Goal: Task Accomplishment & Management: Use online tool/utility

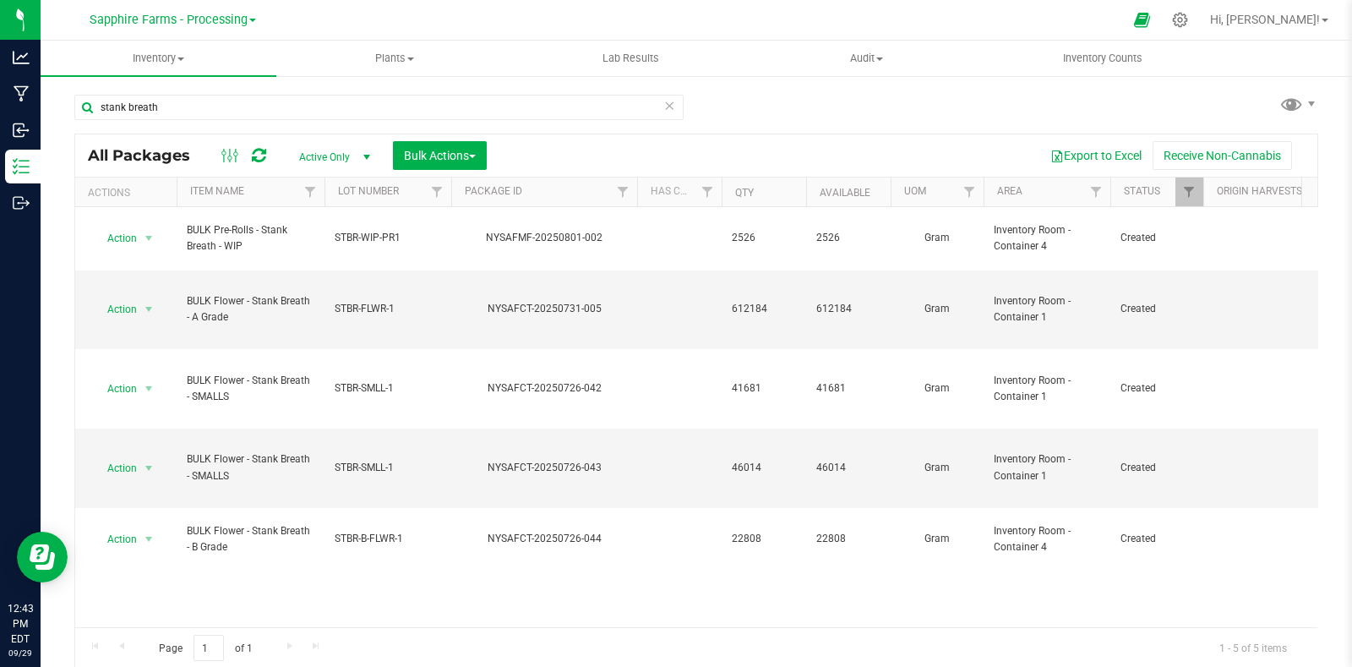
click at [750, 116] on div "stank breath All Packages Active Only Active Only Lab Samples Locked All Bulk A…" at bounding box center [696, 374] width 1244 height 590
click at [1189, 20] on icon at bounding box center [1181, 20] width 18 height 18
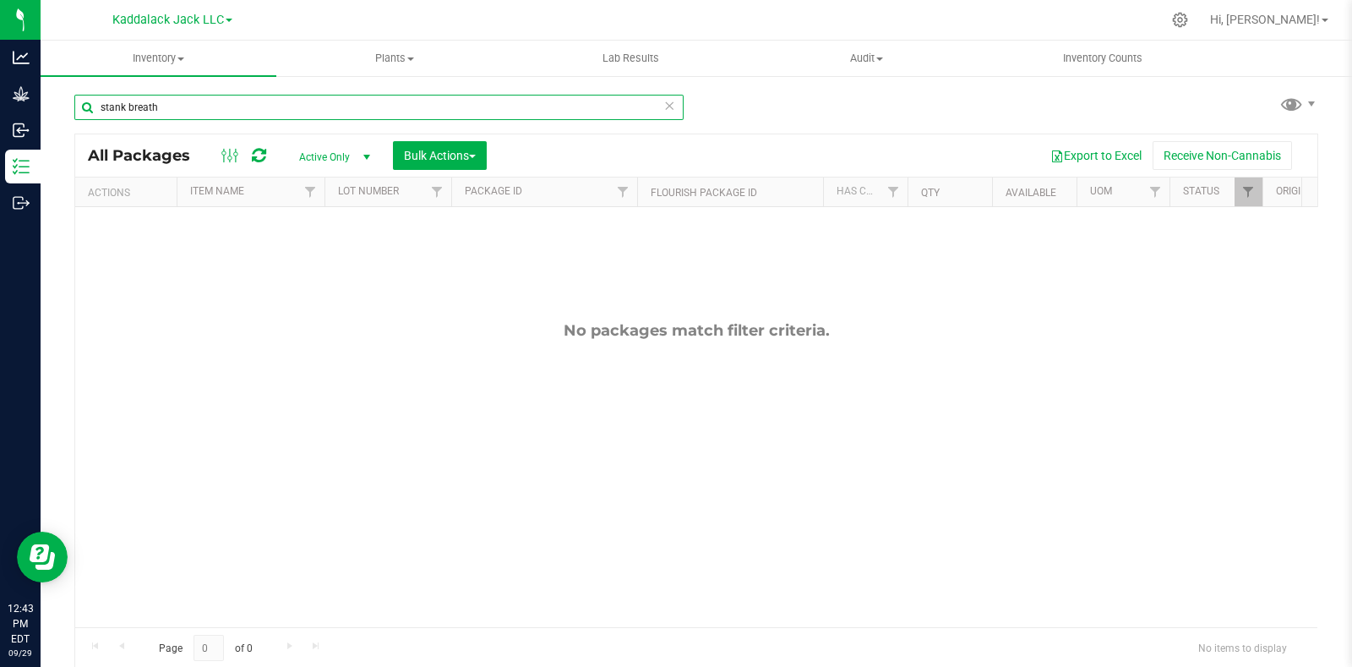
drag, startPoint x: 179, startPoint y: 112, endPoint x: 101, endPoint y: 119, distance: 78.1
click at [101, 119] on input "stank breath" at bounding box center [378, 107] width 609 height 25
type input "a grade"
drag, startPoint x: 220, startPoint y: 15, endPoint x: 222, endPoint y: 24, distance: 8.8
click at [222, 17] on span "Kaddalack Jack LLC" at bounding box center [168, 20] width 112 height 15
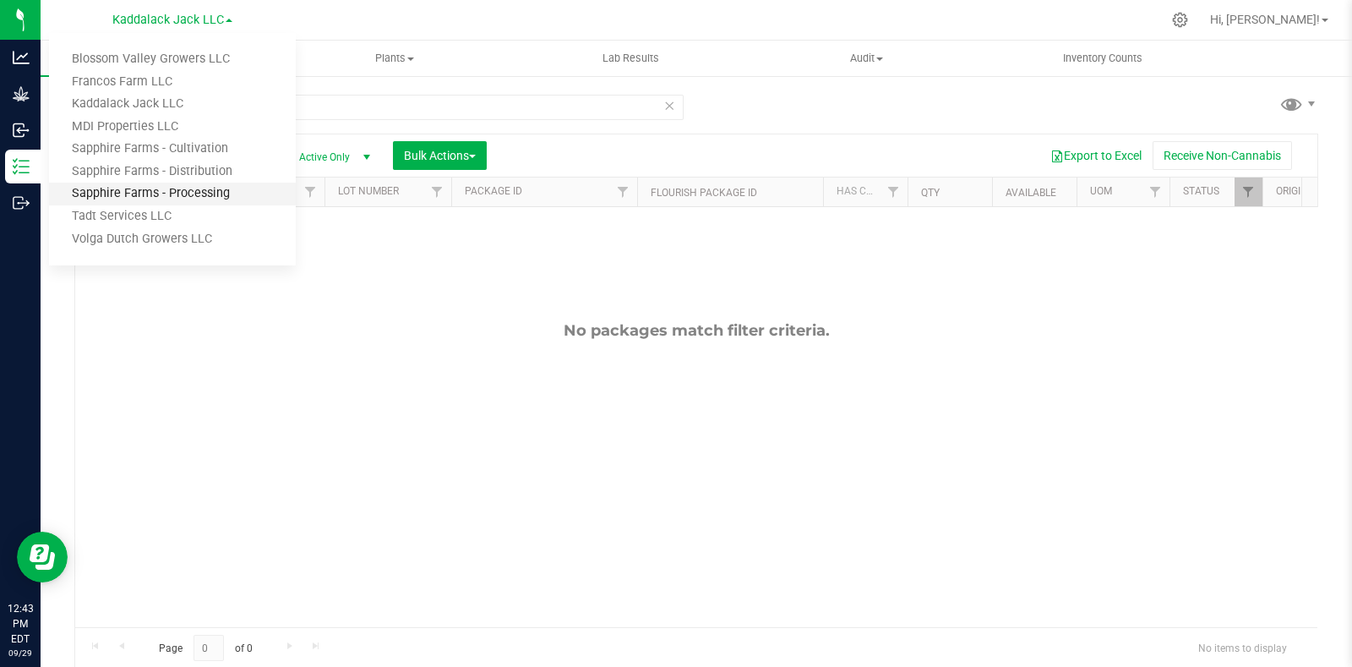
click at [223, 193] on link "Sapphire Farms - Processing" at bounding box center [172, 194] width 247 height 23
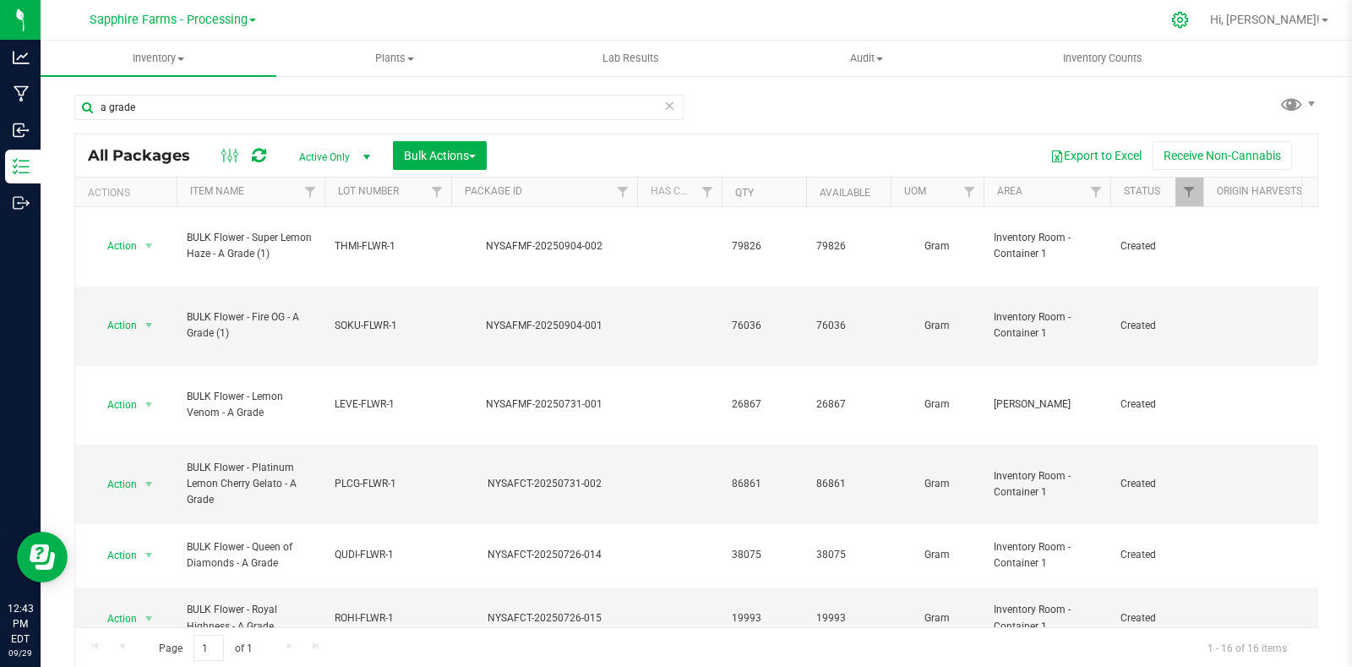
click at [1189, 18] on icon at bounding box center [1181, 20] width 18 height 18
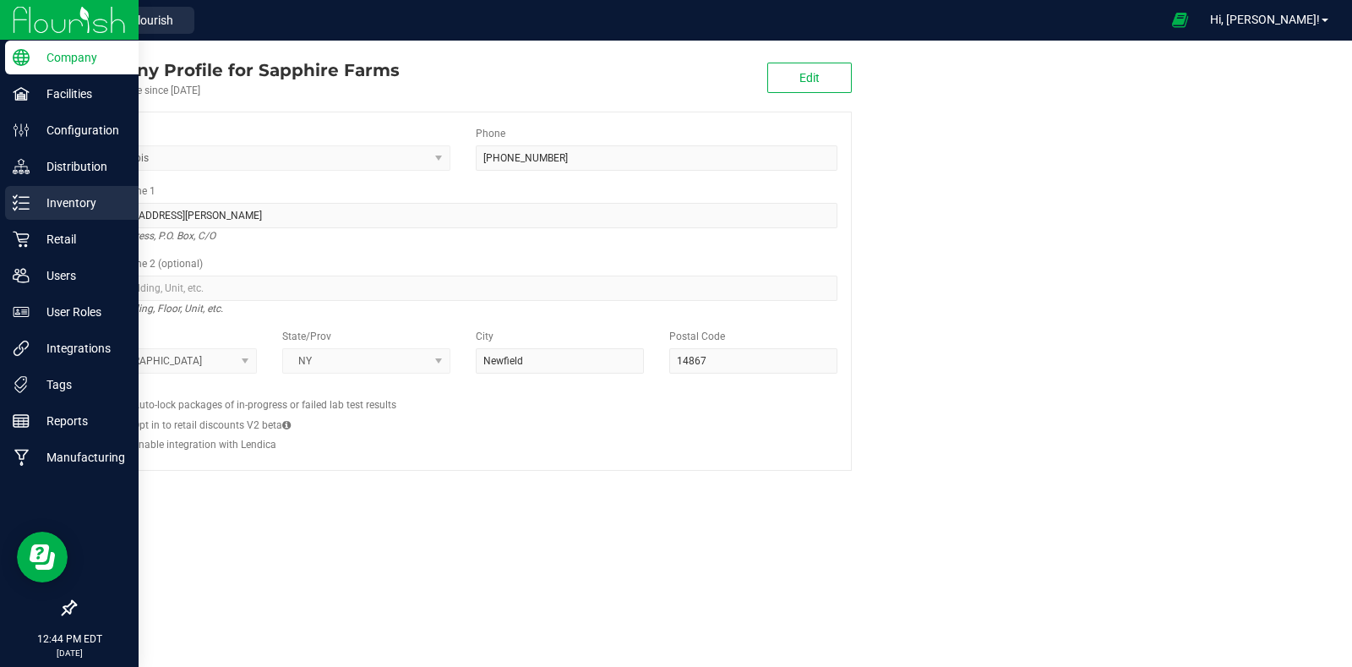
click at [25, 200] on icon at bounding box center [21, 202] width 17 height 17
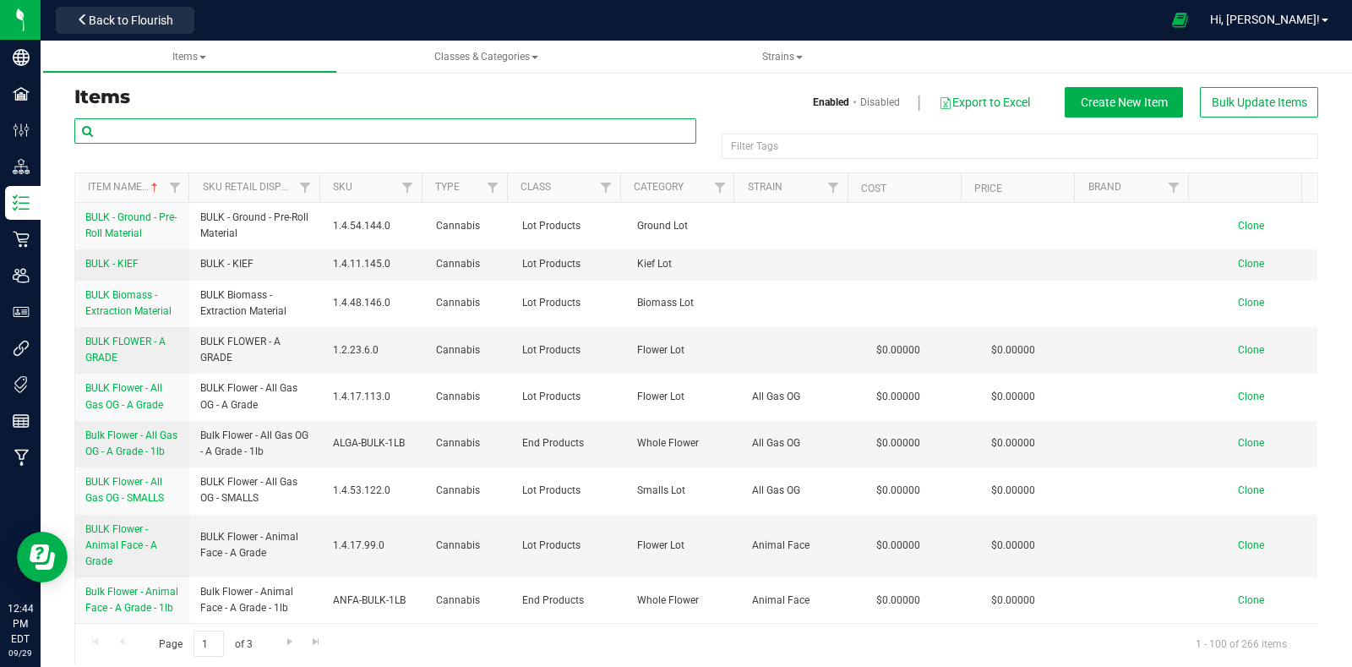
click at [241, 130] on input "text" at bounding box center [385, 130] width 622 height 25
type input "a grade"
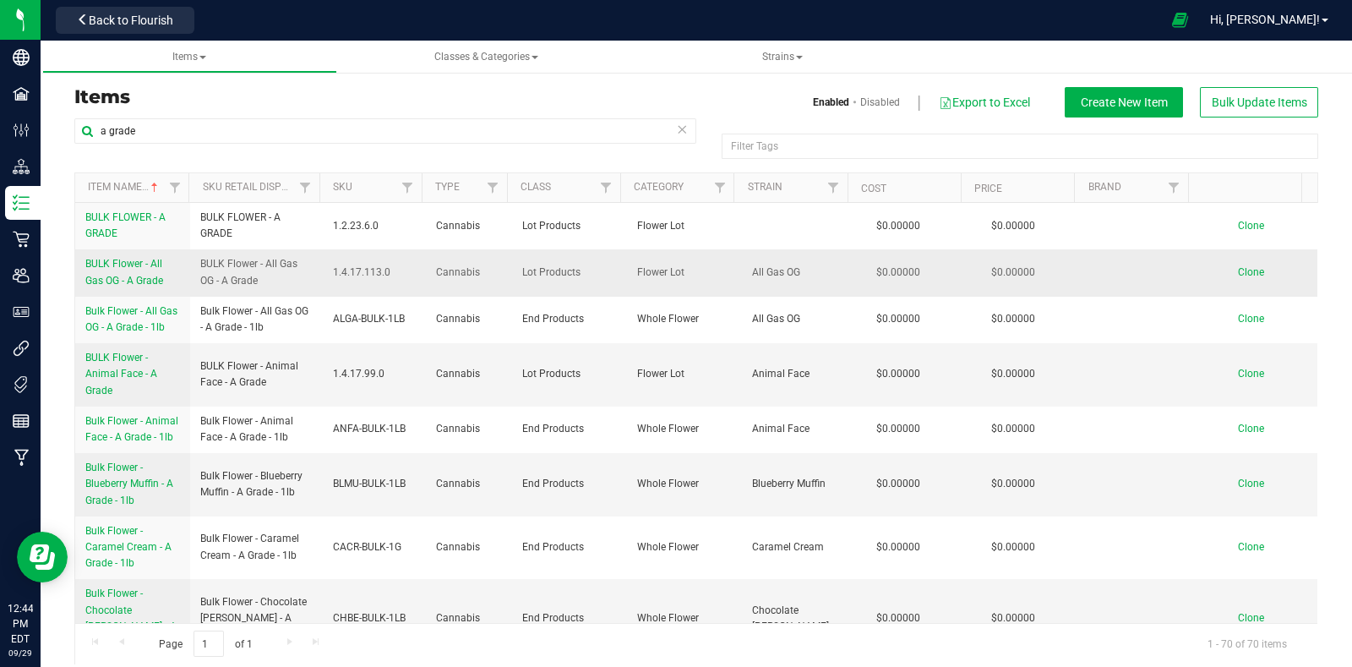
drag, startPoint x: 78, startPoint y: 259, endPoint x: 165, endPoint y: 289, distance: 92.0
click at [165, 289] on td "BULK Flower - All Gas OG - A Grade" at bounding box center [132, 272] width 115 height 46
copy span "BULK Flower - All Gas OG - A Grade"
click at [1238, 268] on span "Clone" at bounding box center [1251, 272] width 26 height 12
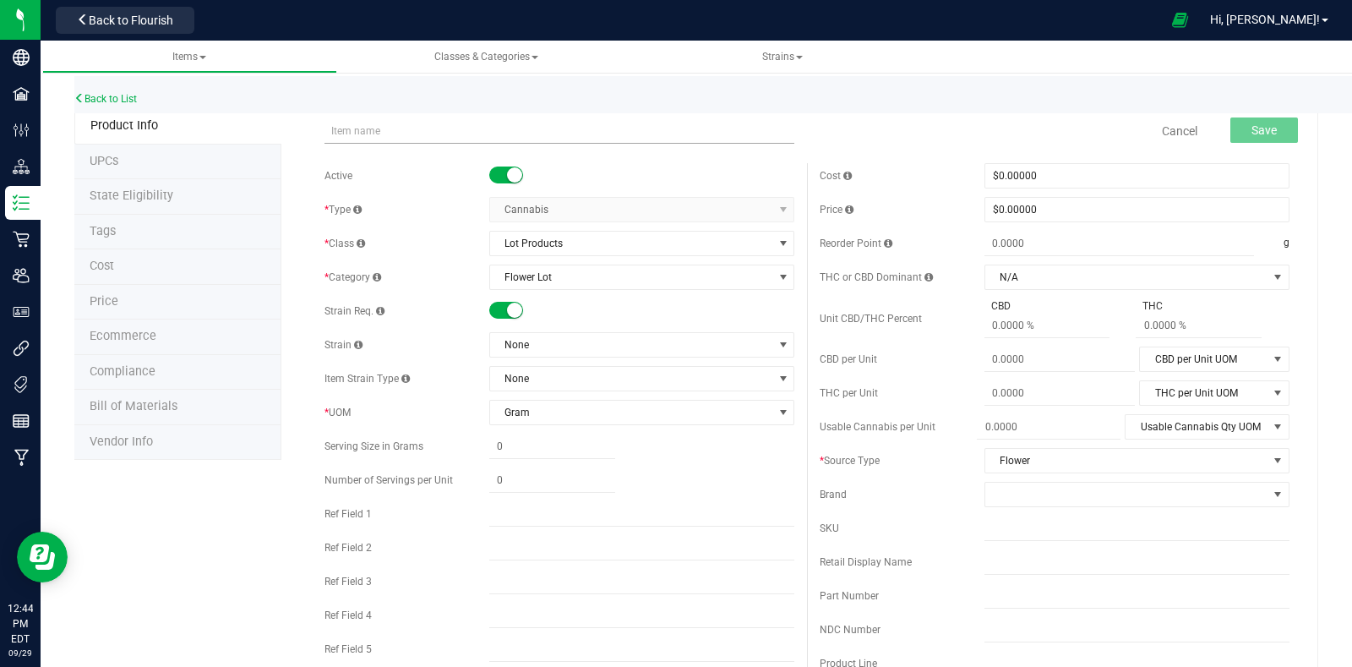
click at [556, 133] on input "text" at bounding box center [560, 130] width 470 height 25
click at [511, 309] on small at bounding box center [514, 310] width 15 height 15
click at [440, 133] on input "BULK Flower - All Gas OG - A Grade" at bounding box center [560, 130] width 470 height 25
drag, startPoint x: 499, startPoint y: 127, endPoint x: 288, endPoint y: 134, distance: 210.6
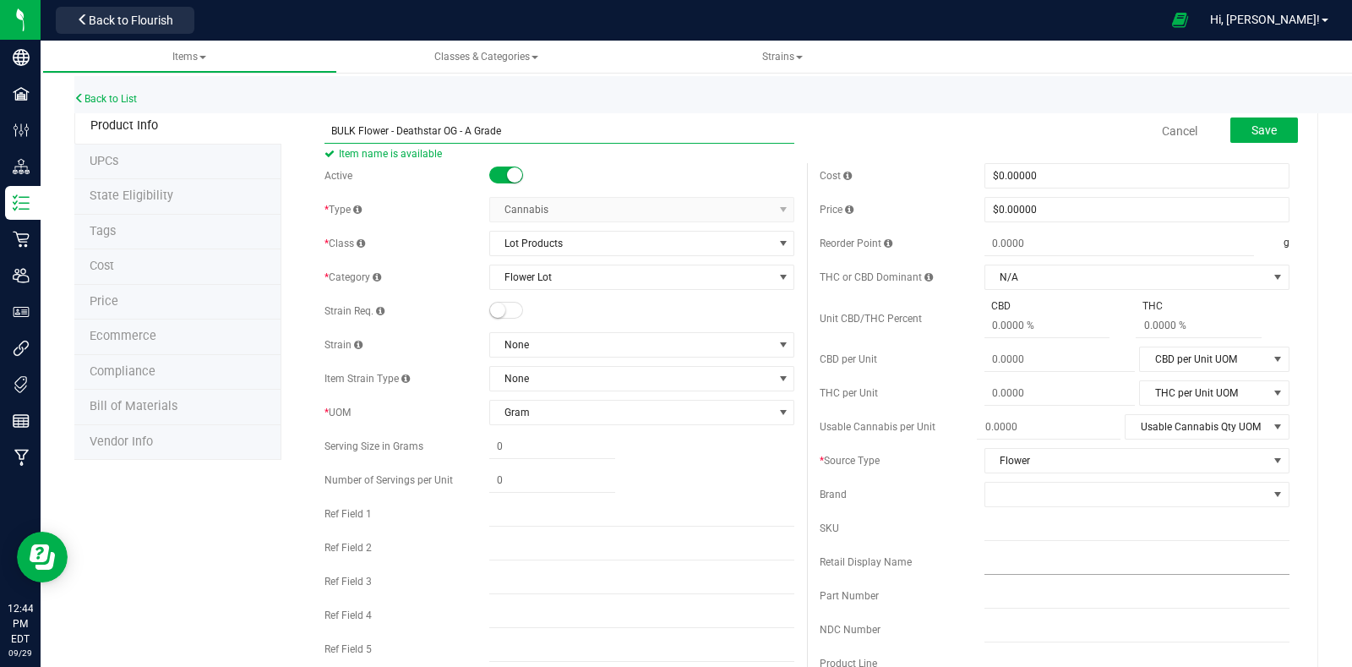
type input "BULK Flower - Deathstar OG - A Grade"
click at [1010, 558] on input "text" at bounding box center [1137, 561] width 305 height 25
paste input "BULK Flower - Deathstar OG - A Grade"
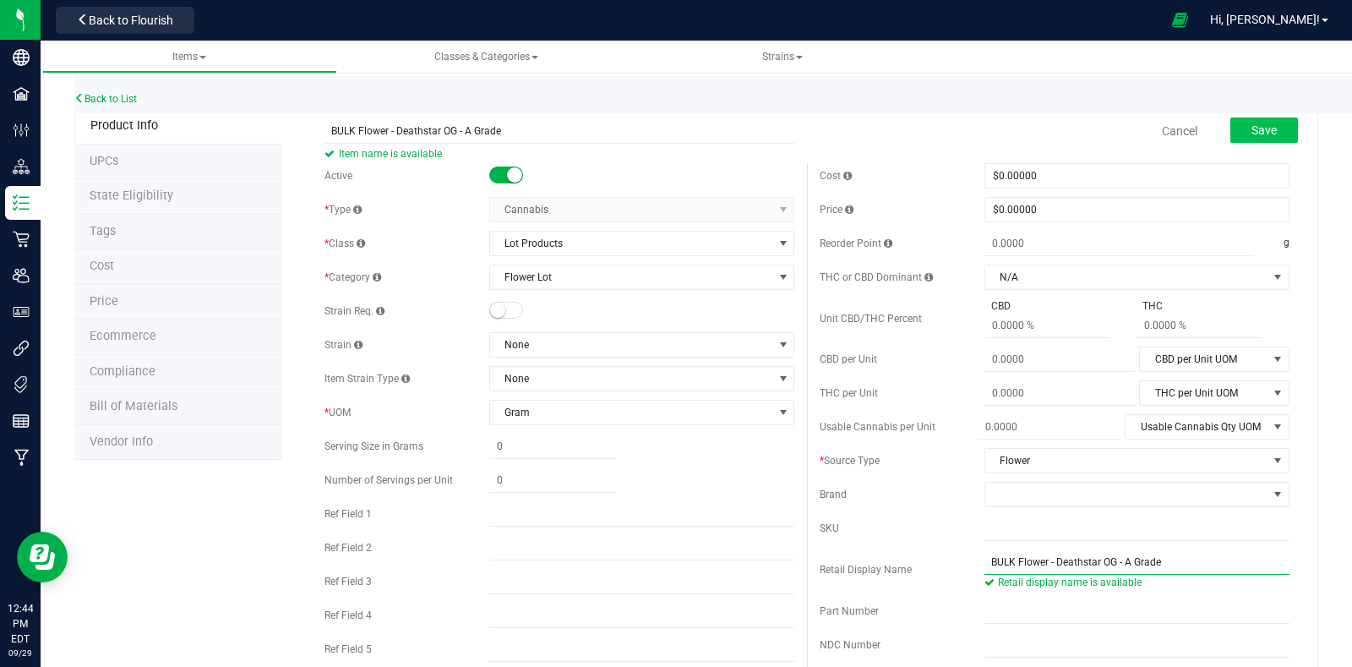
type input "BULK Flower - Deathstar OG - A Grade"
click at [1231, 133] on button "Save" at bounding box center [1265, 129] width 68 height 25
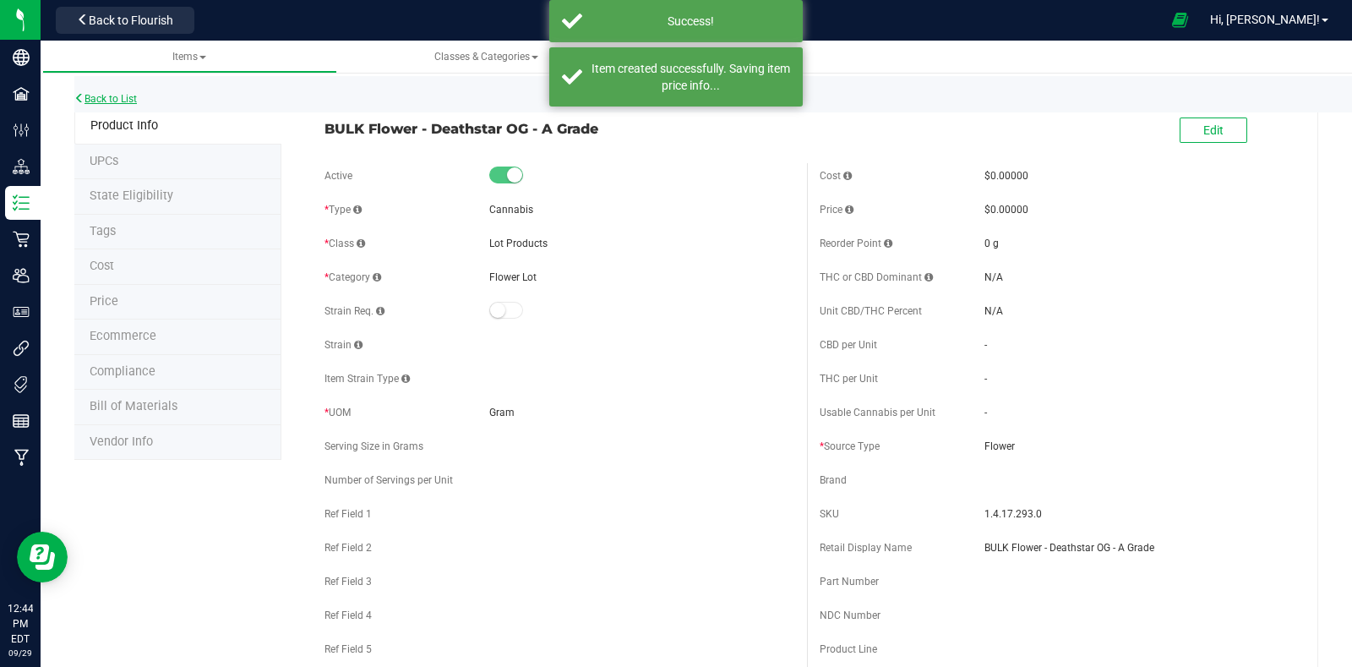
click at [116, 102] on link "Back to List" at bounding box center [105, 99] width 63 height 12
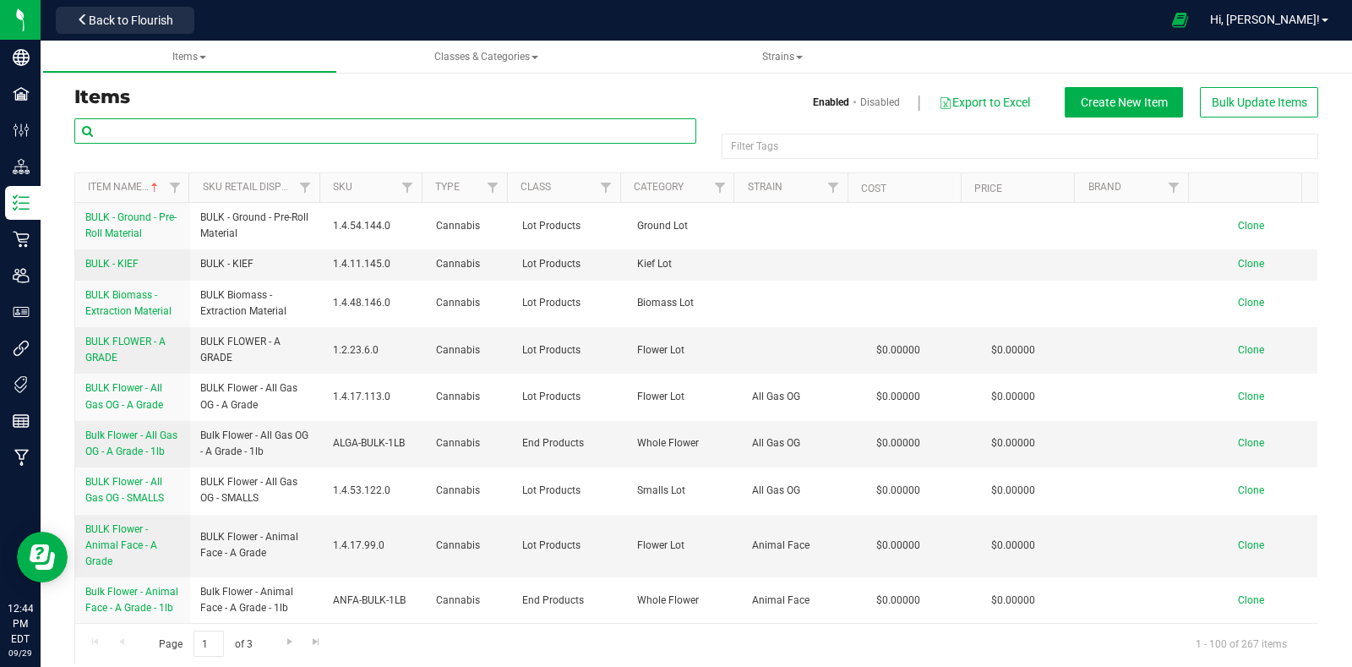
click at [229, 127] on input "text" at bounding box center [385, 130] width 622 height 25
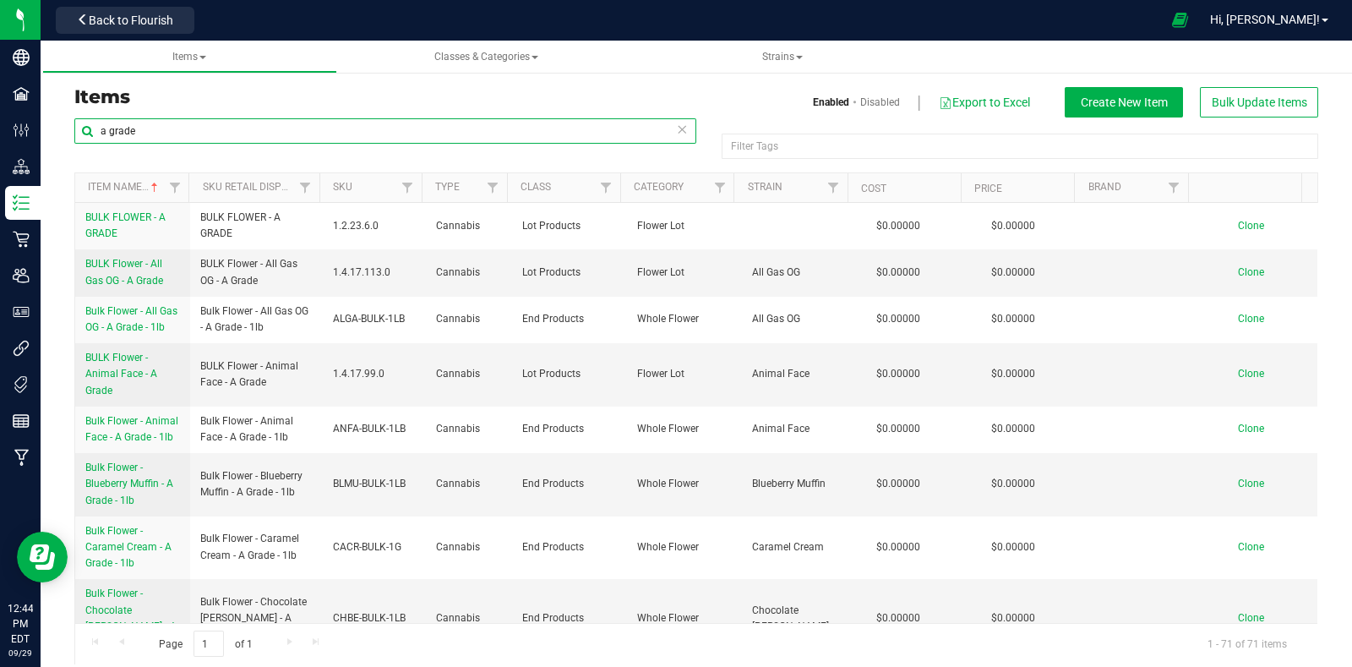
drag, startPoint x: 163, startPoint y: 137, endPoint x: 78, endPoint y: 139, distance: 85.4
click at [78, 139] on input "a grade" at bounding box center [385, 130] width 622 height 25
type input "smalls"
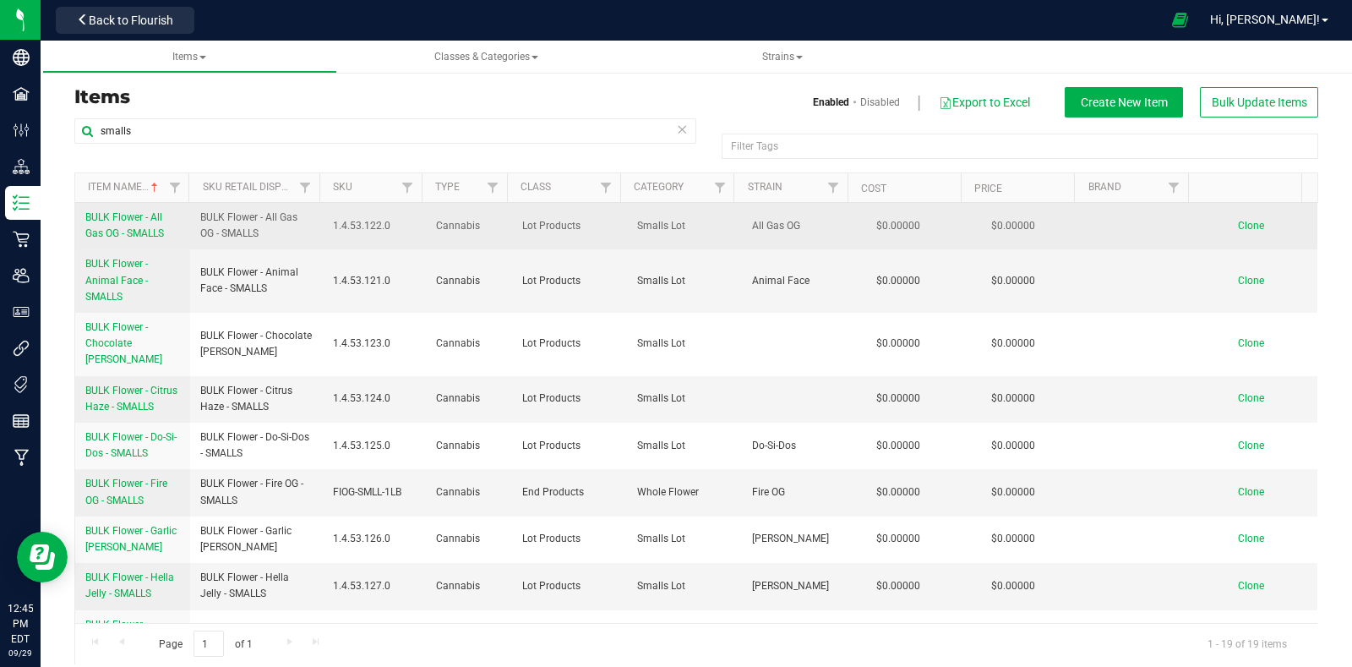
drag, startPoint x: 79, startPoint y: 213, endPoint x: 183, endPoint y: 234, distance: 105.3
click at [183, 234] on td "BULK Flower - All Gas OG - SMALLS" at bounding box center [132, 226] width 115 height 46
copy span "BULK Flower - All Gas OG - SMALLS"
click at [1238, 223] on span "Clone" at bounding box center [1251, 226] width 26 height 12
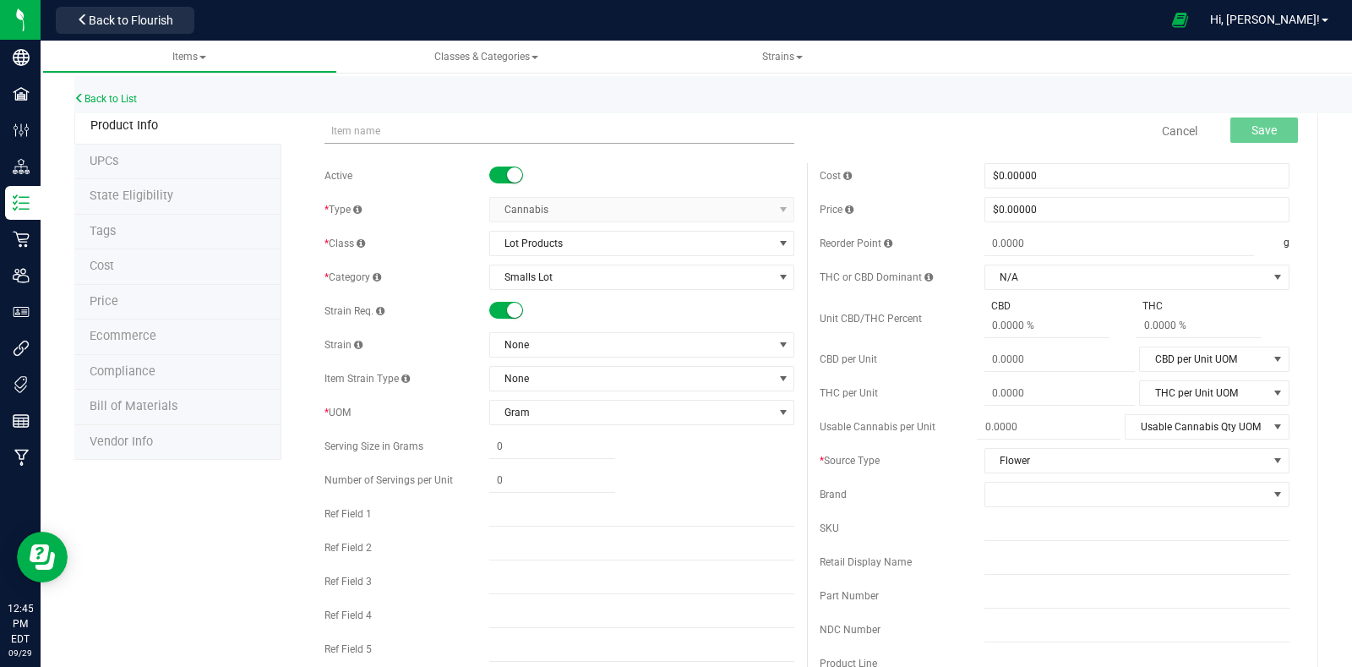
click at [471, 133] on input "text" at bounding box center [560, 130] width 470 height 25
click at [507, 306] on small at bounding box center [514, 310] width 15 height 15
click at [440, 133] on input "BULK Flower - All Gas OG - SMALLS" at bounding box center [560, 130] width 470 height 25
drag, startPoint x: 523, startPoint y: 133, endPoint x: 310, endPoint y: 138, distance: 213.1
click at [312, 138] on div "BULK Flower - Deathstar OG - SMALLS Item name is available Cancel Save" at bounding box center [807, 131] width 991 height 42
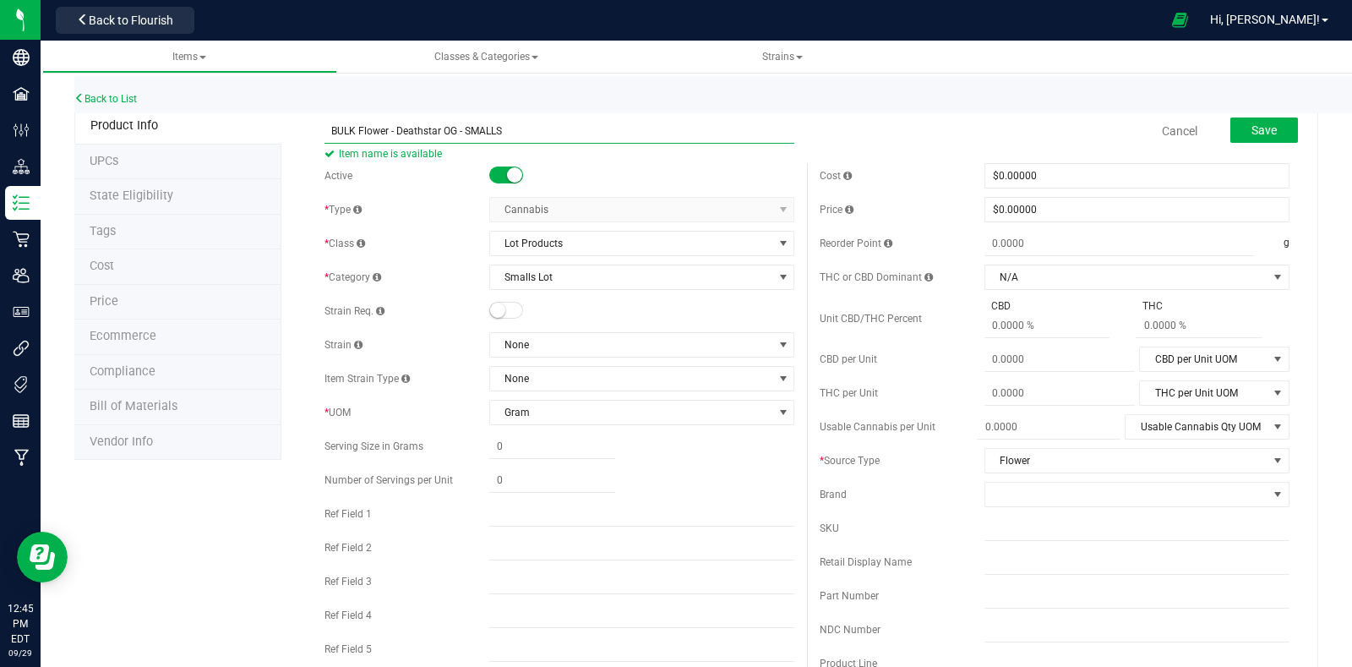
type input "BULK Flower - Deathstar OG - SMALLS"
click at [527, 133] on input "BULK Flower - Deathstar OG - SMALLS" at bounding box center [560, 130] width 470 height 25
click at [532, 131] on input "BULK Flower - Deathstar OG - SMALLS" at bounding box center [560, 130] width 470 height 25
drag, startPoint x: 542, startPoint y: 129, endPoint x: 315, endPoint y: 132, distance: 226.5
click at [315, 132] on div "BULK Flower - Deathstar OG - SMALLS Item name is available Cancel Save" at bounding box center [807, 131] width 991 height 42
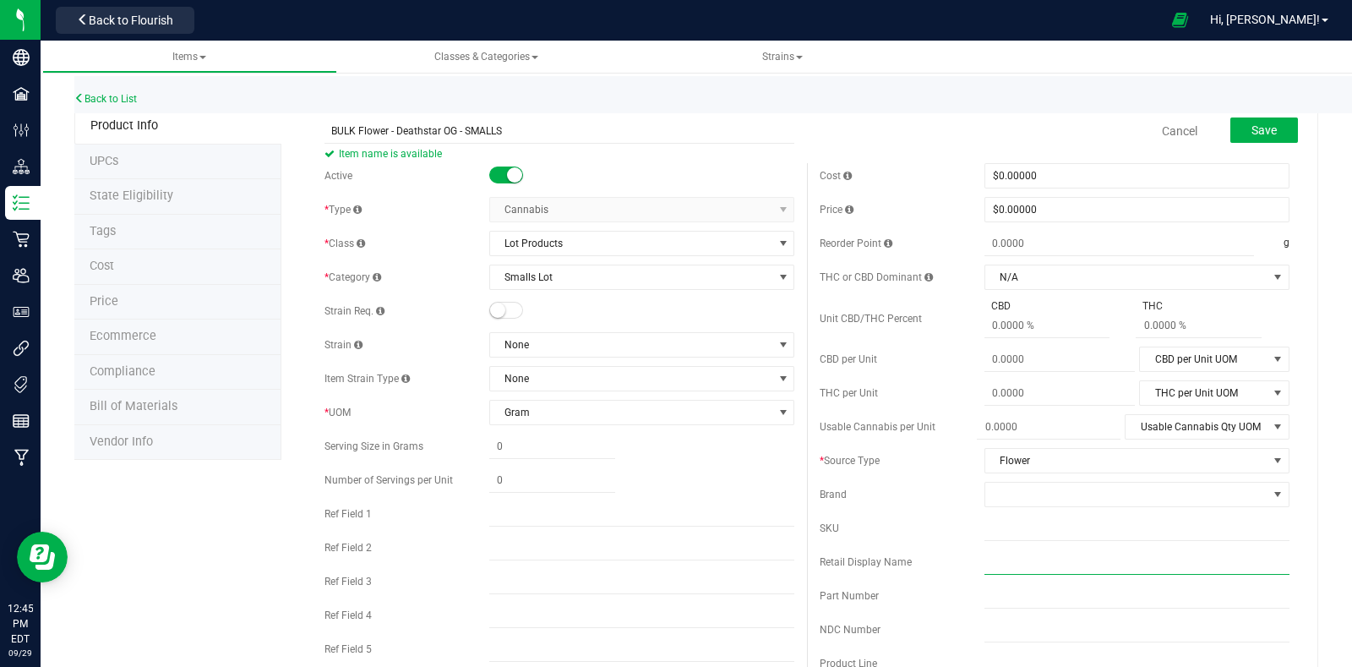
click at [985, 560] on input "text" at bounding box center [1137, 561] width 305 height 25
paste input "BULK Flower - Deathstar OG - SMALLS"
type input "BULK Flower - Deathstar OG - SMALLS"
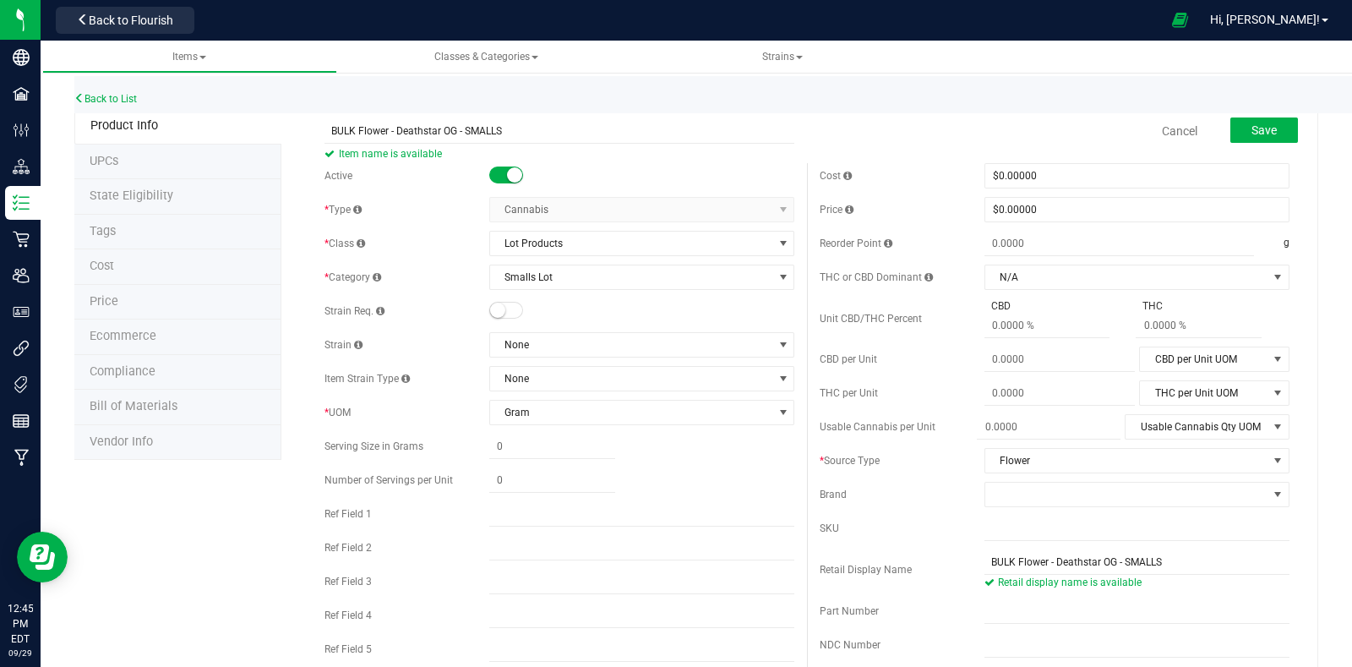
click at [1247, 145] on div "Save" at bounding box center [1251, 131] width 93 height 35
click at [1252, 126] on span "Save" at bounding box center [1264, 130] width 25 height 14
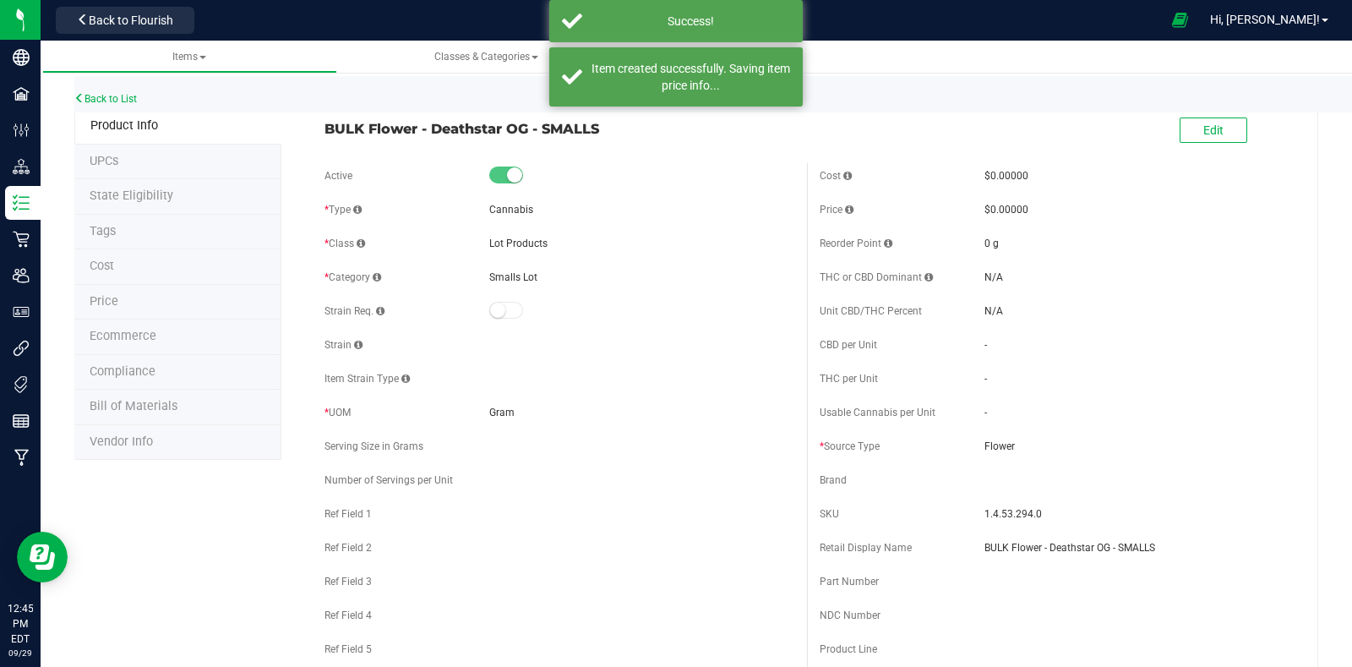
click at [103, 89] on div "Back to List" at bounding box center [750, 94] width 1352 height 36
click at [103, 100] on link "Back to List" at bounding box center [105, 99] width 63 height 12
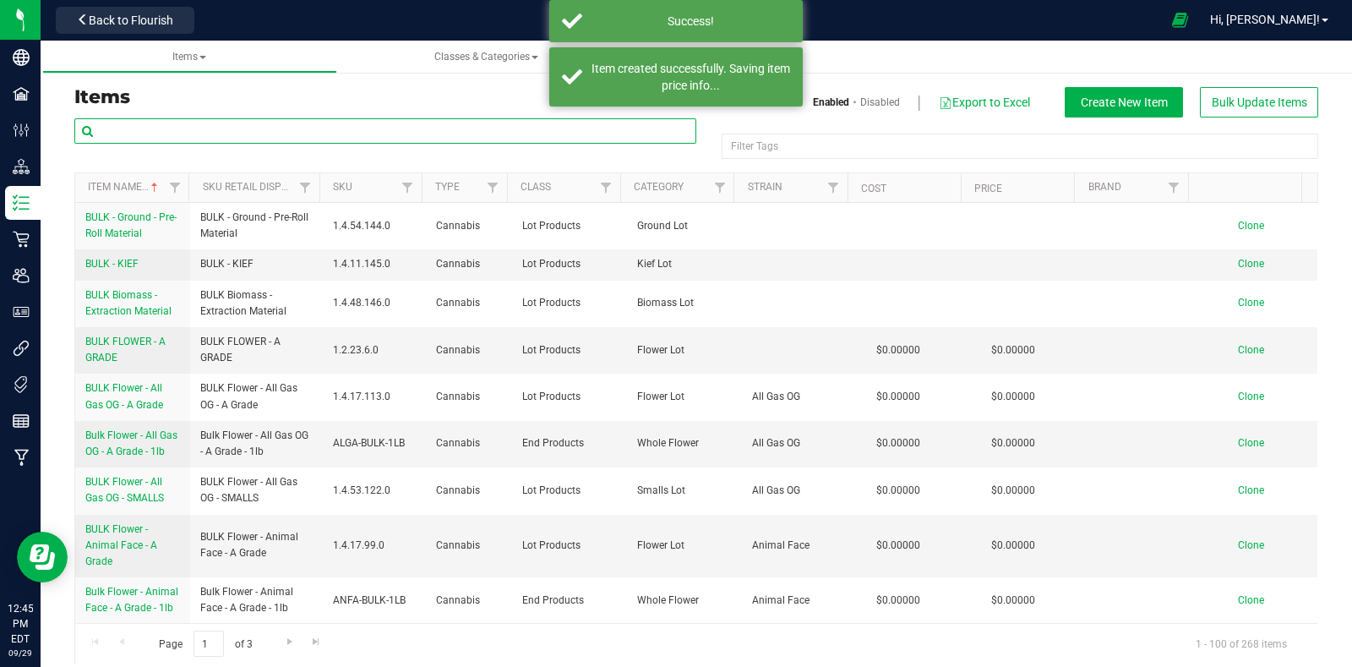
click at [258, 128] on input "text" at bounding box center [385, 130] width 622 height 25
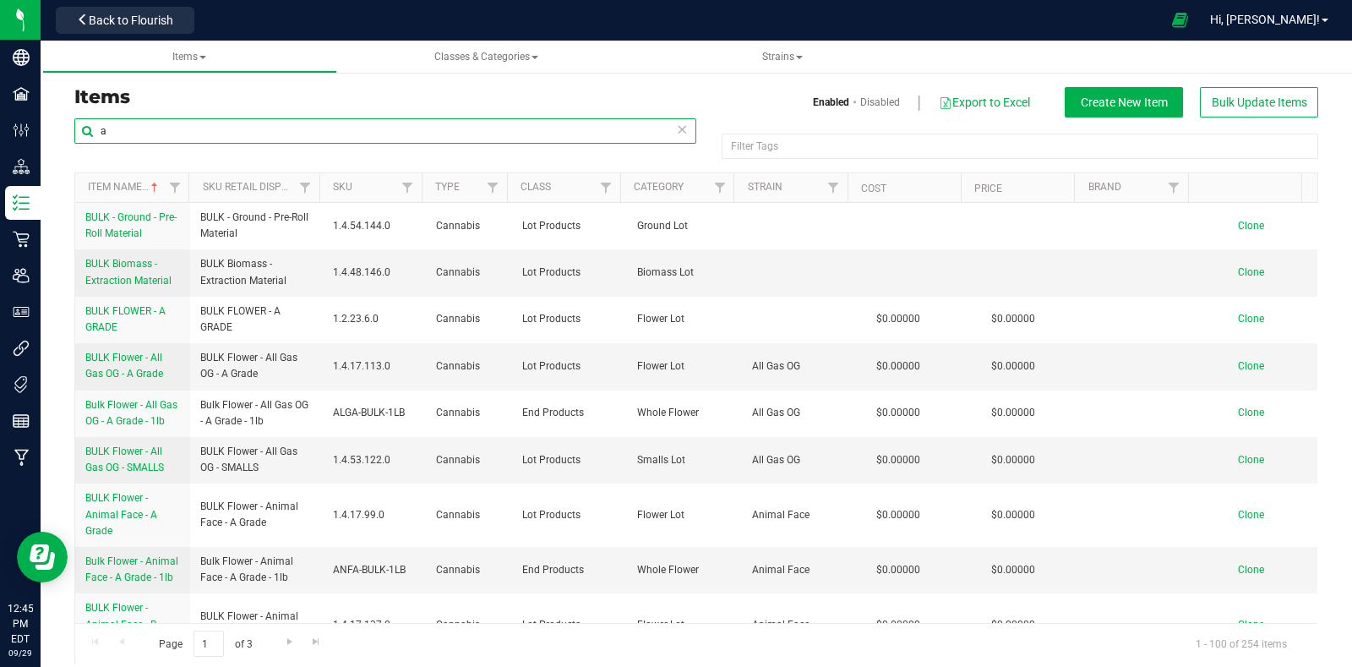
click at [211, 124] on input "a" at bounding box center [385, 130] width 622 height 25
type input "a grade"
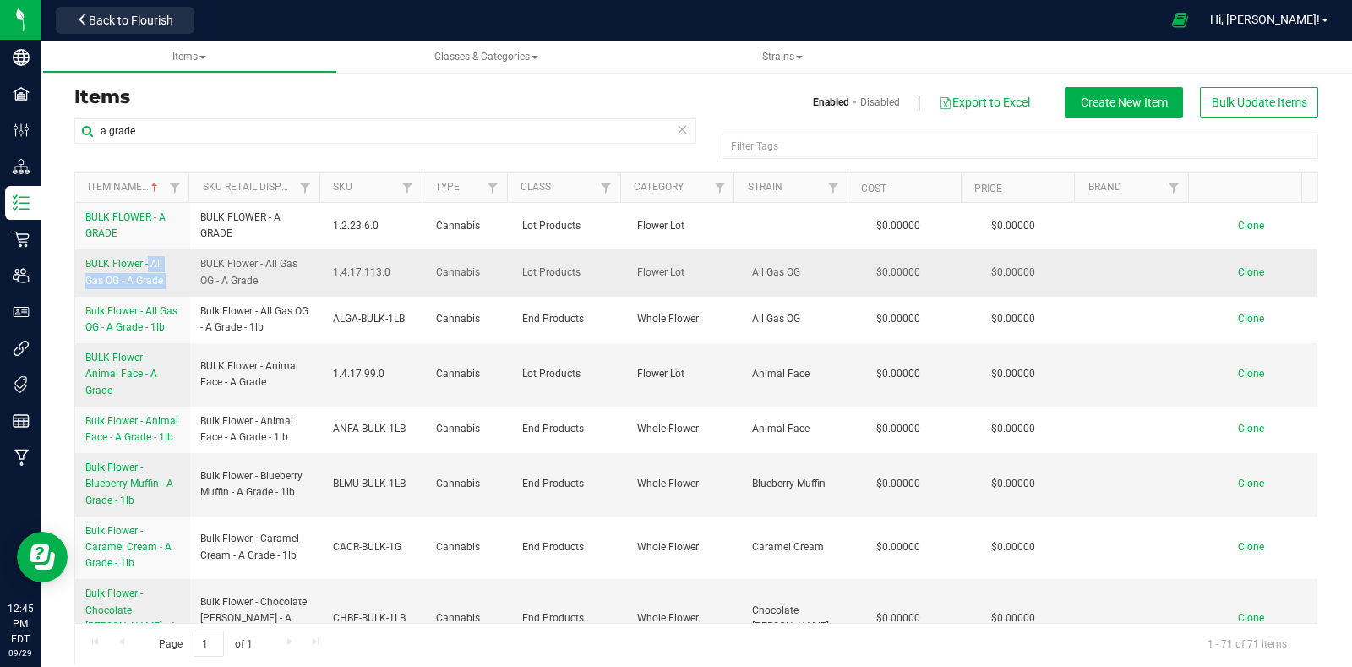
drag, startPoint x: 100, startPoint y: 259, endPoint x: 188, endPoint y: 280, distance: 90.2
click at [188, 280] on tr "BULK Flower - All Gas OG - A Grade BULK Flower - All Gas OG - A Grade 1.4.17.11…" at bounding box center [696, 272] width 1243 height 46
copy span "BULK Flower - All Gas OG - A Grade"
click at [1238, 270] on span "Clone" at bounding box center [1251, 272] width 26 height 12
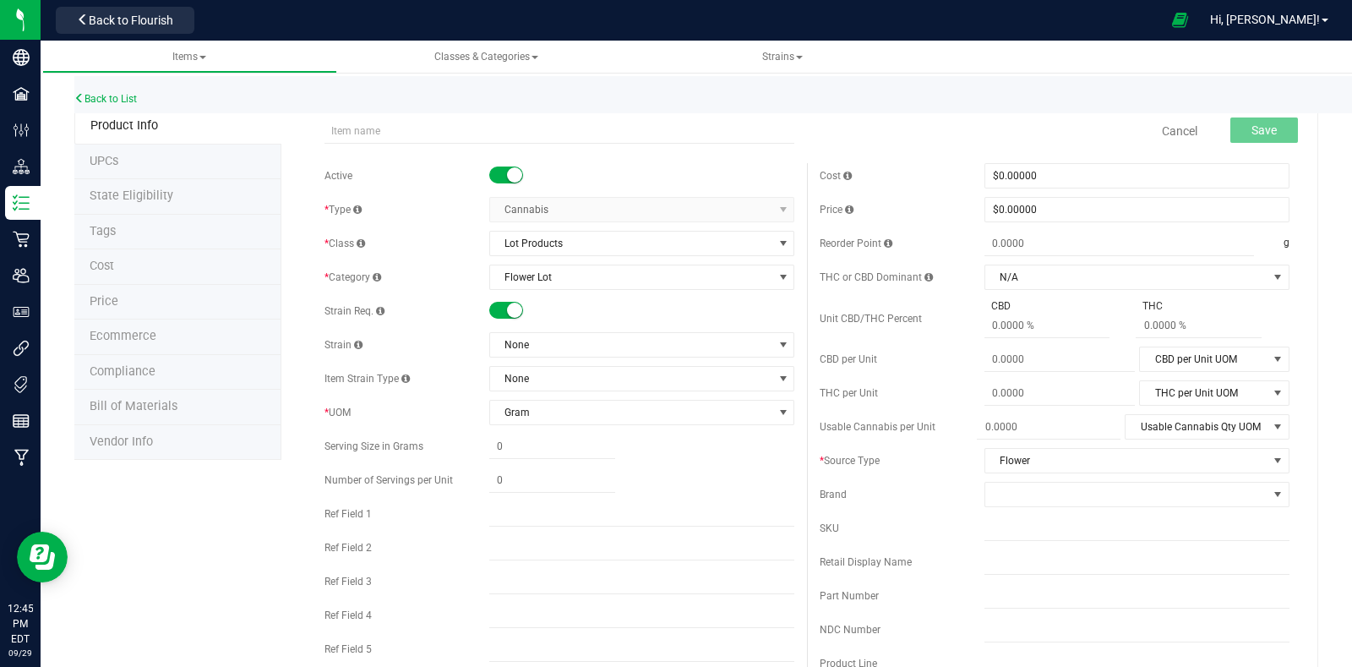
click at [507, 308] on small at bounding box center [514, 310] width 15 height 15
click at [515, 130] on input "text" at bounding box center [560, 130] width 470 height 25
paste input "BULK Flower - All Gas OG - A Grade"
click at [438, 132] on input "BULK Flower - All Gas OG - A Grade" at bounding box center [560, 130] width 470 height 25
click at [441, 132] on input "BULK Flower - All Gas OG - A Grade" at bounding box center [560, 130] width 470 height 25
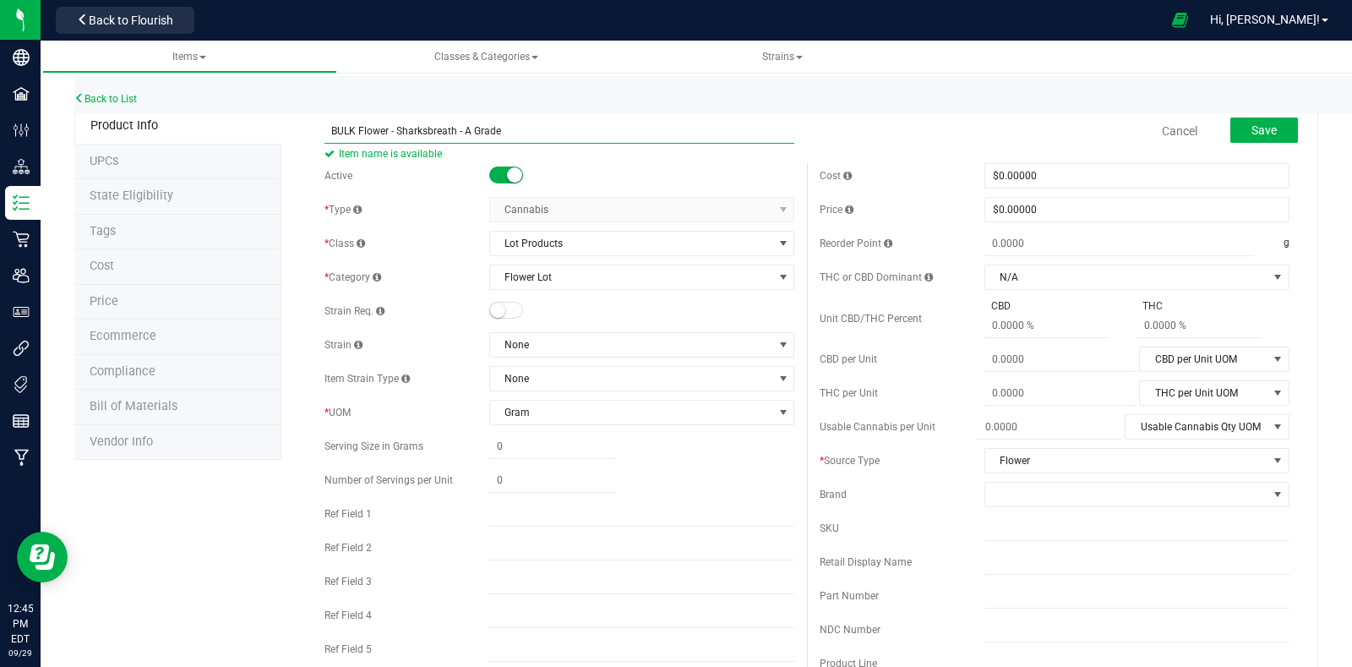
type input "BULK Flower - Sharksbreath - A Grade"
drag, startPoint x: 538, startPoint y: 128, endPoint x: 249, endPoint y: 119, distance: 289.2
click at [1014, 554] on input "text" at bounding box center [1137, 561] width 305 height 25
paste input "BULK Flower - Sharksbreath - A Grade"
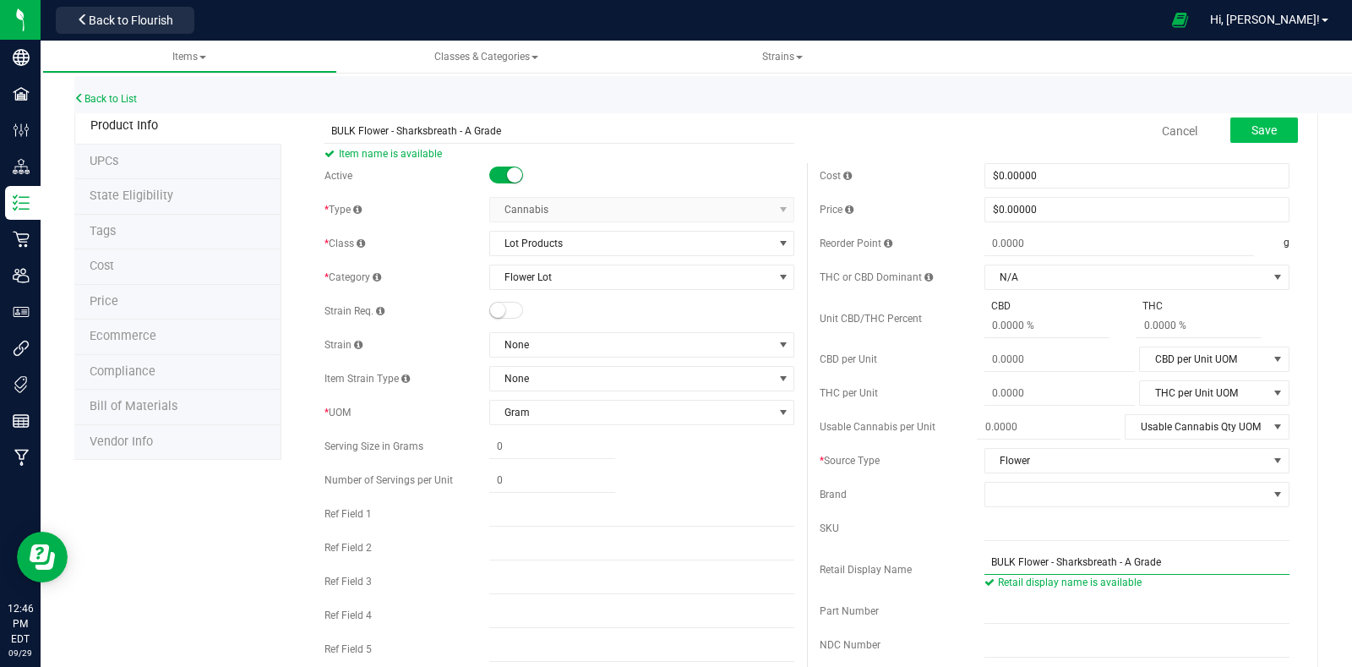
type input "BULK Flower - Sharksbreath - A Grade"
click at [1252, 133] on span "Save" at bounding box center [1264, 130] width 25 height 14
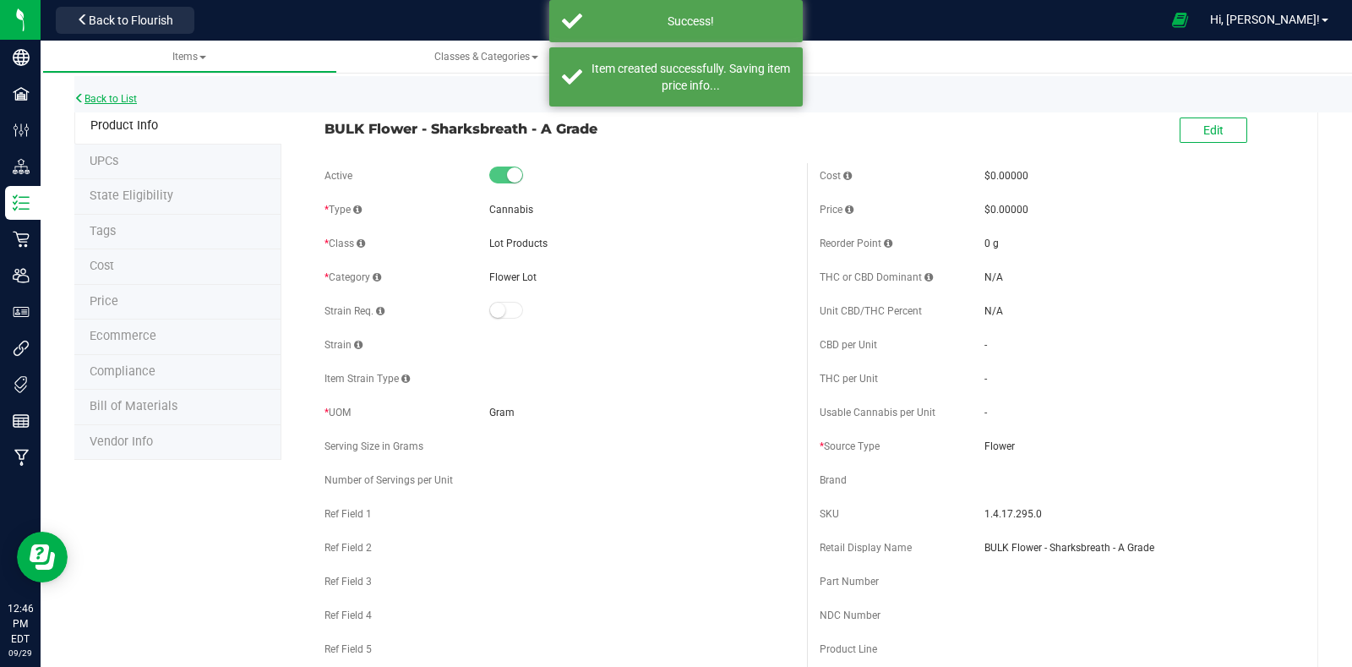
click at [131, 93] on link "Back to List" at bounding box center [105, 99] width 63 height 12
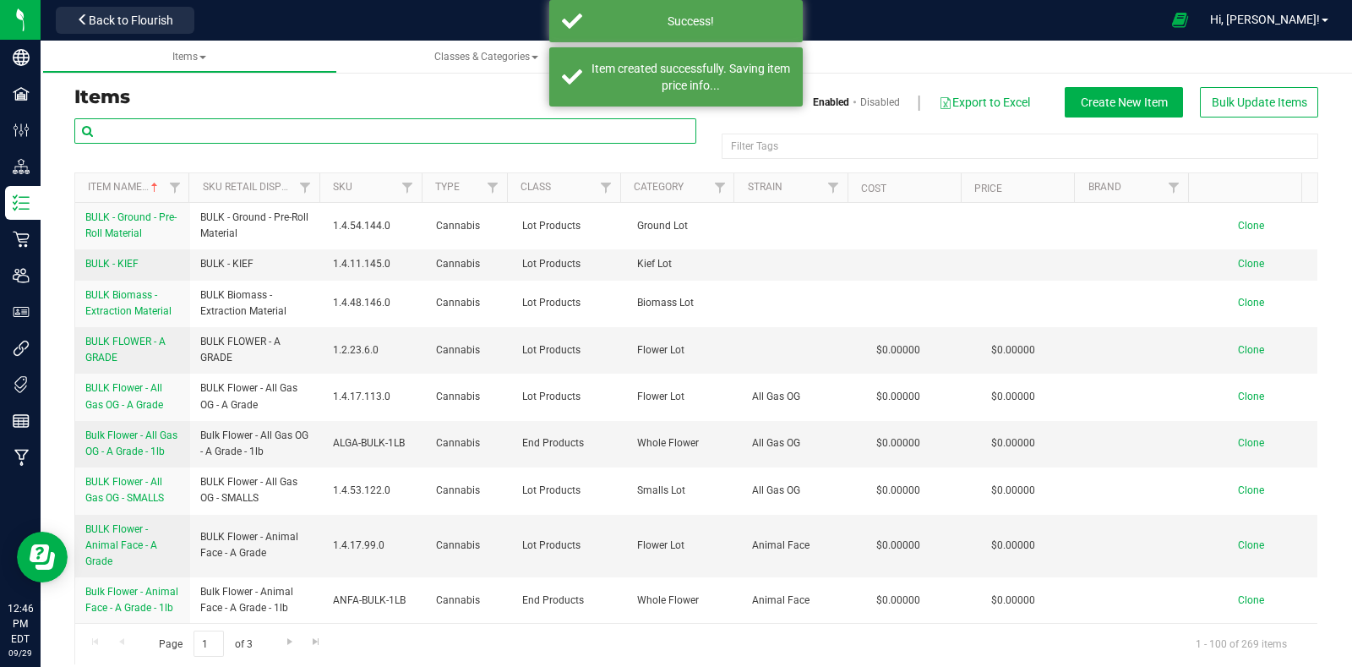
click at [304, 137] on input "text" at bounding box center [385, 130] width 622 height 25
type input "smalls"
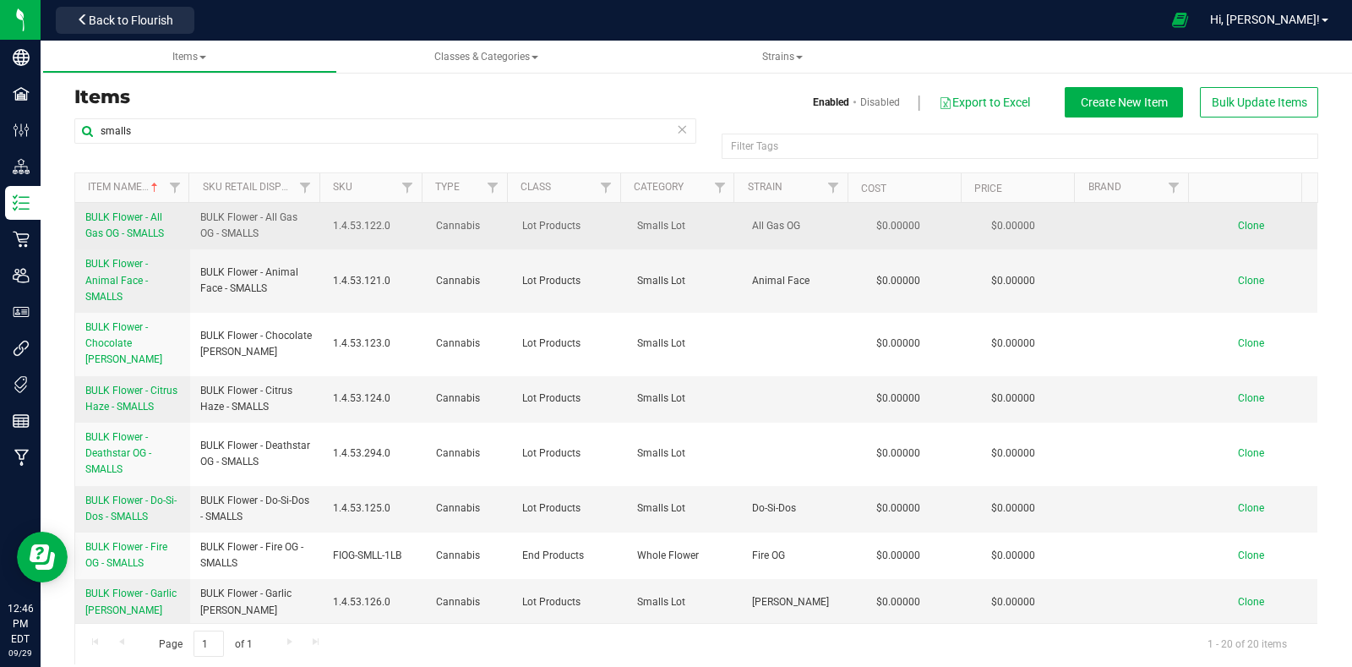
drag, startPoint x: 80, startPoint y: 212, endPoint x: 170, endPoint y: 238, distance: 93.3
click at [170, 238] on td "BULK Flower - All Gas OG - SMALLS" at bounding box center [132, 226] width 115 height 46
copy span "BULK Flower - All Gas OG - SMALLS"
click at [1238, 226] on span "Clone" at bounding box center [1251, 226] width 26 height 12
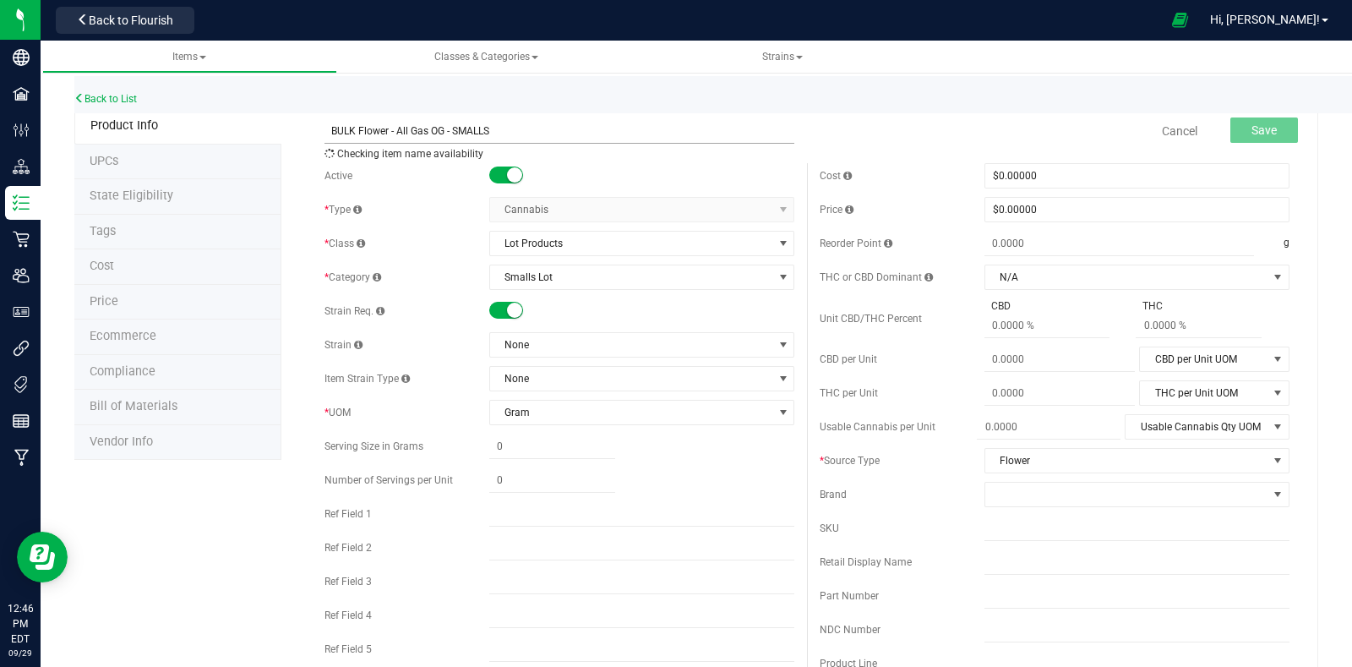
click at [436, 130] on input "BULK Flower - All Gas OG - SMALLS" at bounding box center [560, 130] width 470 height 25
click at [440, 133] on input "BULK Flower - All Gas OG - SMALLS" at bounding box center [560, 130] width 470 height 25
drag, startPoint x: 528, startPoint y: 128, endPoint x: 325, endPoint y: 135, distance: 203.0
click at [325, 135] on input "BULK Flower - Sharksbreath - SMALLS" at bounding box center [560, 130] width 470 height 25
type input "BULK Flower - Sharksbreath - SMALLS"
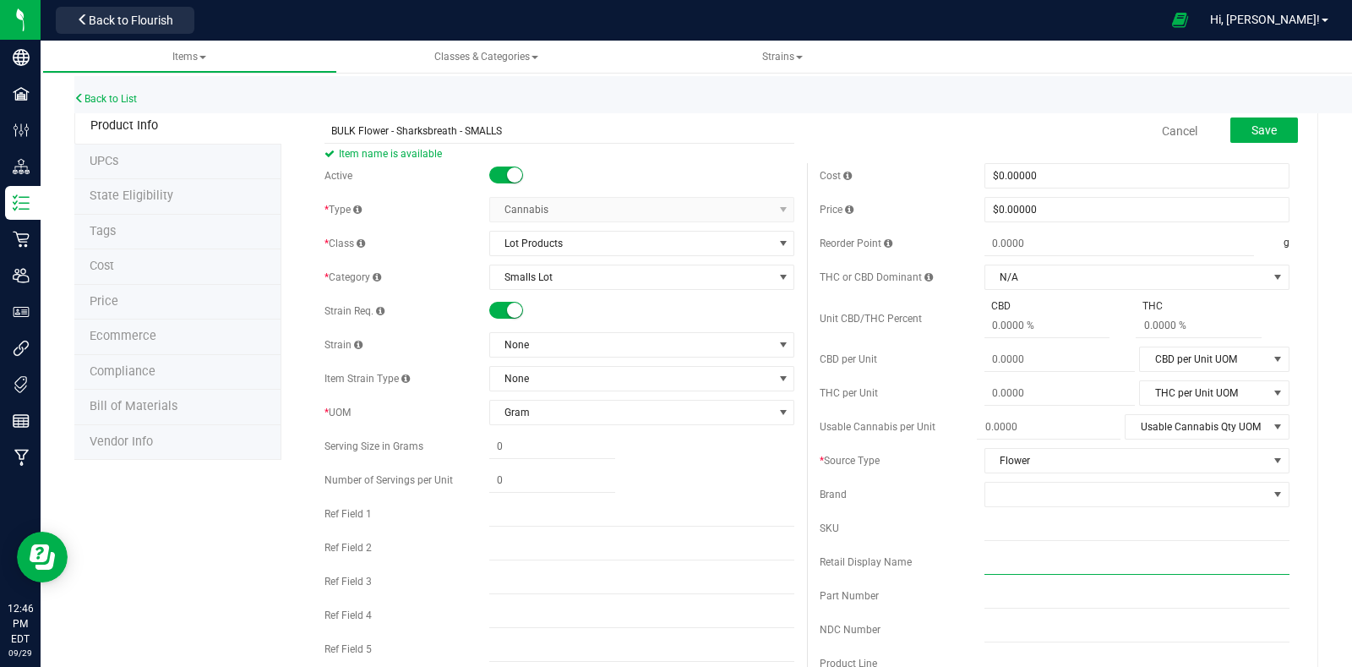
drag, startPoint x: 998, startPoint y: 556, endPoint x: 966, endPoint y: 544, distance: 34.2
click at [998, 556] on input "text" at bounding box center [1137, 561] width 305 height 25
paste input "BULK Flower - Sharksbreath - SMALLS"
type input "BULK Flower - Sharksbreath - SMALLS"
click at [508, 309] on small at bounding box center [514, 310] width 15 height 15
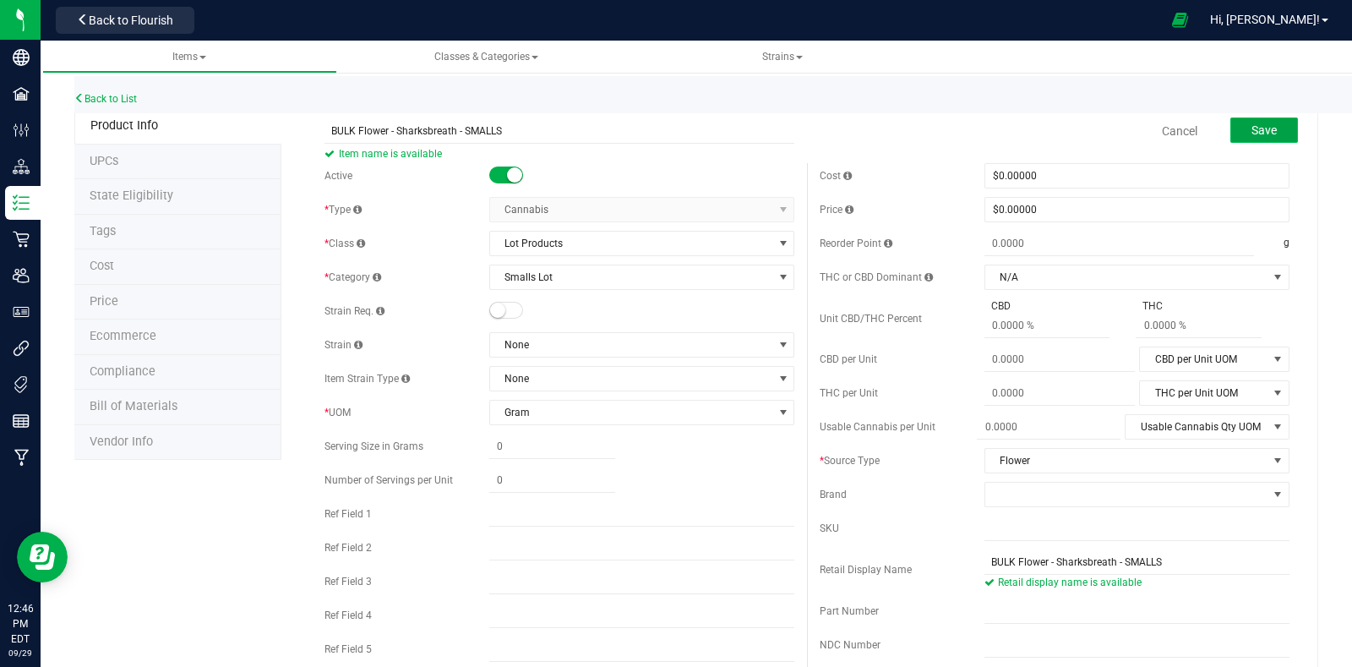
click at [1234, 129] on button "Save" at bounding box center [1265, 129] width 68 height 25
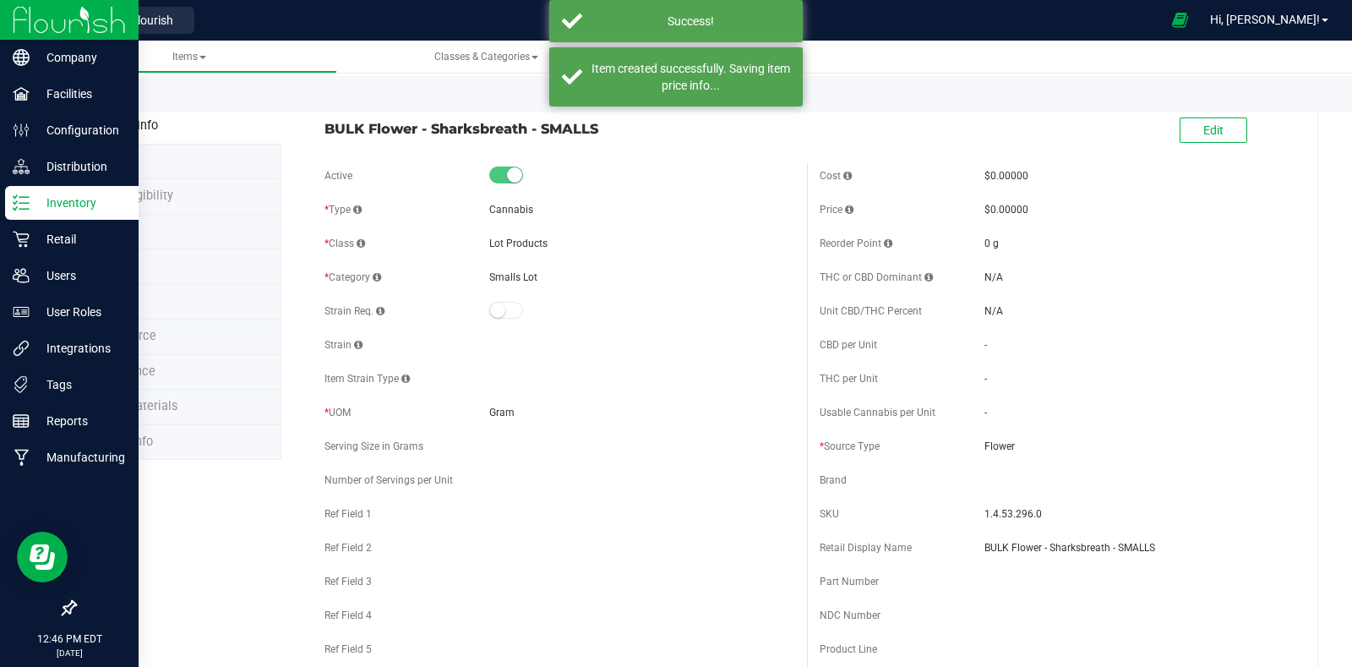
click at [25, 205] on icon at bounding box center [21, 202] width 17 height 17
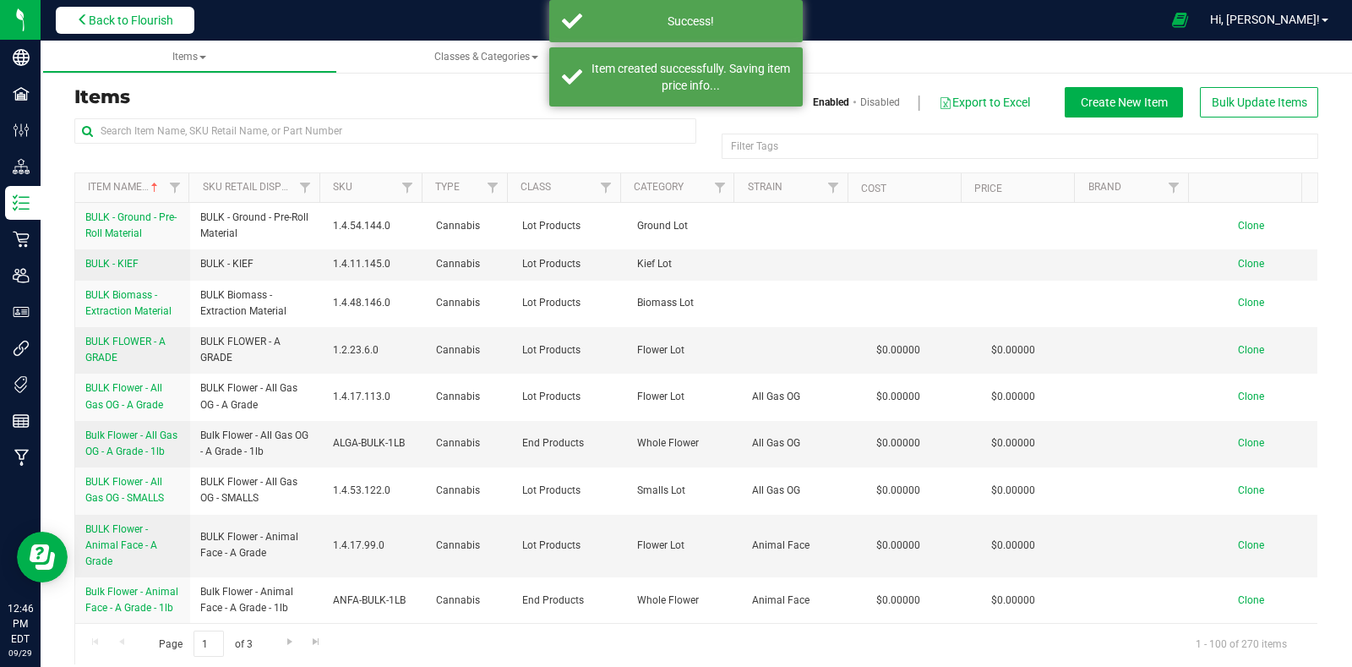
click at [138, 21] on span "Back to Flourish" at bounding box center [131, 21] width 85 height 14
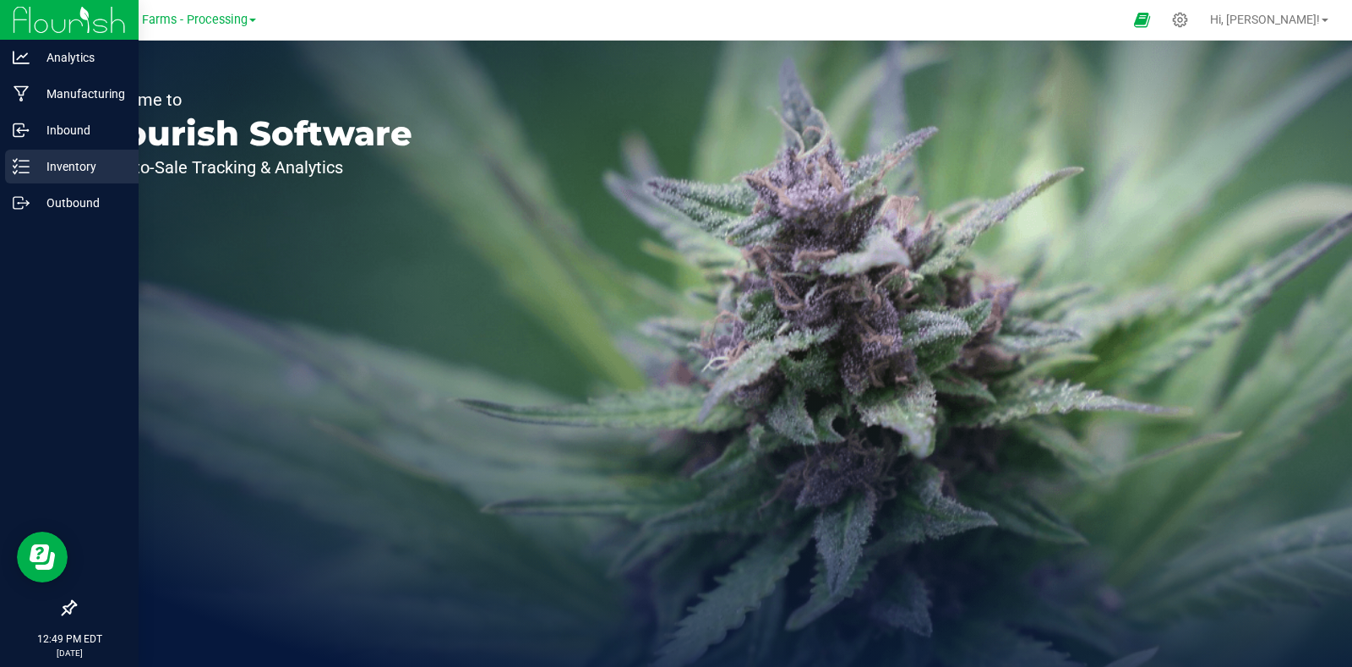
click at [30, 167] on p "Inventory" at bounding box center [80, 166] width 101 height 20
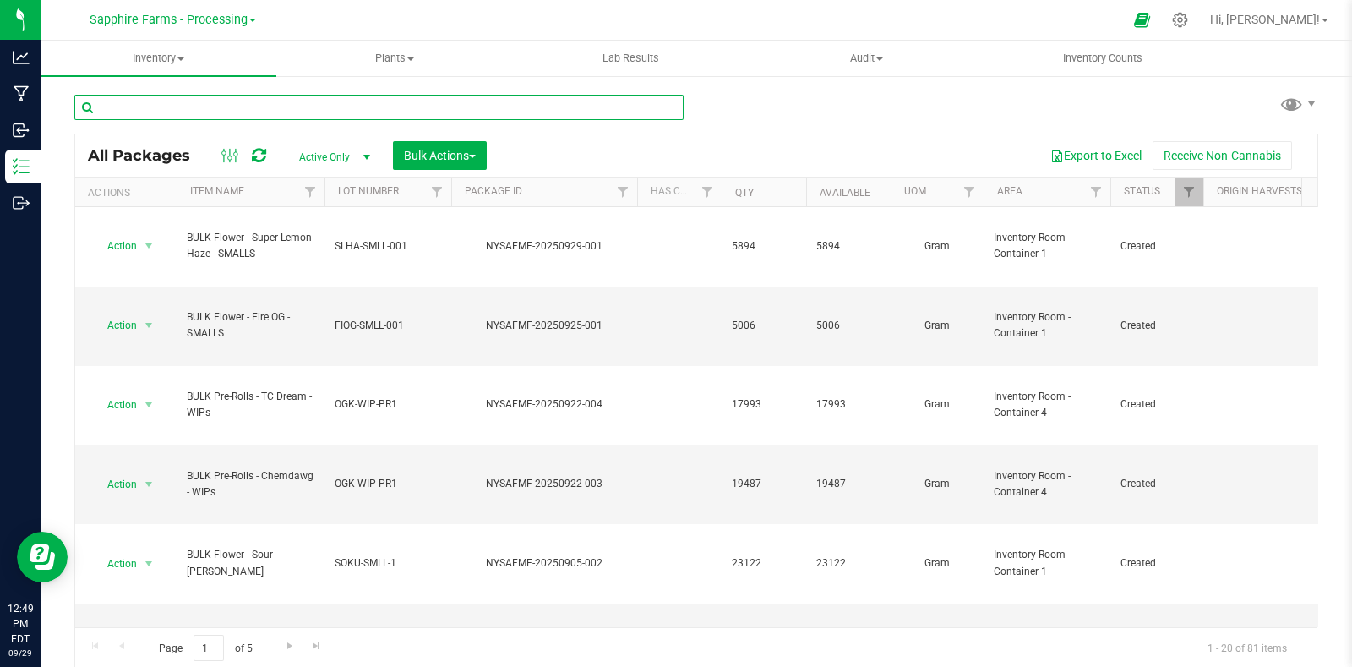
click at [308, 105] on input "text" at bounding box center [378, 107] width 609 height 25
type input "stank breath"
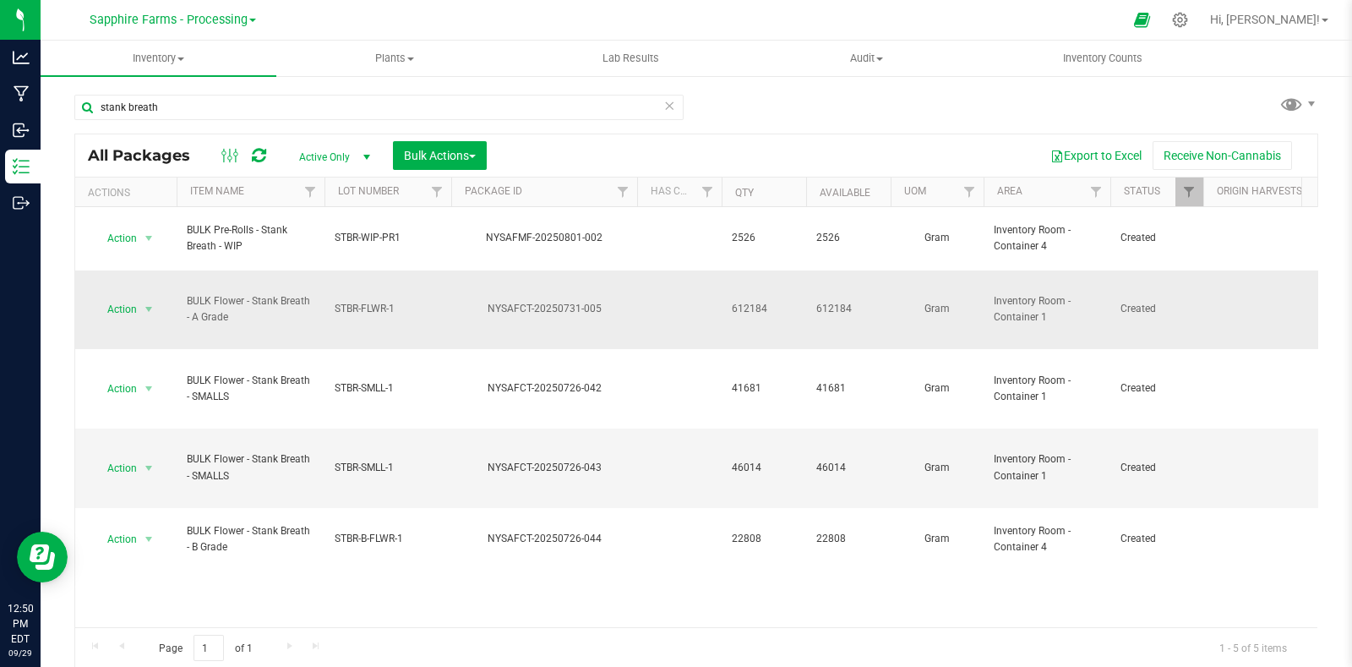
drag, startPoint x: 609, startPoint y: 276, endPoint x: 480, endPoint y: 282, distance: 128.7
click at [480, 301] on div "NYSAFCT-20250731-005" at bounding box center [544, 309] width 191 height 16
copy div "NYSAFCT-20250731-005"
drag, startPoint x: 243, startPoint y: 286, endPoint x: 178, endPoint y: 269, distance: 67.2
click at [178, 270] on td "BULK Flower - Stank Breath - A Grade" at bounding box center [251, 309] width 148 height 79
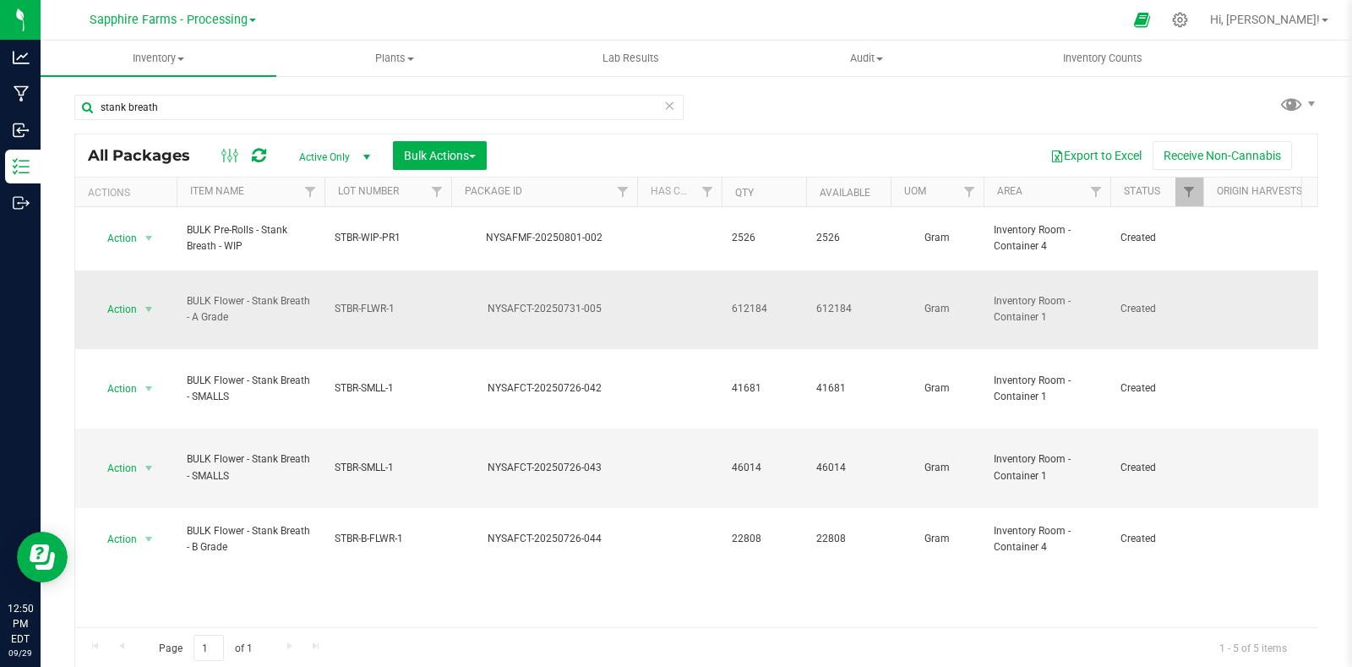
copy span "BULK Flower - Stank Breath - A Grade"
click at [148, 303] on span "select" at bounding box center [149, 310] width 14 height 14
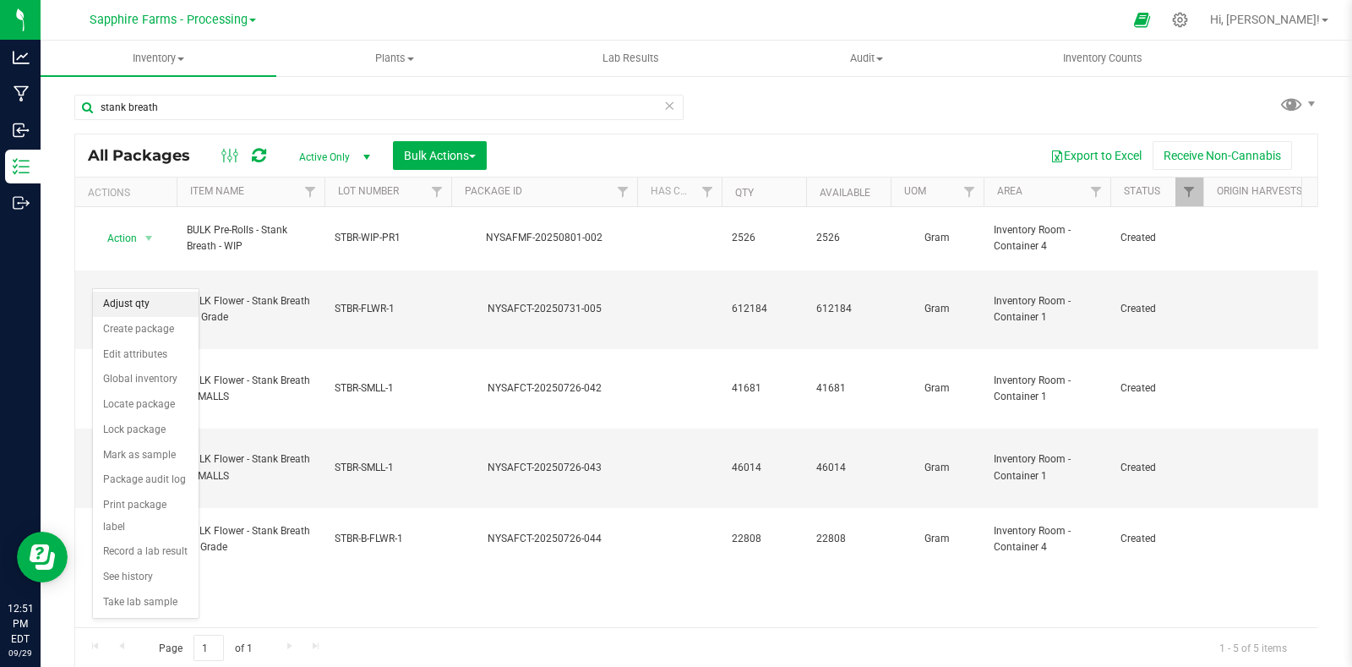
click at [148, 304] on li "Adjust qty" at bounding box center [146, 304] width 106 height 25
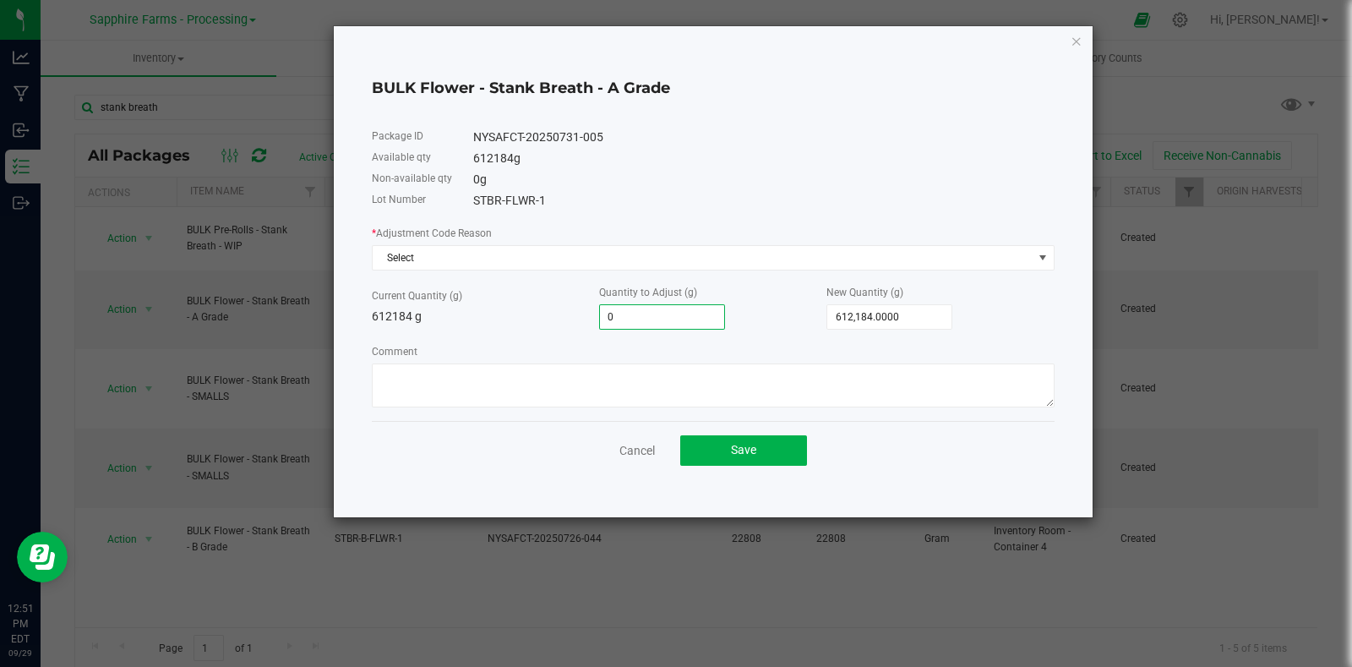
click at [657, 316] on input "0" at bounding box center [662, 317] width 124 height 24
type input "-1"
type input "612,183.0000"
type input "-18"
type input "612,166.0000"
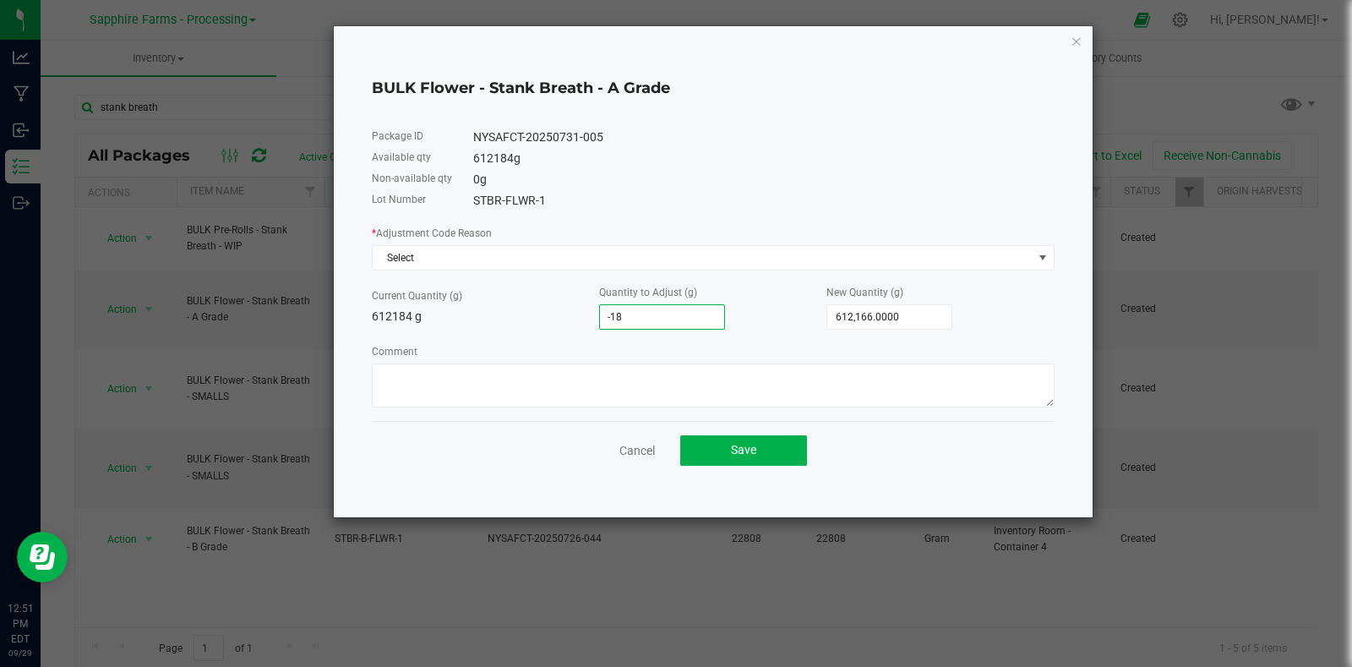
type input "-185"
type input "611,999.0000"
type input "-1854"
type input "610,330.0000"
type input "-18547"
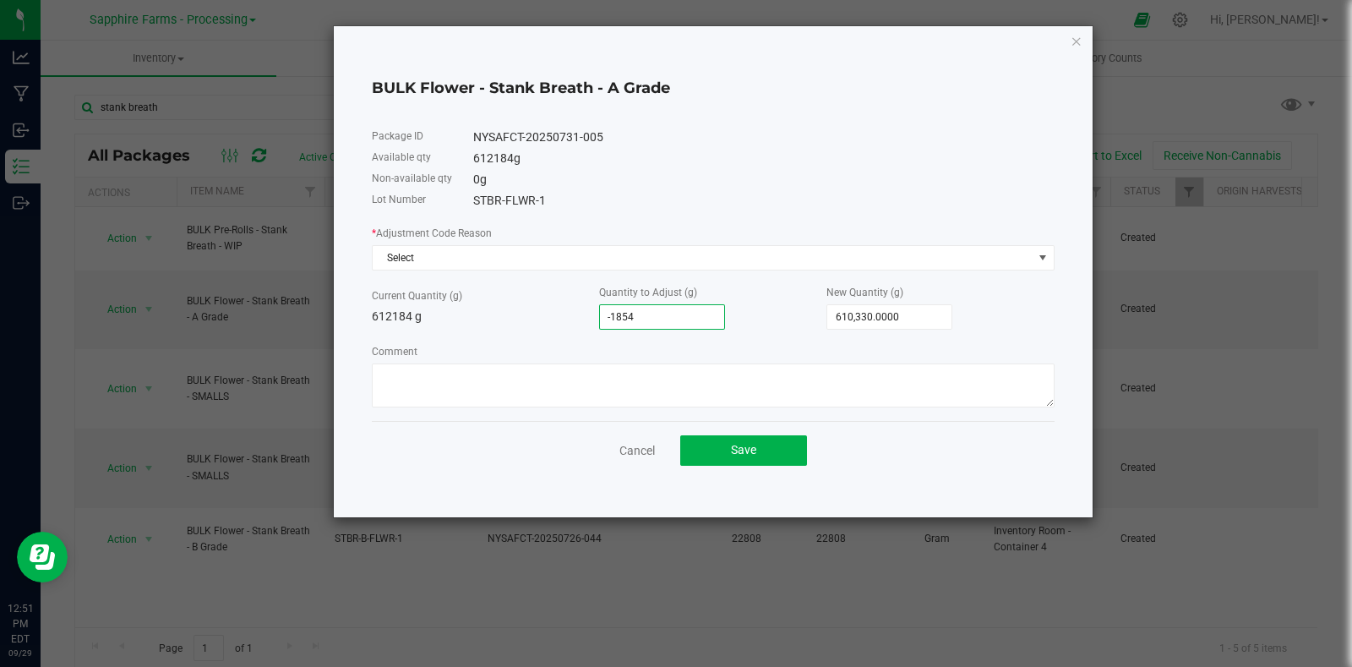
type input "593,637.0000"
type input "-185472"
type input "426,712.0000"
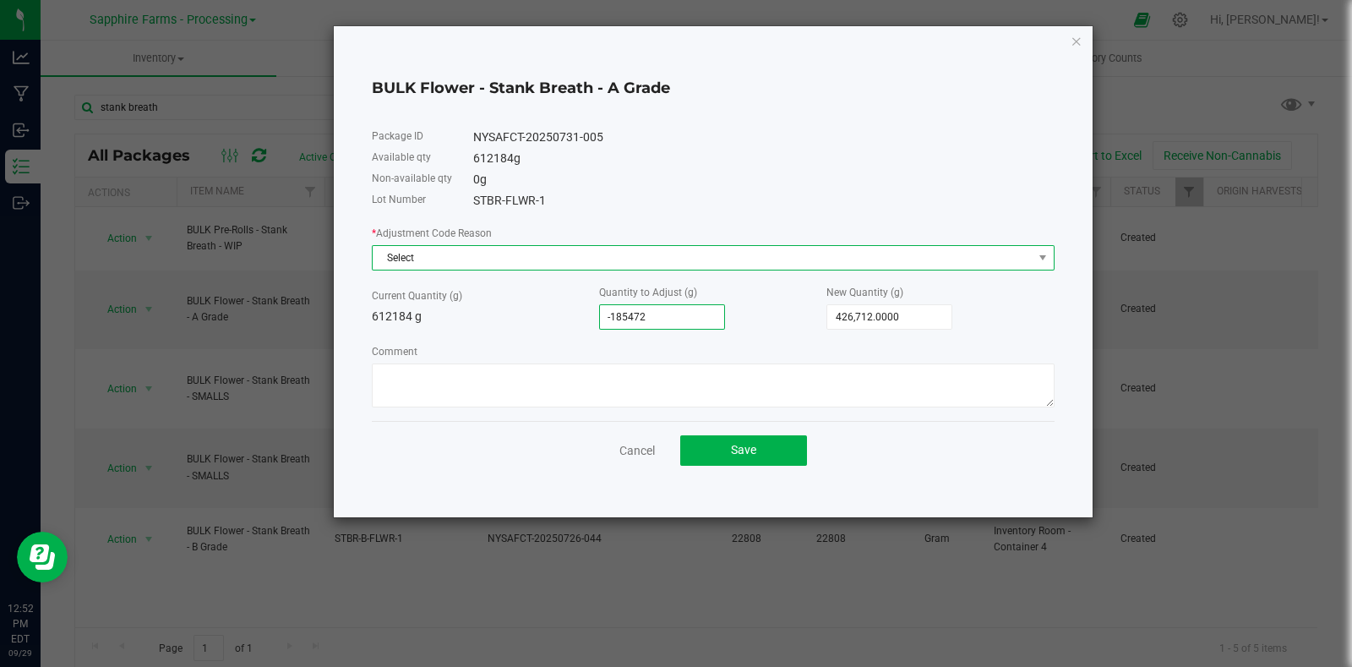
type input "-185,472.0000"
click at [511, 261] on span "Select" at bounding box center [703, 258] width 660 height 24
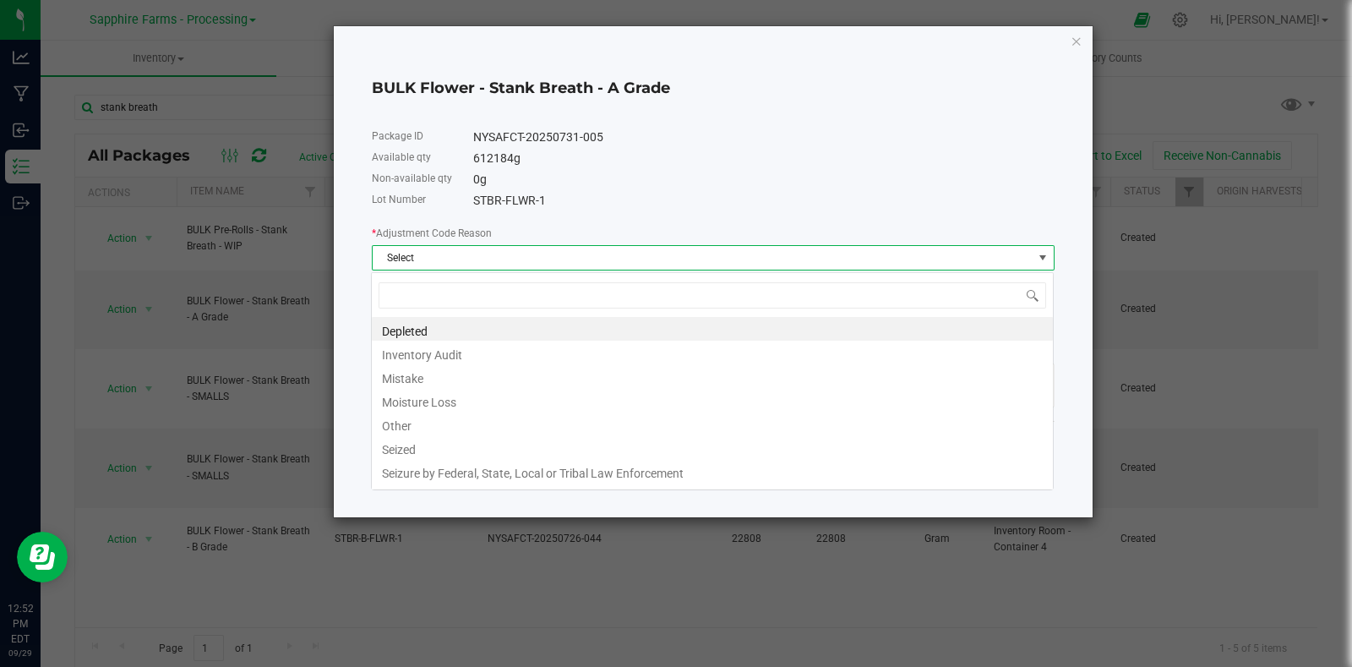
scroll to position [25, 683]
click at [442, 328] on li "Depleted" at bounding box center [712, 329] width 681 height 24
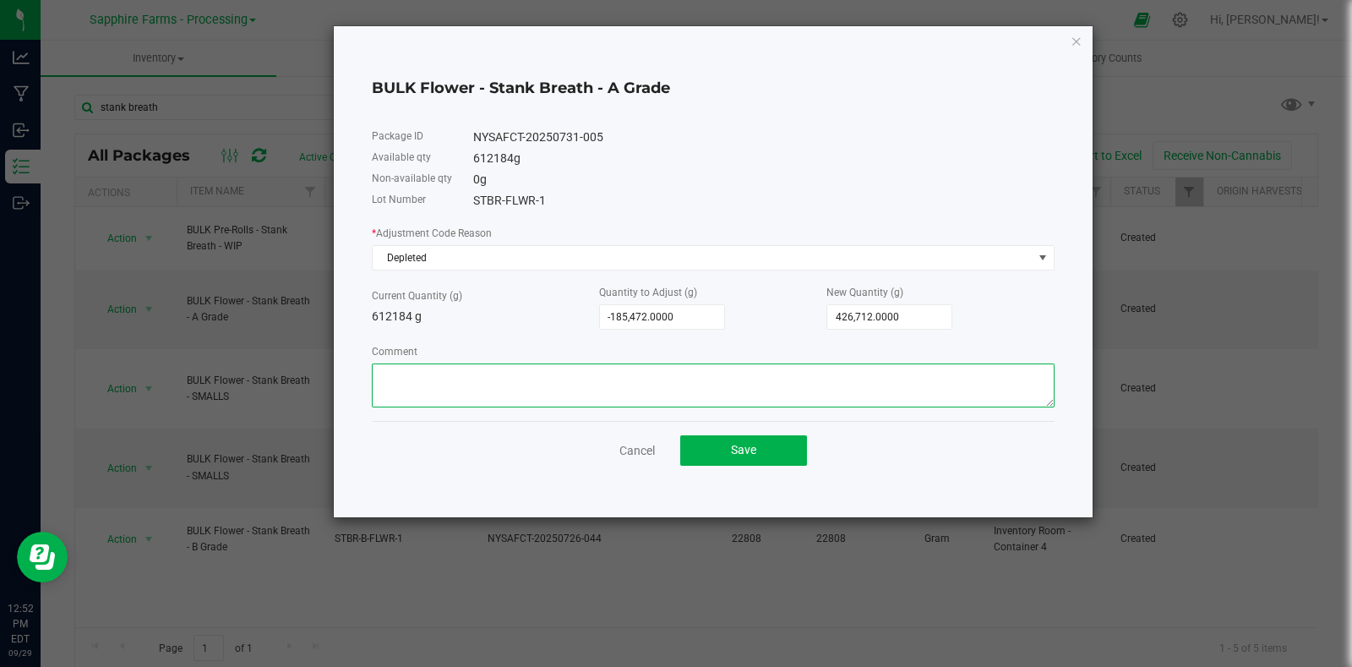
click at [515, 391] on textarea "Comment" at bounding box center [713, 385] width 683 height 44
type textarea "Production usage depletion"
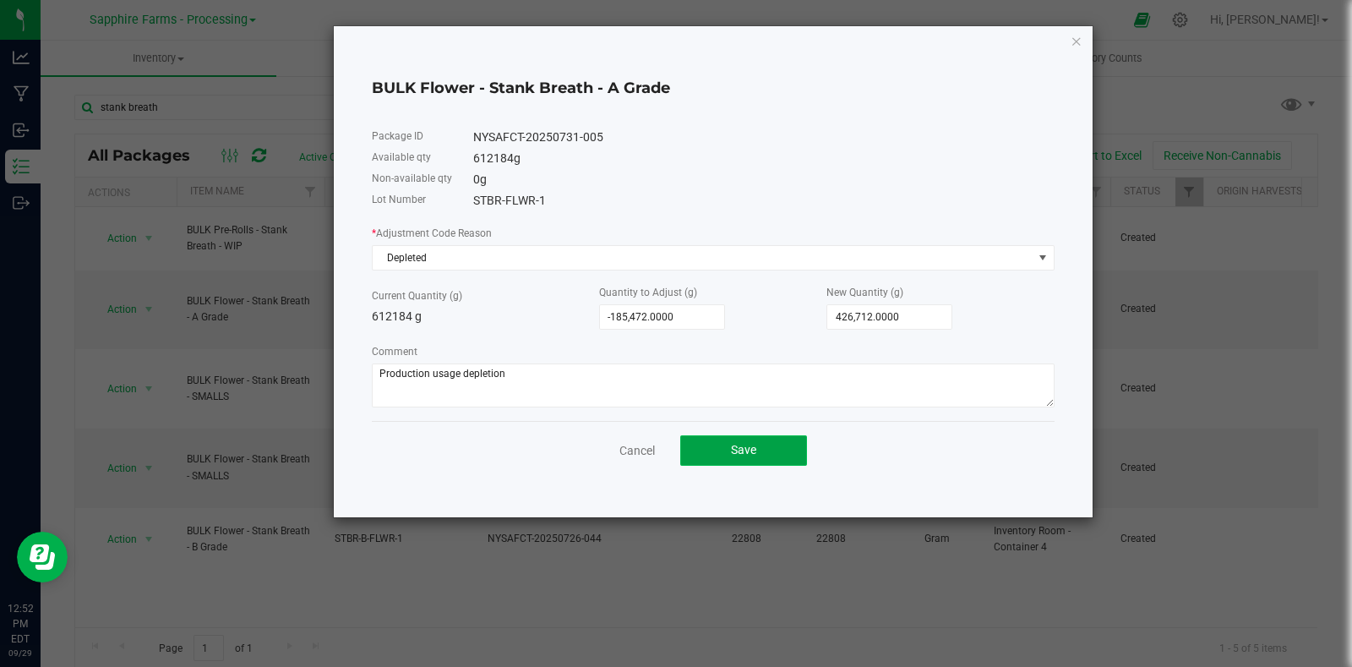
click at [744, 456] on span "Save" at bounding box center [743, 450] width 25 height 14
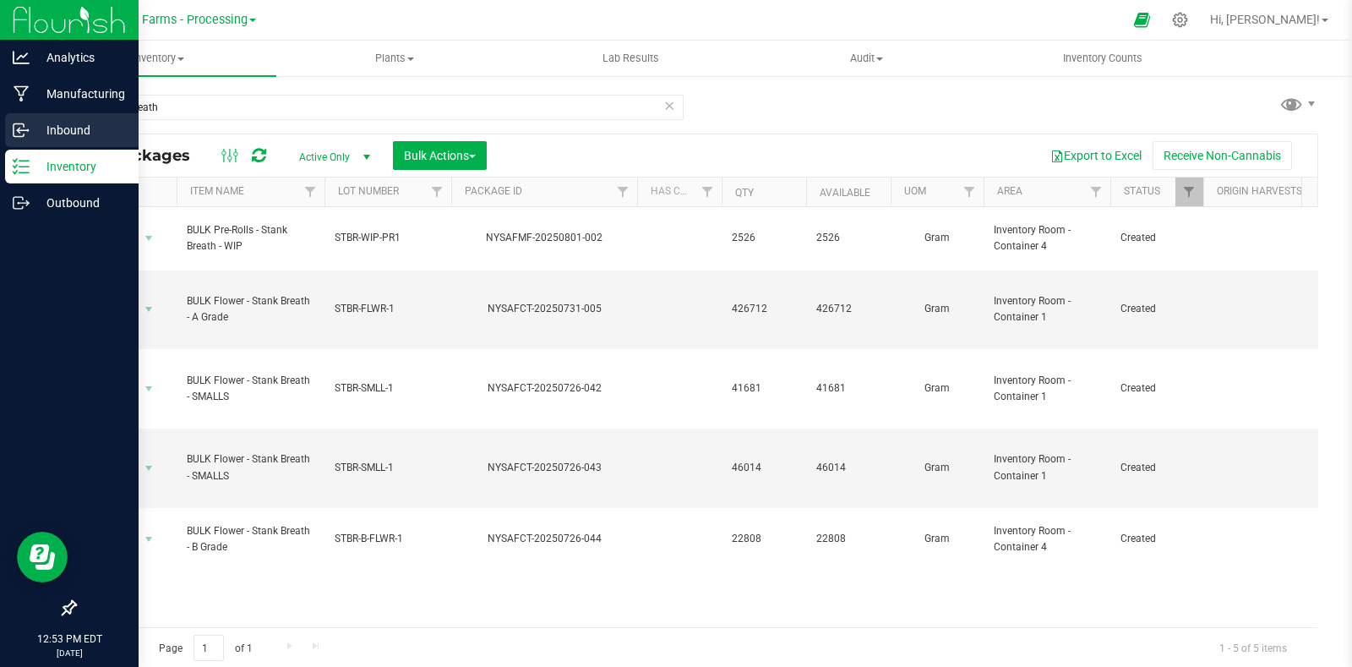
click at [51, 121] on p "Inbound" at bounding box center [80, 130] width 101 height 20
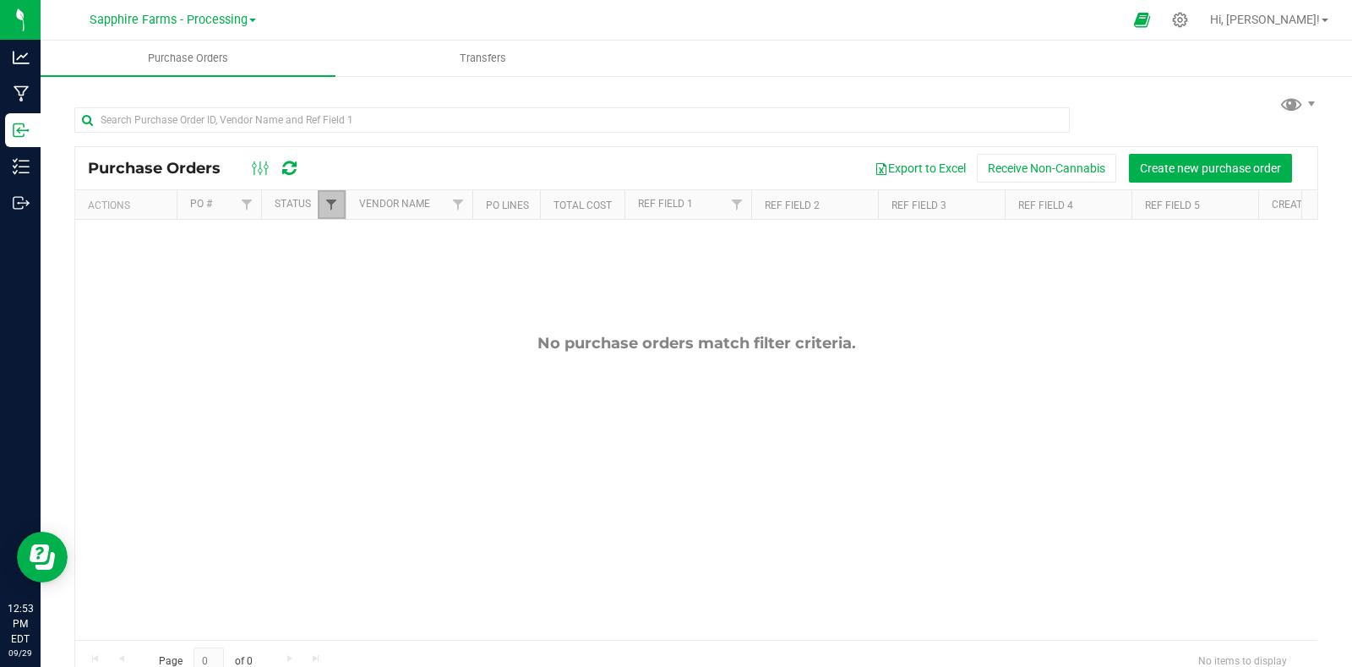
click at [330, 198] on link "Filter" at bounding box center [332, 204] width 28 height 29
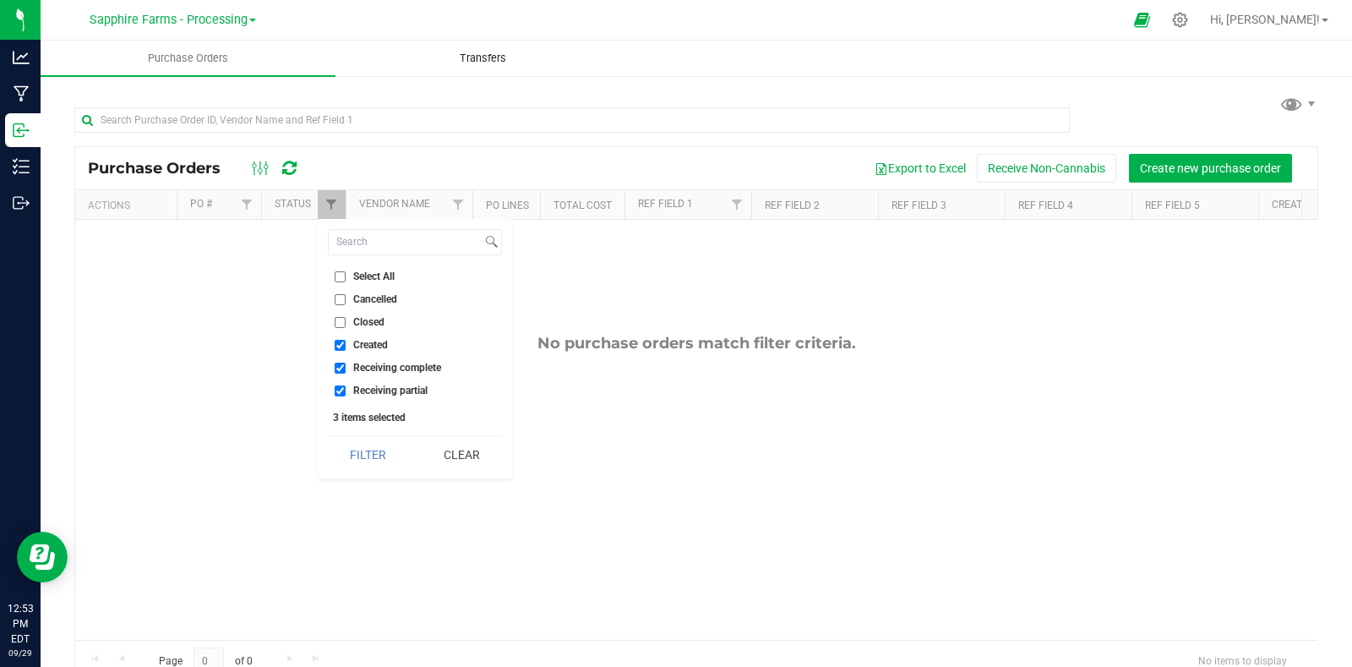
click at [485, 58] on span "Transfers" at bounding box center [483, 58] width 92 height 15
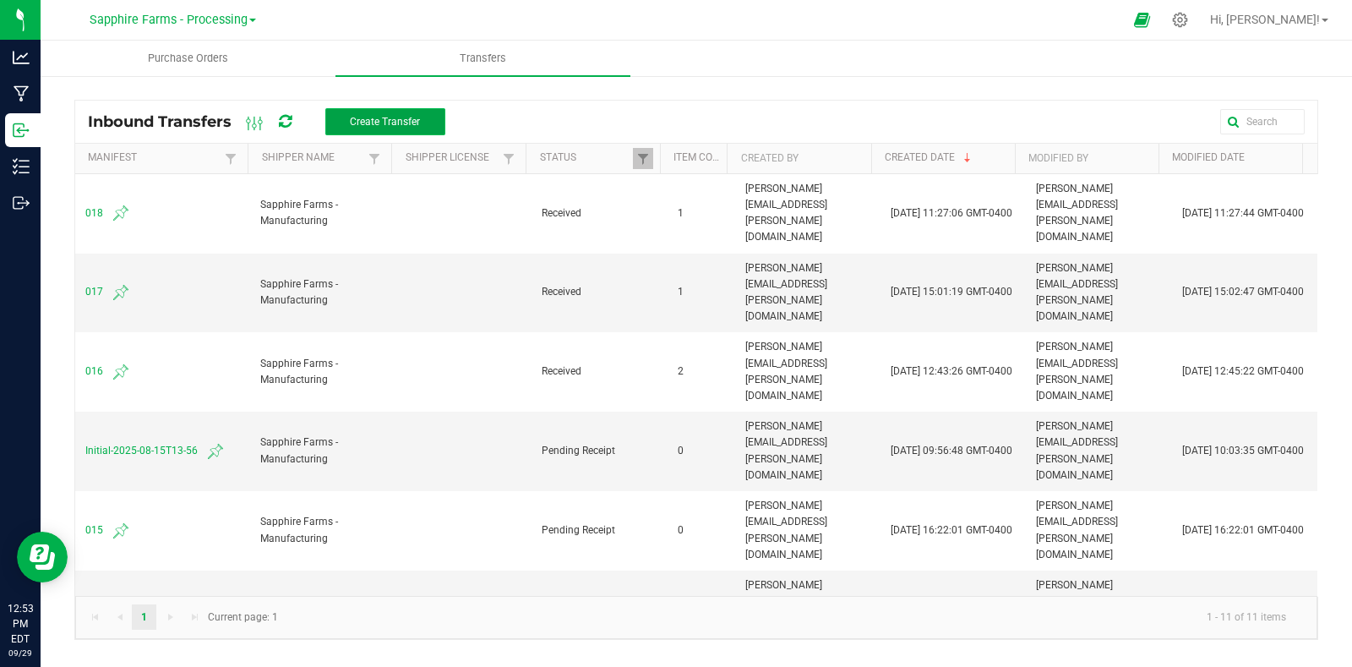
click at [396, 122] on span "Create Transfer" at bounding box center [385, 122] width 70 height 12
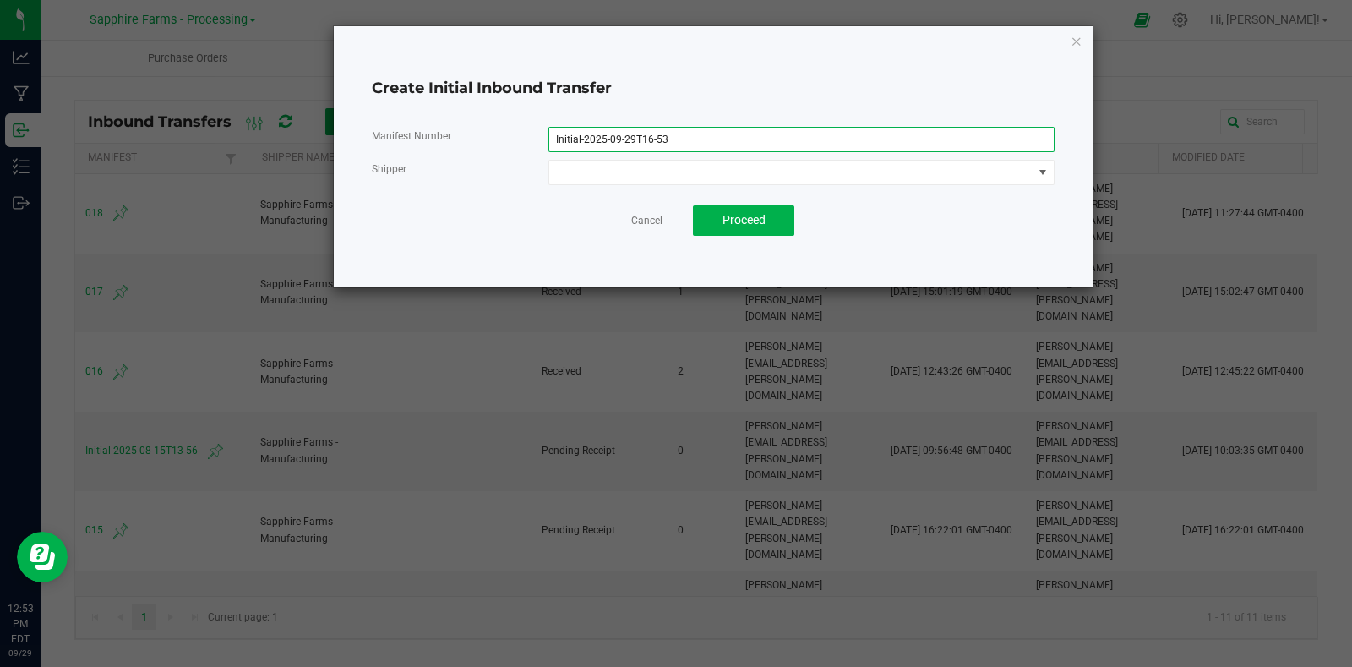
drag, startPoint x: 692, startPoint y: 140, endPoint x: 456, endPoint y: 156, distance: 236.3
click at [456, 156] on div "Manifest Number Initial-2025-09-29T16-53 Shipper" at bounding box center [713, 156] width 683 height 58
type input "019"
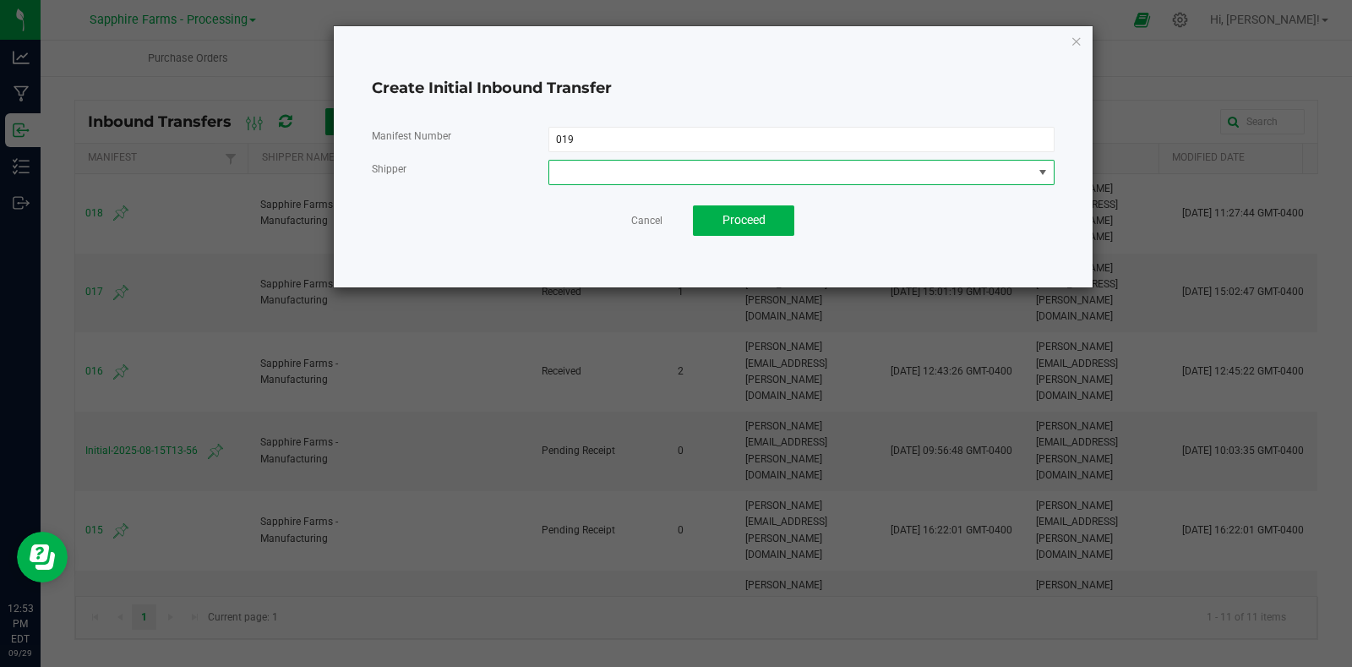
click at [608, 172] on span at bounding box center [790, 173] width 483 height 24
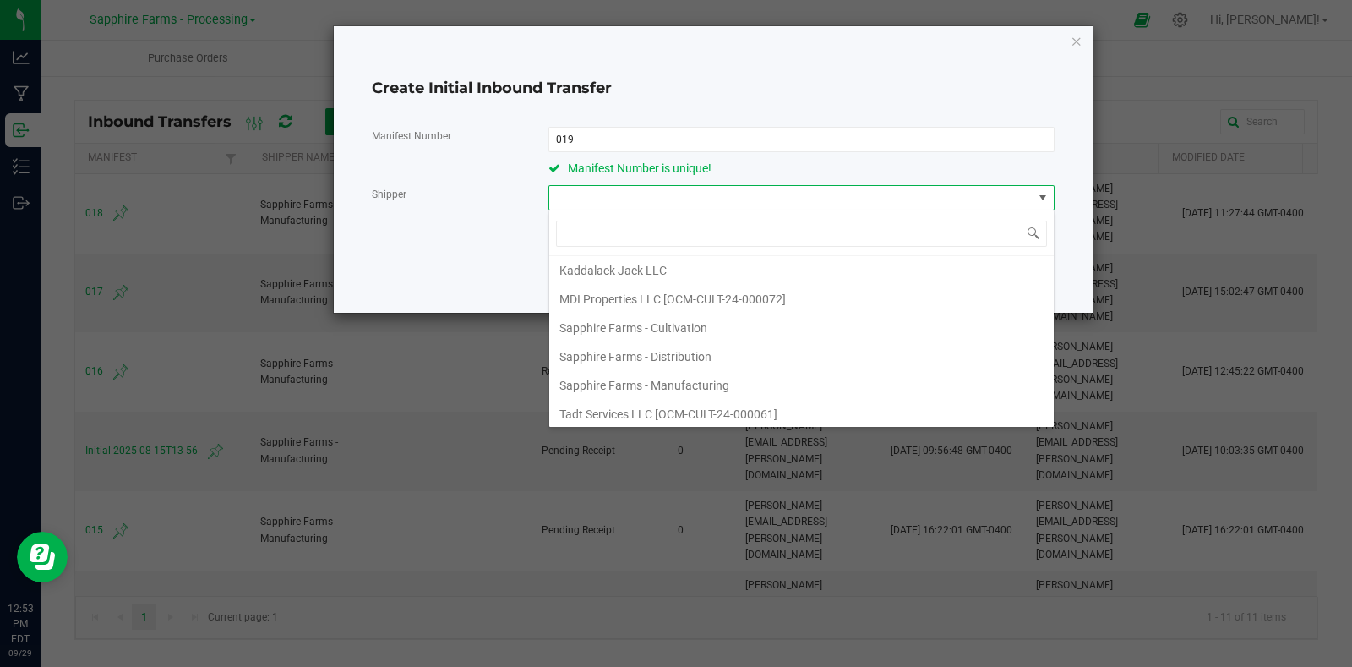
scroll to position [86, 0]
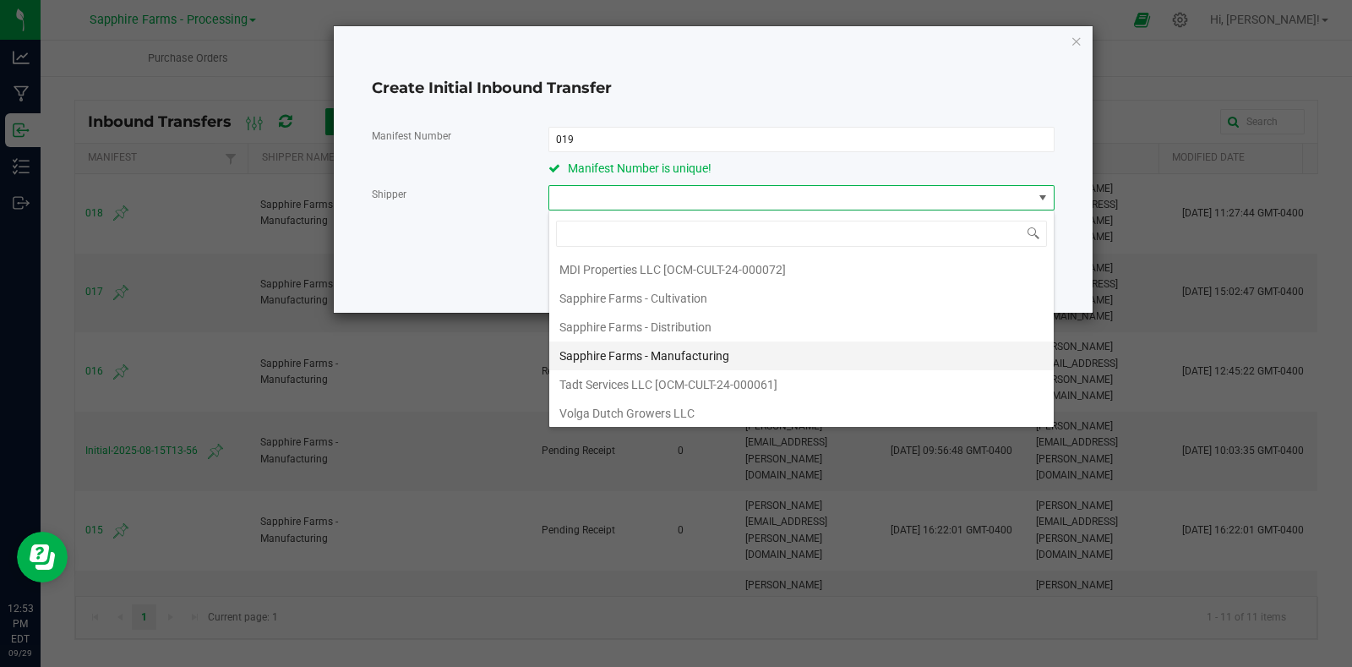
click at [738, 342] on li "Sapphire Farms - Manufacturing" at bounding box center [801, 355] width 505 height 29
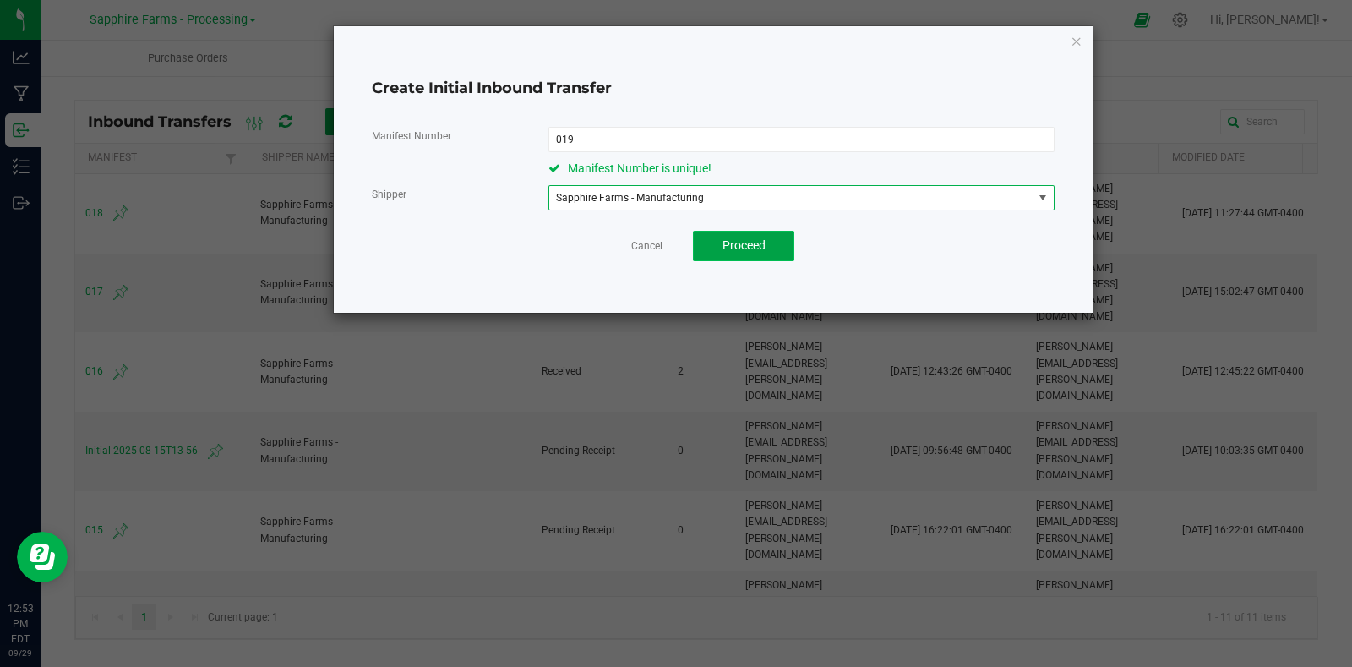
click at [756, 238] on span "Proceed" at bounding box center [744, 245] width 43 height 14
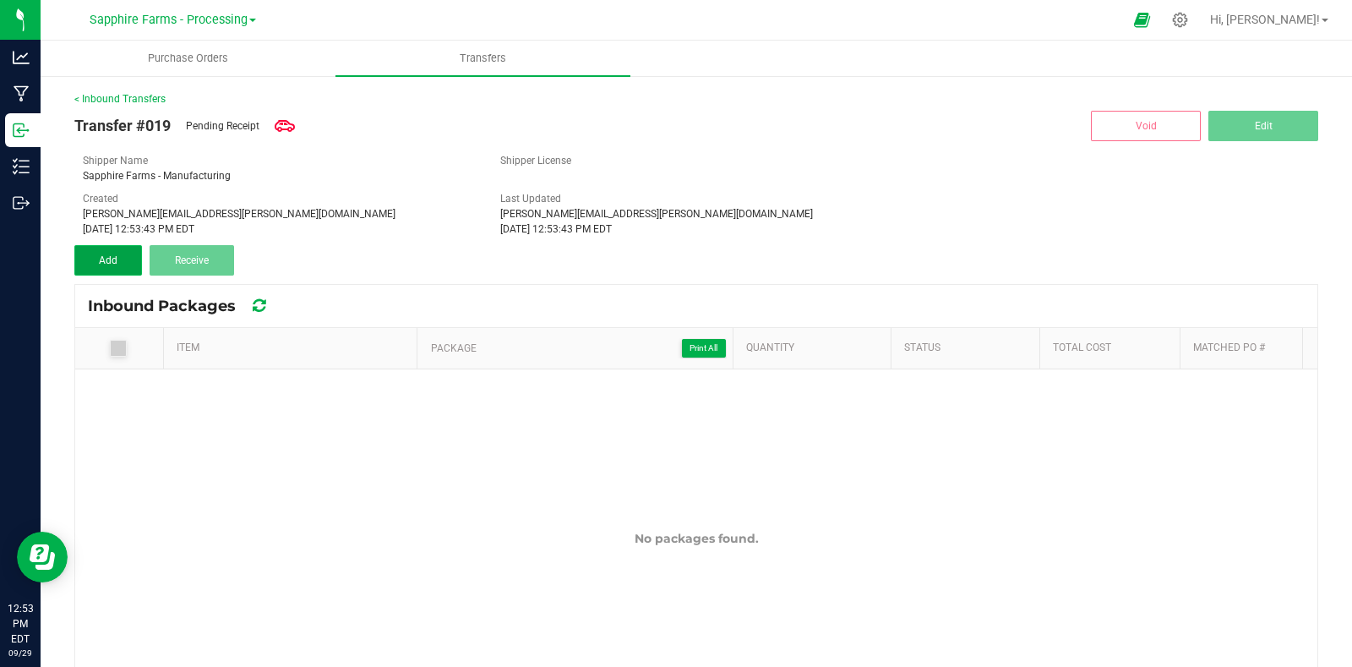
click at [106, 260] on span "Add" at bounding box center [108, 260] width 19 height 12
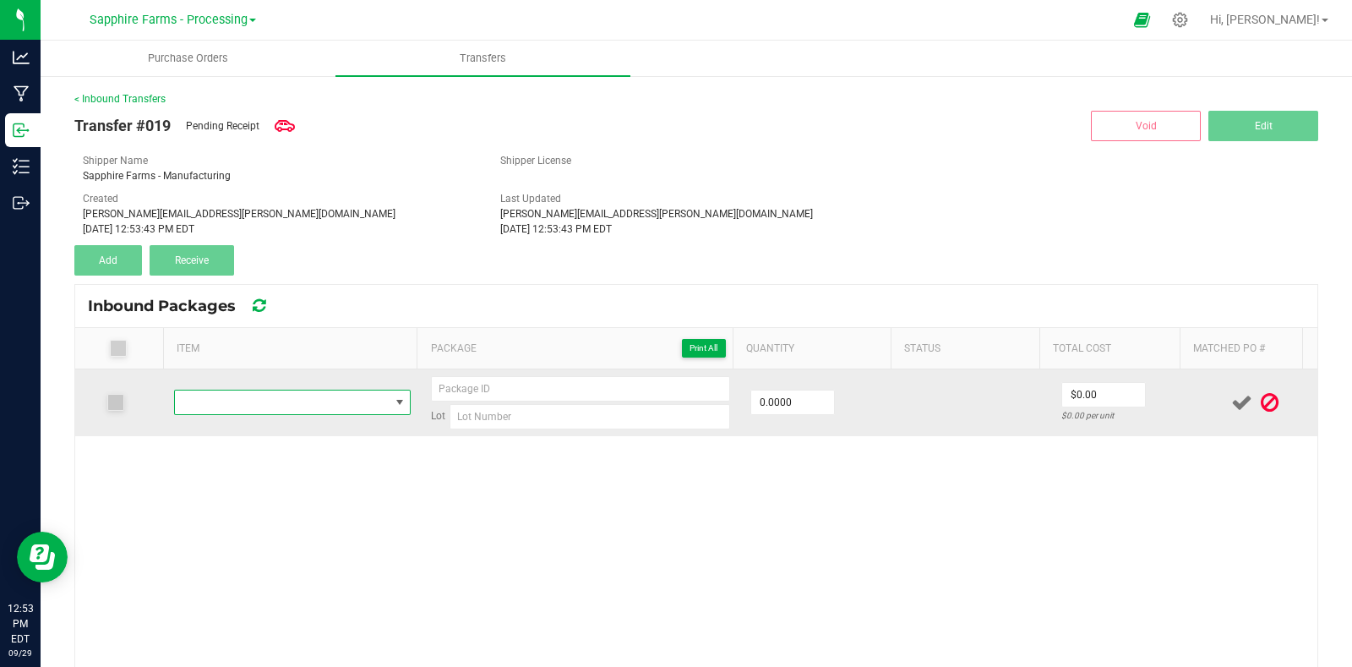
click at [313, 412] on span "NO DATA FOUND" at bounding box center [282, 403] width 215 height 24
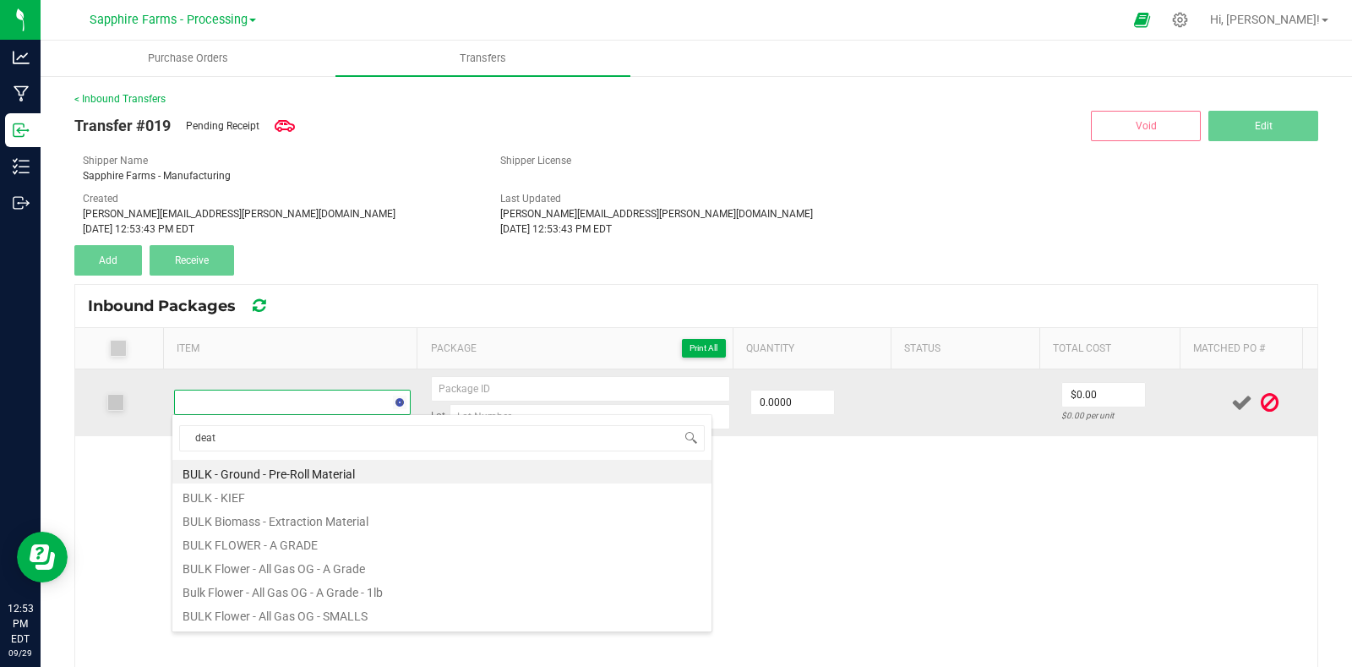
type input "death"
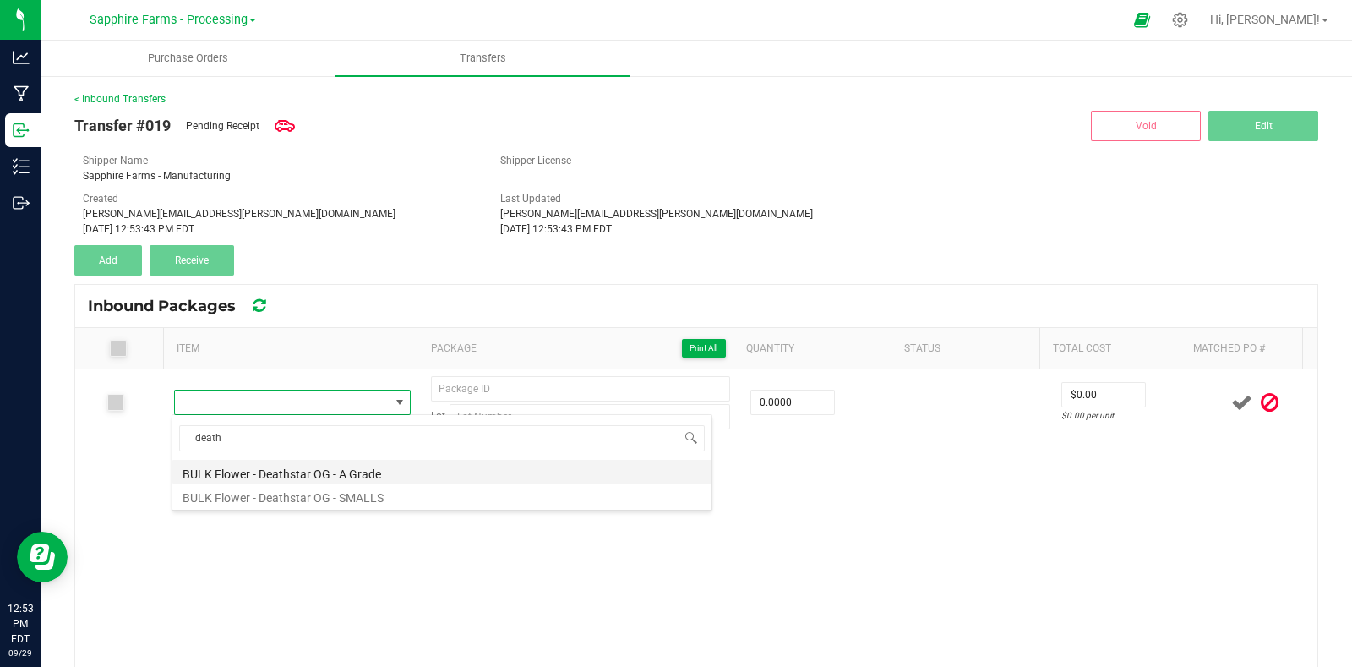
click at [351, 472] on li "BULK Flower - Deathstar OG - A Grade" at bounding box center [441, 472] width 539 height 24
type input "0.0000 g"
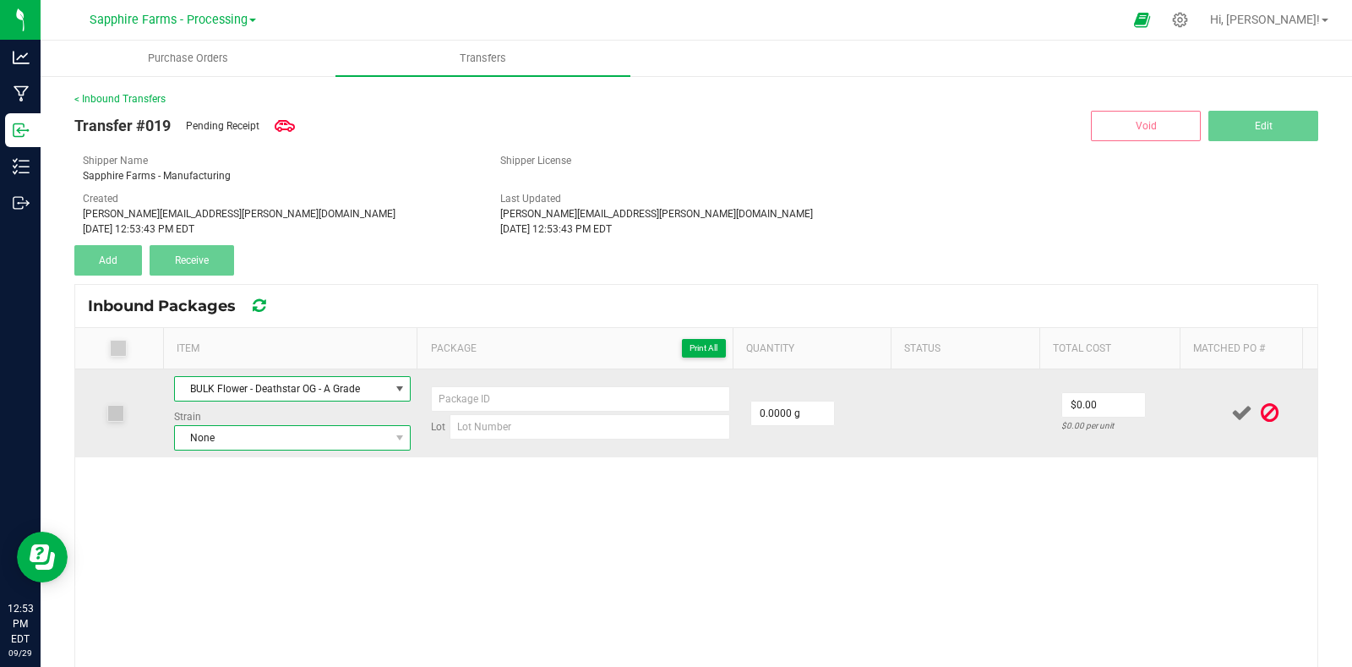
click at [309, 434] on span "None" at bounding box center [282, 438] width 215 height 24
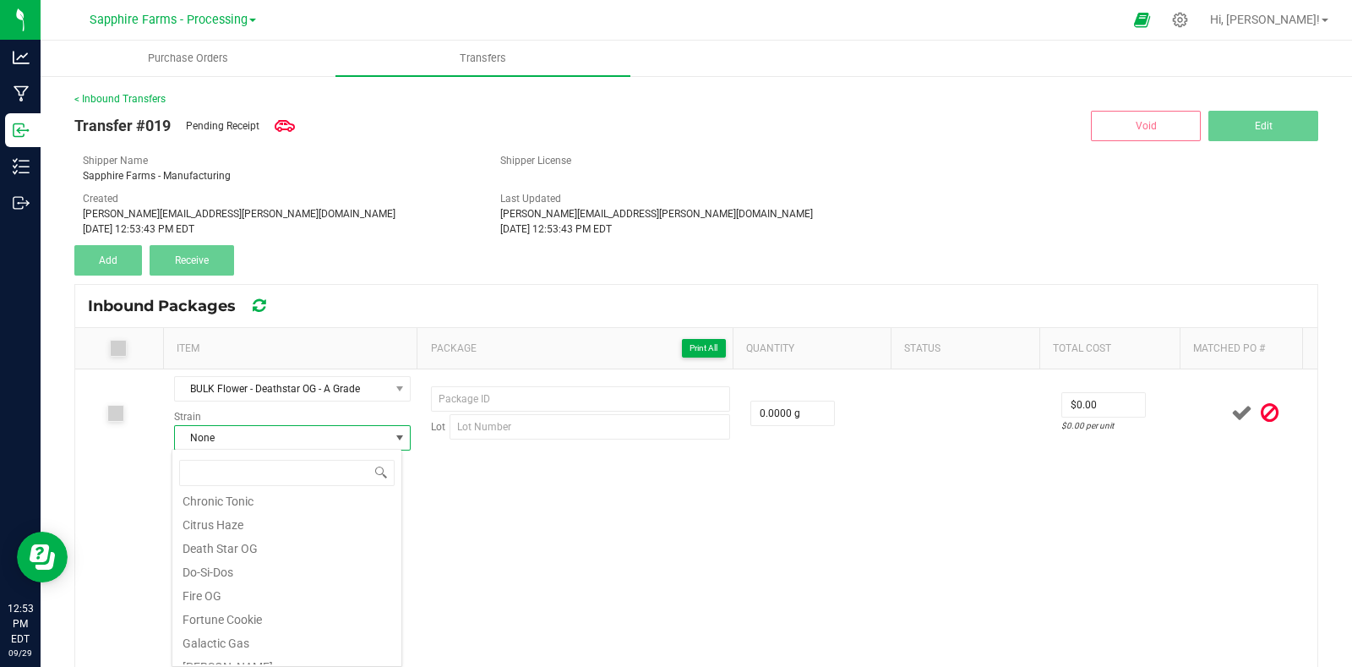
scroll to position [210, 0]
click at [296, 577] on li "Death Star OG" at bounding box center [286, 580] width 229 height 24
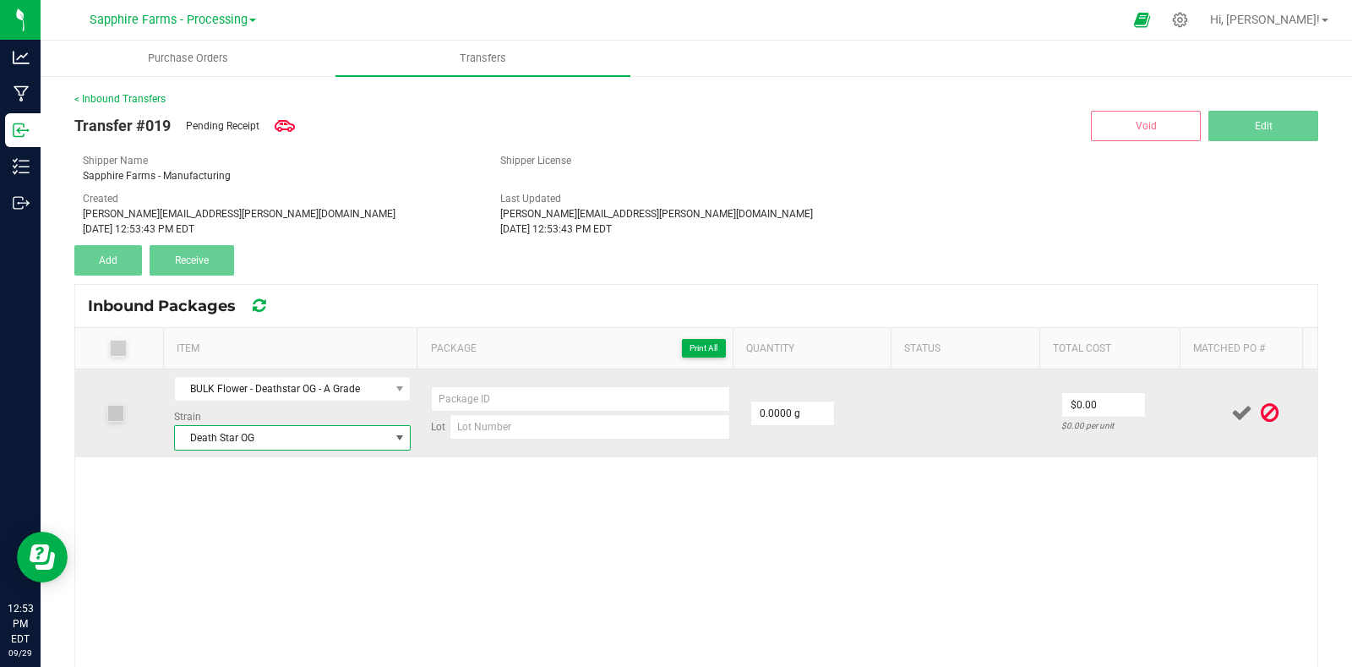
click at [509, 441] on td "Lot" at bounding box center [581, 413] width 320 height 88
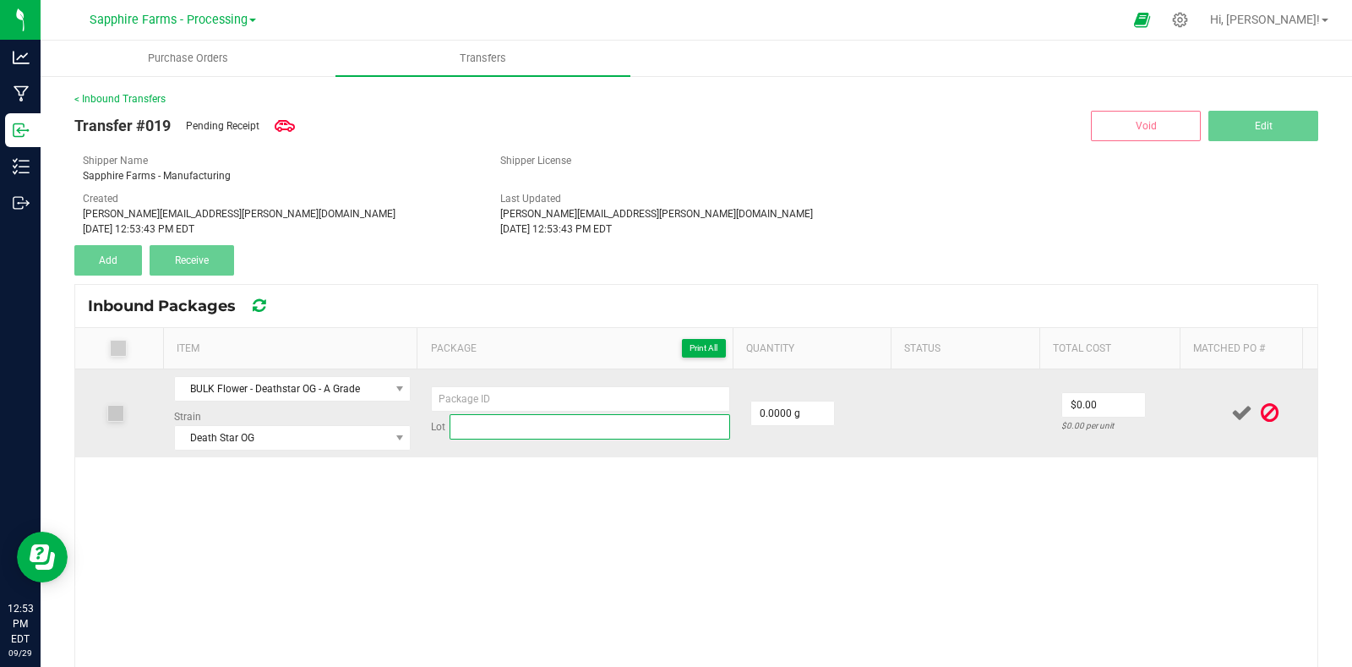
click at [527, 420] on input at bounding box center [590, 426] width 281 height 25
drag, startPoint x: 494, startPoint y: 423, endPoint x: 438, endPoint y: 427, distance: 56.8
click at [438, 427] on div "Lot DSOG" at bounding box center [580, 426] width 299 height 25
click at [545, 432] on input "DSOG" at bounding box center [590, 426] width 281 height 25
type input "DSOG-FLWR-1"
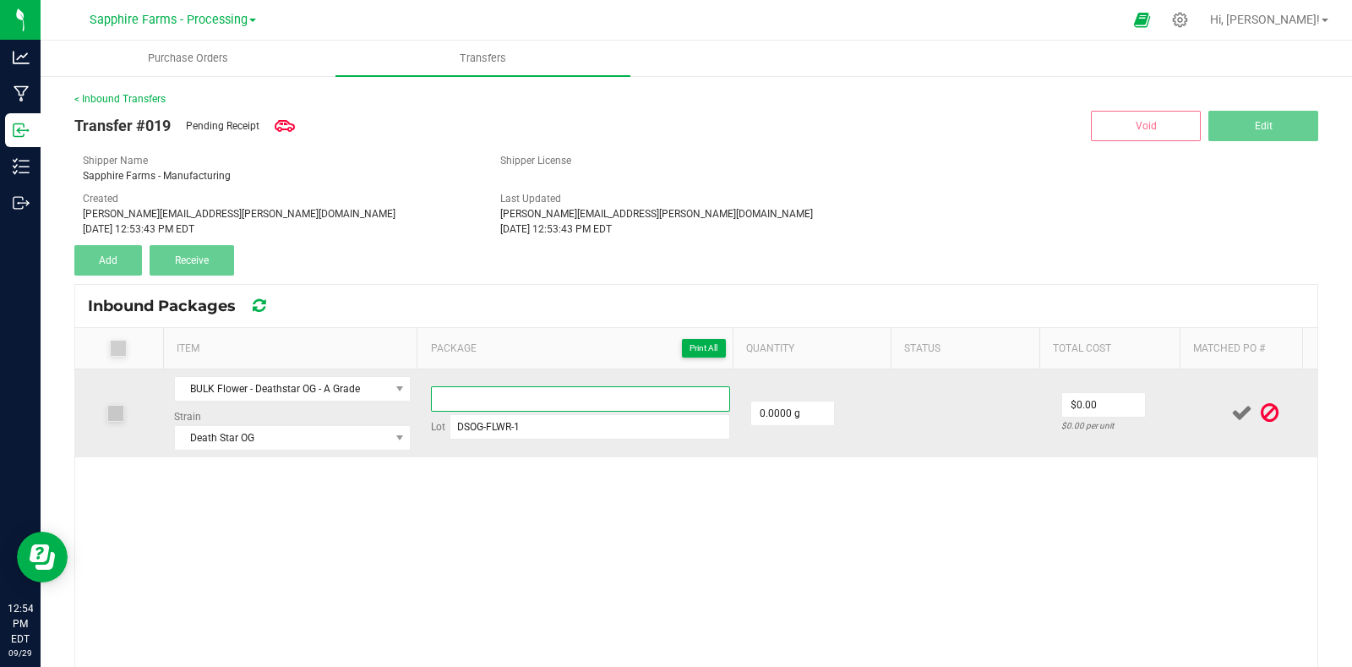
click at [528, 397] on input at bounding box center [580, 398] width 299 height 25
type input "20250929-FLWR1"
click at [778, 418] on input "0" at bounding box center [792, 413] width 83 height 24
type input "90445.0000 g"
click at [856, 392] on td "90445.0000 g" at bounding box center [820, 413] width 160 height 88
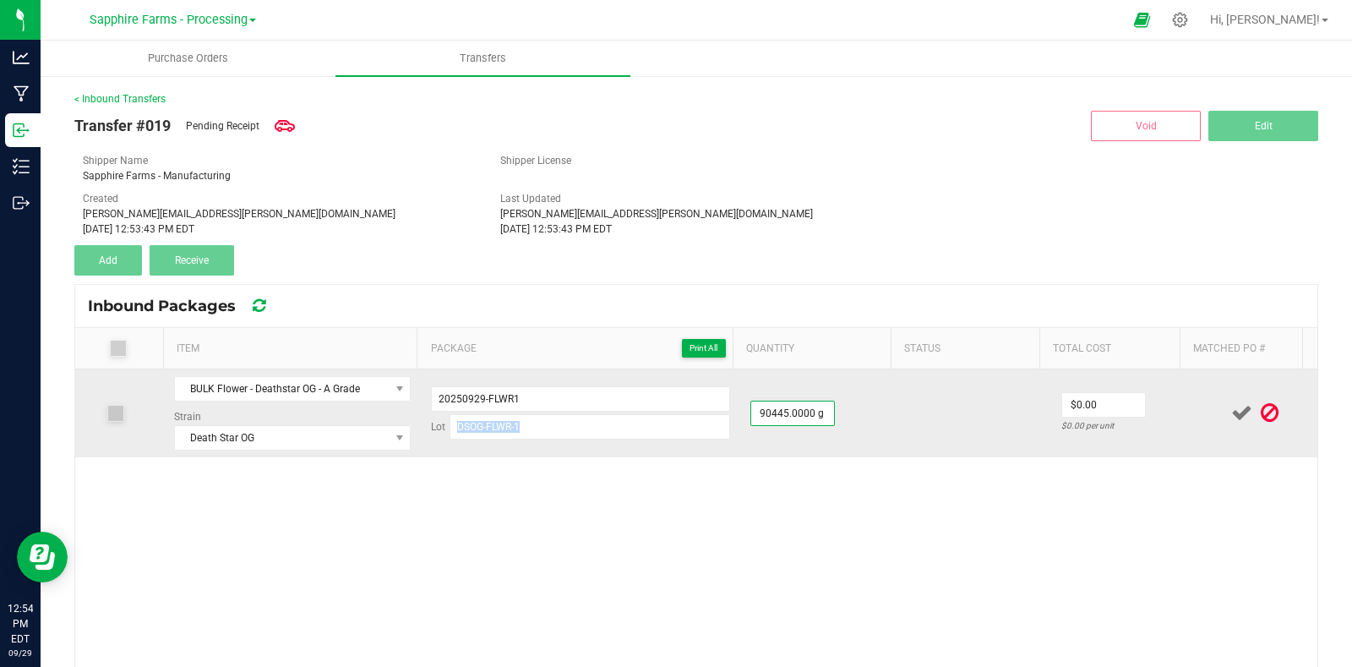
click at [856, 392] on td "90445.0000 g" at bounding box center [820, 413] width 160 height 88
click at [972, 397] on td at bounding box center [975, 413] width 150 height 88
click at [1232, 412] on icon at bounding box center [1242, 412] width 21 height 21
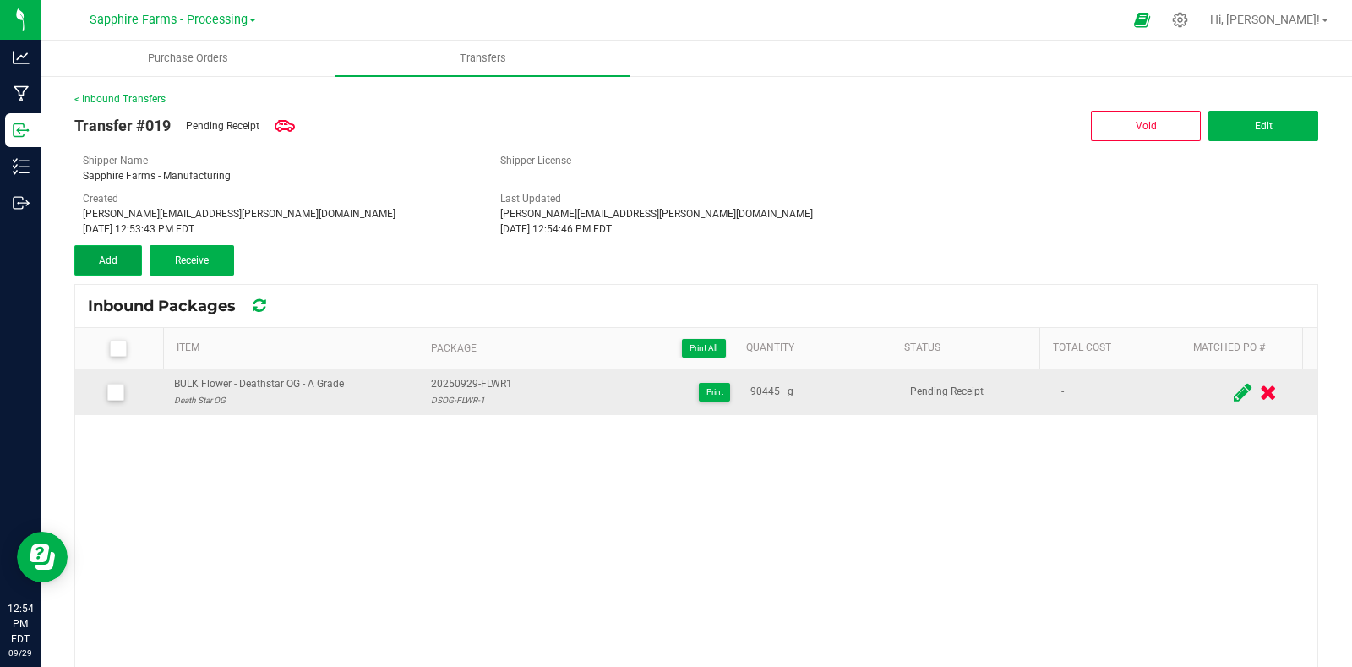
click at [127, 245] on button "Add" at bounding box center [108, 260] width 68 height 30
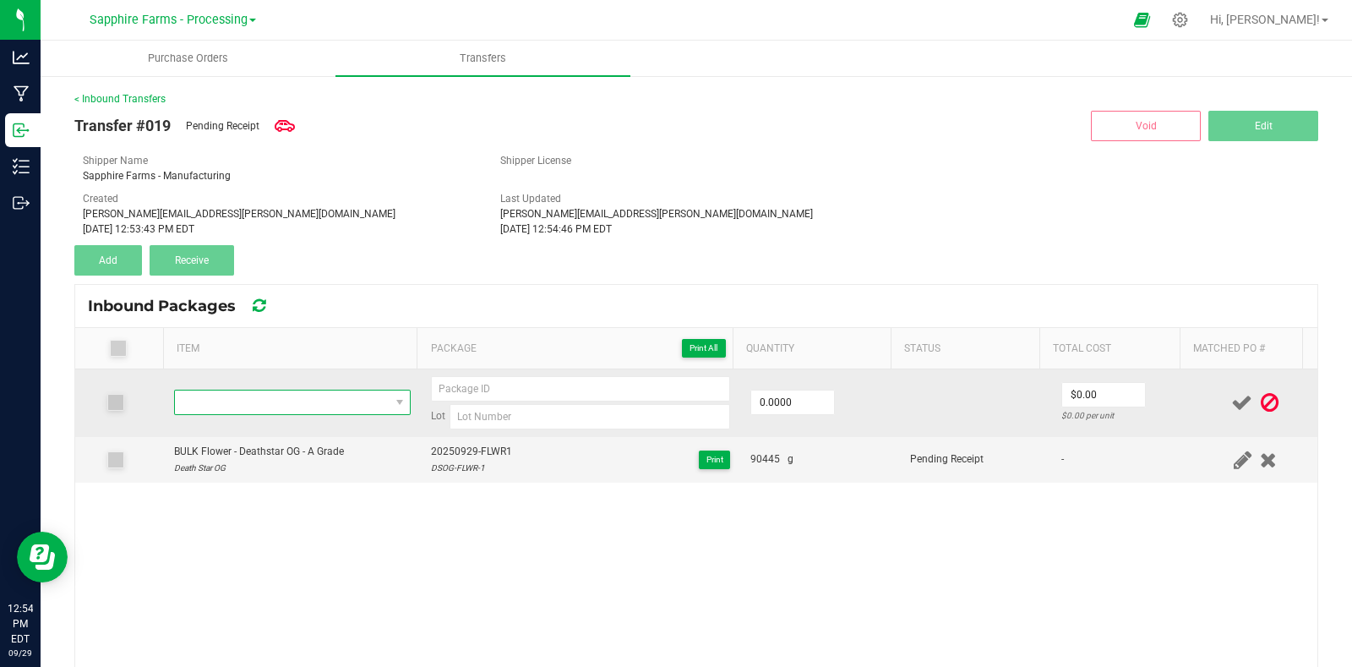
click at [286, 406] on span "NO DATA FOUND" at bounding box center [282, 403] width 215 height 24
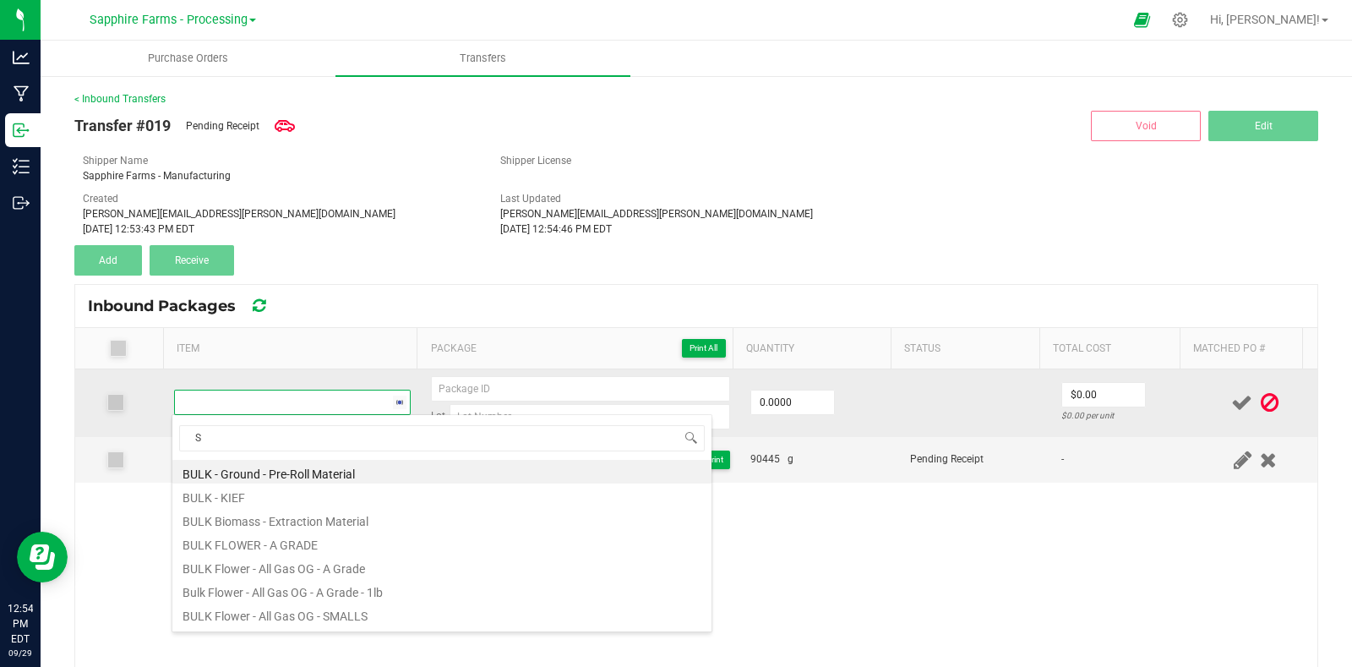
scroll to position [25, 227]
type input "SHARKS"
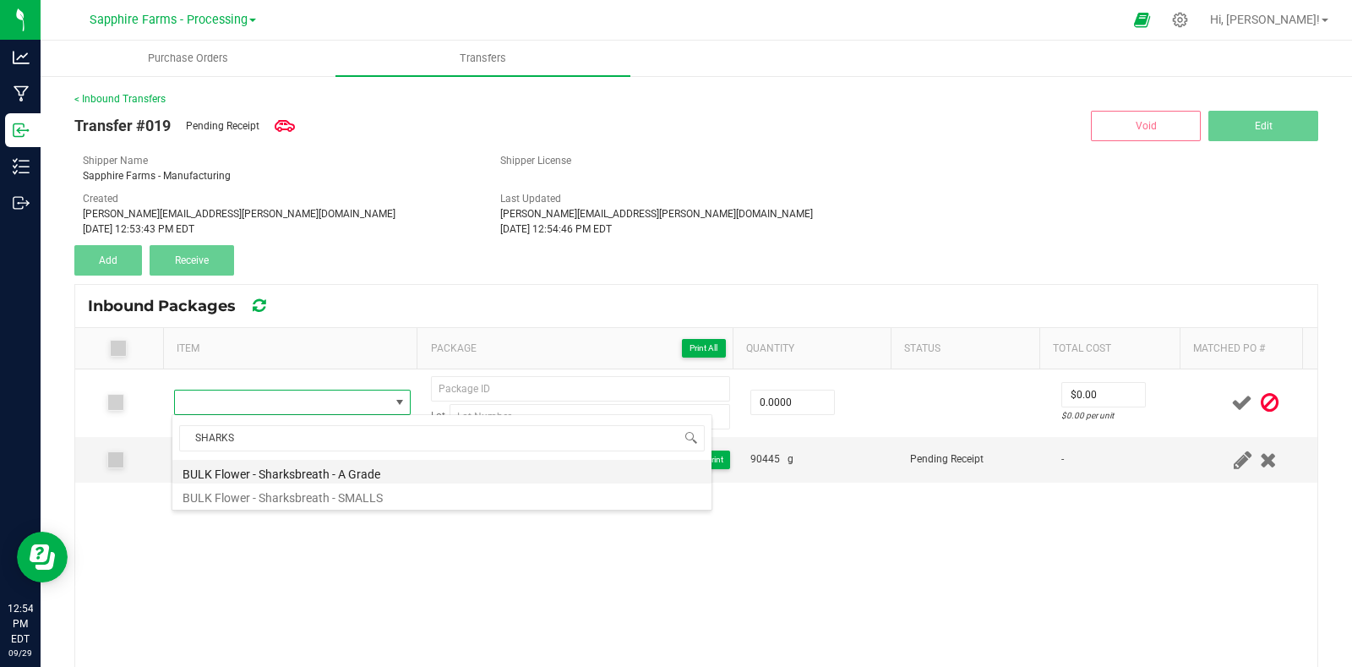
click at [351, 471] on li "BULK Flower - Sharksbreath - A Grade" at bounding box center [441, 472] width 539 height 24
type input "0.0000 g"
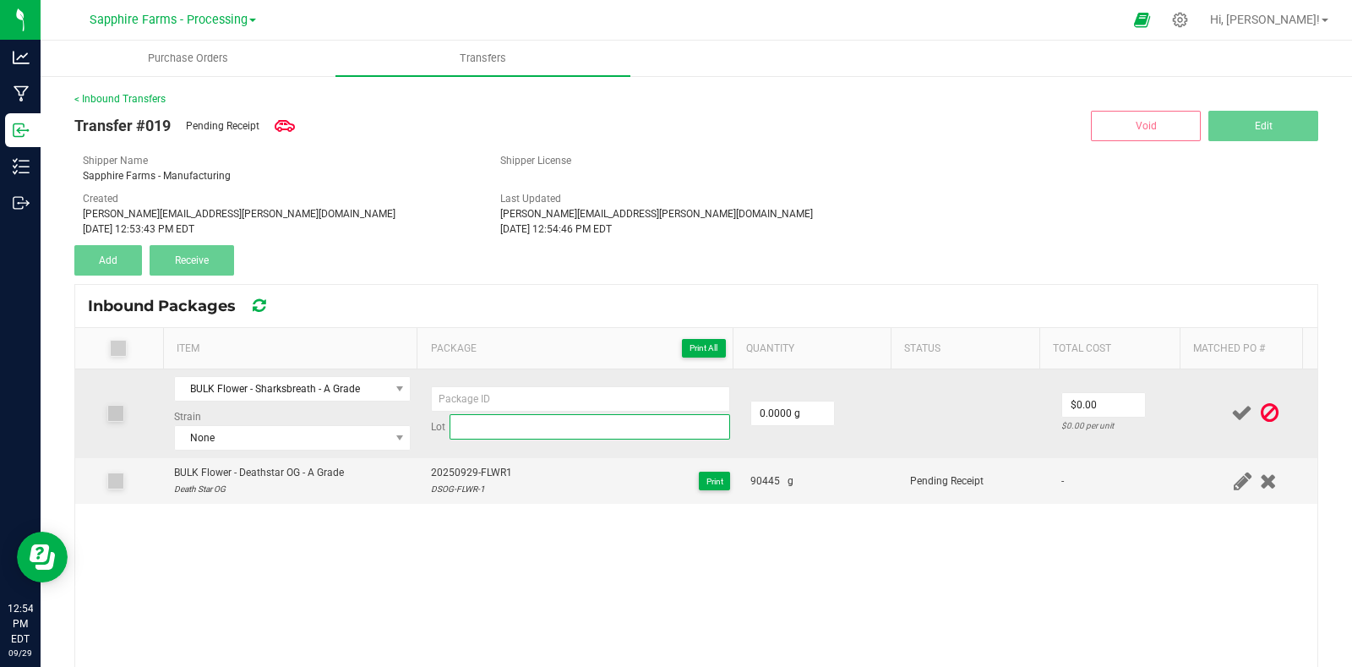
click at [507, 426] on input at bounding box center [590, 426] width 281 height 25
type input "SHBR-FLWR-1"
click at [541, 399] on input at bounding box center [580, 398] width 299 height 25
type input "20250929-FLWR2"
click at [793, 413] on input "0" at bounding box center [792, 413] width 83 height 24
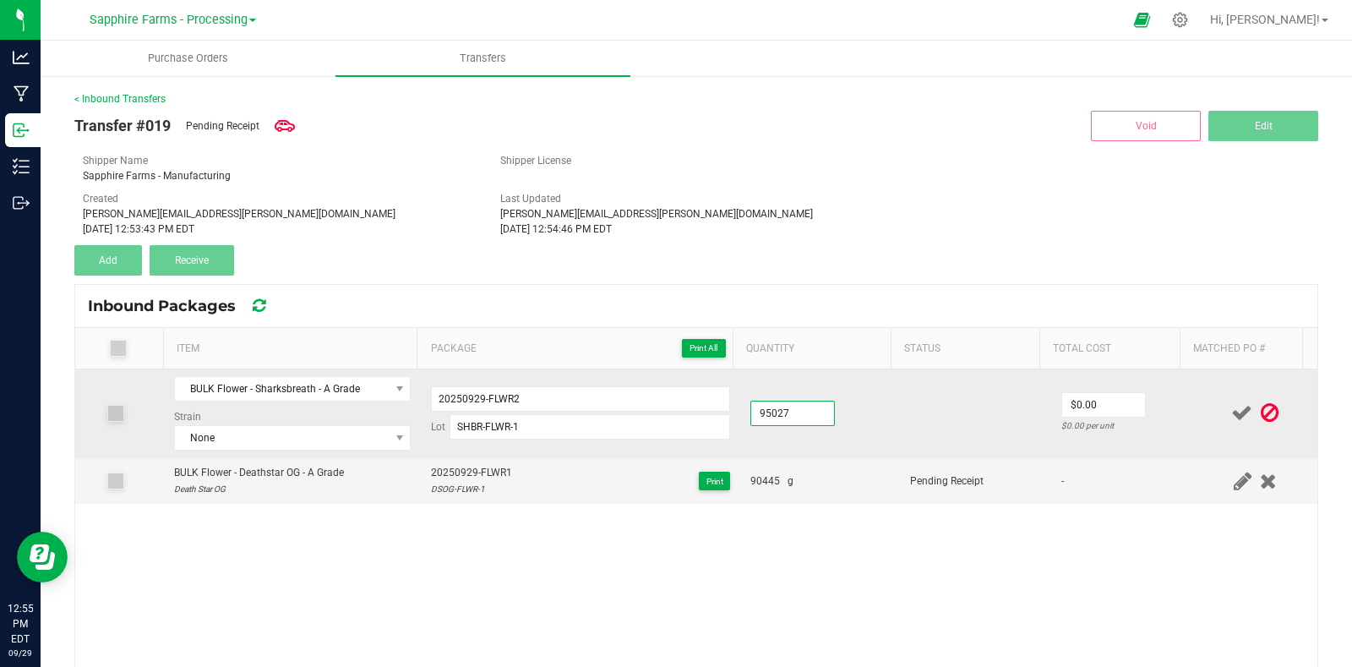
type input "95027.0000 g"
click at [935, 403] on td at bounding box center [975, 413] width 150 height 89
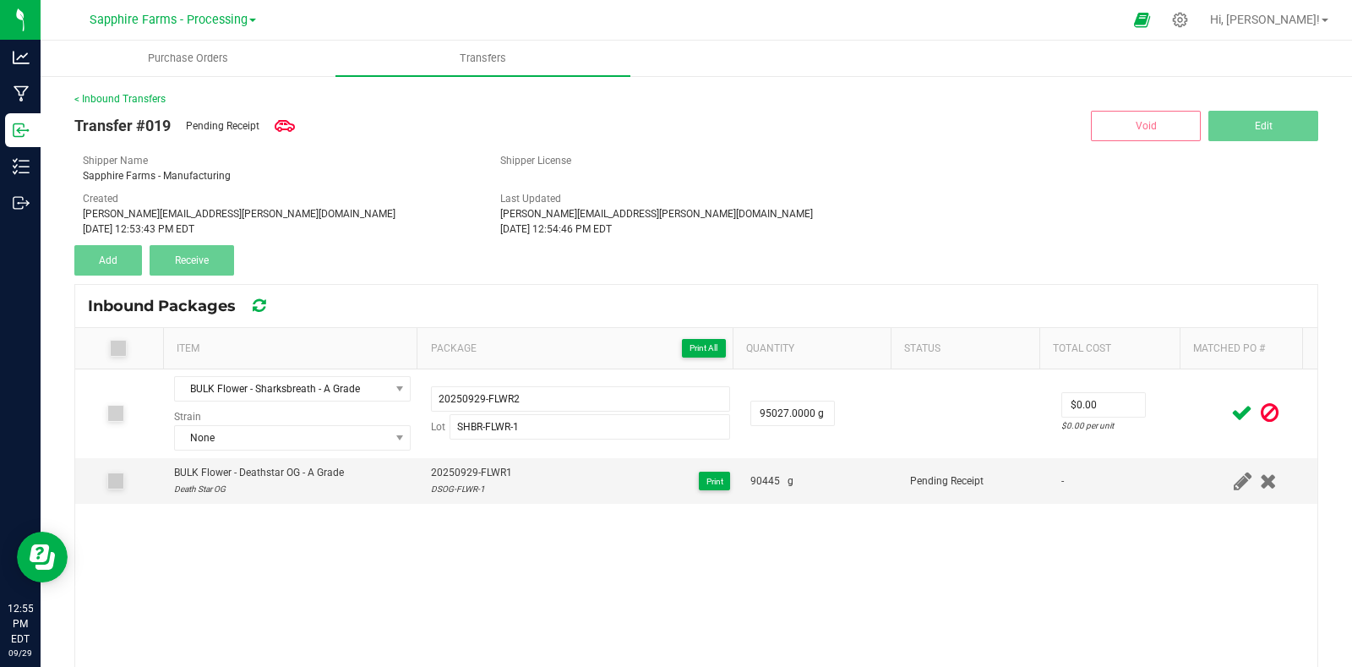
click at [1232, 413] on icon at bounding box center [1242, 412] width 21 height 21
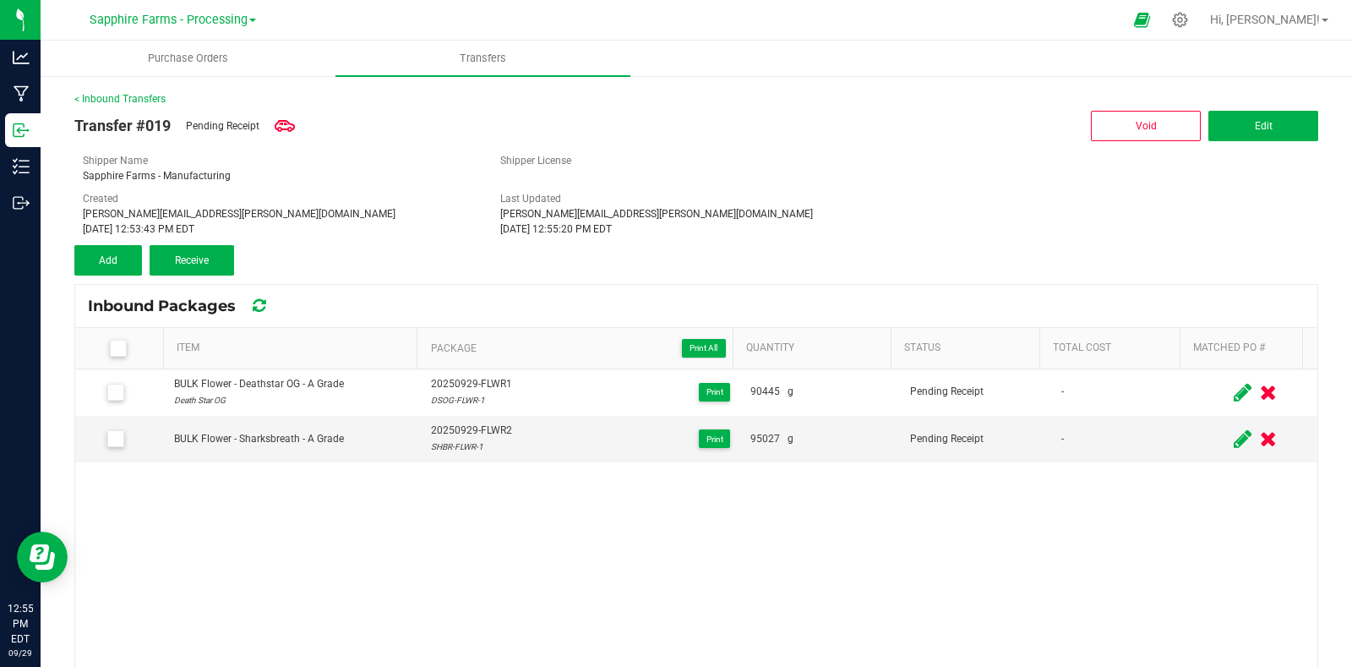
click at [123, 348] on span at bounding box center [118, 348] width 17 height 17
click at [114, 348] on icon at bounding box center [117, 348] width 11 height 0
click at [0, 0] on input "checkbox" at bounding box center [0, 0] width 0 height 0
click at [207, 255] on span "Receive (2)" at bounding box center [191, 260] width 49 height 12
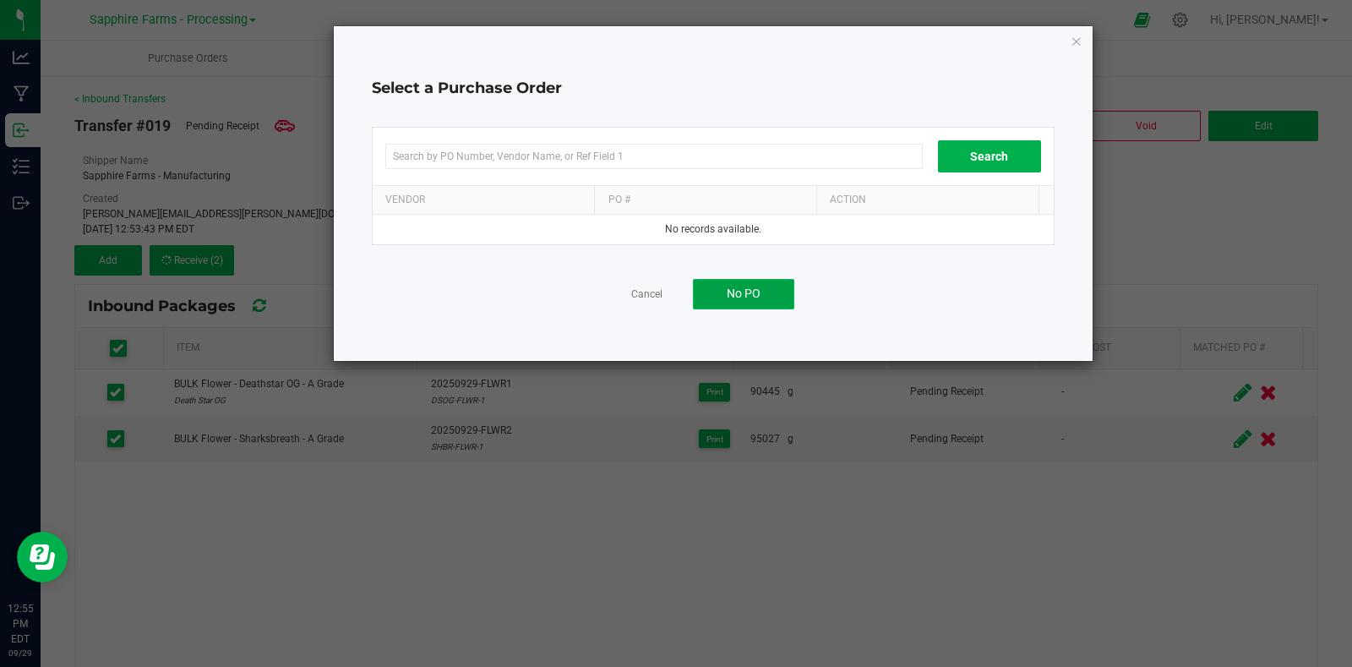
click at [736, 289] on span "No PO" at bounding box center [744, 294] width 34 height 14
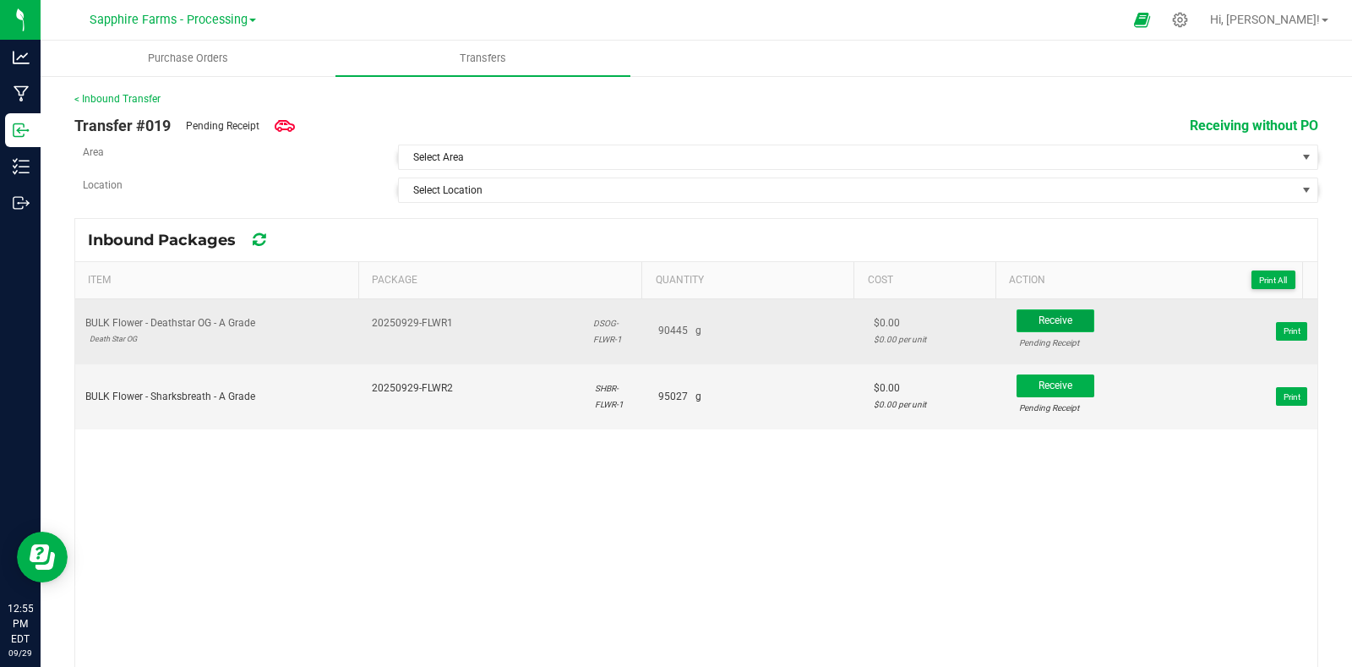
click at [1039, 318] on span "Receive" at bounding box center [1056, 320] width 34 height 12
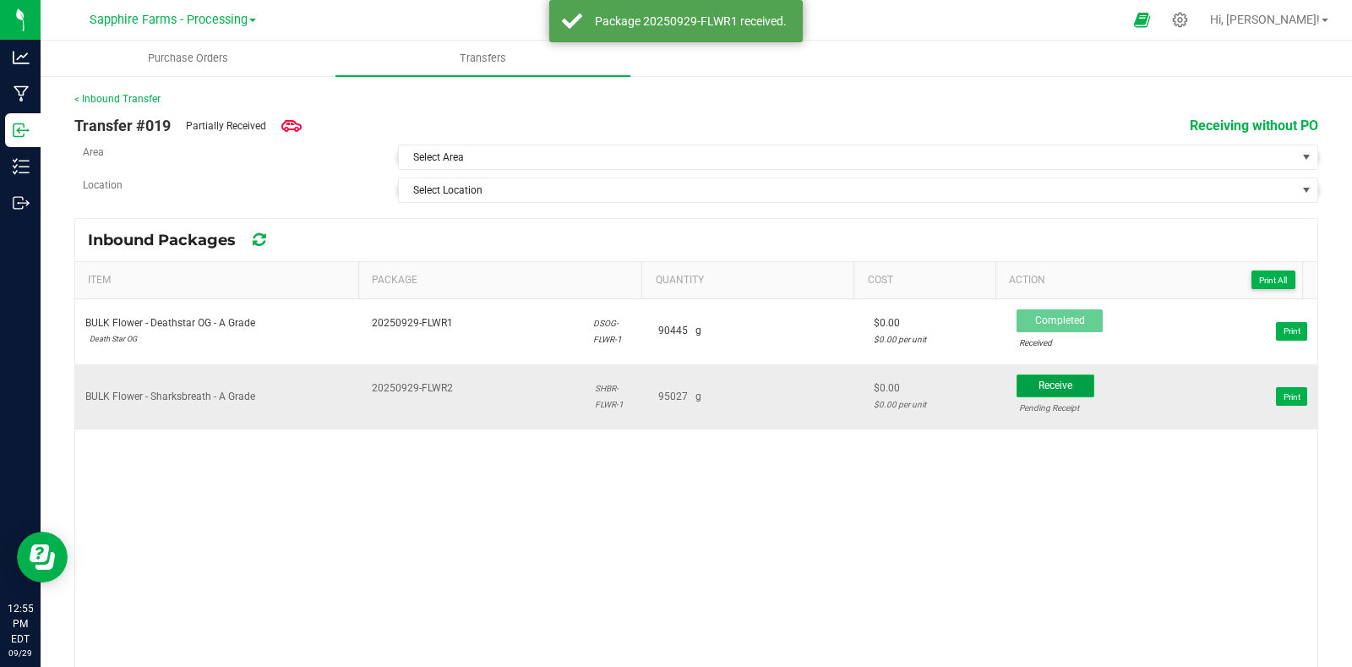
click at [1040, 380] on span "Receive" at bounding box center [1056, 386] width 34 height 12
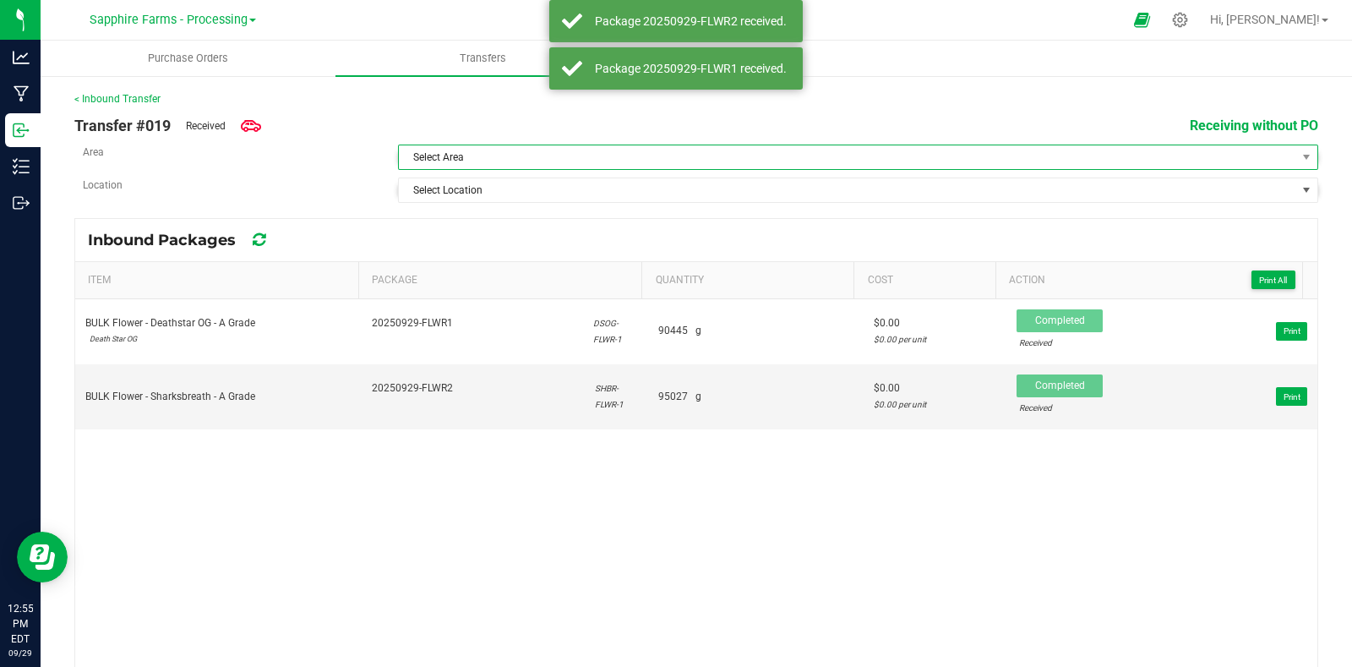
click at [534, 155] on span "Select Area" at bounding box center [848, 157] width 898 height 24
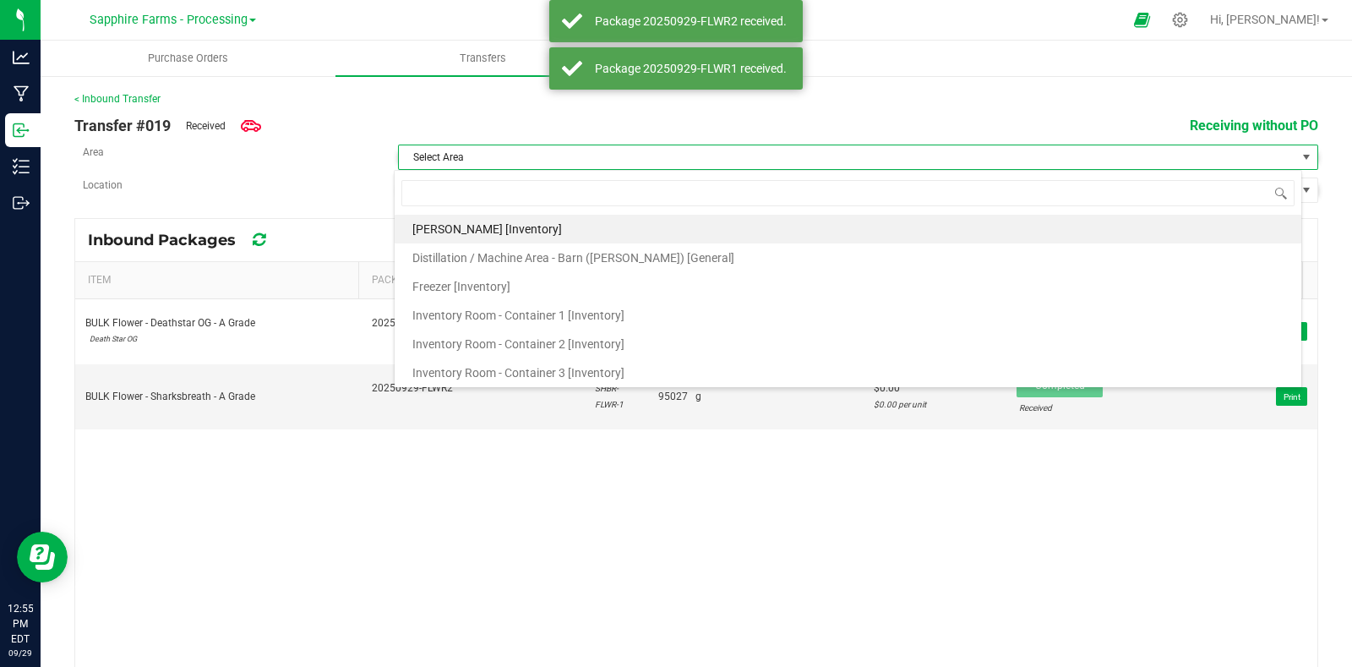
scroll to position [25, 908]
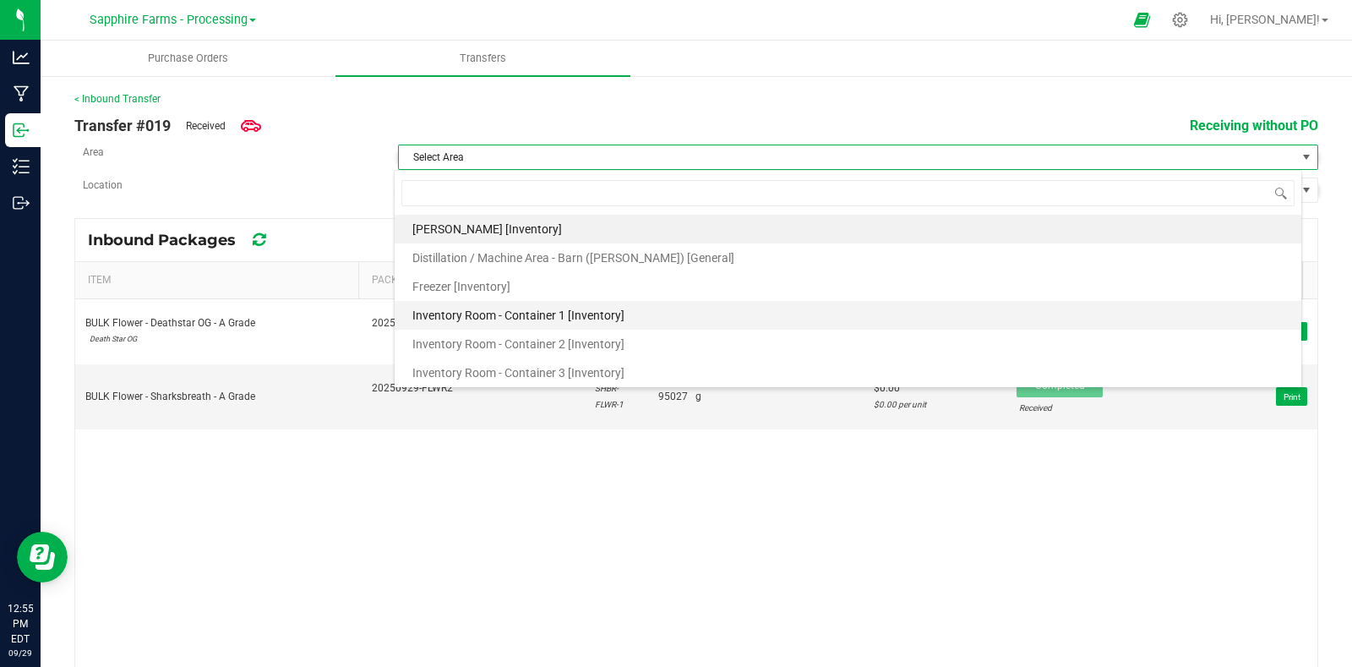
click at [585, 310] on span "Inventory Room - Container 1 [Inventory]" at bounding box center [518, 315] width 212 height 25
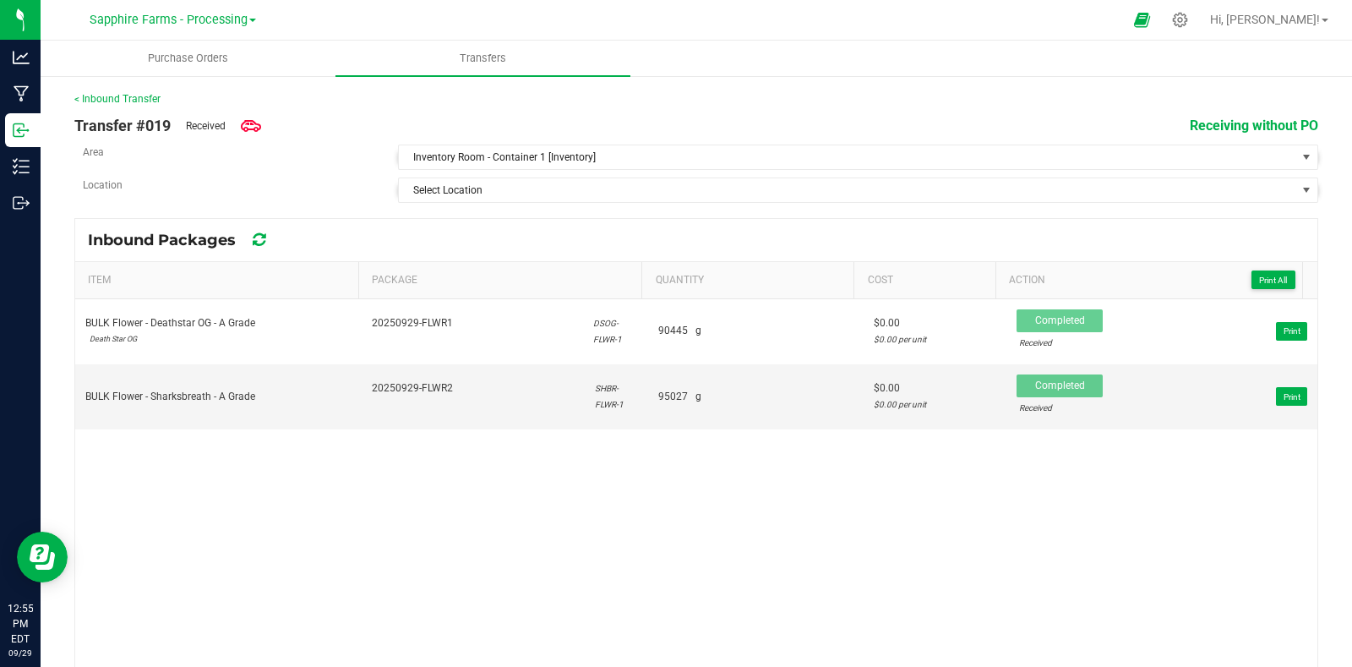
click at [237, 156] on div "Area" at bounding box center [227, 152] width 315 height 15
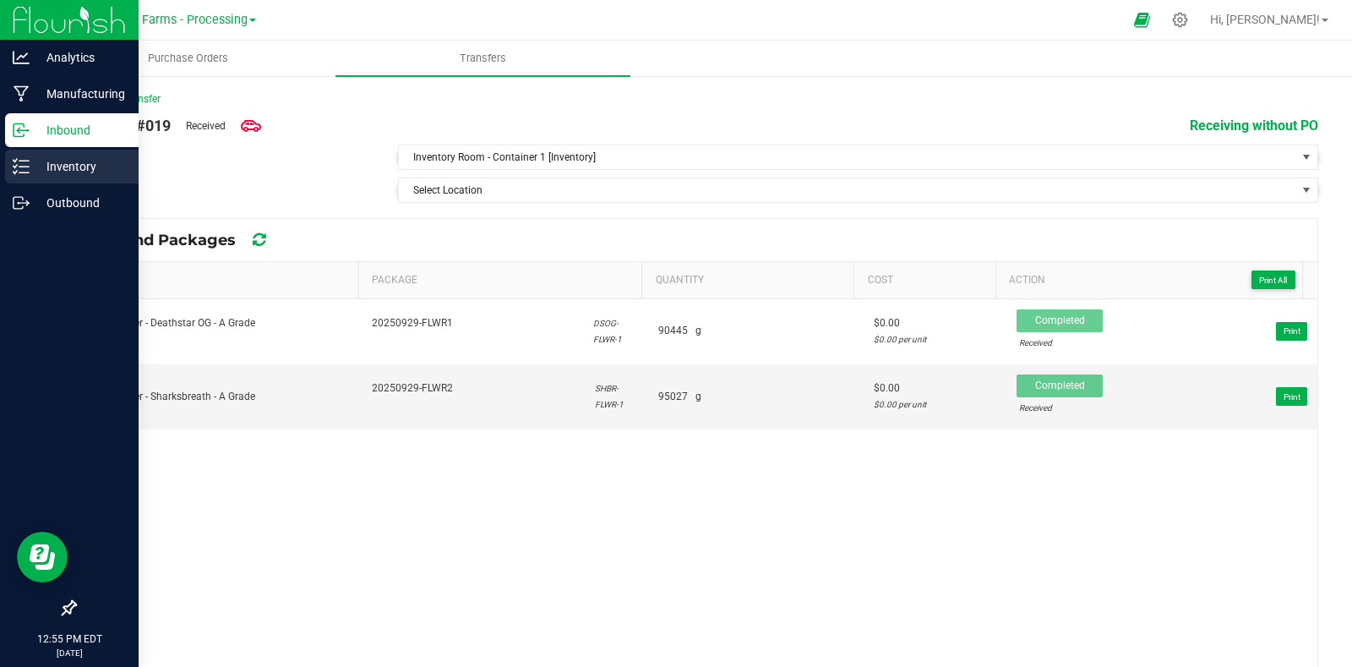
click at [13, 165] on icon at bounding box center [21, 166] width 17 height 17
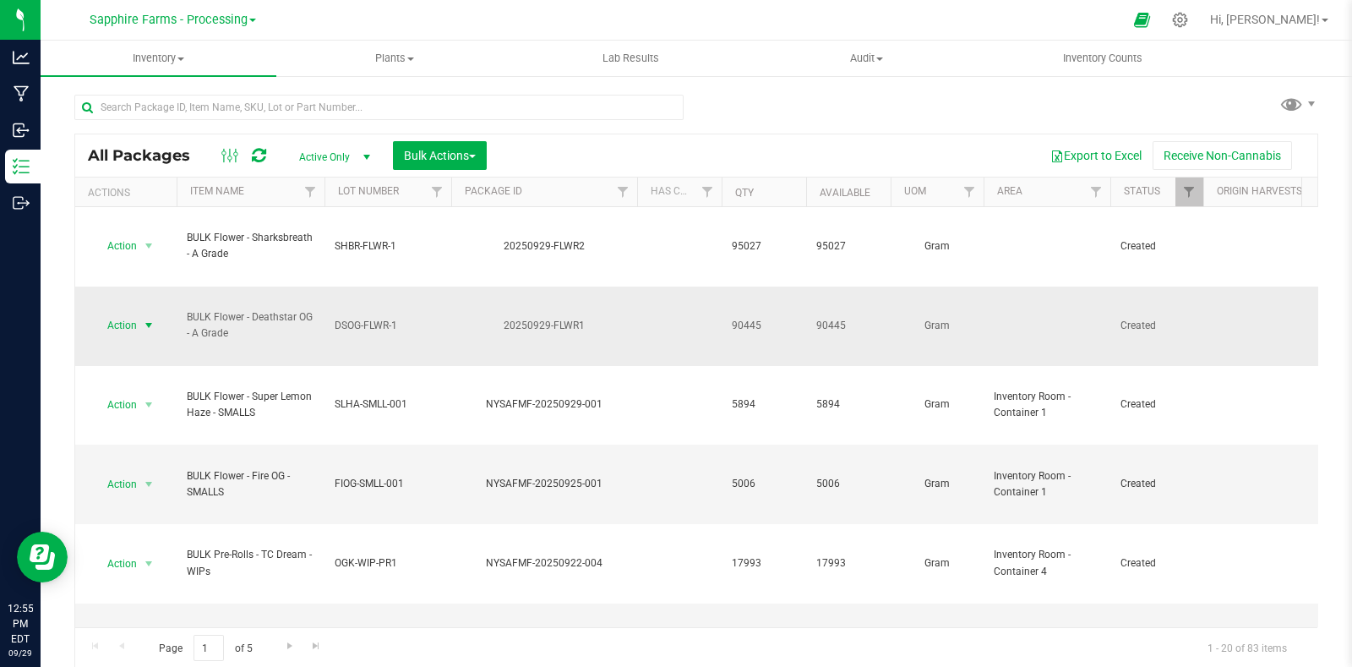
click at [122, 314] on span "Action" at bounding box center [115, 326] width 46 height 24
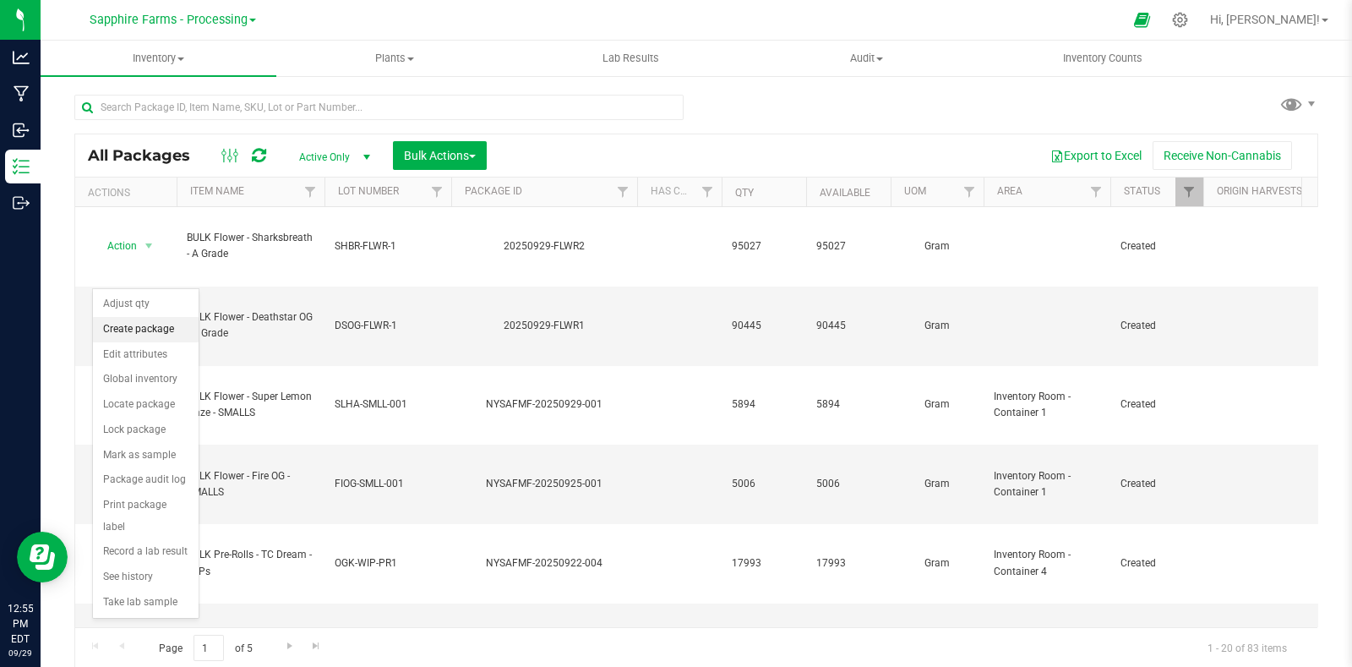
click at [134, 334] on li "Create package" at bounding box center [146, 329] width 106 height 25
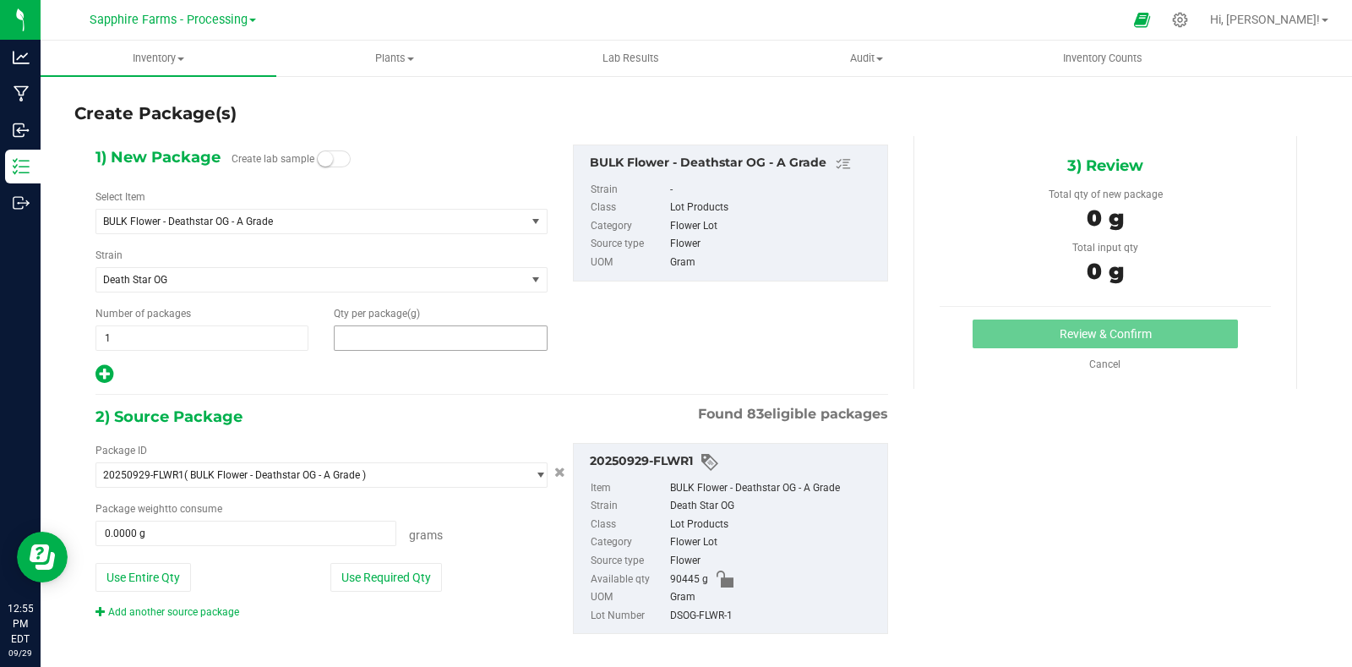
click at [427, 335] on span at bounding box center [440, 337] width 213 height 25
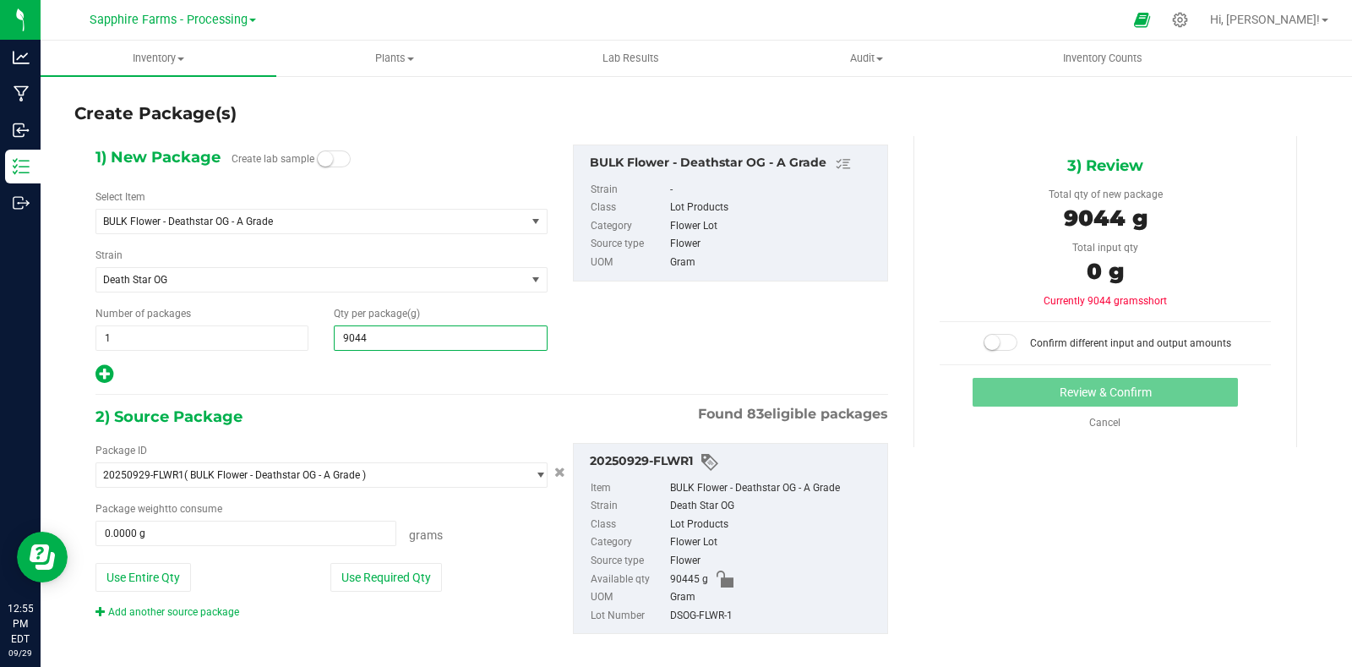
type input "90445"
type input "90,445.0000"
click at [708, 354] on div "1) New Package Create lab sample Select Item BULK Flower - Deathstar OG - A Gra…" at bounding box center [492, 265] width 818 height 241
click at [409, 587] on button "Use Required Qty" at bounding box center [386, 577] width 112 height 29
type input "90445.0000 g"
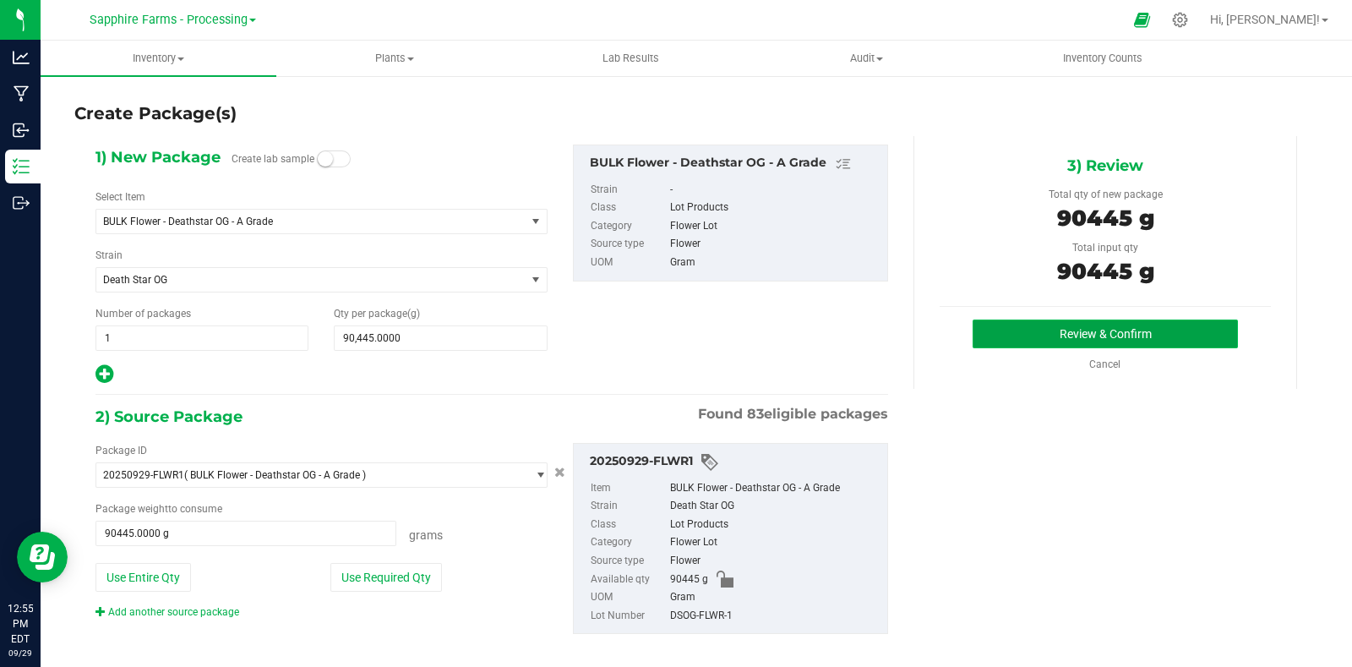
click at [997, 327] on button "Review & Confirm" at bounding box center [1105, 334] width 265 height 29
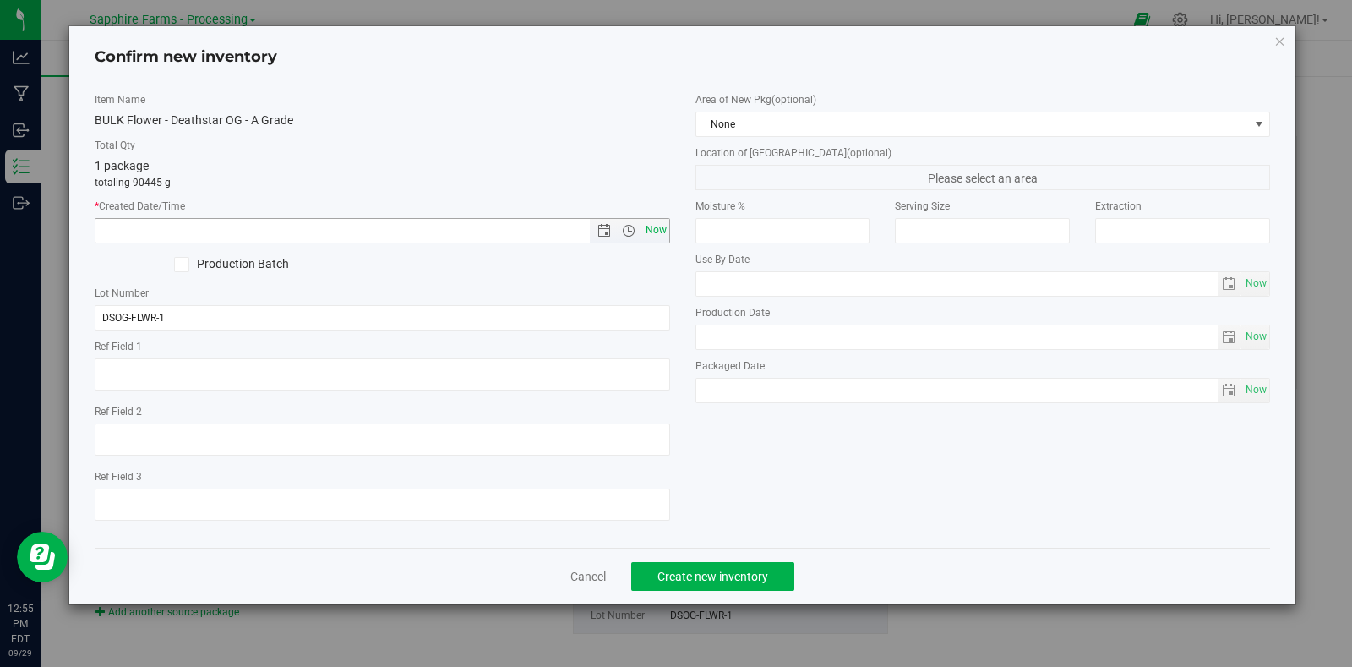
click at [660, 228] on span "Now" at bounding box center [656, 230] width 29 height 25
type input "9/29/2025 12:55 PM"
click at [812, 110] on div "Area of New Pkg (optional) None" at bounding box center [984, 114] width 576 height 45
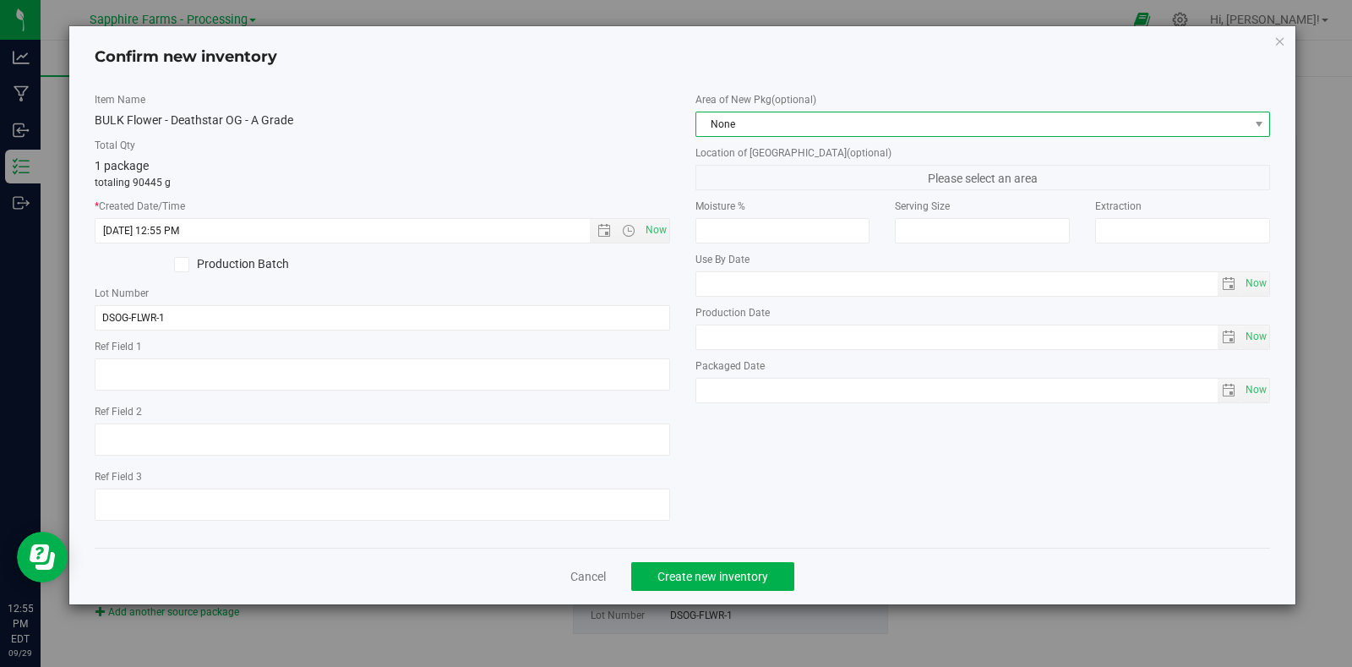
click at [821, 126] on span "None" at bounding box center [972, 124] width 553 height 24
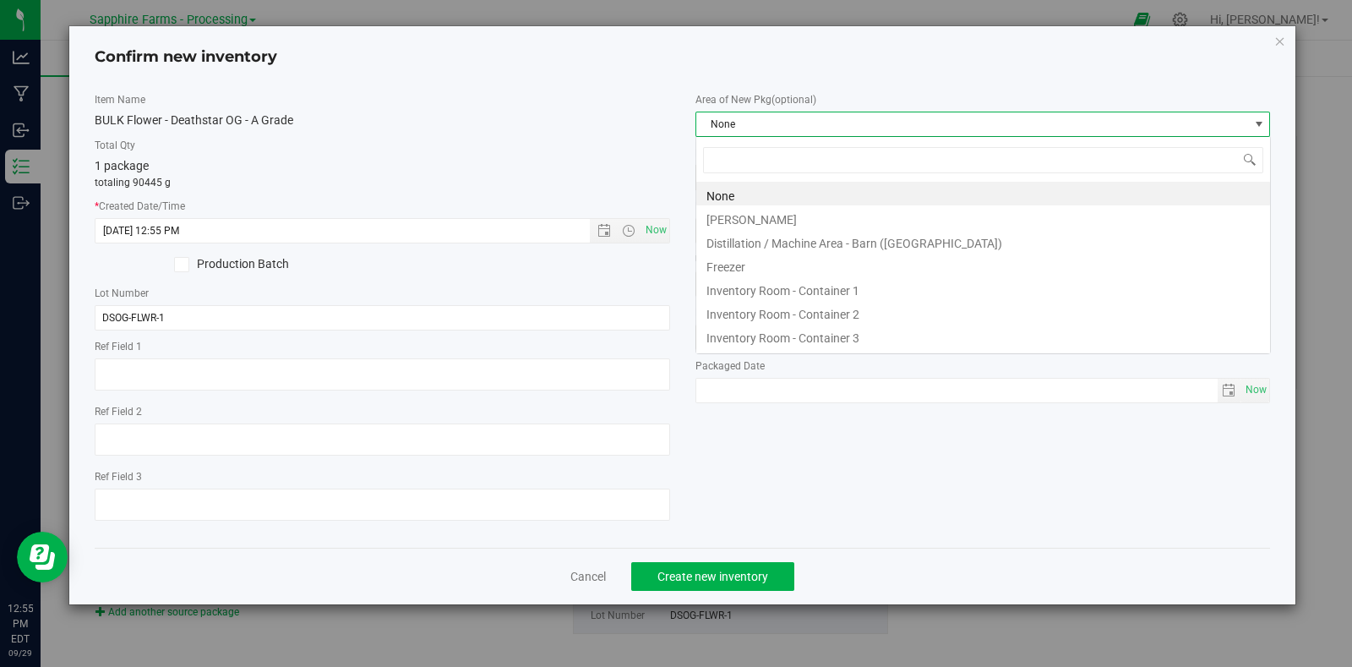
scroll to position [25, 575]
click at [858, 292] on li "Inventory Room - Container 1" at bounding box center [983, 288] width 574 height 24
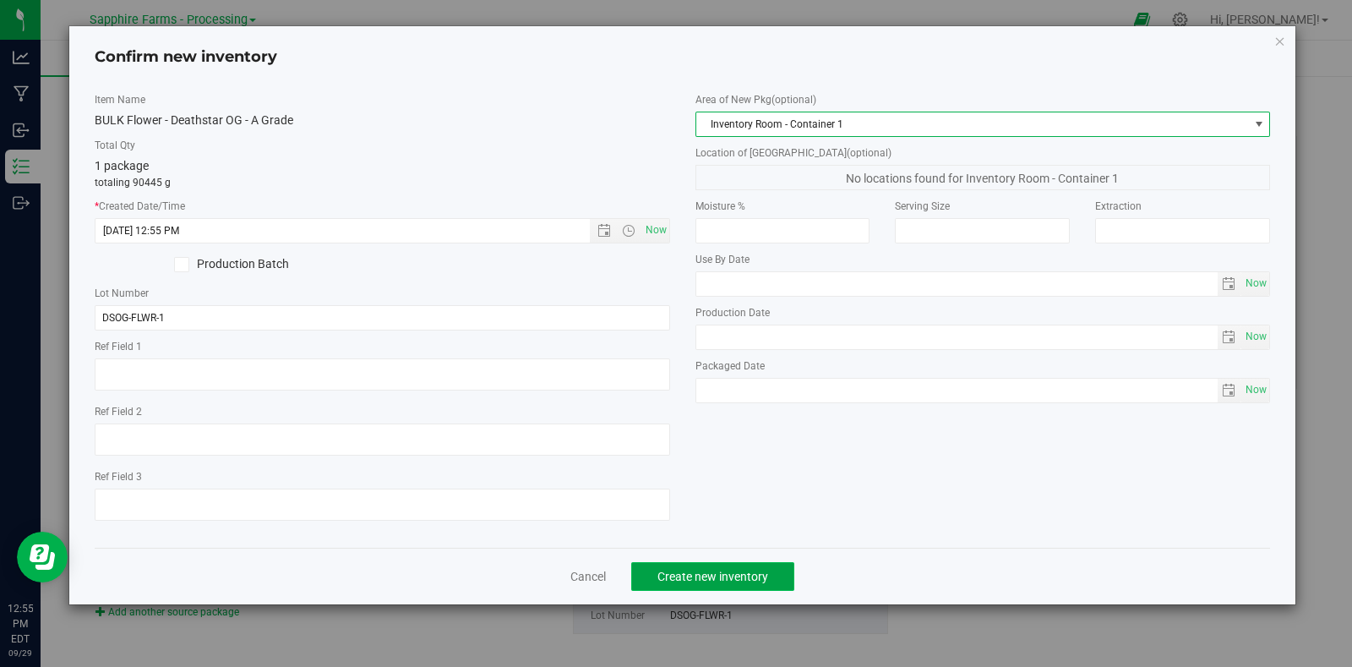
click at [731, 581] on span "Create new inventory" at bounding box center [713, 577] width 111 height 14
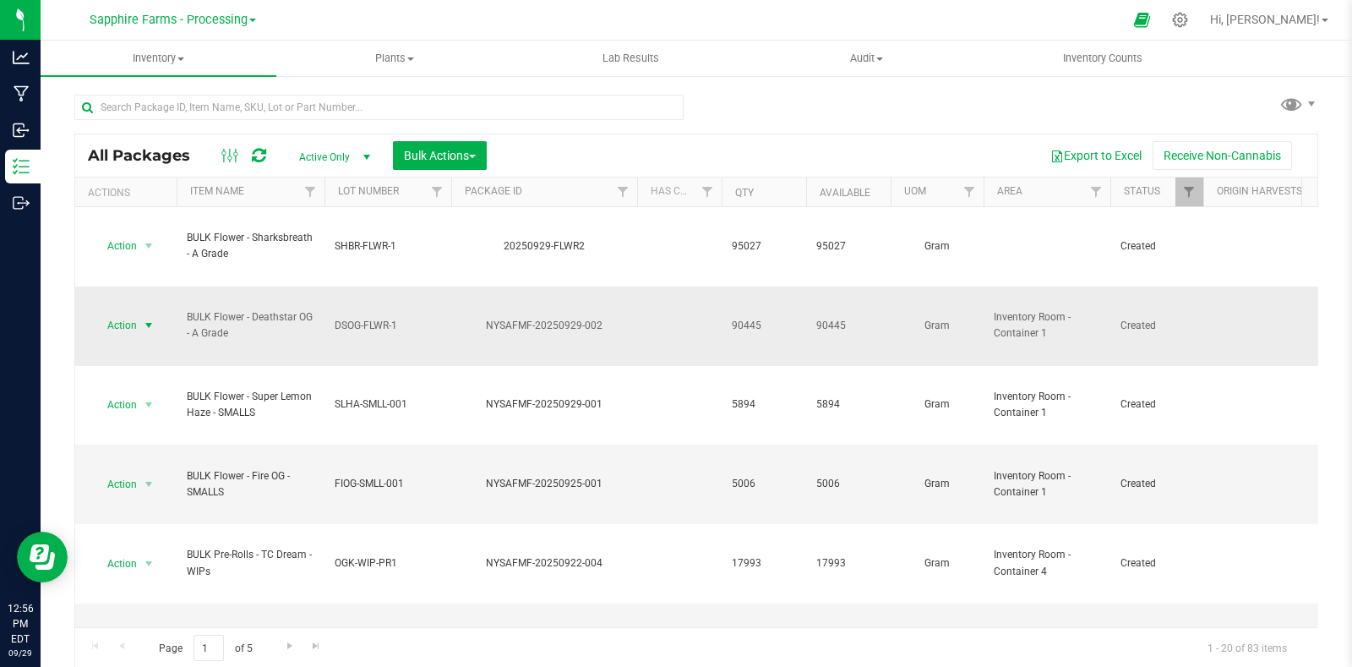
click at [142, 314] on span "select" at bounding box center [149, 326] width 21 height 24
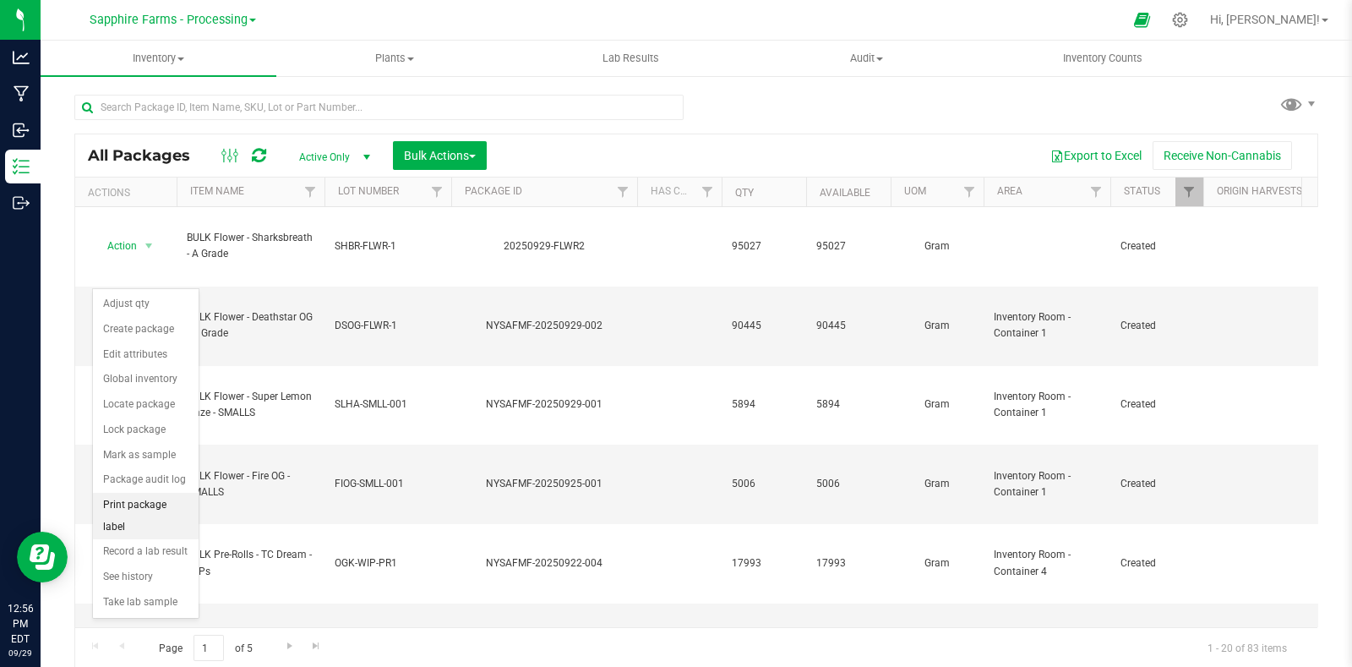
click at [150, 522] on li "Print package label" at bounding box center [146, 516] width 106 height 46
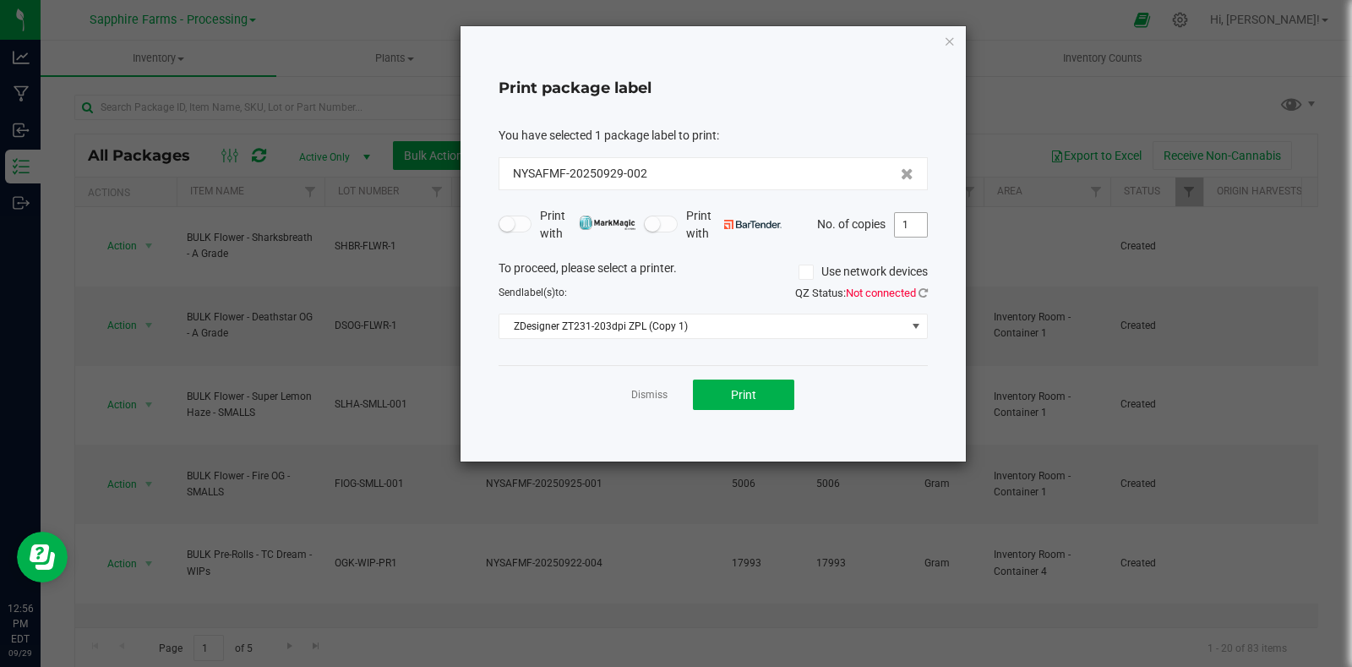
click at [914, 230] on input "1" at bounding box center [911, 225] width 32 height 24
type input "7"
click at [745, 394] on span "Print" at bounding box center [743, 395] width 25 height 14
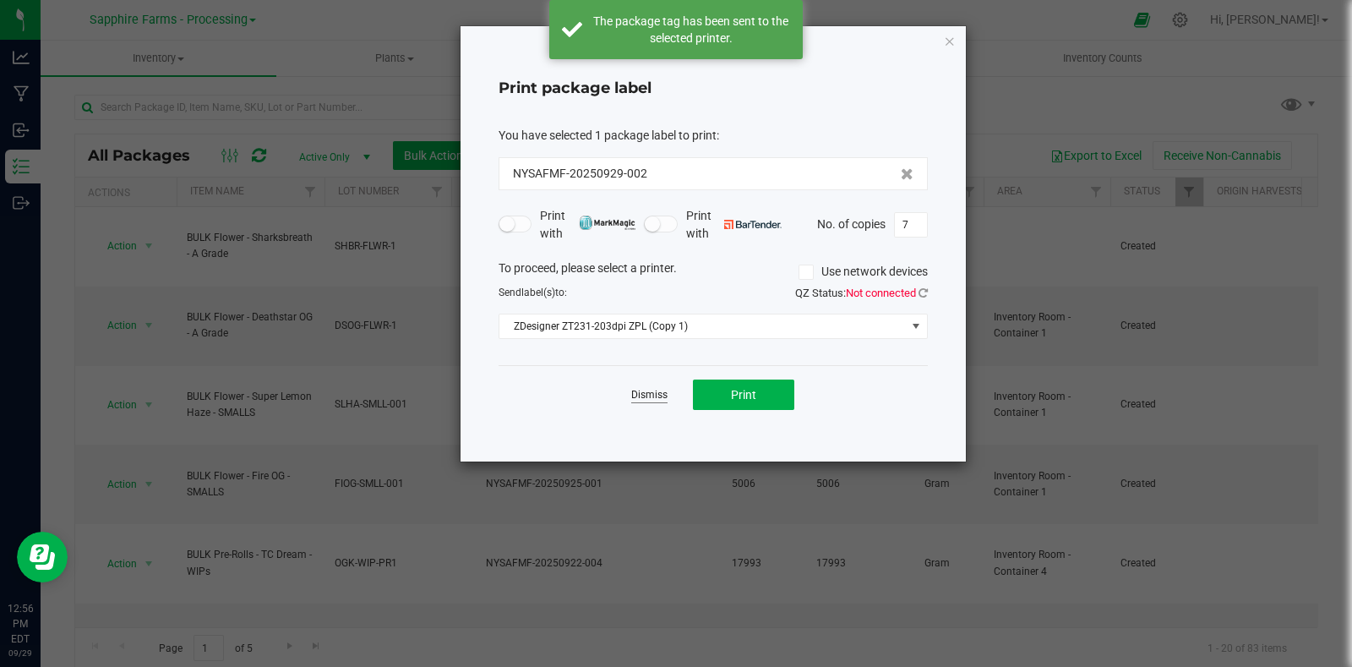
click at [651, 395] on link "Dismiss" at bounding box center [649, 395] width 36 height 14
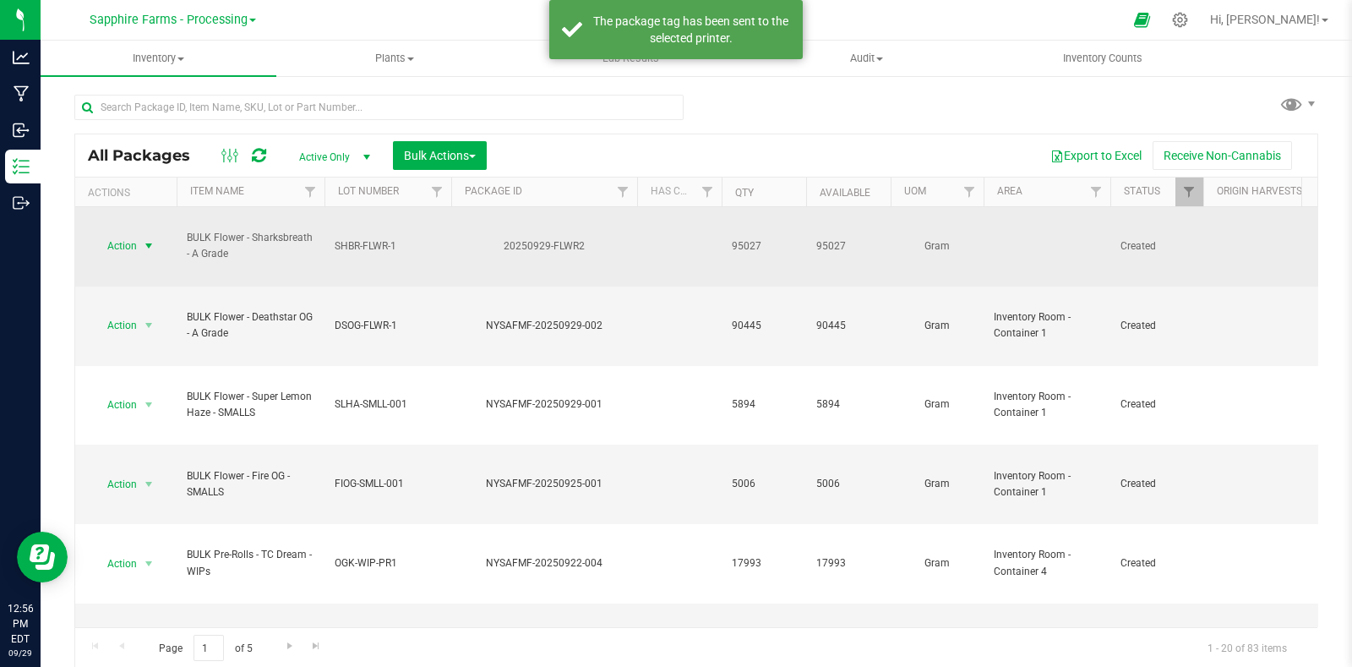
click at [148, 239] on span "select" at bounding box center [149, 246] width 14 height 14
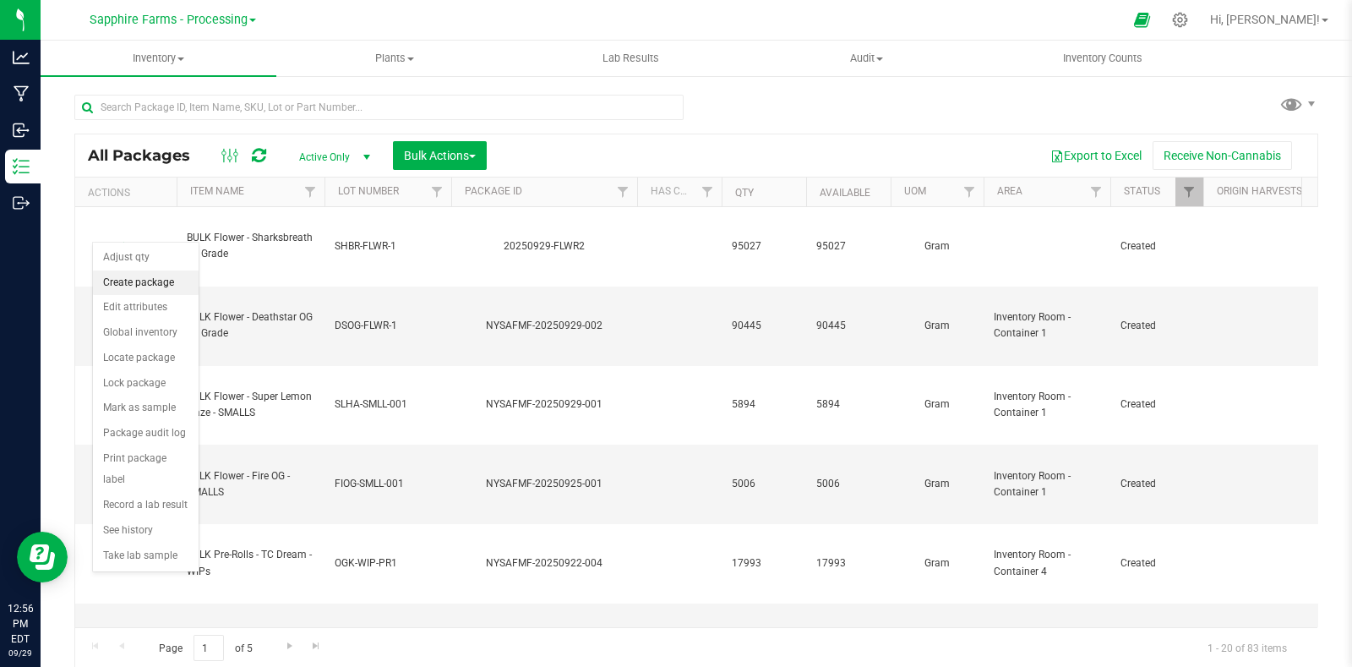
click at [146, 284] on li "Create package" at bounding box center [146, 282] width 106 height 25
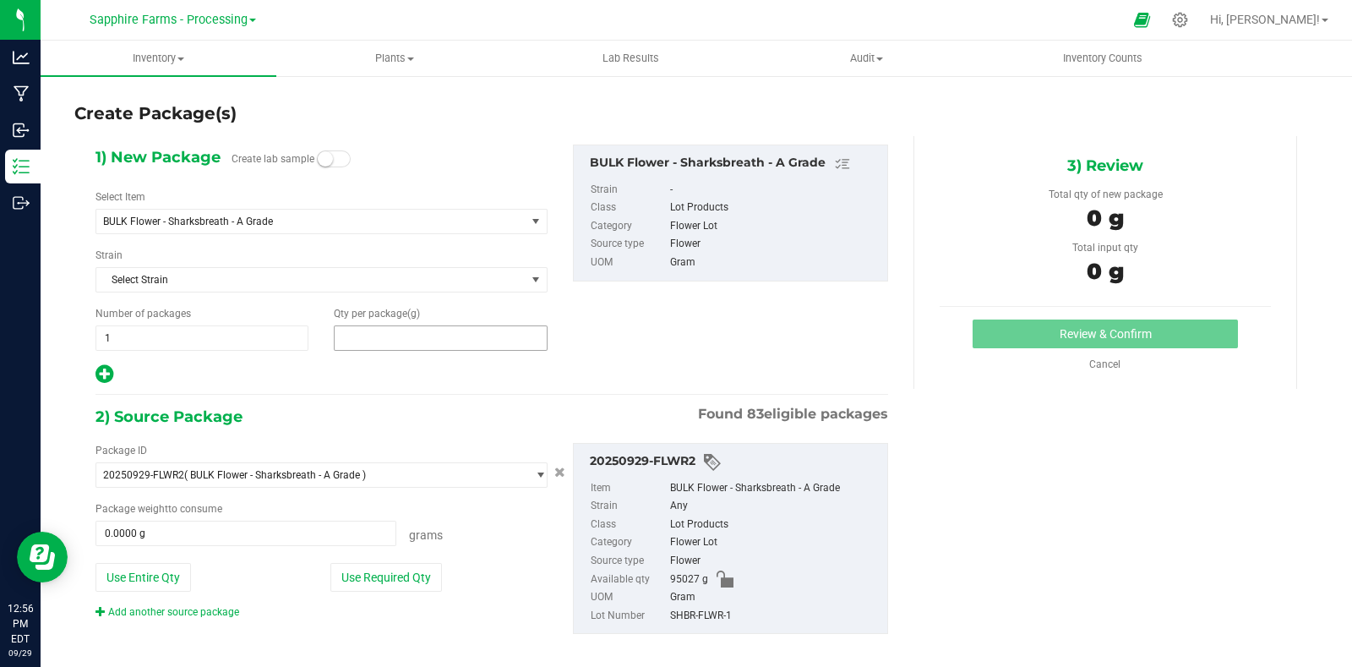
click at [406, 338] on span at bounding box center [440, 337] width 213 height 25
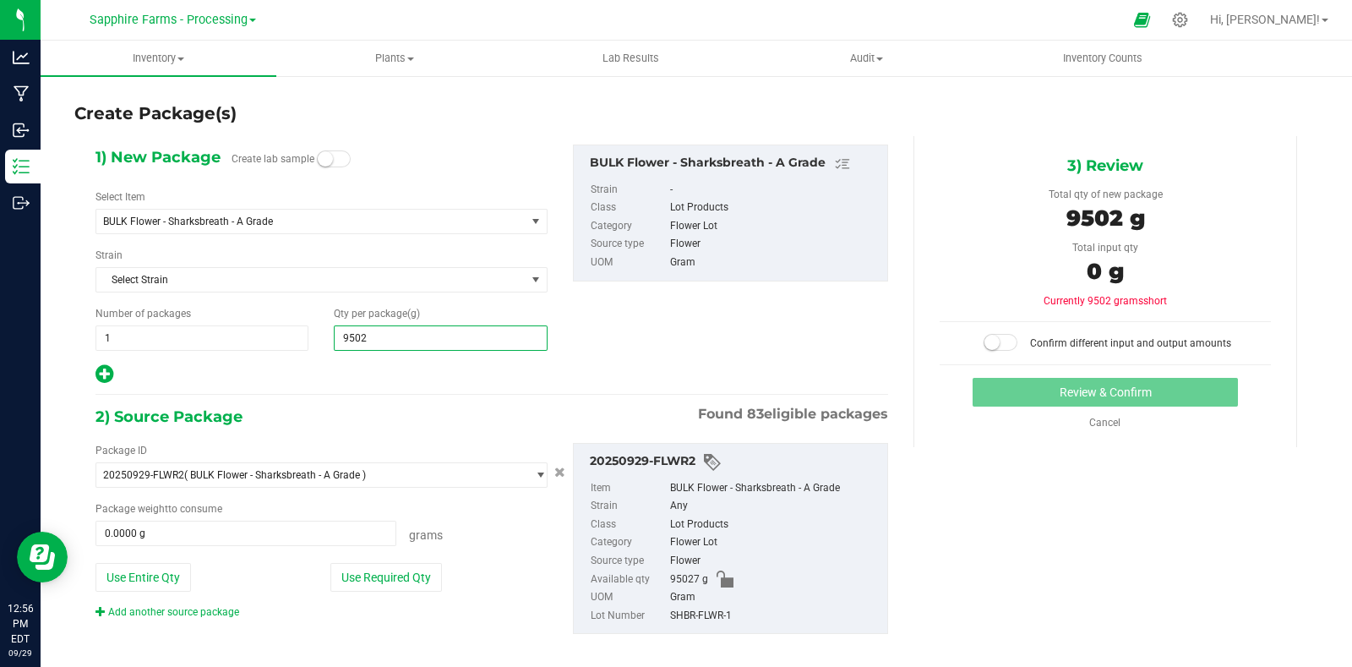
type input "95027"
type input "95,027.0000"
click at [427, 378] on div at bounding box center [322, 374] width 452 height 22
click at [392, 574] on button "Use Required Qty" at bounding box center [386, 577] width 112 height 29
type input "95027.0000 g"
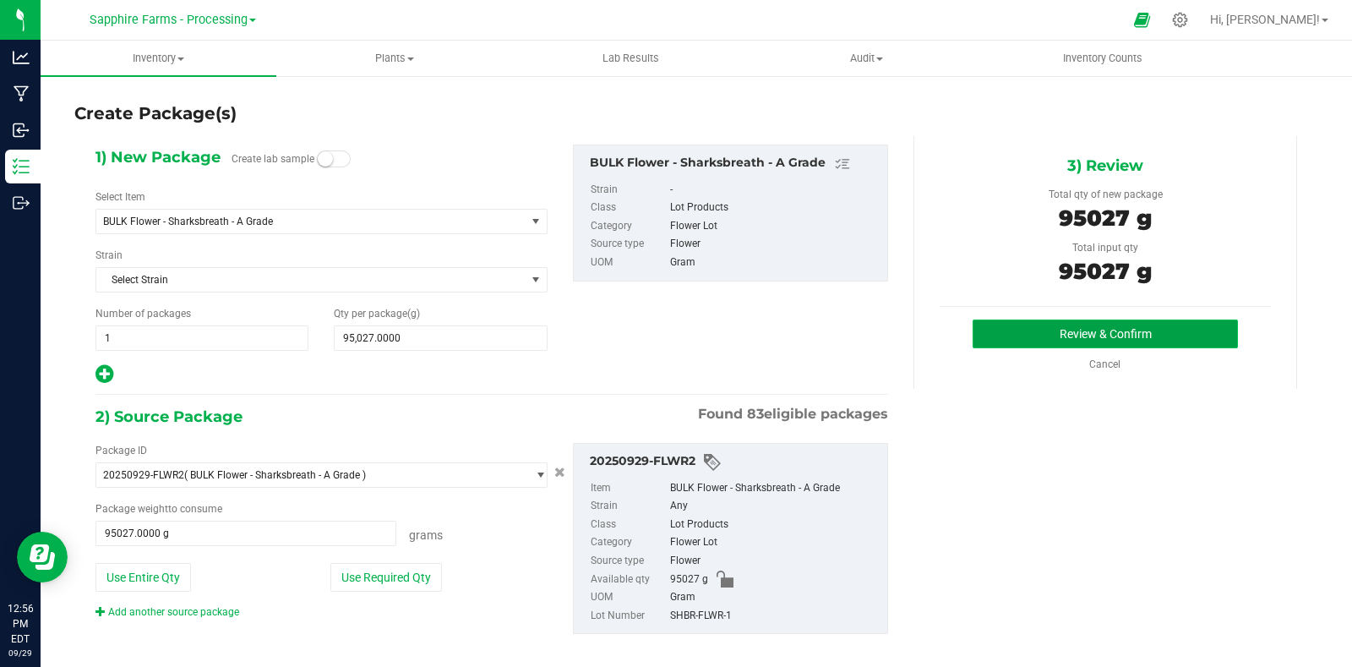
click at [1033, 325] on button "Review & Confirm" at bounding box center [1105, 334] width 265 height 29
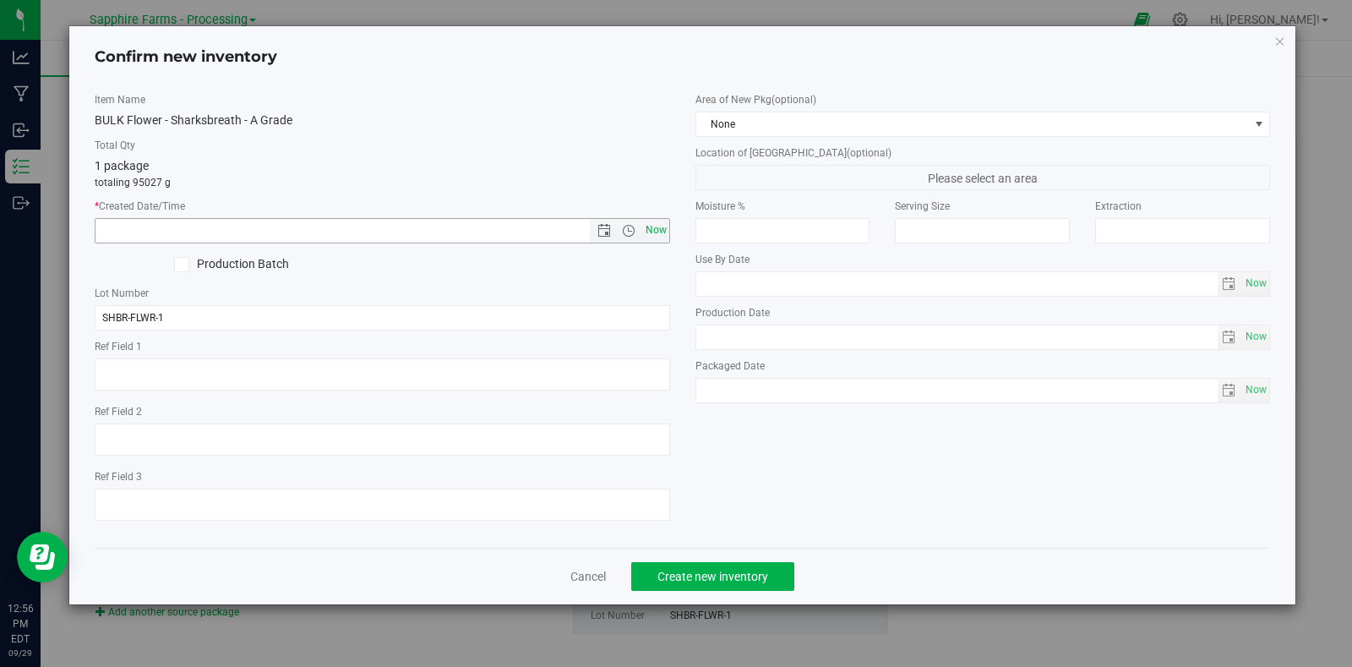
click at [650, 227] on span "Now" at bounding box center [656, 230] width 29 height 25
type input "9/29/2025 12:56 PM"
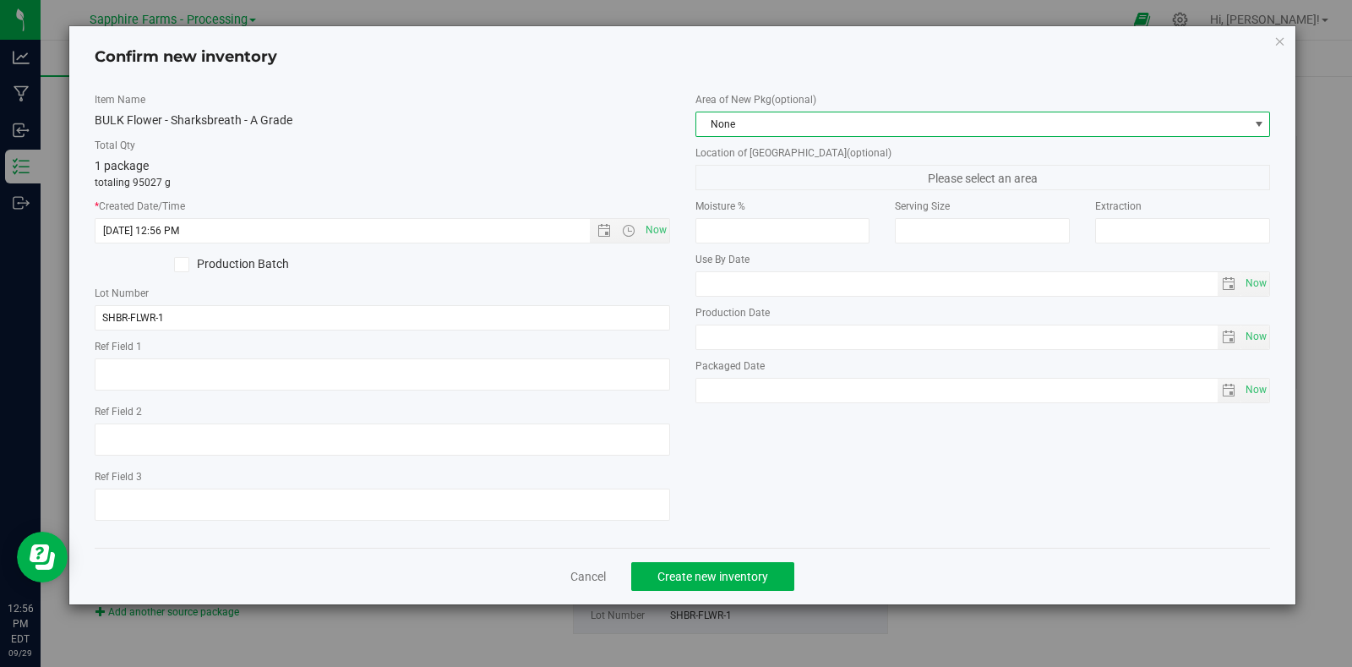
click at [831, 119] on span "None" at bounding box center [972, 124] width 553 height 24
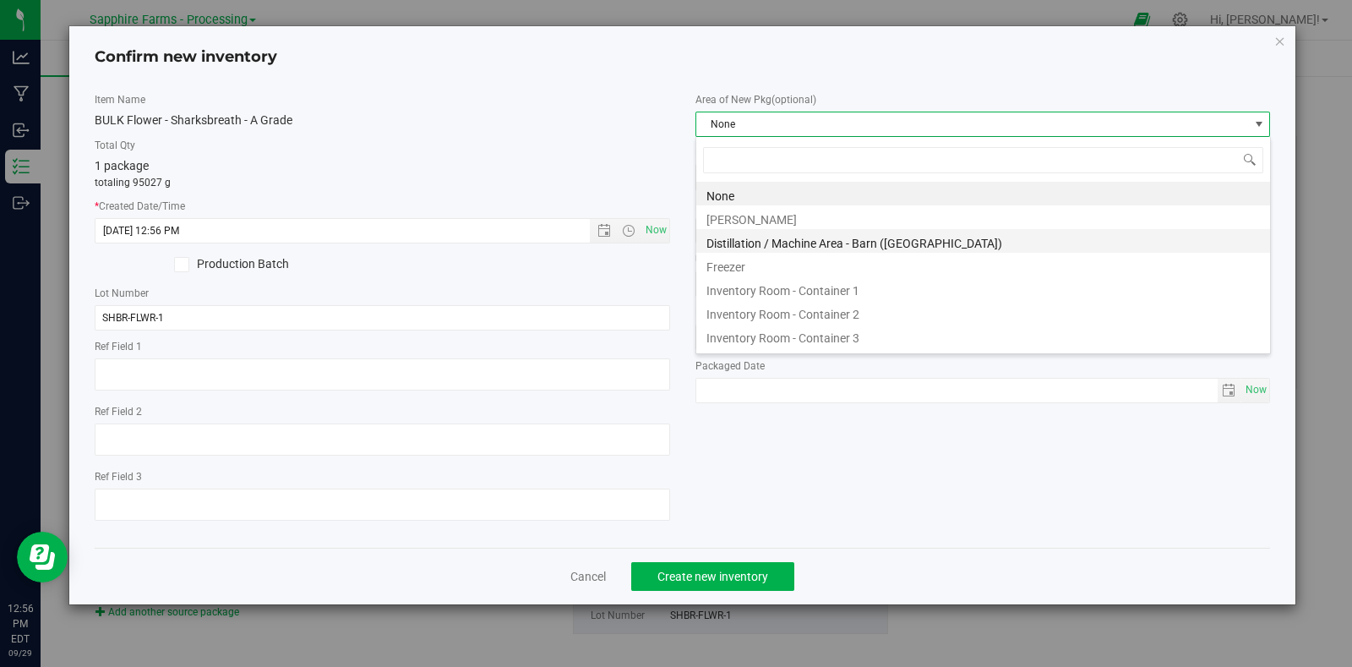
scroll to position [25, 575]
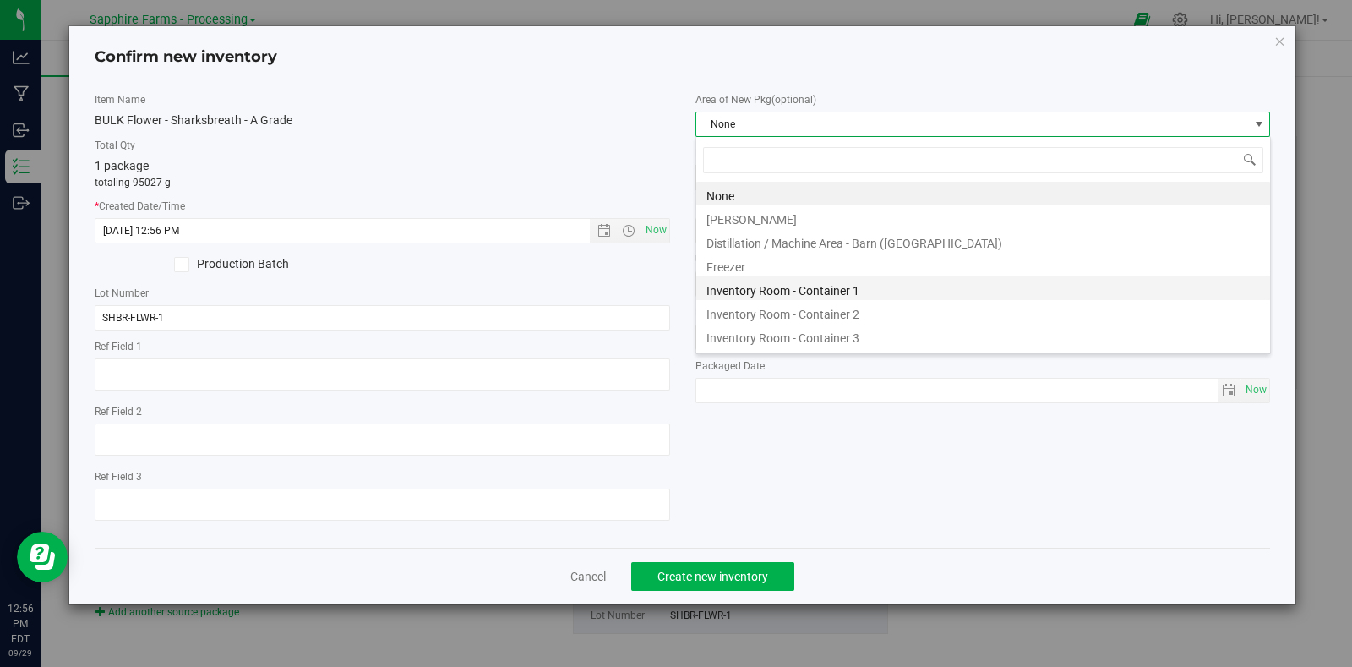
click at [846, 285] on li "Inventory Room - Container 1" at bounding box center [983, 288] width 574 height 24
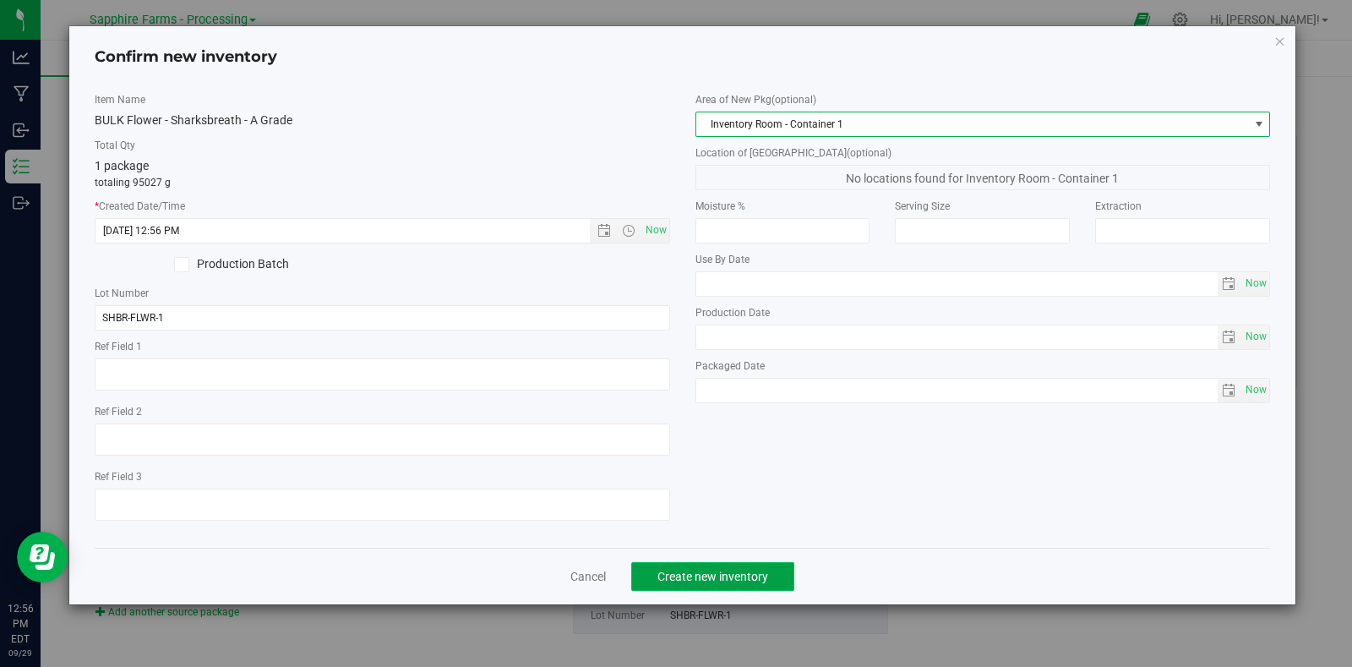
click at [763, 575] on span "Create new inventory" at bounding box center [713, 577] width 111 height 14
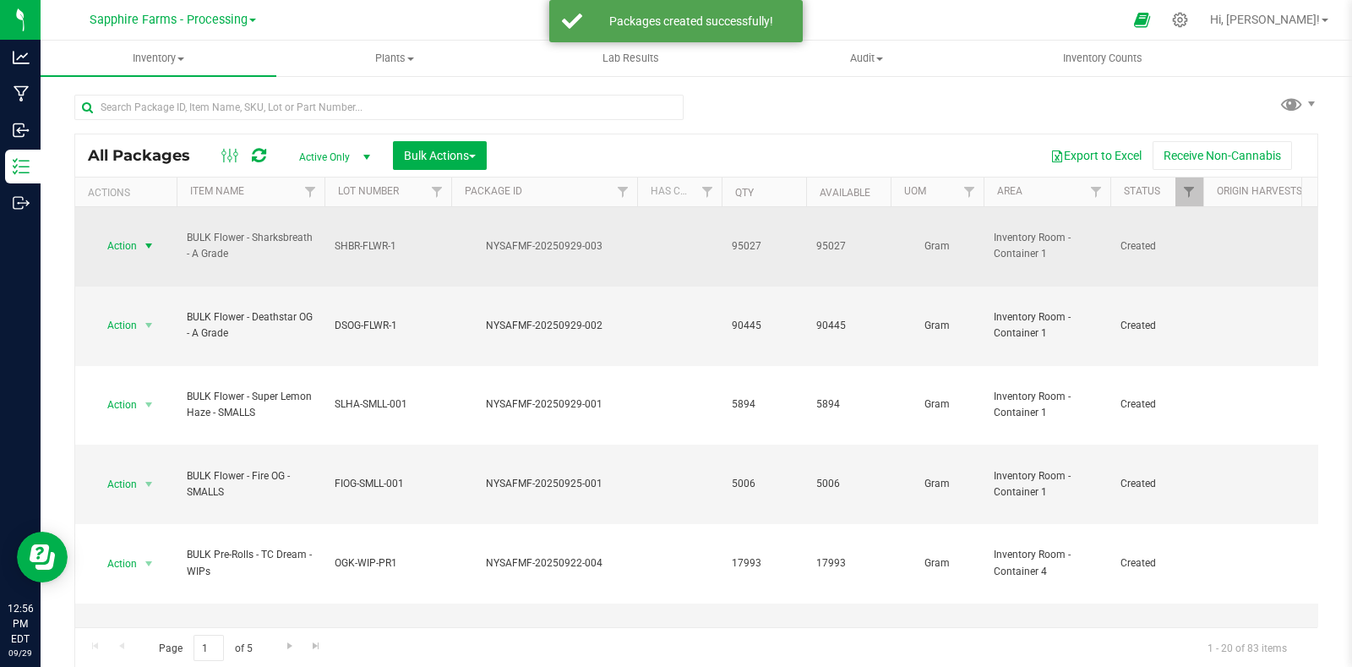
click at [144, 239] on span "select" at bounding box center [149, 246] width 14 height 14
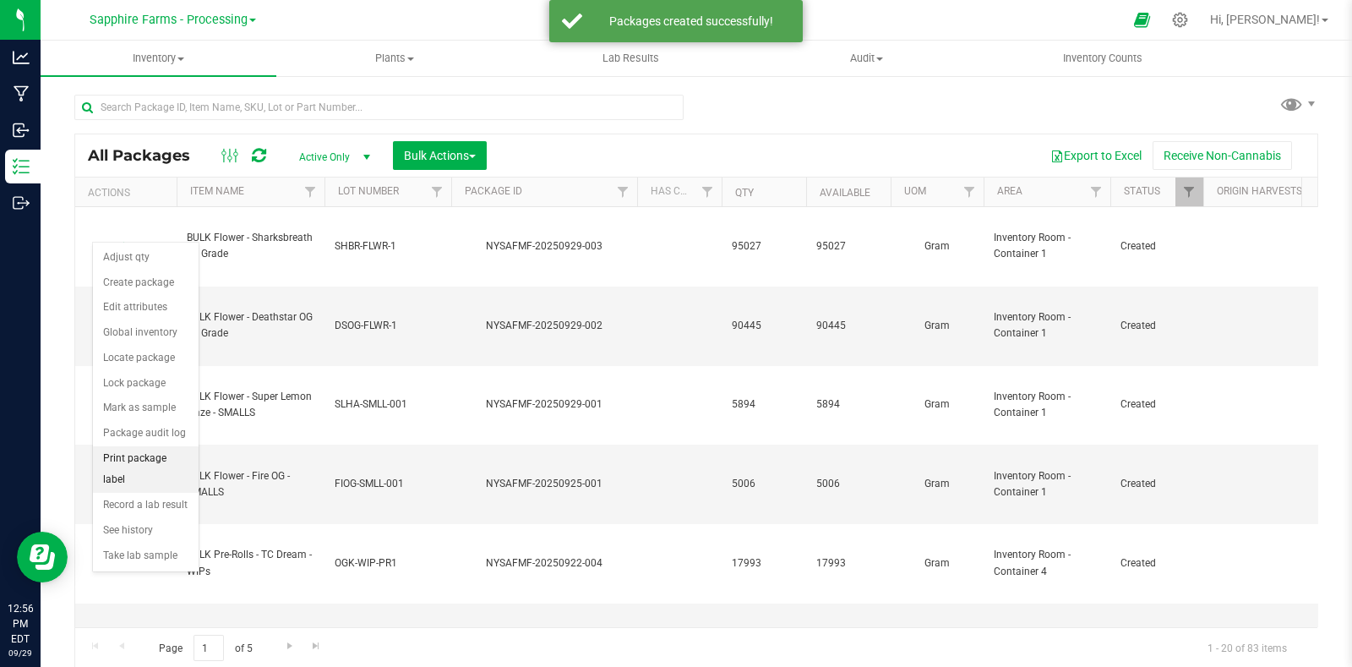
click at [140, 475] on li "Print package label" at bounding box center [146, 469] width 106 height 46
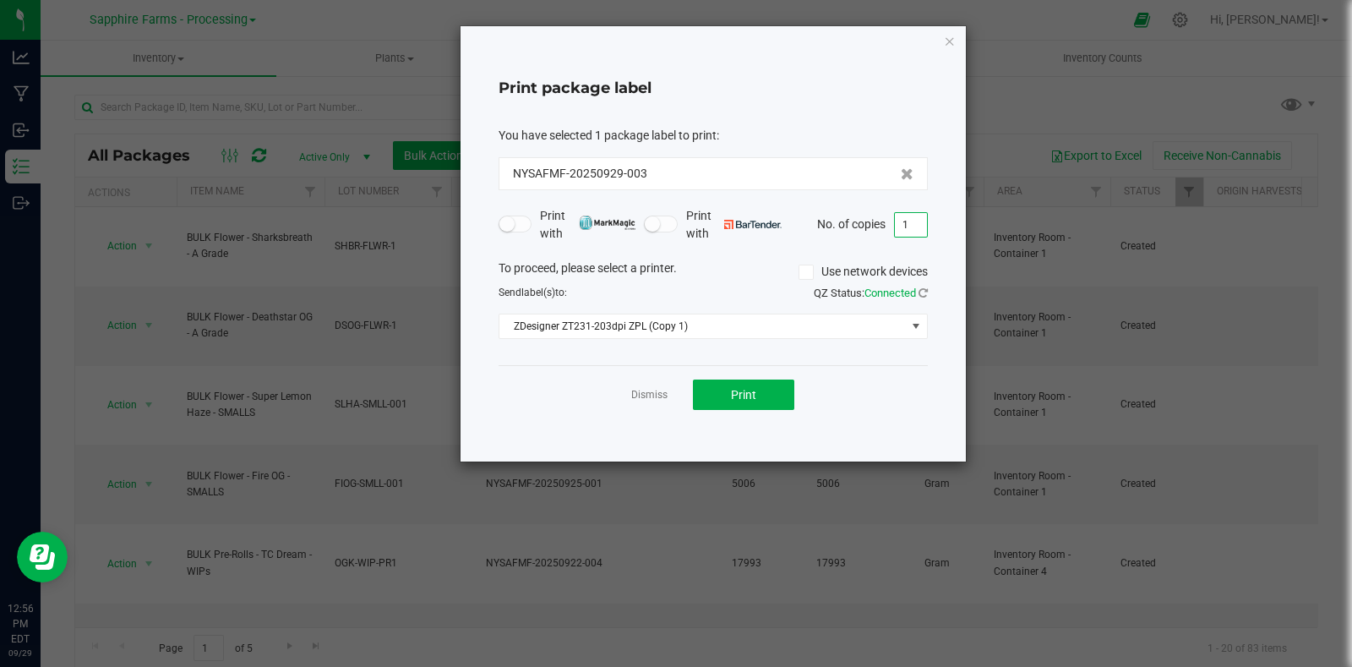
click at [918, 224] on input "1" at bounding box center [911, 225] width 32 height 24
type input "7"
click at [862, 391] on div "Dismiss Print" at bounding box center [713, 394] width 429 height 58
click at [712, 402] on button "Print" at bounding box center [743, 395] width 101 height 30
click at [958, 36] on div "Print package label You have selected 1 package label to print : NYSAFMF-202509…" at bounding box center [713, 243] width 505 height 435
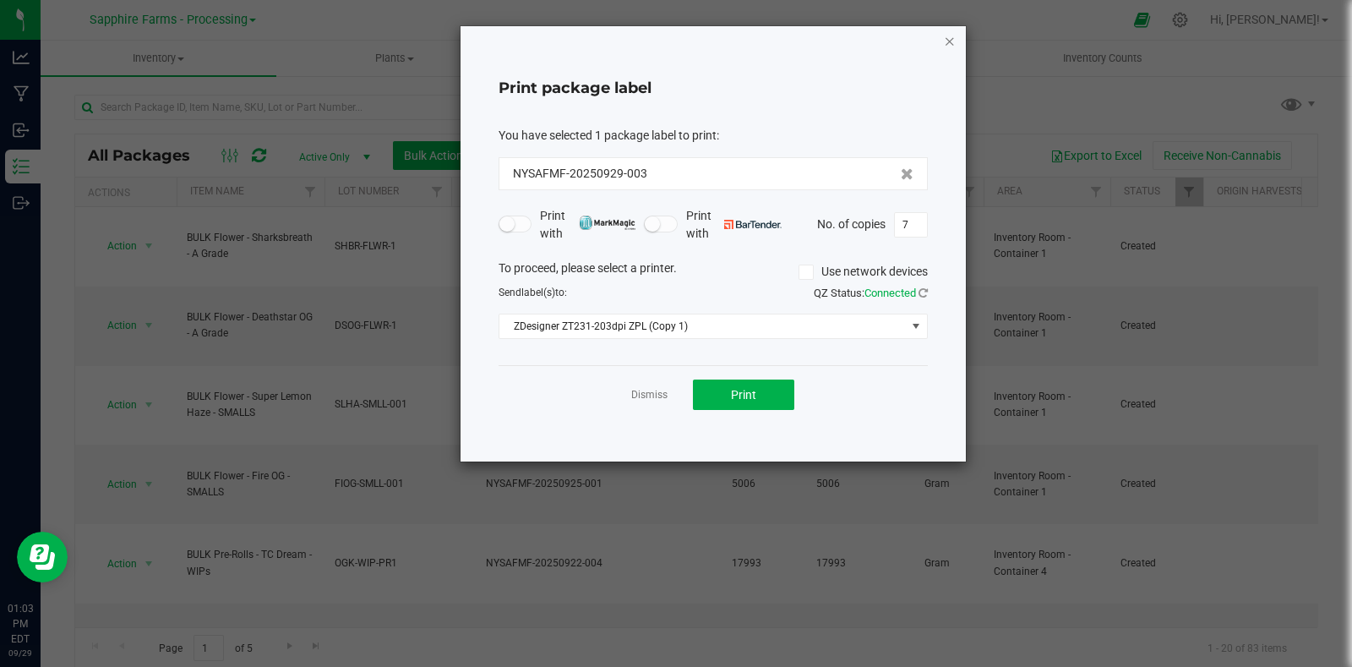
click at [946, 38] on icon "button" at bounding box center [950, 40] width 12 height 20
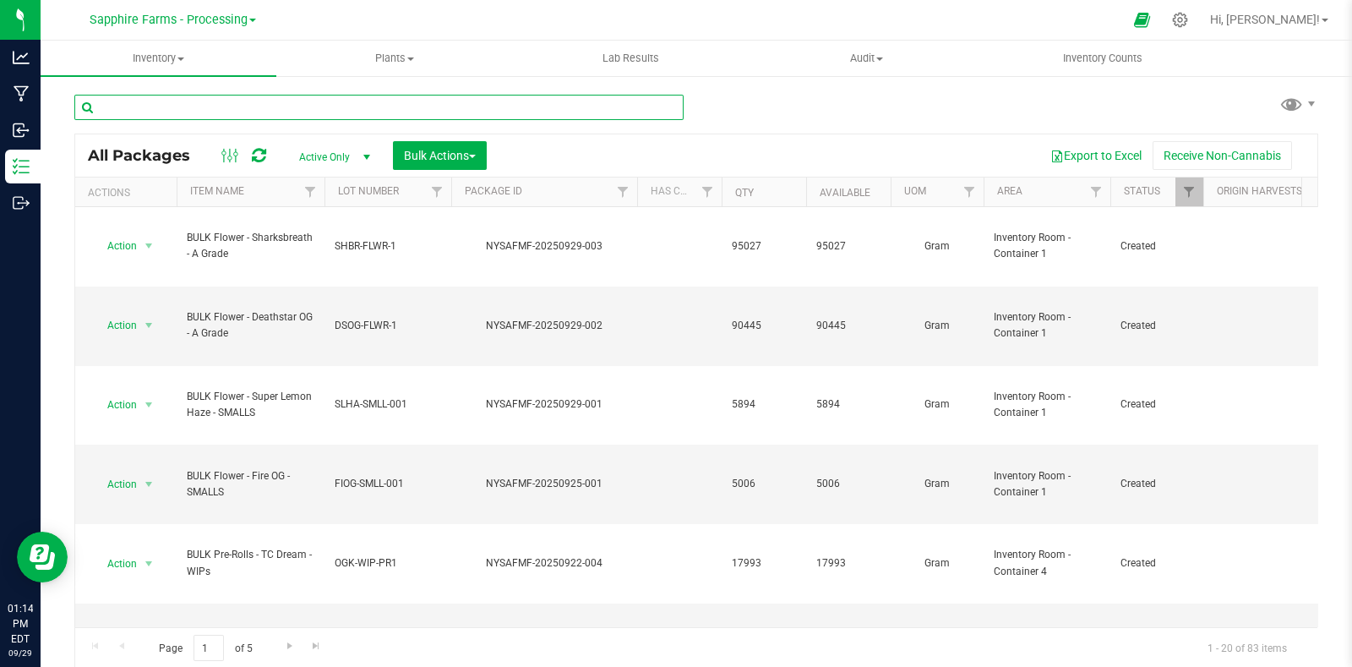
click at [254, 100] on input "text" at bounding box center [378, 107] width 609 height 25
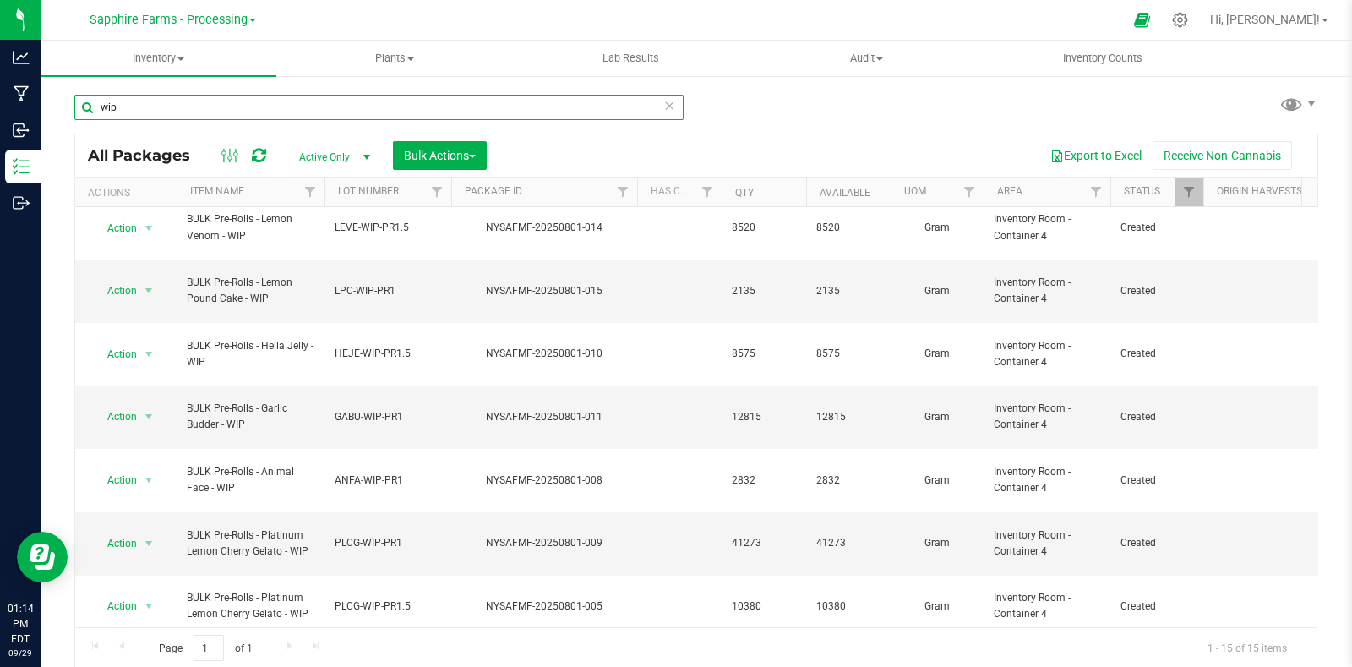
scroll to position [1, 0]
drag, startPoint x: 139, startPoint y: 114, endPoint x: 79, endPoint y: 114, distance: 60.9
click at [79, 114] on input "wip" at bounding box center [378, 106] width 609 height 25
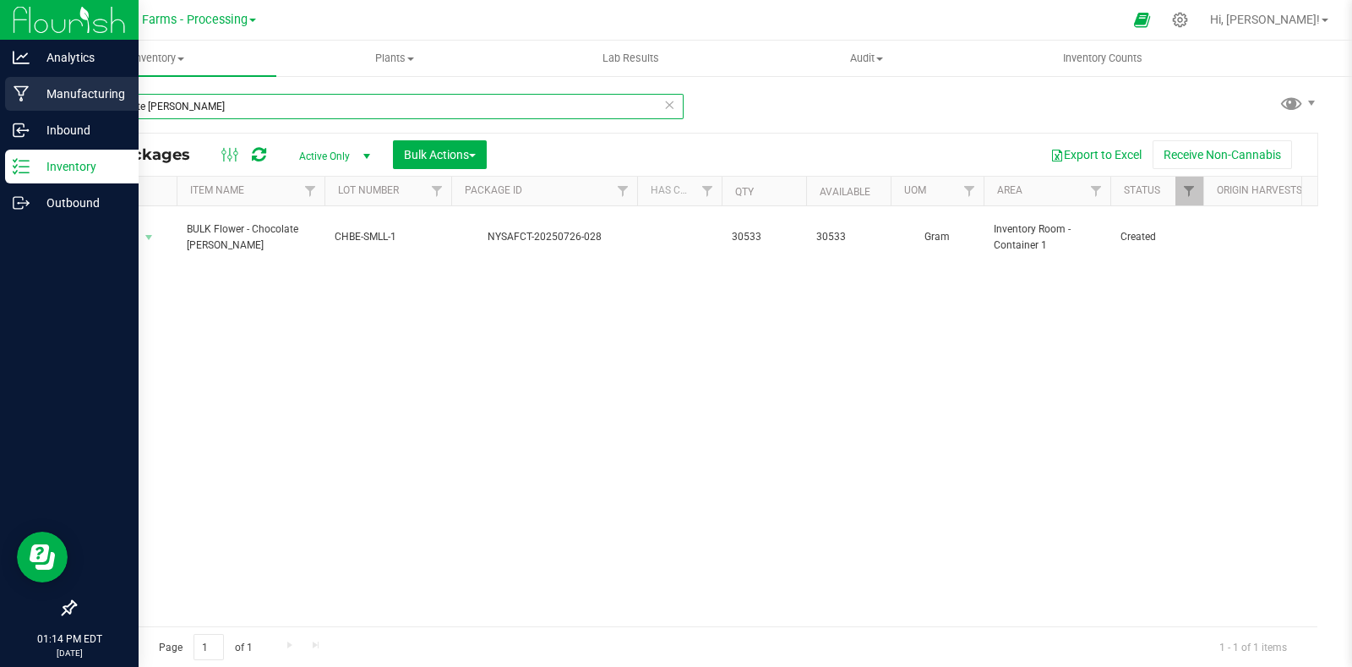
drag, startPoint x: 226, startPoint y: 102, endPoint x: 15, endPoint y: 105, distance: 210.5
click at [15, 105] on div "Analytics Manufacturing Inbound Inventory Outbound 01:14 PM EDT 09/29/2025 09/2…" at bounding box center [676, 333] width 1352 height 667
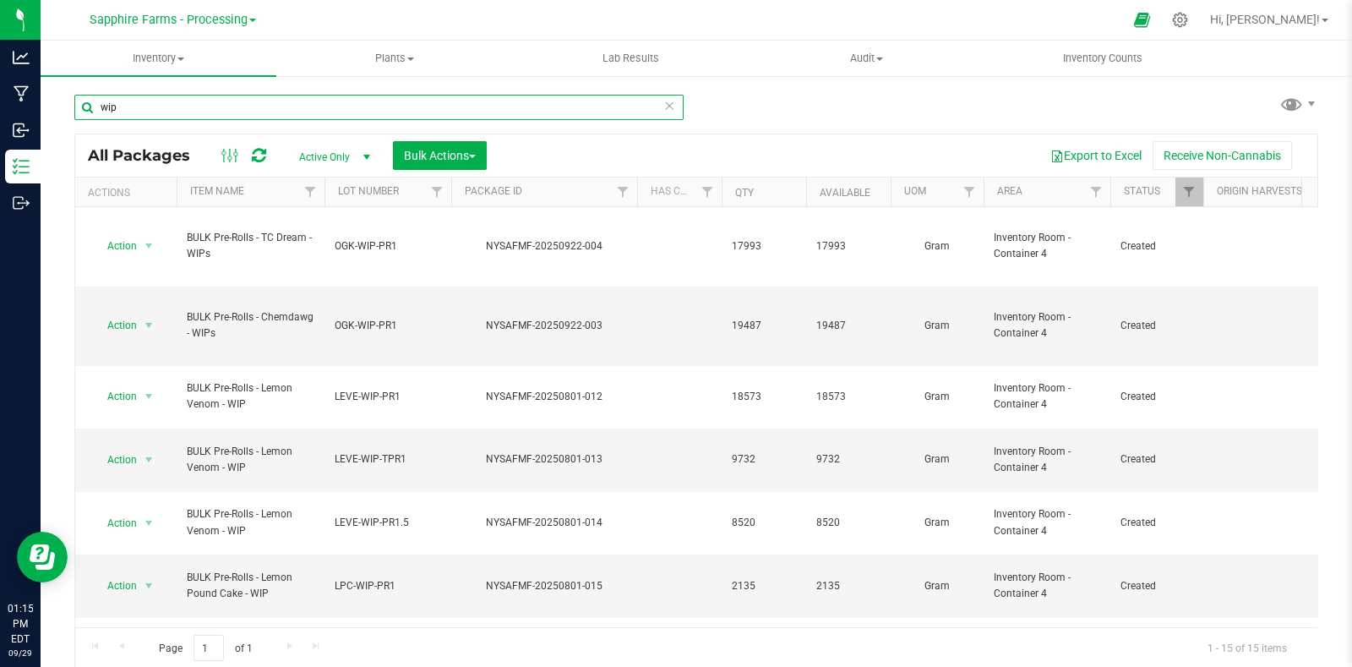
drag, startPoint x: 160, startPoint y: 114, endPoint x: 58, endPoint y: 98, distance: 102.7
click at [55, 112] on div "wip All Packages Active Only Active Only Lab Samples Locked All Bulk Actions Ad…" at bounding box center [697, 332] width 1312 height 516
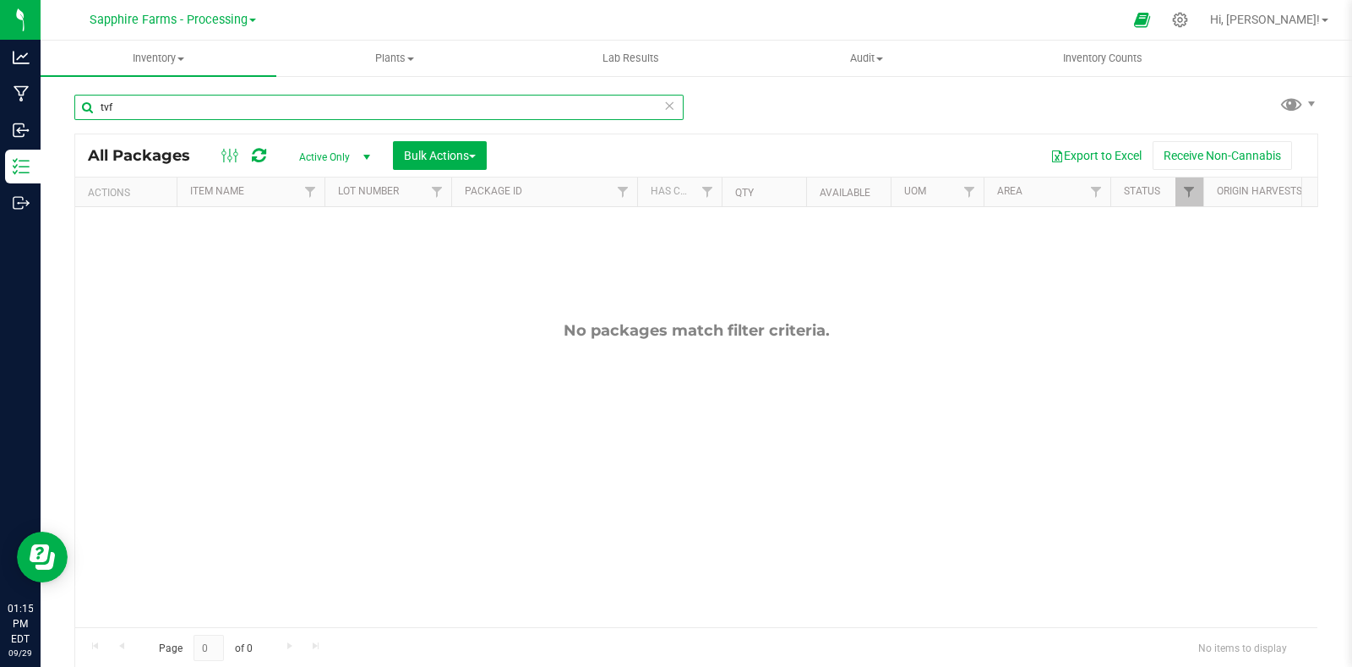
type input "tvf"
click at [1186, 178] on link "Filter" at bounding box center [1190, 192] width 28 height 29
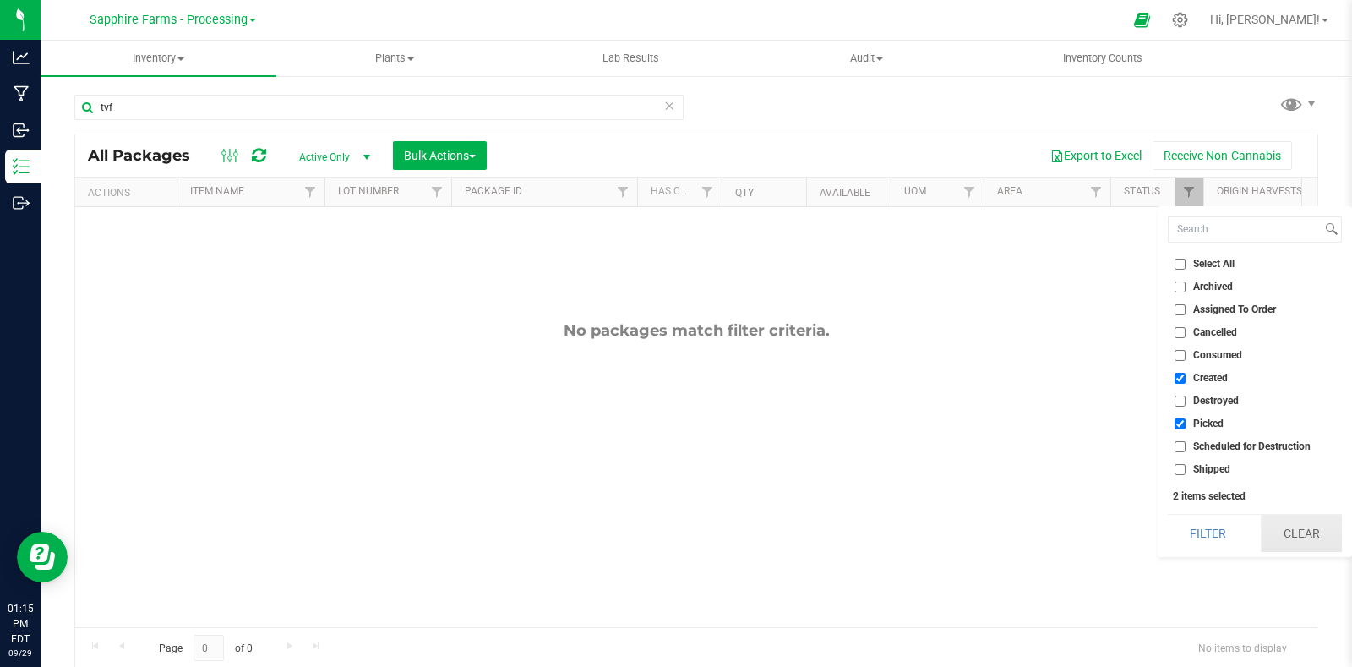
click at [1296, 530] on button "Clear" at bounding box center [1301, 533] width 81 height 37
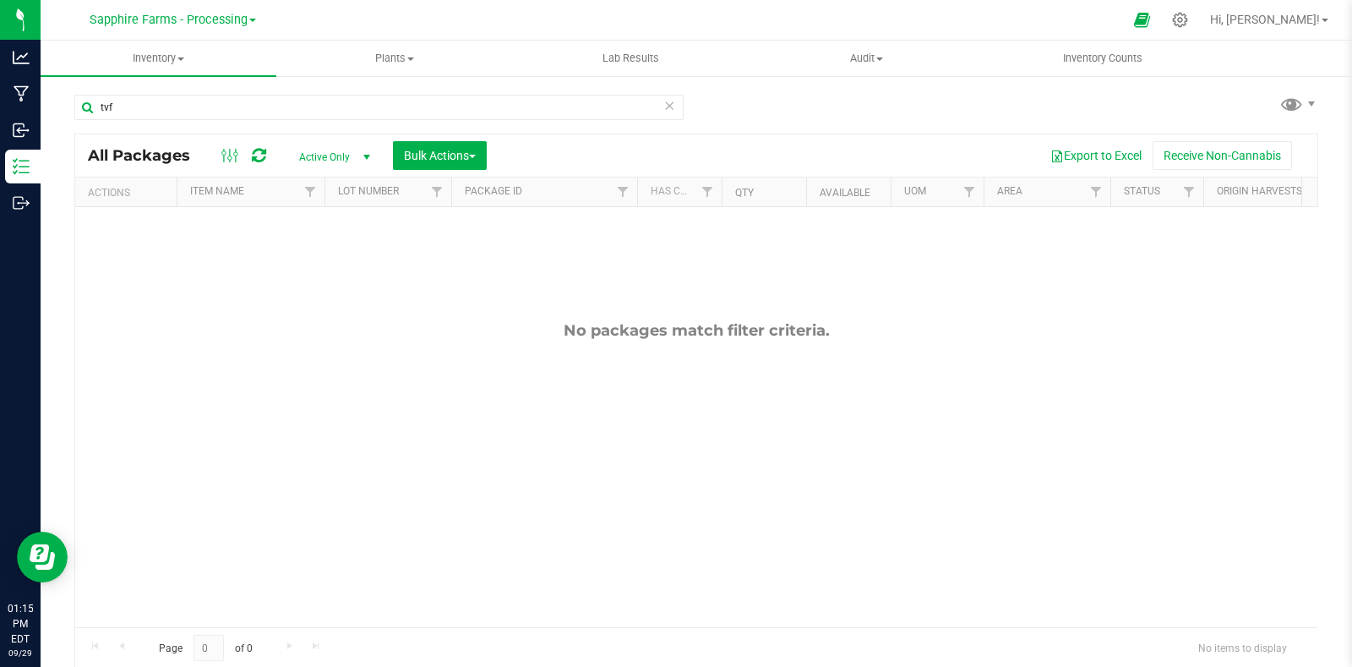
click at [254, 14] on link "Sapphire Farms - Processing" at bounding box center [173, 19] width 167 height 16
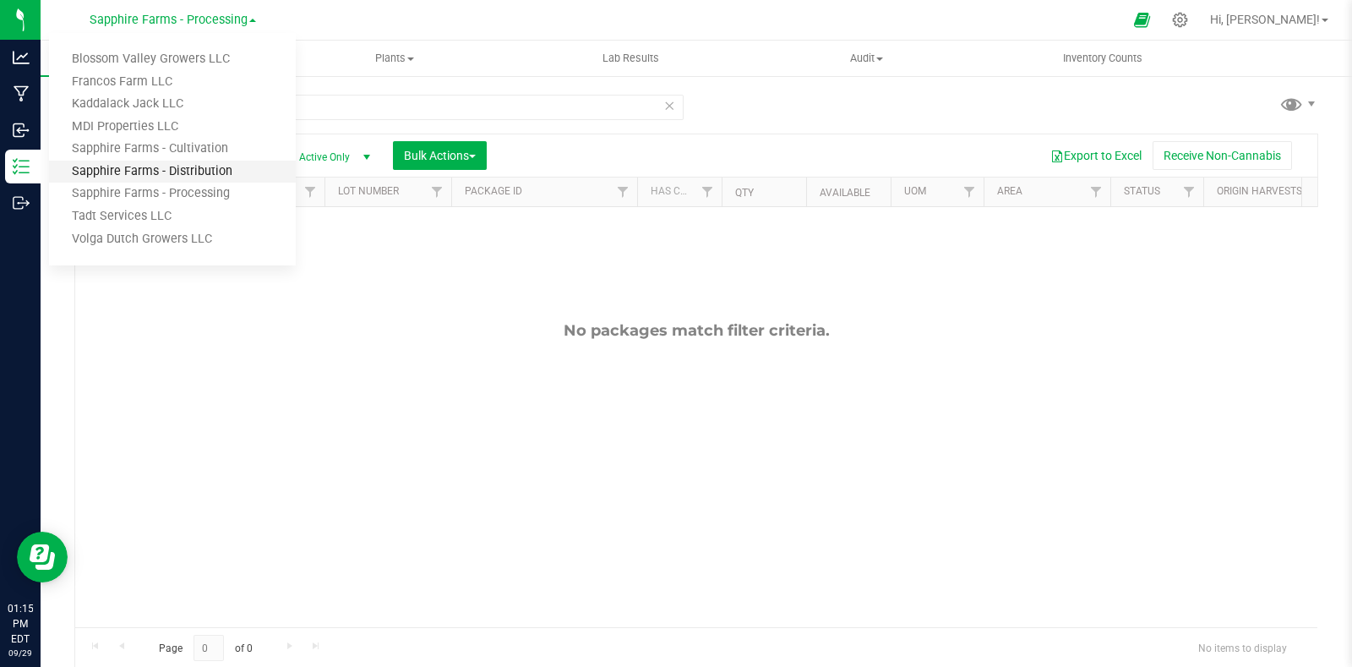
click at [237, 175] on link "Sapphire Farms - Distribution" at bounding box center [172, 172] width 247 height 23
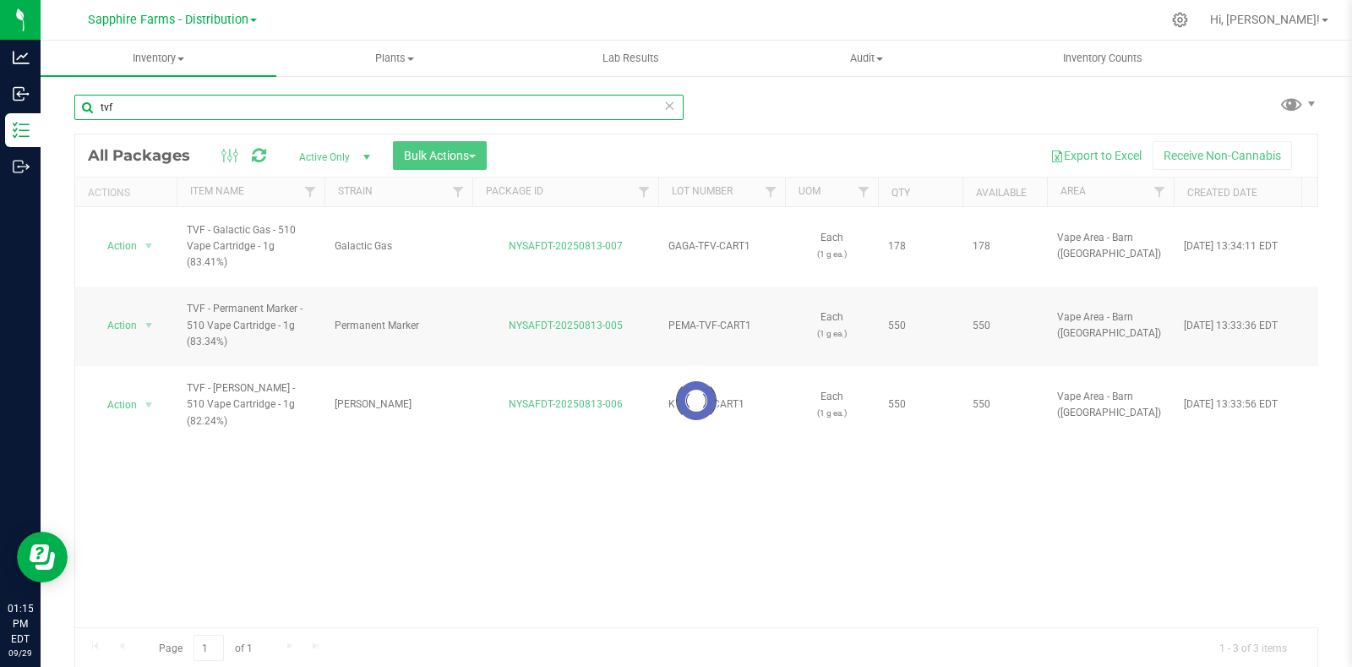
click at [157, 101] on input "tvf" at bounding box center [378, 107] width 609 height 25
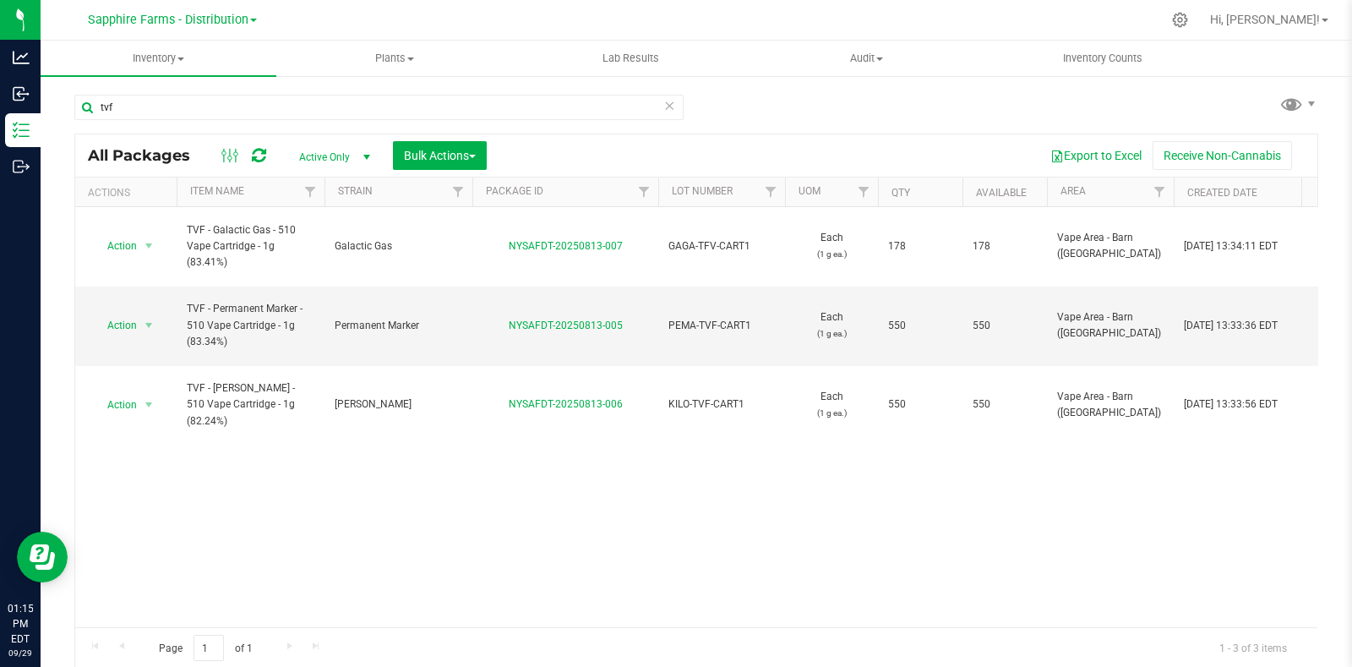
click at [511, 499] on div "Action Action Adjust qty Create package Edit attributes Global inventory Locate…" at bounding box center [696, 417] width 1243 height 420
drag, startPoint x: 139, startPoint y: 101, endPoint x: 67, endPoint y: 112, distance: 72.8
click at [67, 112] on div "tvf All Packages Active Only Active Only Lab Samples Locked All Bulk Actions Ad…" at bounding box center [697, 332] width 1312 height 516
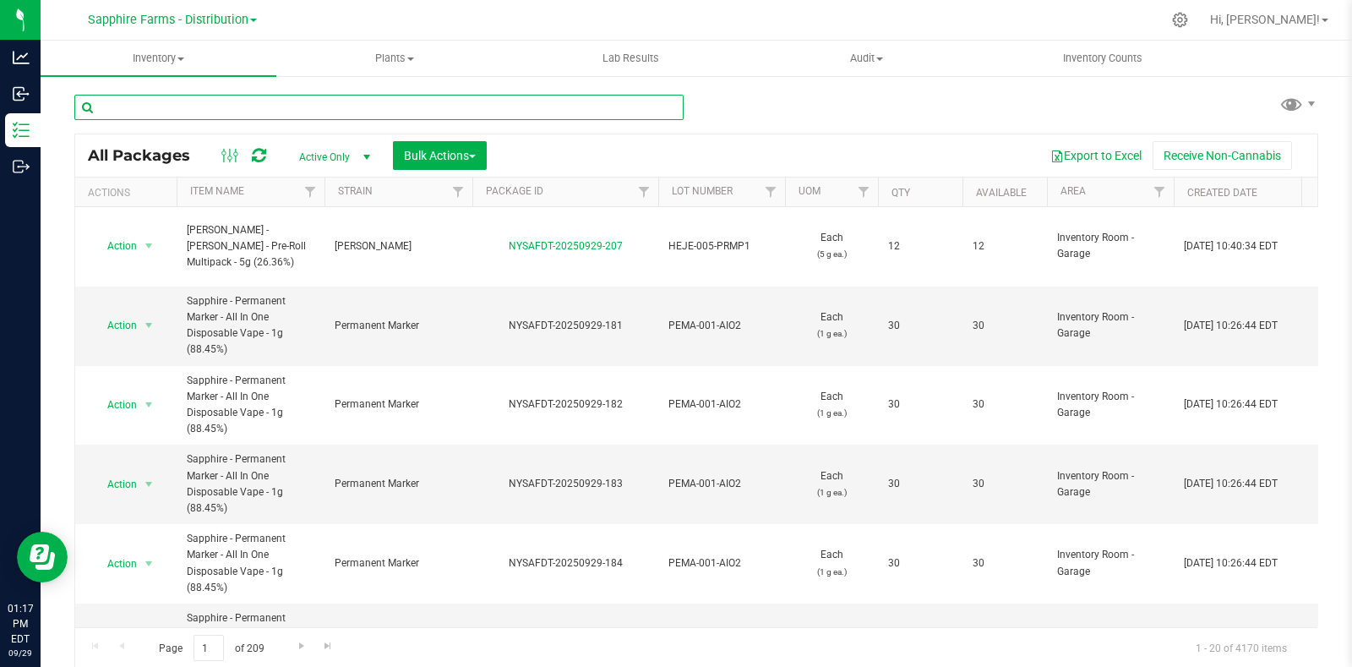
click at [359, 95] on input "text" at bounding box center [378, 107] width 609 height 25
type input "chocolate berry"
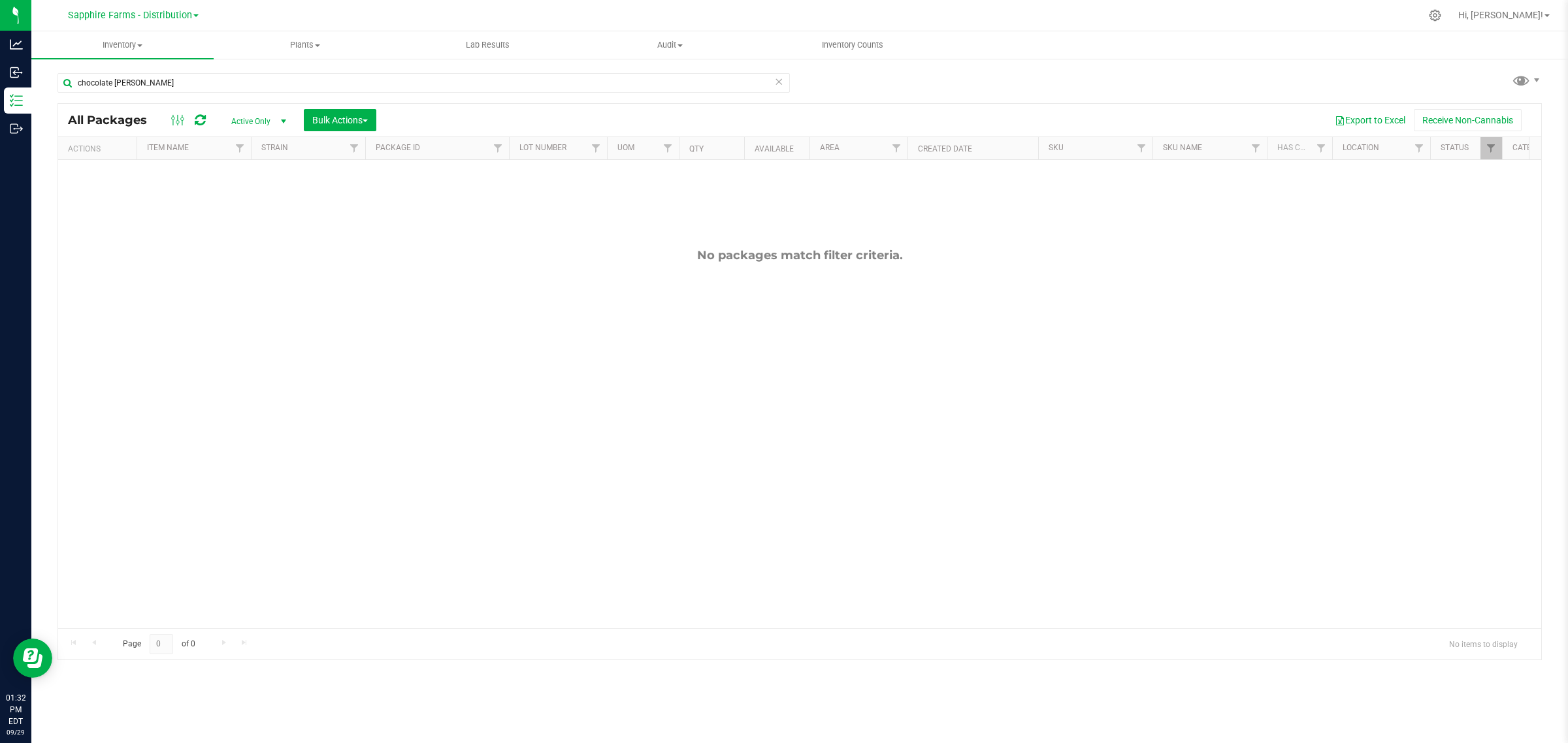
click at [778, 80] on icon at bounding box center [779, 81] width 9 height 15
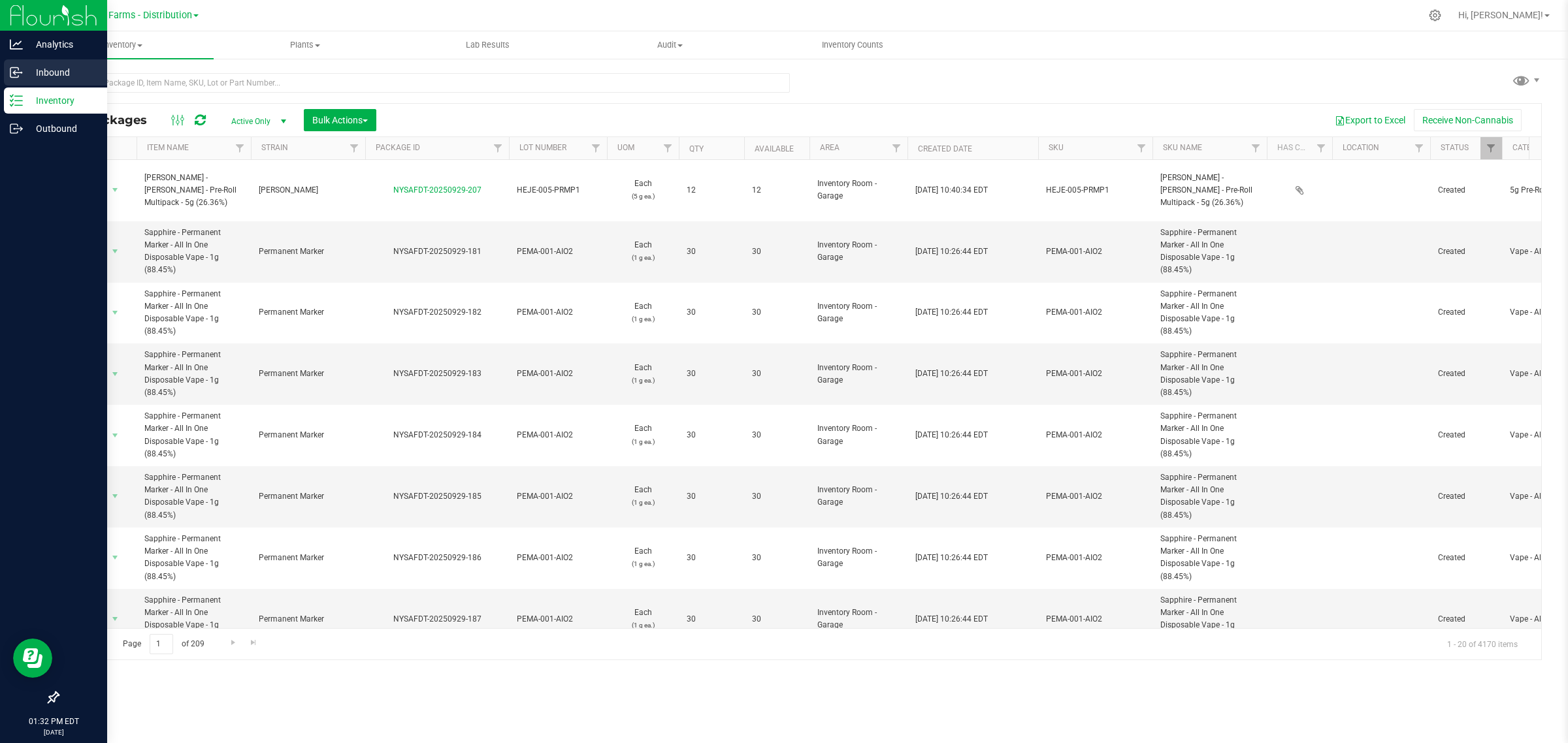
click at [66, 74] on p "Inbound" at bounding box center [62, 73] width 78 height 15
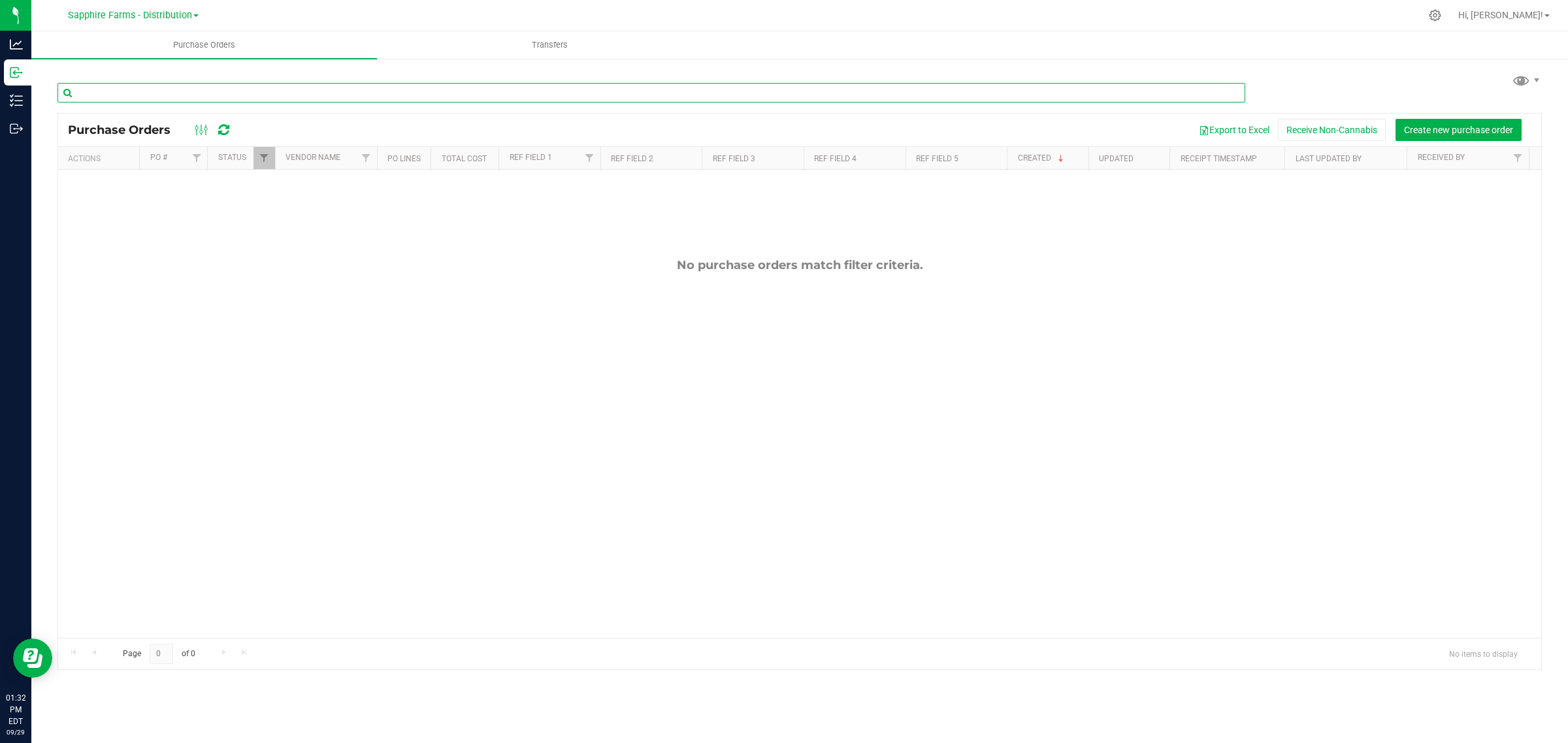
click at [335, 88] on input "text" at bounding box center [651, 92] width 1188 height 19
type input "c"
type input "wips"
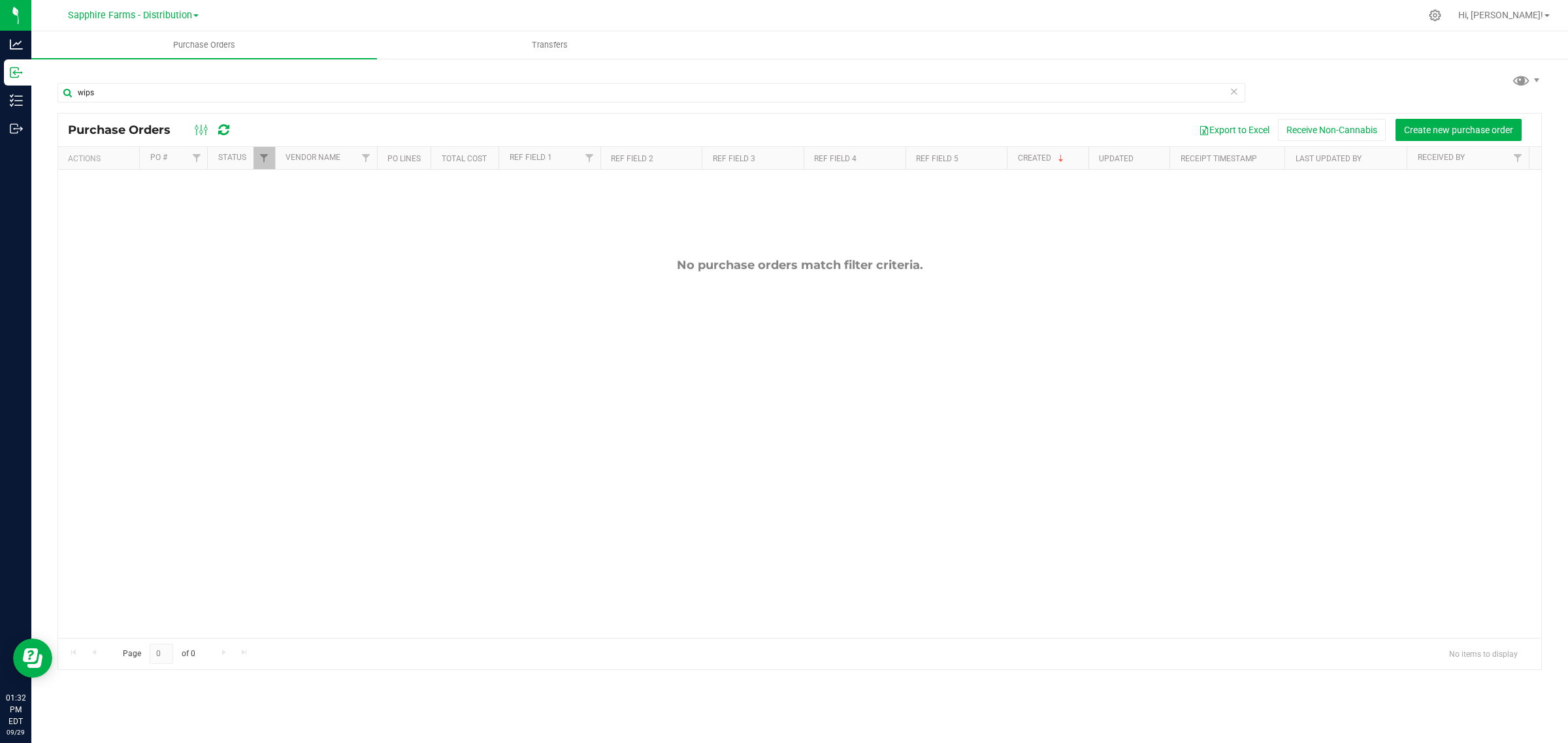
click at [190, 7] on div "Sapphire Farms - Distribution Blossom Valley Growers LLC Francos Farm LLC Kadda…" at bounding box center [133, 15] width 131 height 15
click at [188, 15] on span "Sapphire Farms - Distribution" at bounding box center [130, 15] width 124 height 12
click at [172, 141] on link "Sapphire Farms - Processing" at bounding box center [133, 150] width 191 height 18
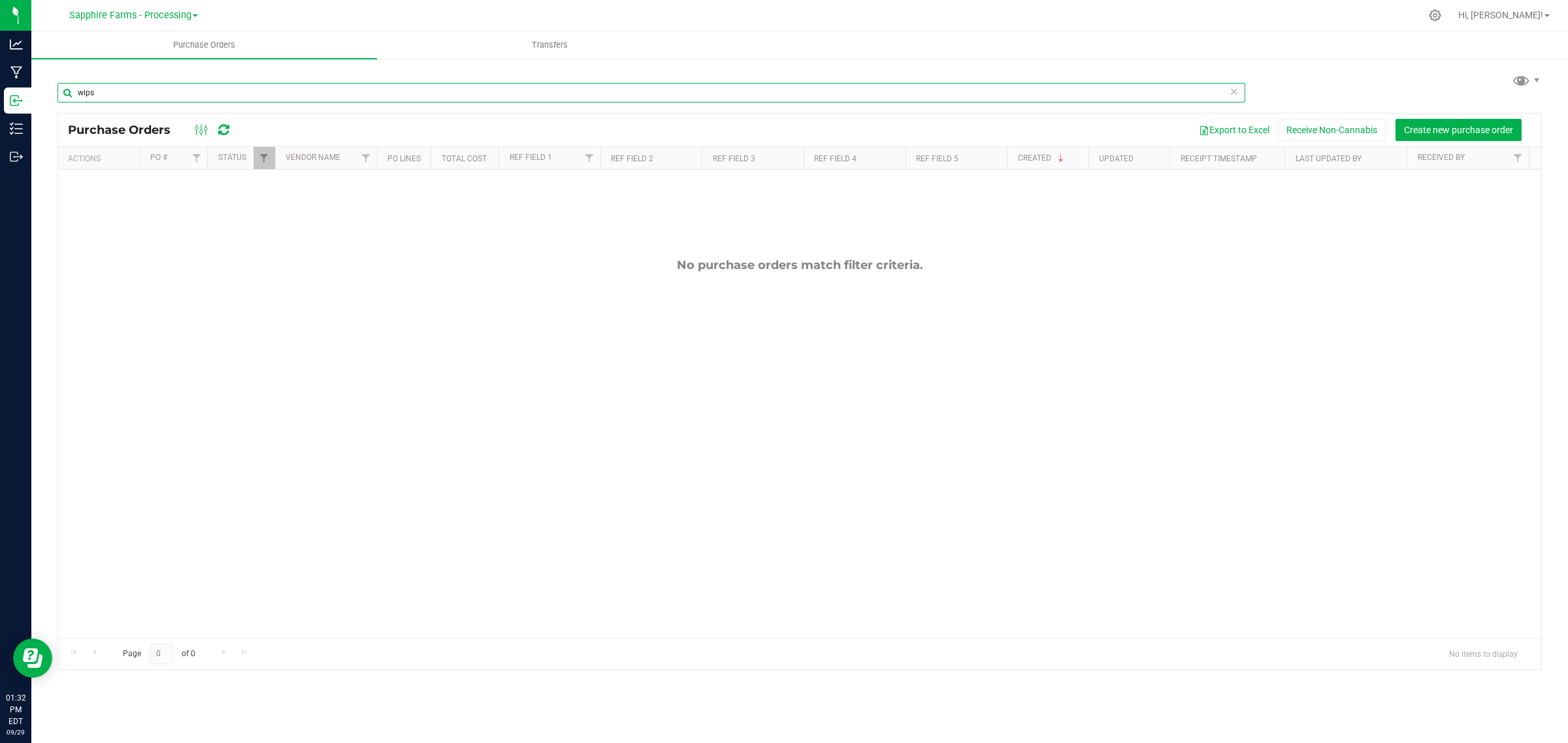
drag, startPoint x: 105, startPoint y: 90, endPoint x: 63, endPoint y: 99, distance: 43.0
click at [63, 99] on input "wips" at bounding box center [651, 92] width 1188 height 19
click at [367, 93] on input "wips" at bounding box center [651, 92] width 1188 height 19
type input "wip"
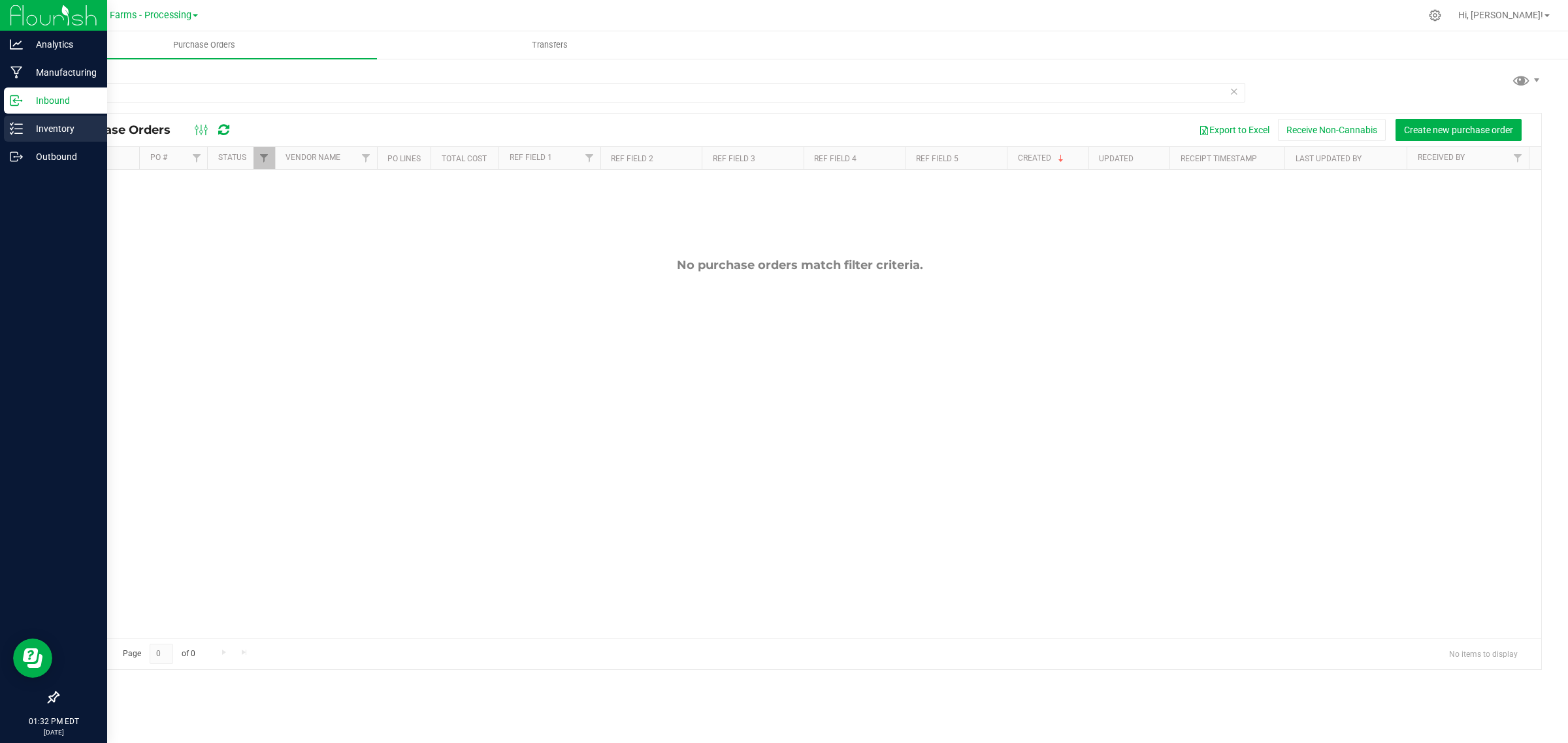
click at [23, 129] on p "Inventory" at bounding box center [62, 128] width 78 height 15
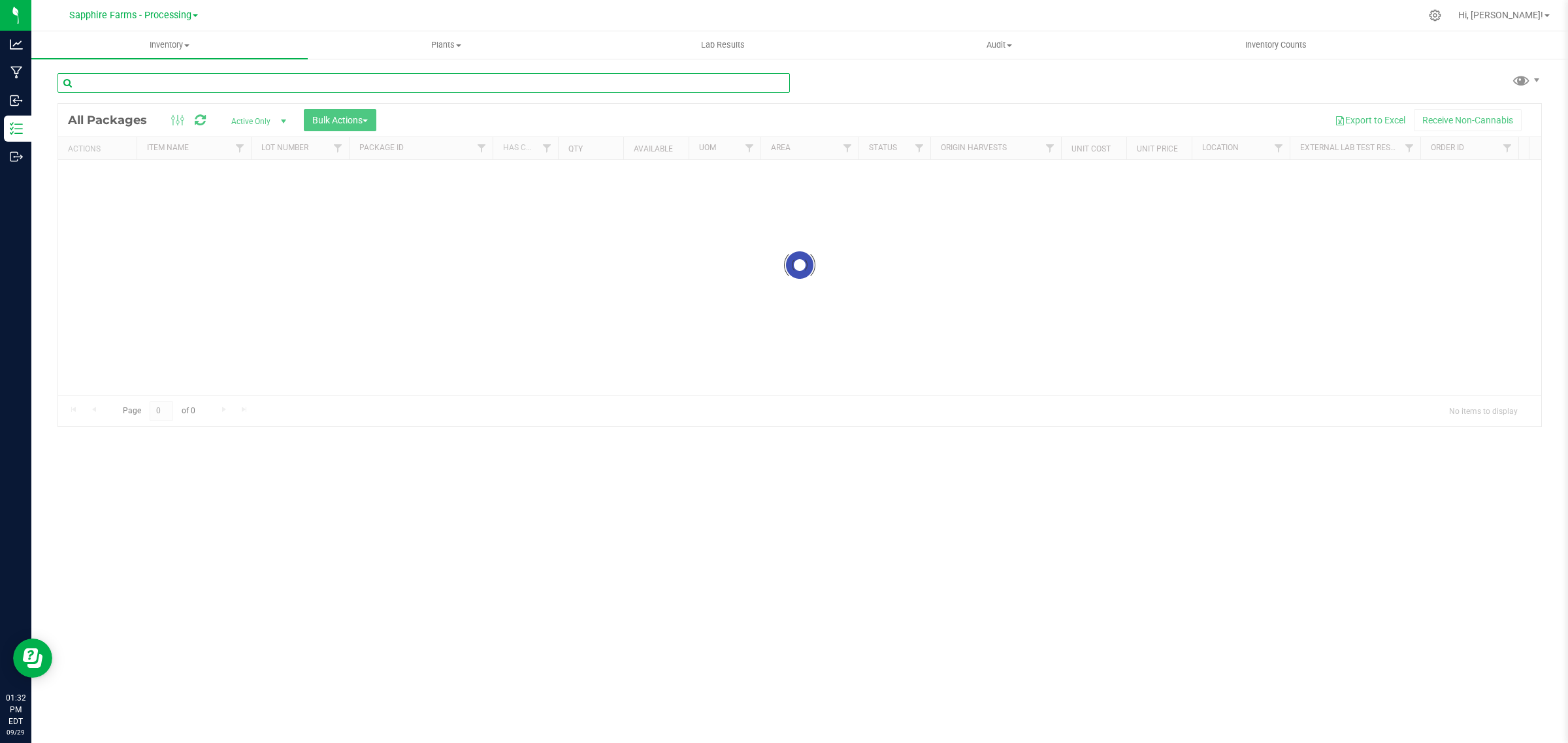
click at [194, 78] on input "text" at bounding box center [423, 83] width 733 height 19
type input "wip"
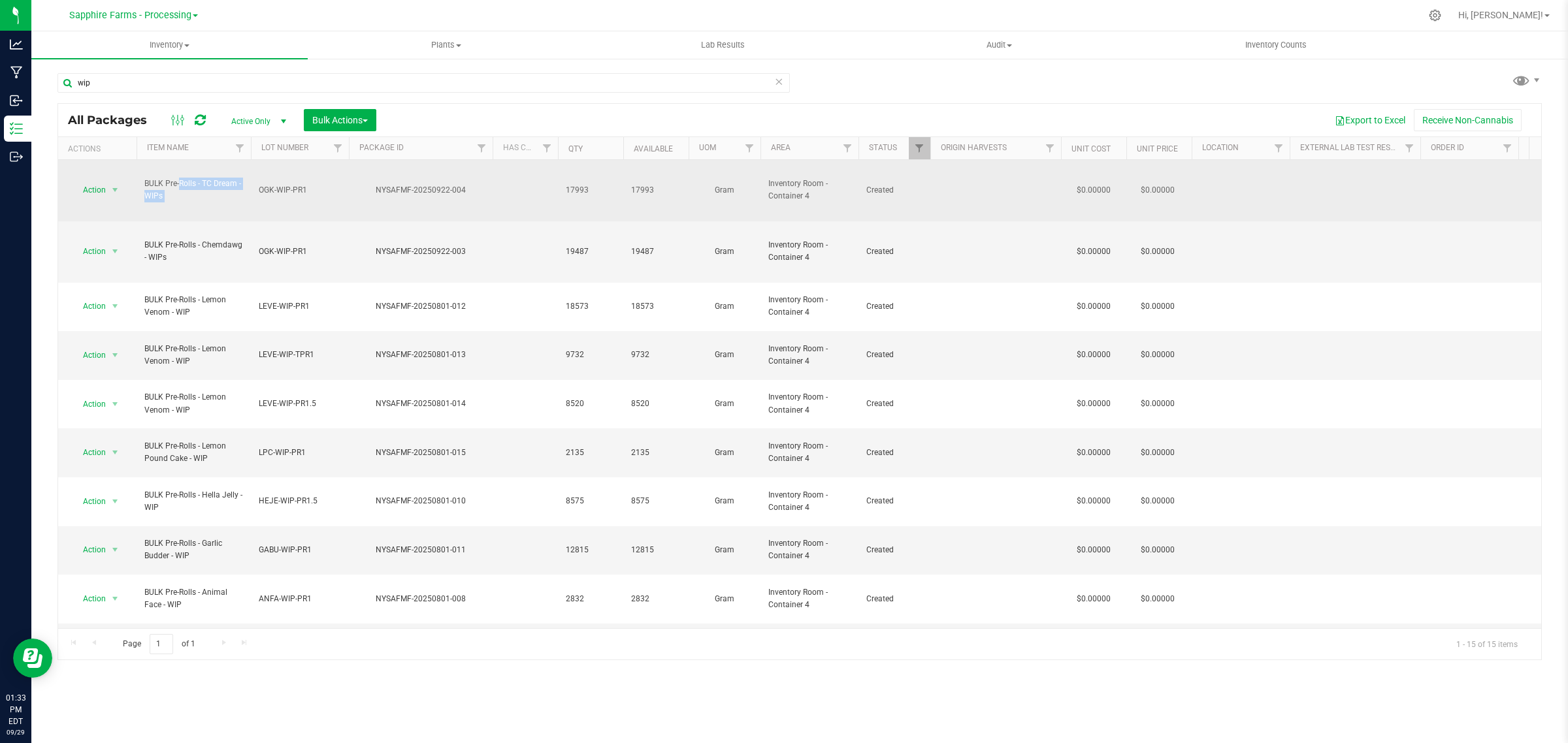
drag, startPoint x: 138, startPoint y: 165, endPoint x: 261, endPoint y: 181, distance: 124.0
copy tr "BULK Pre-Rolls - TC Dream - WIPs"
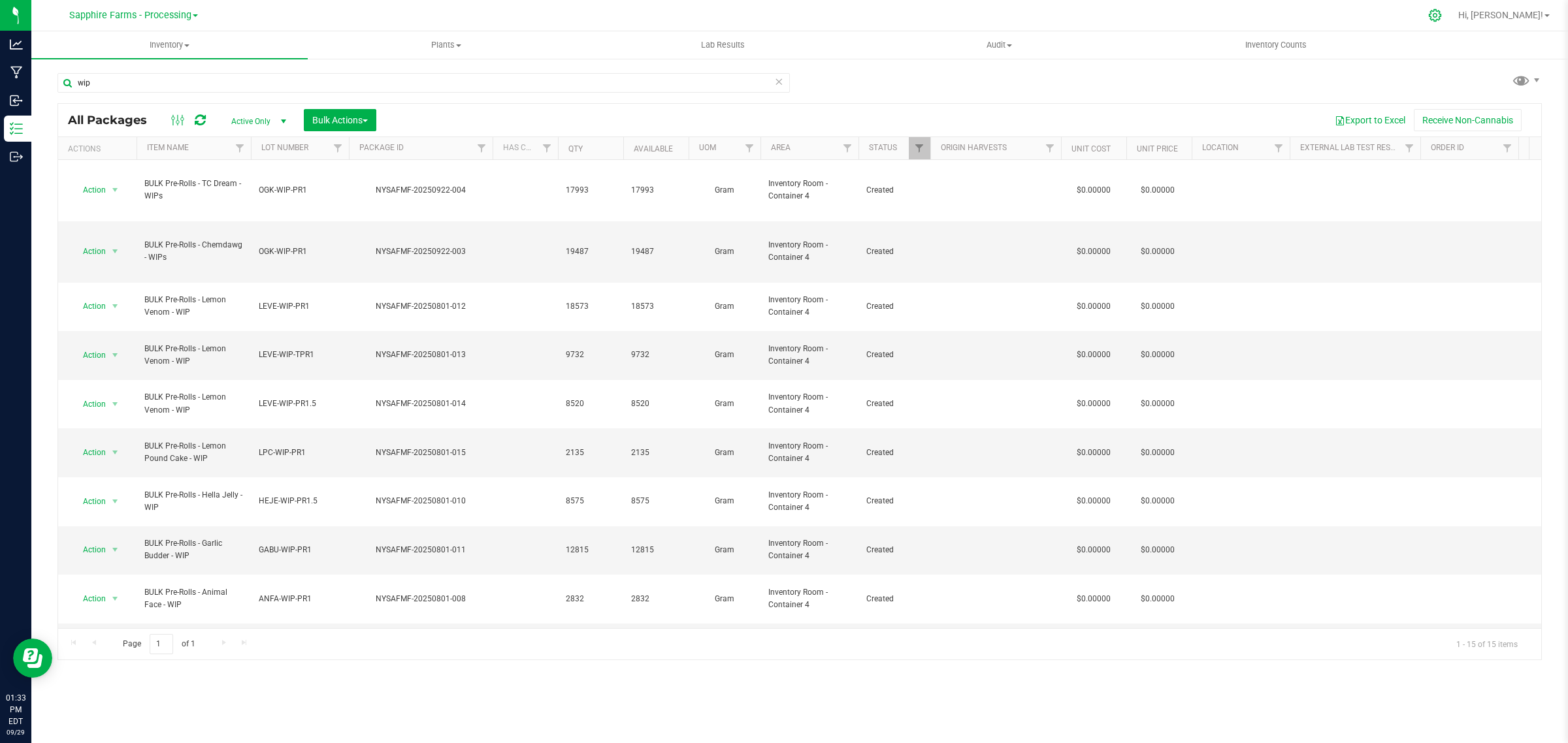
click at [1045, 8] on div at bounding box center [1435, 15] width 19 height 14
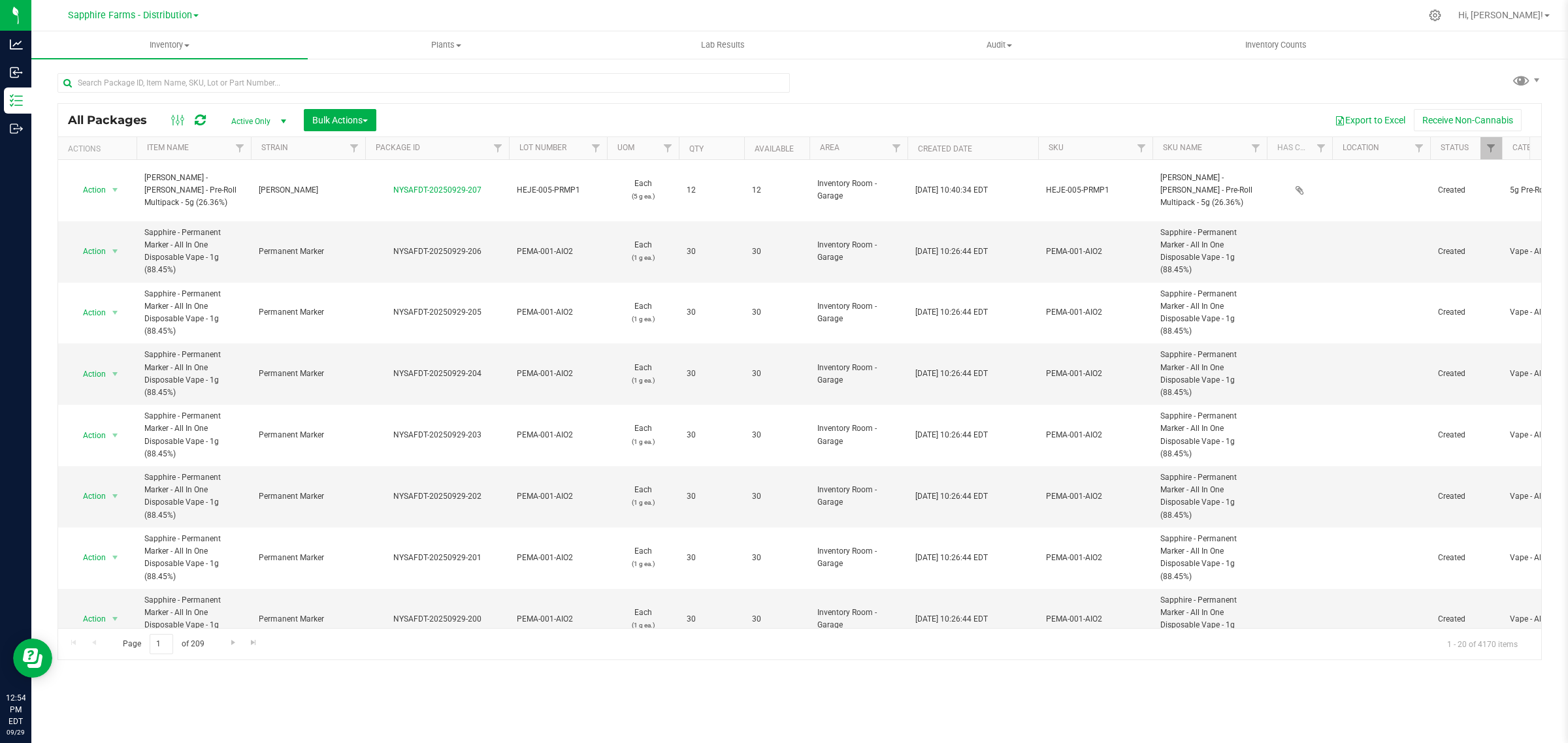
click at [194, 13] on link "Sapphire Farms - Distribution" at bounding box center [133, 15] width 131 height 12
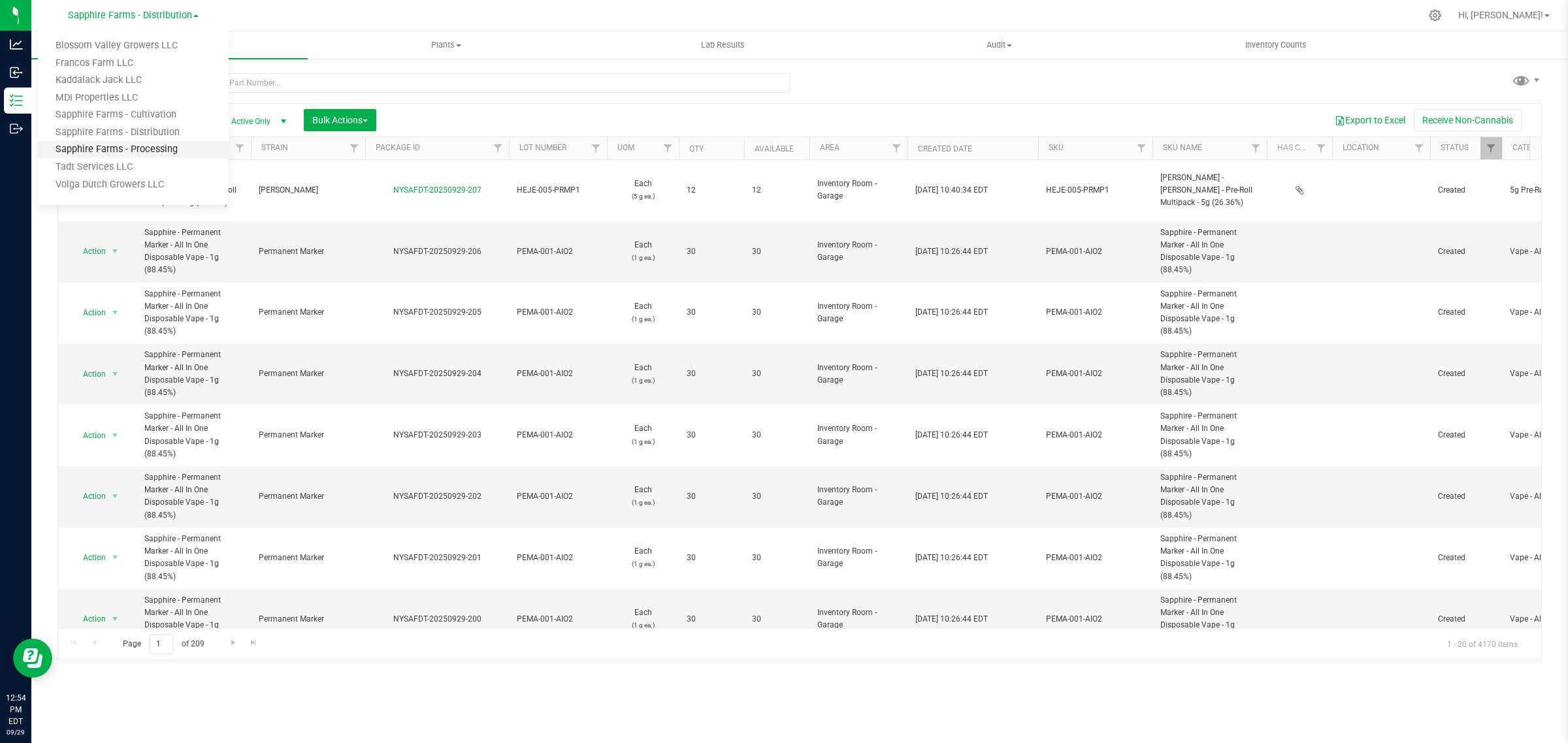
click at [155, 149] on link "Sapphire Farms - Processing" at bounding box center [133, 150] width 191 height 18
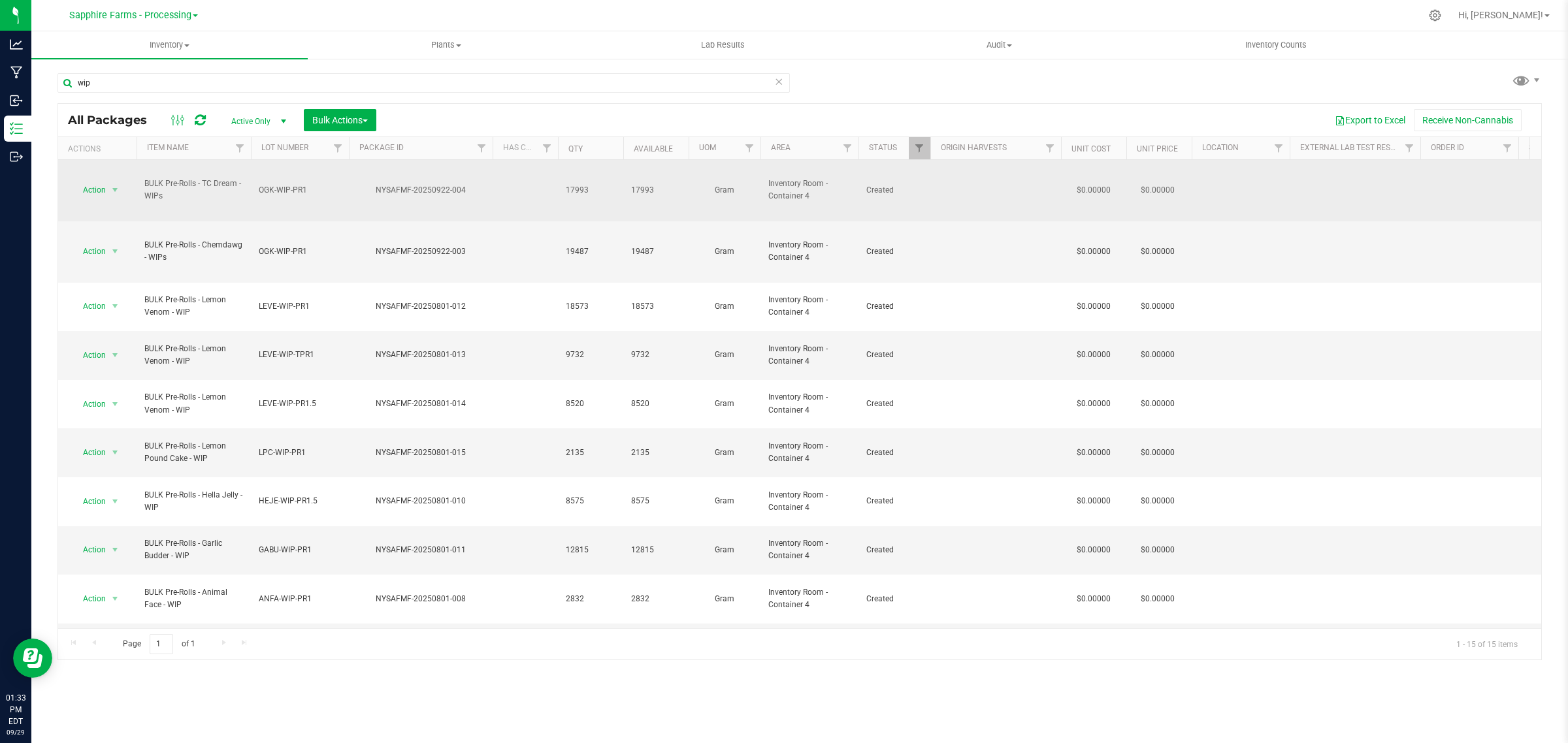
click at [283, 184] on span "OGK-WIP-PR1" at bounding box center [300, 190] width 83 height 12
click at [271, 182] on input "OGK-WIP-PR1" at bounding box center [297, 190] width 94 height 20
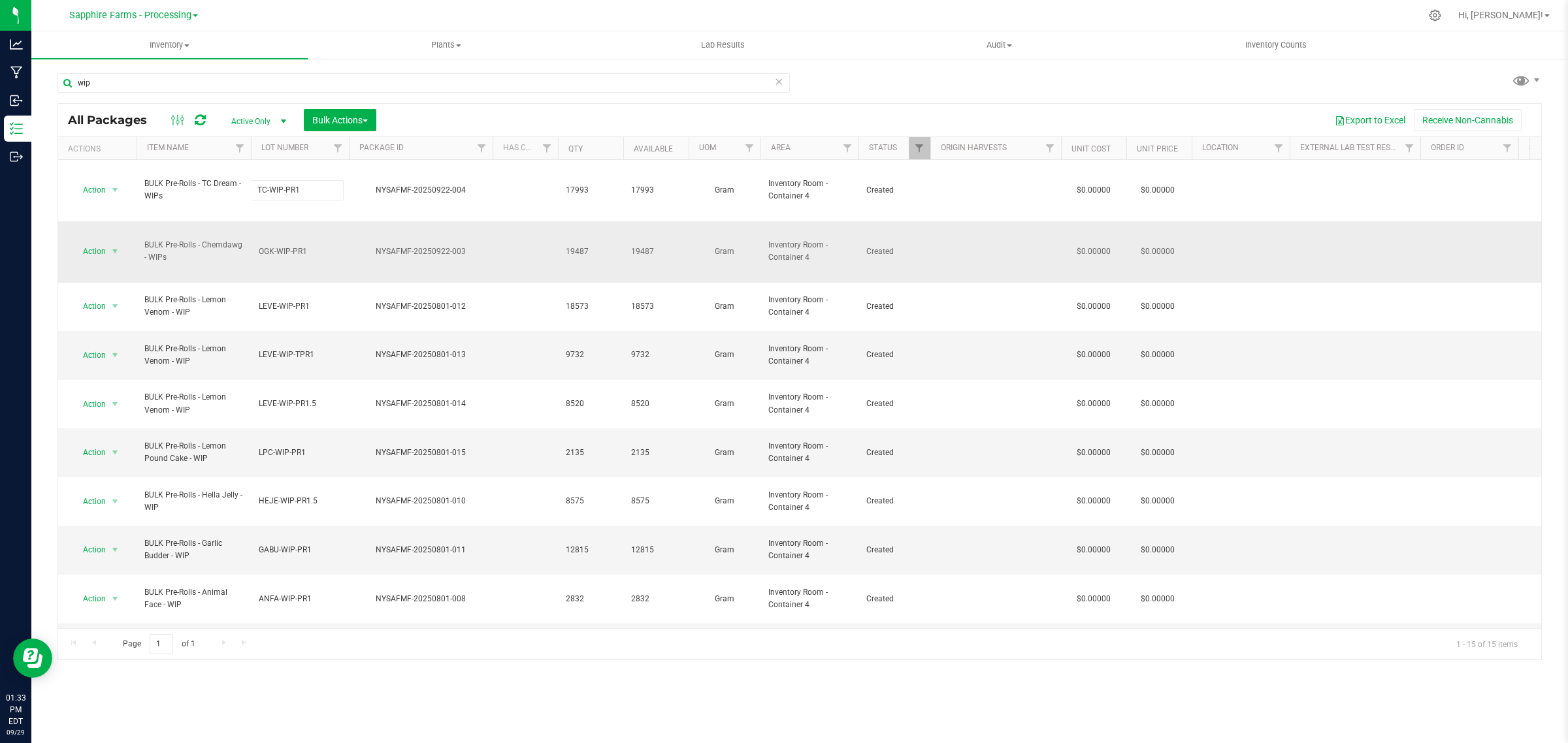
type input "TCD-WIP-PR1"
click at [268, 221] on div "All Packages Active Only Active Only Lab Samples Locked All Bulk Actions Add to…" at bounding box center [799, 382] width 1484 height 557
click at [276, 246] on span "OGK-WIP-PR1" at bounding box center [300, 252] width 83 height 12
click at [272, 242] on input "OGK-WIP-PR1" at bounding box center [297, 252] width 94 height 20
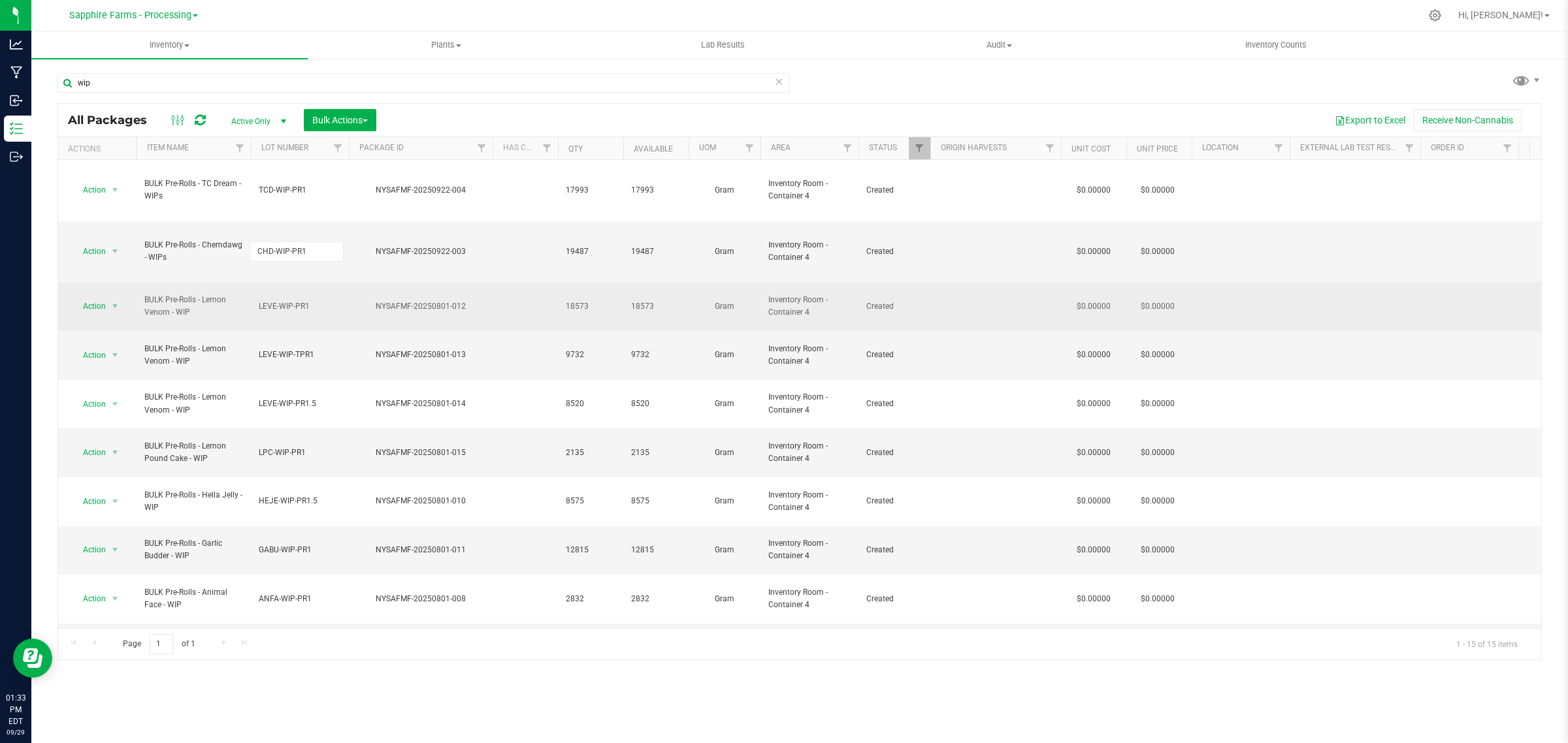
type input "CHDA-WIP-PR1"
click at [347, 256] on div "All Packages Active Only Active Only Lab Samples Locked All Bulk Actions Add to…" at bounding box center [799, 382] width 1484 height 557
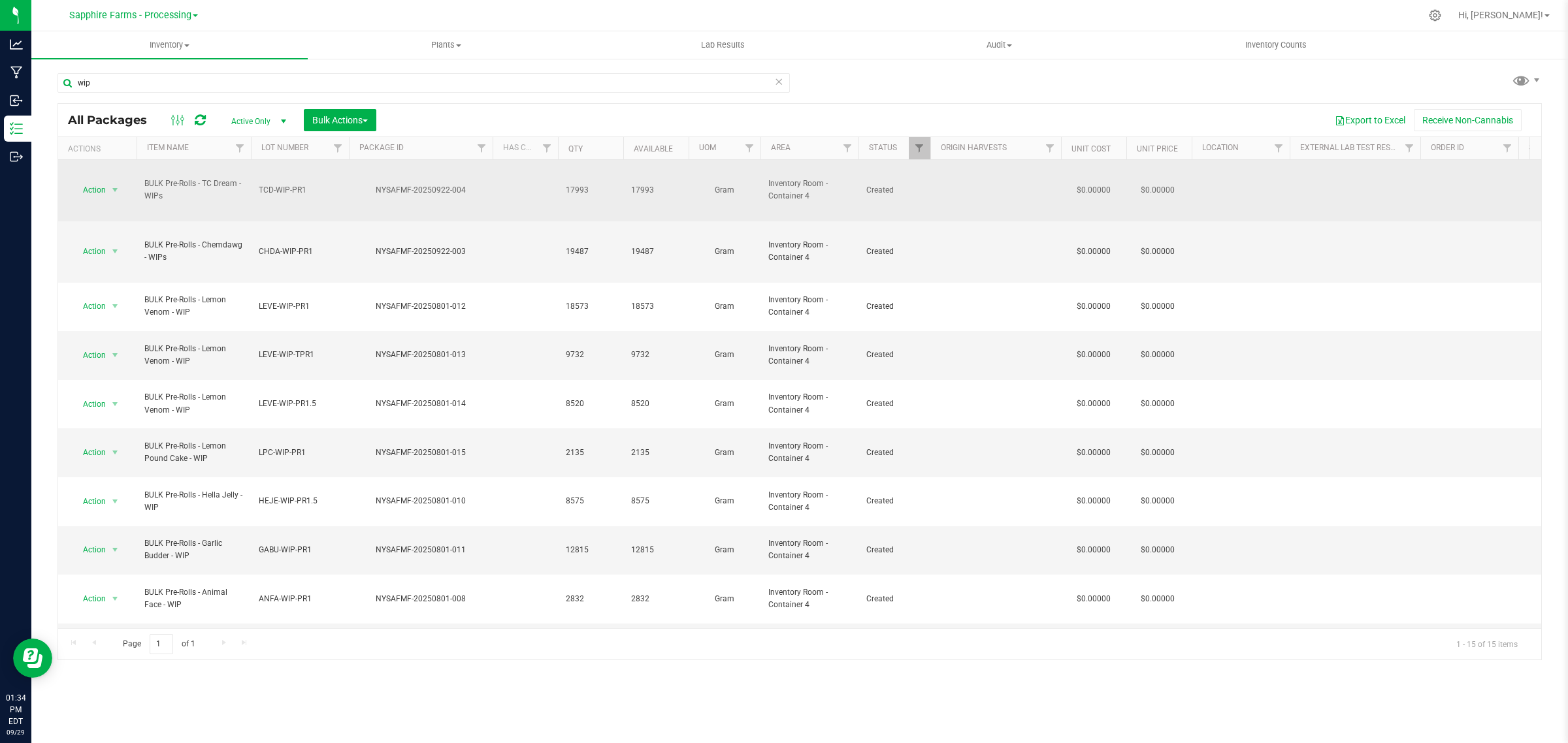
drag, startPoint x: 134, startPoint y: 170, endPoint x: 206, endPoint y: 186, distance: 73.8
copy tr "Action Adjust qty Create package Edit attributes Global inventory Locate packag…"
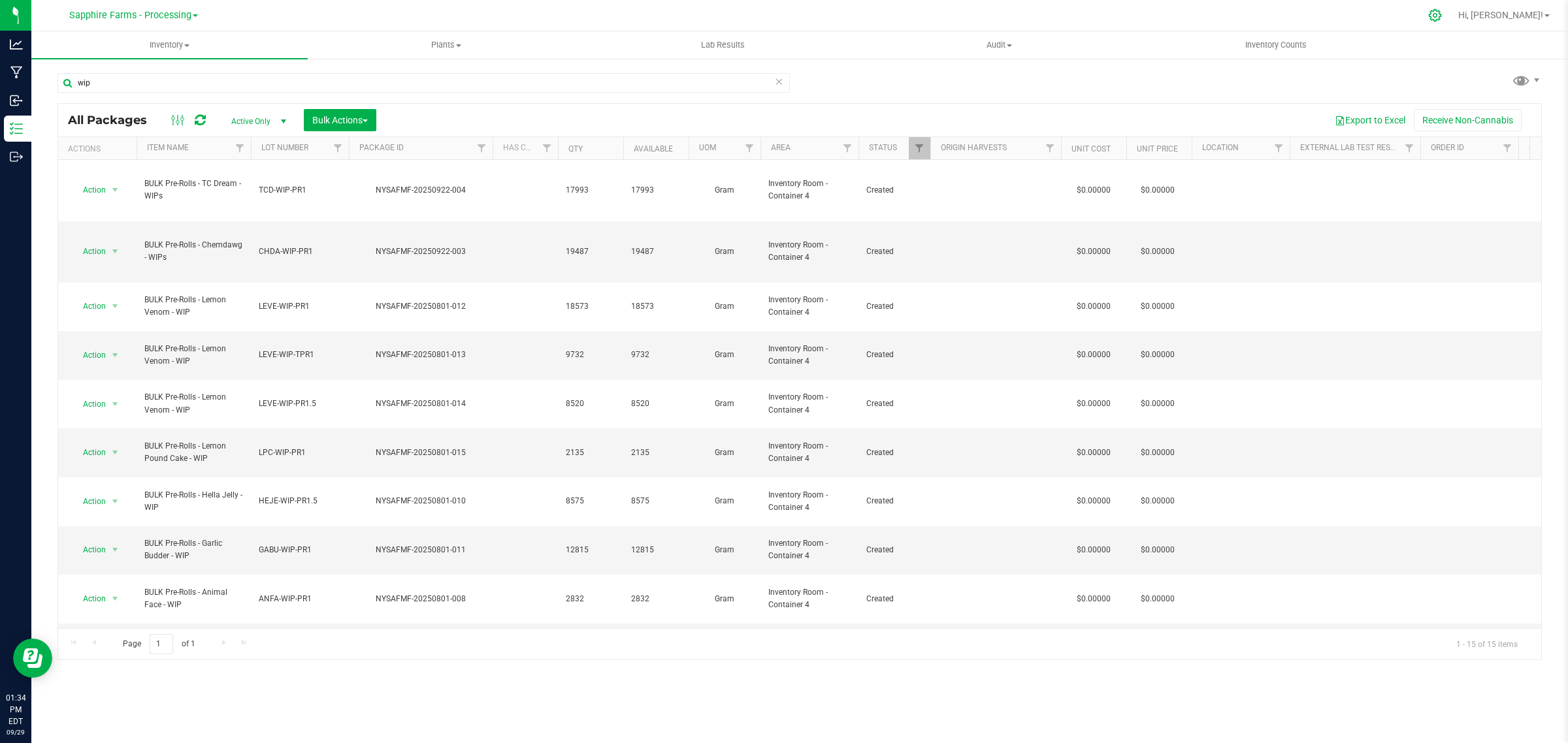
click at [1444, 16] on div at bounding box center [1435, 15] width 19 height 14
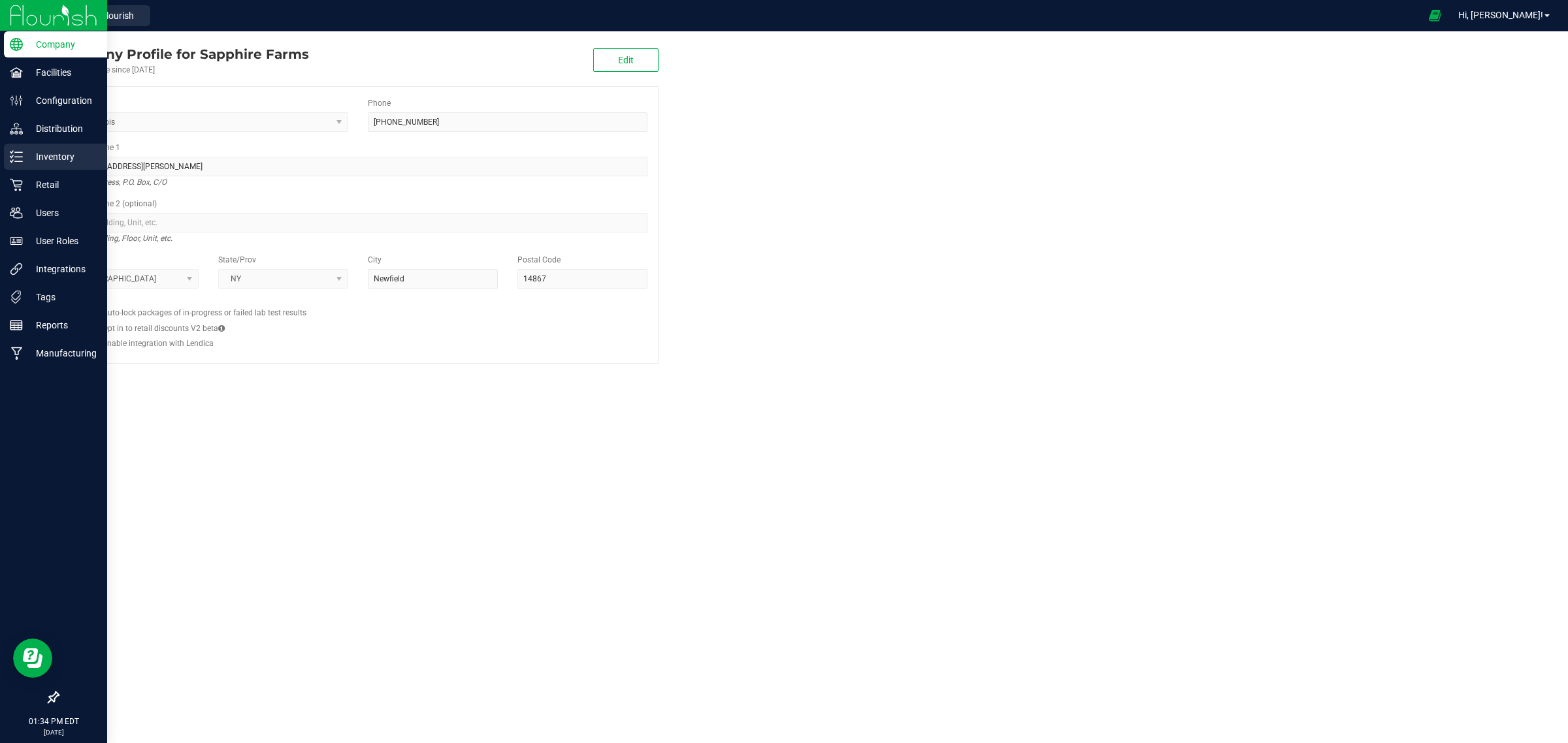
click at [24, 161] on p "Inventory" at bounding box center [62, 157] width 78 height 15
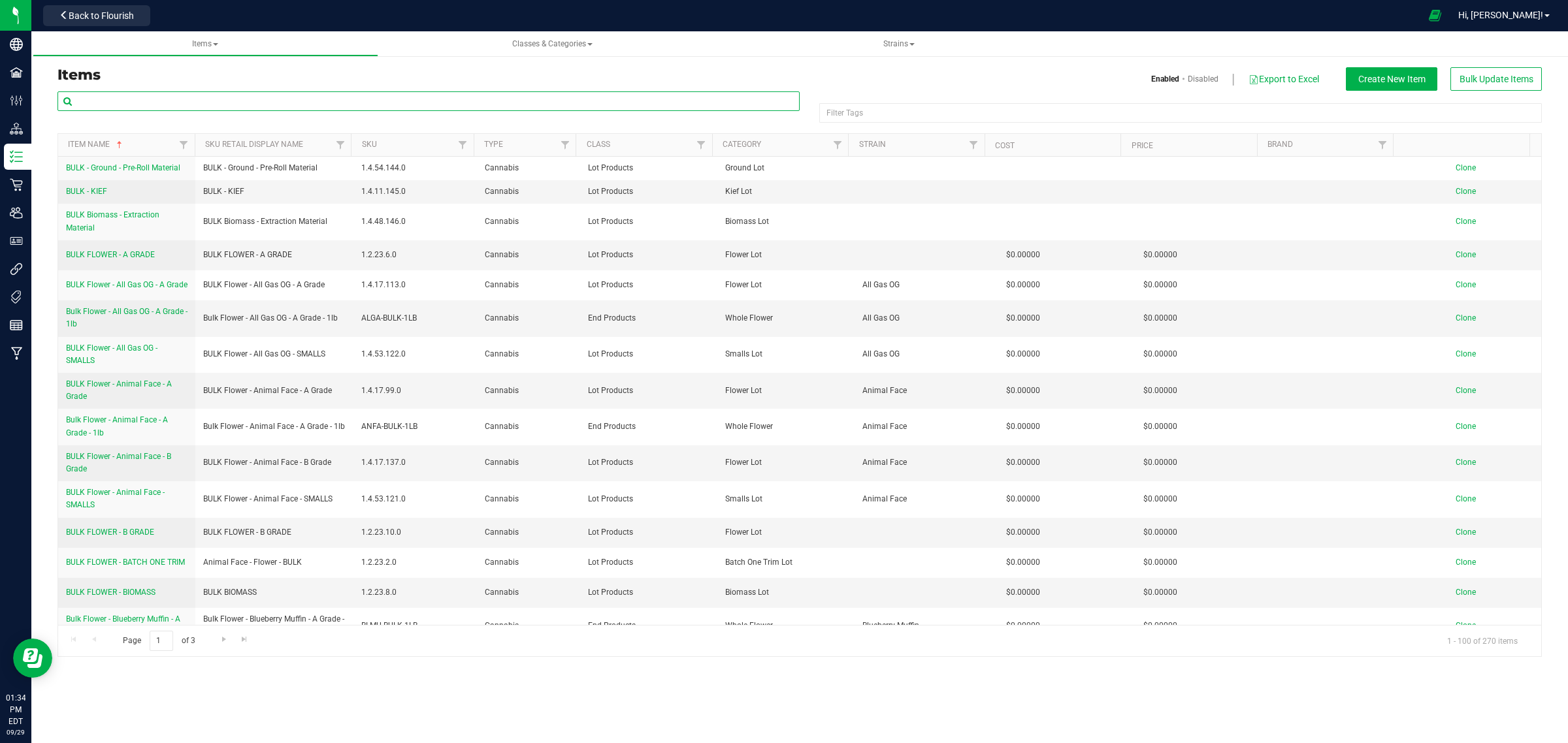
click at [428, 95] on input "text" at bounding box center [428, 100] width 742 height 19
type input "WIP"
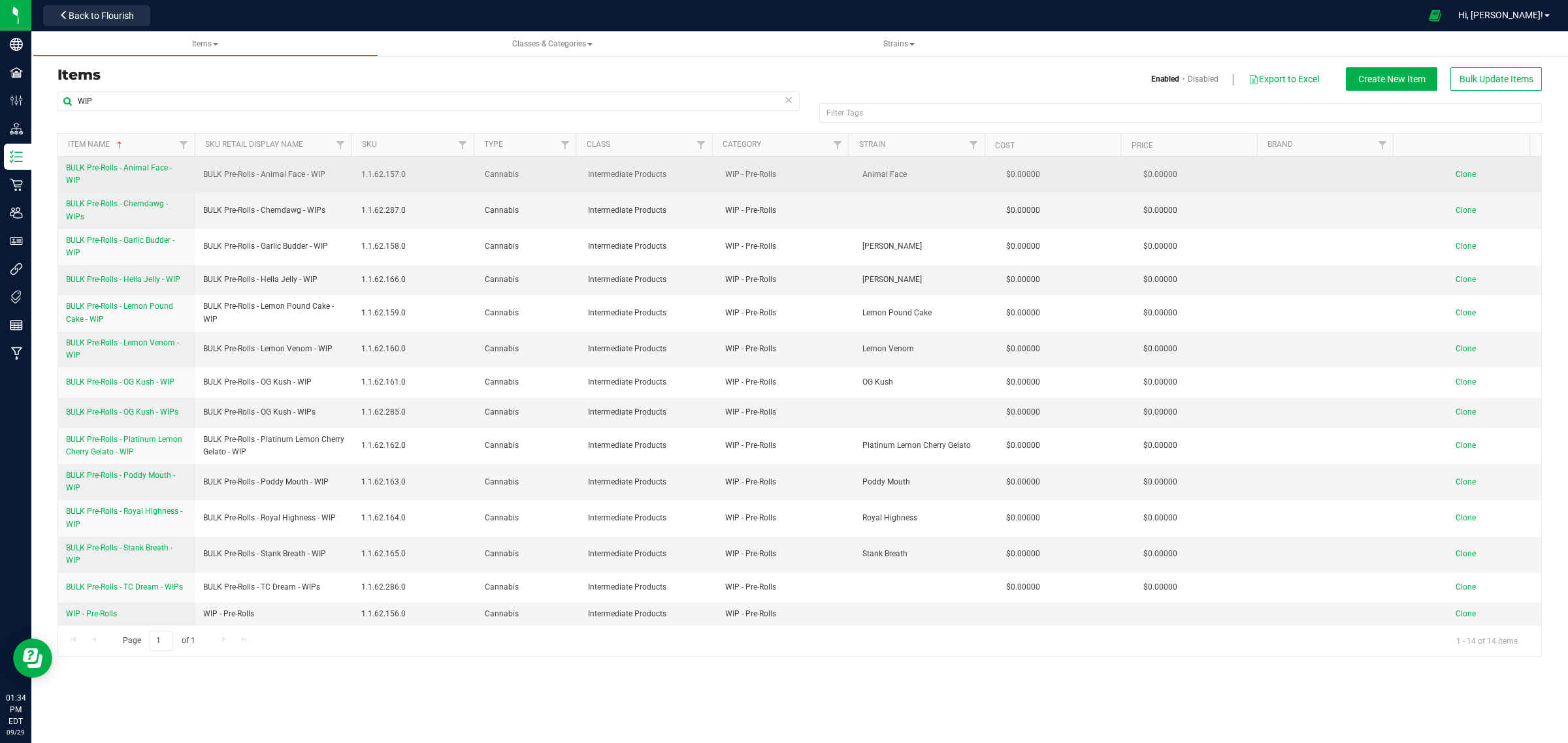
drag, startPoint x: 60, startPoint y: 165, endPoint x: 171, endPoint y: 189, distance: 113.6
click at [171, 189] on td "BULK Pre-Rolls - Animal Face - WIP" at bounding box center [127, 175] width 138 height 36
copy span "BULK Pre-Rolls - Animal Face - WIP"
click at [1455, 175] on span "Clone" at bounding box center [1465, 175] width 20 height 9
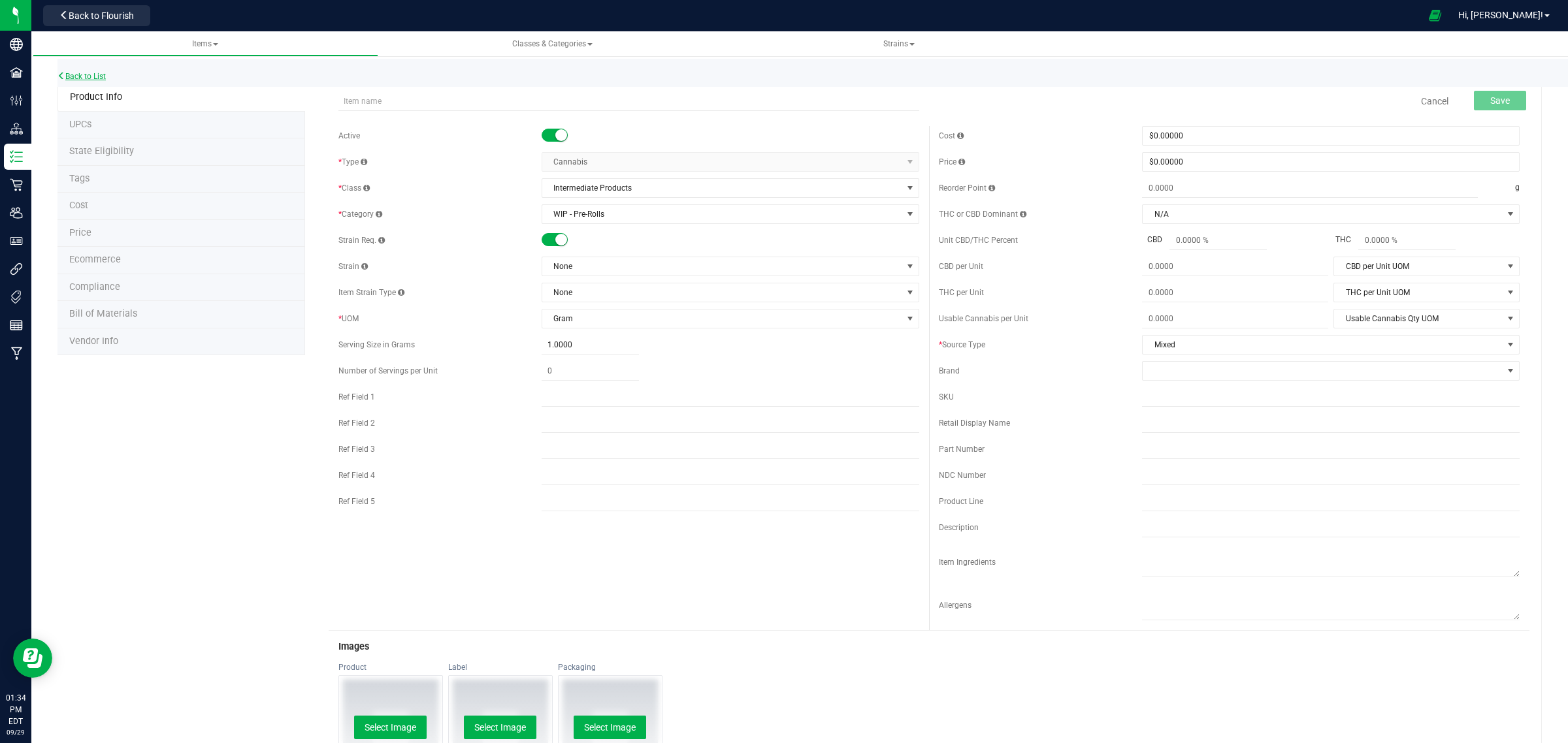
click at [90, 73] on link "Back to List" at bounding box center [81, 76] width 49 height 9
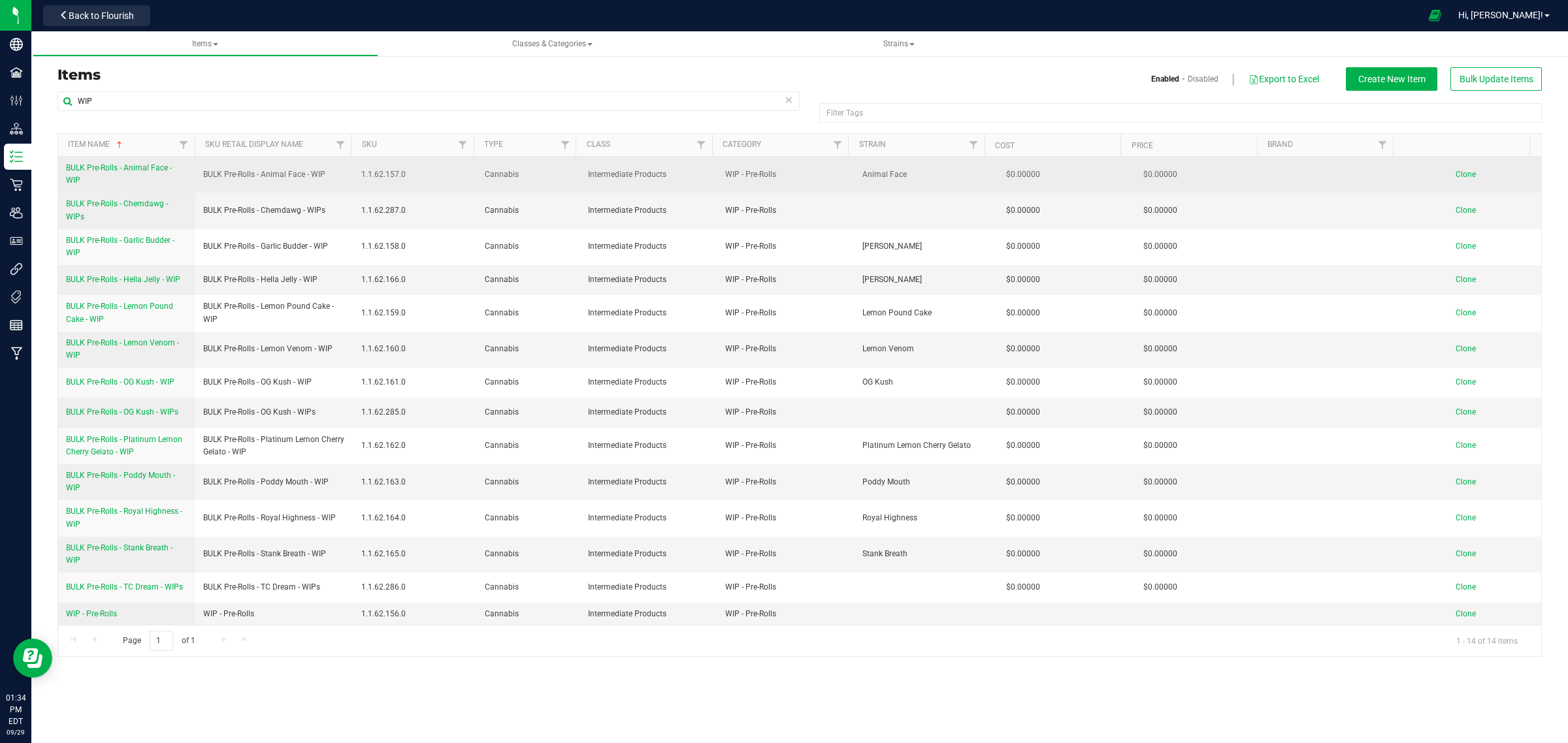
click at [1455, 175] on span "Clone" at bounding box center [1465, 175] width 20 height 9
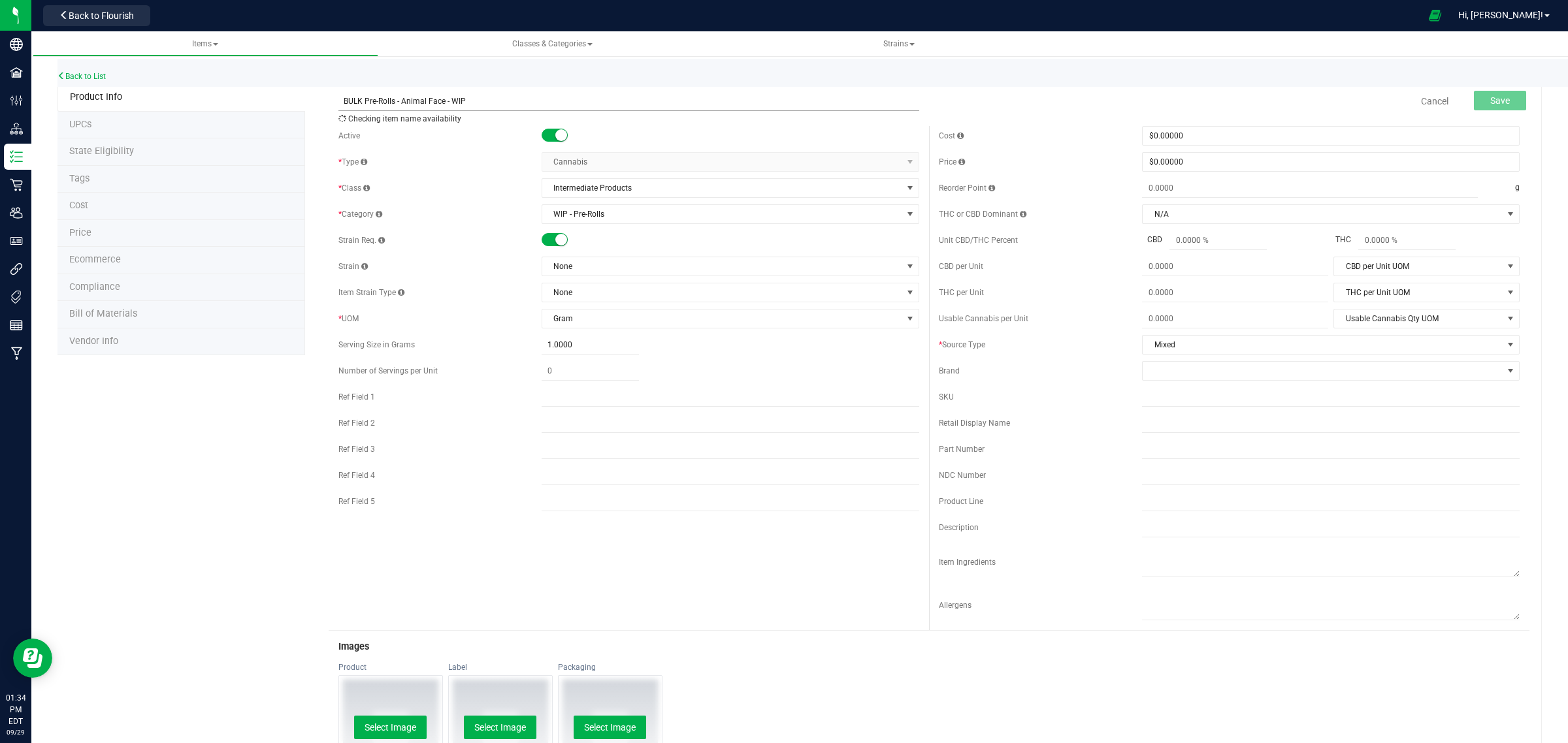
click at [442, 104] on input "BULK Pre-Rolls - Animal Face - WIP" at bounding box center [628, 100] width 580 height 19
type input "BULK Pre-Rolls - Chocolate Berry - WIP"
click at [555, 239] on small at bounding box center [560, 239] width 12 height 12
drag, startPoint x: 468, startPoint y: 103, endPoint x: 315, endPoint y: 110, distance: 153.2
click at [315, 110] on div "BULK Pre-Rolls - Chocolate Berry - WIP Item name is available Cancel Save Activ…" at bounding box center [923, 592] width 1236 height 1019
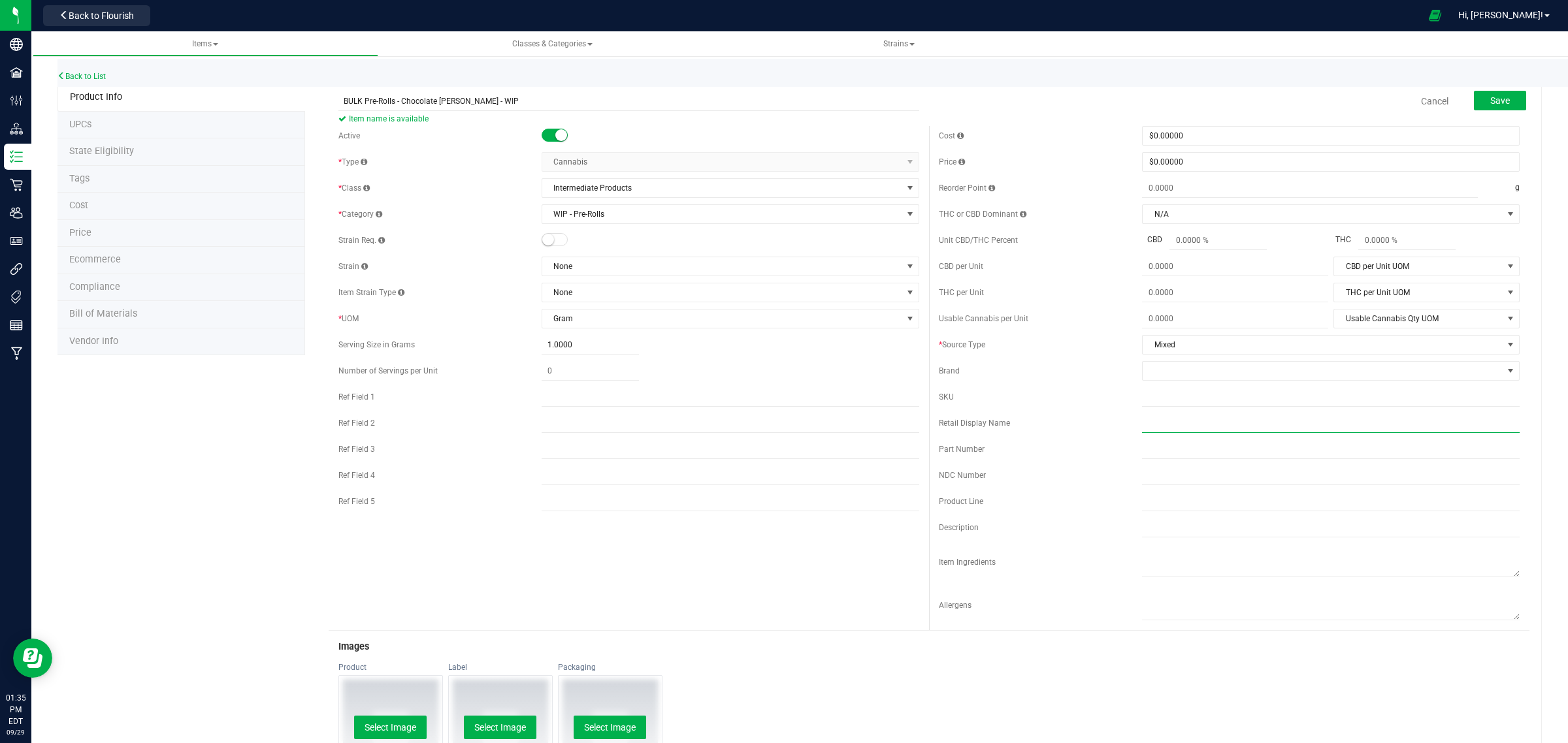
click at [1158, 422] on input "text" at bounding box center [1331, 422] width 378 height 19
paste input "BULK Pre-Rolls - Chocolate Berry - WIP"
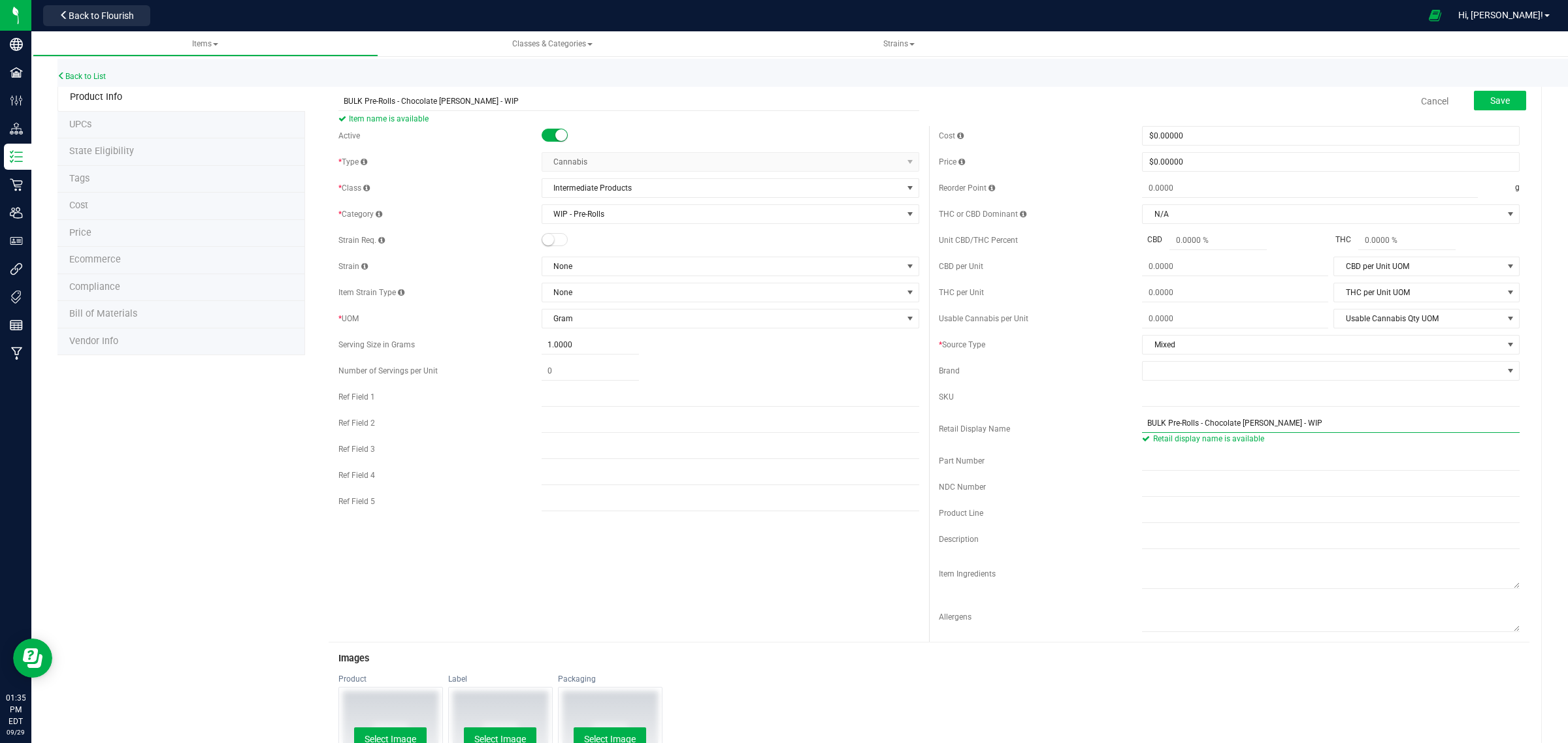
type input "BULK Pre-Rolls - Chocolate Berry - WIP"
click at [1491, 99] on span "Save" at bounding box center [1499, 100] width 19 height 11
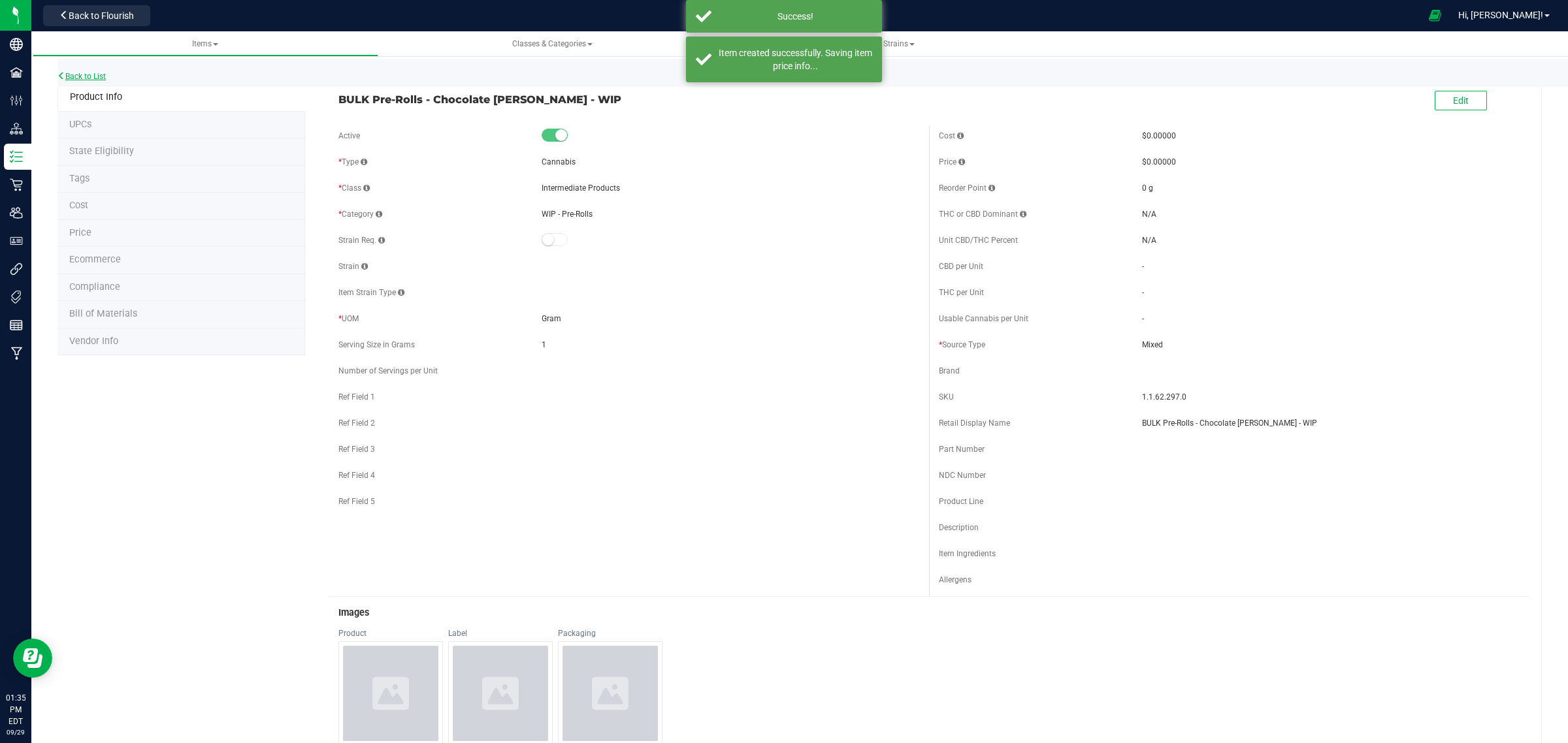
click at [83, 74] on link "Back to List" at bounding box center [81, 76] width 49 height 9
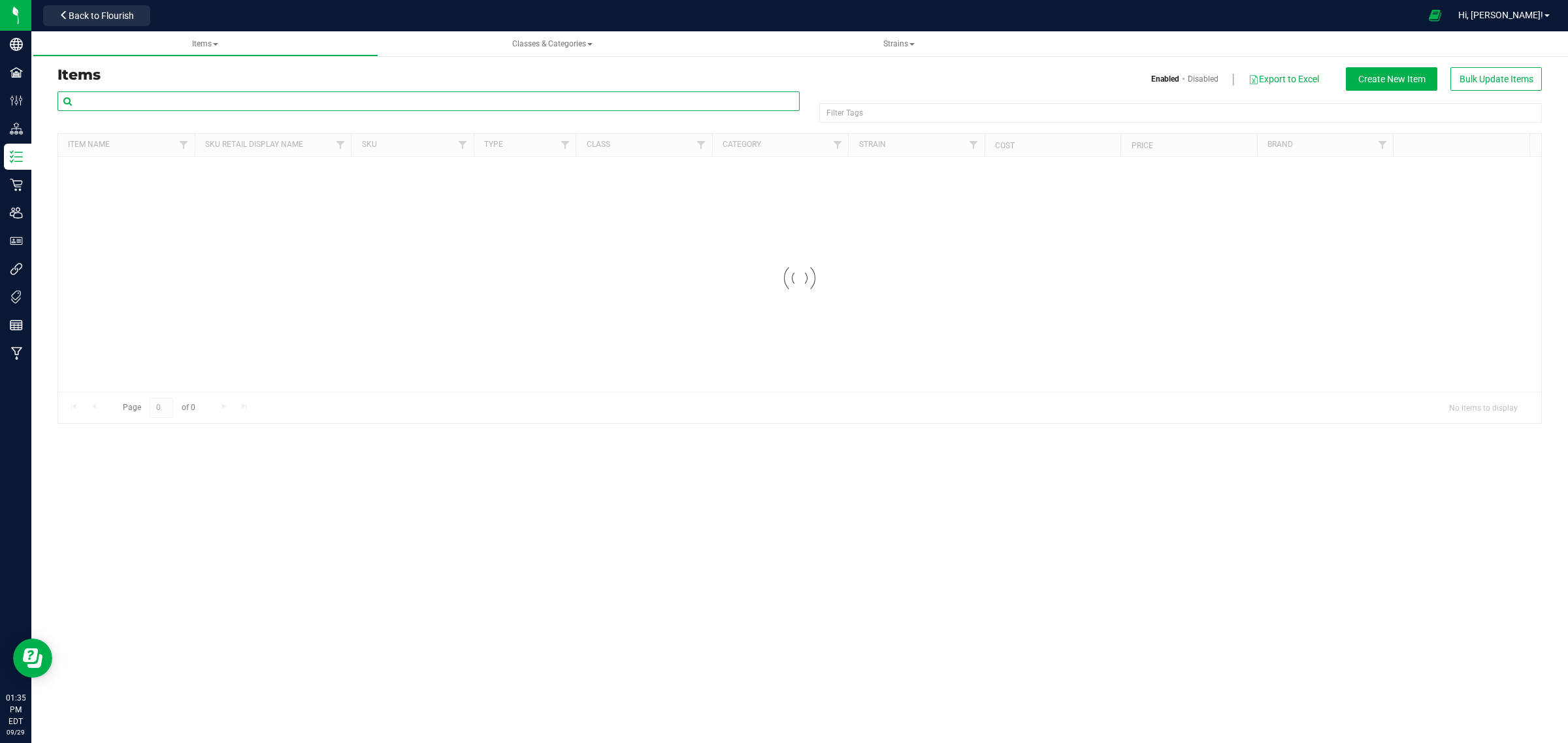
click at [243, 99] on input "text" at bounding box center [428, 100] width 742 height 19
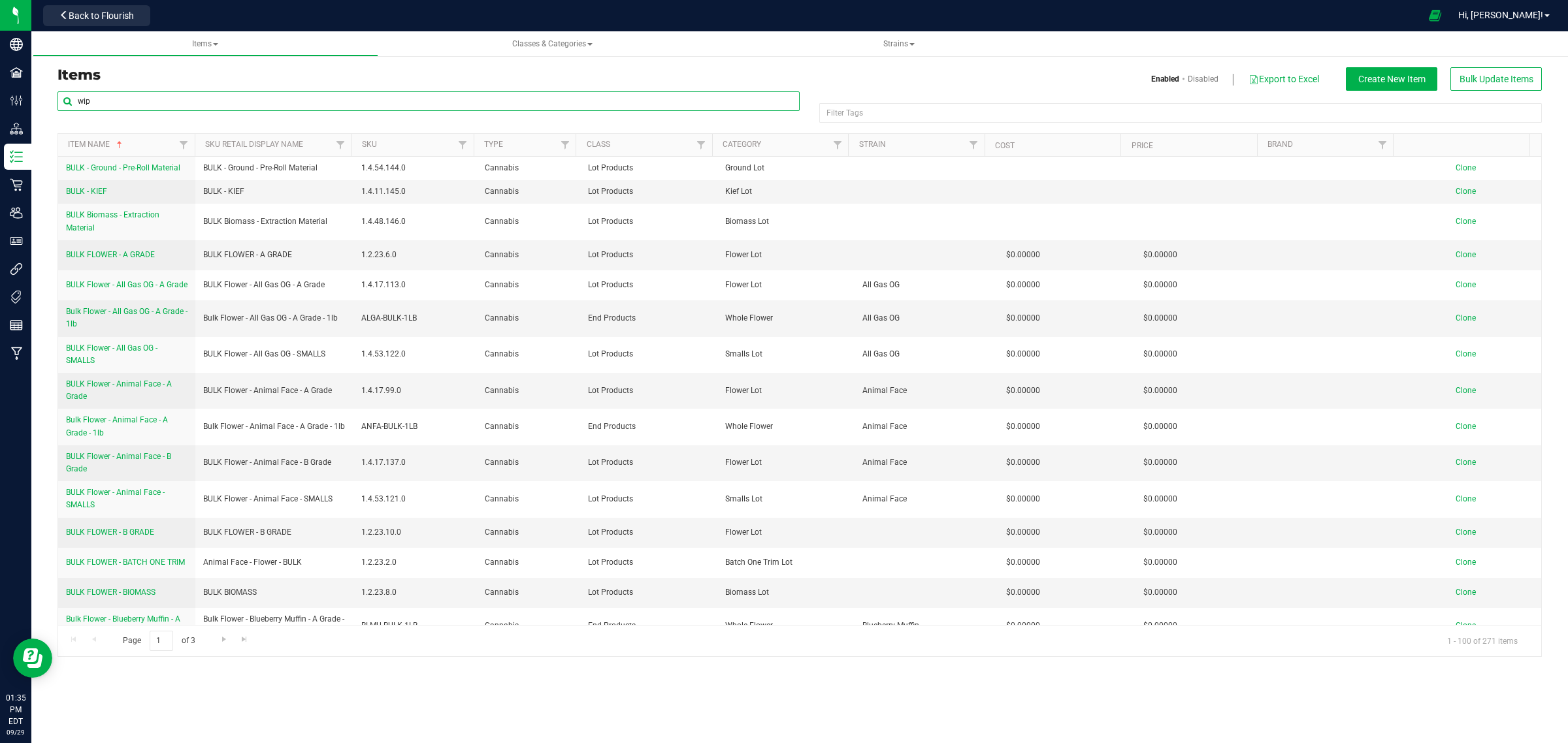
type input "wip"
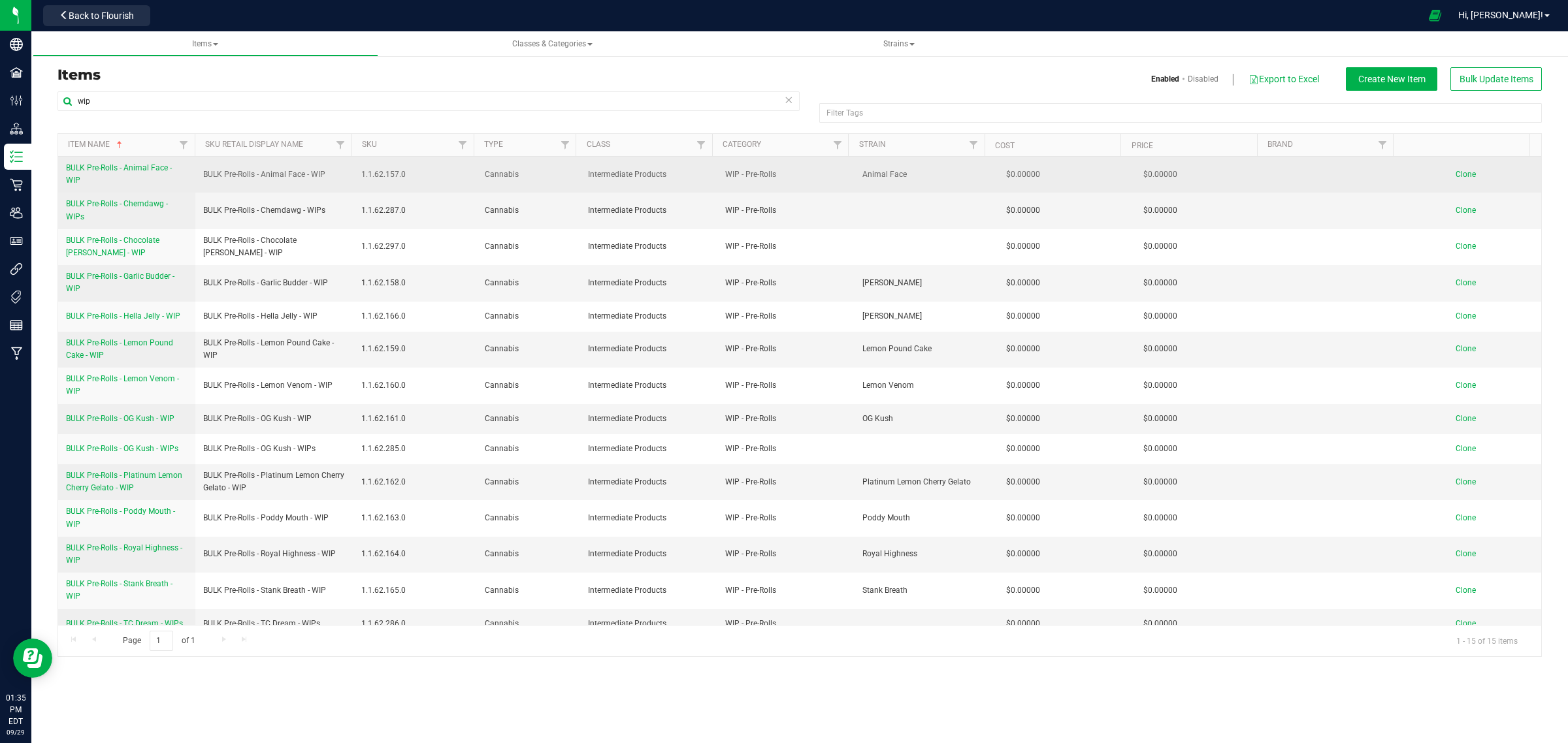
drag, startPoint x: 60, startPoint y: 163, endPoint x: 116, endPoint y: 183, distance: 59.5
click at [116, 183] on td "BULK Pre-Rolls - Animal Face - WIP" at bounding box center [127, 175] width 138 height 36
copy span "BULK Pre-Rolls - Animal Face - WIP"
click at [1455, 174] on span "Clone" at bounding box center [1465, 175] width 20 height 9
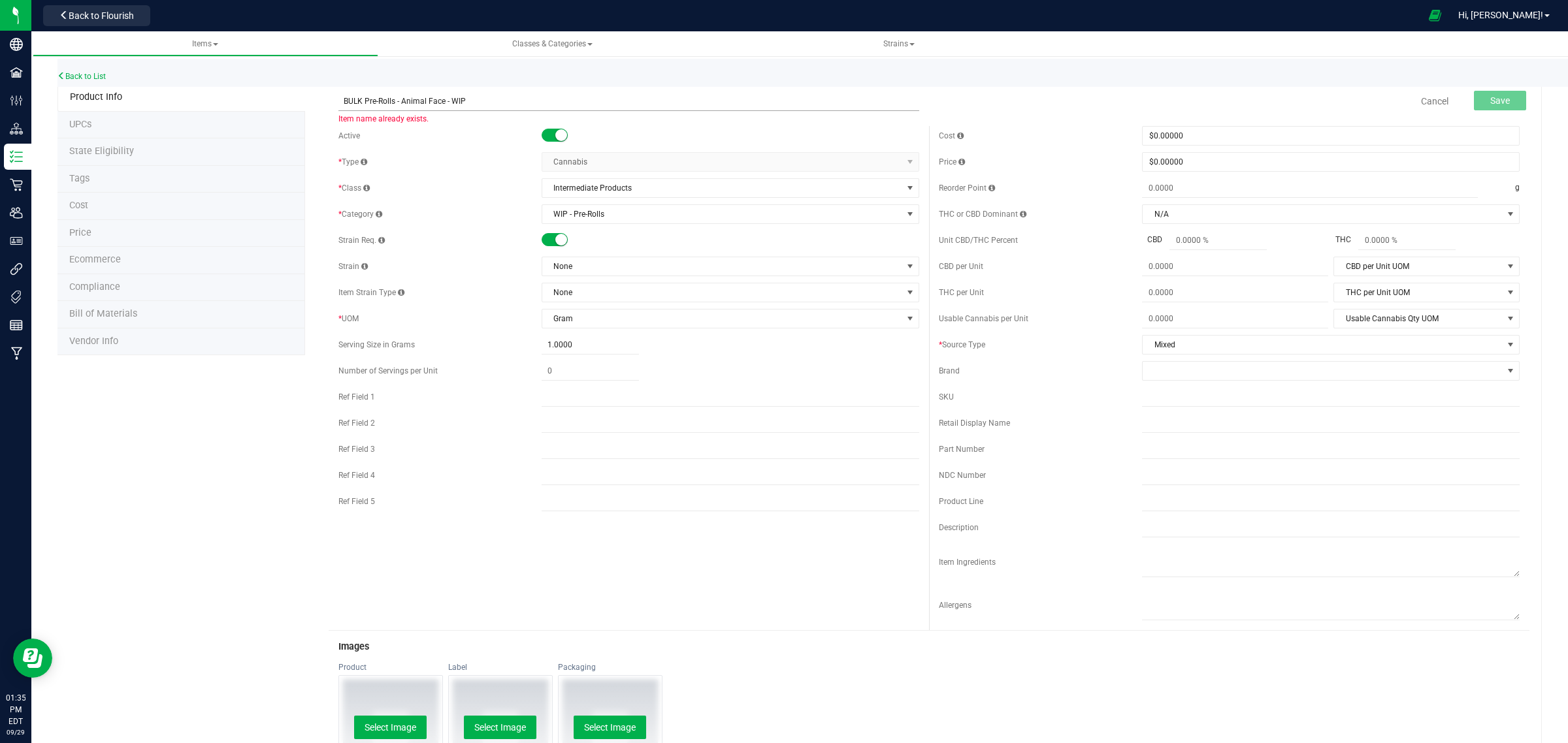
click at [440, 103] on input "BULK Pre-Rolls - Animal Face - WIP" at bounding box center [628, 100] width 580 height 19
drag, startPoint x: 478, startPoint y: 102, endPoint x: 328, endPoint y: 99, distance: 150.0
click at [328, 99] on div "BULK Pre-Rolls - Sour Snow - WIP Item name is available" at bounding box center [628, 93] width 600 height 15
type input "BULK Pre-Rolls - Sour Snow - WIP"
click at [1147, 428] on input "text" at bounding box center [1331, 422] width 378 height 19
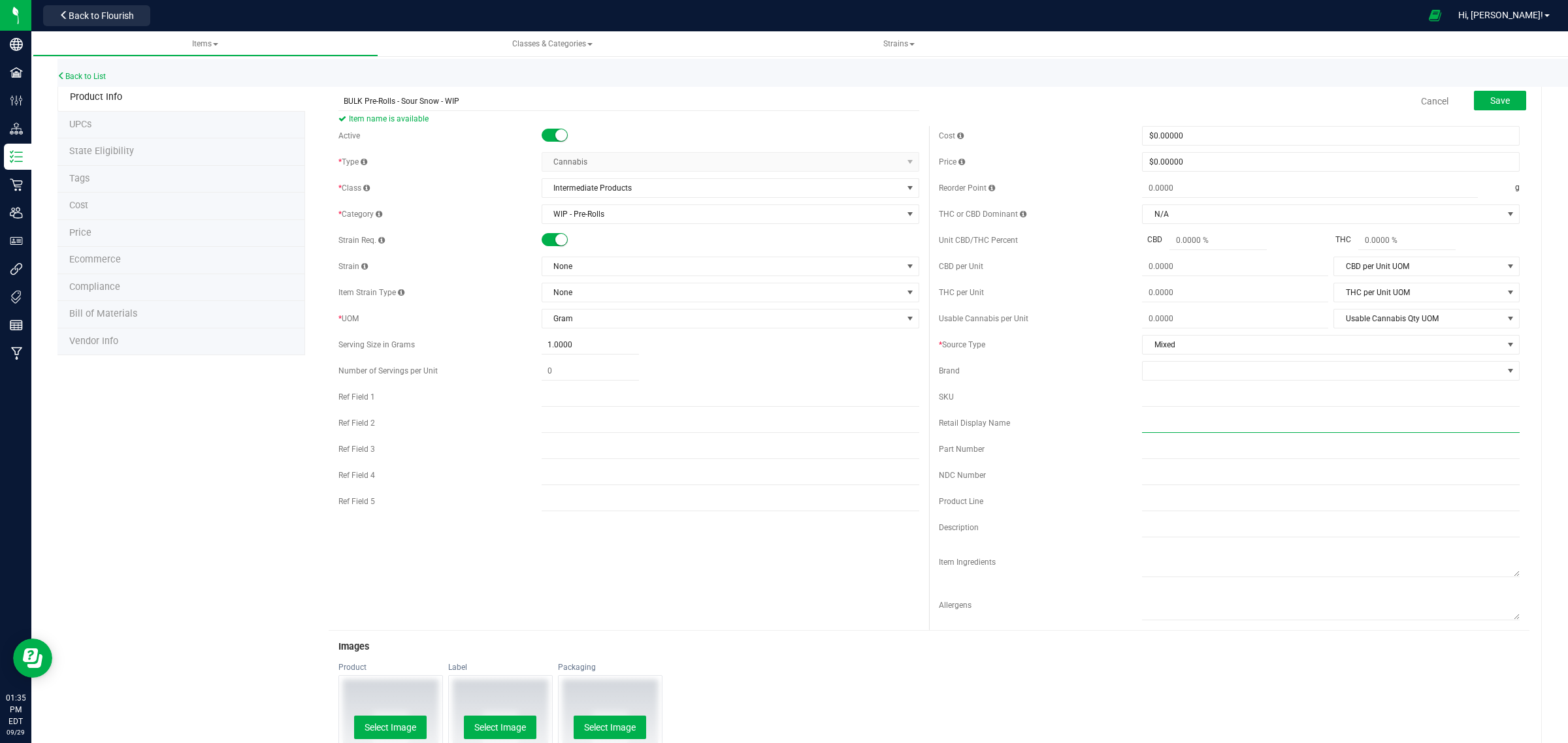
paste input "BULK Pre-Rolls - Sour Snow - WIP"
type input "BULK Pre-Rolls - Sour Snow - WIP"
click at [557, 243] on small at bounding box center [560, 239] width 12 height 12
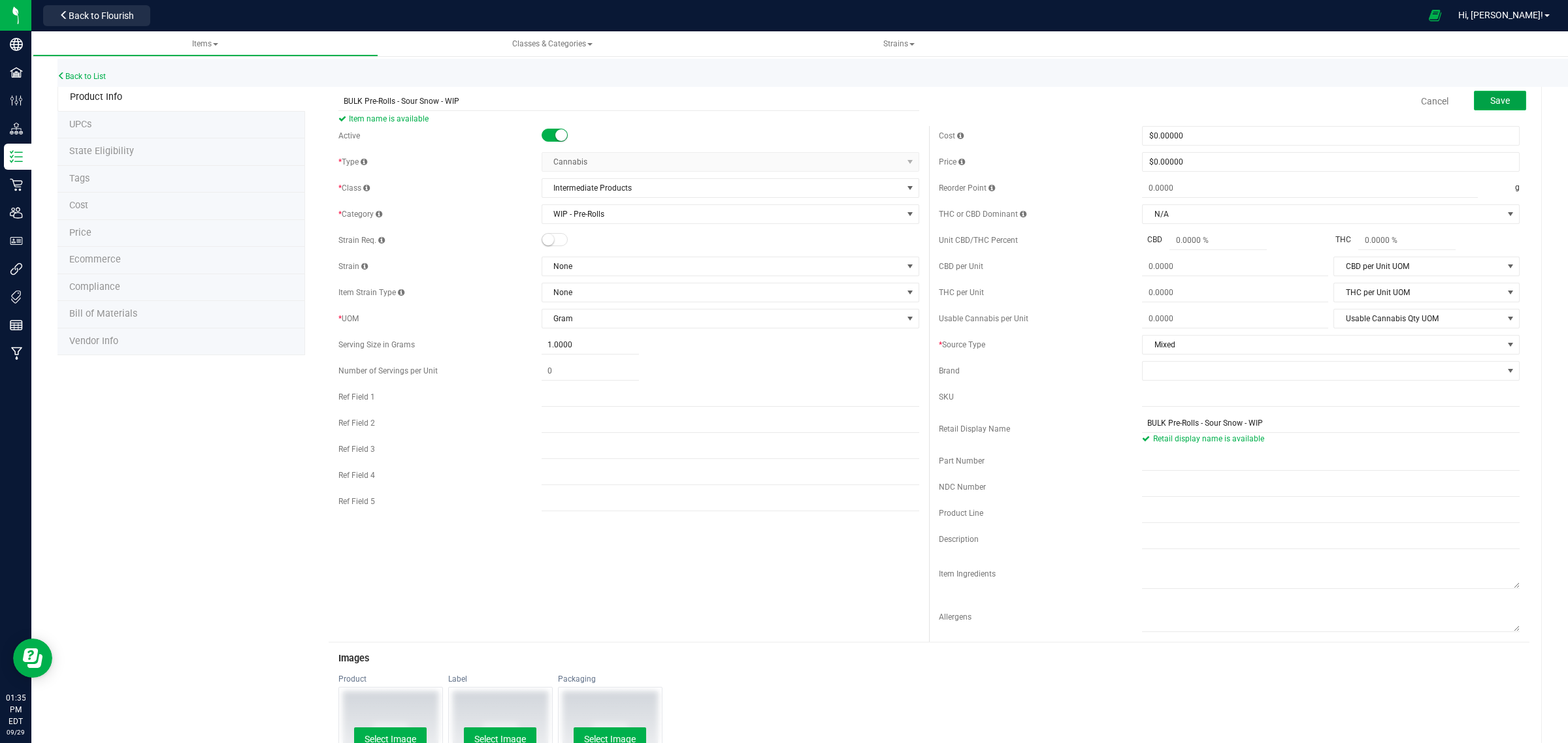
click at [1490, 99] on span "Save" at bounding box center [1499, 100] width 19 height 11
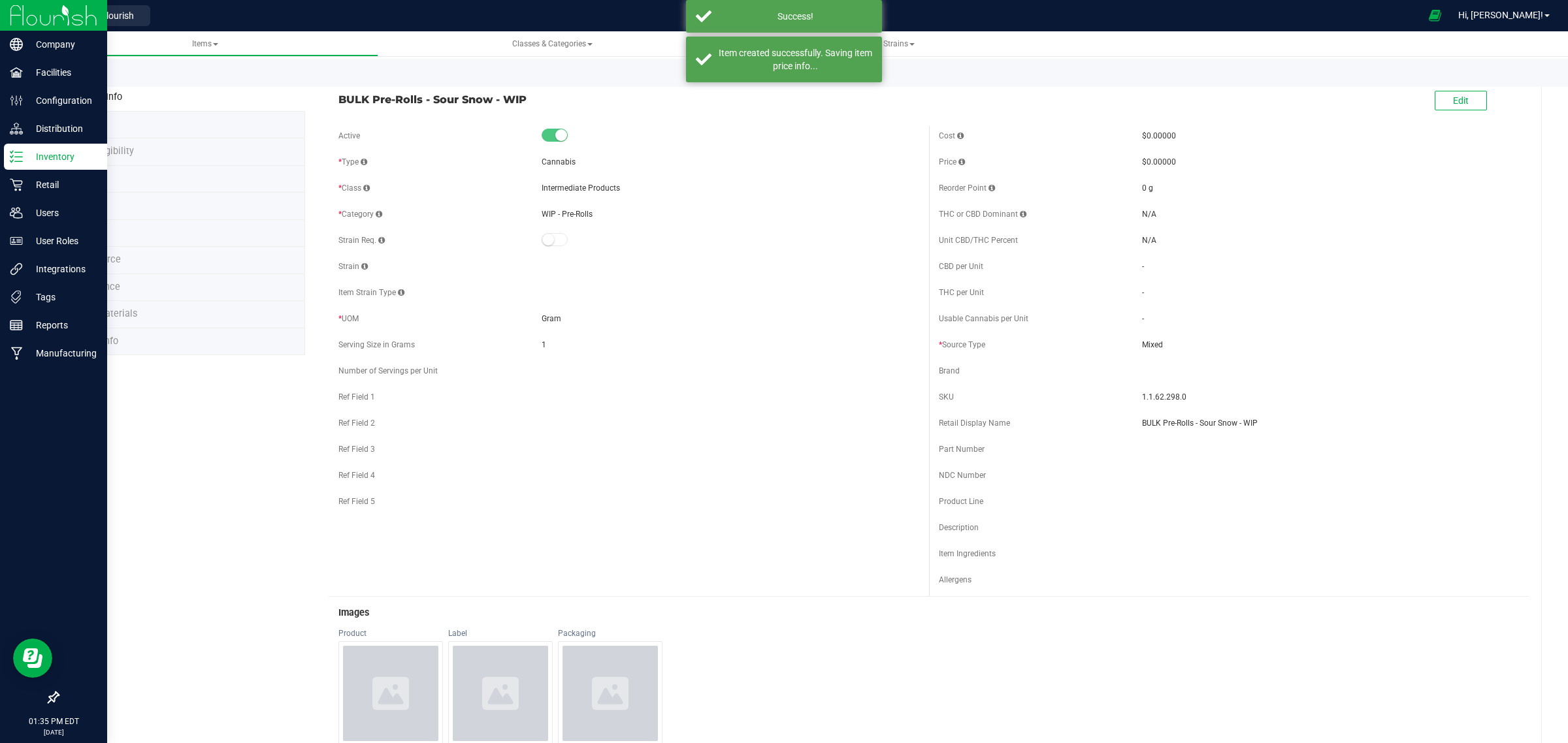
click at [14, 160] on icon at bounding box center [16, 156] width 13 height 13
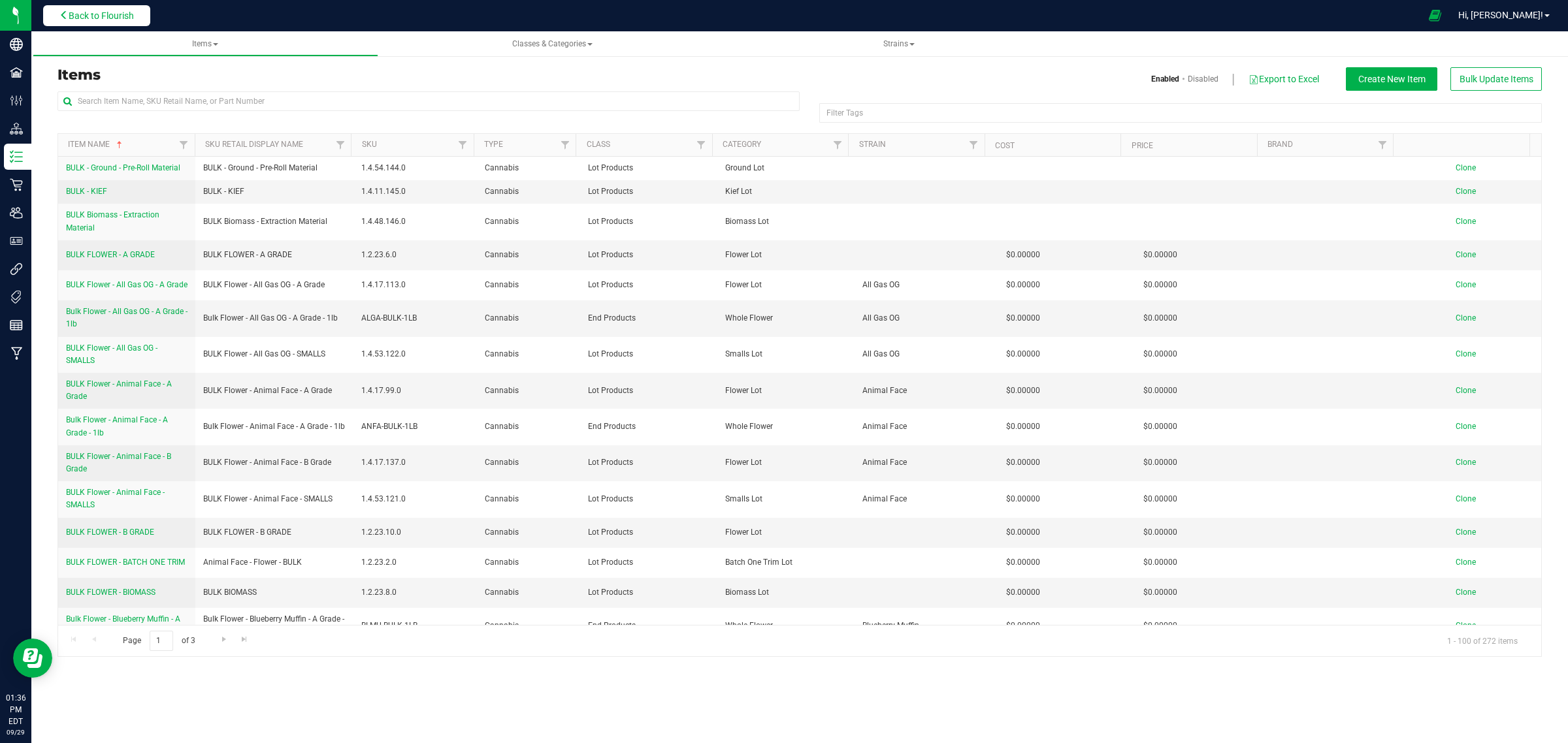
click at [118, 15] on span "Back to Flourish" at bounding box center [101, 16] width 66 height 11
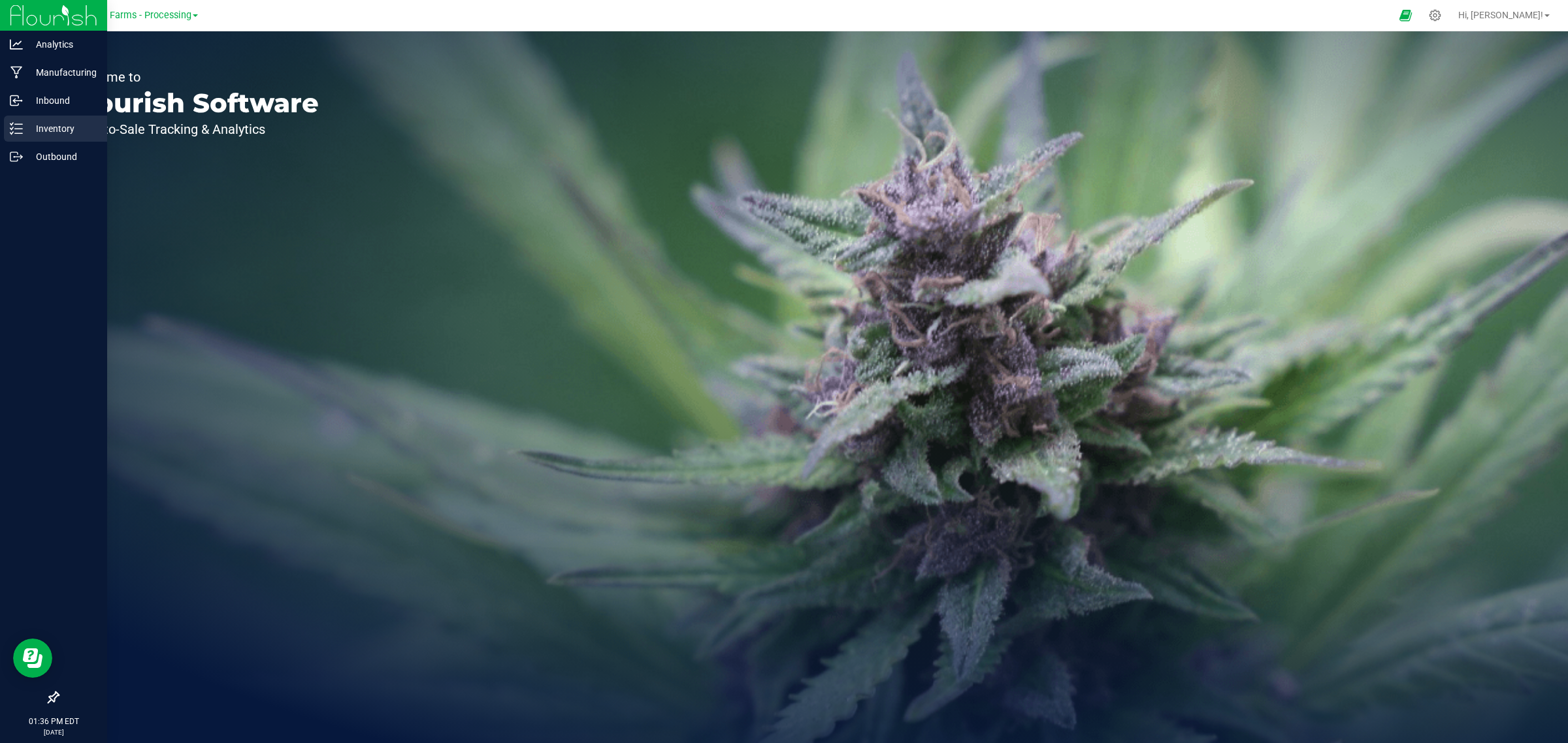
click at [49, 129] on p "Inventory" at bounding box center [62, 128] width 78 height 15
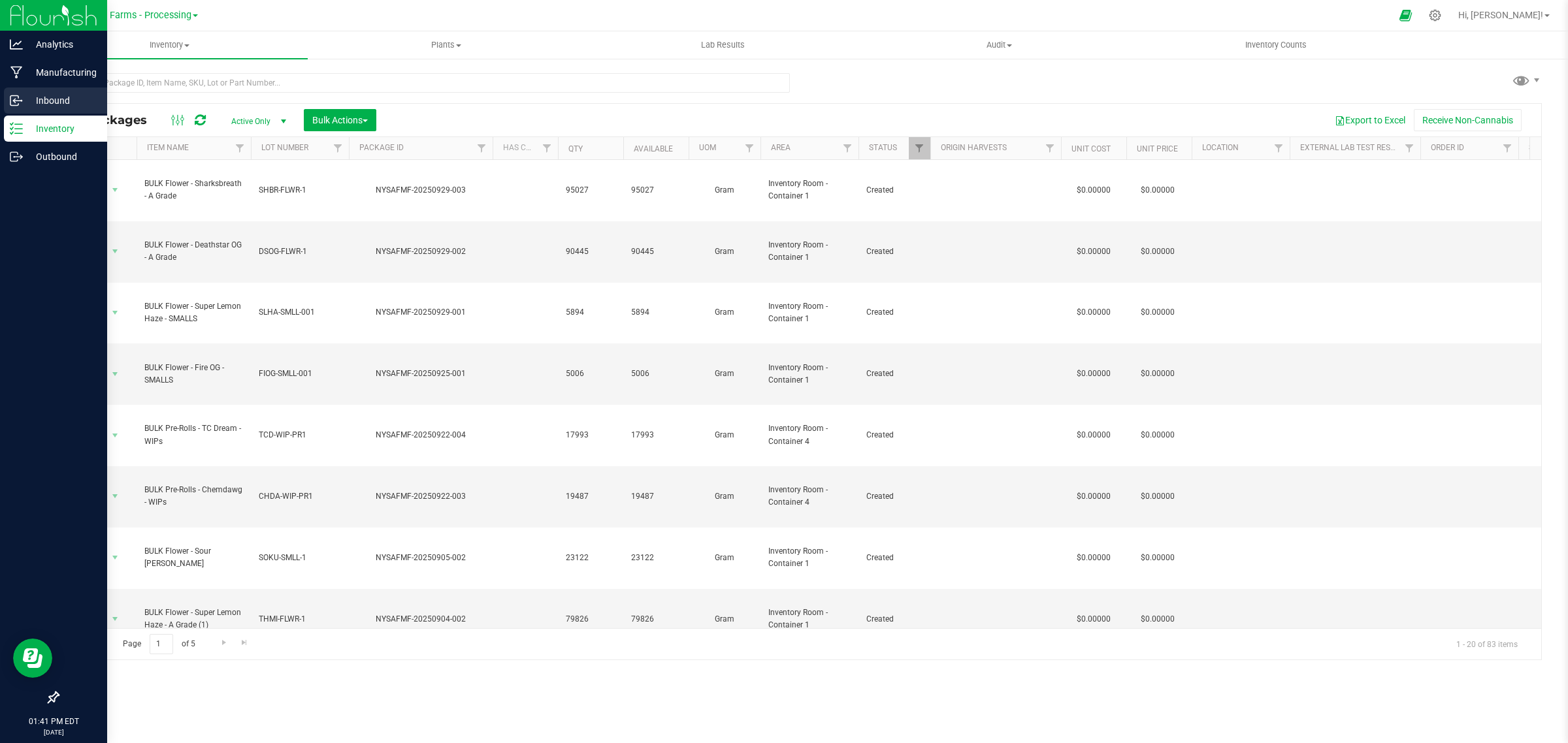
click at [41, 103] on p "Inbound" at bounding box center [62, 100] width 78 height 15
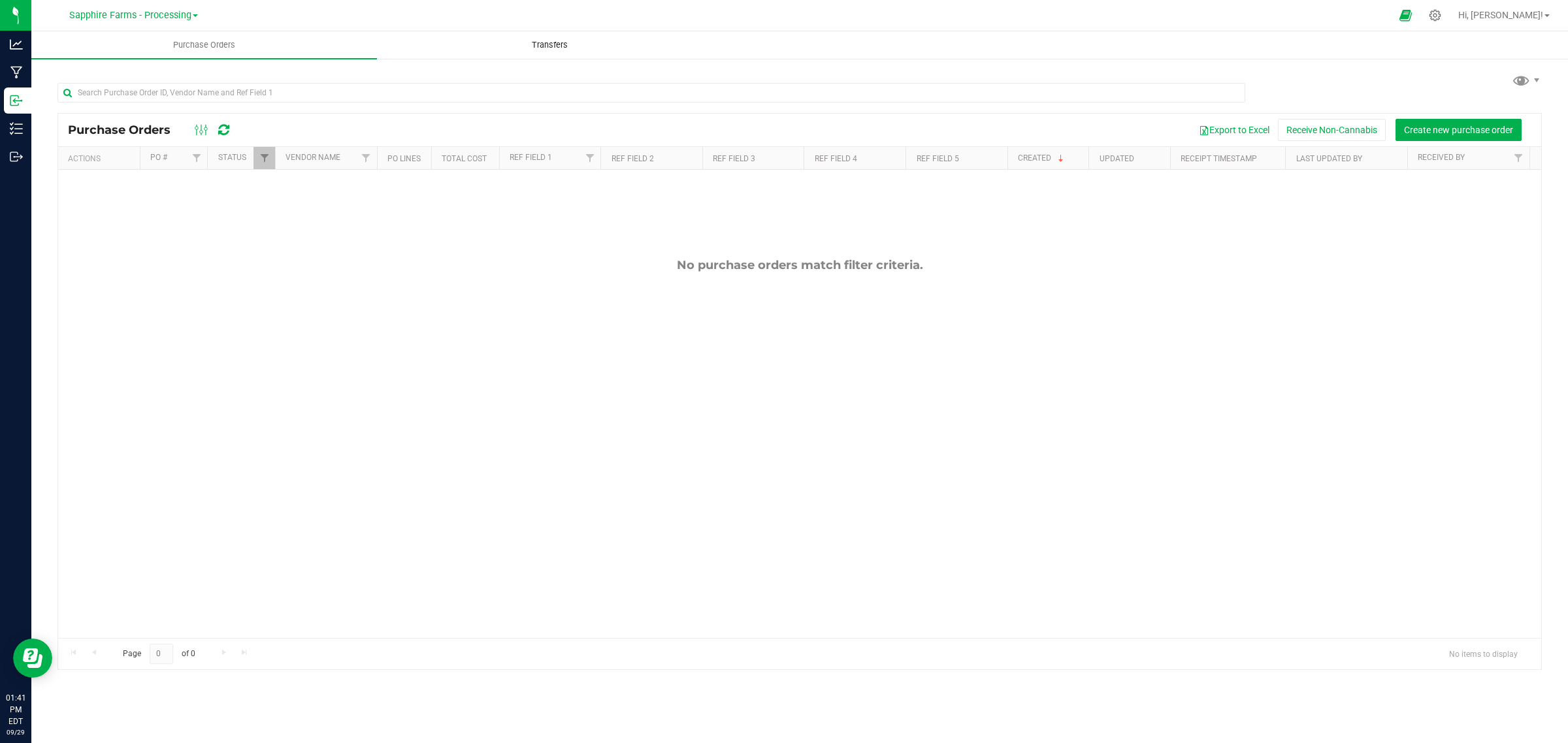
click at [527, 47] on span "Transfers" at bounding box center [549, 45] width 71 height 12
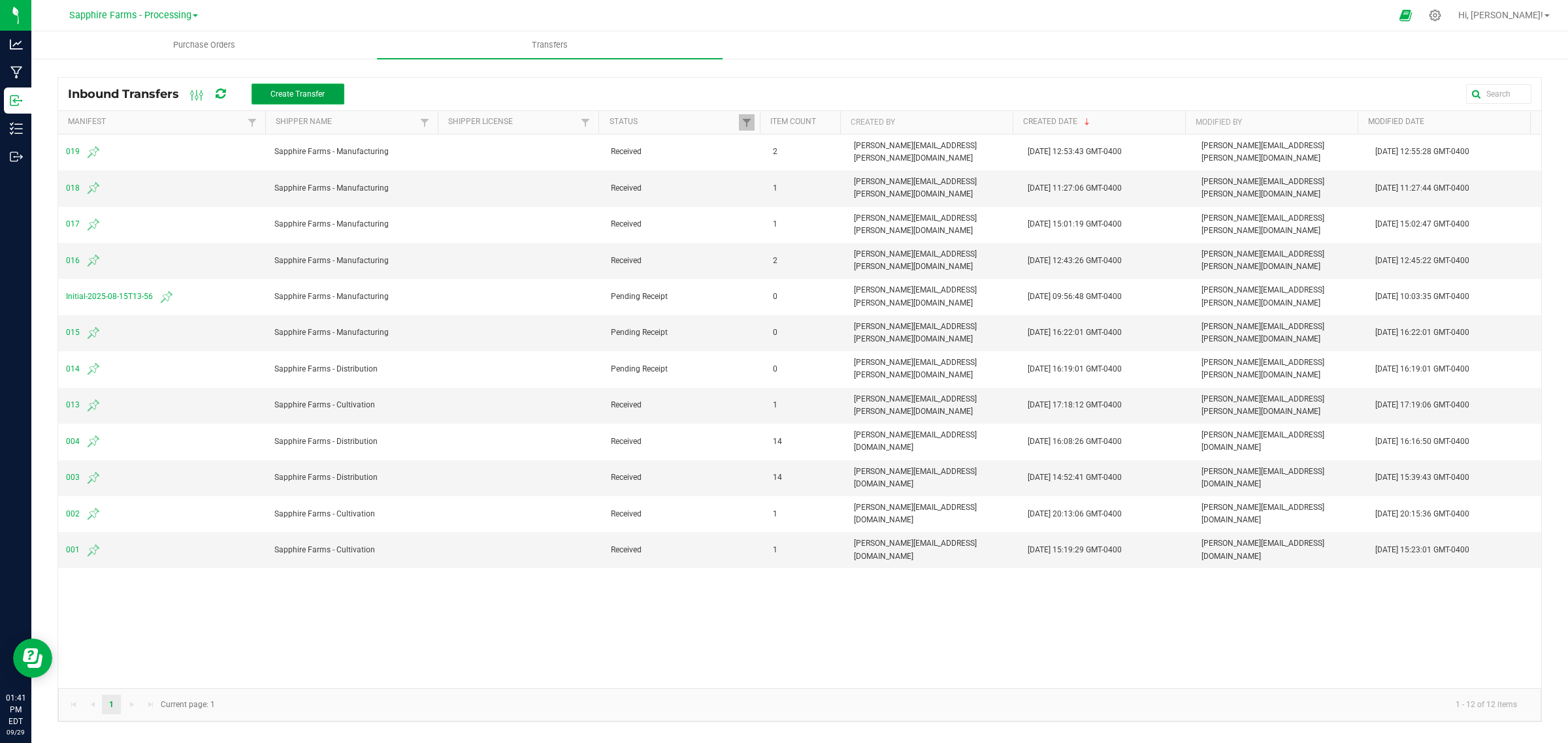
click at [274, 90] on span "Create Transfer" at bounding box center [298, 94] width 54 height 9
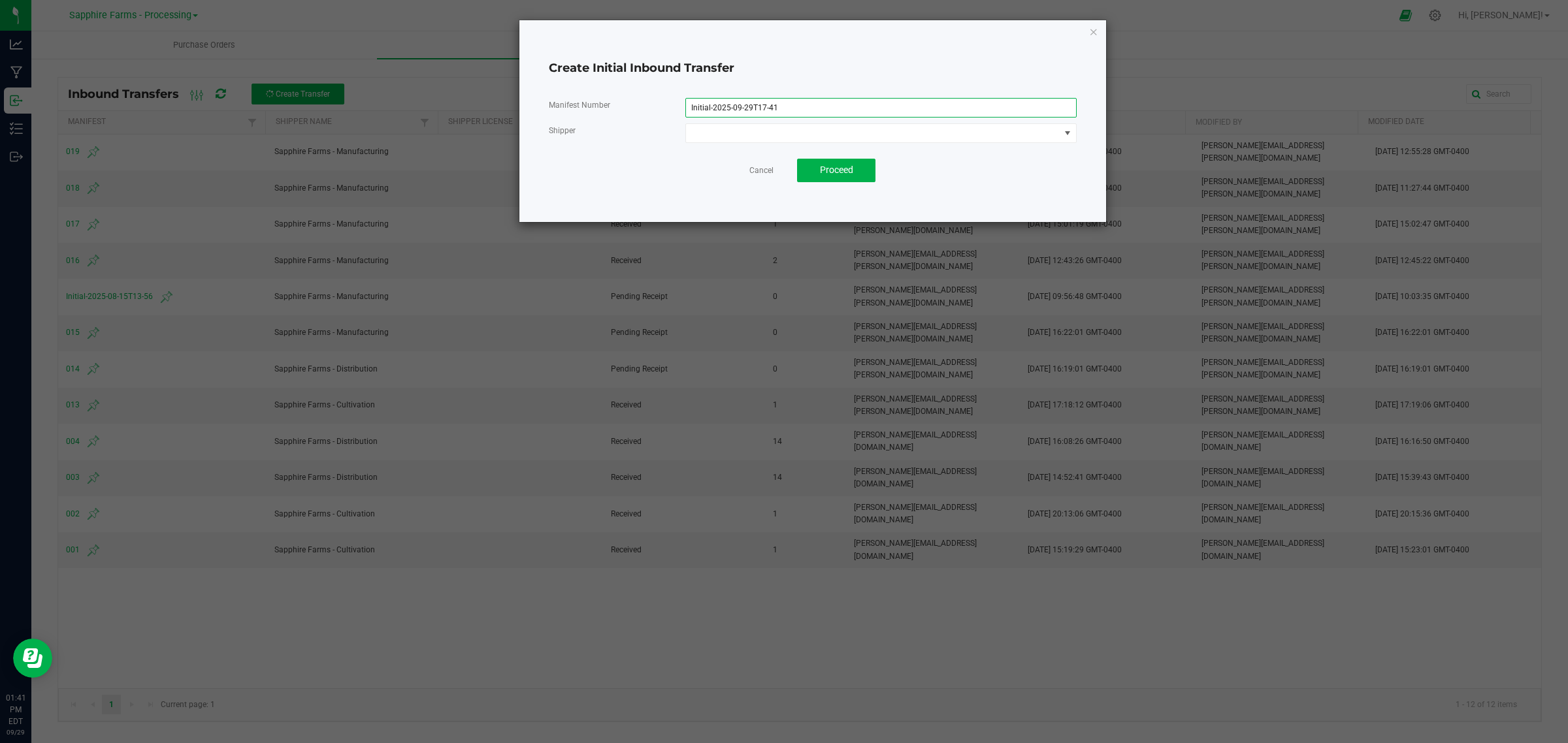
drag, startPoint x: 818, startPoint y: 109, endPoint x: 677, endPoint y: 117, distance: 141.2
click at [677, 117] on div "Manifest Number Initial-2025-09-29T17-41 Shipper" at bounding box center [812, 120] width 528 height 45
type input "020"
click at [789, 134] on span at bounding box center [872, 134] width 373 height 19
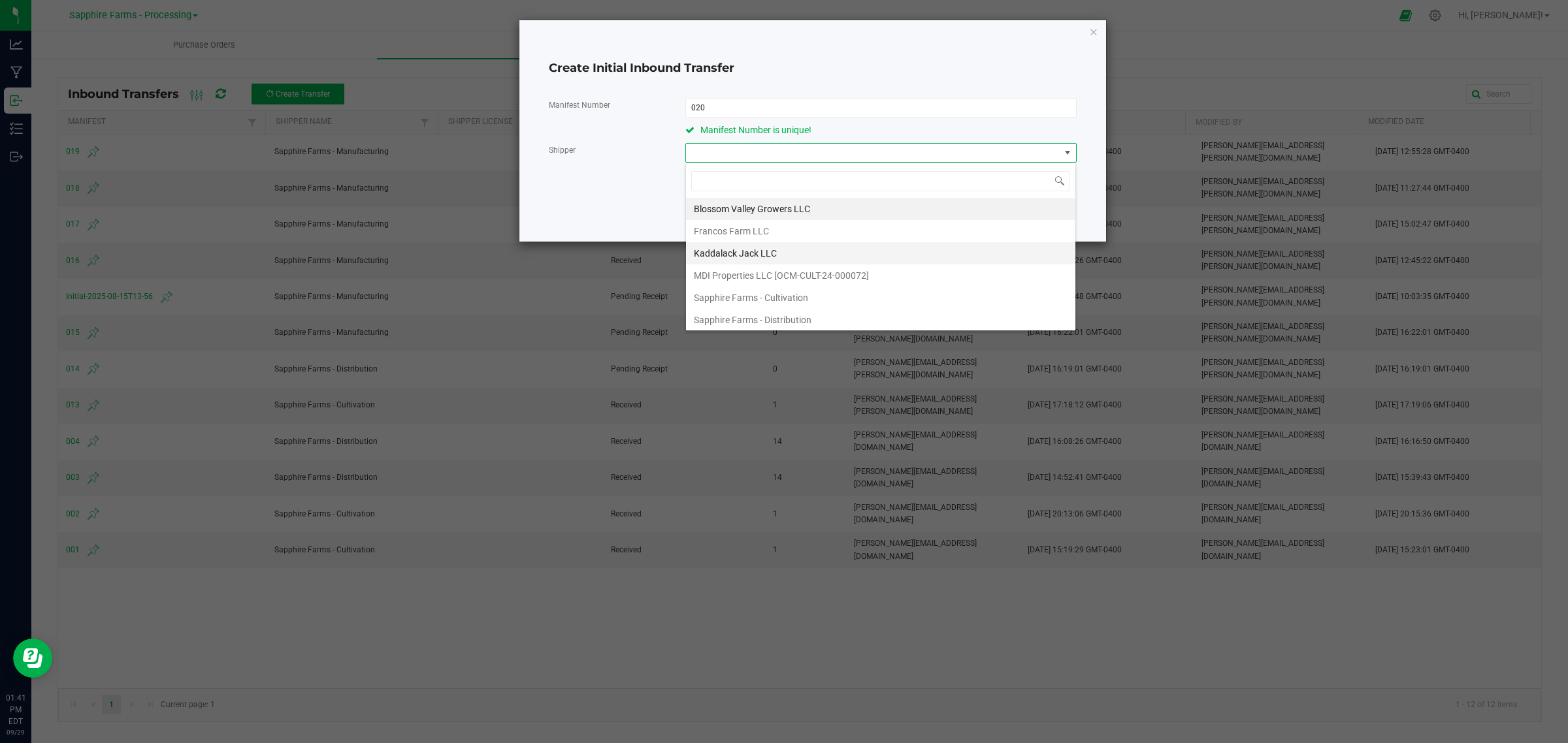
scroll to position [72, 0]
click at [817, 265] on span "Sapphire Farms - Manufacturing" at bounding box center [760, 273] width 131 height 19
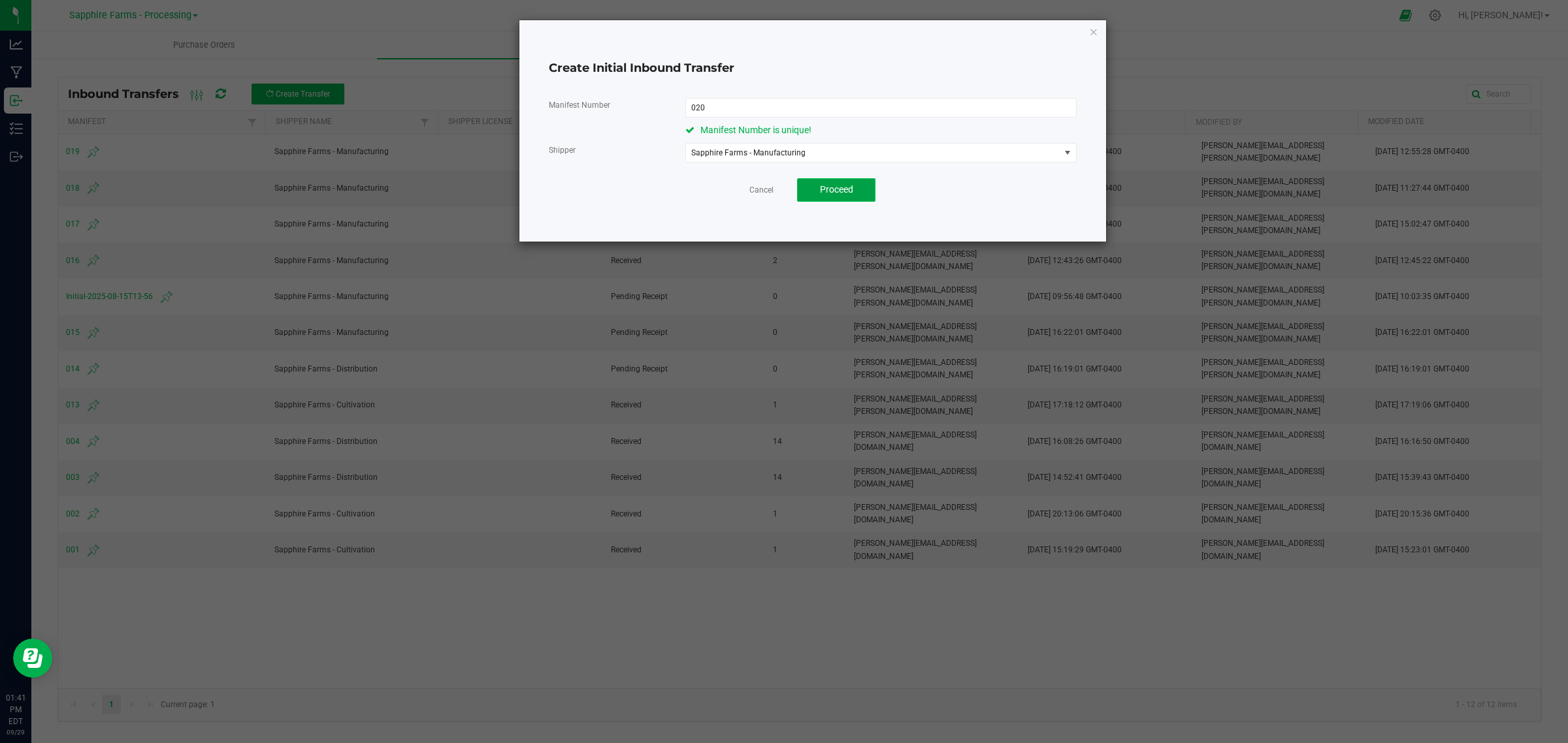
click at [828, 192] on span "Proceed" at bounding box center [836, 189] width 33 height 11
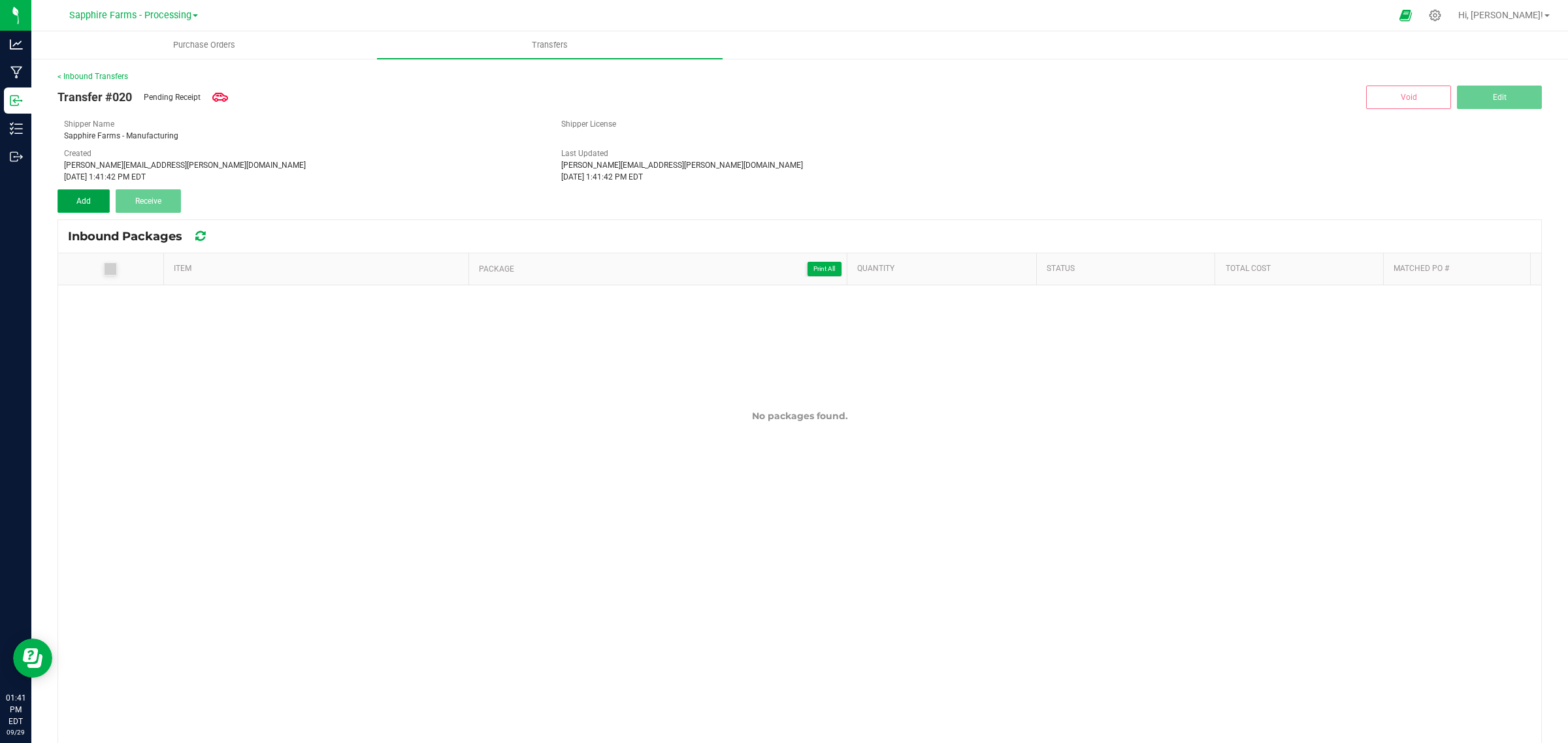
click at [90, 202] on span "Add" at bounding box center [83, 201] width 15 height 9
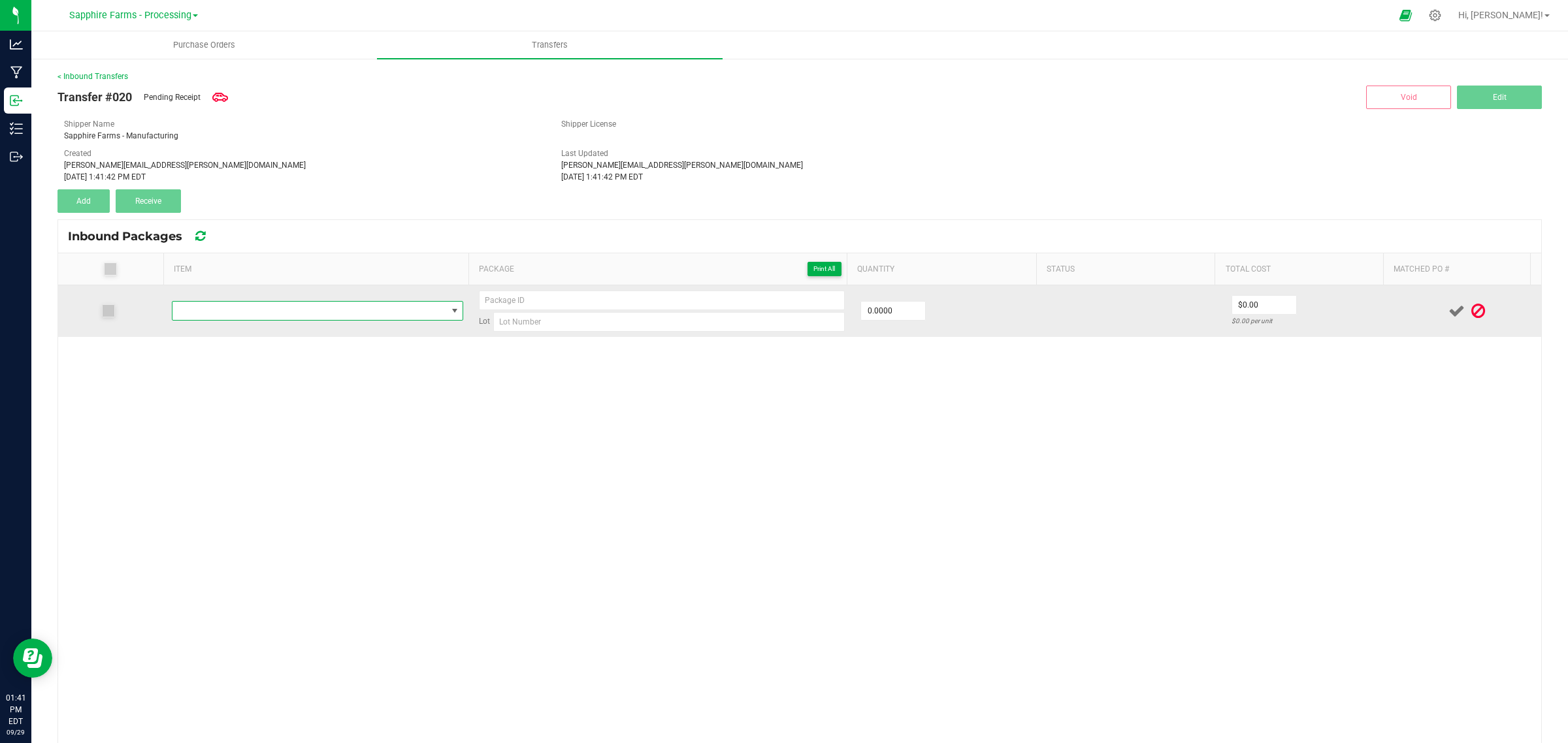
click at [261, 311] on span "NO DATA FOUND" at bounding box center [309, 311] width 274 height 19
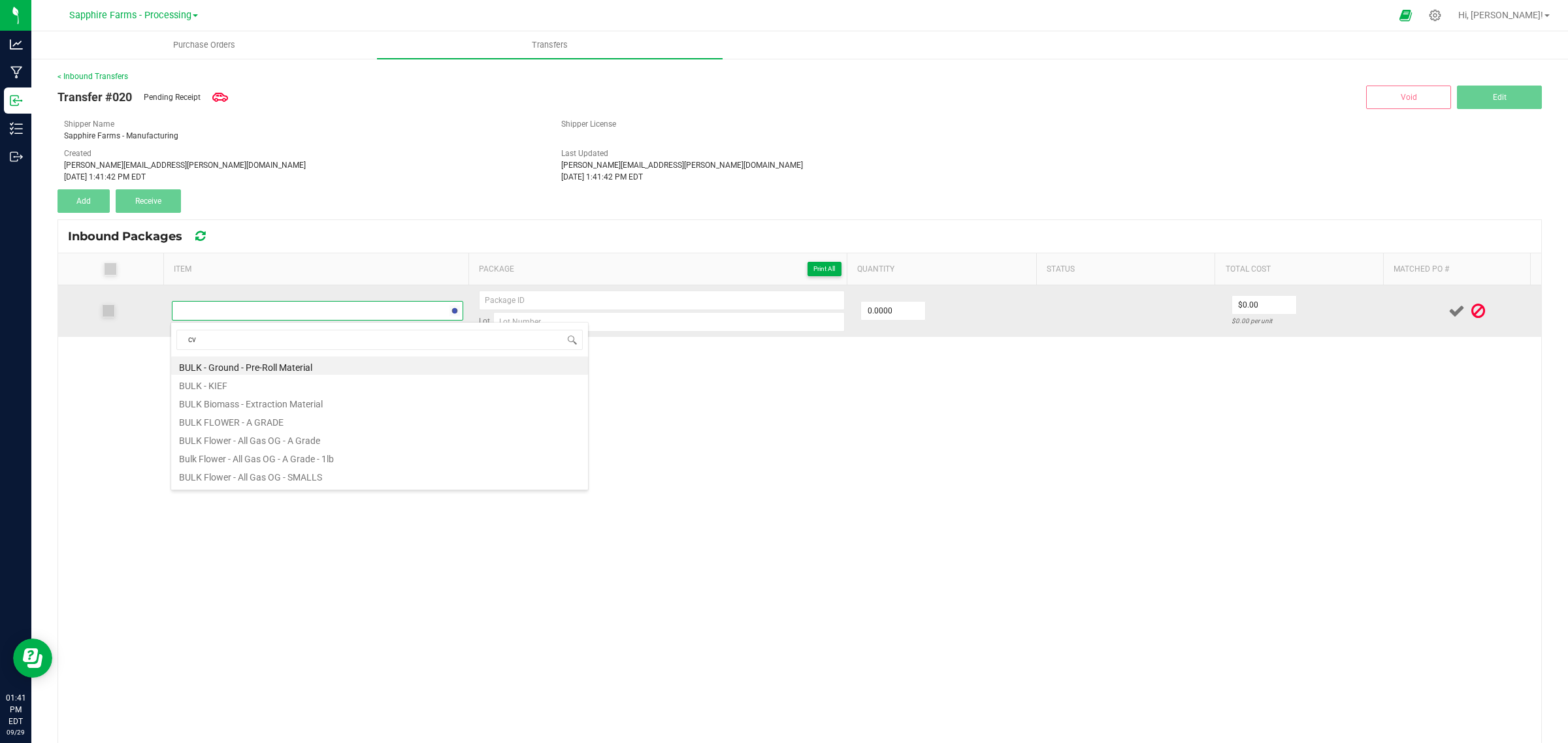
type input "c"
type input "chocolate"
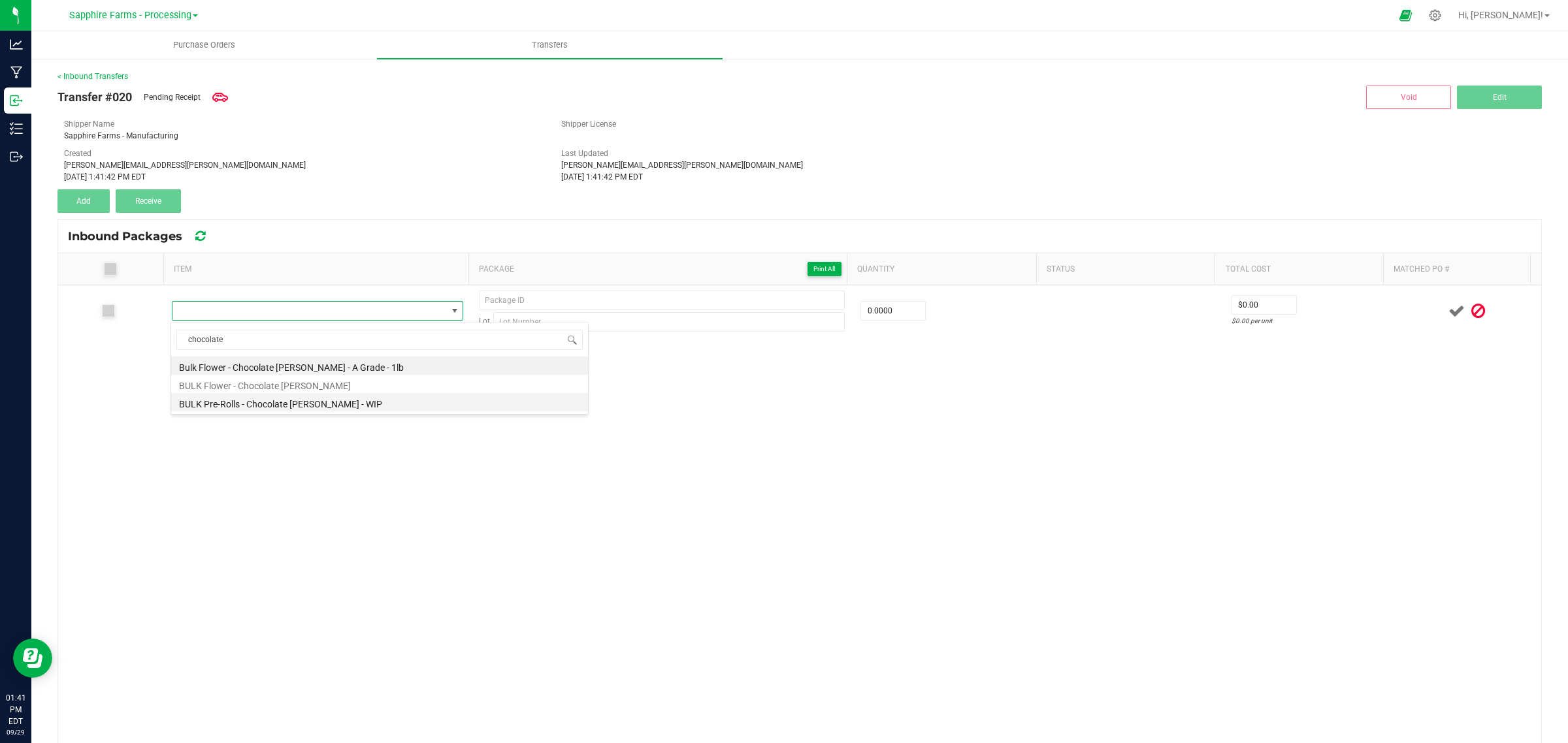
click at [347, 405] on li "BULK Pre-Rolls - Chocolate Berry - WIP" at bounding box center [379, 402] width 417 height 19
type input "0.0000 g"
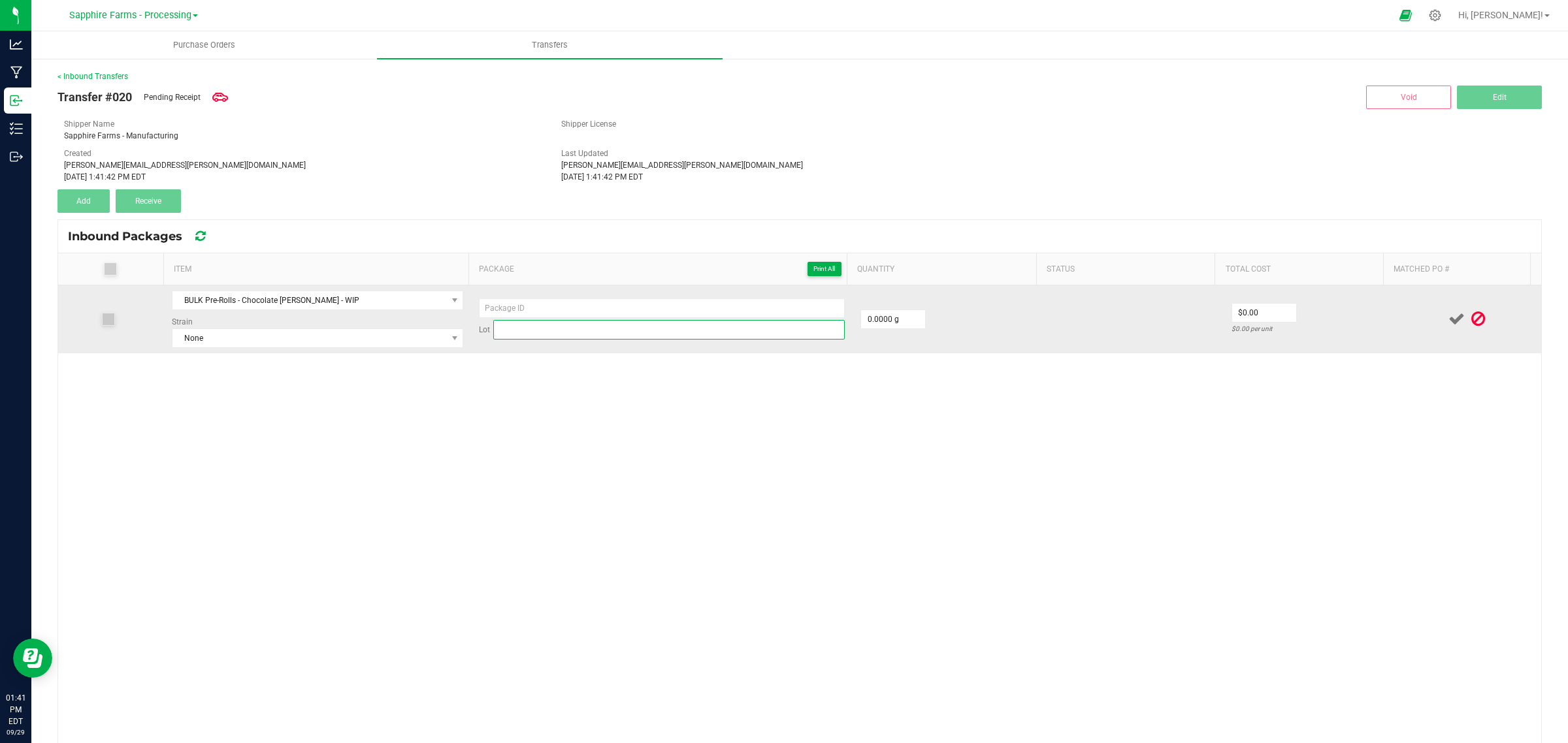
click at [516, 325] on input at bounding box center [668, 329] width 352 height 19
type input "CHBE-WIP-PR1"
click at [294, 336] on span "None" at bounding box center [309, 338] width 274 height 19
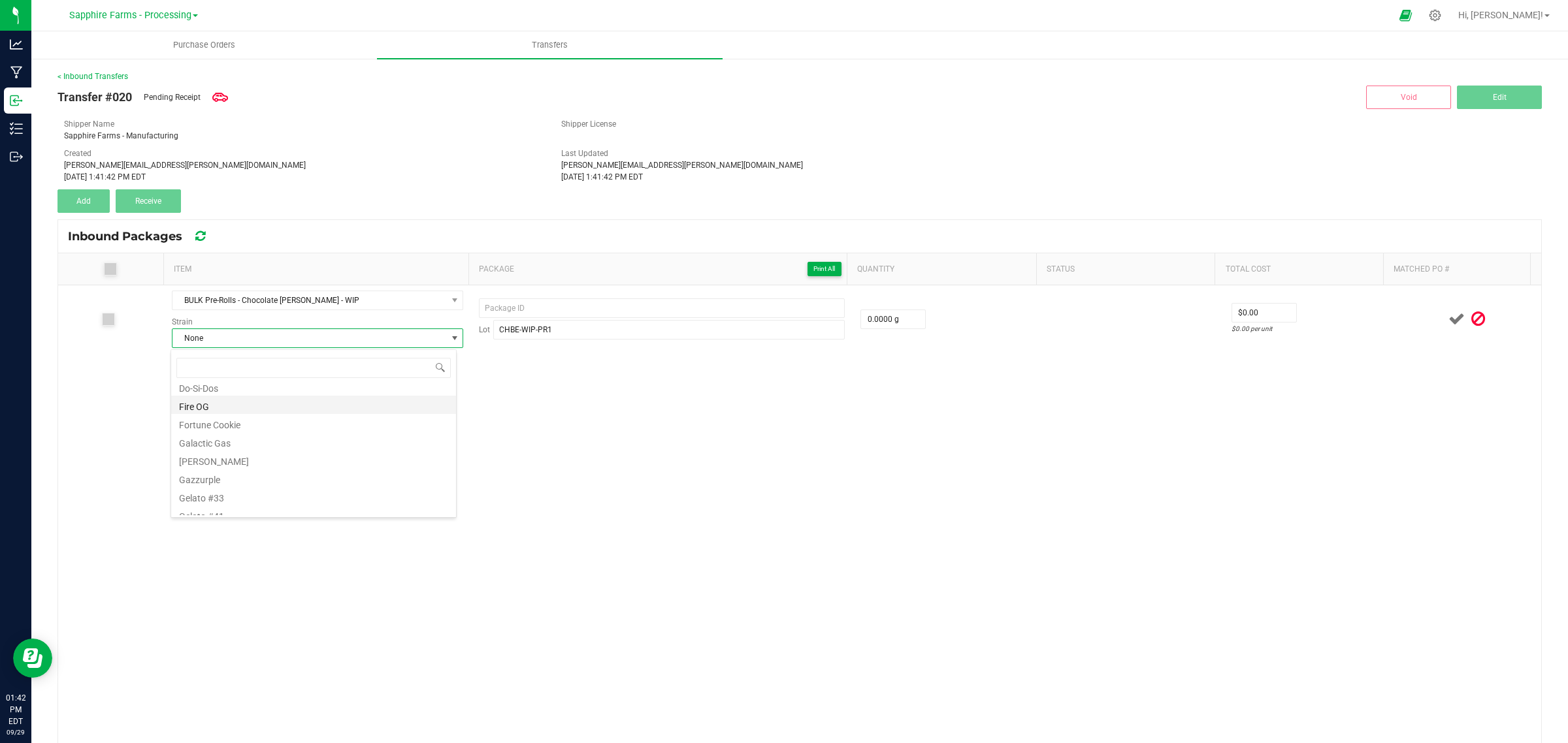
scroll to position [163, 0]
click at [304, 399] on li "Chocolate Berry" at bounding box center [313, 395] width 285 height 19
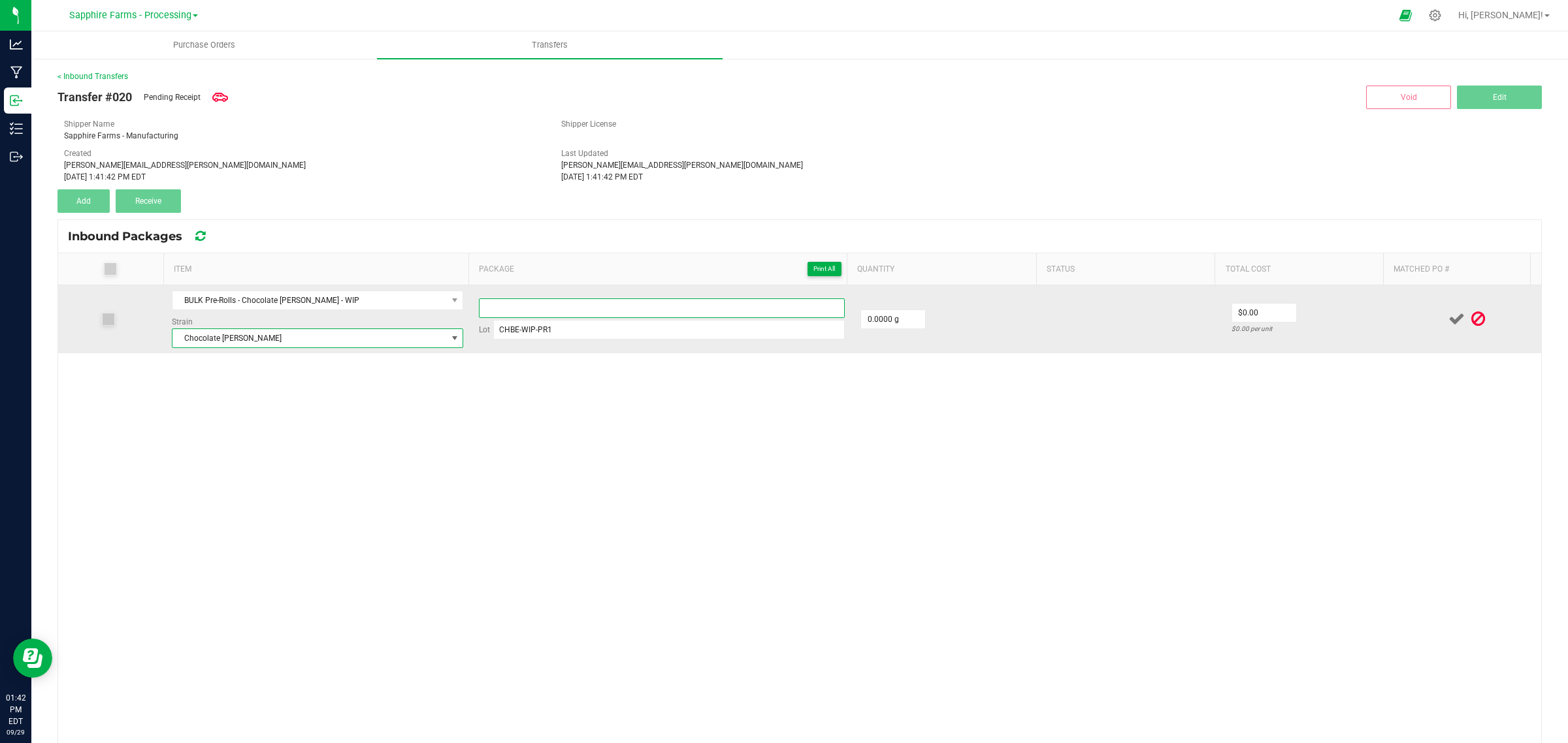
click at [530, 310] on input at bounding box center [662, 307] width 366 height 19
type input "20250929-WIP1"
click at [900, 321] on input "0" at bounding box center [893, 319] width 64 height 19
type input "2026.0000 g"
click at [1090, 314] on td at bounding box center [1133, 319] width 180 height 68
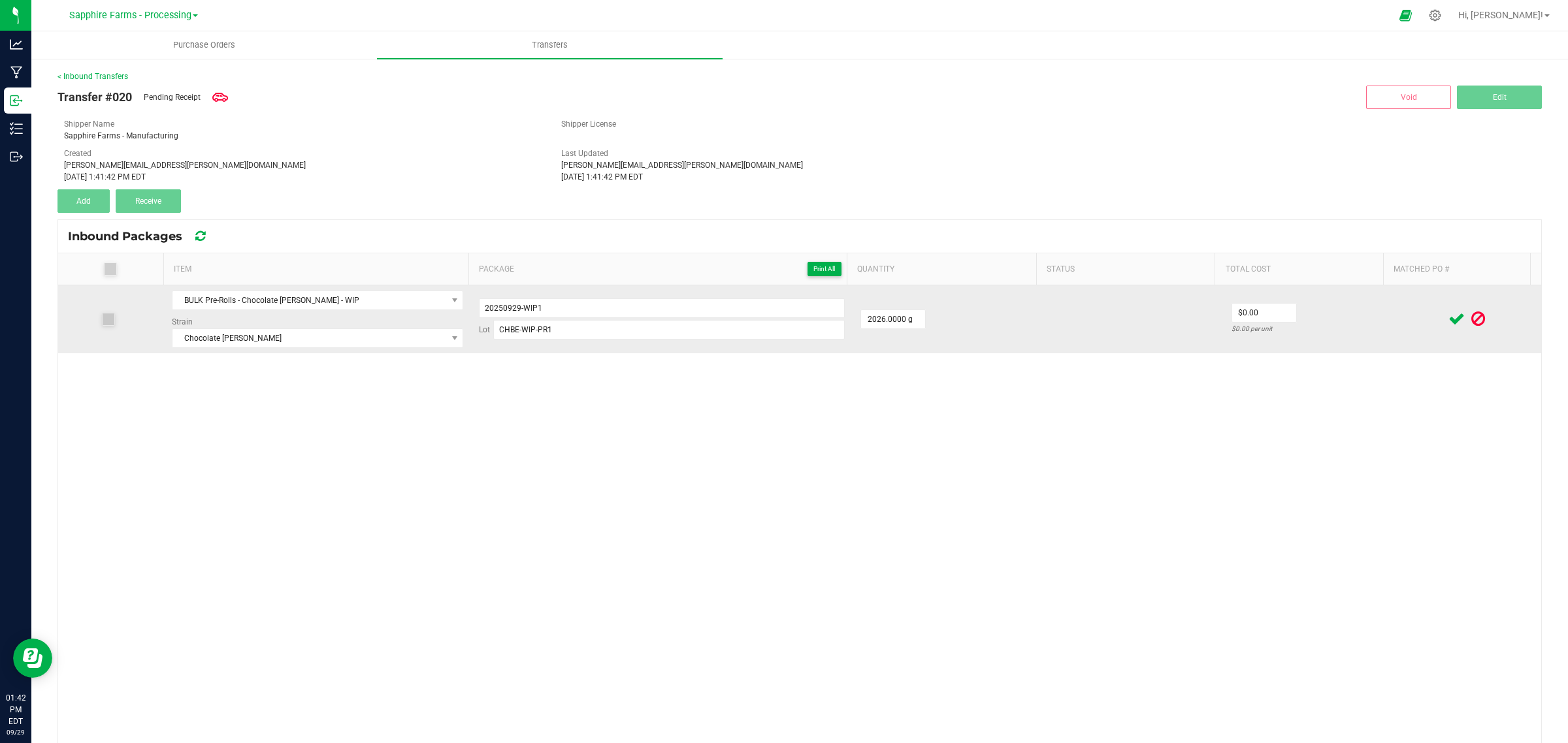
click at [1068, 321] on td at bounding box center [1133, 319] width 180 height 68
click at [1448, 318] on icon at bounding box center [1456, 318] width 16 height 16
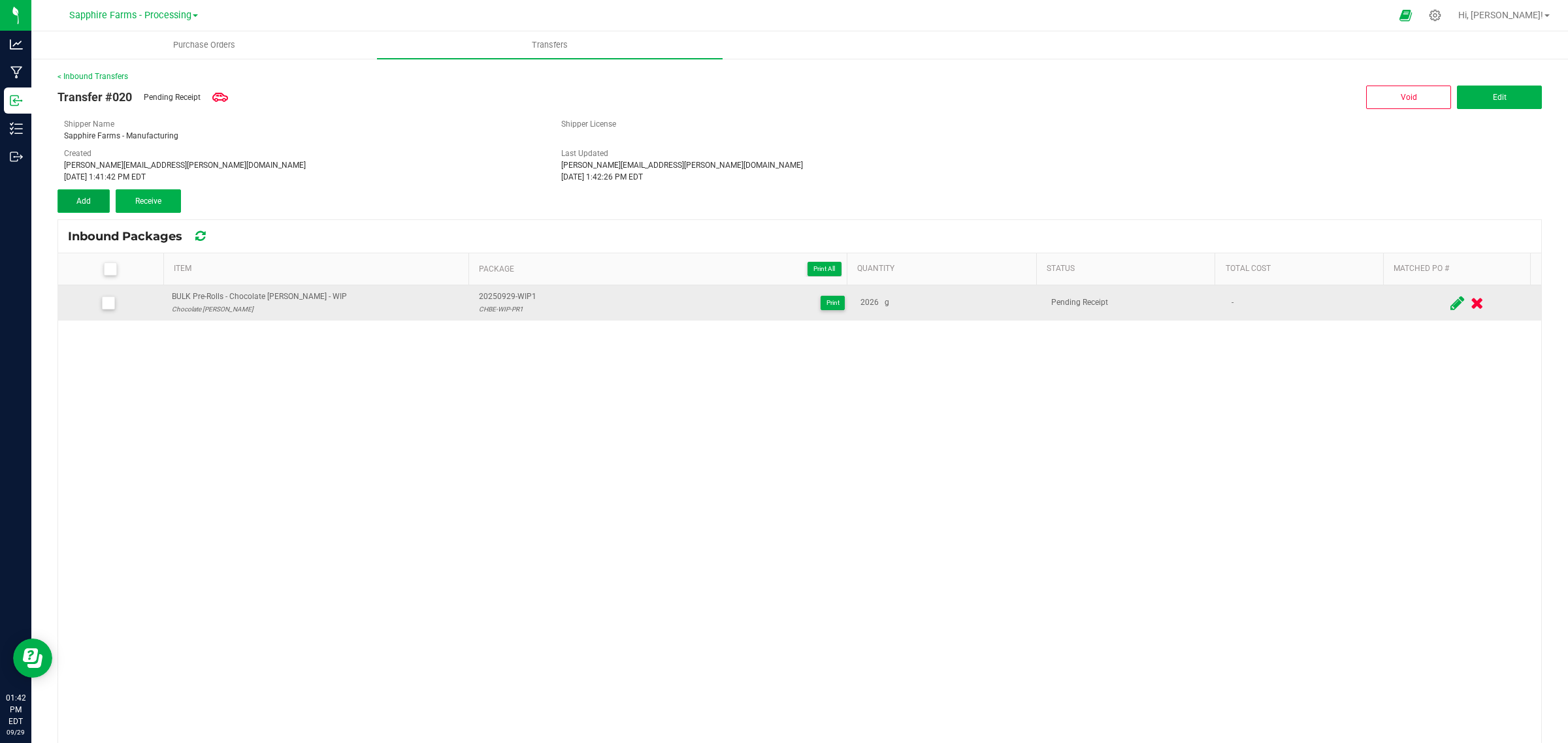
click at [77, 204] on span "Add" at bounding box center [83, 201] width 15 height 9
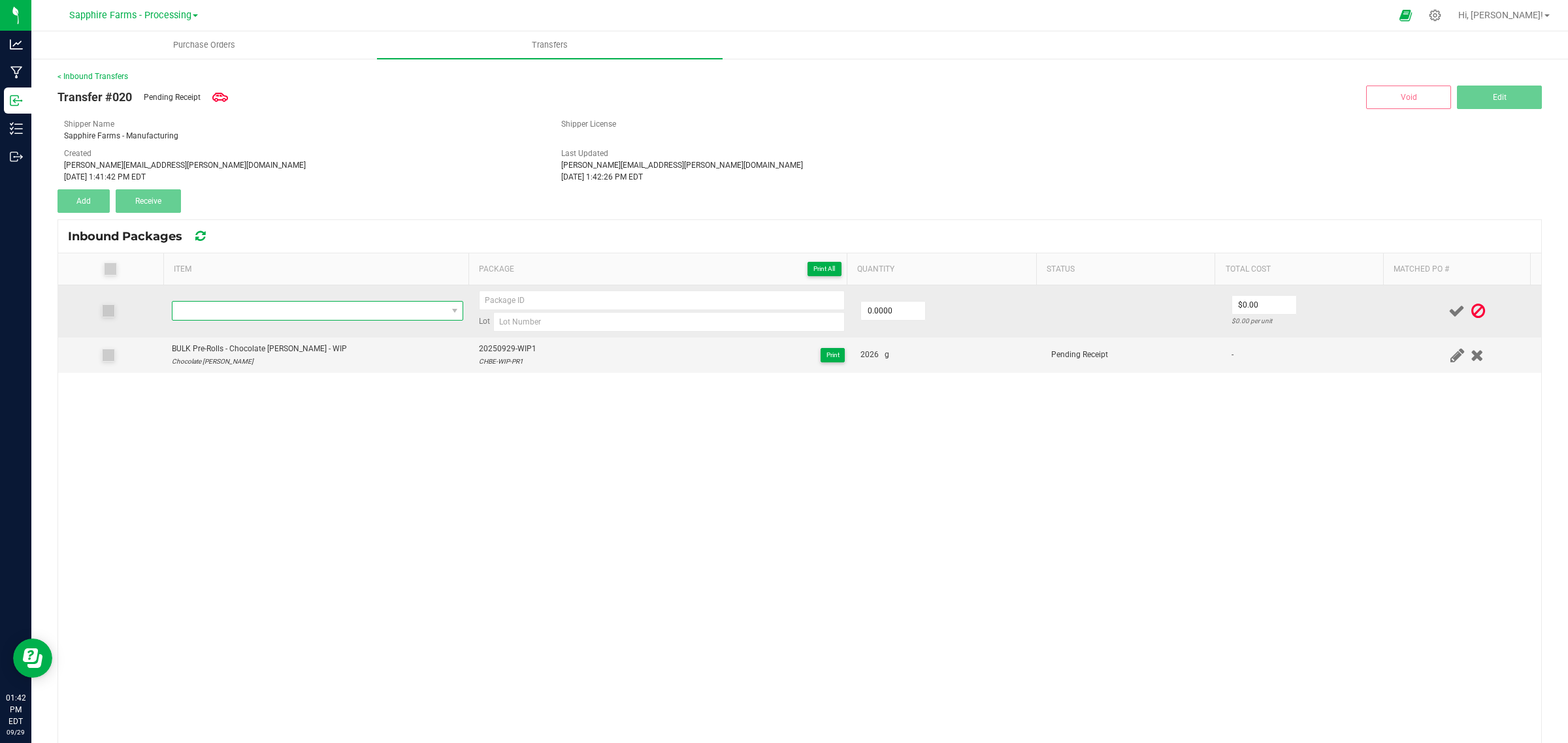
click at [260, 310] on span "NO DATA FOUND" at bounding box center [309, 311] width 274 height 19
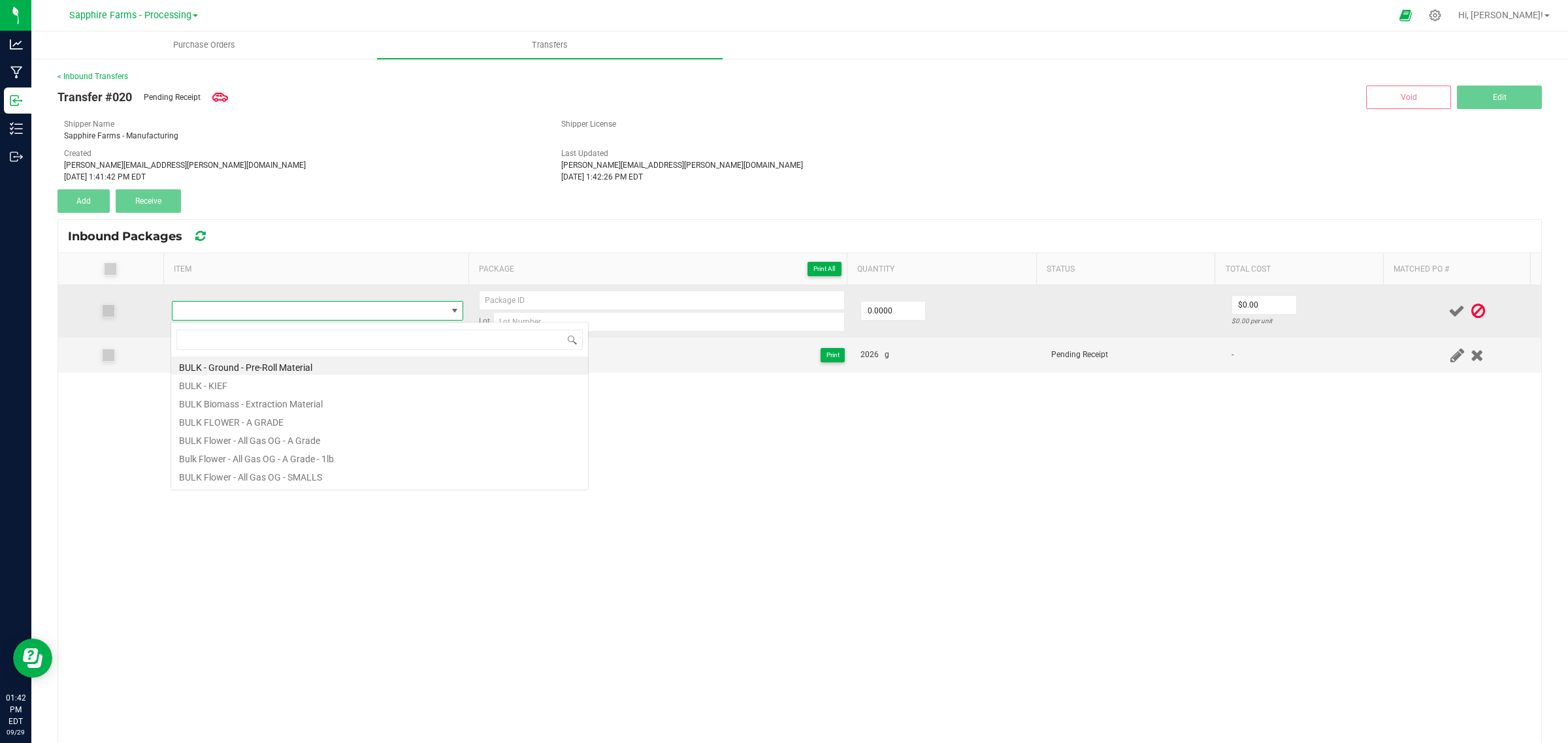
scroll to position [20, 285]
type input "sour snow"
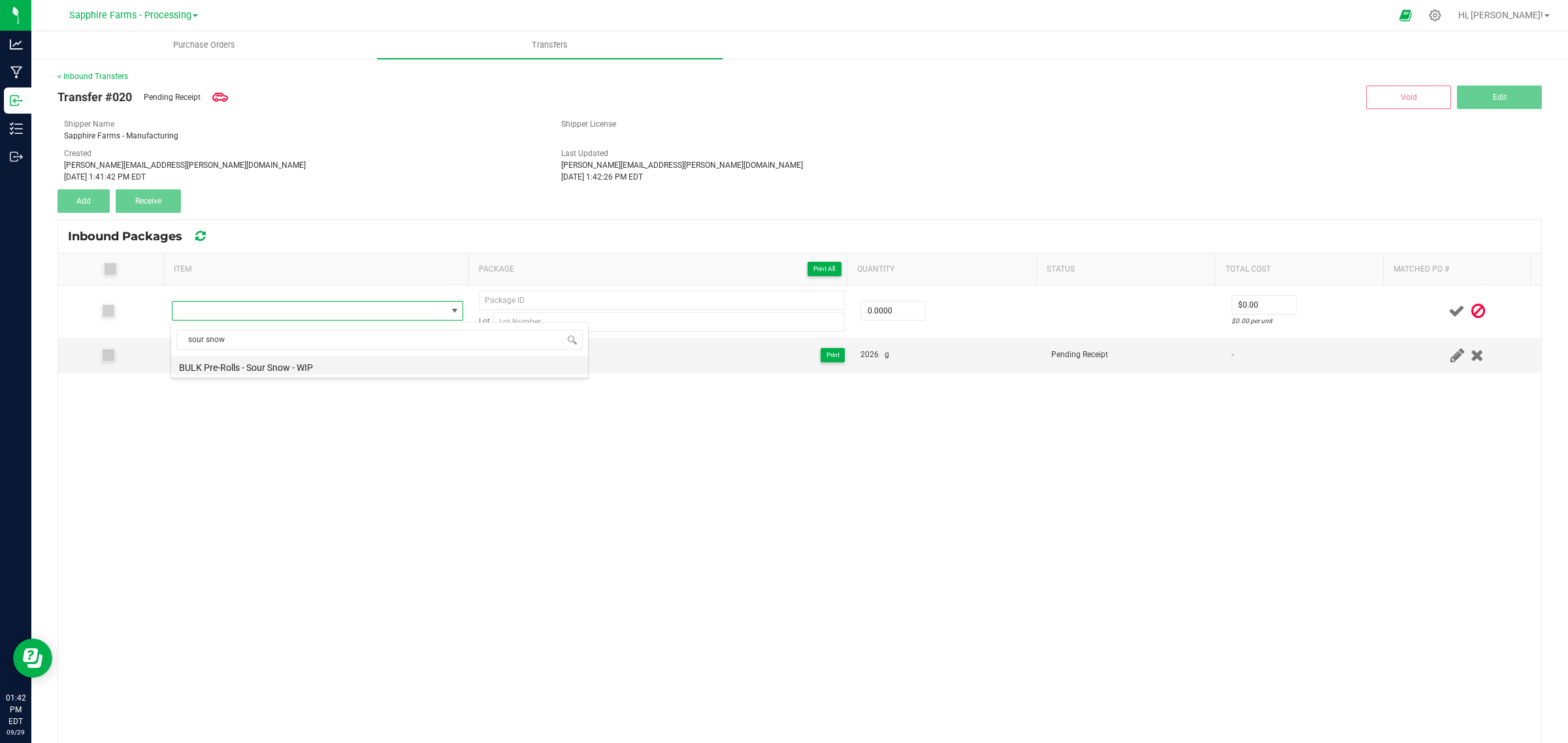
click at [345, 365] on li "BULK Pre-Rolls - Sour Snow - WIP" at bounding box center [379, 366] width 417 height 19
type input "0.0000 g"
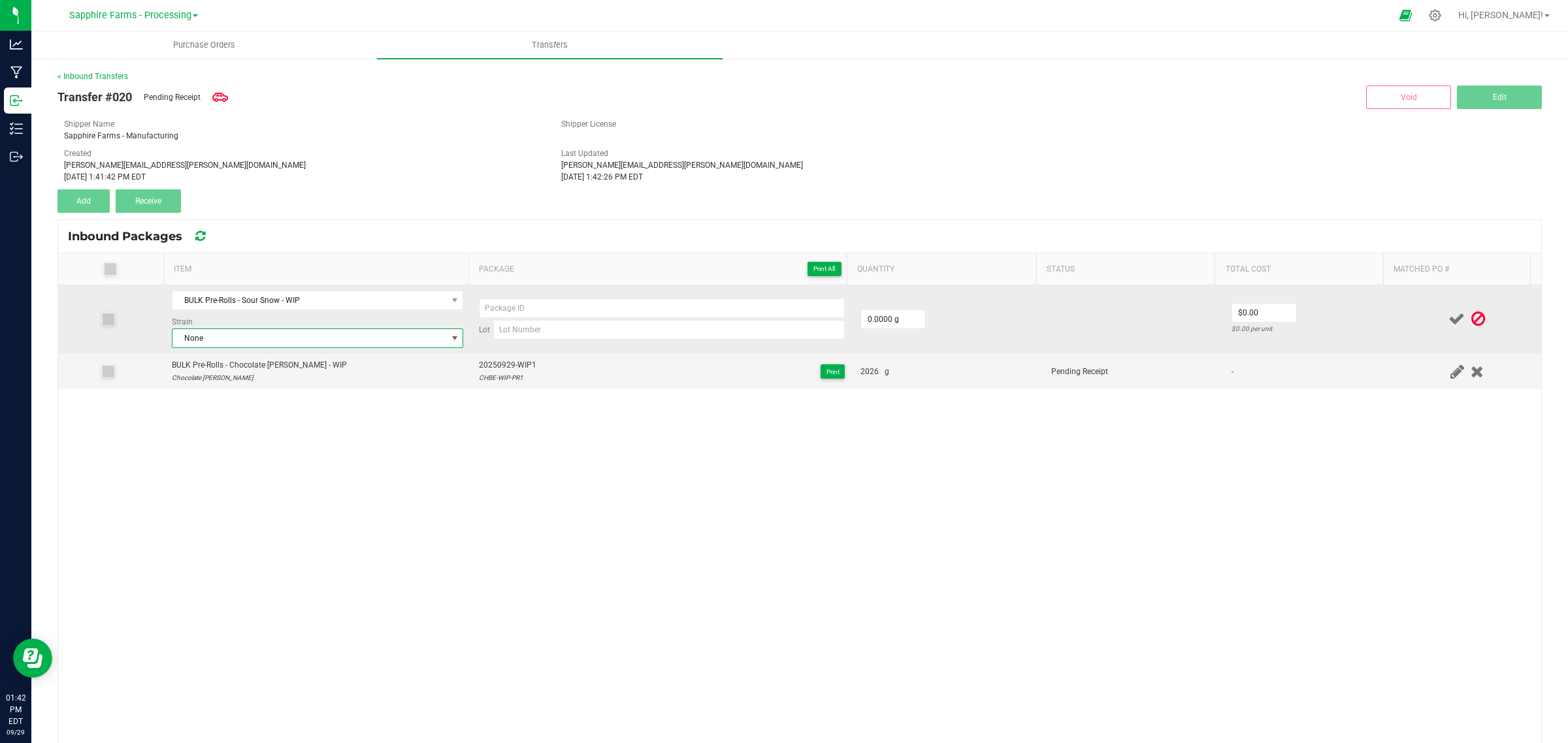
click at [305, 344] on span "None" at bounding box center [309, 338] width 274 height 19
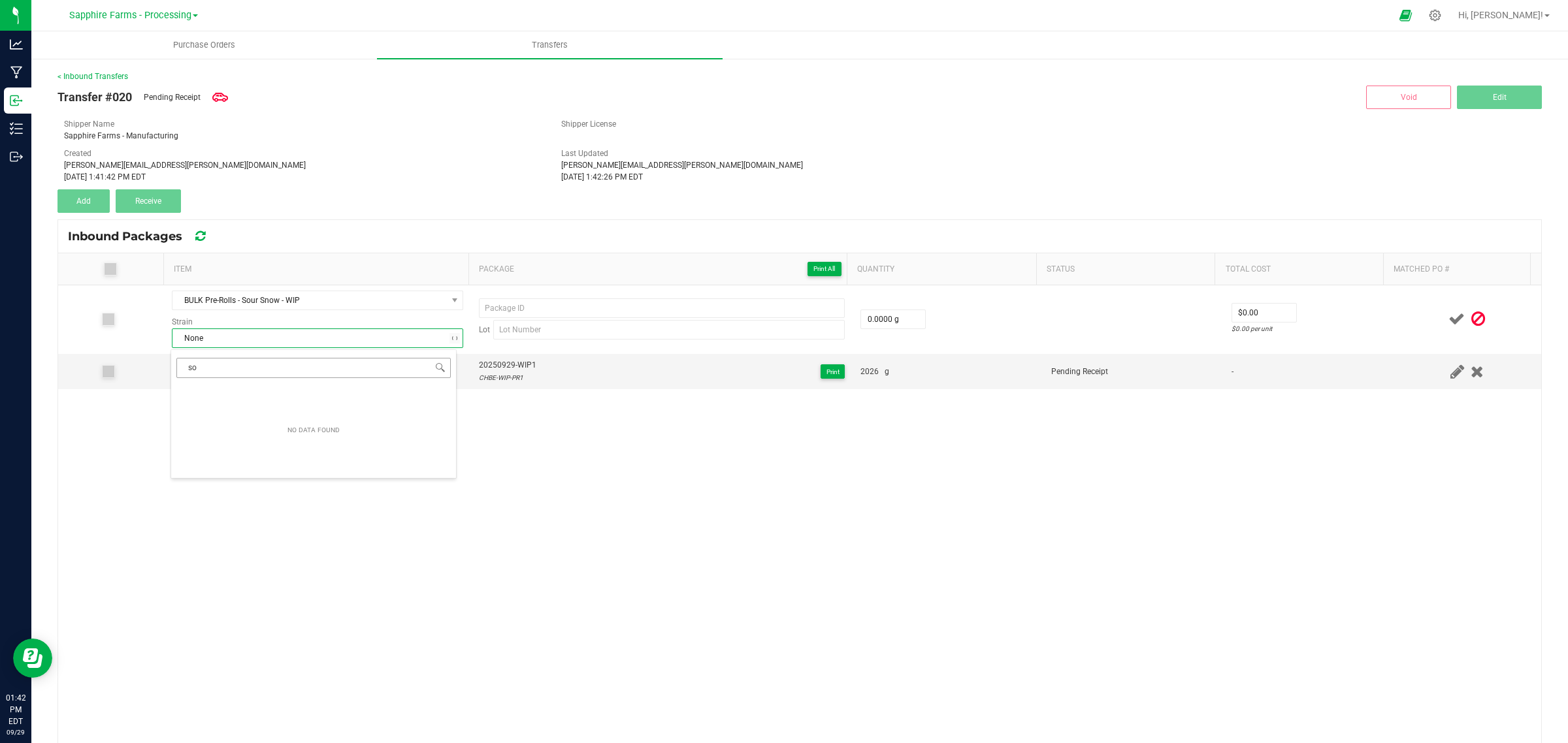
type input "s"
click at [655, 520] on div "BULK Pre-Rolls - Sour Snow - WIP Strain None Lot 0.0000 g $0.00 $0.00 per unit …" at bounding box center [799, 581] width 1483 height 592
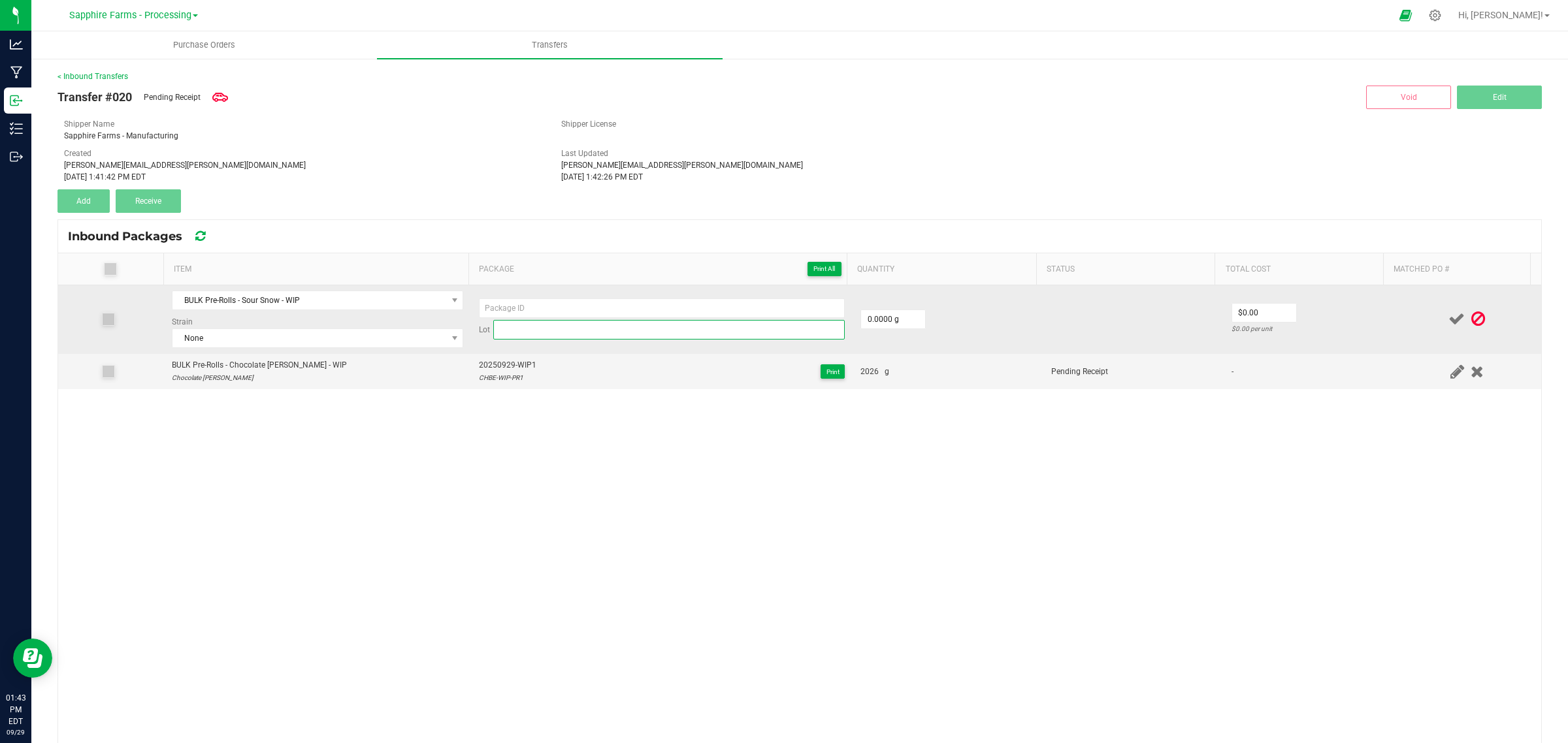
click at [534, 336] on input at bounding box center [668, 329] width 352 height 19
type input "s"
type input "SOSN-WIP-PR1"
click at [546, 307] on input at bounding box center [662, 307] width 366 height 19
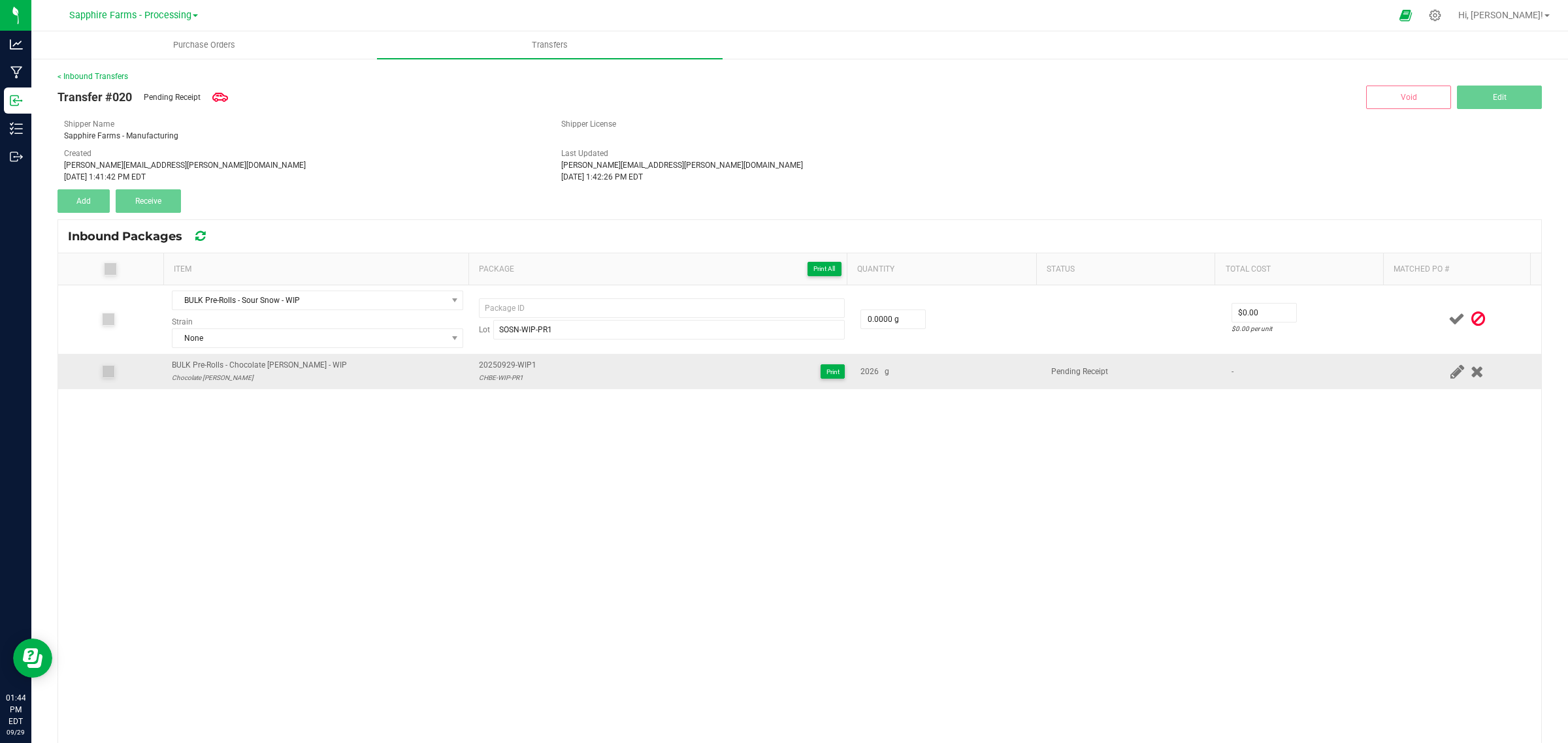
drag, startPoint x: 536, startPoint y: 364, endPoint x: 474, endPoint y: 368, distance: 62.1
click at [479, 368] on div "20250929-WIP1 CHBE-WIP-PR1 Print" at bounding box center [662, 372] width 366 height 25
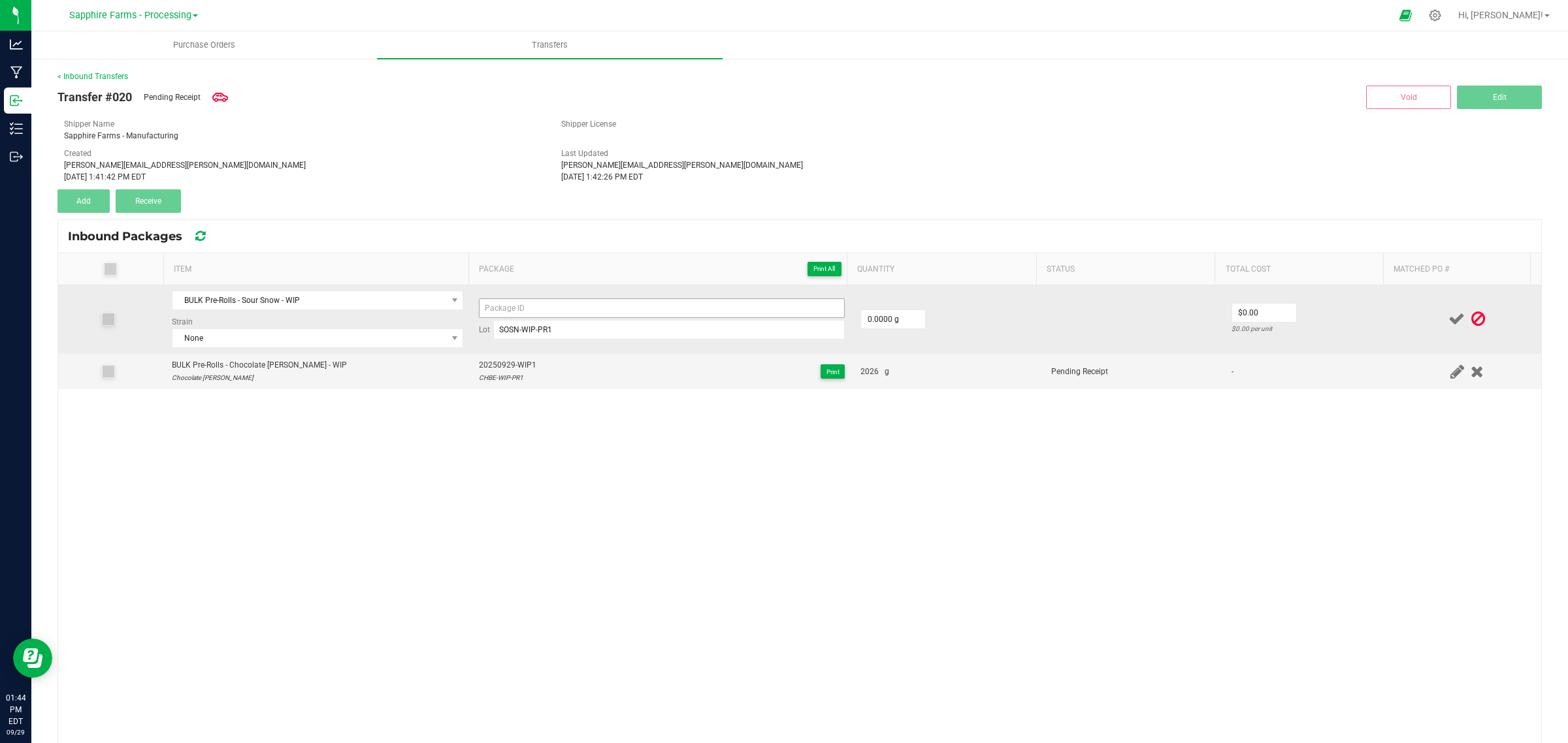
copy span "20250929-WIP1"
drag, startPoint x: 524, startPoint y: 305, endPoint x: 541, endPoint y: 302, distance: 17.3
click at [524, 305] on input at bounding box center [662, 307] width 366 height 19
paste input "20250929-WIP1"
type input "20250929-WIP2"
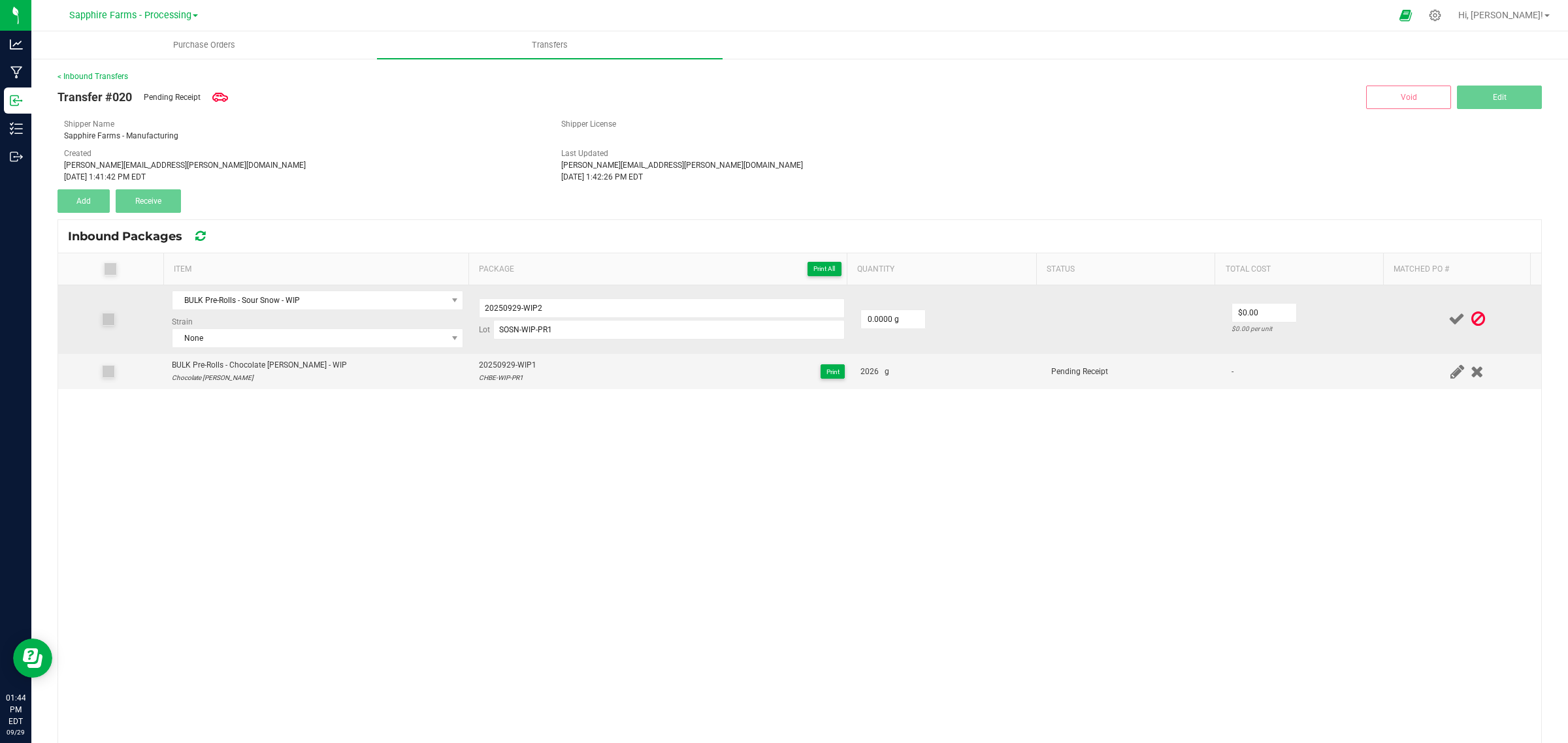
click at [978, 317] on td "0.0000 g" at bounding box center [947, 319] width 191 height 69
click at [896, 318] on input "0" at bounding box center [893, 319] width 64 height 19
type input "2026.0000 g"
click at [1014, 298] on td "2026.0000 g" at bounding box center [947, 319] width 191 height 69
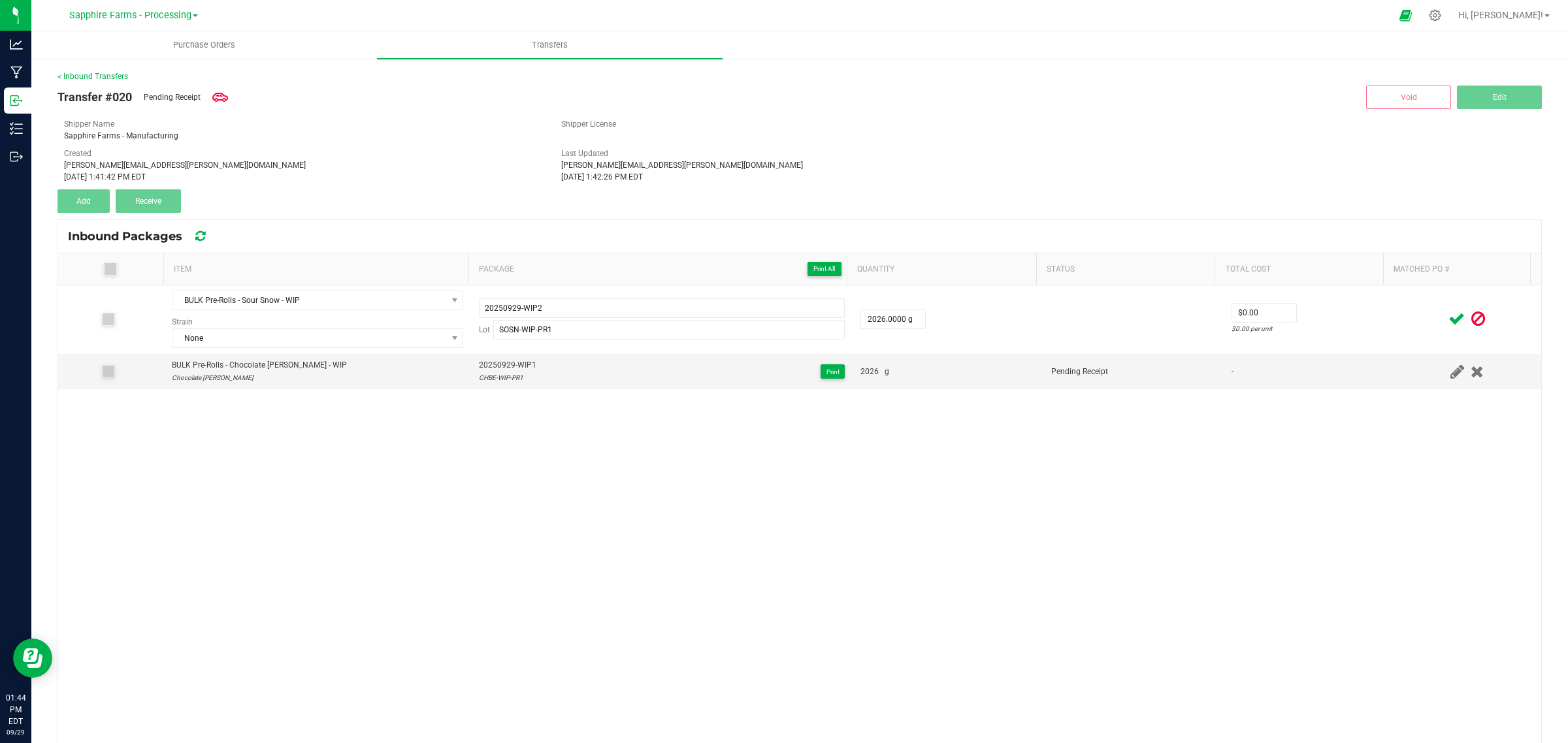
click at [1448, 320] on icon at bounding box center [1456, 318] width 16 height 16
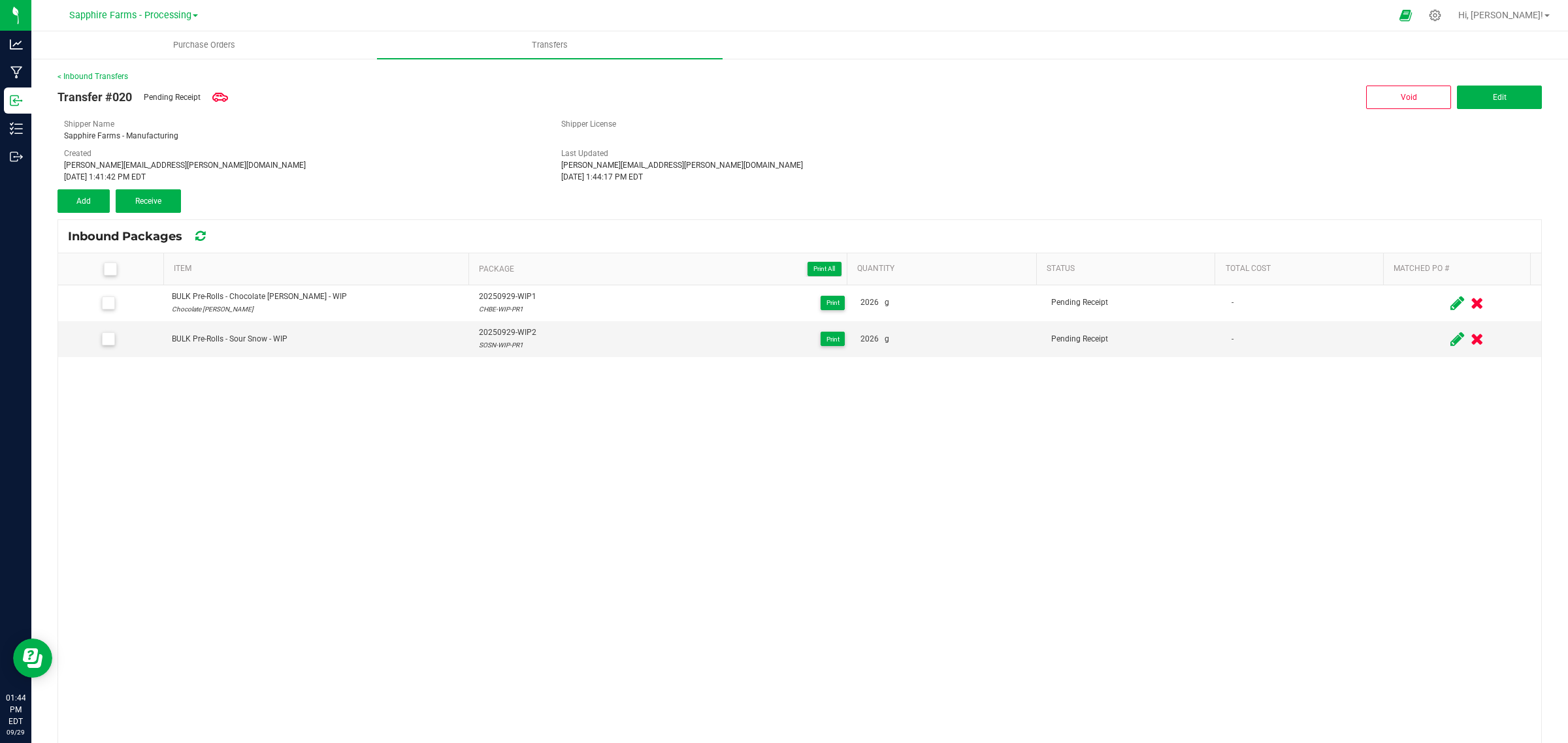
click at [110, 269] on icon at bounding box center [110, 269] width 9 height 0
click at [0, 0] on input "checkbox" at bounding box center [0, 0] width 0 height 0
click at [164, 200] on span "Receive (2)" at bounding box center [148, 201] width 38 height 9
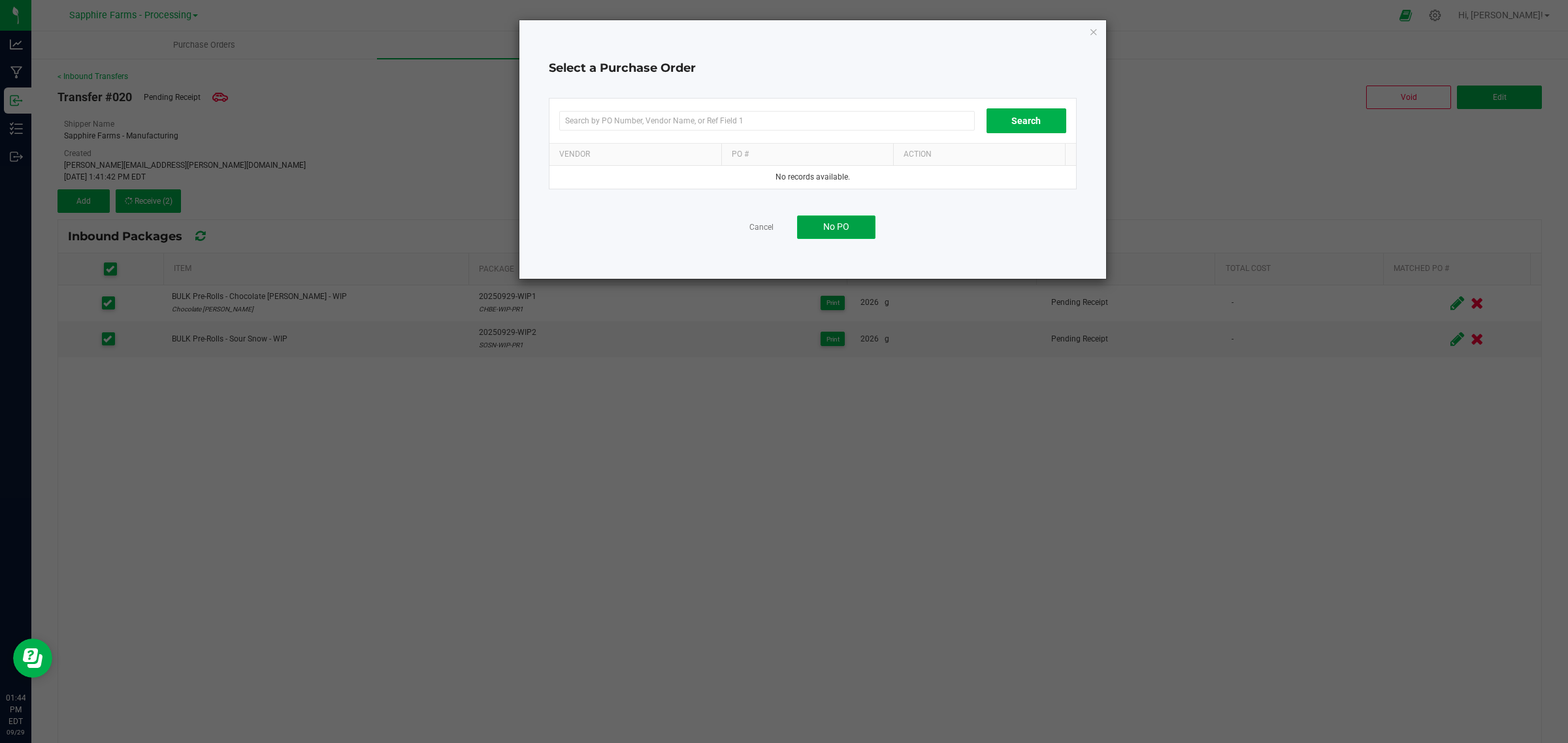
click at [842, 236] on button "No PO" at bounding box center [835, 227] width 78 height 23
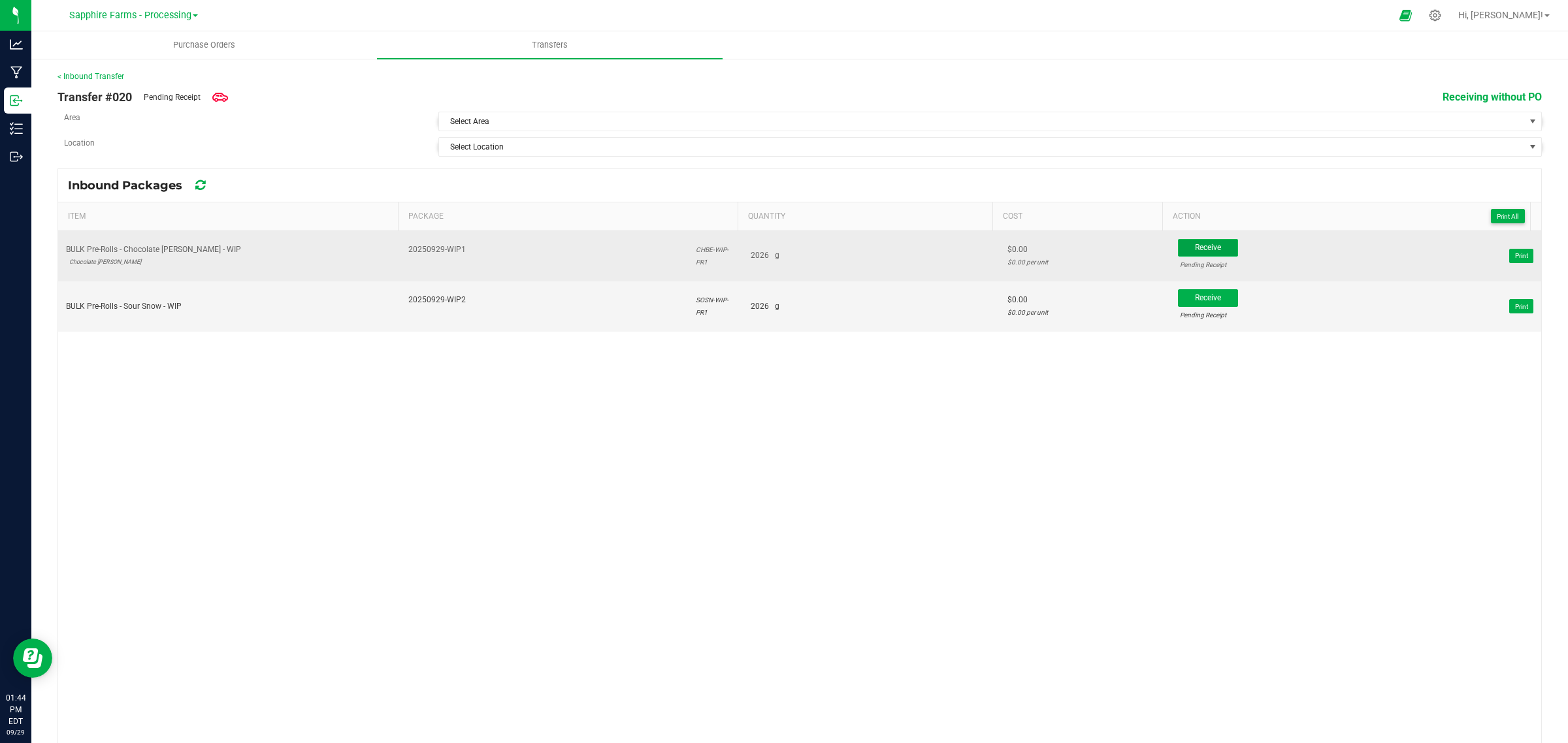
click at [1195, 246] on span "Receive" at bounding box center [1208, 247] width 26 height 9
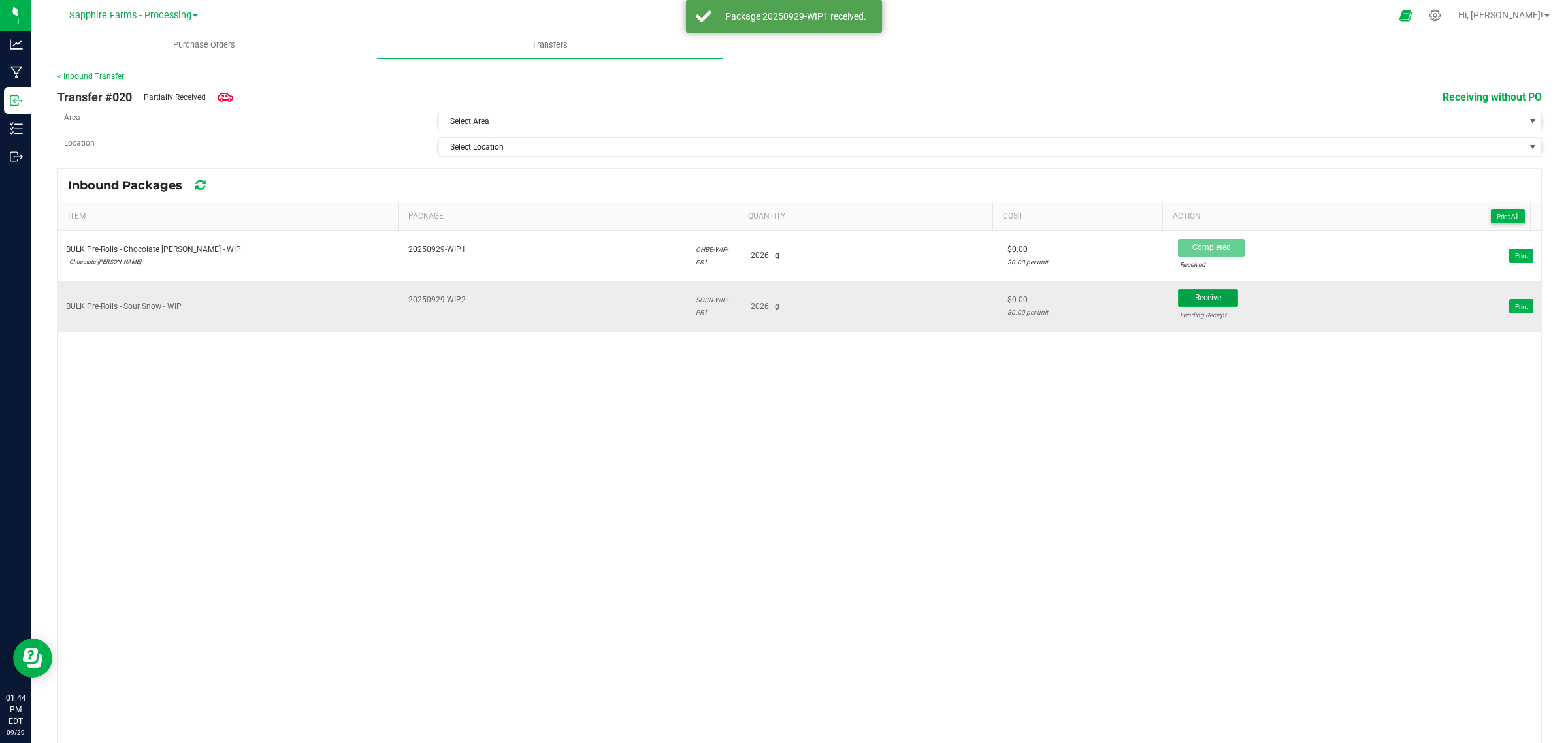
click at [1195, 302] on span "Receive" at bounding box center [1208, 298] width 26 height 9
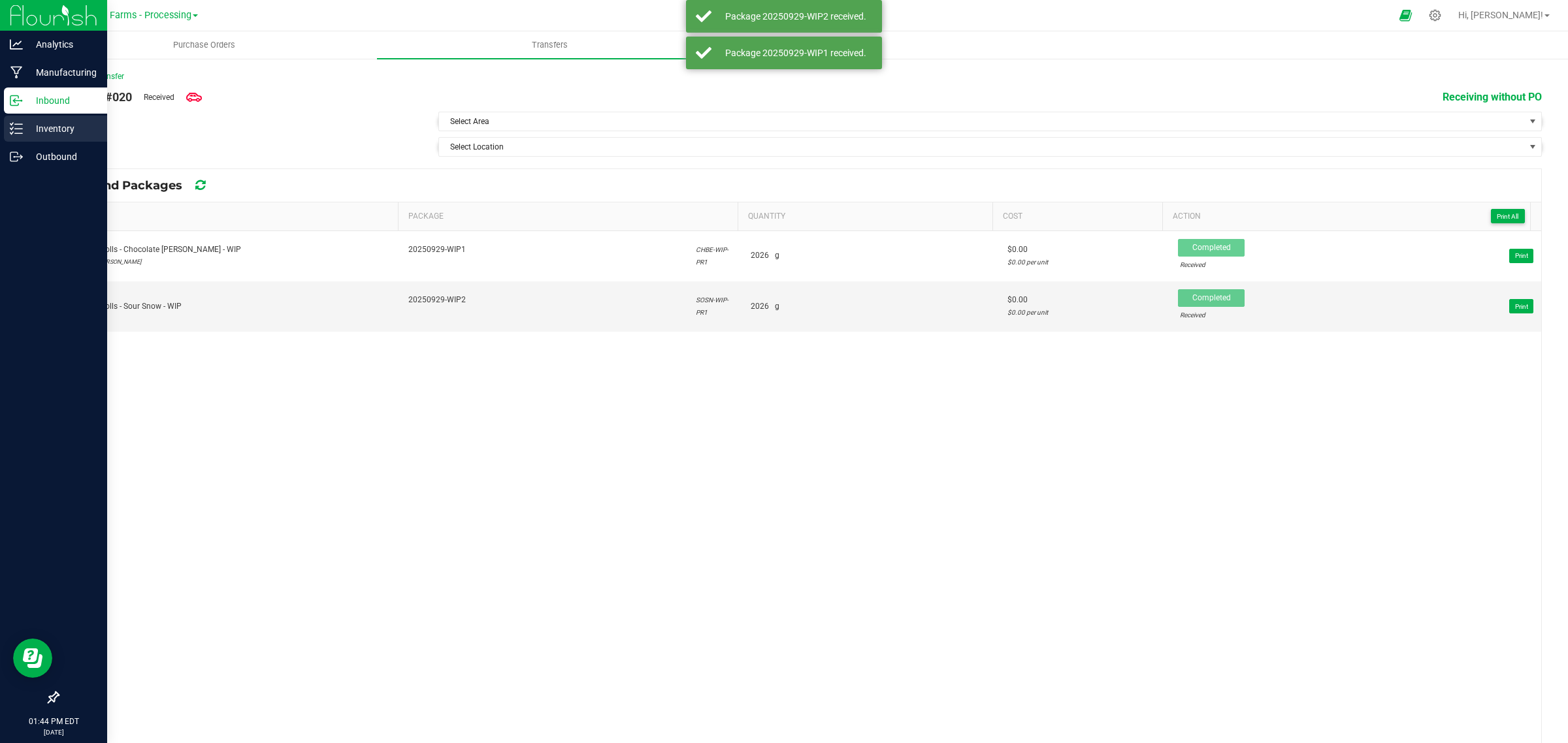
click at [18, 131] on icon at bounding box center [16, 128] width 13 height 13
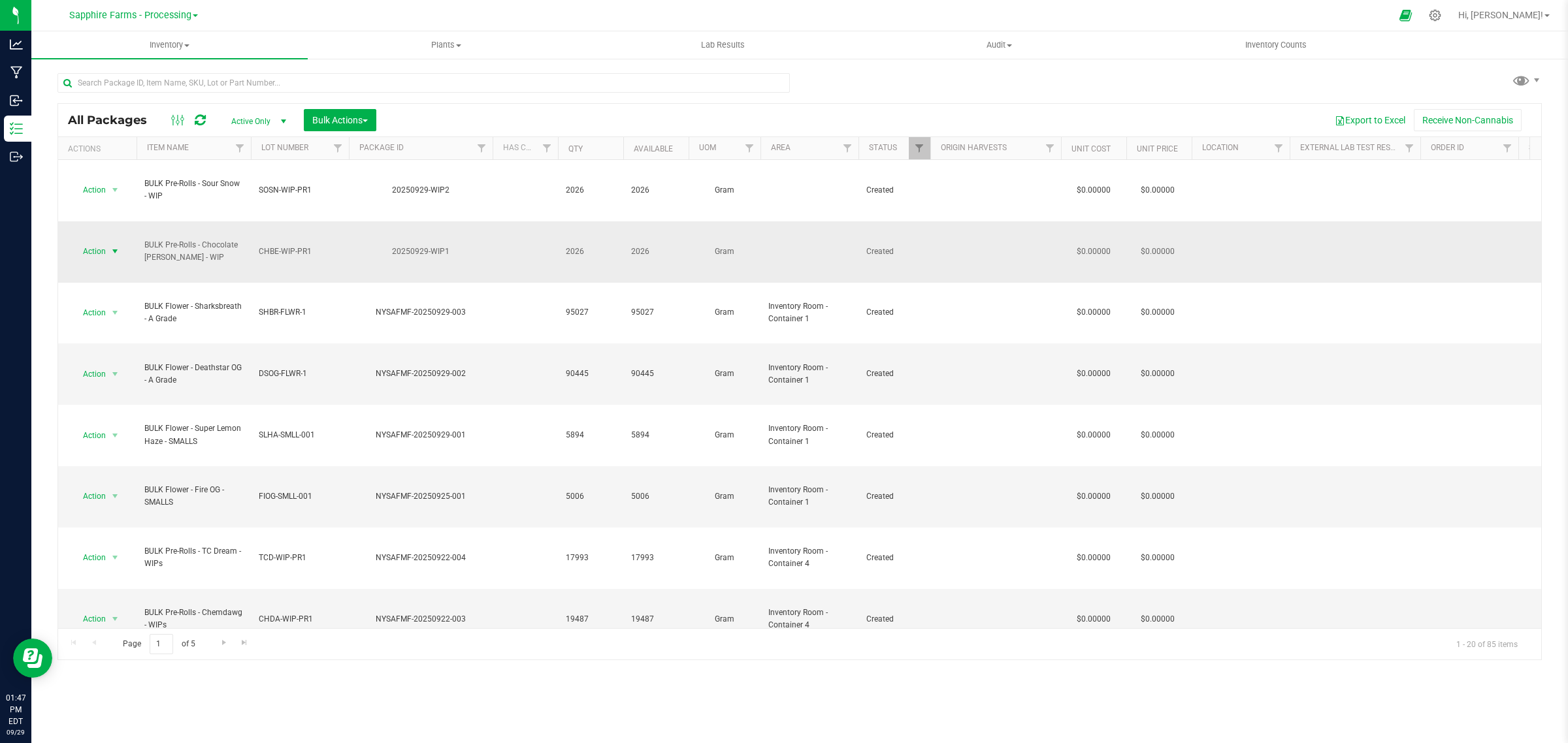
click at [104, 243] on span "Action" at bounding box center [89, 252] width 36 height 19
click at [106, 263] on li "Create package" at bounding box center [113, 256] width 83 height 19
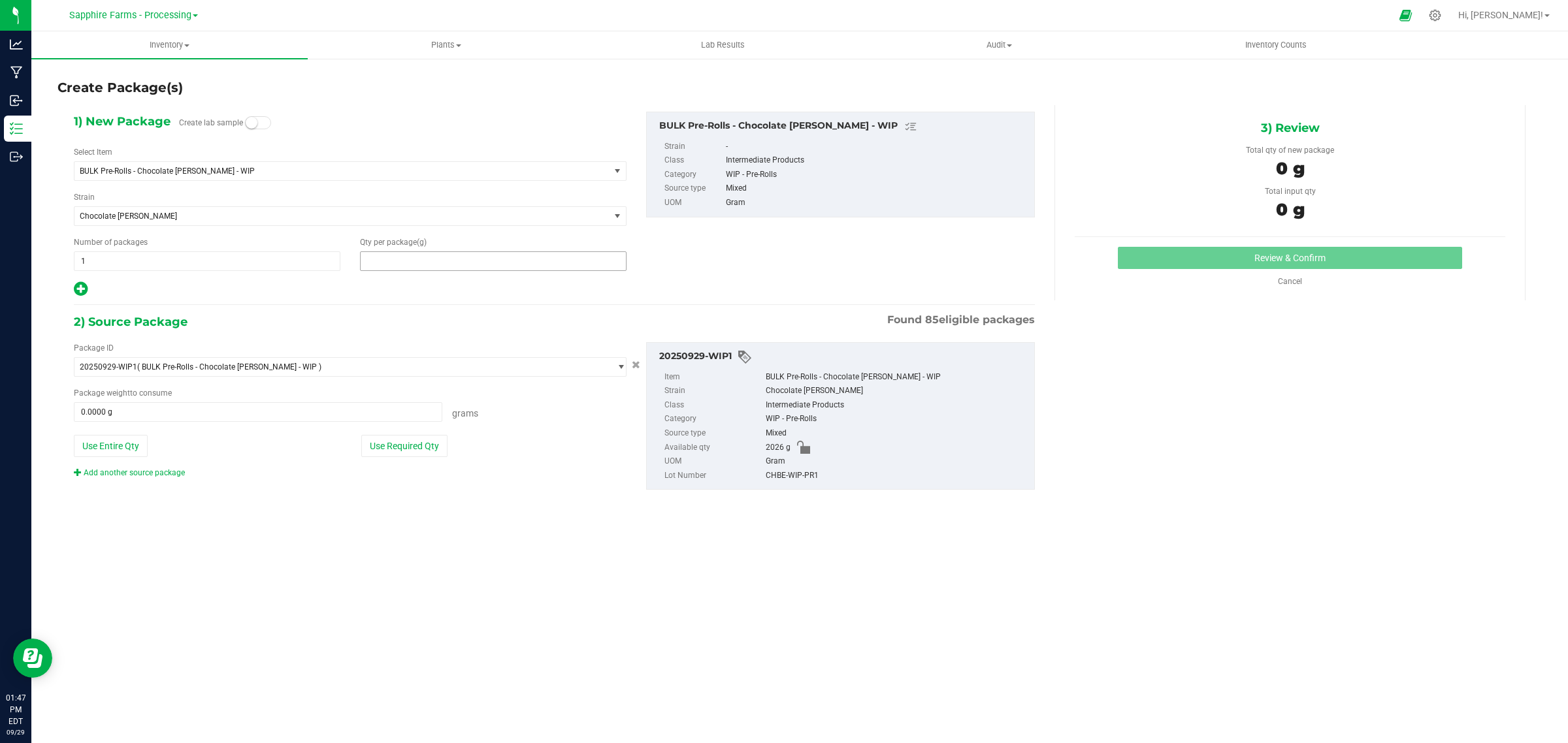
click at [439, 264] on span at bounding box center [493, 260] width 267 height 19
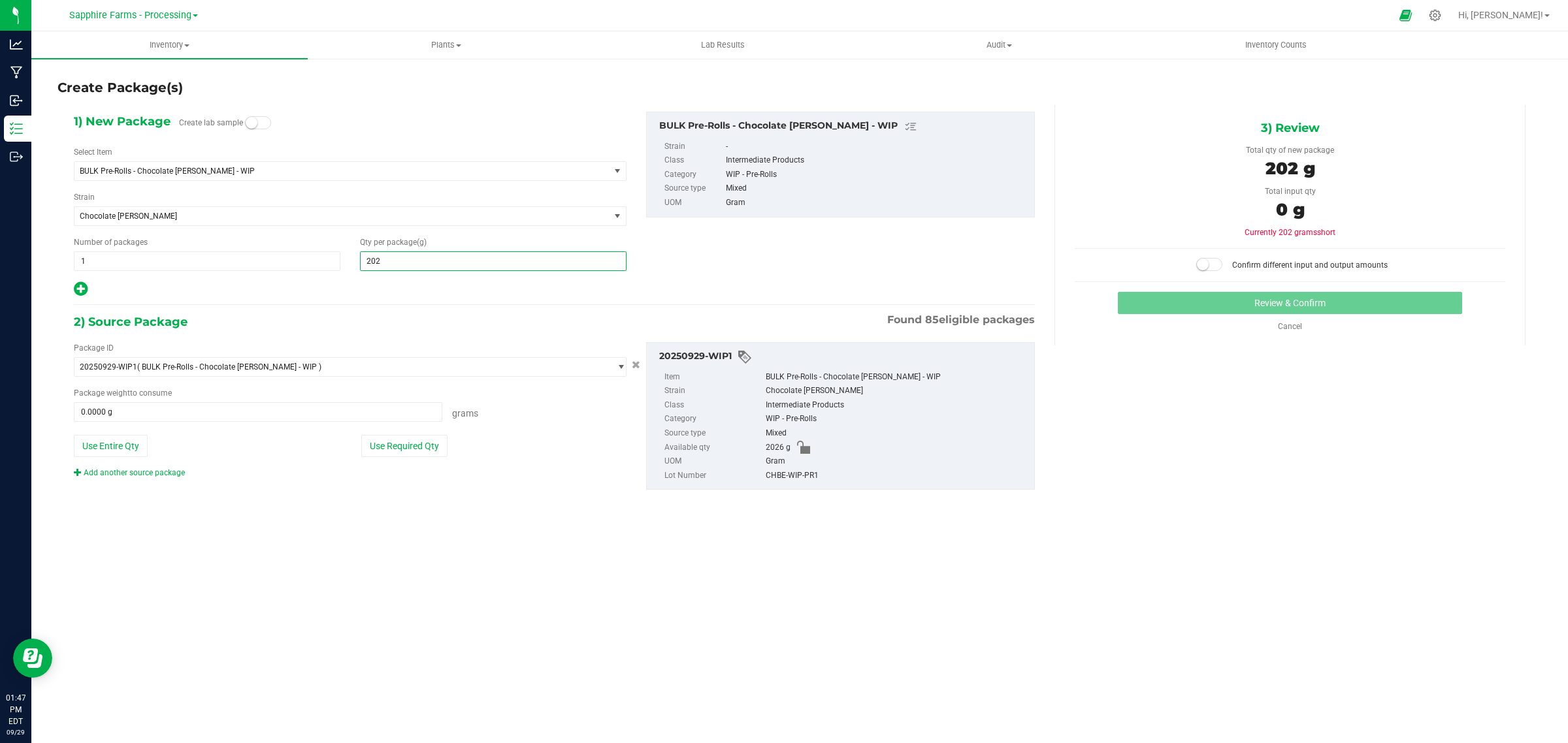
type input "2026"
type input "2,026.0000"
click at [390, 445] on button "Use Required Qty" at bounding box center [404, 446] width 87 height 22
type input "2026.0000 g"
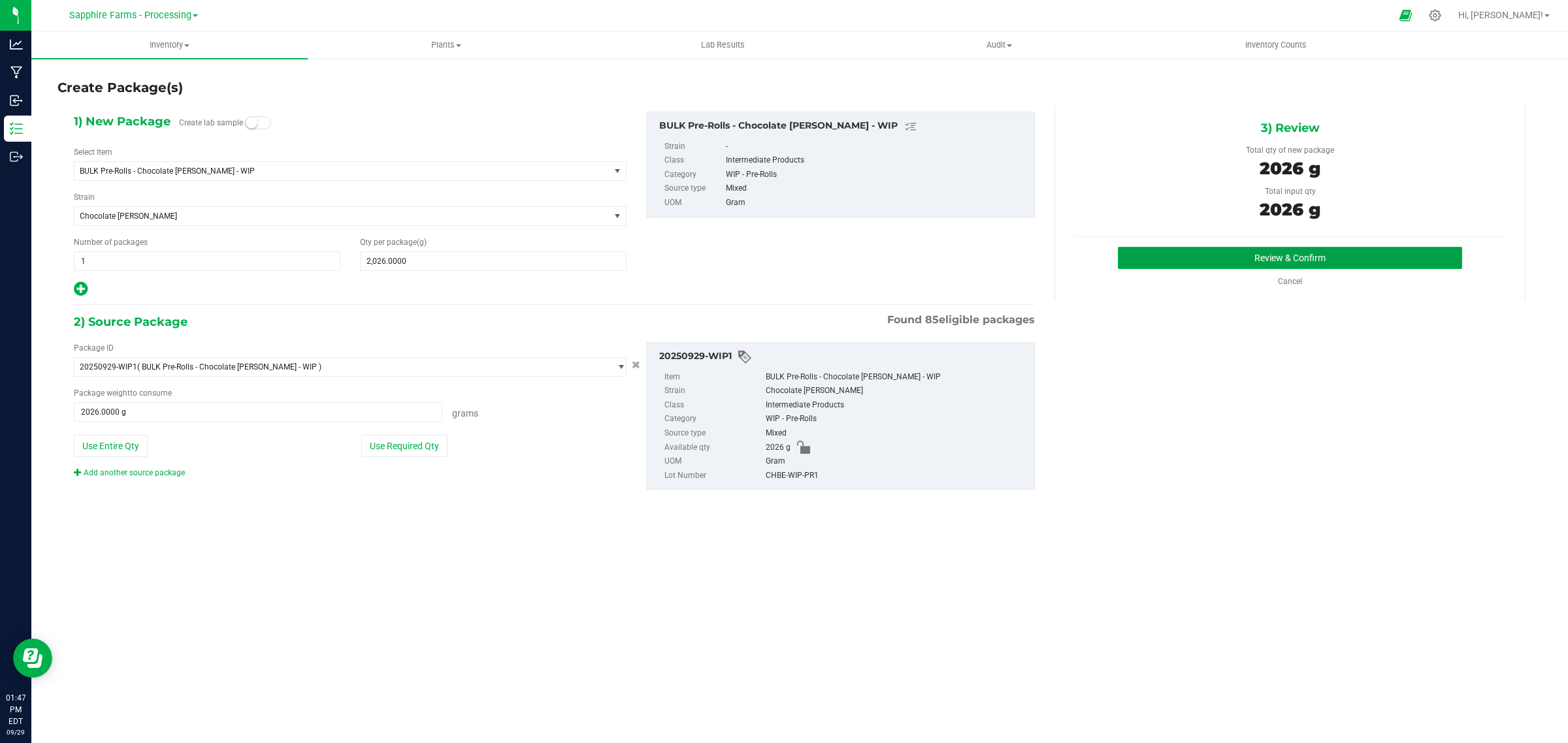
click at [1222, 266] on button "Review & Confirm" at bounding box center [1289, 258] width 344 height 22
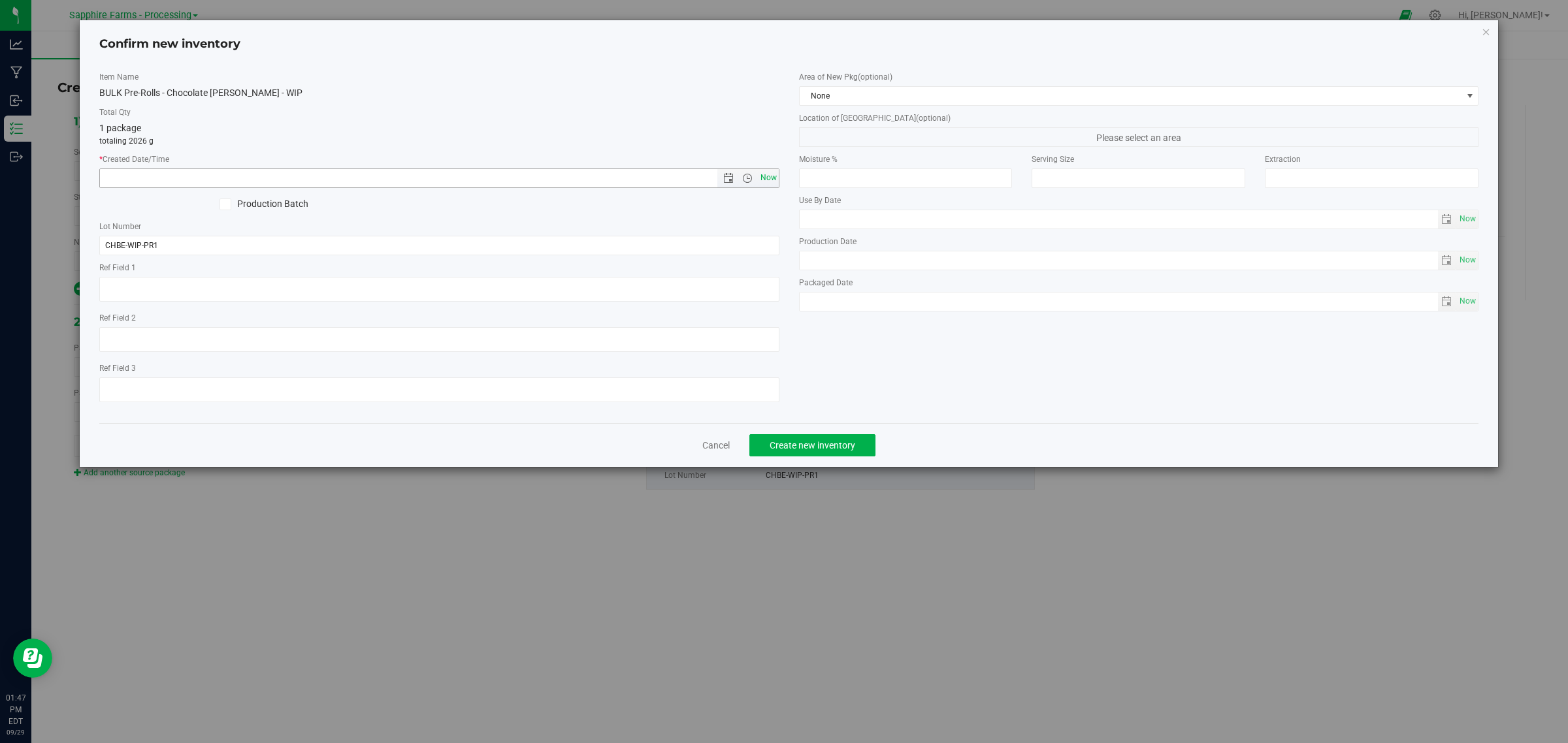
click at [760, 173] on span "Now" at bounding box center [768, 178] width 22 height 19
type input "9/29/2025 1:47 PM"
click at [825, 95] on span "None" at bounding box center [1131, 96] width 662 height 19
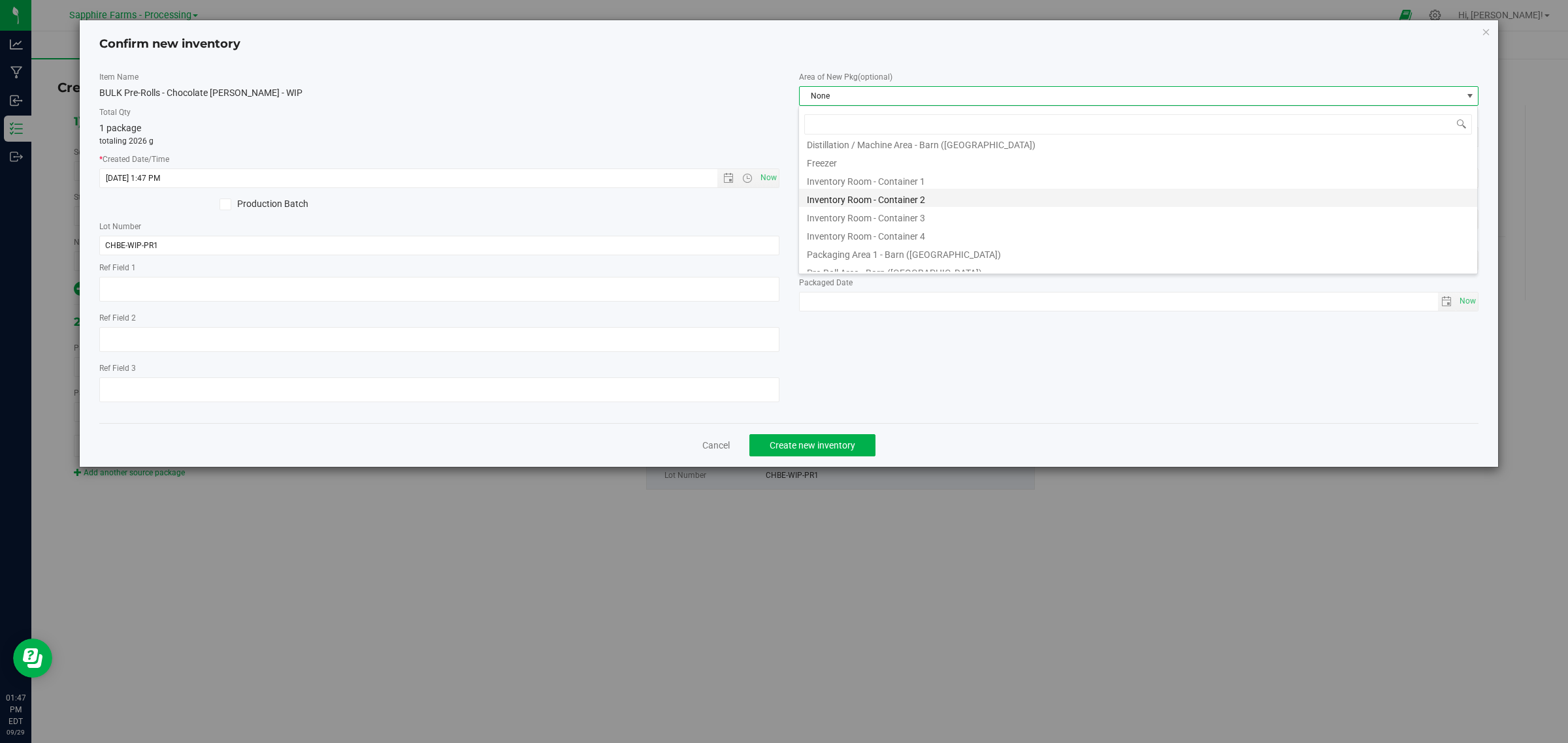
scroll to position [82, 0]
click at [935, 201] on li "Inventory Room - Container 4" at bounding box center [1138, 197] width 678 height 19
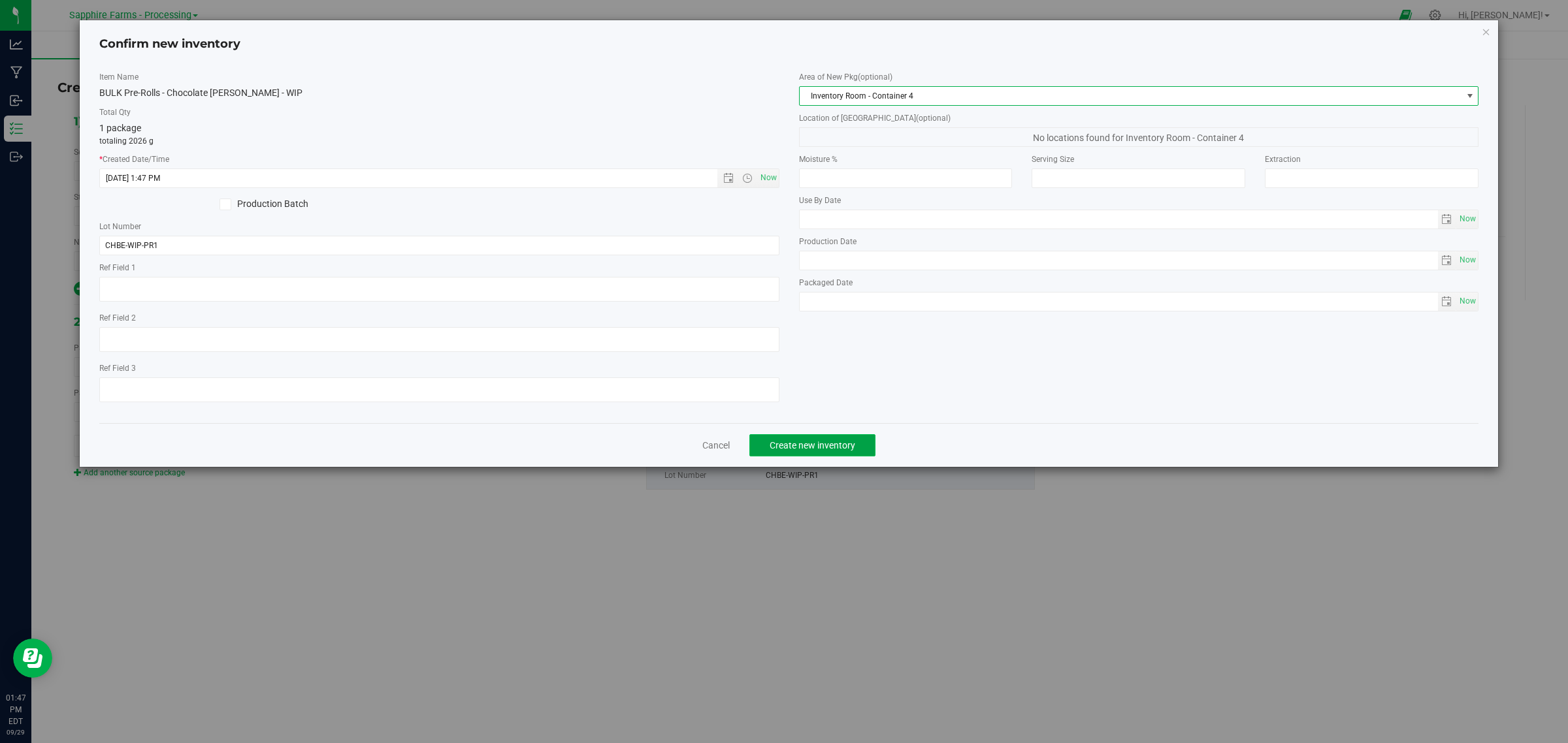
click at [835, 440] on span "Create new inventory" at bounding box center [812, 446] width 86 height 11
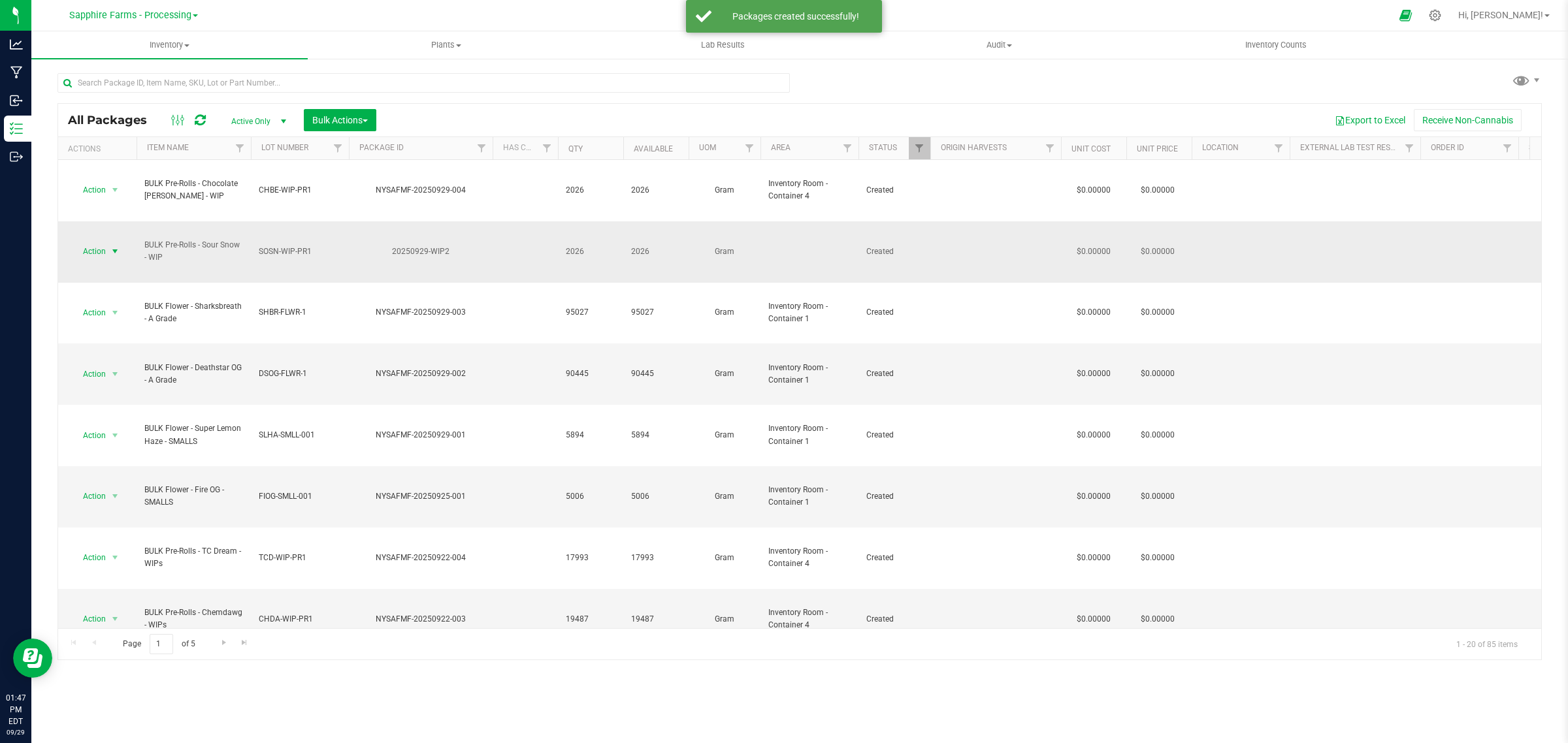
click at [102, 243] on span "Action" at bounding box center [89, 252] width 36 height 19
click at [121, 261] on li "Create package" at bounding box center [113, 256] width 83 height 19
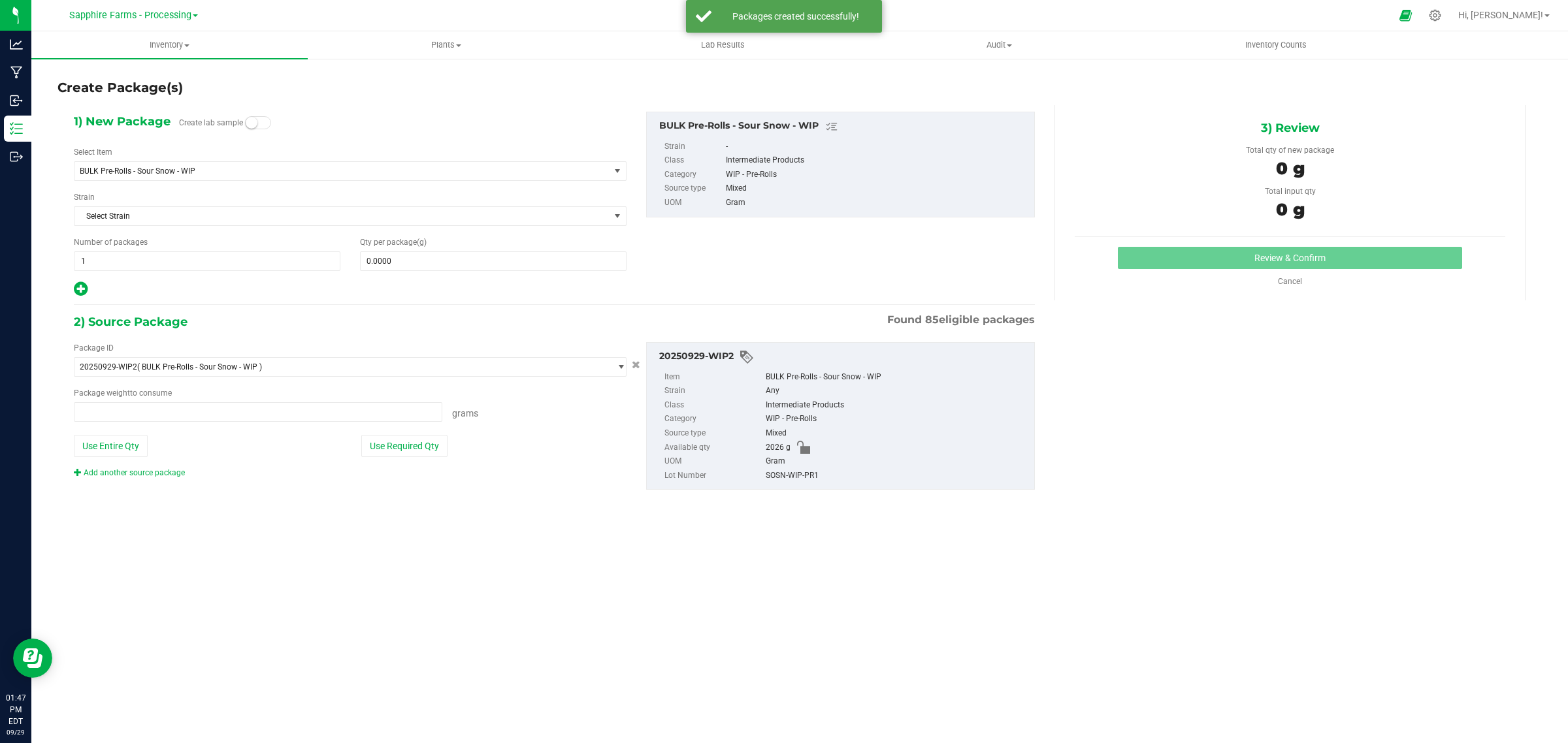
type input "0.0000 g"
click at [450, 263] on span at bounding box center [493, 260] width 267 height 19
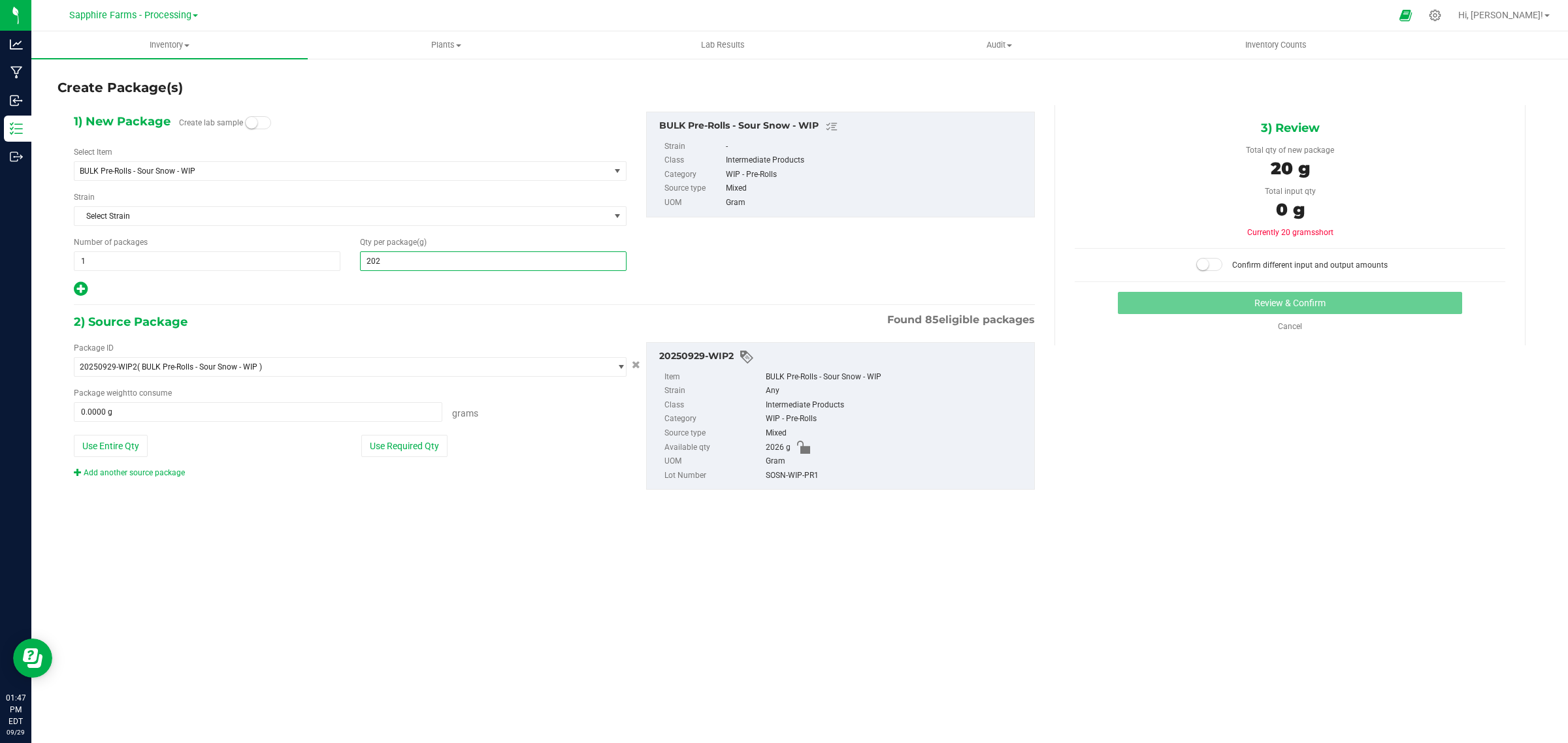
type input "2026"
type input "2,026.0000"
click at [821, 315] on div "2) Source Package Found 85 eligible packages" at bounding box center [554, 321] width 961 height 19
click at [441, 453] on button "Use Required Qty" at bounding box center [404, 446] width 87 height 22
type input "2026.0000 g"
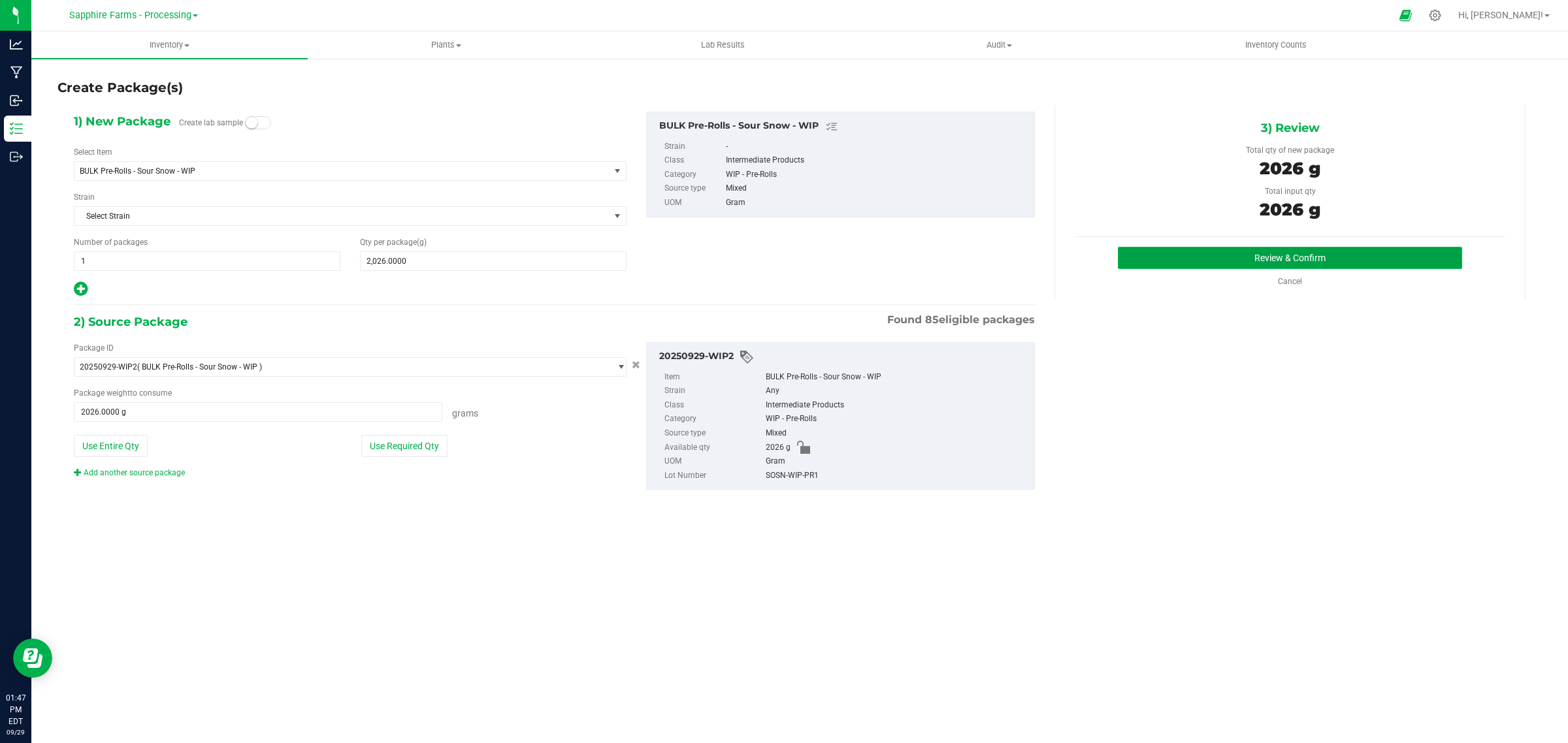
click at [1207, 260] on button "Review & Confirm" at bounding box center [1289, 258] width 344 height 22
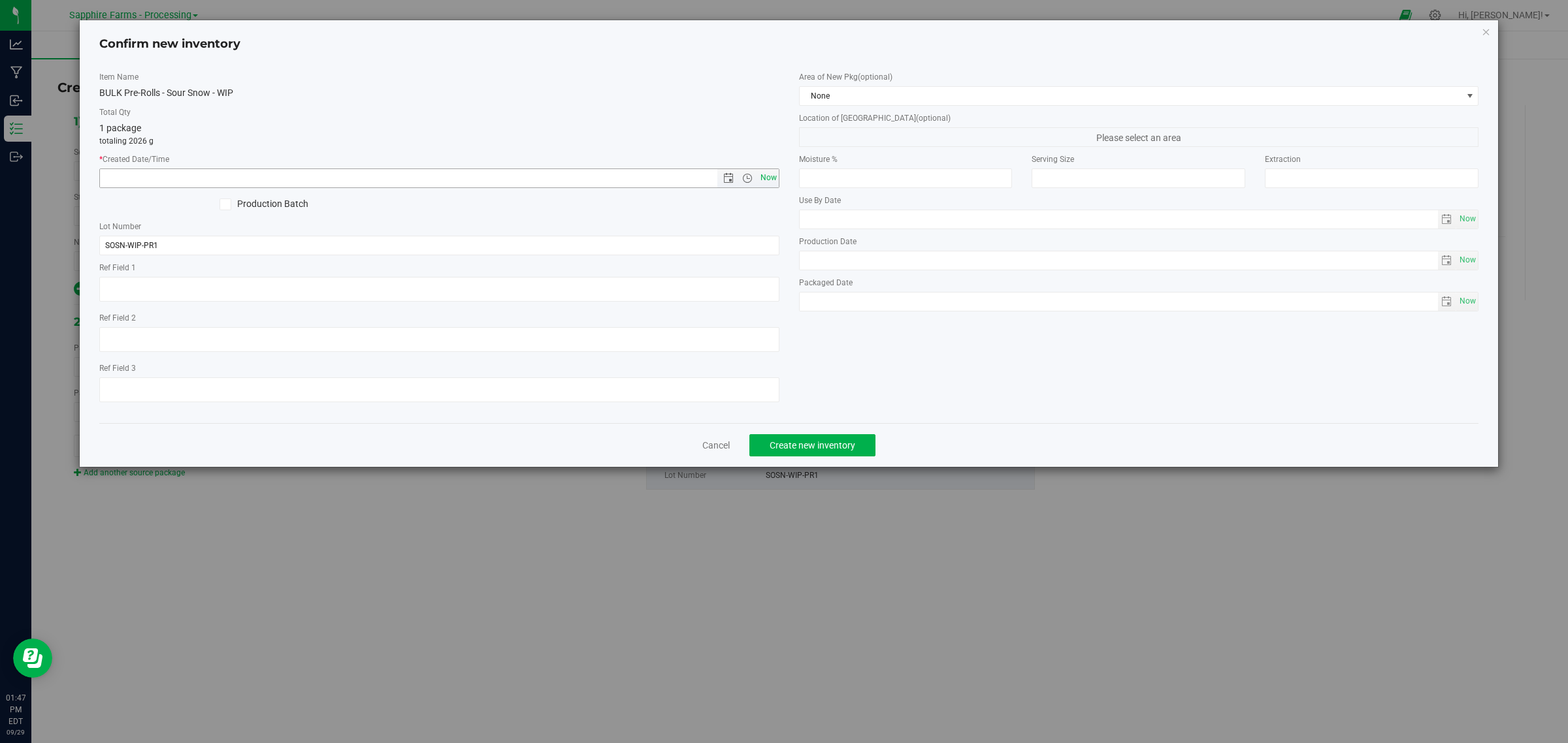
click at [774, 177] on span "Now" at bounding box center [768, 178] width 22 height 19
type input "9/29/2025 1:47 PM"
click at [859, 89] on span "None" at bounding box center [1131, 96] width 662 height 19
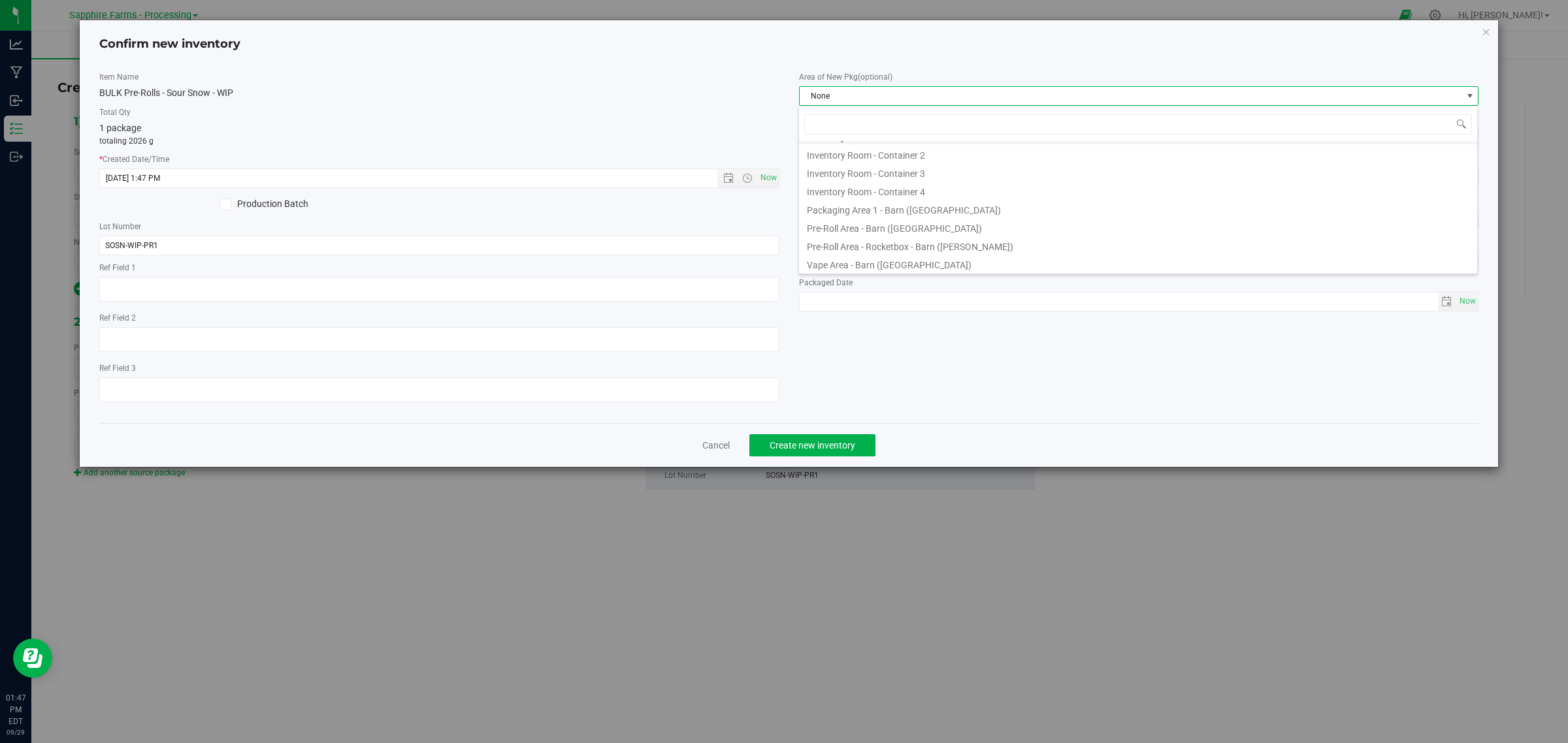
scroll to position [89, 0]
click at [959, 192] on li "Inventory Room - Container 4" at bounding box center [1138, 189] width 678 height 19
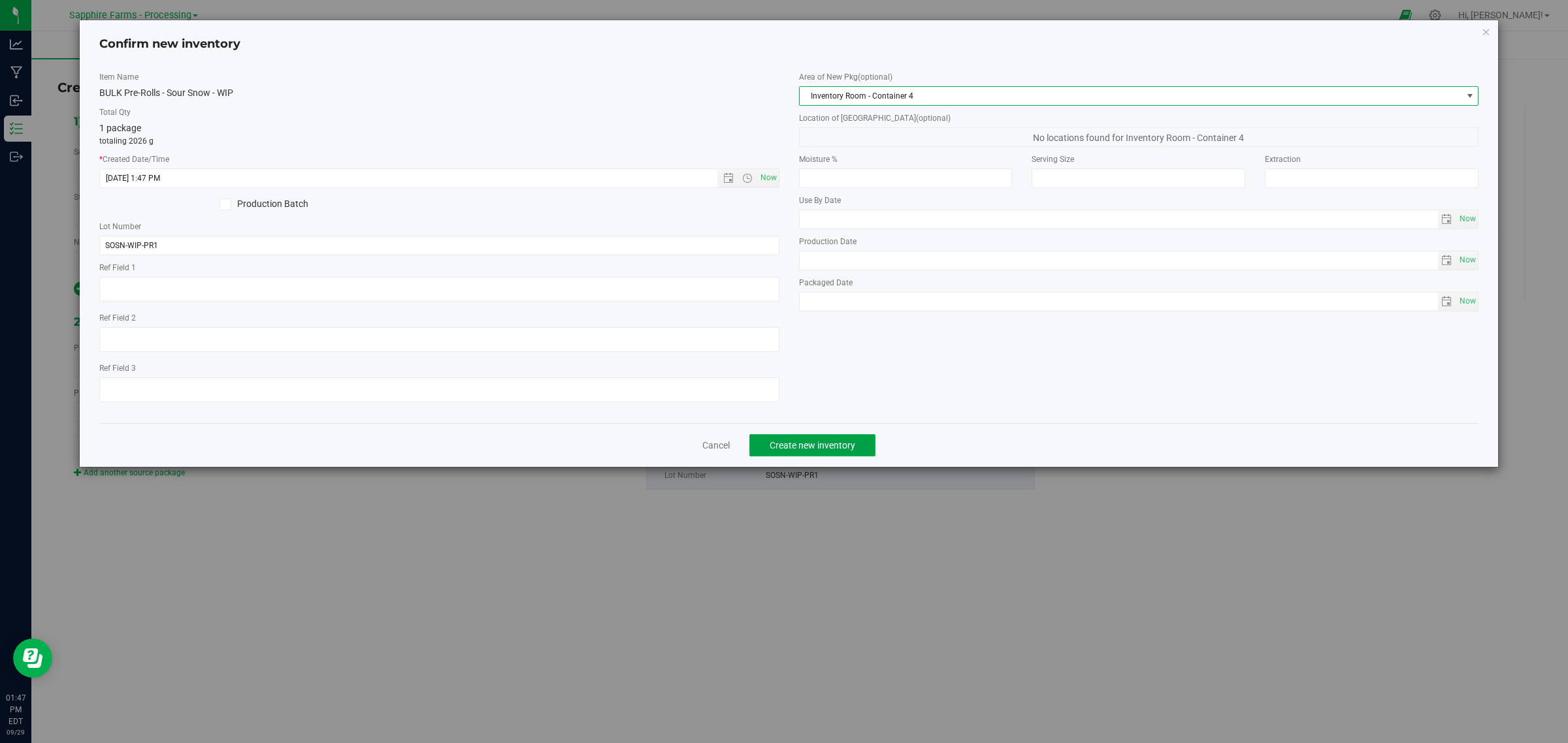
click at [828, 448] on span "Create new inventory" at bounding box center [812, 446] width 86 height 11
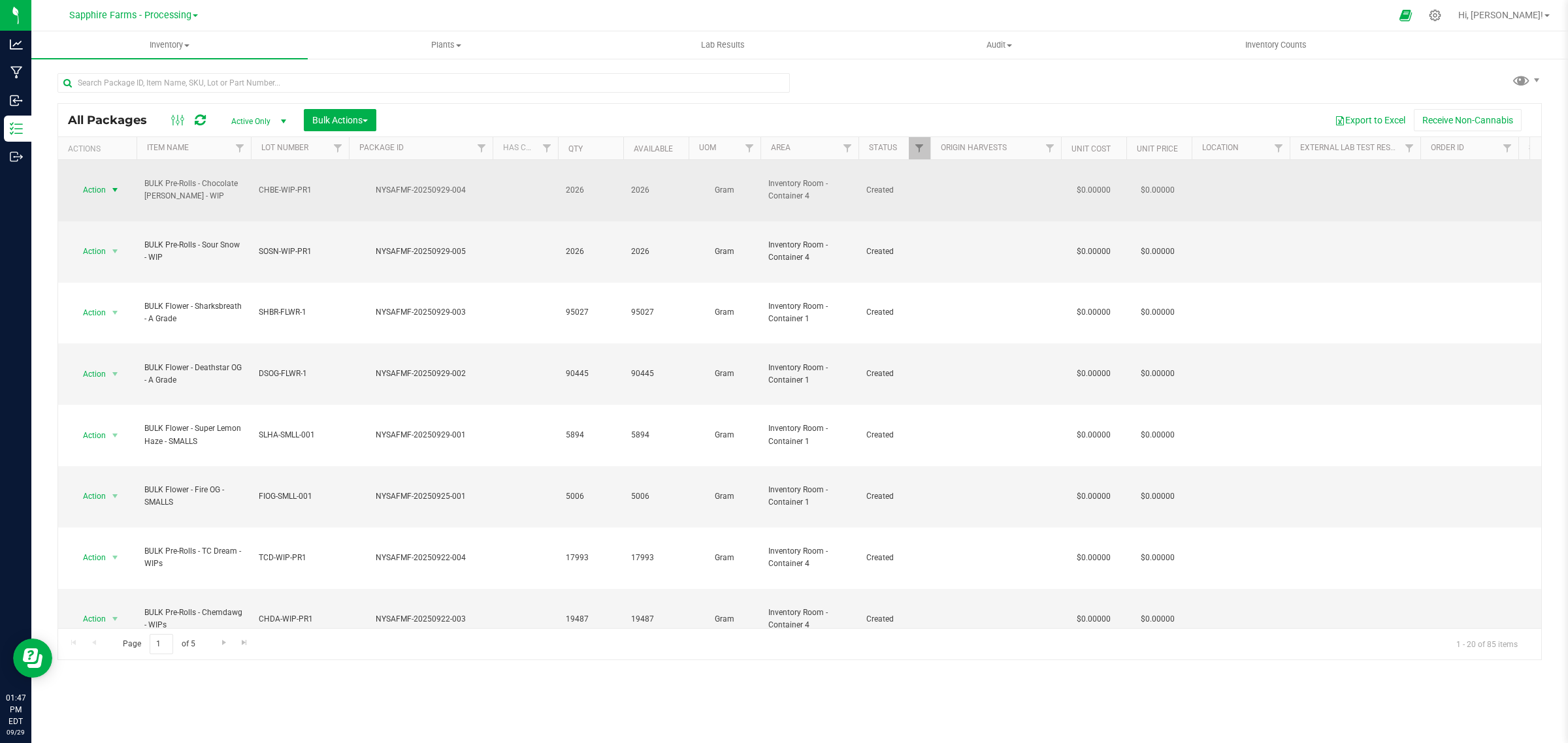
click at [103, 181] on span "Action" at bounding box center [89, 190] width 36 height 19
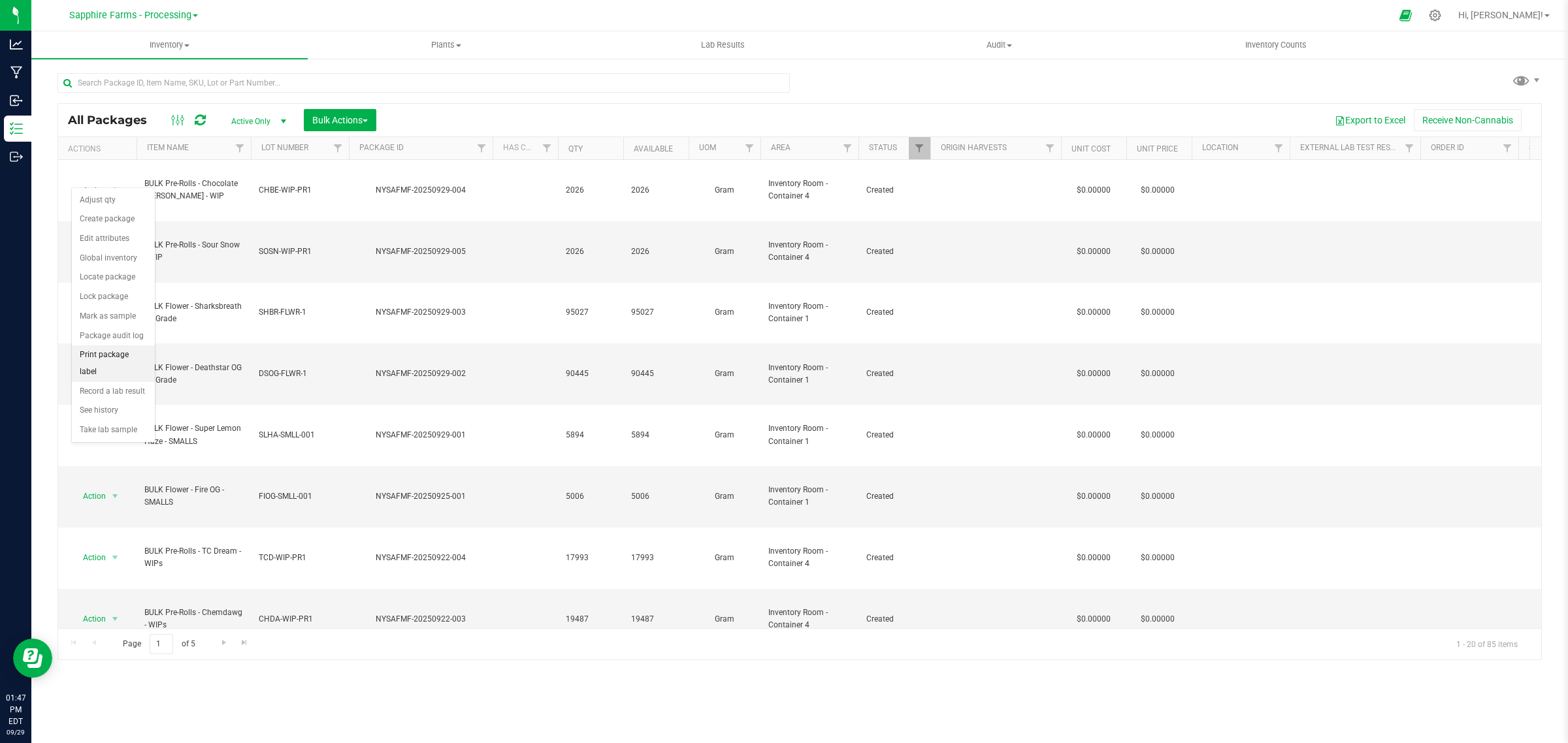
click at [124, 357] on li "Print package label" at bounding box center [113, 363] width 83 height 36
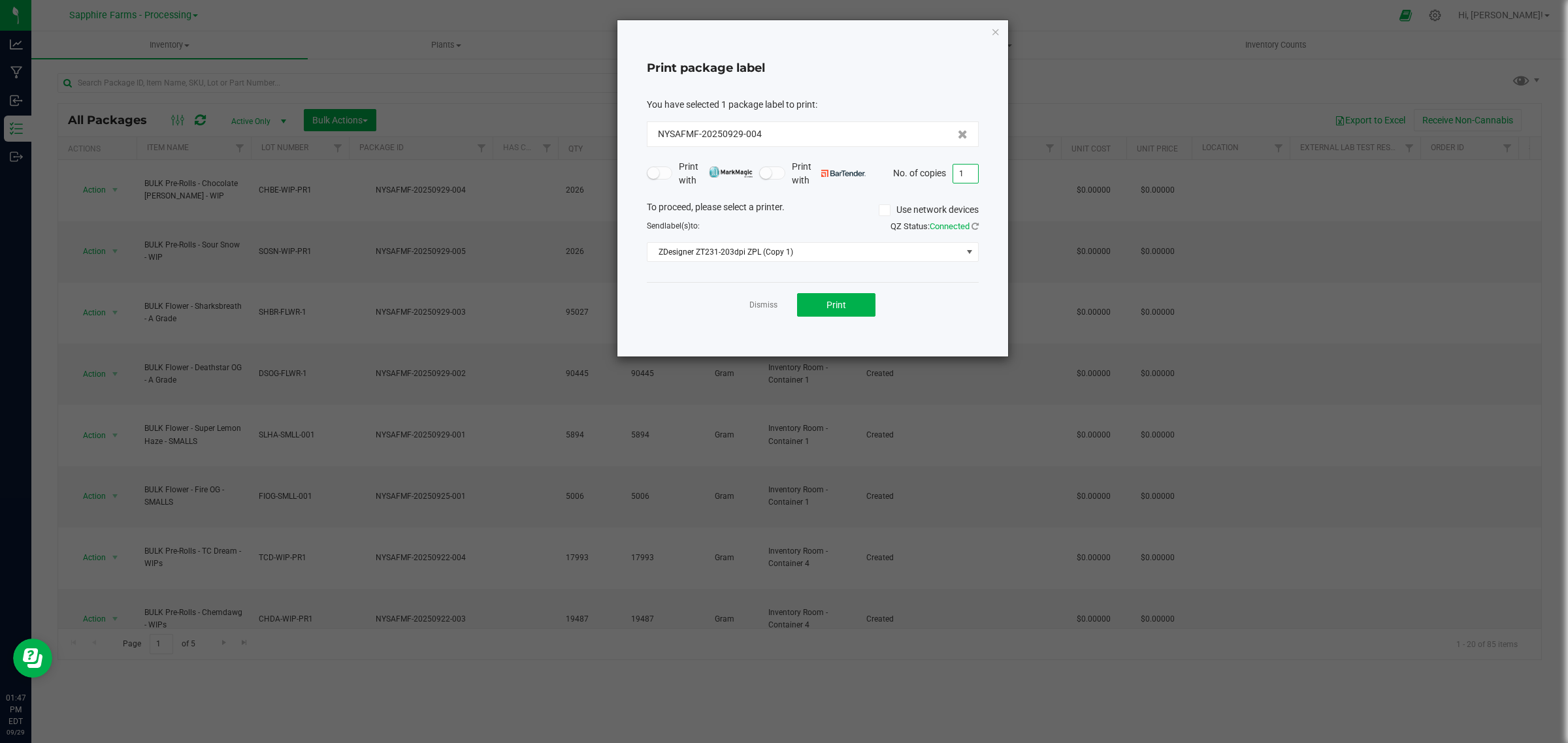
click at [977, 175] on input "1" at bounding box center [965, 174] width 25 height 19
type input "10"
click at [829, 317] on button "Print" at bounding box center [835, 305] width 78 height 23
click at [995, 30] on icon "button" at bounding box center [995, 31] width 9 height 15
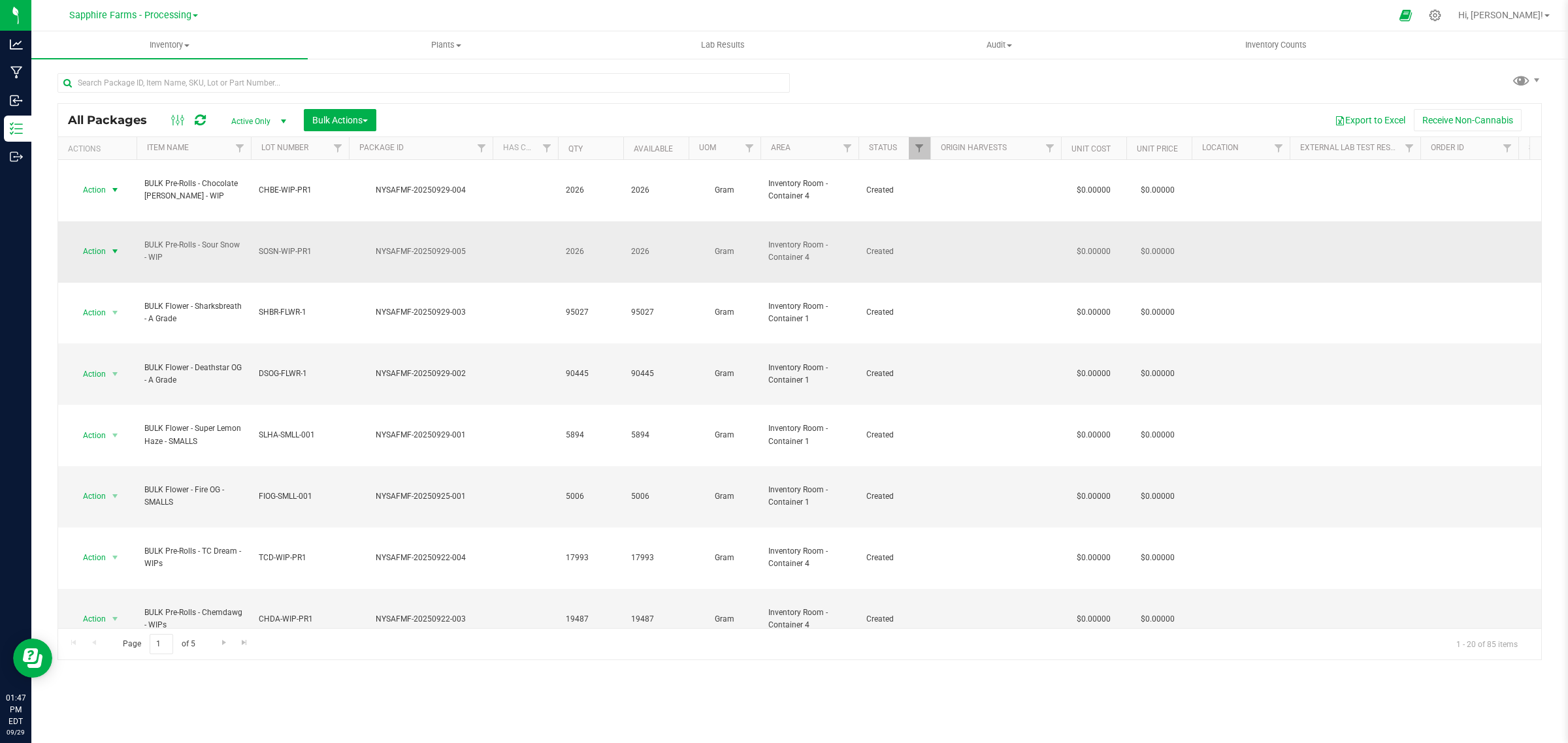
click at [114, 246] on span "select" at bounding box center [115, 252] width 11 height 11
click at [126, 392] on li "Print package label" at bounding box center [113, 399] width 83 height 36
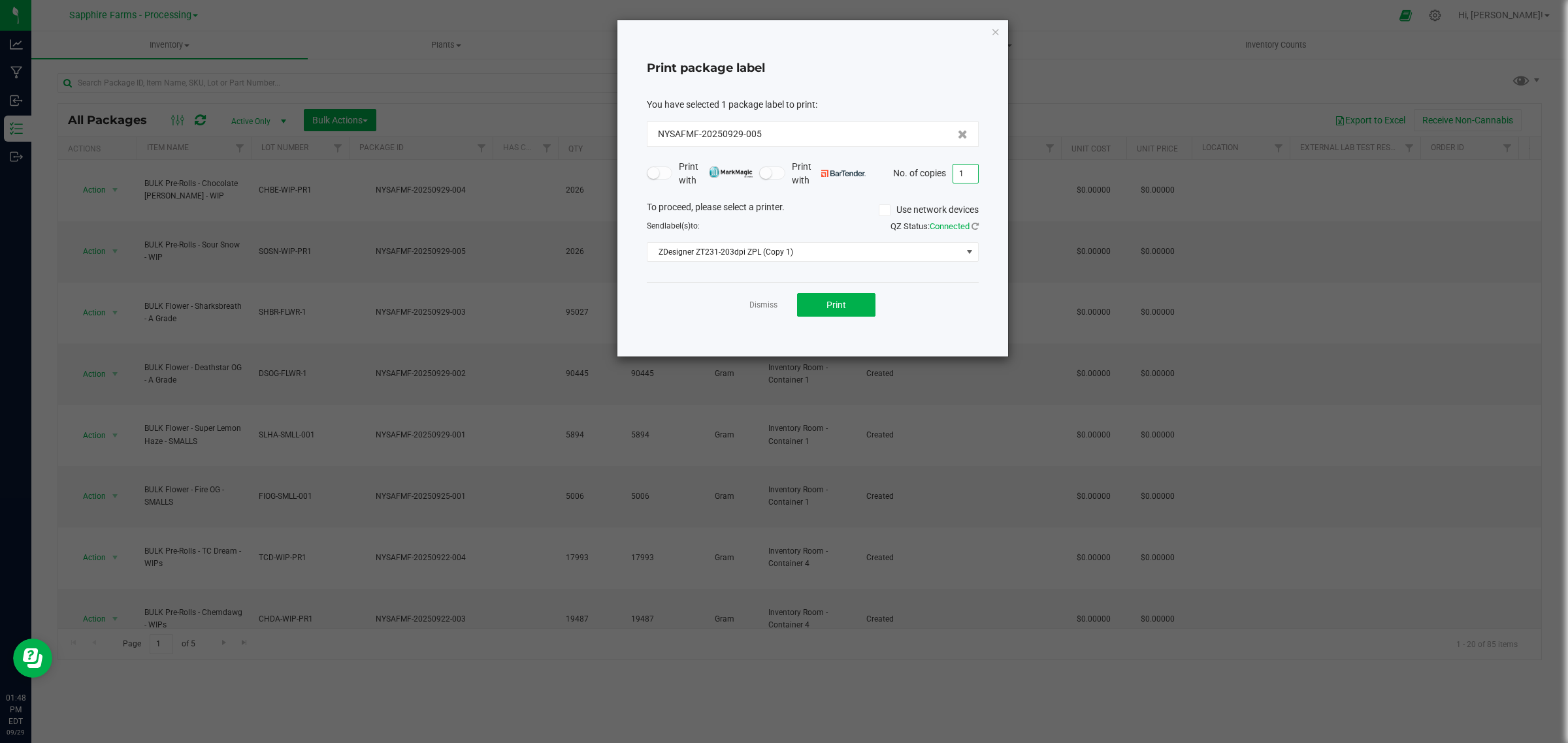
click at [964, 171] on input "1" at bounding box center [965, 174] width 25 height 19
type input "10"
click at [853, 311] on button "Print" at bounding box center [835, 305] width 78 height 23
click at [996, 28] on icon "button" at bounding box center [995, 31] width 9 height 15
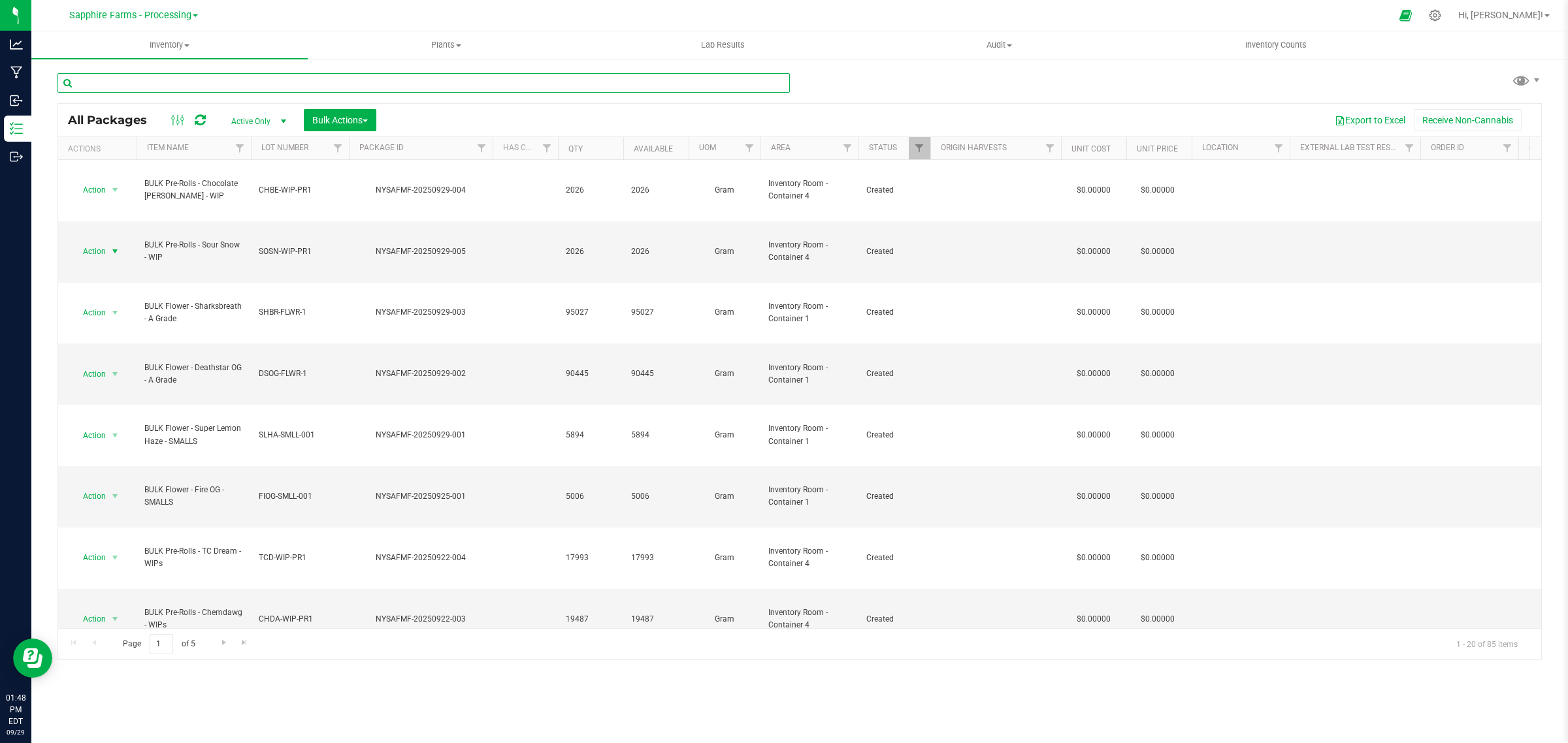
click at [269, 79] on input "text" at bounding box center [423, 83] width 733 height 19
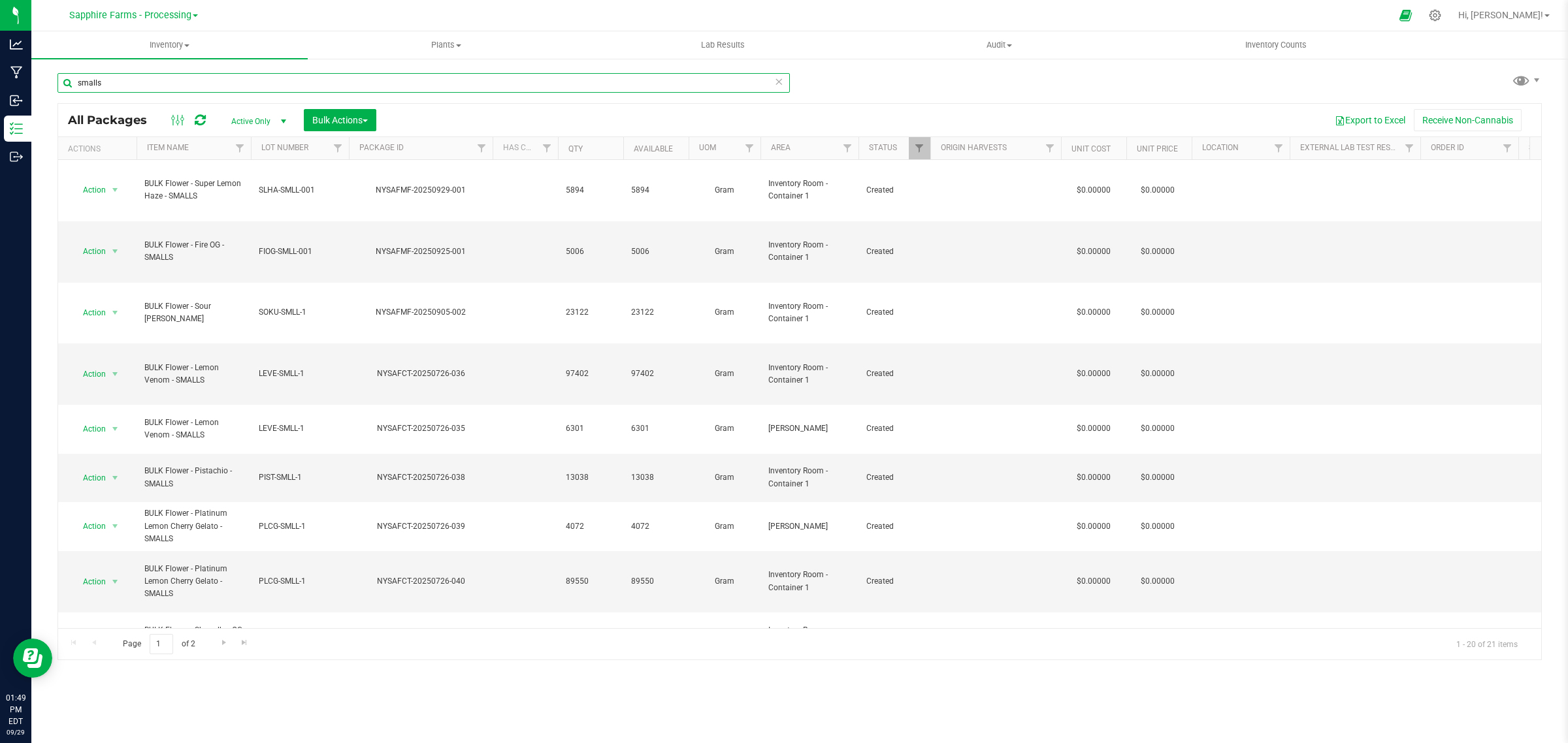
click at [121, 82] on input "smalls" at bounding box center [423, 83] width 733 height 19
type input "stank breath"
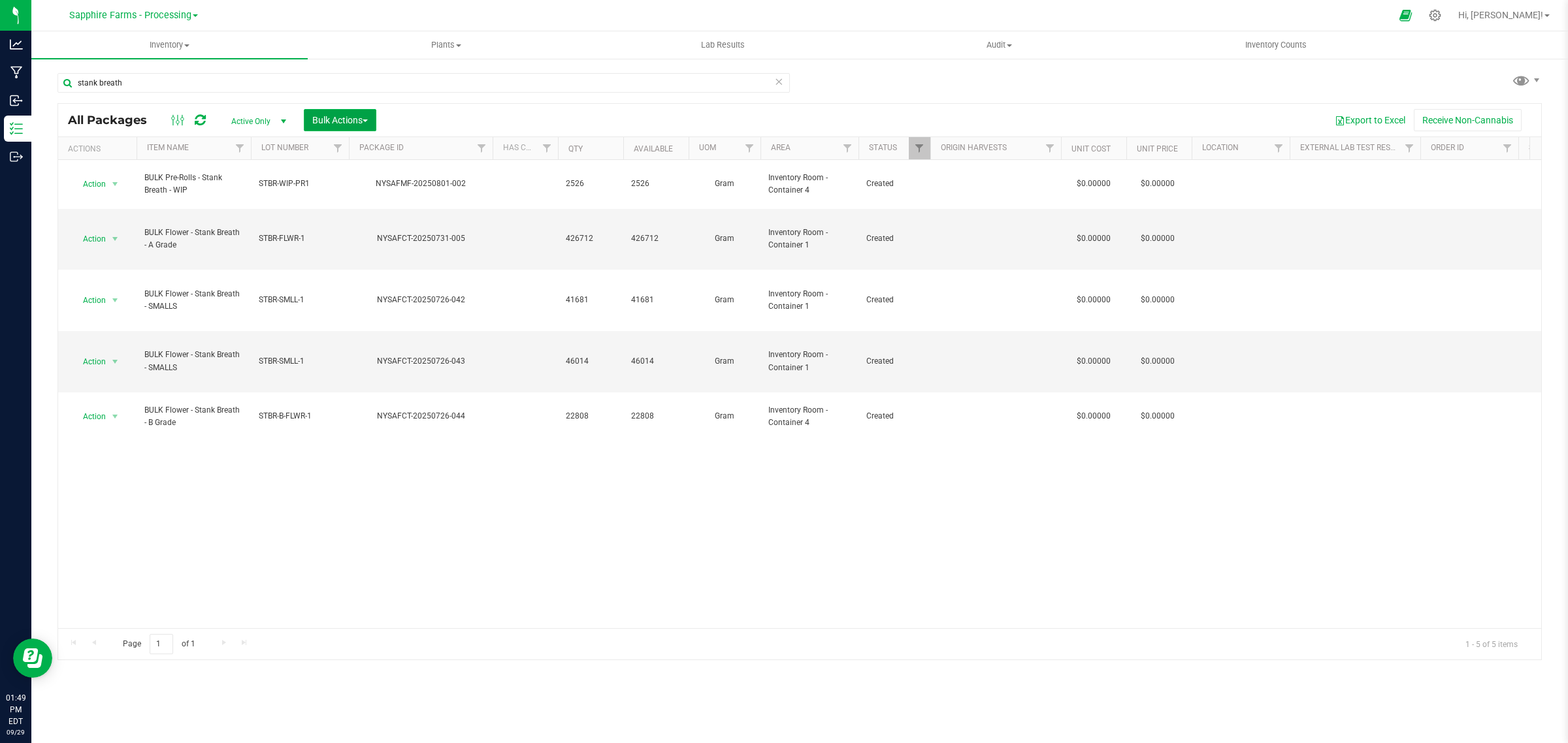
click at [340, 120] on span "Bulk Actions" at bounding box center [340, 120] width 56 height 11
click at [359, 203] on div "Combine packages" at bounding box center [358, 198] width 93 height 21
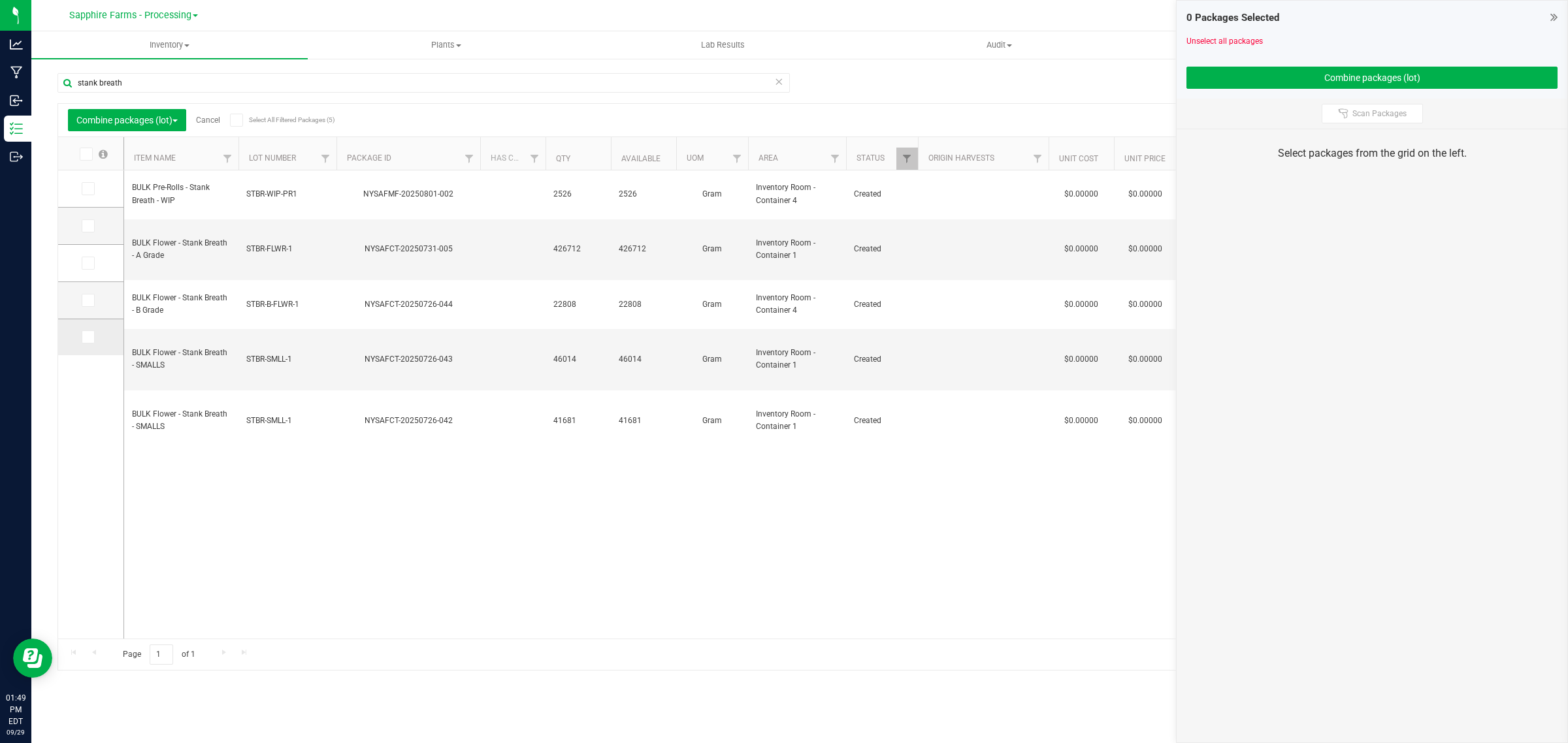
click at [87, 337] on icon at bounding box center [87, 337] width 9 height 0
click at [0, 0] on input "checkbox" at bounding box center [0, 0] width 0 height 0
click at [85, 300] on icon at bounding box center [87, 300] width 9 height 0
click at [0, 0] on input "checkbox" at bounding box center [0, 0] width 0 height 0
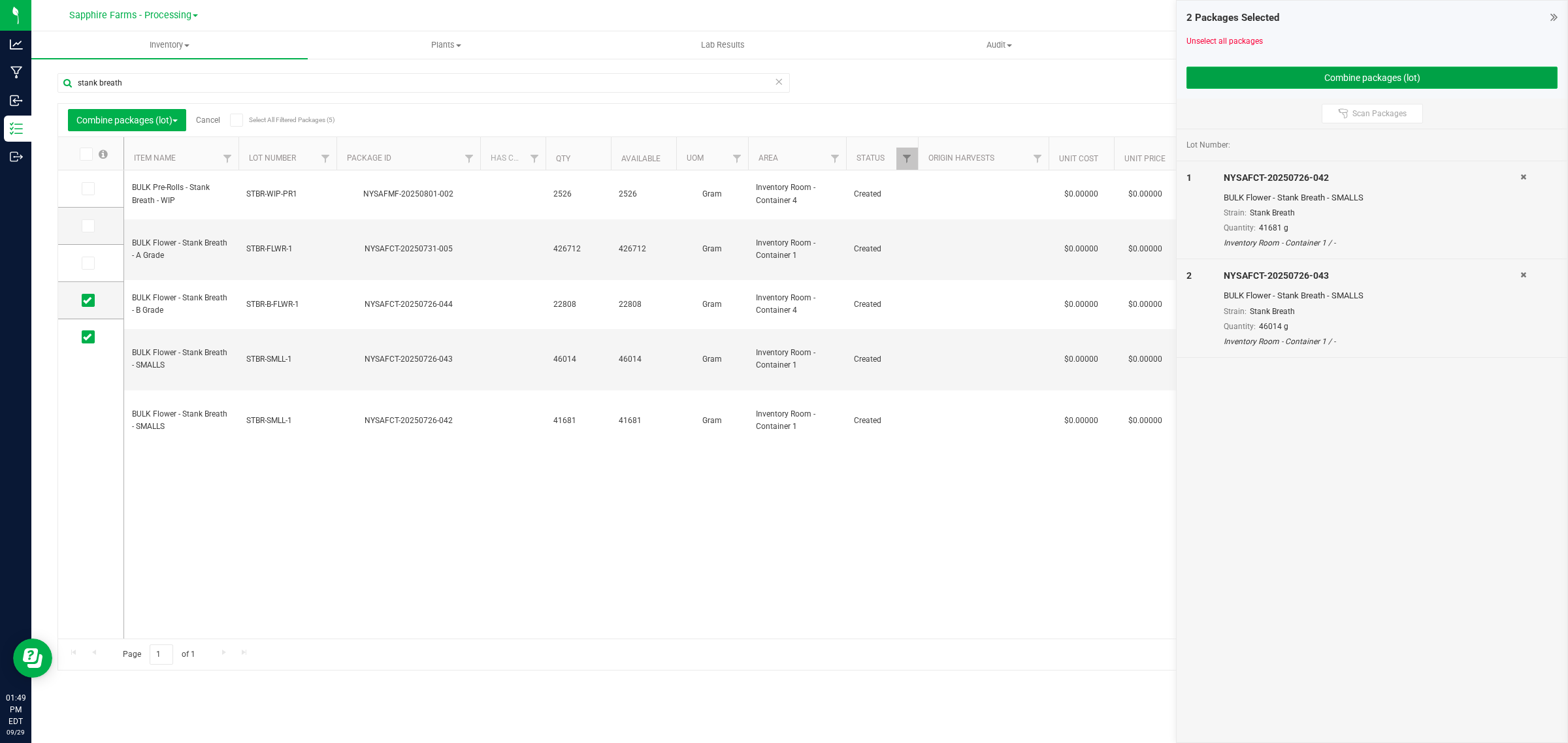
click at [1294, 76] on button "Combine packages (lot)" at bounding box center [1372, 77] width 371 height 22
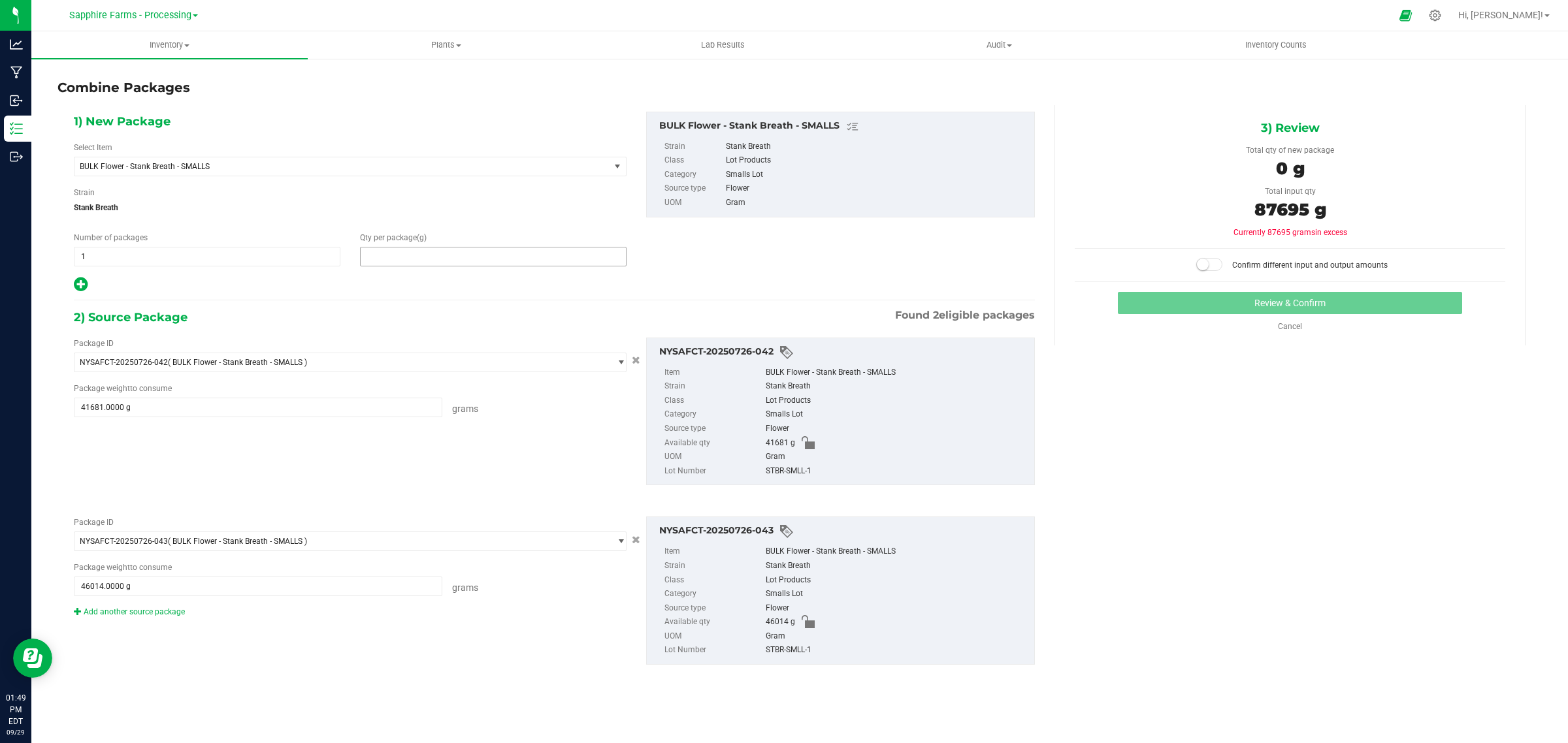
click at [497, 255] on span at bounding box center [493, 256] width 267 height 19
type input "87695"
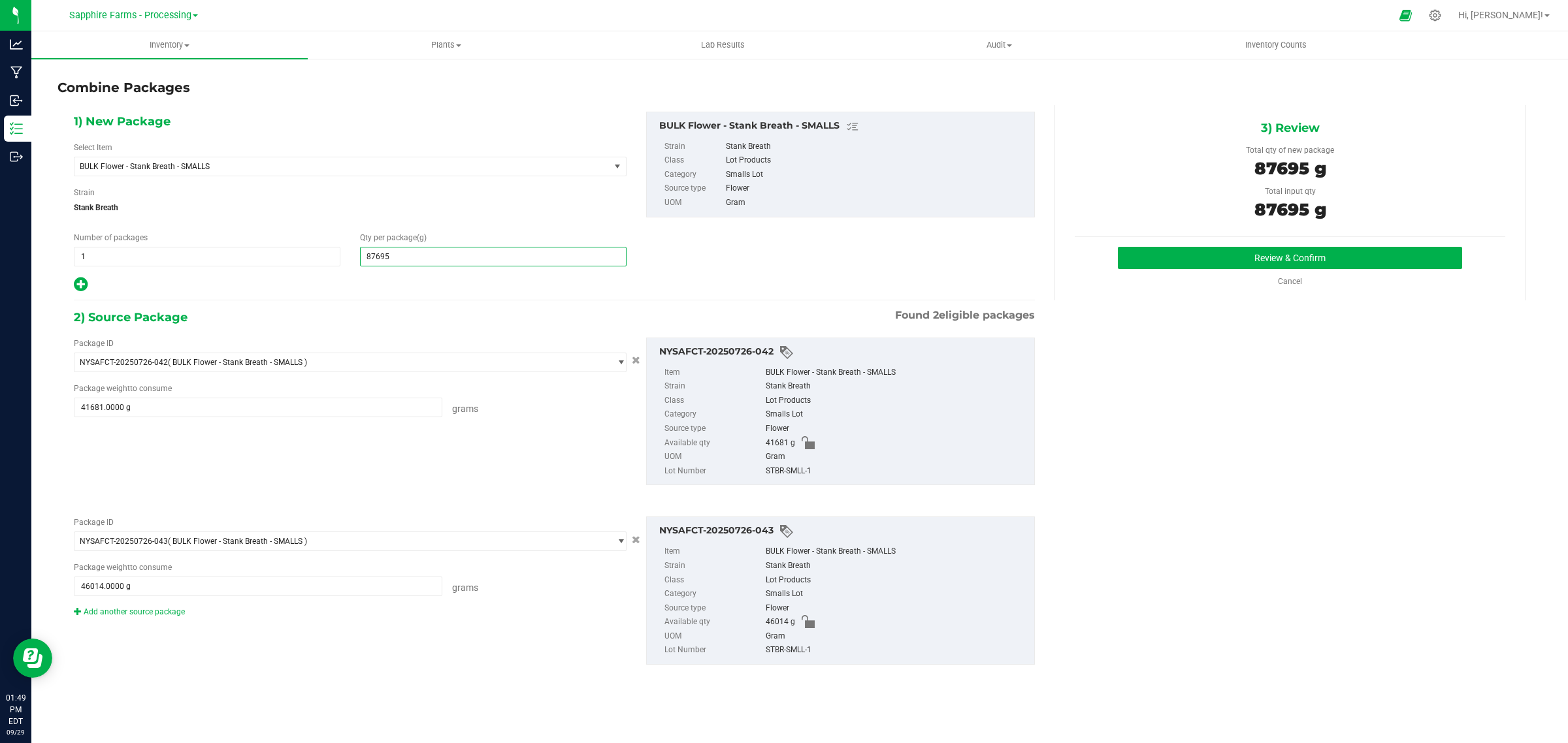
type input "87,695"
click at [772, 256] on div "1) New Package Select Item BULK Flower - Stank Breath - SMALLS BULK - Ground - …" at bounding box center [554, 202] width 981 height 182
click at [1190, 253] on button "Review & Confirm" at bounding box center [1289, 258] width 344 height 22
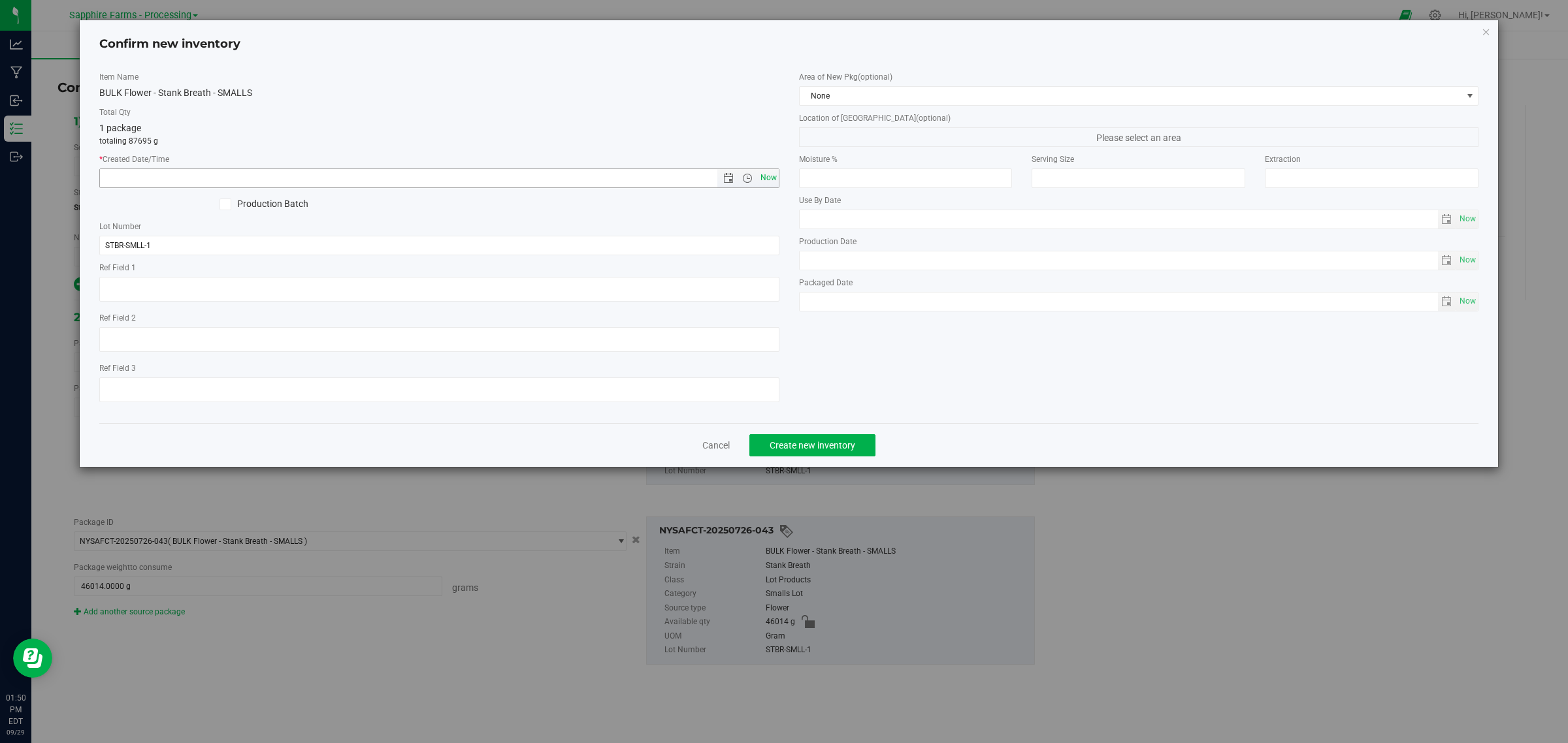
click at [770, 177] on span "Now" at bounding box center [768, 178] width 22 height 19
type input "9/29/2025 1:50 PM"
click at [838, 93] on span "None" at bounding box center [1131, 96] width 662 height 19
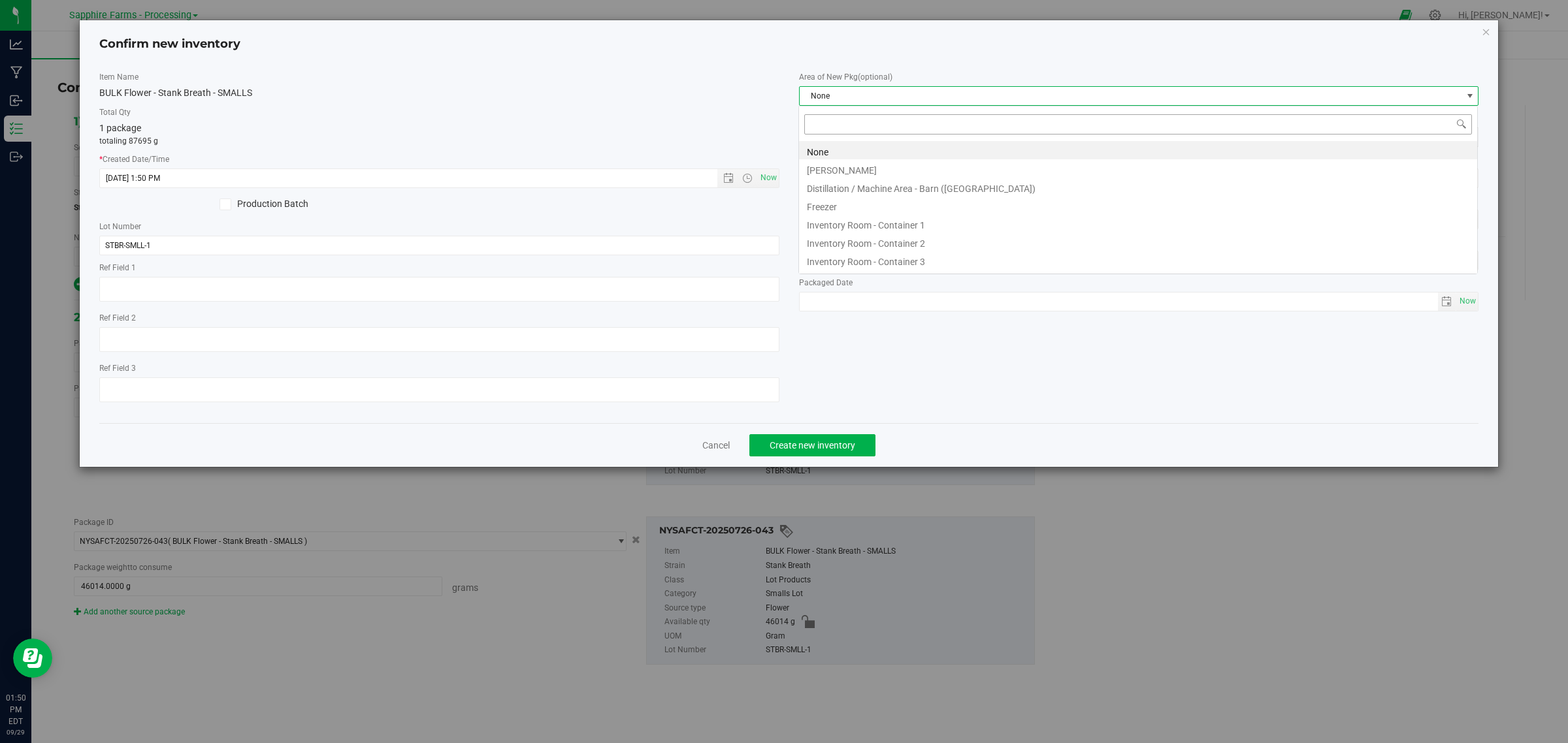
scroll to position [20, 680]
click at [911, 227] on li "Inventory Room - Container 1" at bounding box center [1138, 223] width 678 height 19
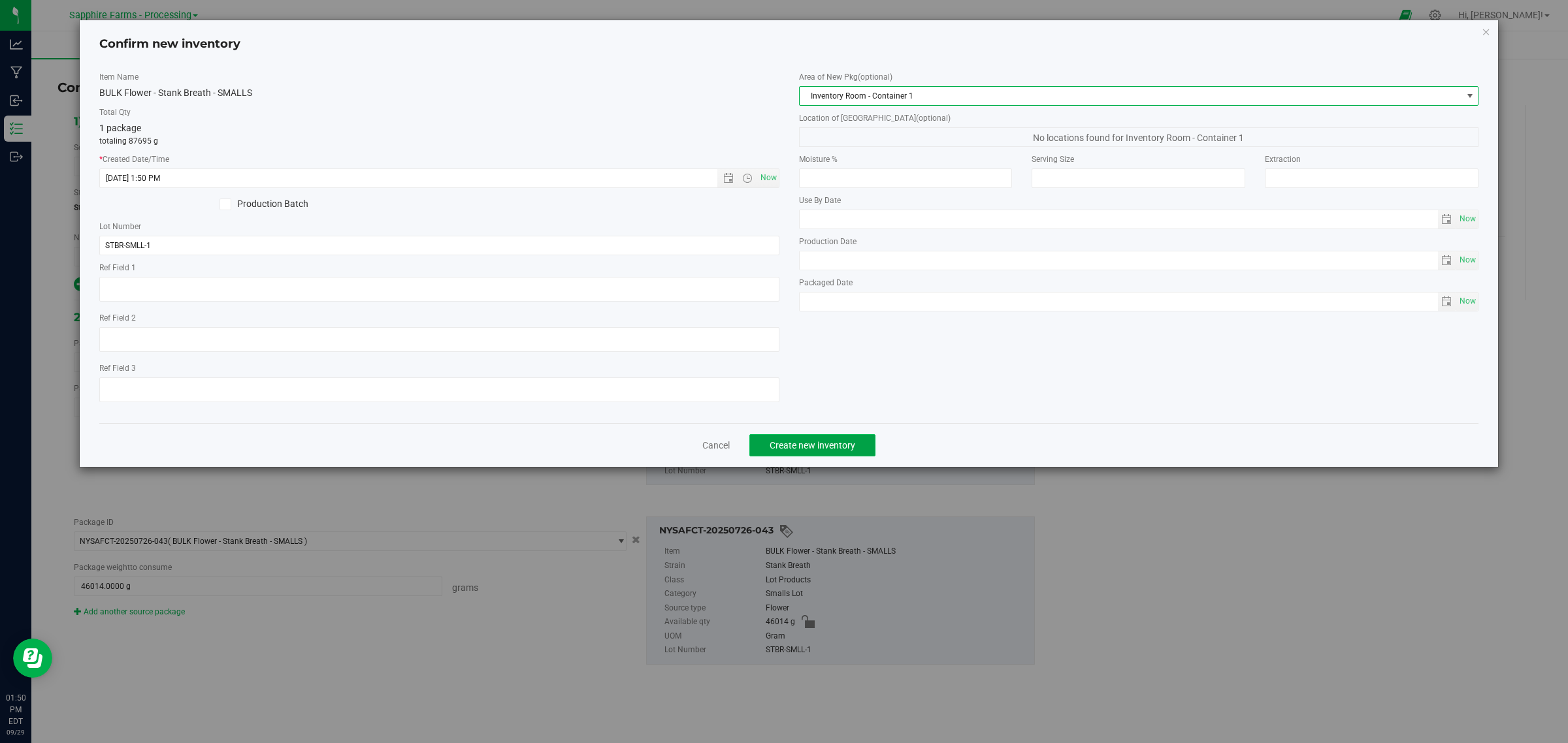
click at [851, 448] on span "Create new inventory" at bounding box center [812, 446] width 86 height 11
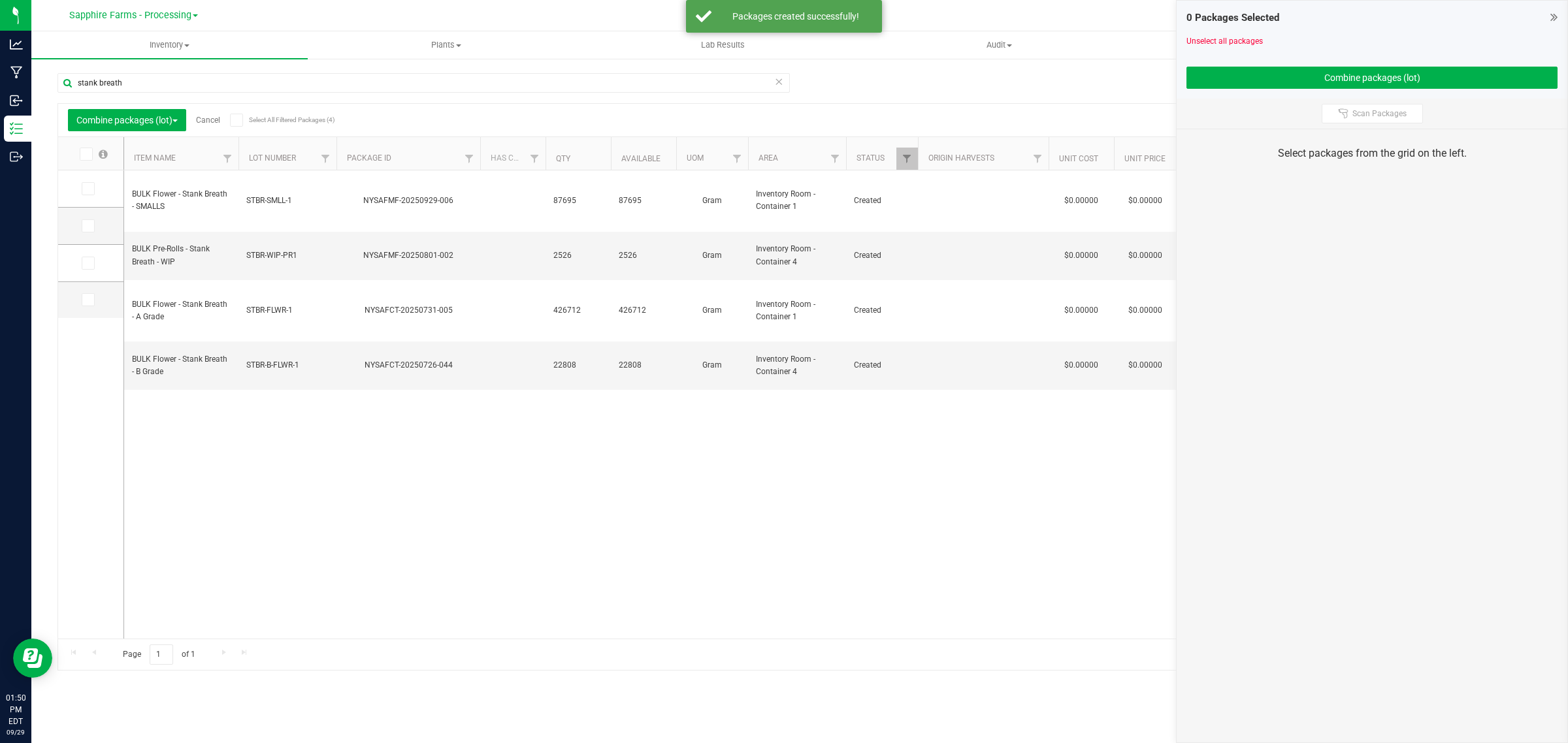
click at [210, 120] on link "Cancel" at bounding box center [208, 120] width 24 height 9
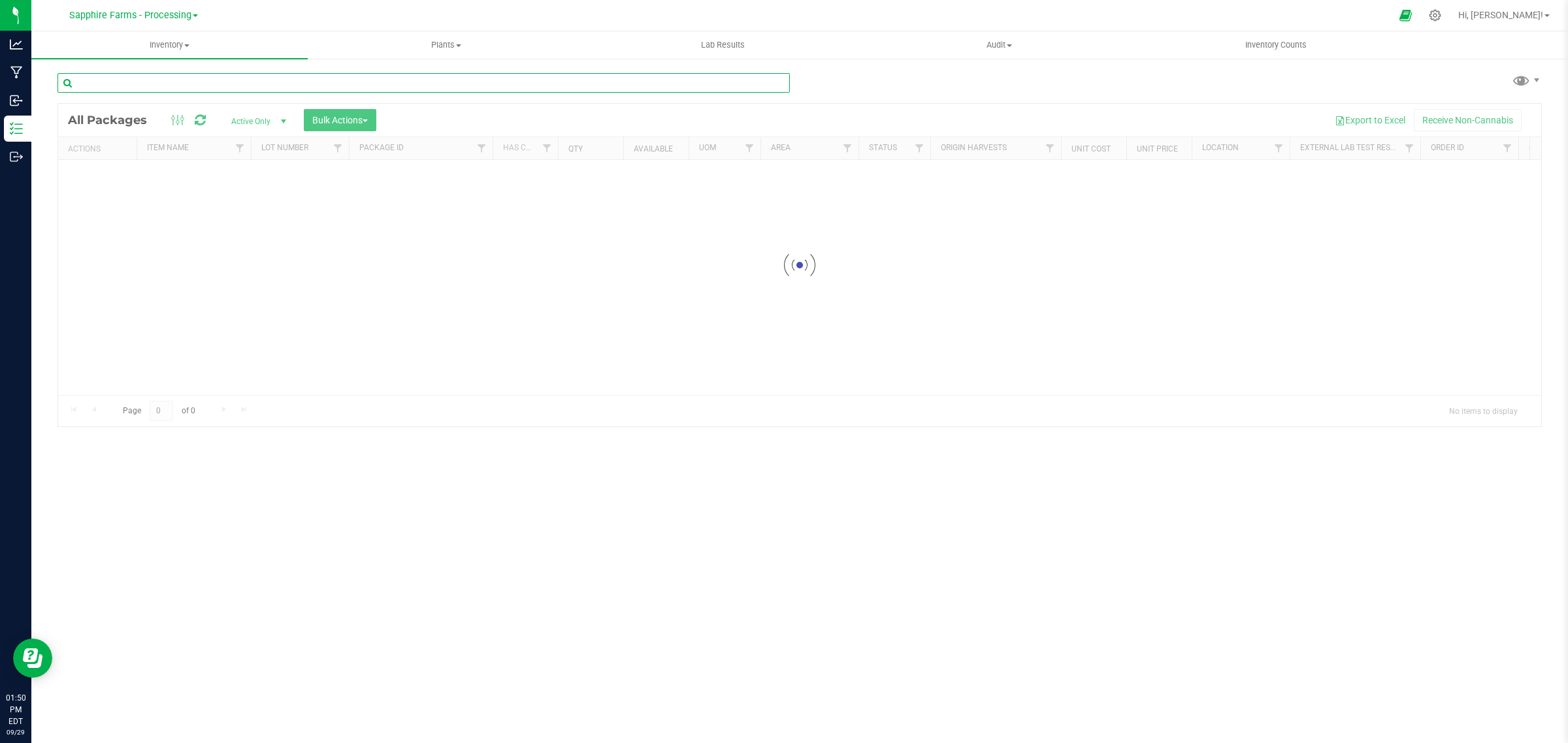
click at [176, 74] on input "text" at bounding box center [423, 83] width 733 height 19
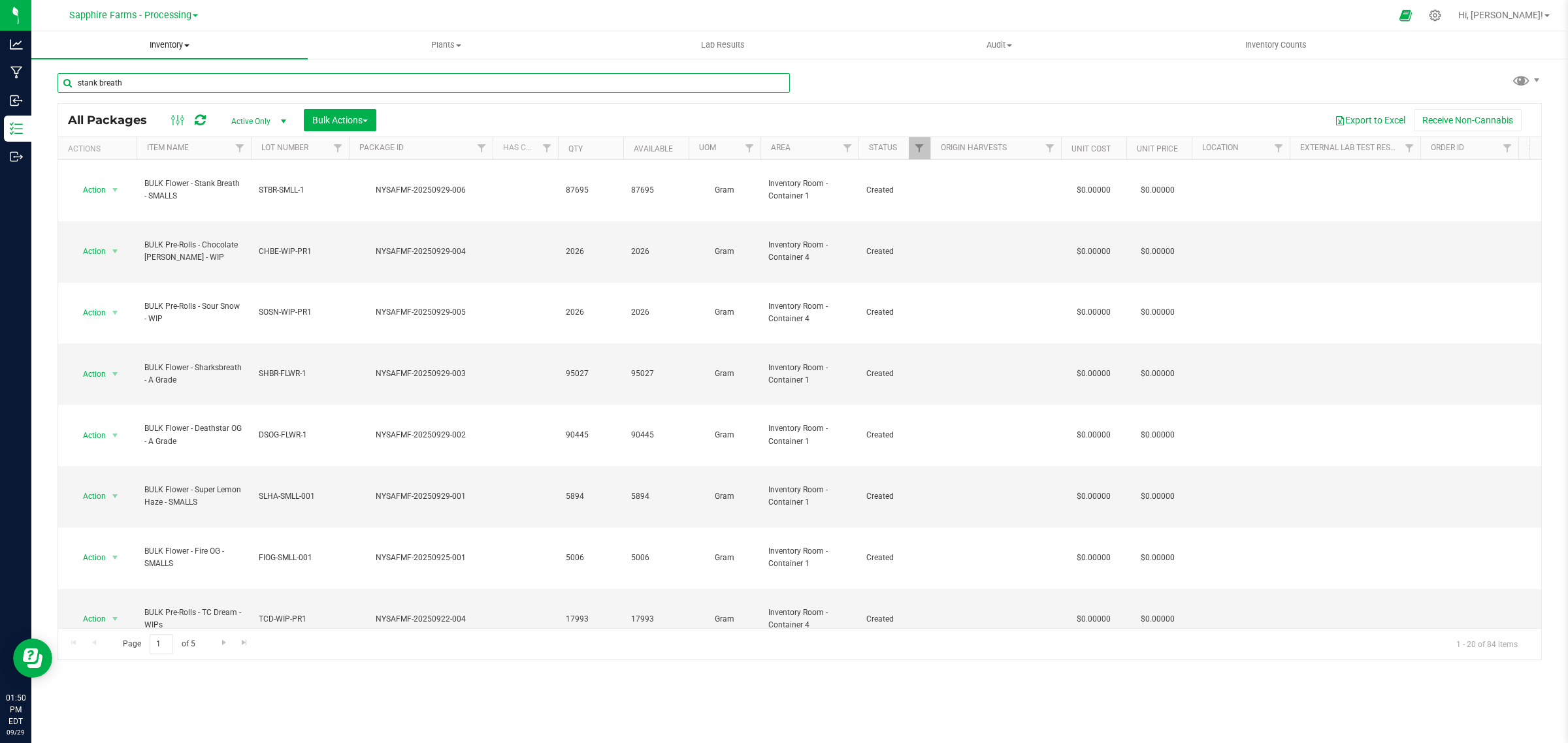
type input "stank breath"
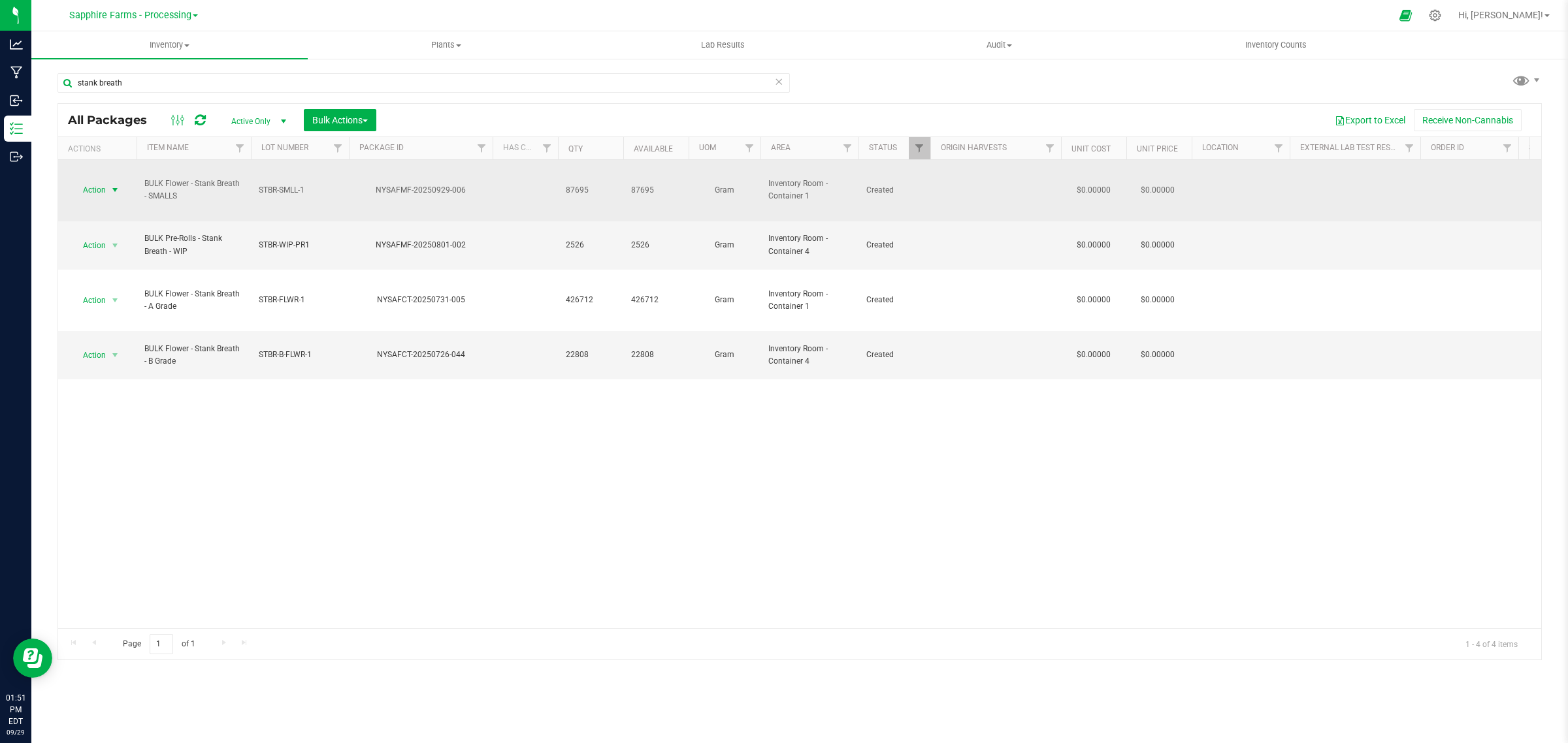
click at [112, 185] on span "select" at bounding box center [115, 190] width 11 height 11
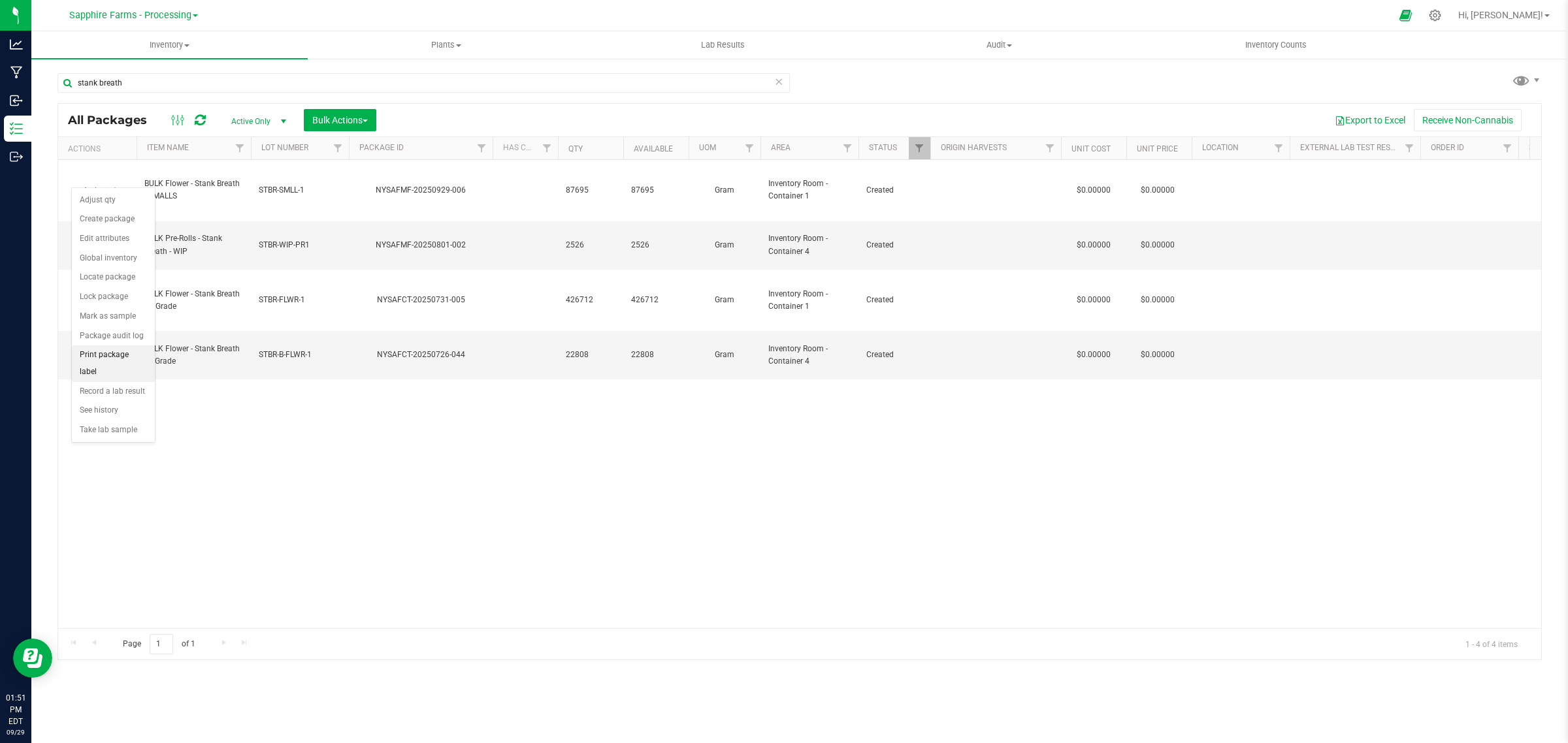
click at [117, 353] on li "Print package label" at bounding box center [113, 363] width 83 height 36
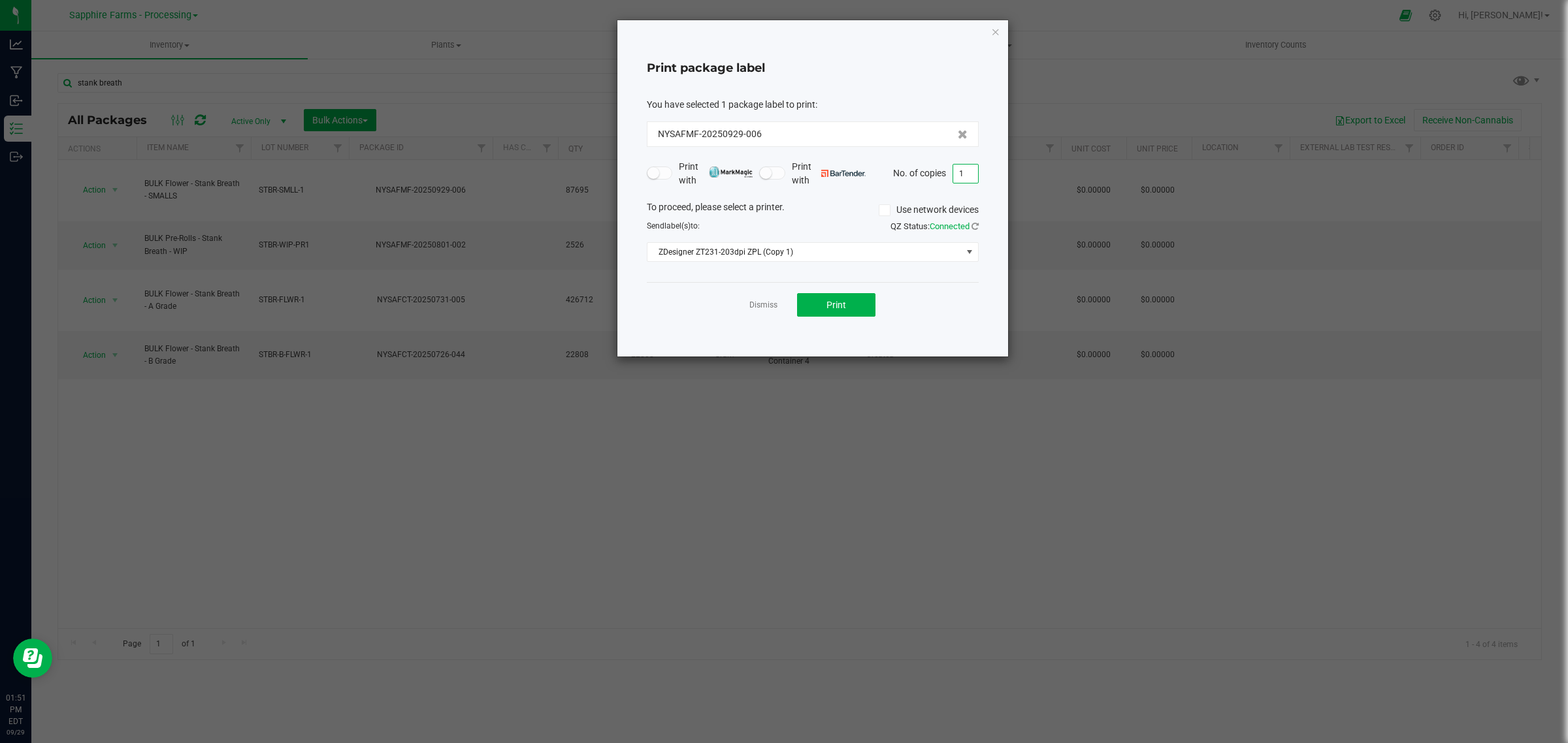
click at [964, 175] on input "1" at bounding box center [965, 174] width 25 height 19
type input "20"
click at [818, 302] on button "Print" at bounding box center [835, 305] width 78 height 23
click at [994, 33] on icon "button" at bounding box center [995, 31] width 9 height 15
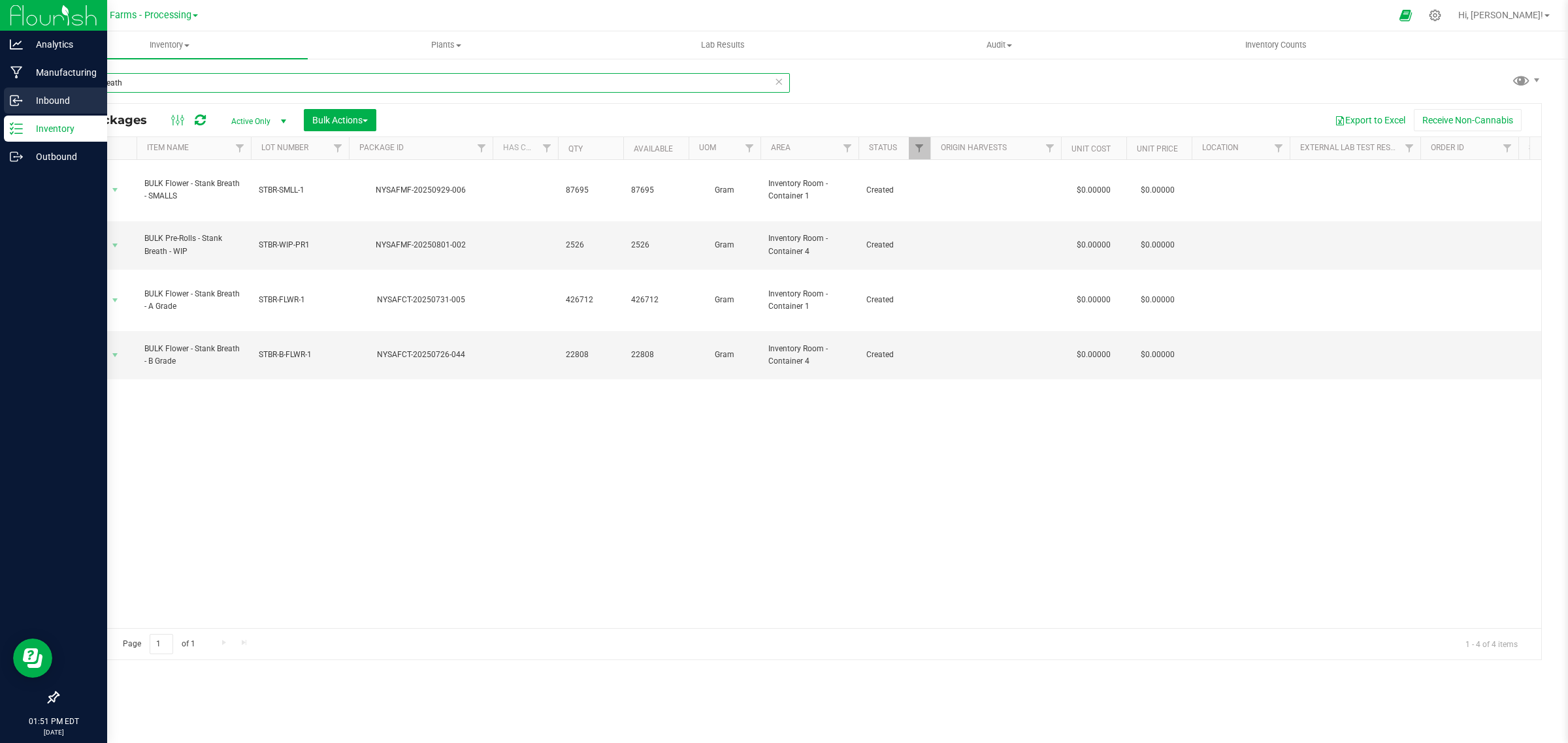
drag, startPoint x: 134, startPoint y: 80, endPoint x: 28, endPoint y: 90, distance: 106.5
click at [32, 90] on div "stank breath All Packages Active Only Active Only Lab Samples Locked All Bulk A…" at bounding box center [800, 256] width 1536 height 399
type input "plcg"
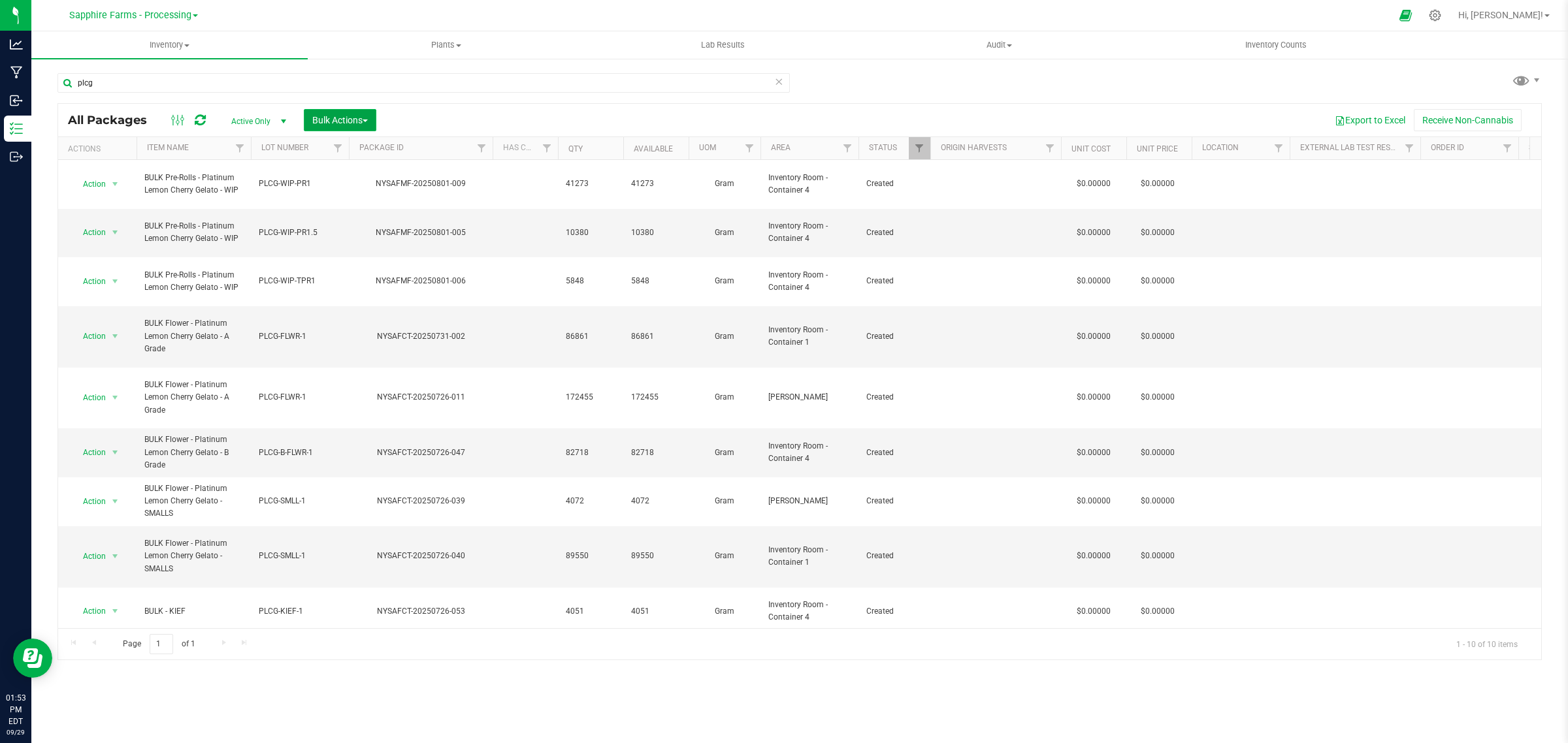
click at [351, 112] on button "Bulk Actions" at bounding box center [340, 120] width 73 height 22
click at [384, 198] on span "Combine packages" at bounding box center [349, 198] width 75 height 11
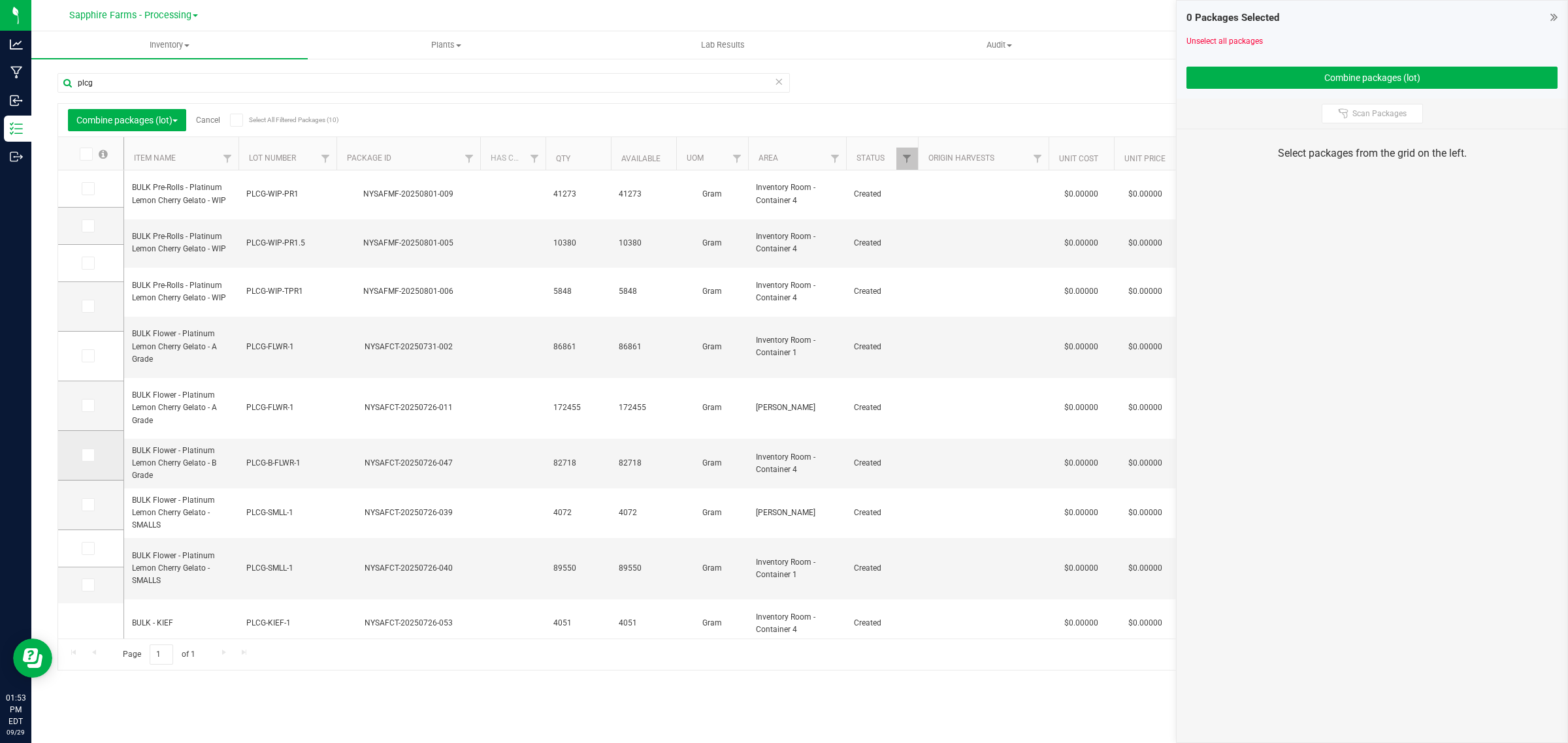
click at [89, 455] on icon at bounding box center [87, 455] width 9 height 0
click at [0, 0] on input "checkbox" at bounding box center [0, 0] width 0 height 0
click at [85, 511] on span at bounding box center [88, 504] width 13 height 13
click at [0, 0] on input "checkbox" at bounding box center [0, 0] width 0 height 0
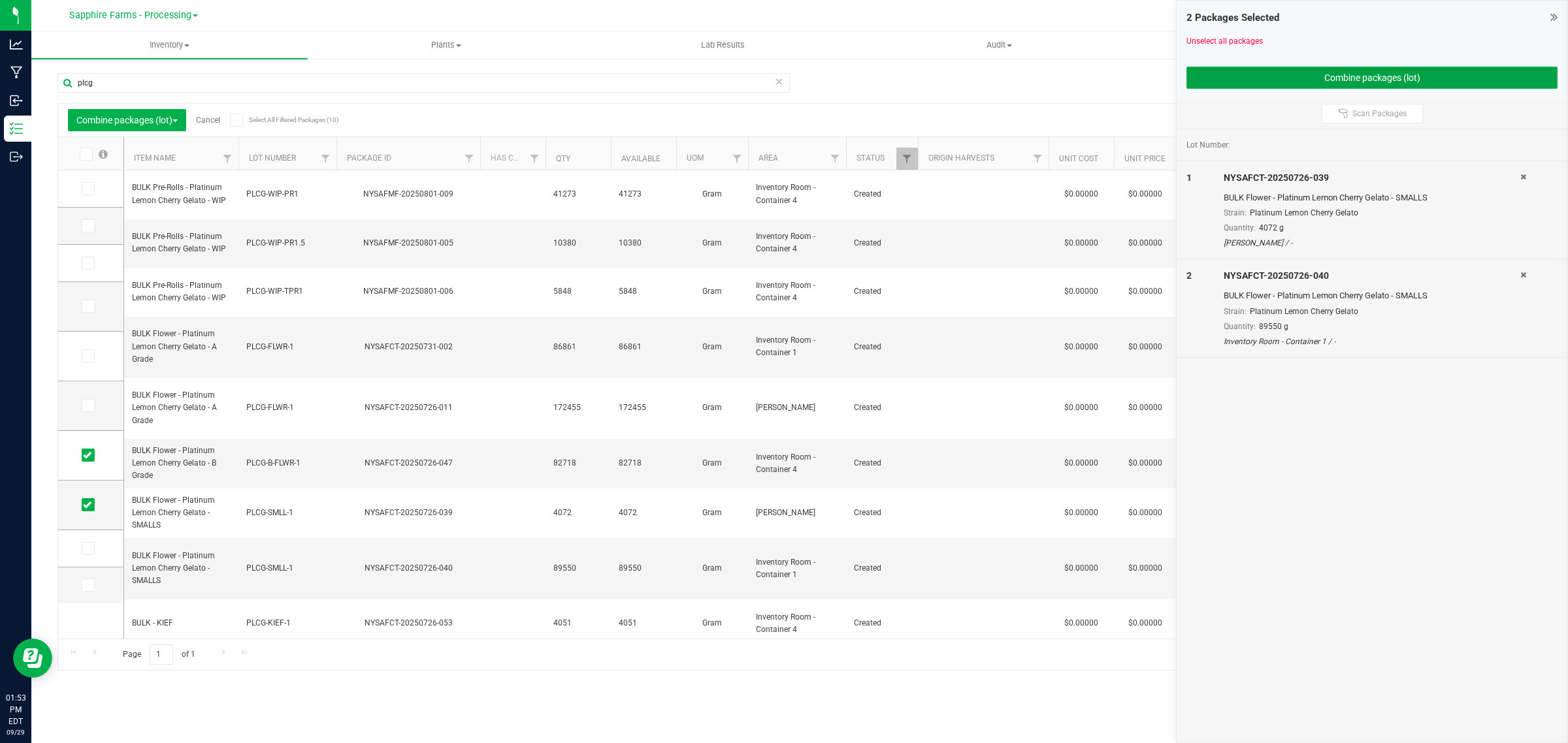
click at [1253, 80] on button "Combine packages (lot)" at bounding box center [1372, 77] width 371 height 22
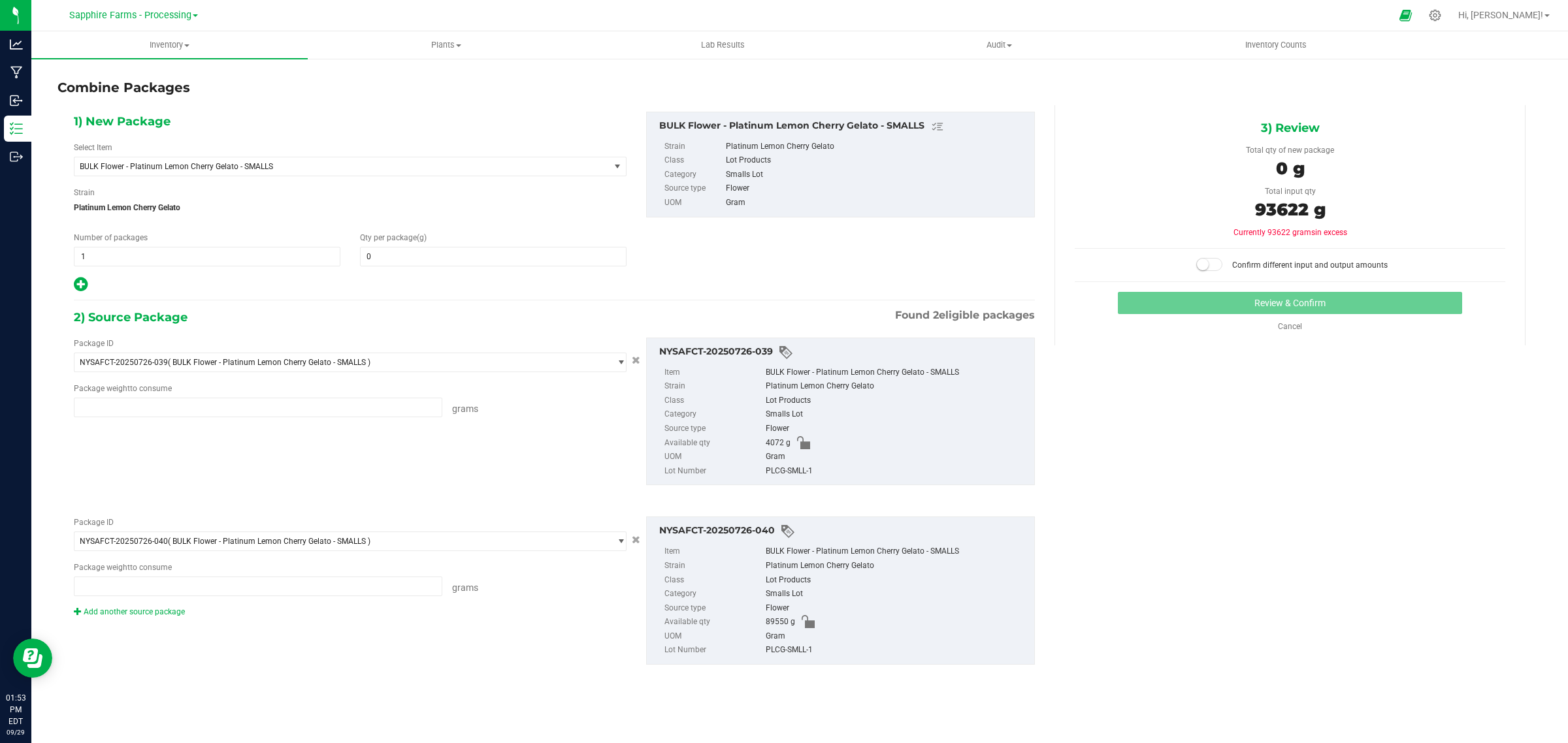
type input "4072.0000 g"
type input "89550.0000 g"
click at [444, 256] on span at bounding box center [493, 256] width 267 height 19
type input "93622"
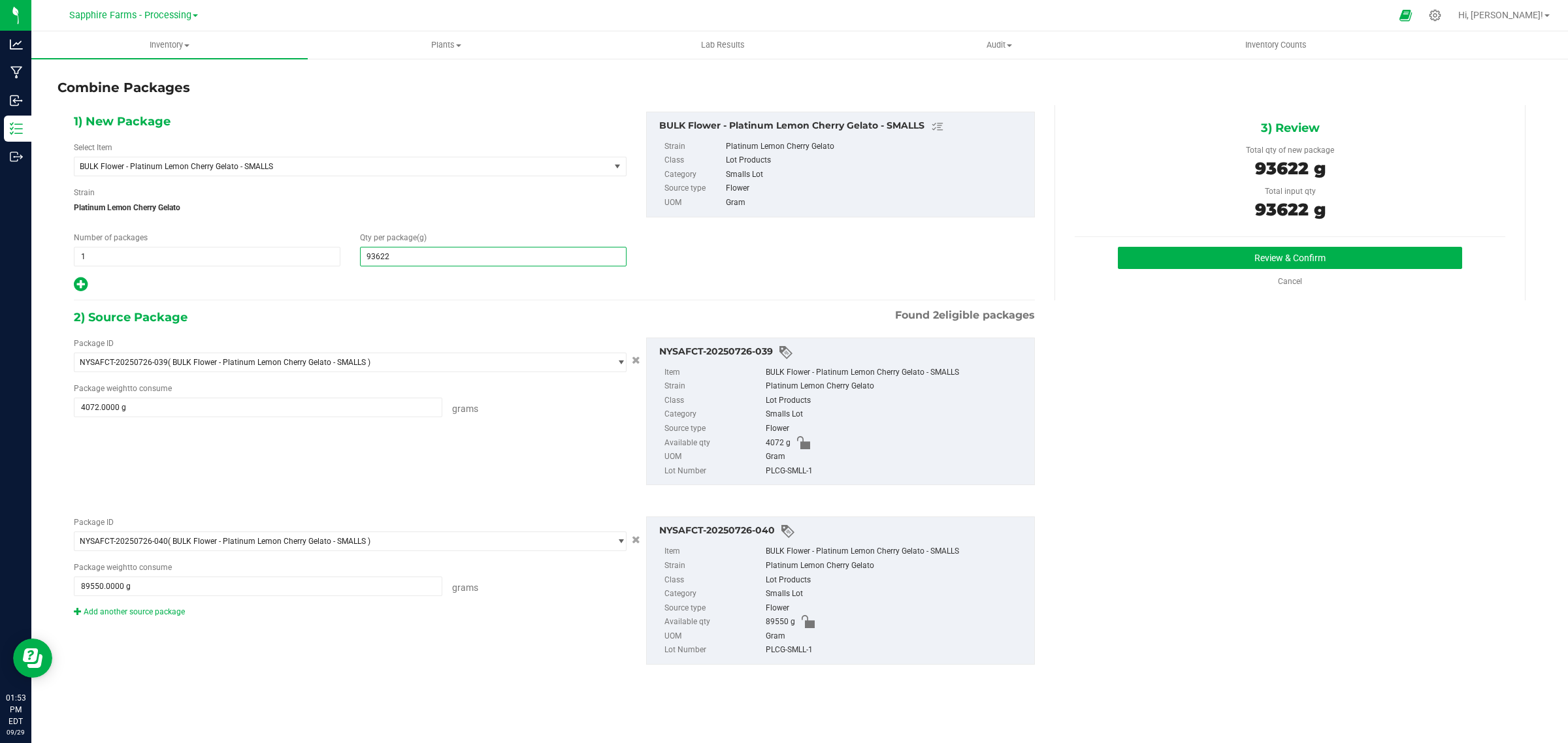
type input "93,622"
click at [441, 327] on div "2) Source Package Found 2 eligible packages" at bounding box center [554, 317] width 961 height 19
click at [1165, 263] on button "Review & Confirm" at bounding box center [1289, 258] width 344 height 22
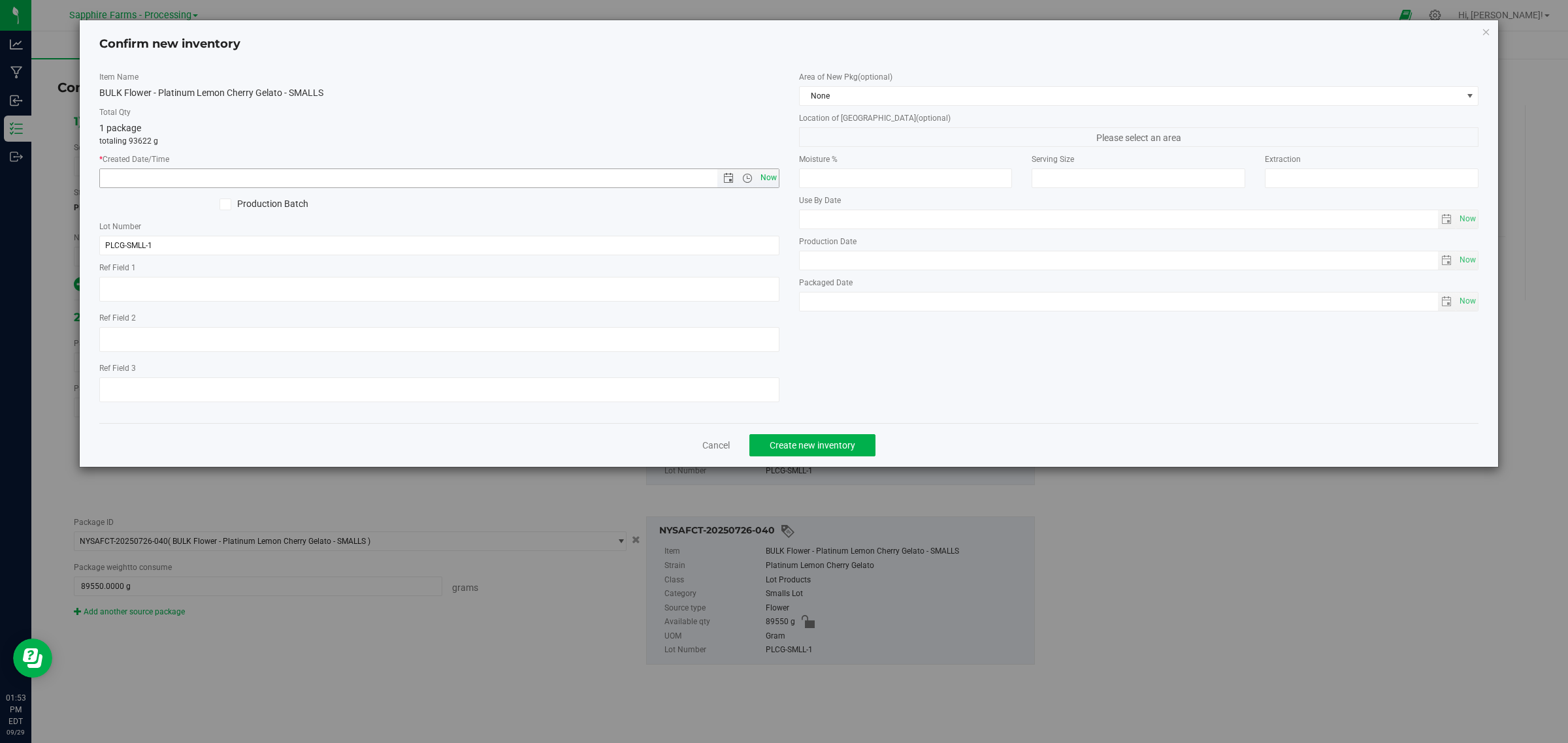
click at [771, 179] on span "Now" at bounding box center [768, 178] width 22 height 19
type input "9/29/2025 1:53 PM"
click at [971, 96] on span "None" at bounding box center [1131, 96] width 662 height 19
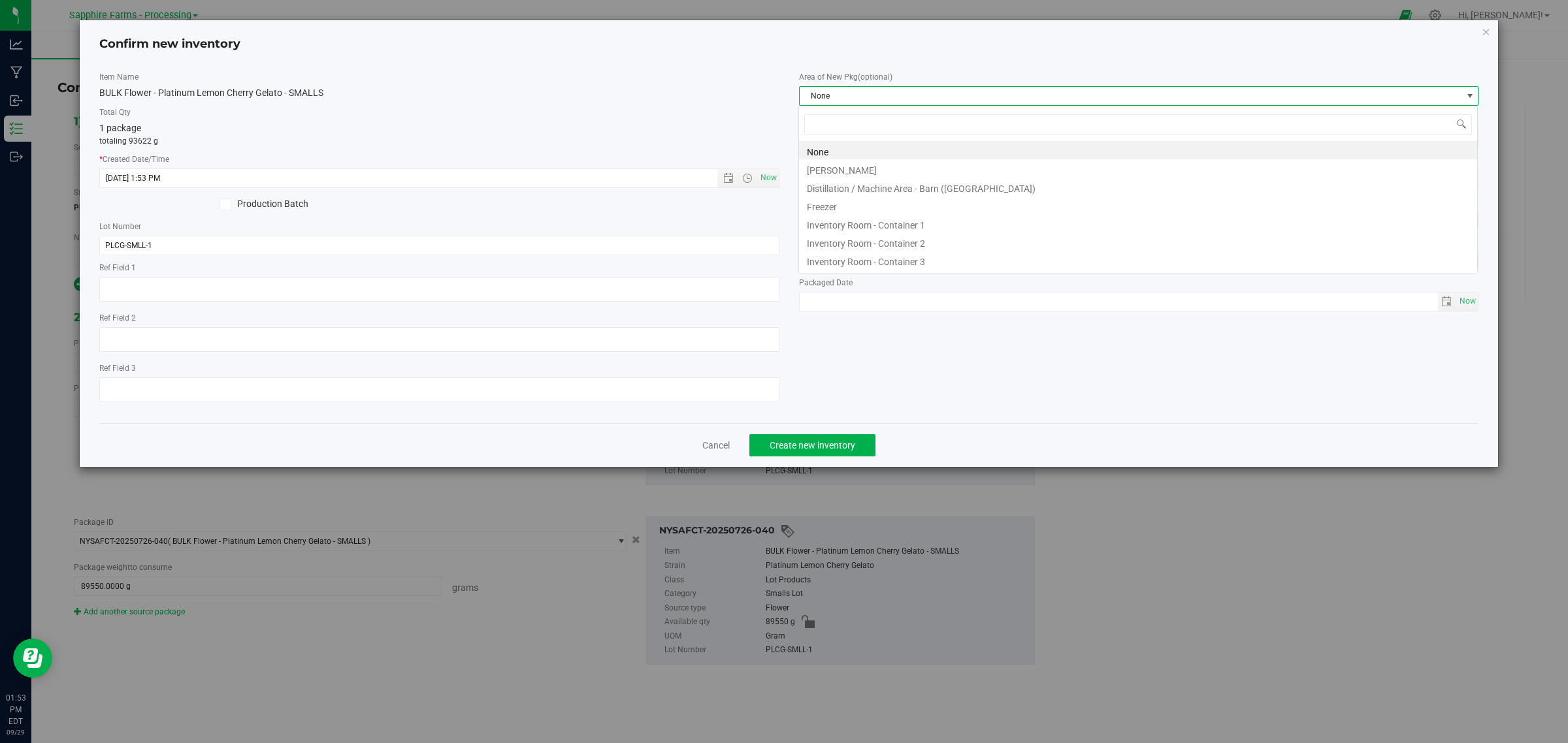
scroll to position [20, 680]
click at [947, 222] on li "Inventory Room - Container 1" at bounding box center [1138, 223] width 678 height 19
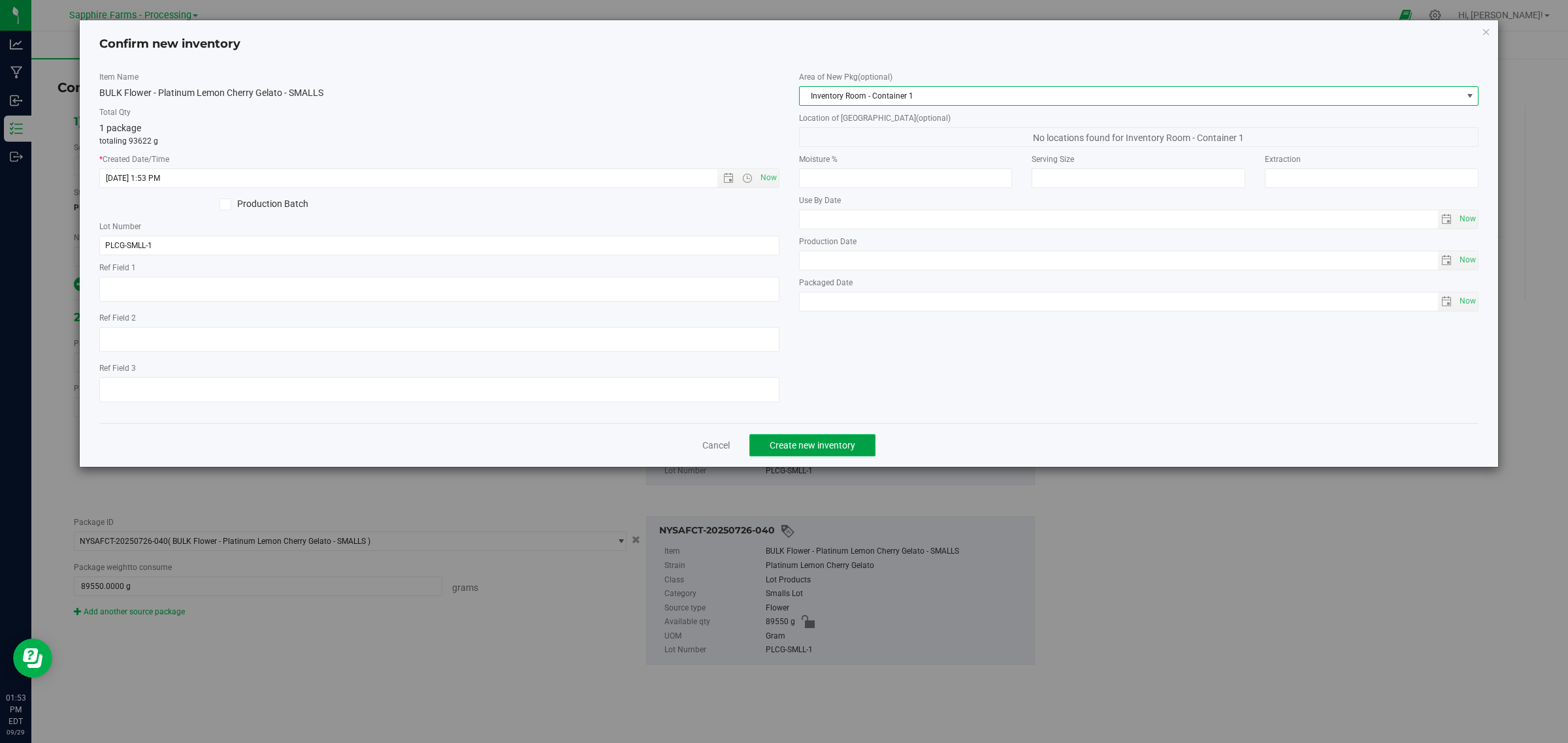
click at [815, 444] on span "Create new inventory" at bounding box center [812, 446] width 86 height 11
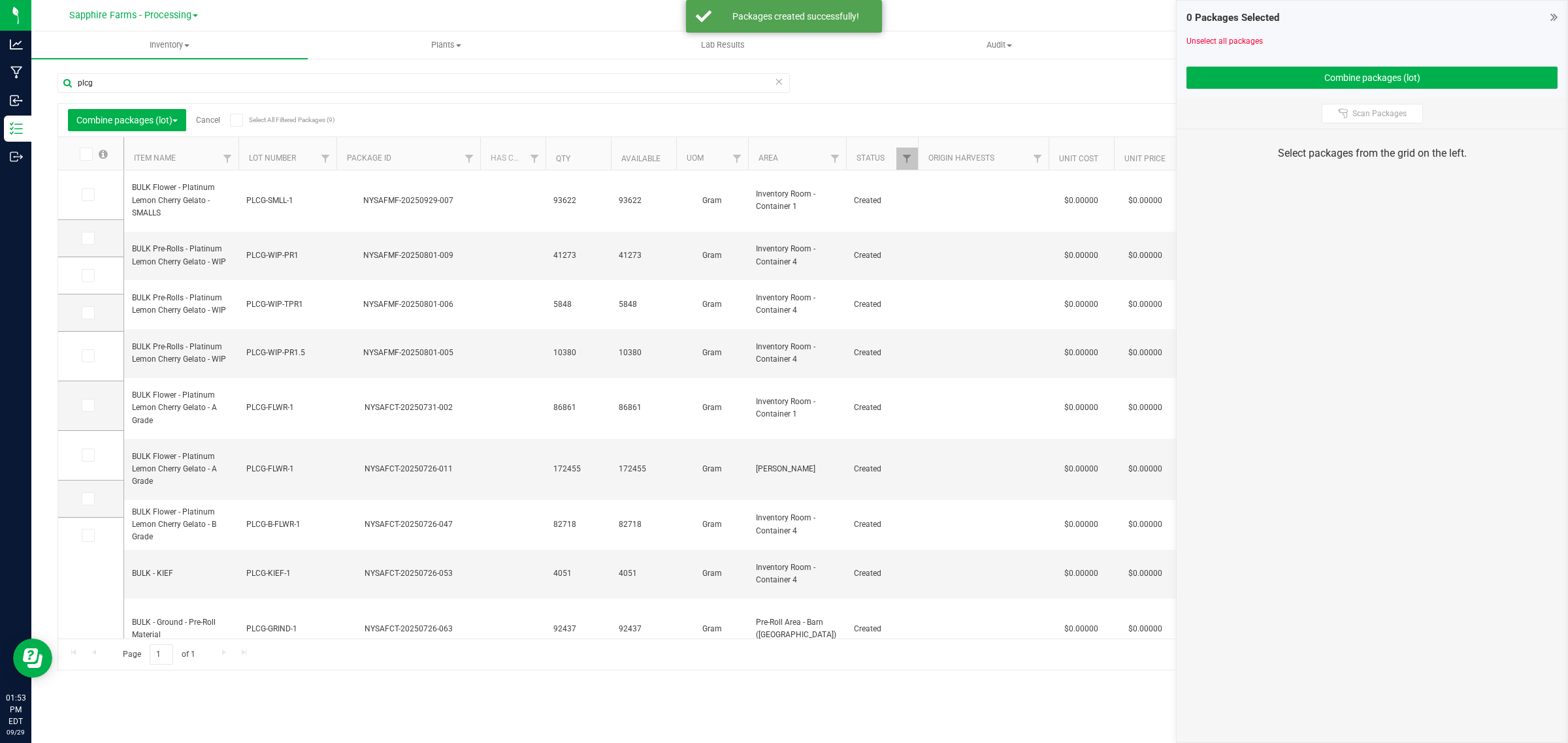
click at [217, 124] on div "Combine packages (lot) Cancel Select All Filtered Packages (9)" at bounding box center [191, 120] width 247 height 22
click at [217, 120] on link "Cancel" at bounding box center [208, 120] width 24 height 9
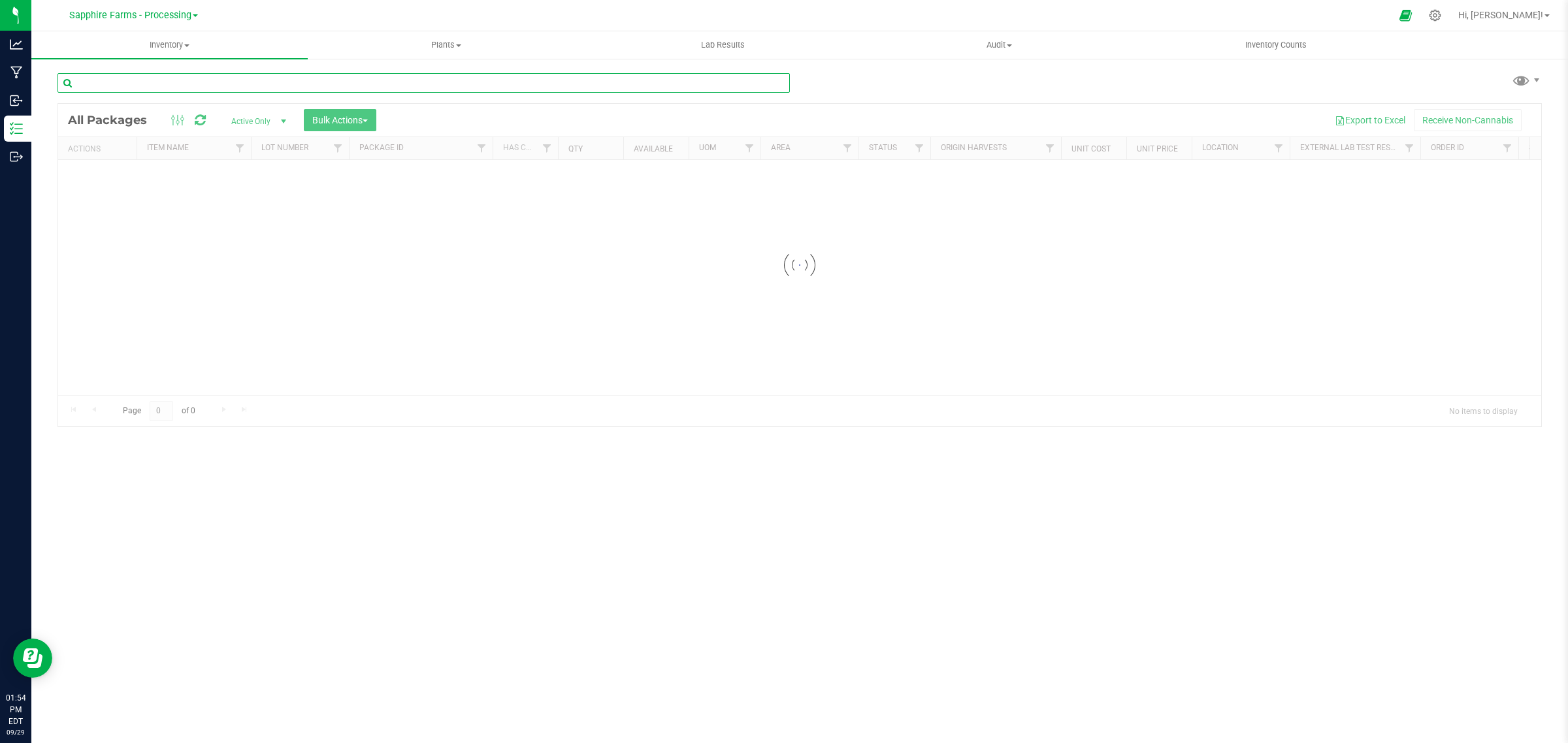
click at [219, 89] on input "text" at bounding box center [423, 83] width 733 height 19
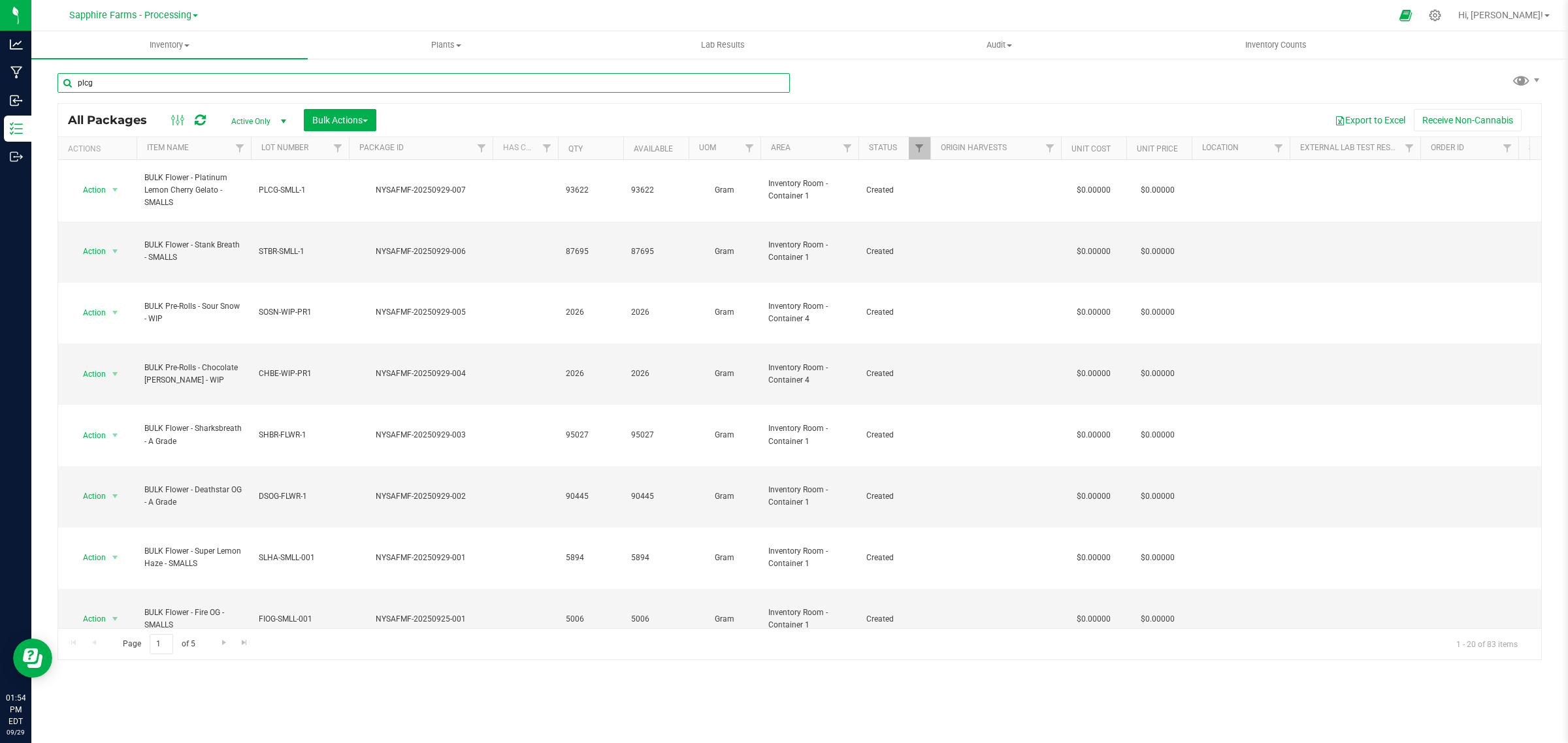
type input "plcg"
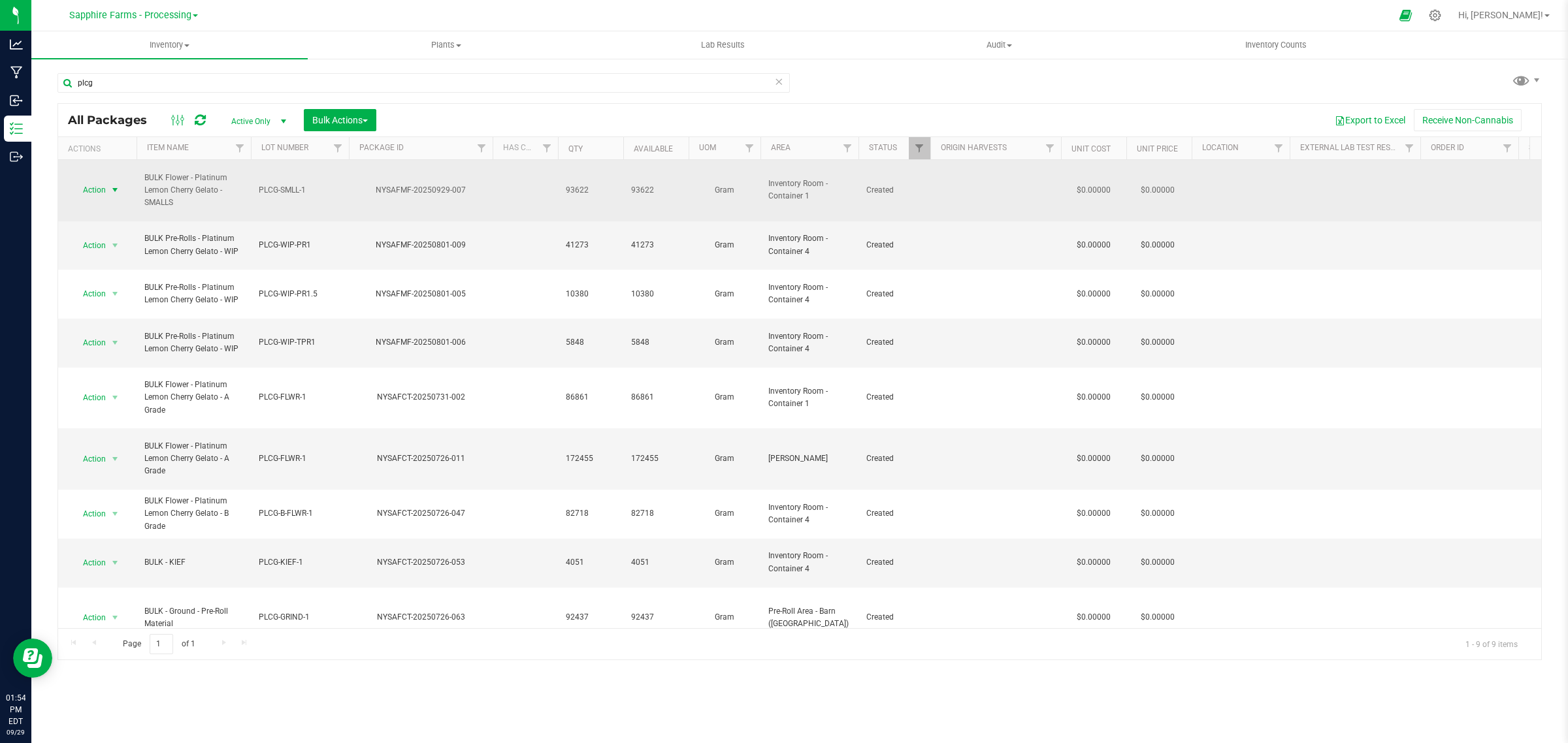
click at [104, 185] on span "Action" at bounding box center [89, 190] width 36 height 19
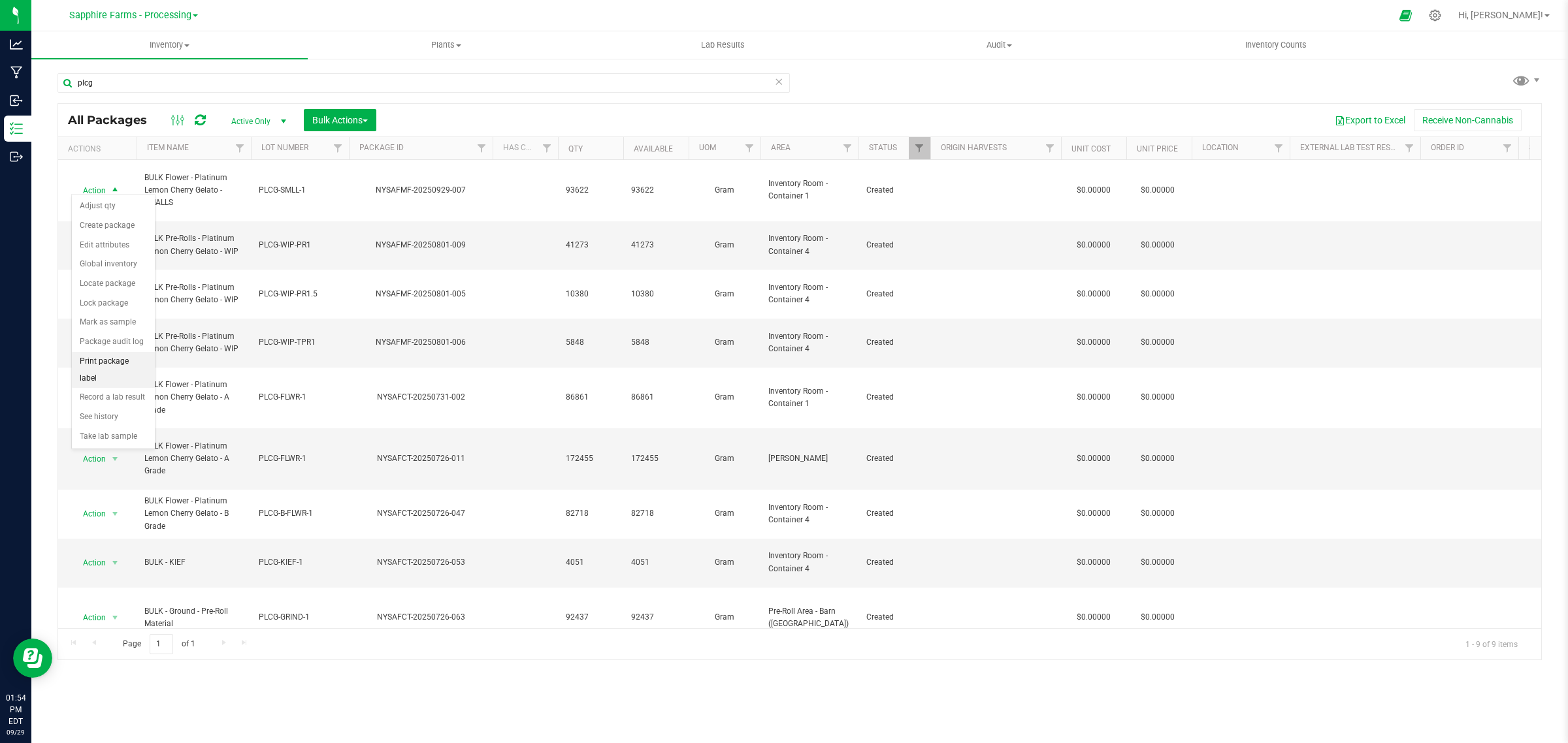
click at [116, 364] on li "Print package label" at bounding box center [113, 370] width 83 height 36
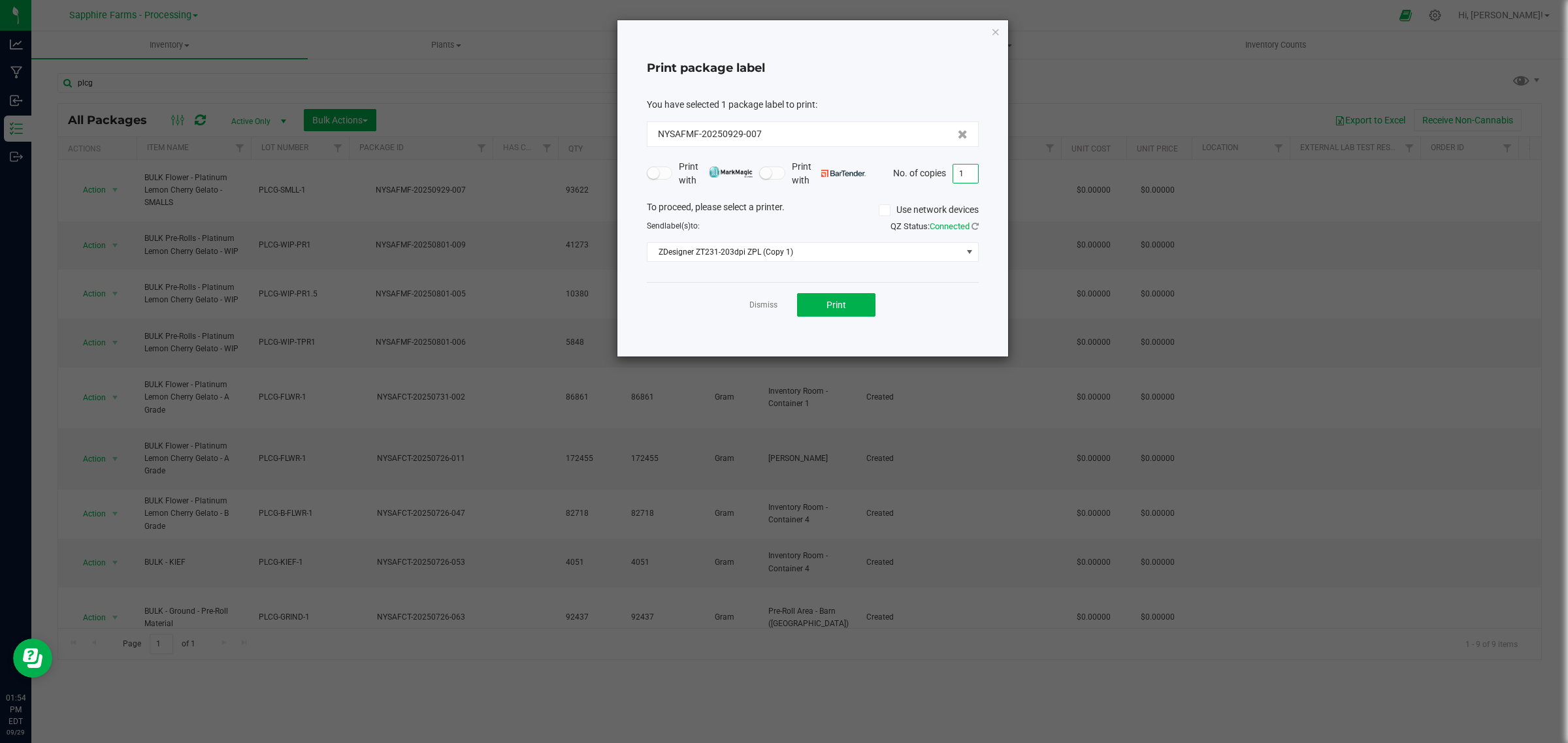
click at [967, 176] on input "1" at bounding box center [965, 174] width 25 height 19
type input "20"
click at [854, 306] on button "Print" at bounding box center [835, 305] width 78 height 23
click at [766, 309] on link "Dismiss" at bounding box center [764, 305] width 28 height 11
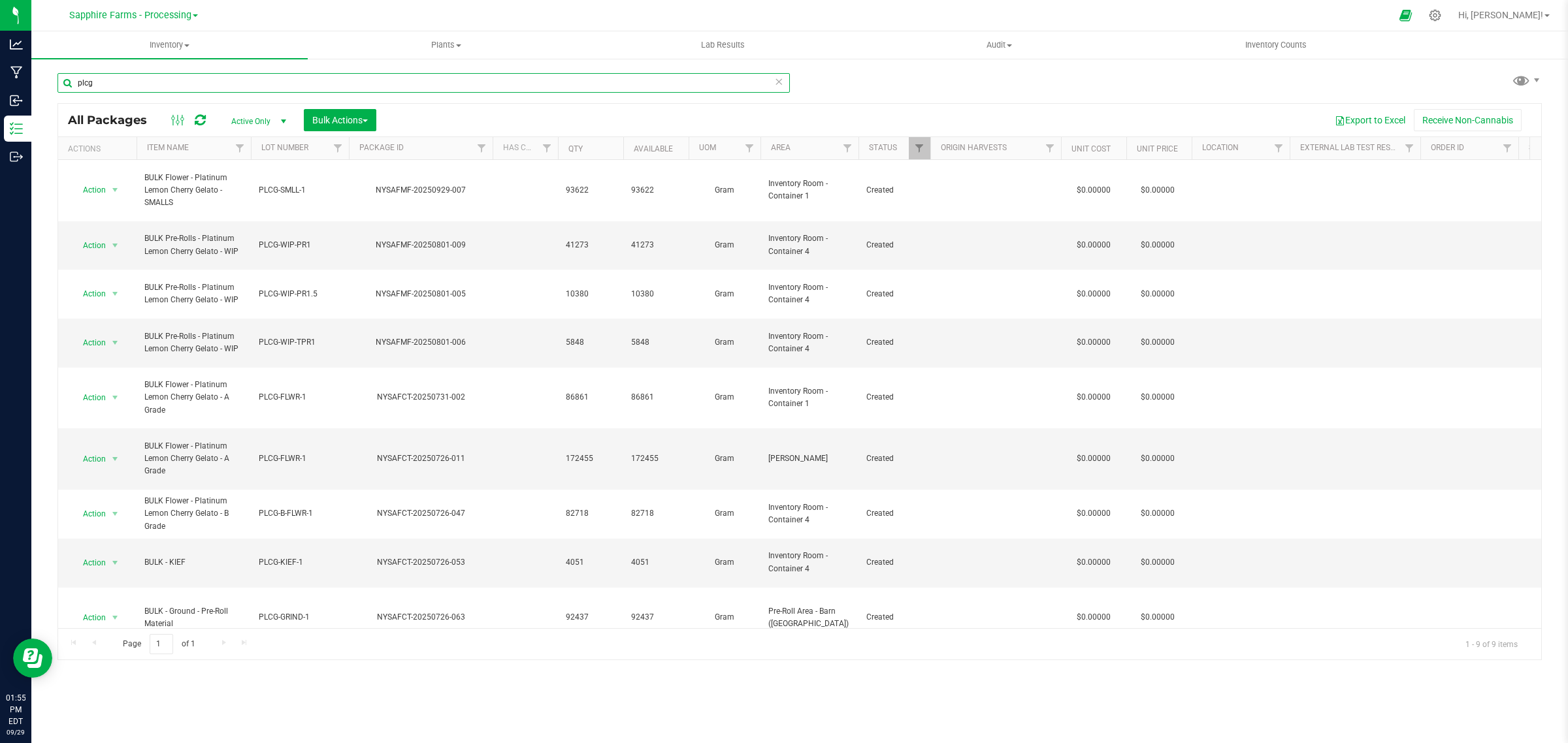
drag, startPoint x: 106, startPoint y: 86, endPoint x: 36, endPoint y: 86, distance: 70.0
click at [36, 86] on div "plcg All Packages Active Only Active Only Lab Samples Locked All Bulk Actions A…" at bounding box center [800, 256] width 1536 height 399
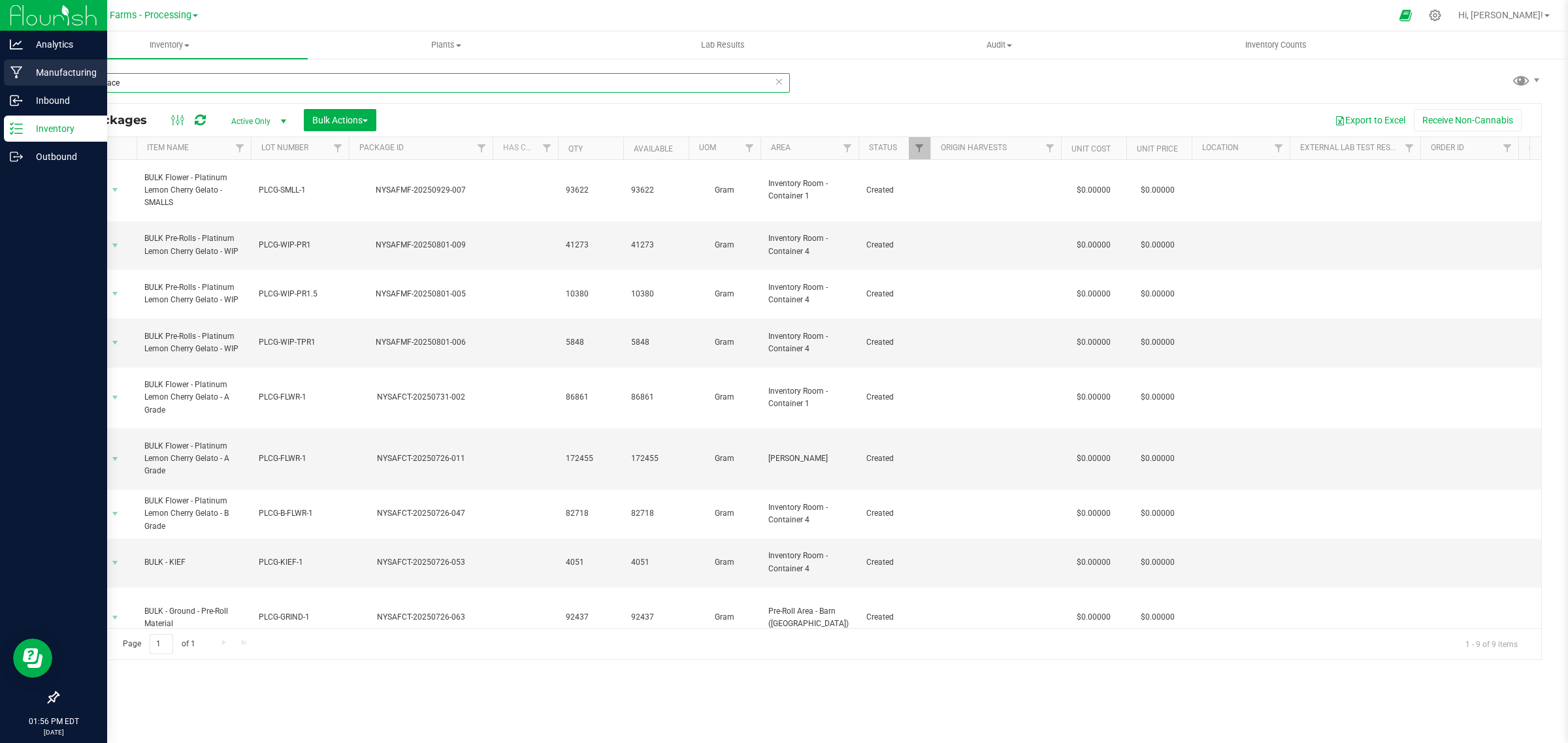
type input "animal face"
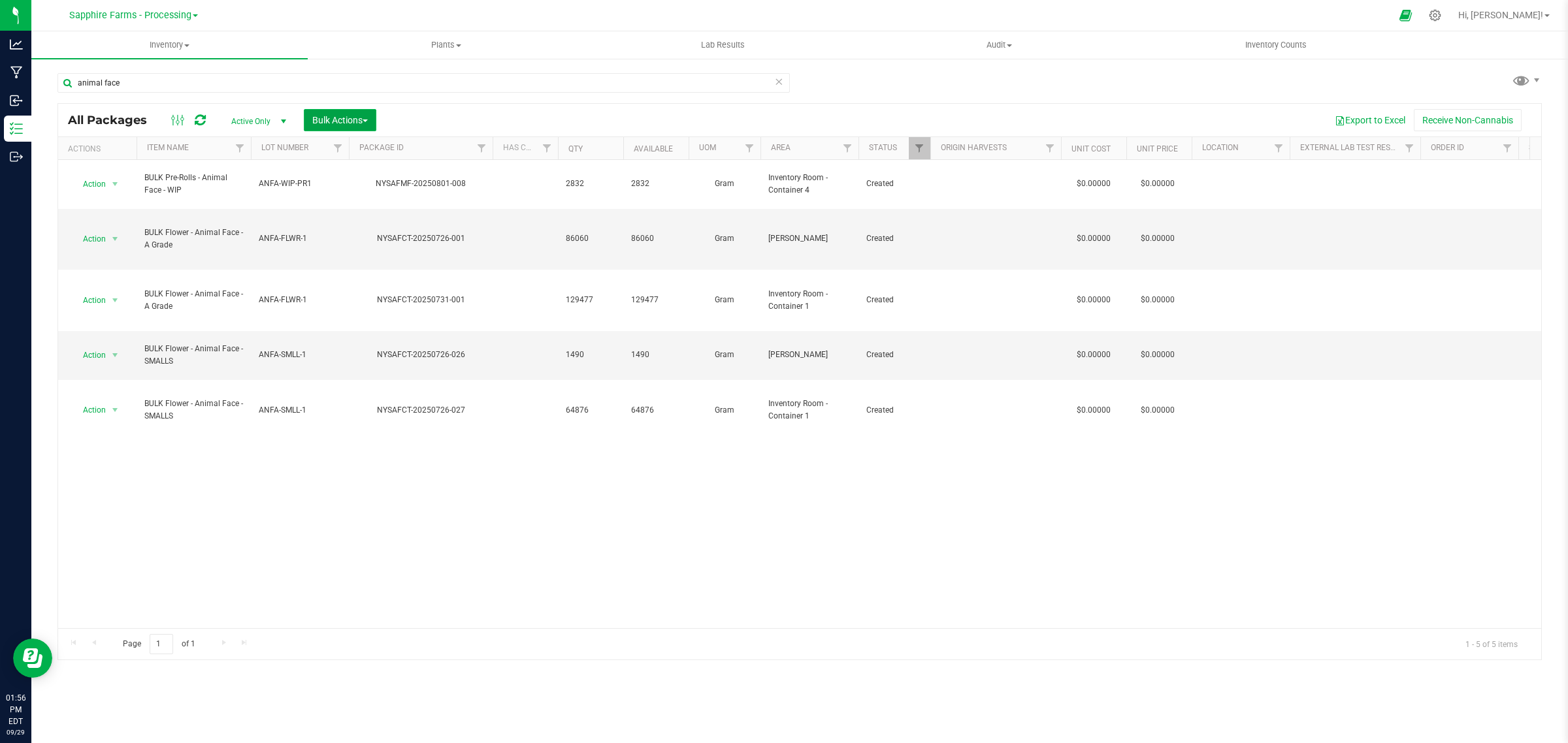
click at [356, 121] on span "Bulk Actions" at bounding box center [340, 120] width 56 height 11
click at [346, 206] on div "Combine packages" at bounding box center [358, 198] width 93 height 21
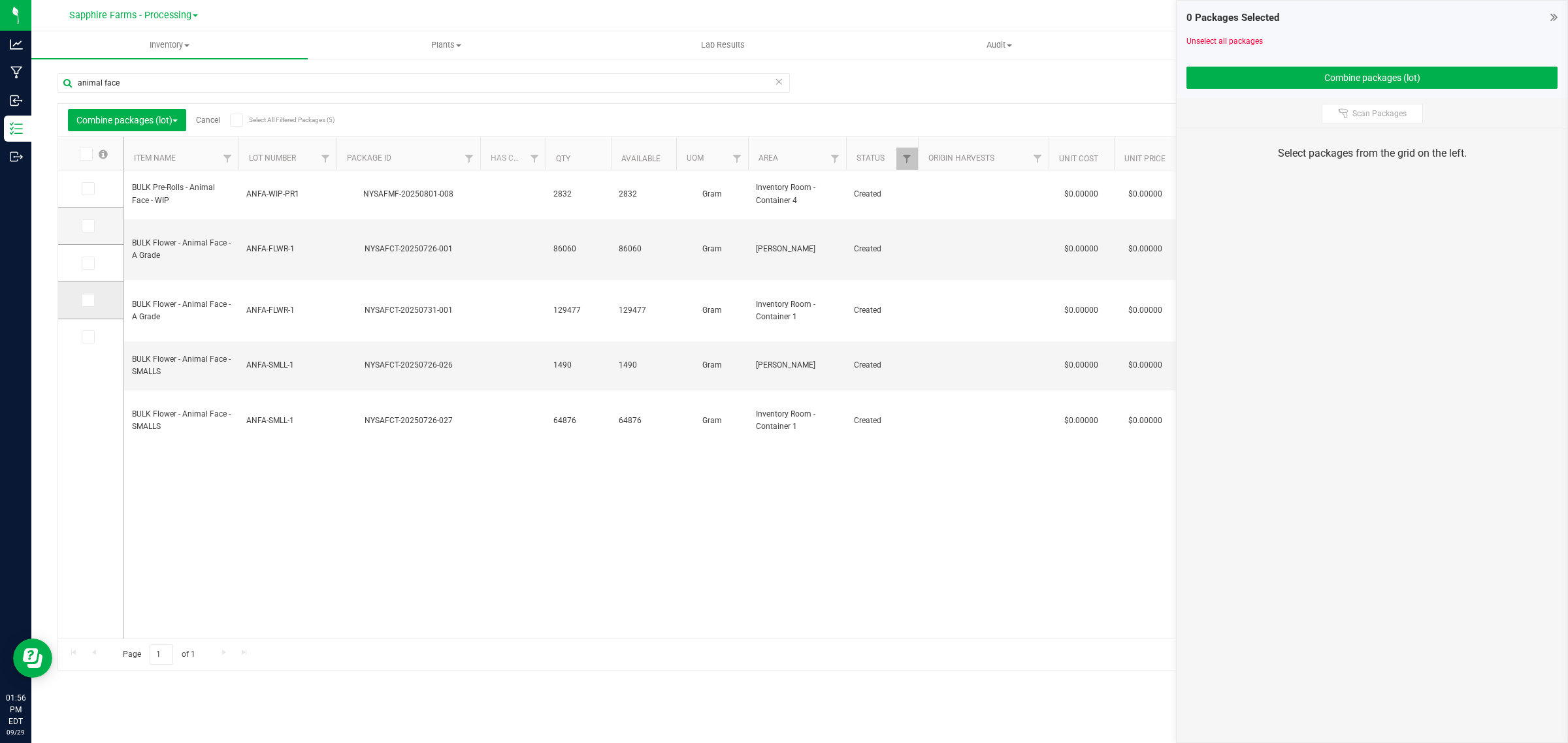
click at [87, 300] on icon at bounding box center [87, 300] width 9 height 0
click at [0, 0] on input "checkbox" at bounding box center [0, 0] width 0 height 0
click at [87, 337] on icon at bounding box center [87, 337] width 9 height 0
click at [0, 0] on input "checkbox" at bounding box center [0, 0] width 0 height 0
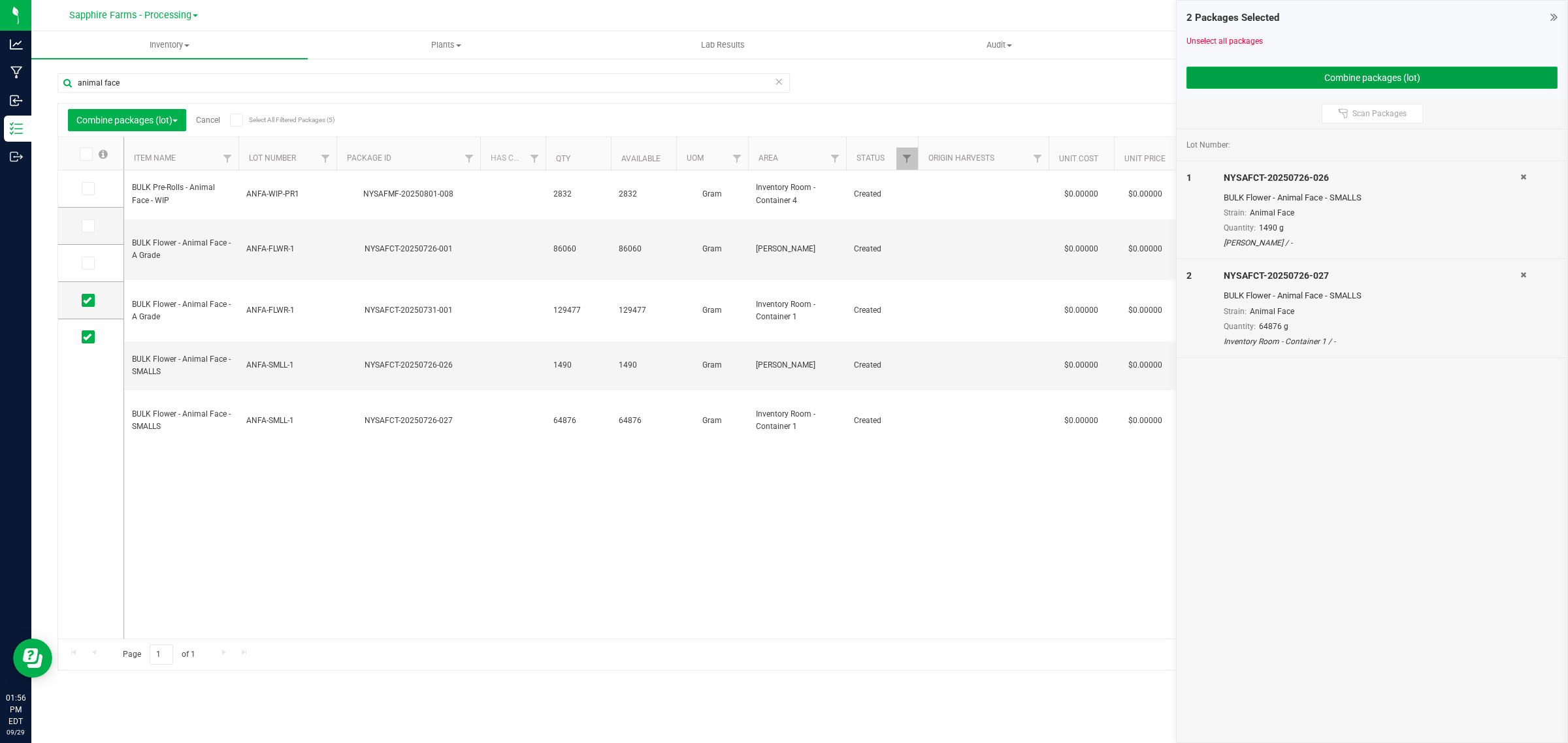
click at [1235, 67] on button "Combine packages (lot)" at bounding box center [1372, 77] width 371 height 22
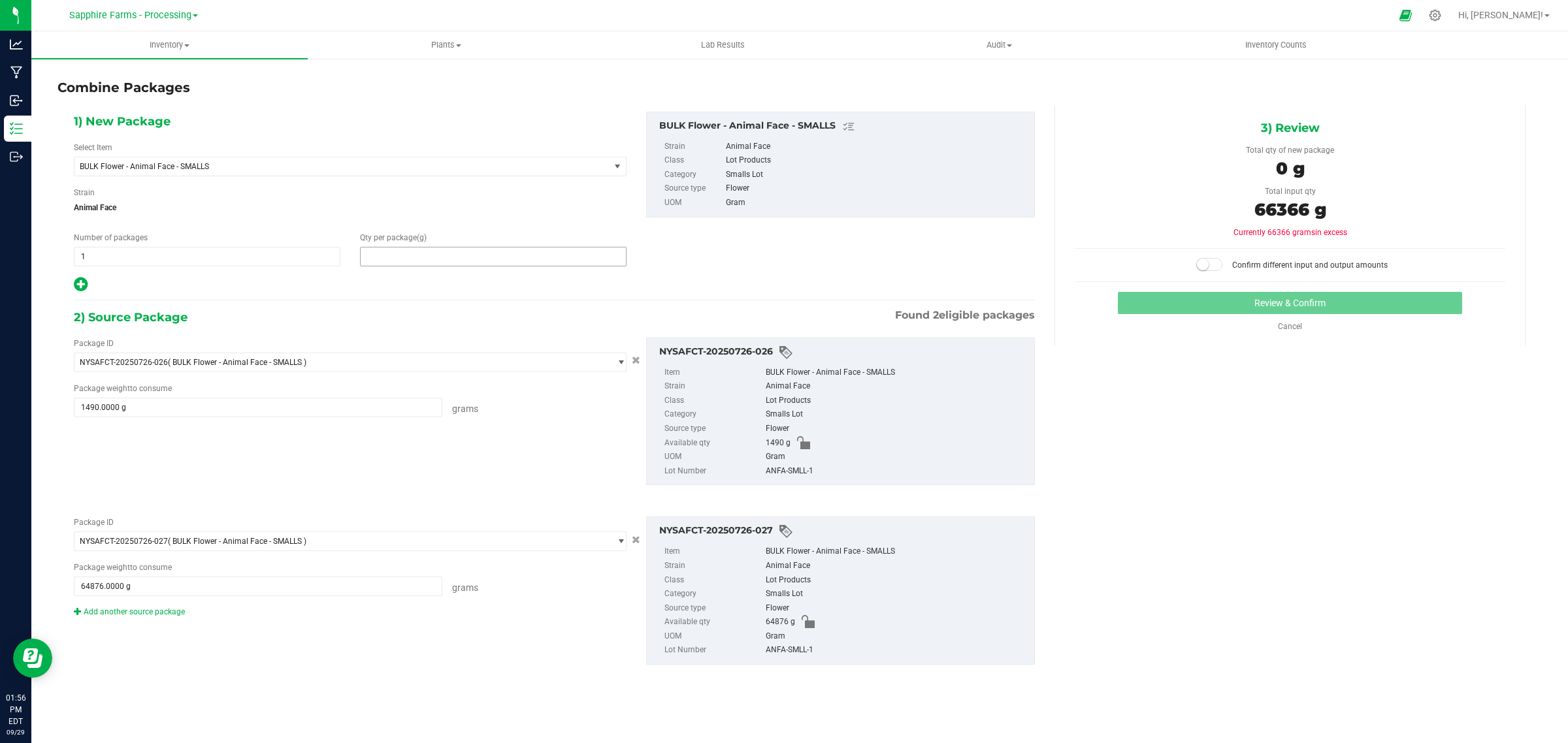
click at [441, 252] on span at bounding box center [493, 256] width 267 height 19
type input "66366"
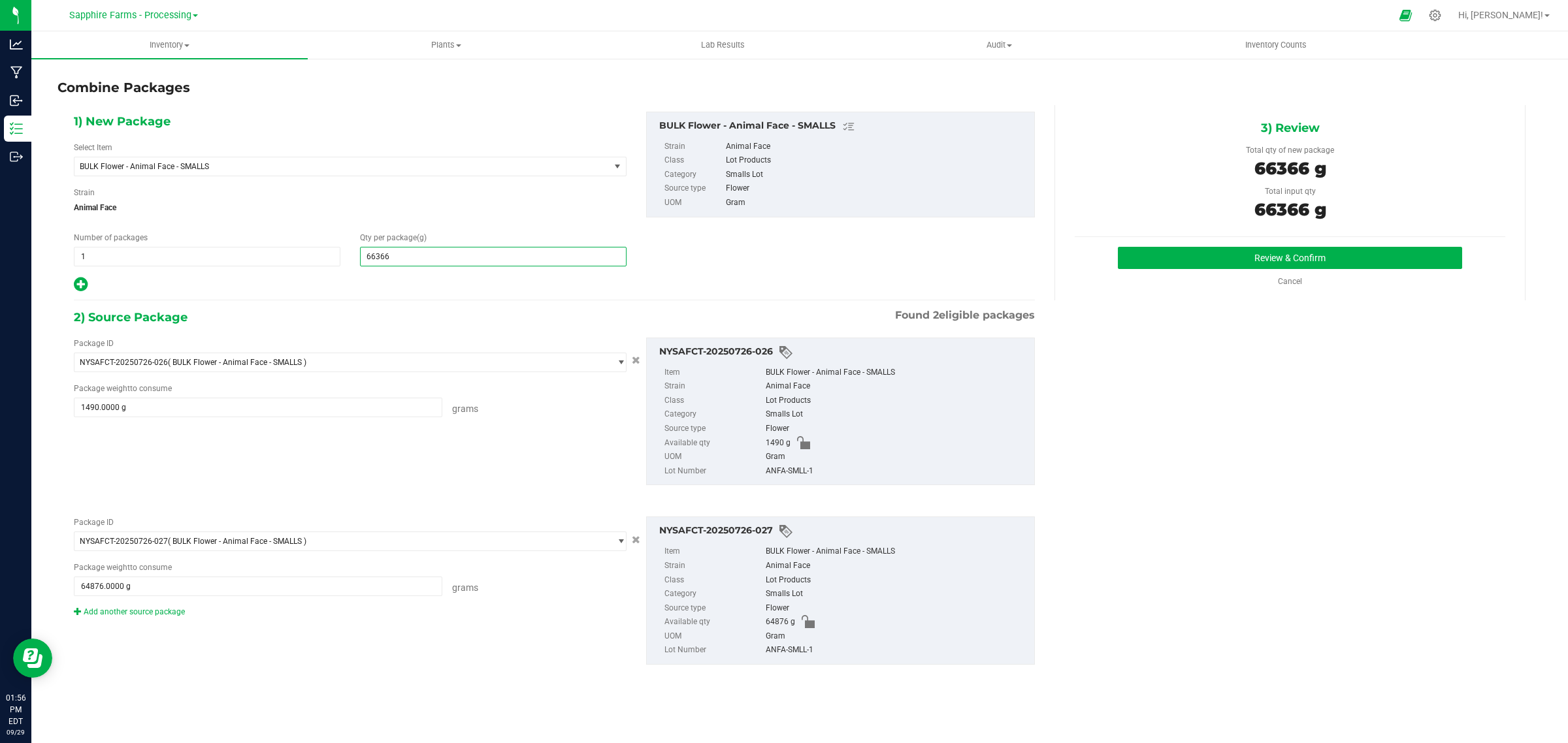
type input "66,366"
click at [1199, 246] on div "3) Review Total qty of new package 66366 g Total input qty 66366 g Review & Con…" at bounding box center [1289, 202] width 471 height 195
click at [1196, 260] on button "Review & Confirm" at bounding box center [1289, 258] width 344 height 22
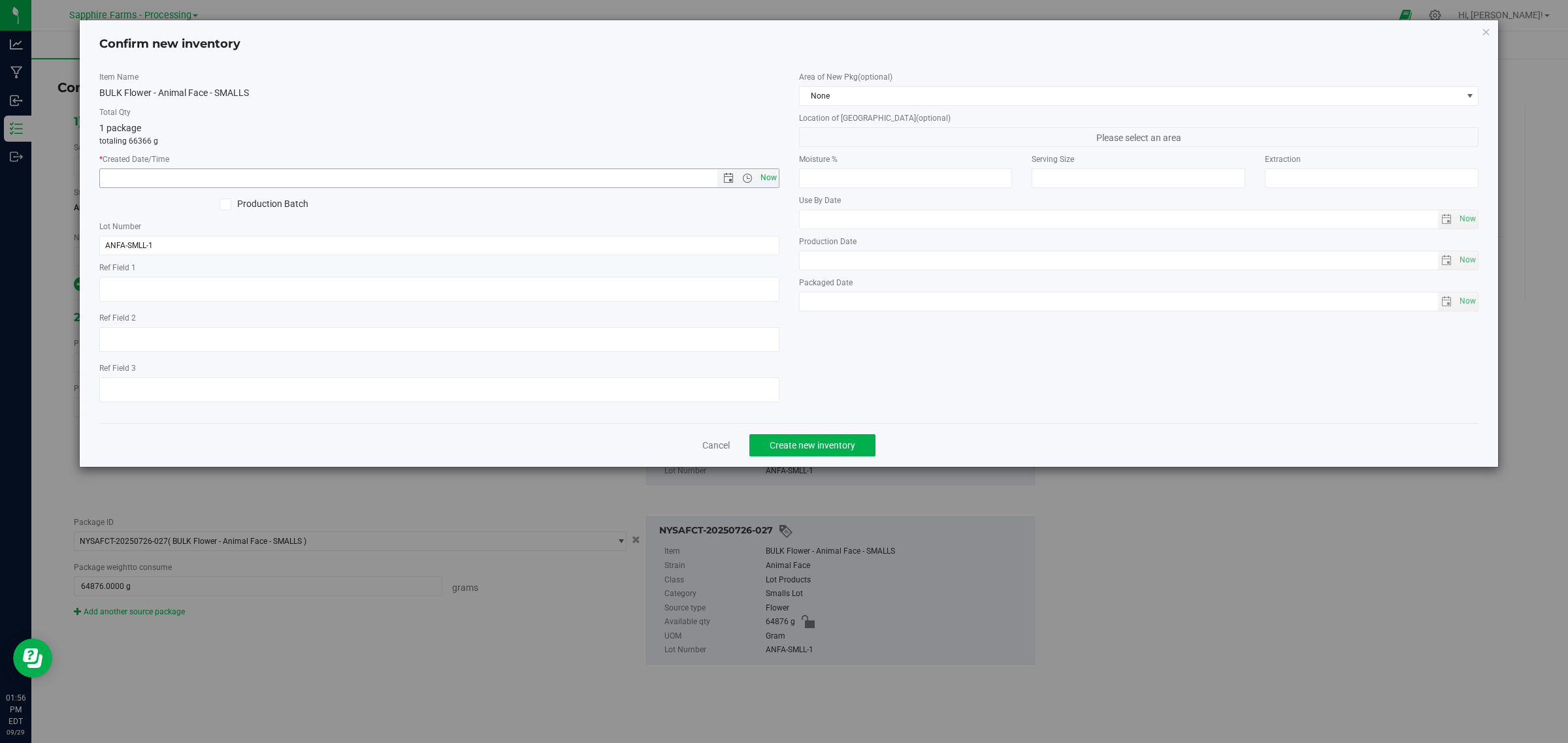
click at [762, 178] on span "Now" at bounding box center [768, 178] width 22 height 19
type input "9/29/2025 1:56 PM"
click at [842, 98] on span "None" at bounding box center [1131, 96] width 662 height 19
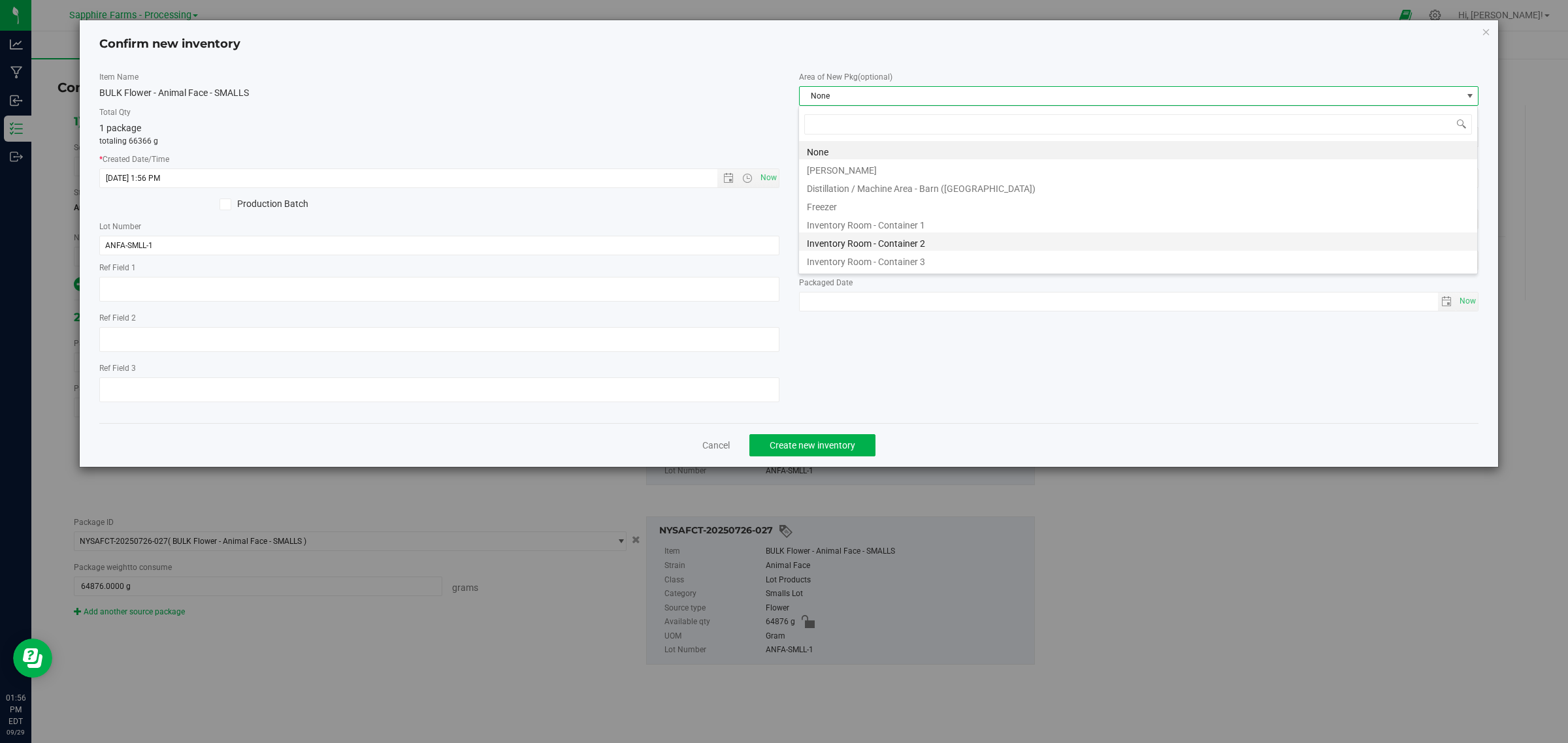
scroll to position [20, 680]
click at [937, 226] on li "Inventory Room - Container 1" at bounding box center [1138, 223] width 678 height 19
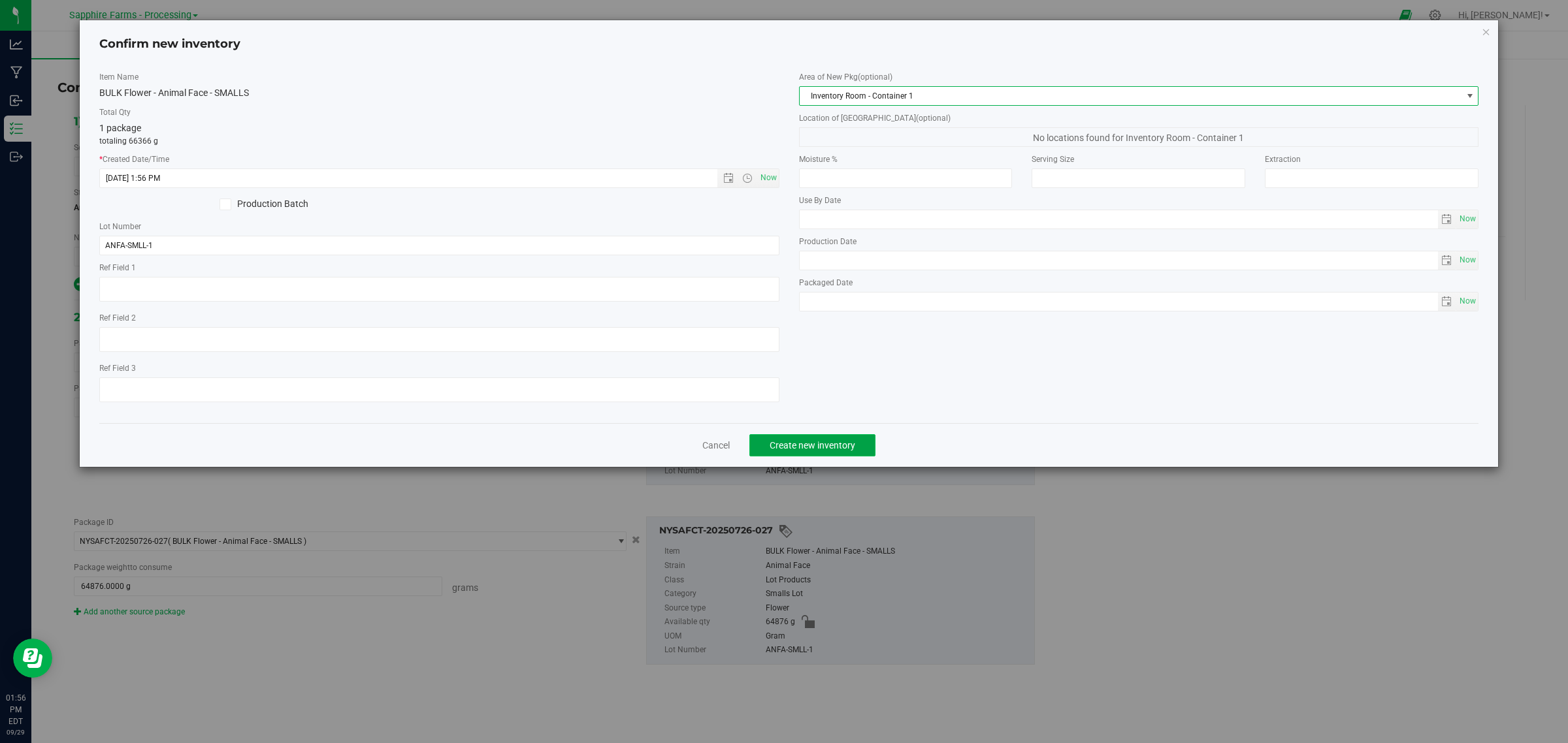
click at [836, 440] on span "Create new inventory" at bounding box center [812, 446] width 86 height 11
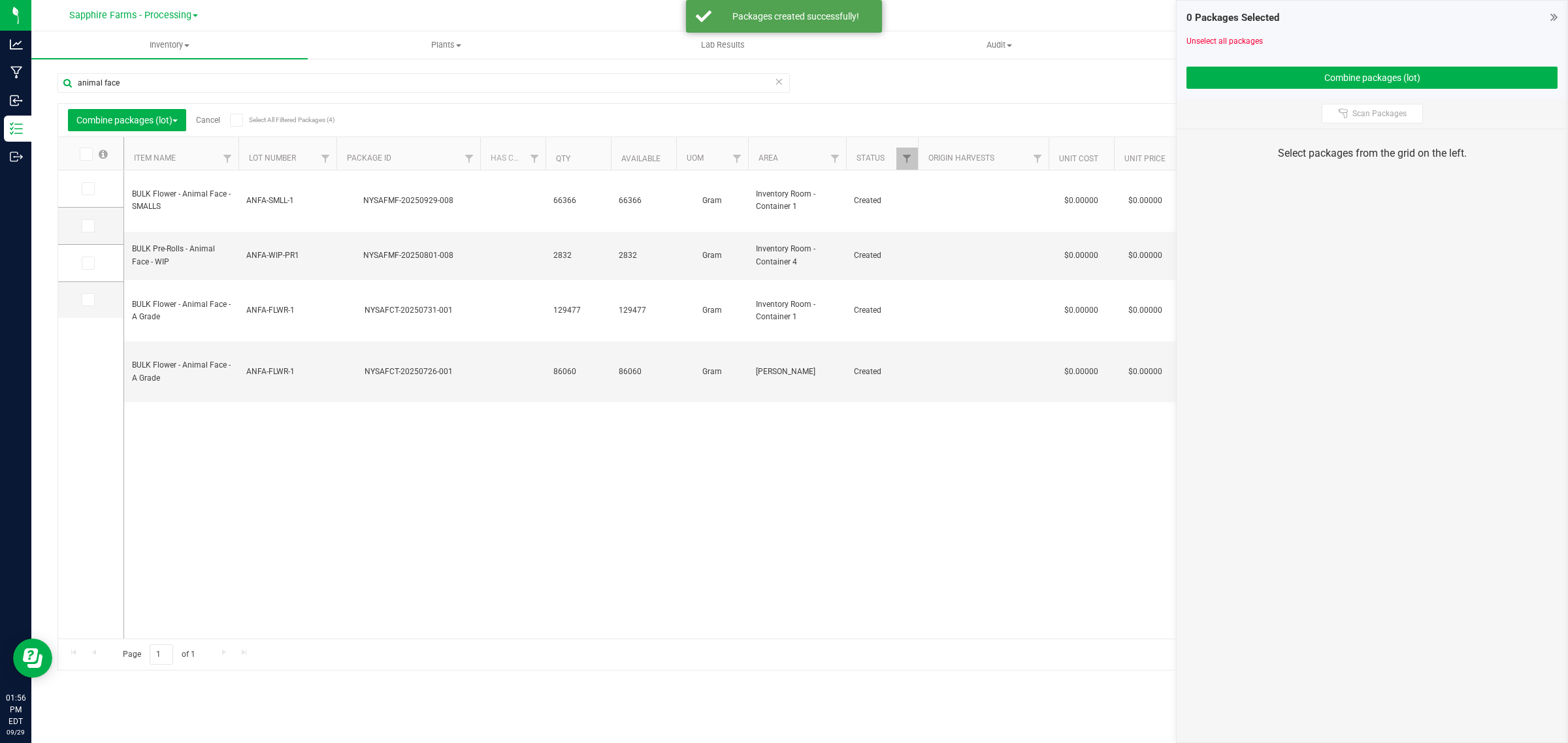
click at [213, 121] on link "Cancel" at bounding box center [208, 120] width 24 height 9
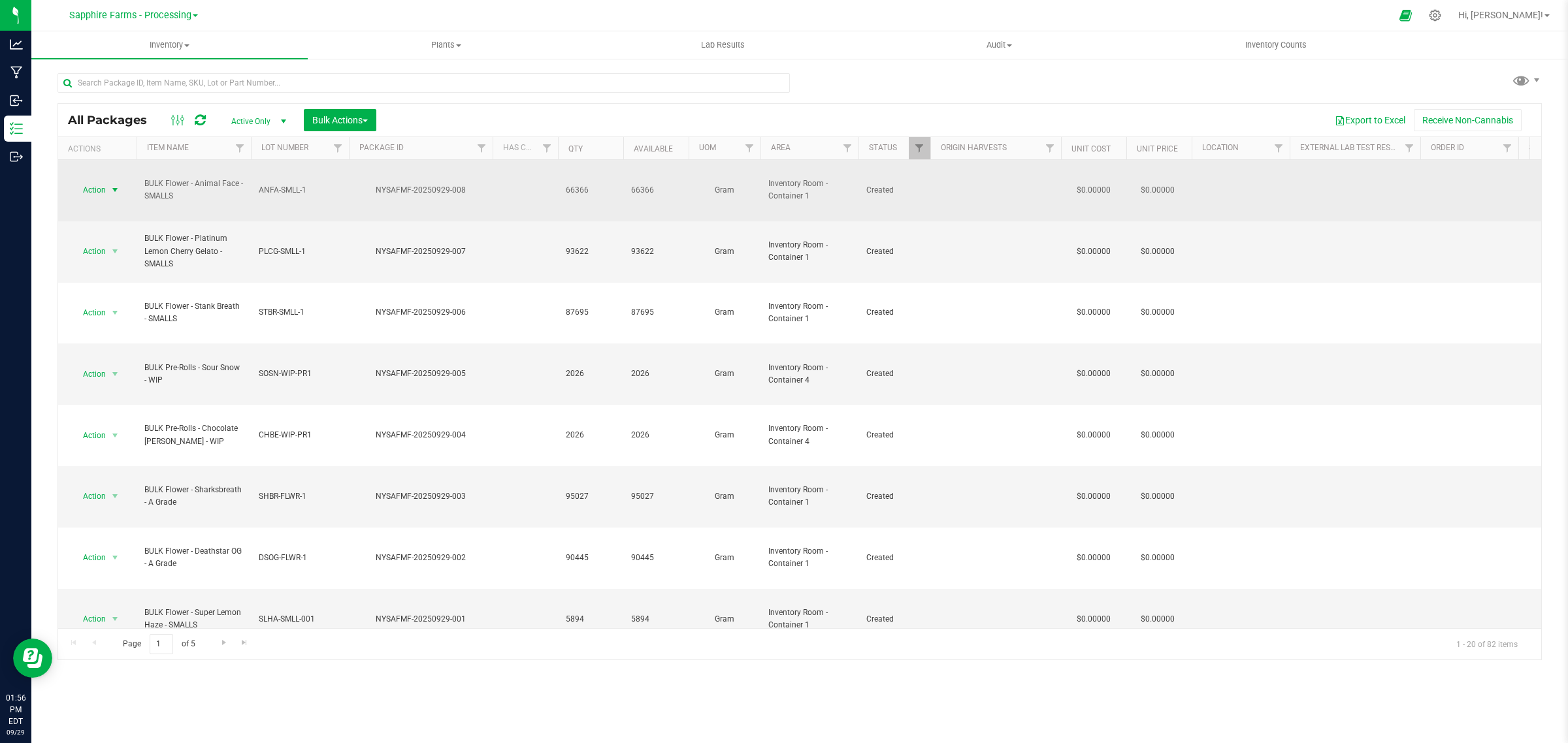
click at [114, 185] on span "select" at bounding box center [115, 190] width 11 height 11
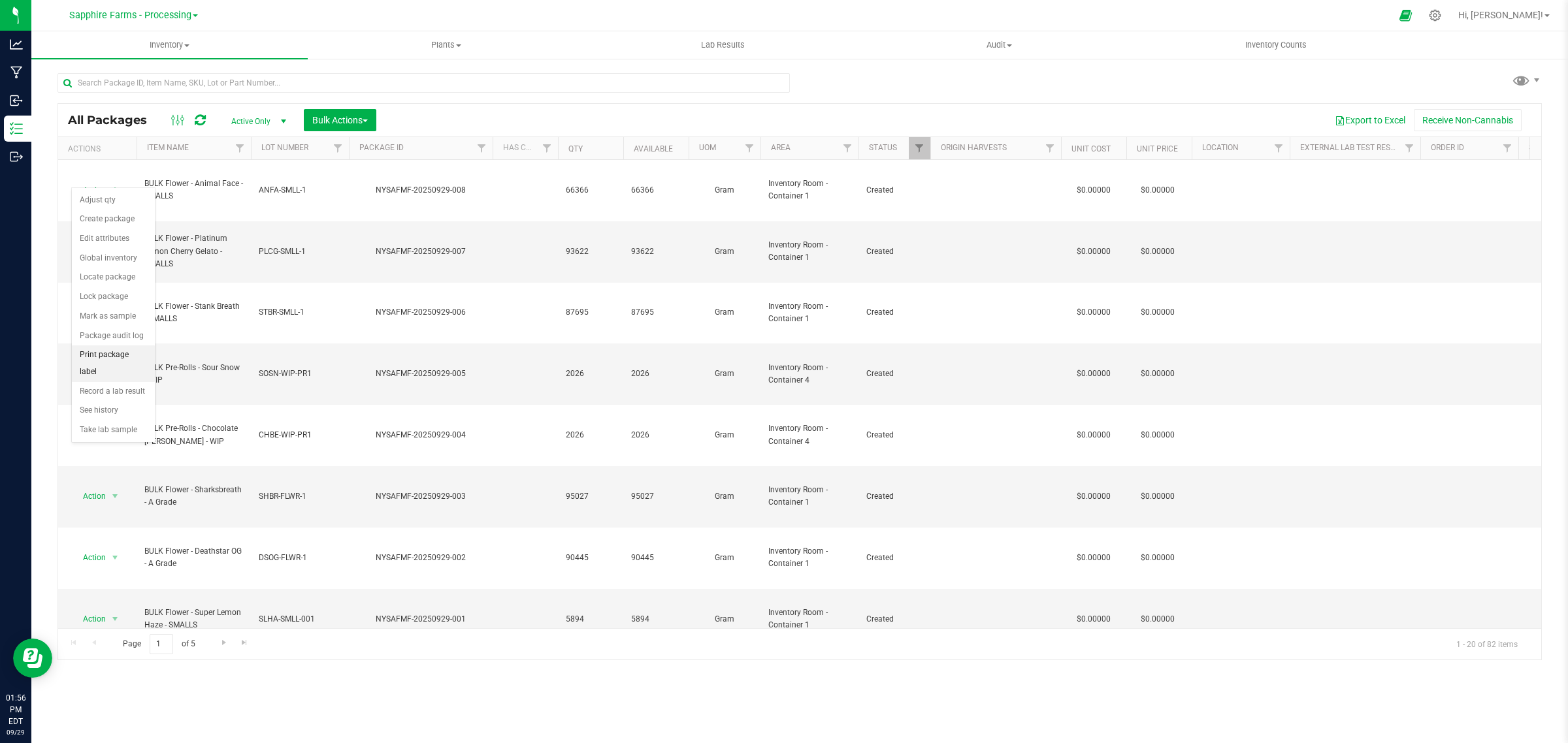
click at [107, 352] on li "Print package label" at bounding box center [113, 363] width 83 height 36
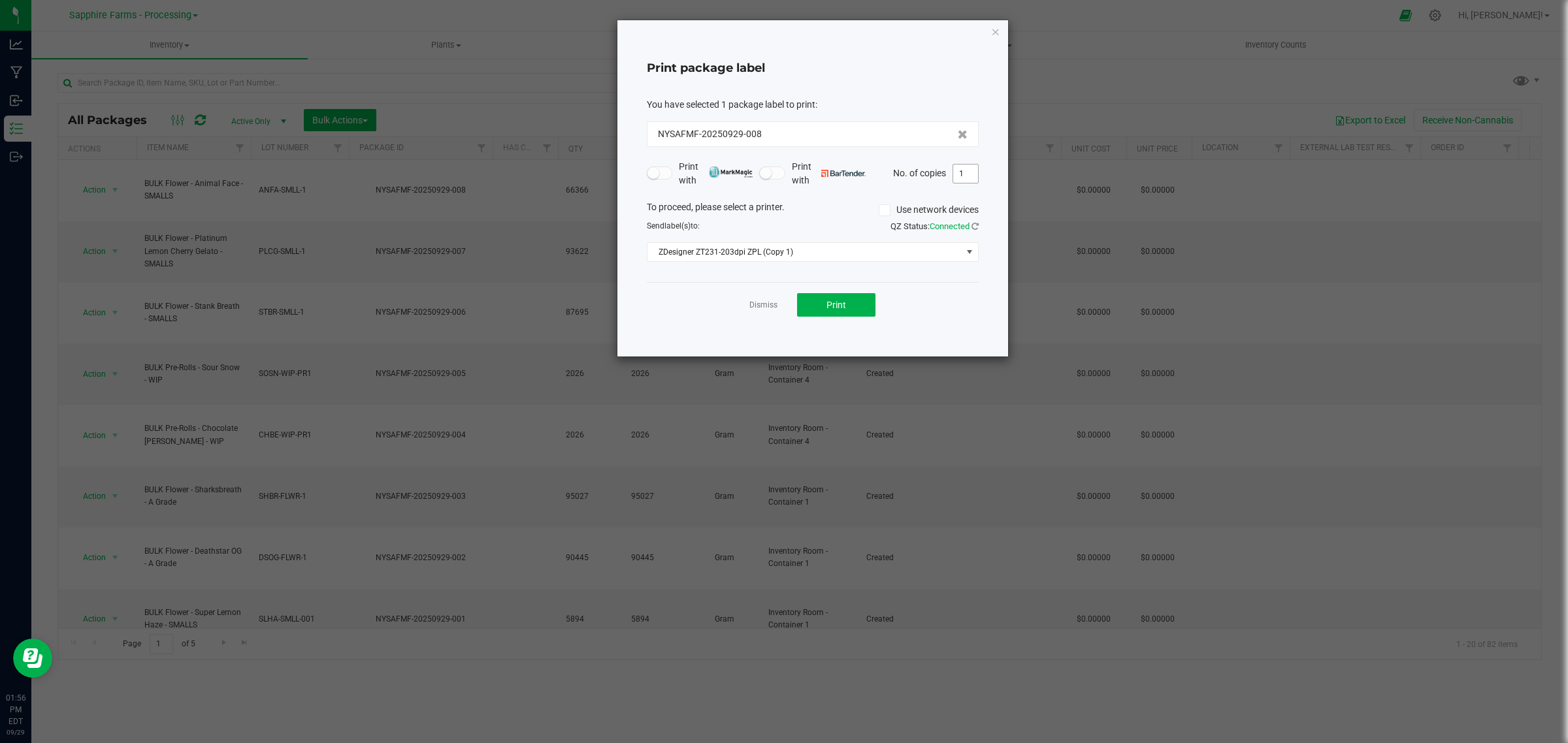
click at [968, 174] on input "1" at bounding box center [965, 174] width 25 height 19
type input "20"
click at [835, 300] on span "Print" at bounding box center [835, 305] width 19 height 11
click at [997, 27] on icon "button" at bounding box center [995, 31] width 9 height 15
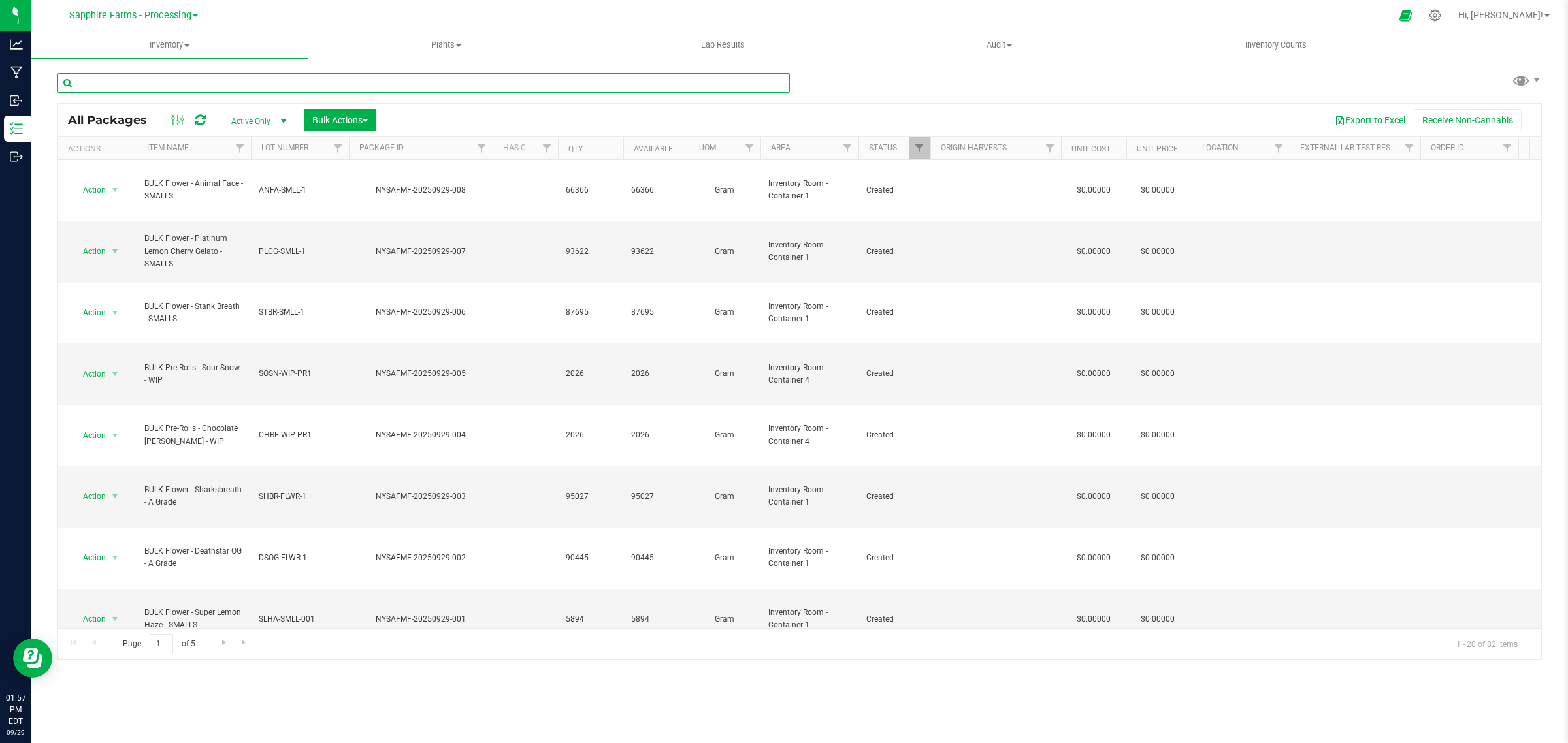
click at [344, 74] on input "text" at bounding box center [423, 83] width 733 height 19
drag, startPoint x: 138, startPoint y: 86, endPoint x: 53, endPoint y: 87, distance: 85.0
click at [53, 87] on div "smll Loading... All Packages Active Only Active Only Lab Samples Locked All Bul…" at bounding box center [800, 256] width 1536 height 399
type input "smalls"
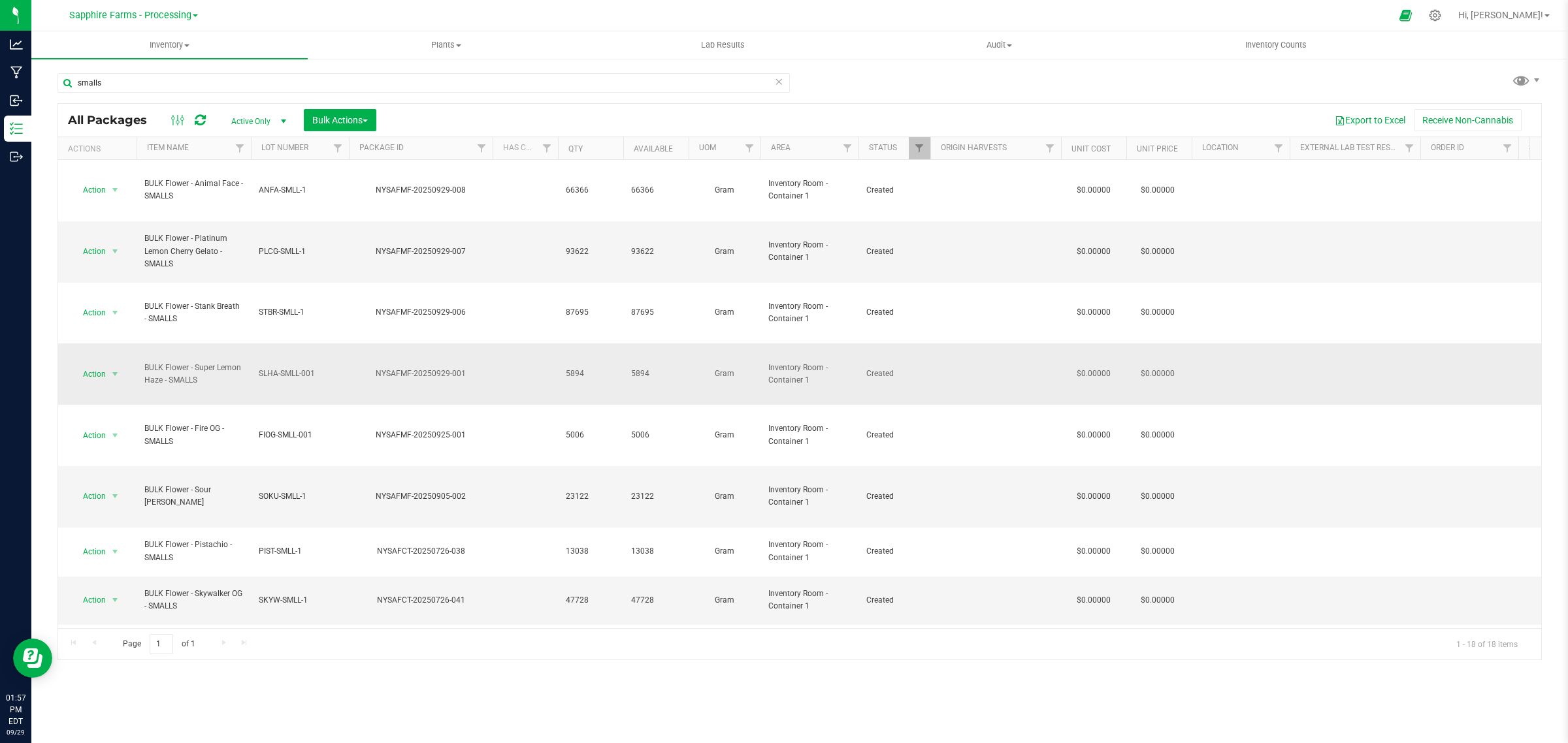
click at [301, 368] on span "SLHA-SMLL-001" at bounding box center [300, 374] width 83 height 12
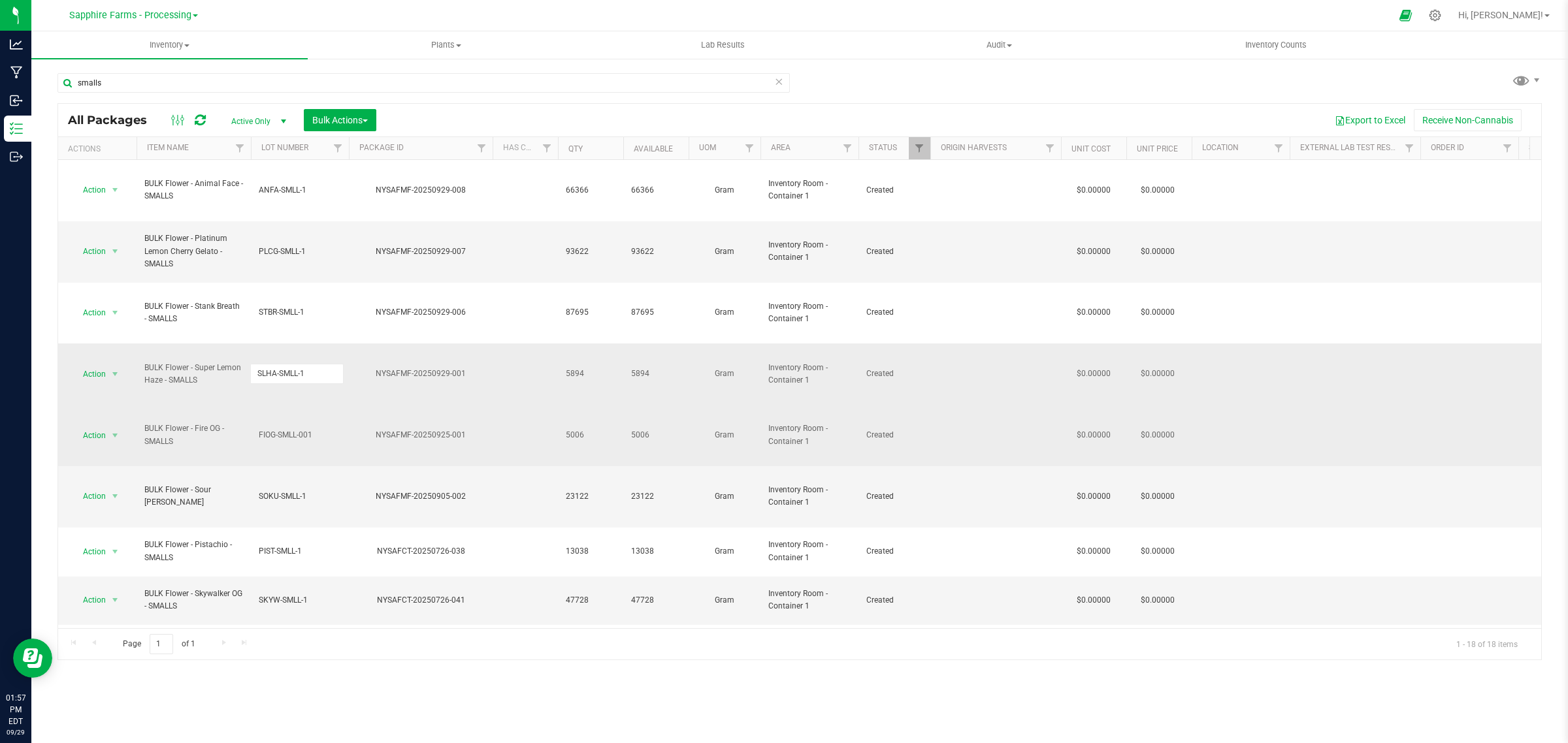
type input "SLHA-SMLL-1"
click at [325, 335] on div "All Packages Active Only Active Only Lab Samples Locked All Bulk Actions Add to…" at bounding box center [799, 382] width 1484 height 557
click at [306, 429] on span "FIOG-SMLL-001" at bounding box center [300, 435] width 83 height 12
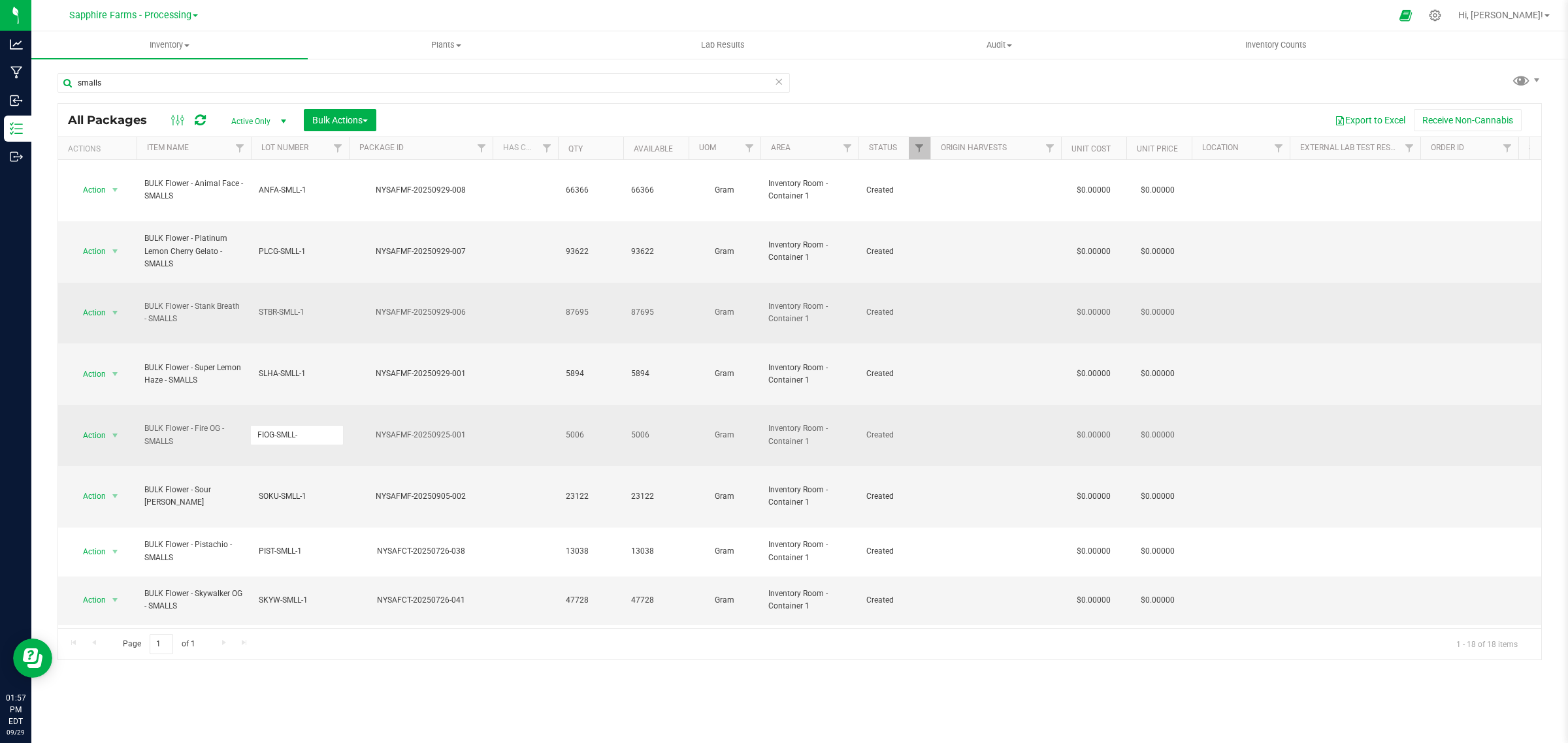
type input "FIOG-SMLL-1"
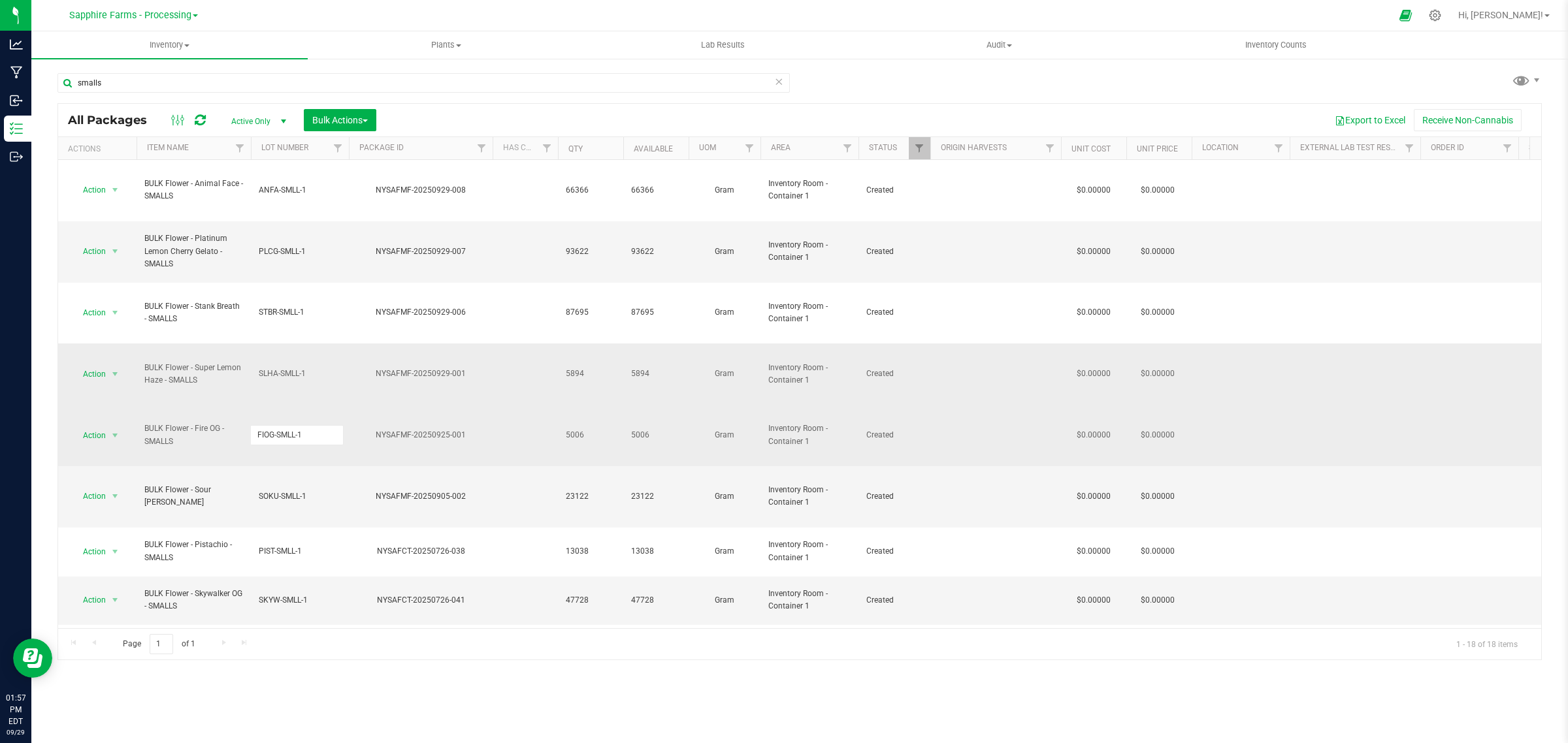
click at [348, 309] on div "All Packages Active Only Active Only Lab Samples Locked All Bulk Actions Add to…" at bounding box center [799, 382] width 1484 height 557
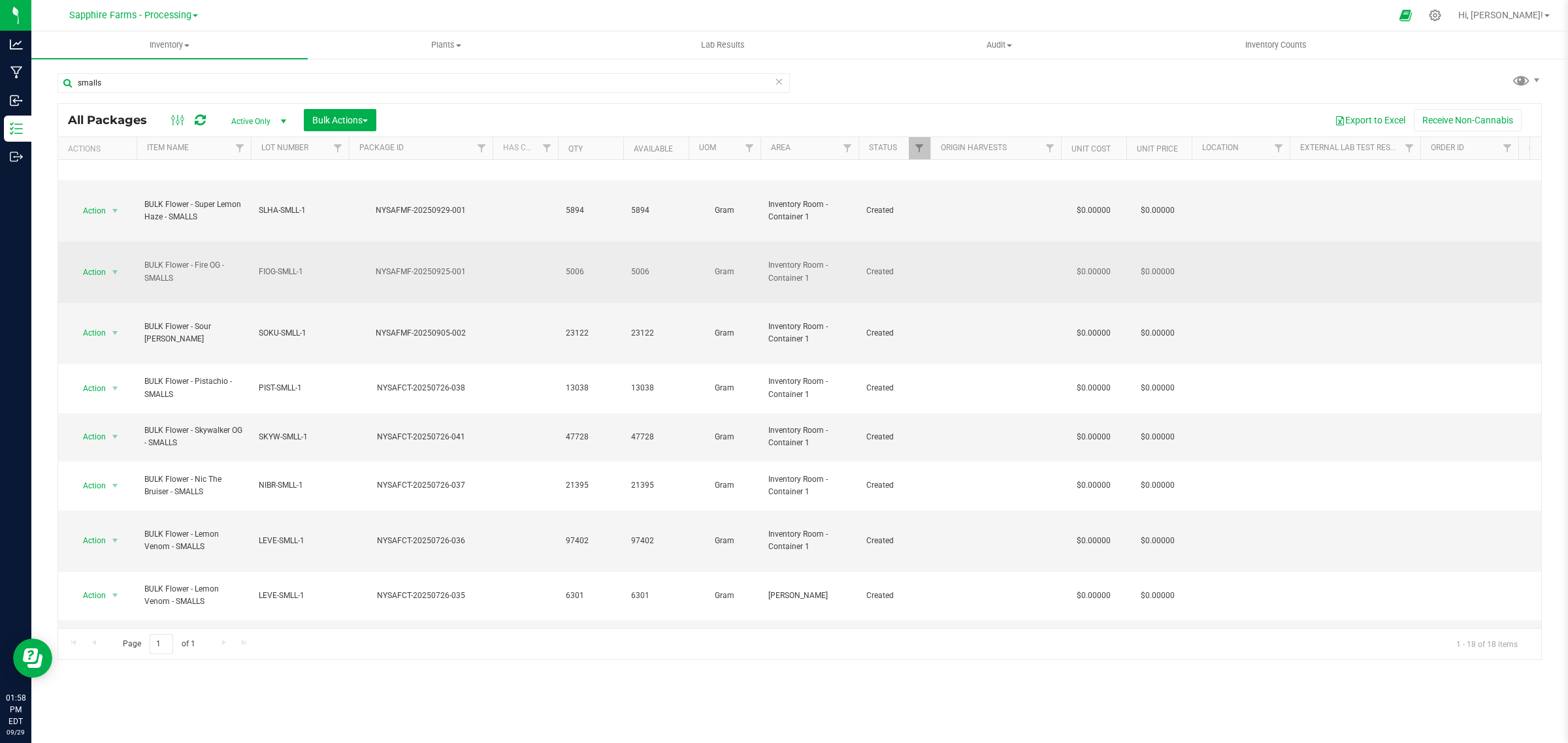
scroll to position [209, 0]
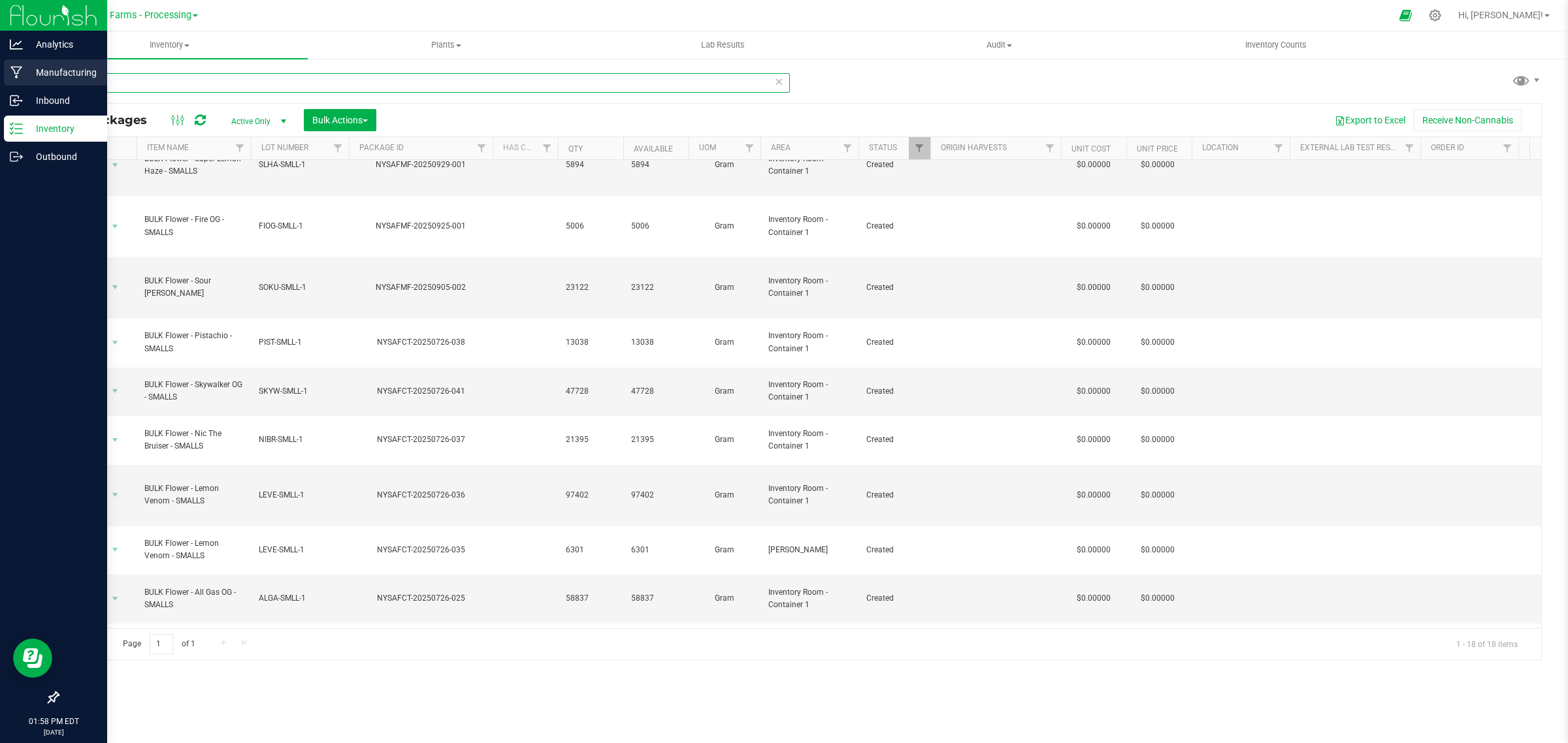
drag, startPoint x: 128, startPoint y: 82, endPoint x: 12, endPoint y: 61, distance: 117.9
click at [0, 89] on html "Analytics Manufacturing Inbound Inventory Outbound 01:58 PM EDT 09/29/2025 09/2…" at bounding box center [784, 372] width 1568 height 743
type input "lemon venom"
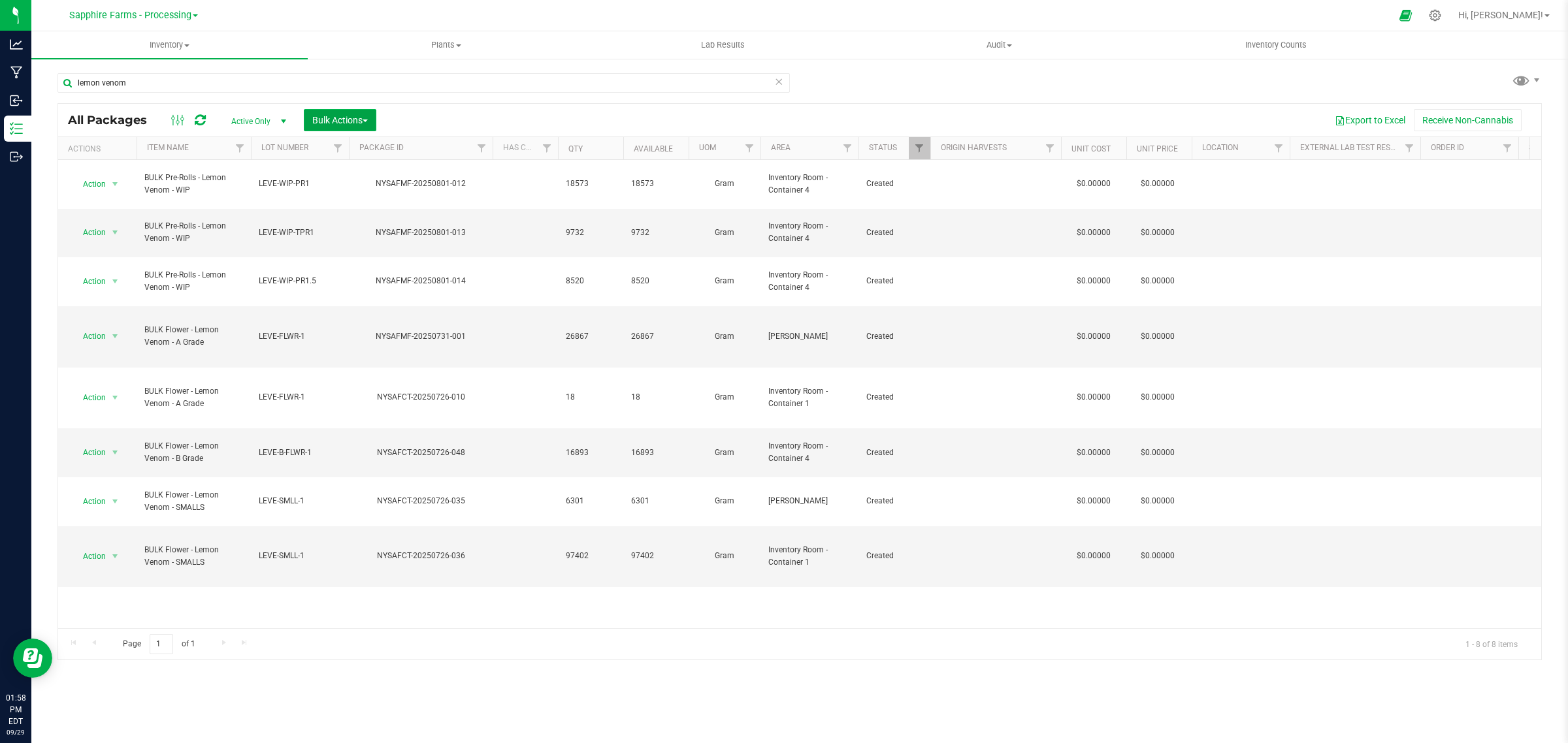
click at [349, 113] on button "Bulk Actions" at bounding box center [340, 120] width 73 height 22
click at [365, 192] on span "Combine packages" at bounding box center [349, 198] width 75 height 11
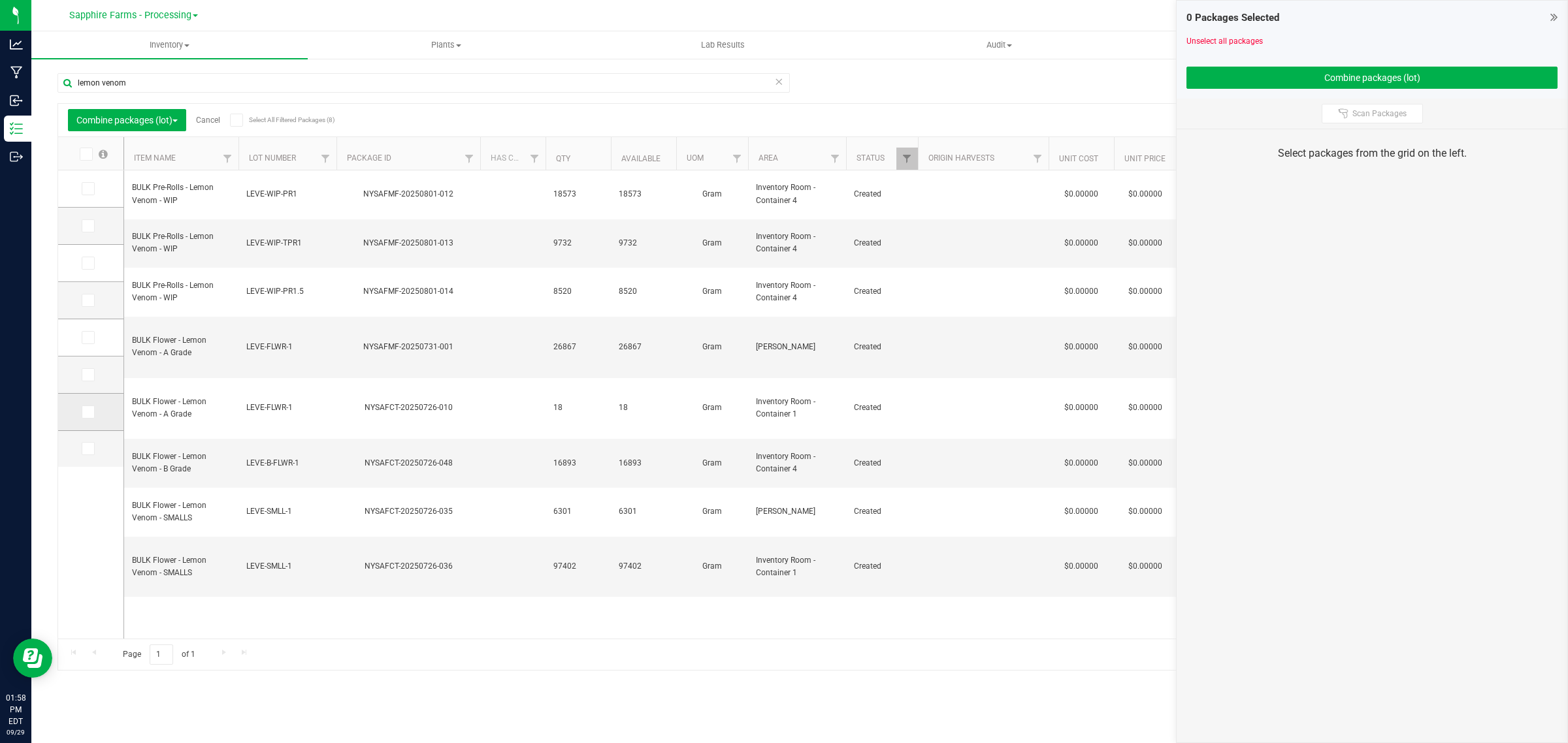
click at [90, 412] on icon at bounding box center [87, 412] width 9 height 0
click at [0, 0] on input "checkbox" at bounding box center [0, 0] width 0 height 0
click at [88, 449] on icon at bounding box center [87, 449] width 9 height 0
click at [0, 0] on input "checkbox" at bounding box center [0, 0] width 0 height 0
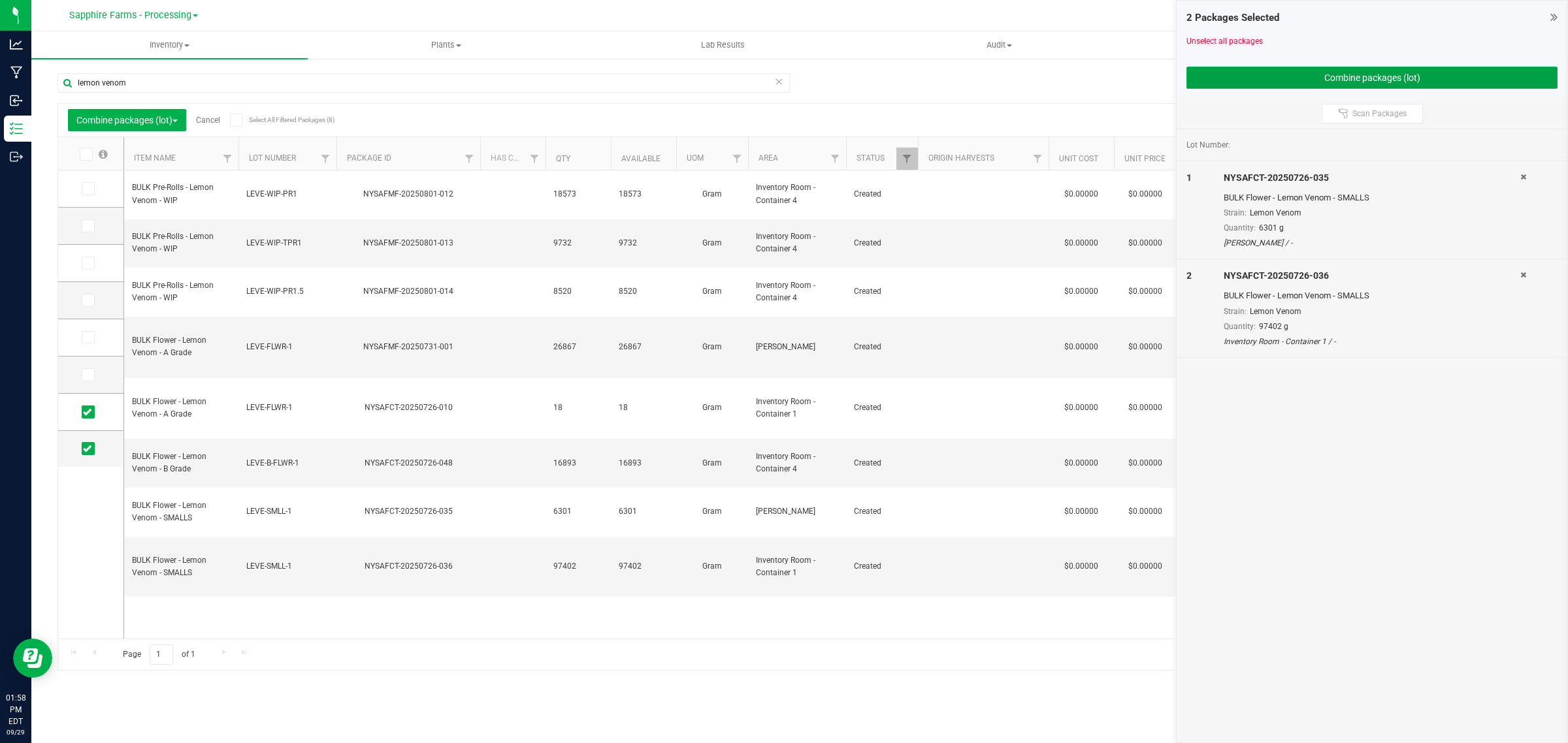
click at [1287, 80] on button "Combine packages (lot)" at bounding box center [1372, 77] width 371 height 22
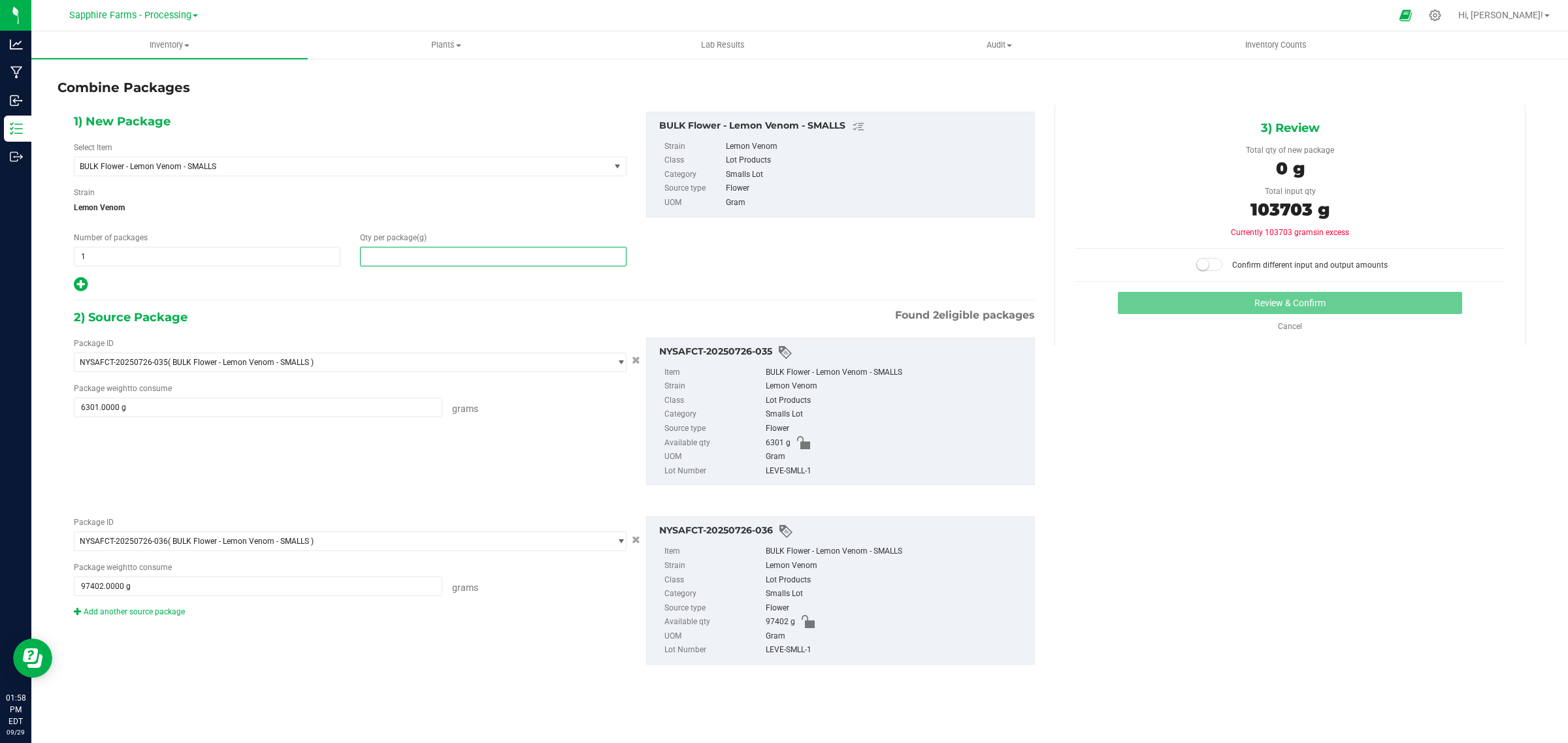
click at [443, 250] on span at bounding box center [493, 256] width 267 height 19
type input "103703"
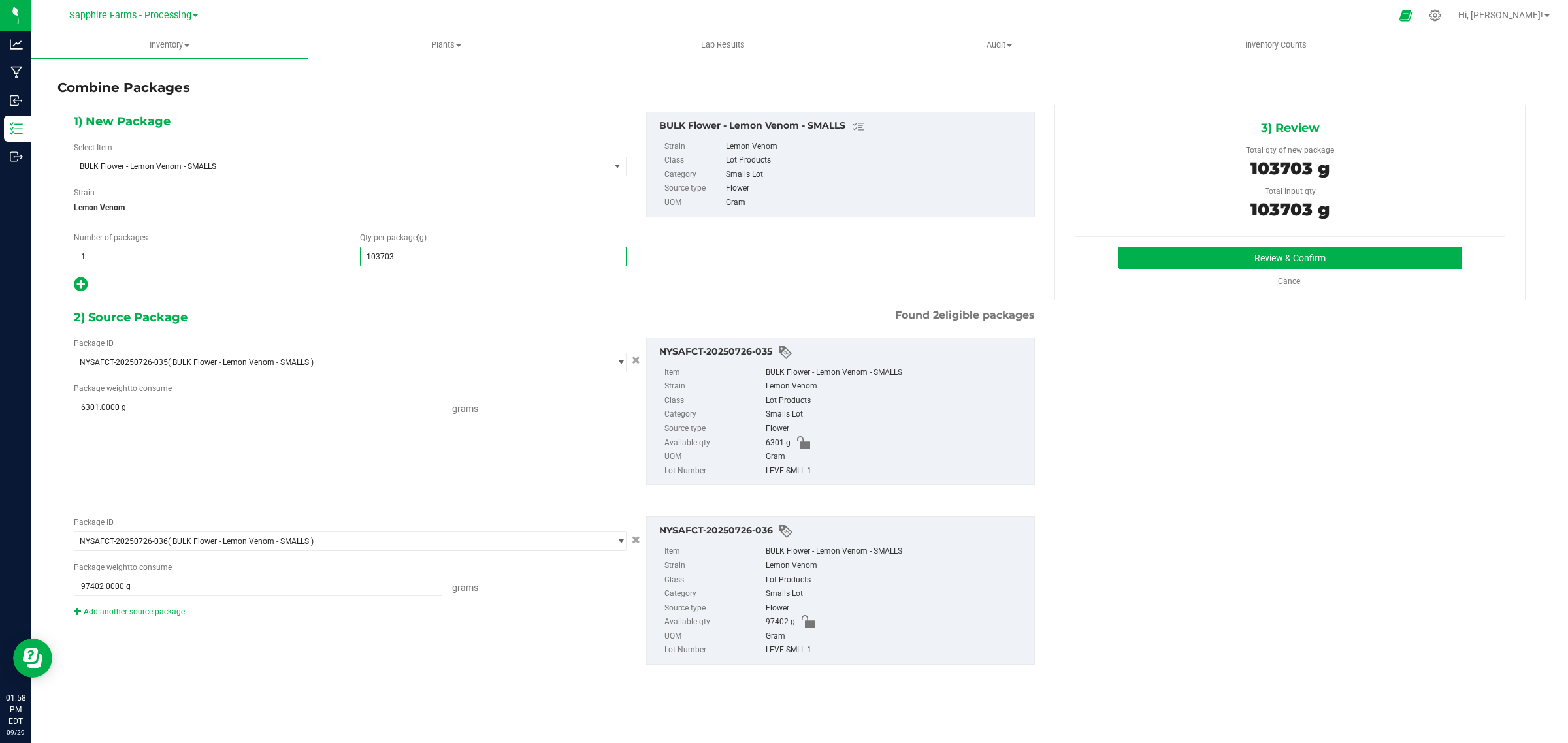
type input "103,703"
click at [462, 293] on div at bounding box center [350, 285] width 553 height 17
click at [1188, 263] on button "Review & Confirm" at bounding box center [1289, 258] width 344 height 22
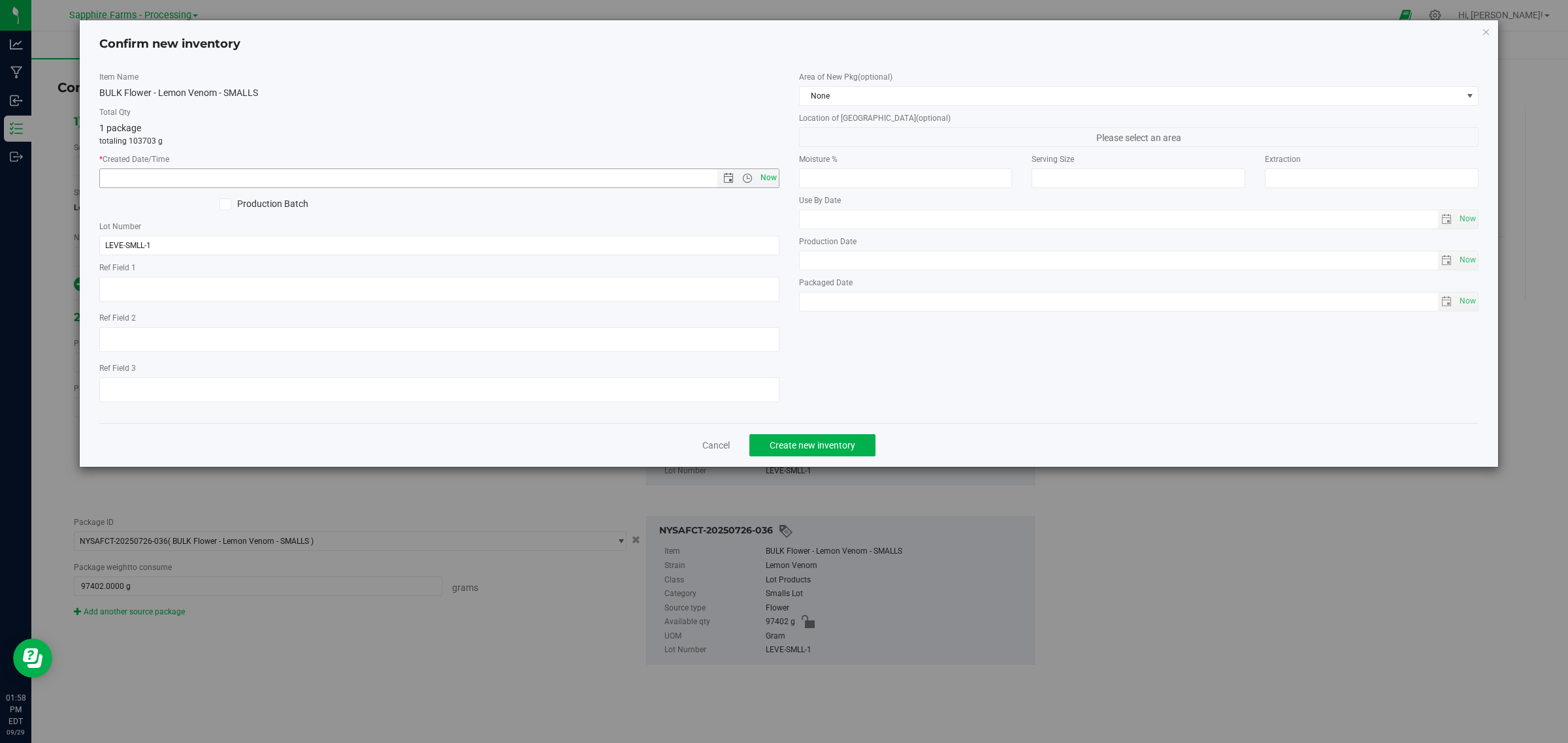
click at [765, 175] on span "Now" at bounding box center [768, 178] width 22 height 19
type input "9/29/2025 1:58 PM"
click at [830, 97] on span "None" at bounding box center [1131, 96] width 662 height 19
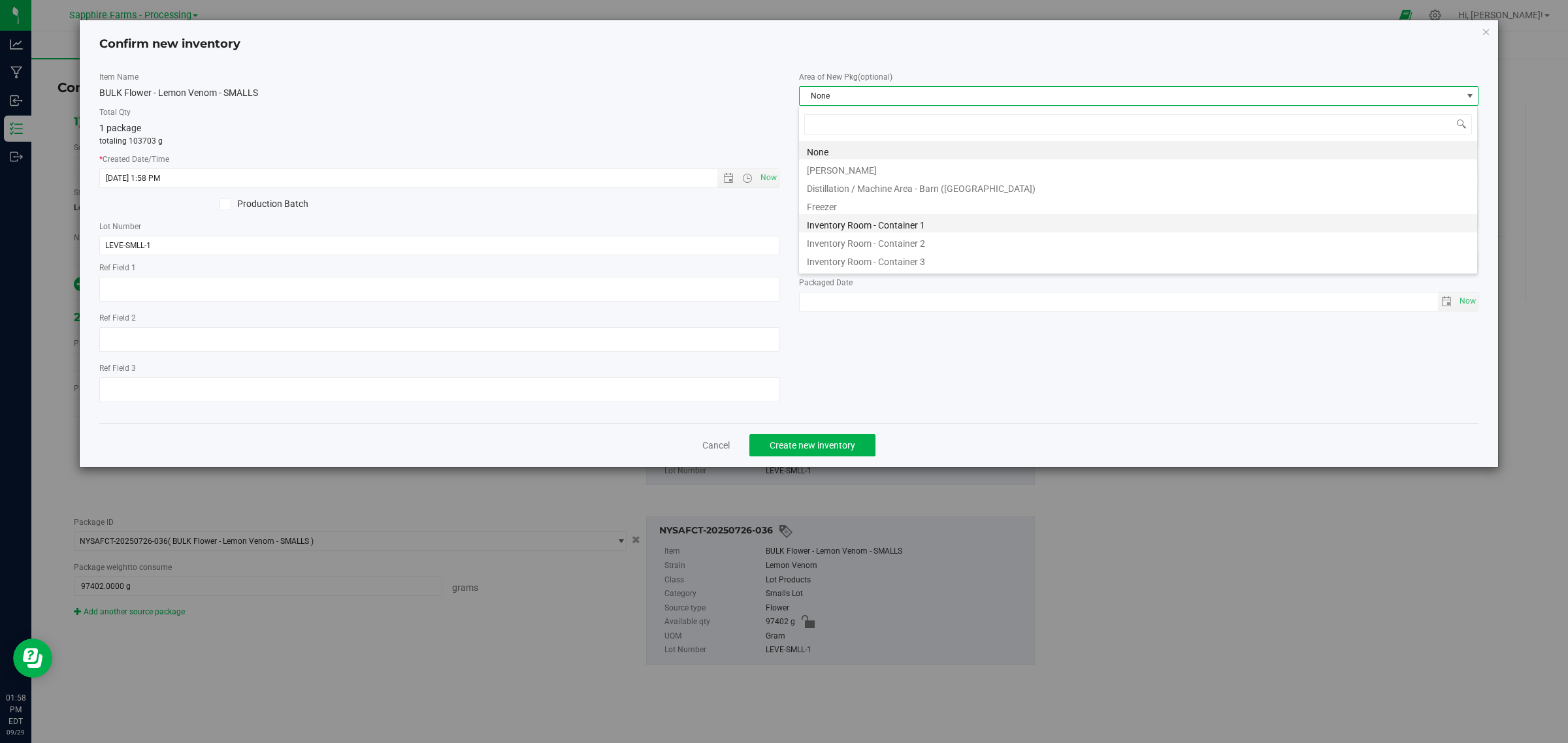
scroll to position [20, 680]
click at [906, 229] on li "Inventory Room - Container 1" at bounding box center [1138, 223] width 678 height 19
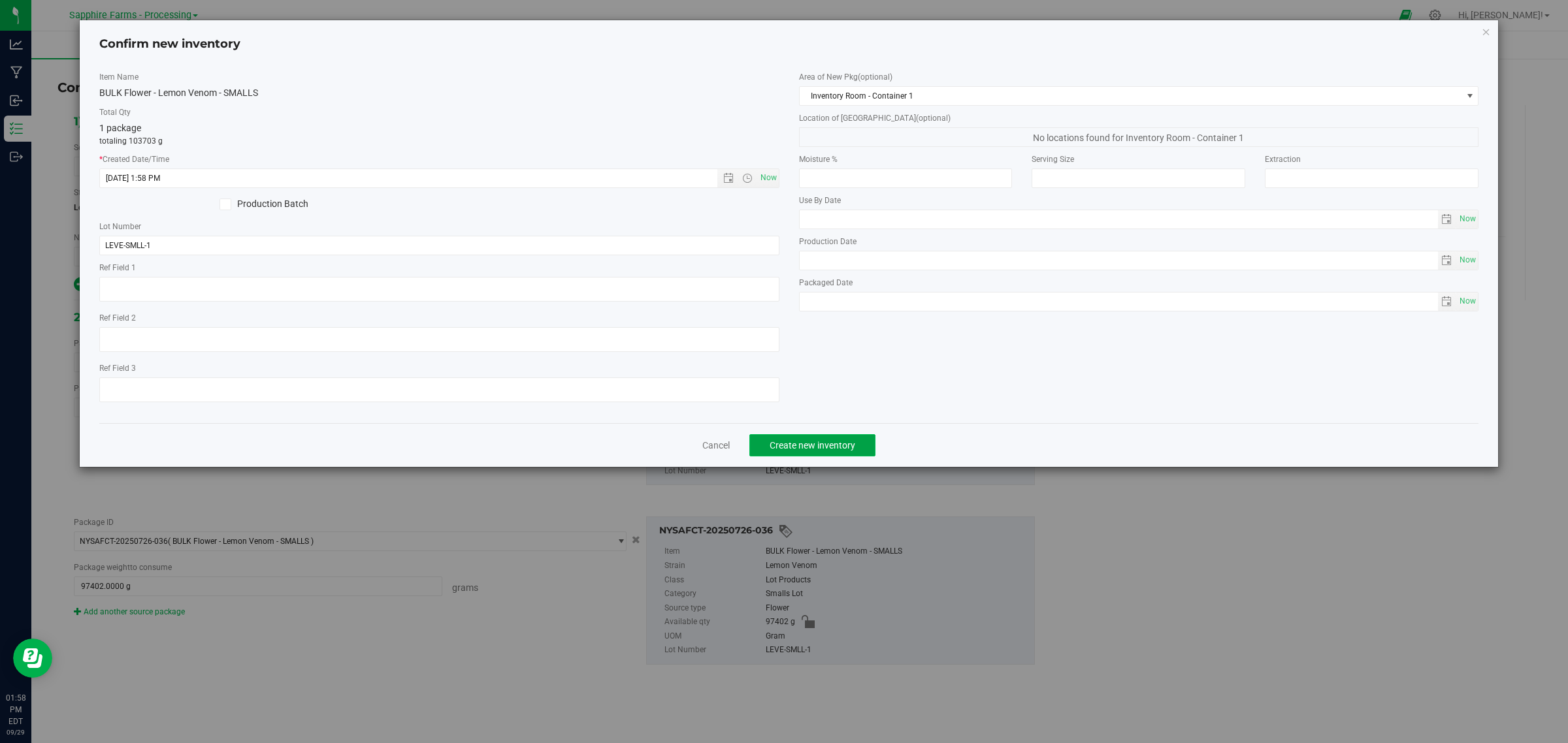
click at [760, 438] on button "Create new inventory" at bounding box center [812, 445] width 126 height 22
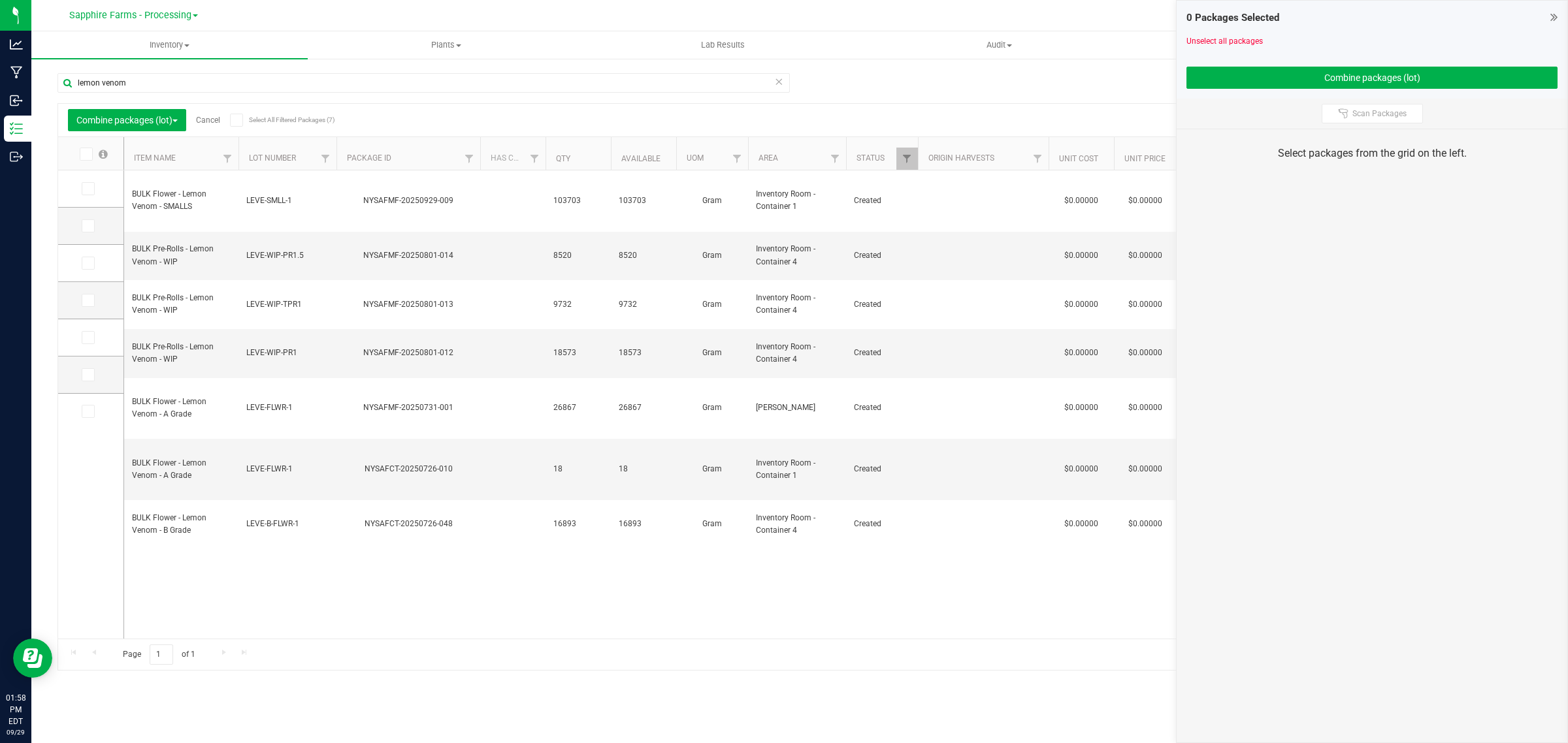
click at [209, 117] on link "Cancel" at bounding box center [208, 120] width 24 height 9
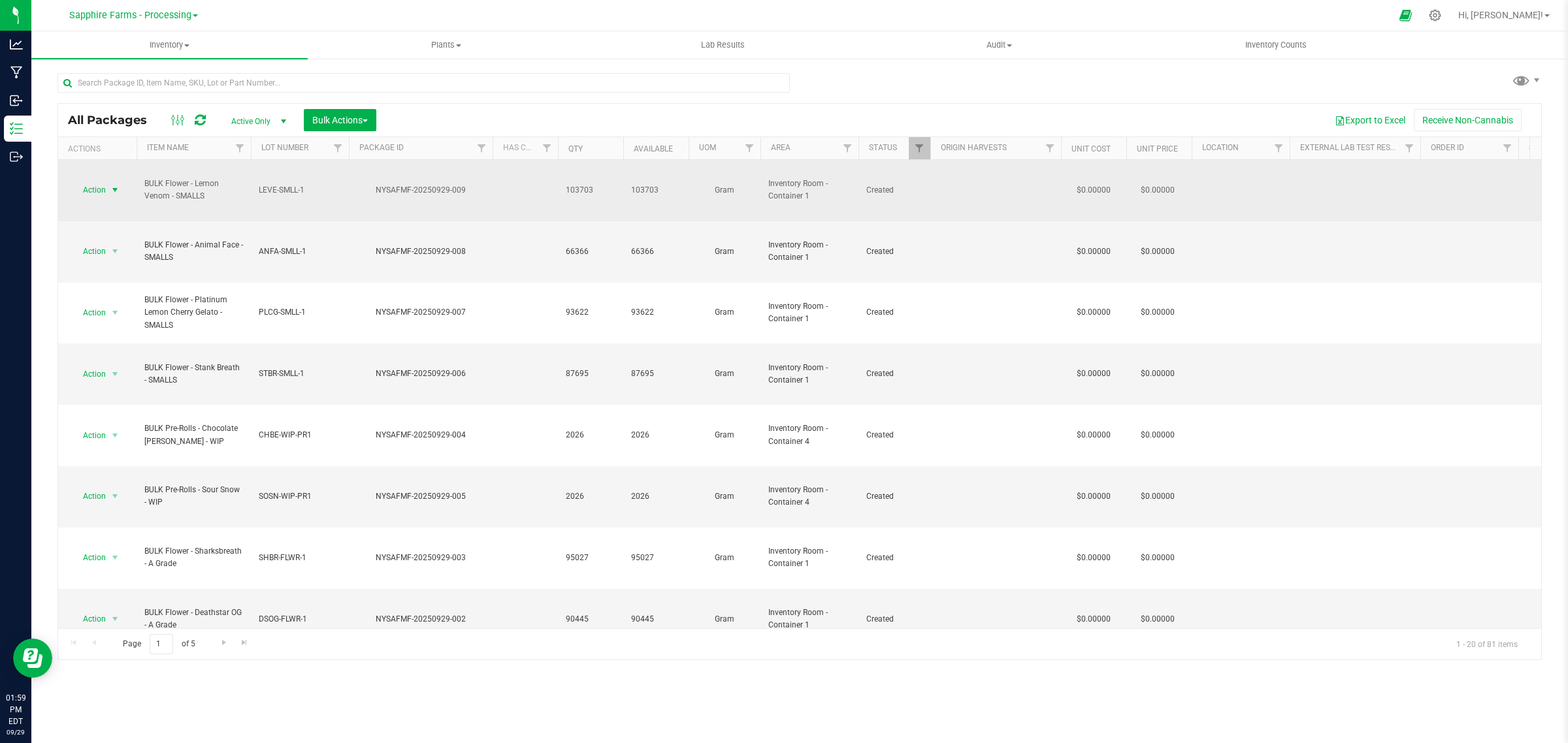
click at [105, 181] on span "Action" at bounding box center [89, 190] width 36 height 19
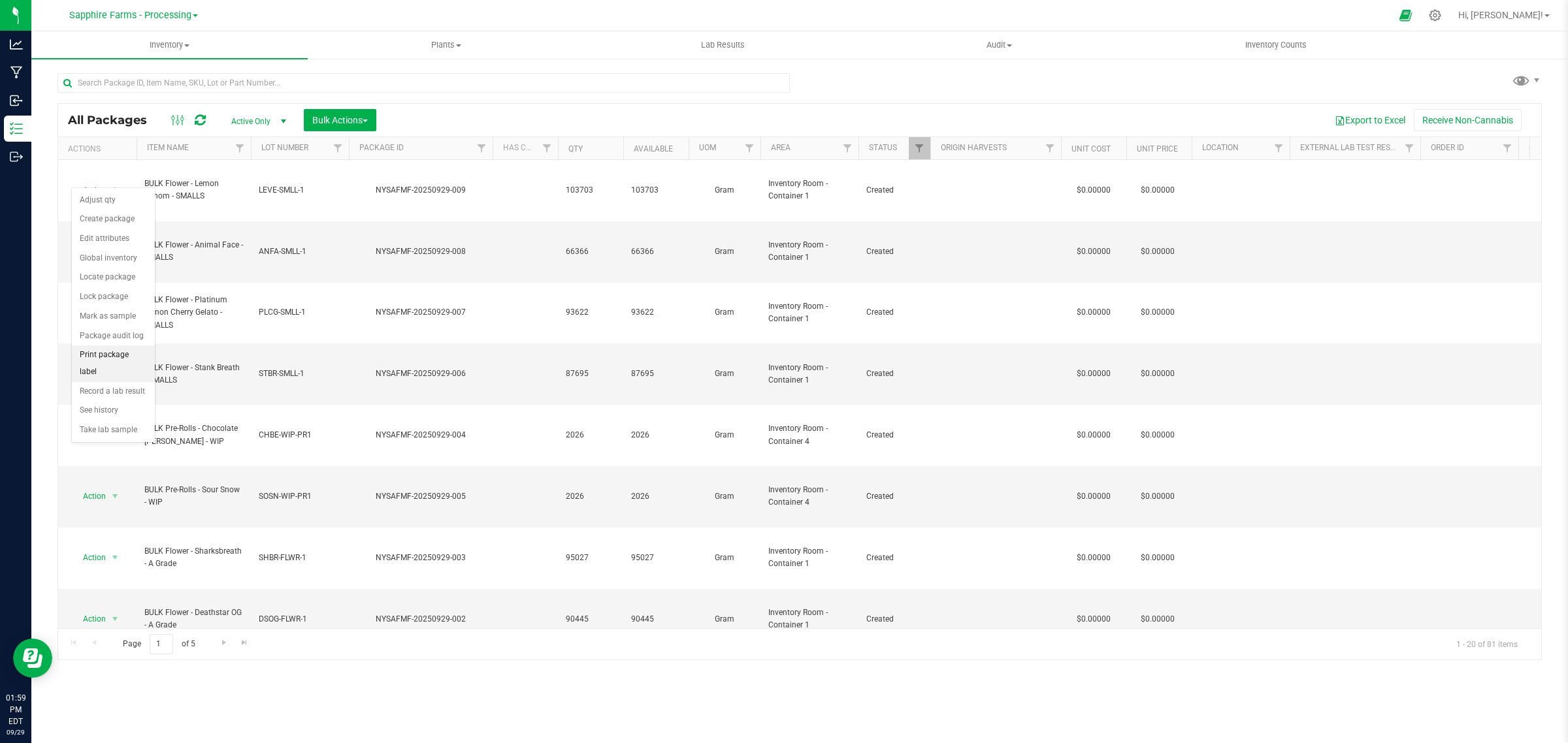
click at [117, 362] on li "Print package label" at bounding box center [113, 363] width 83 height 36
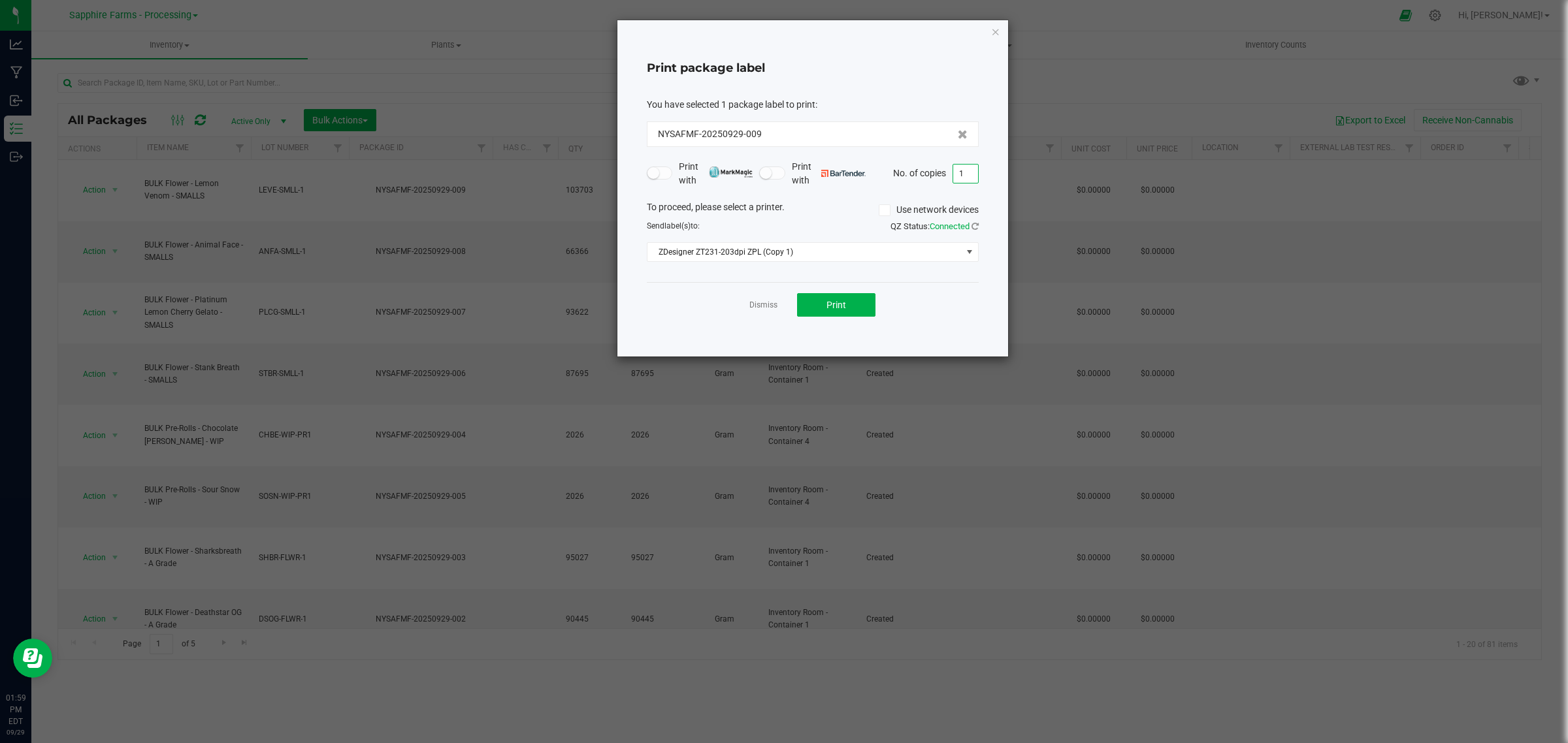
click at [977, 168] on input "1" at bounding box center [965, 174] width 25 height 19
type input "20"
click at [846, 314] on button "Print" at bounding box center [835, 305] width 78 height 23
click at [991, 28] on icon "button" at bounding box center [995, 31] width 9 height 15
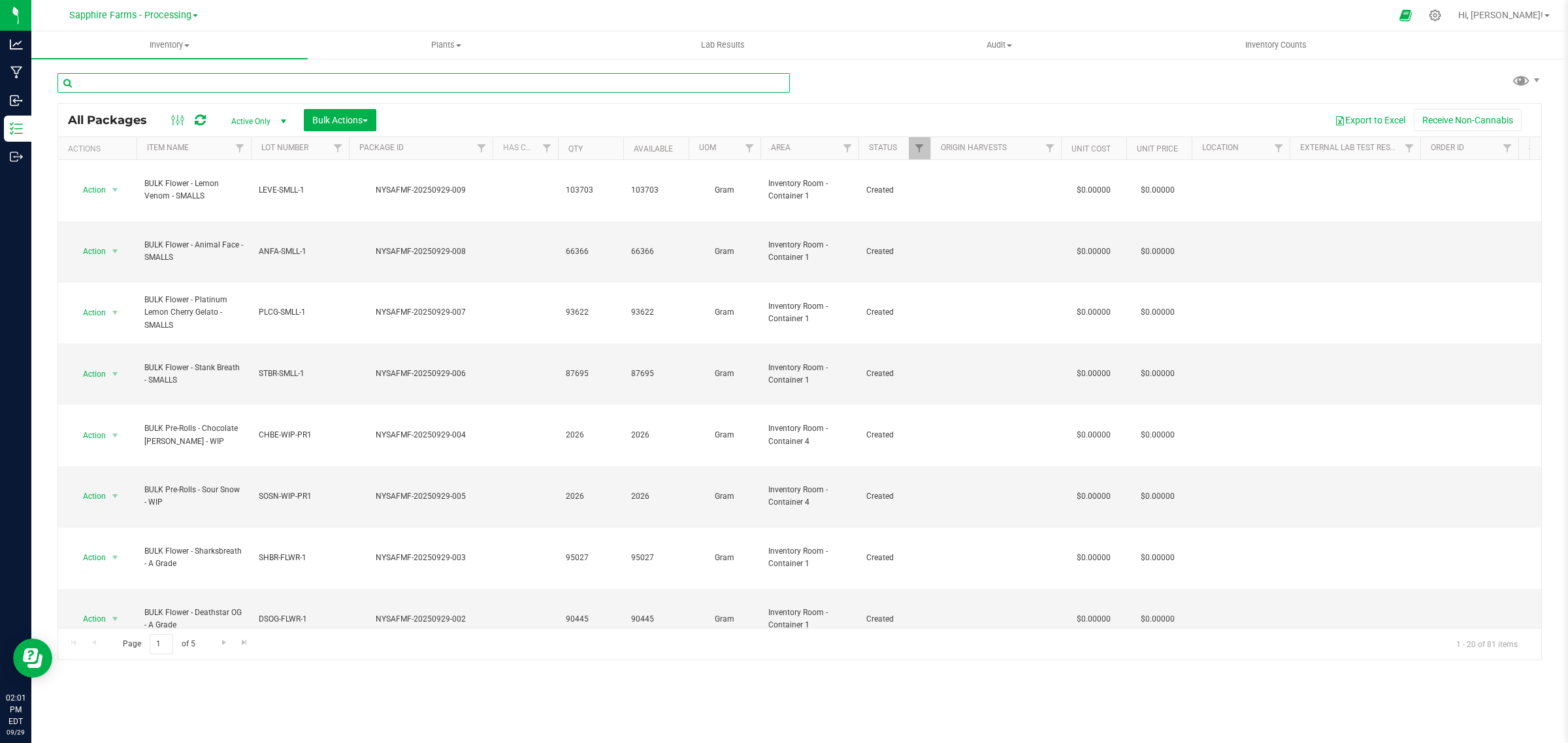
click at [216, 80] on input "text" at bounding box center [423, 83] width 733 height 19
type input "smalls"
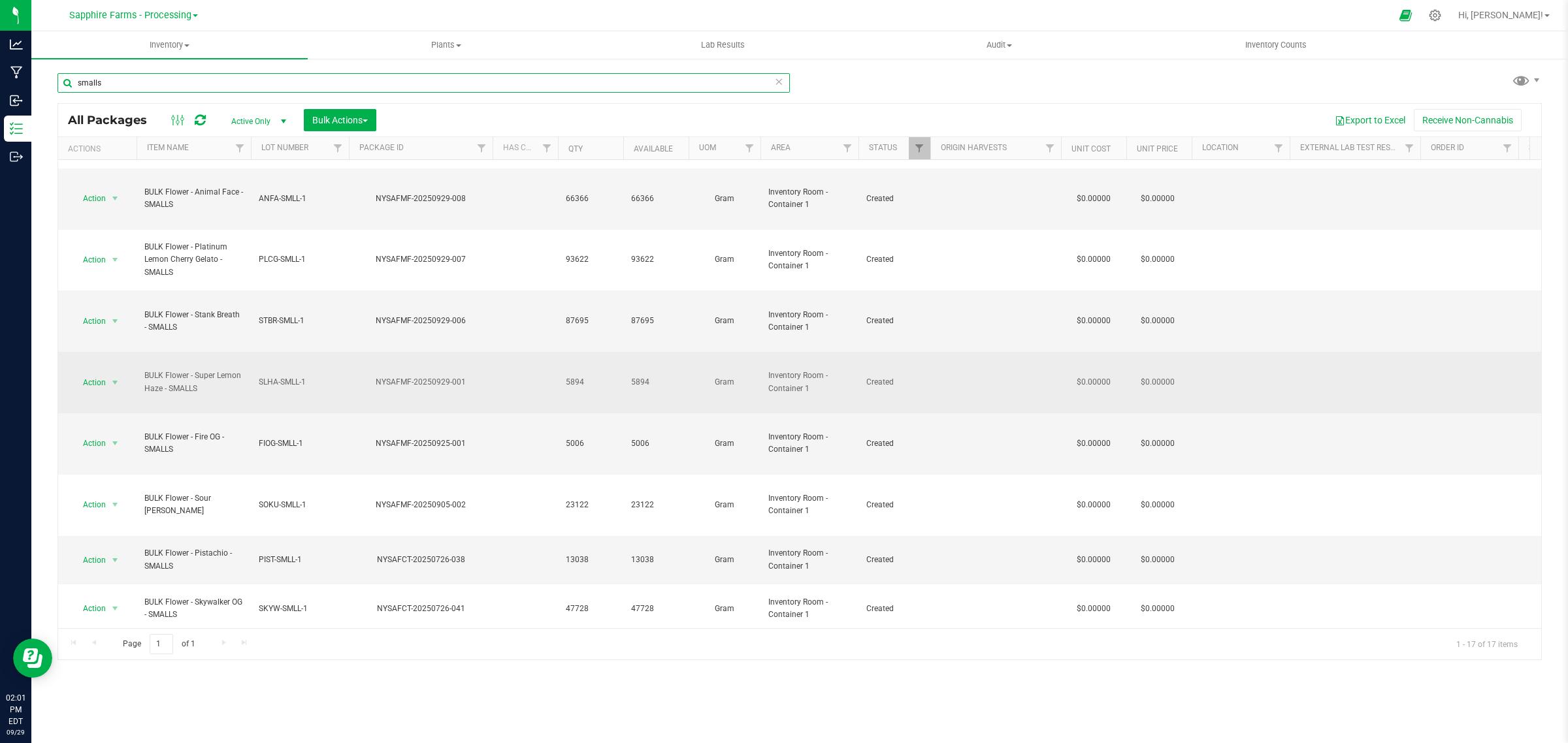
scroll to position [82, 0]
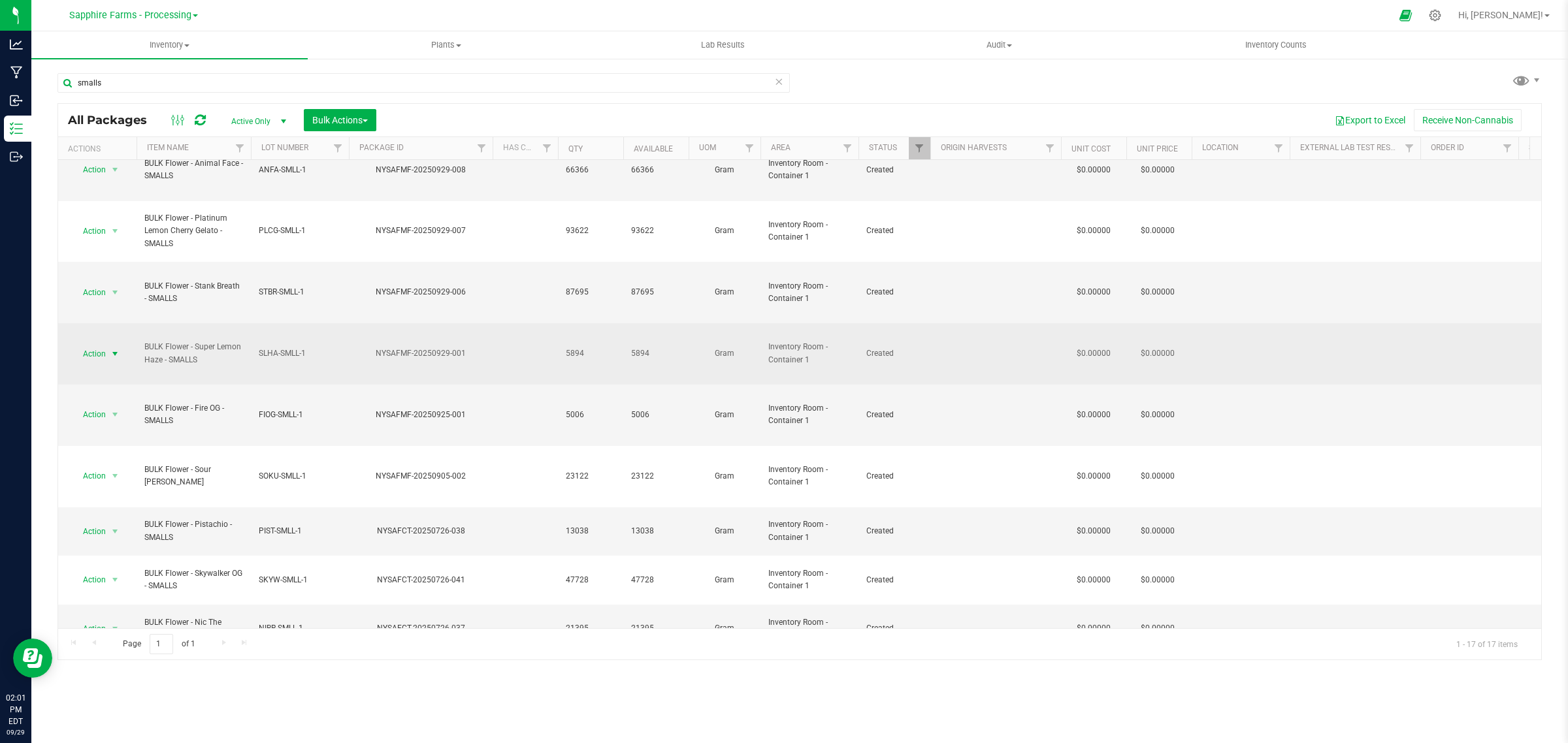
click at [112, 344] on span "select" at bounding box center [115, 354] width 16 height 19
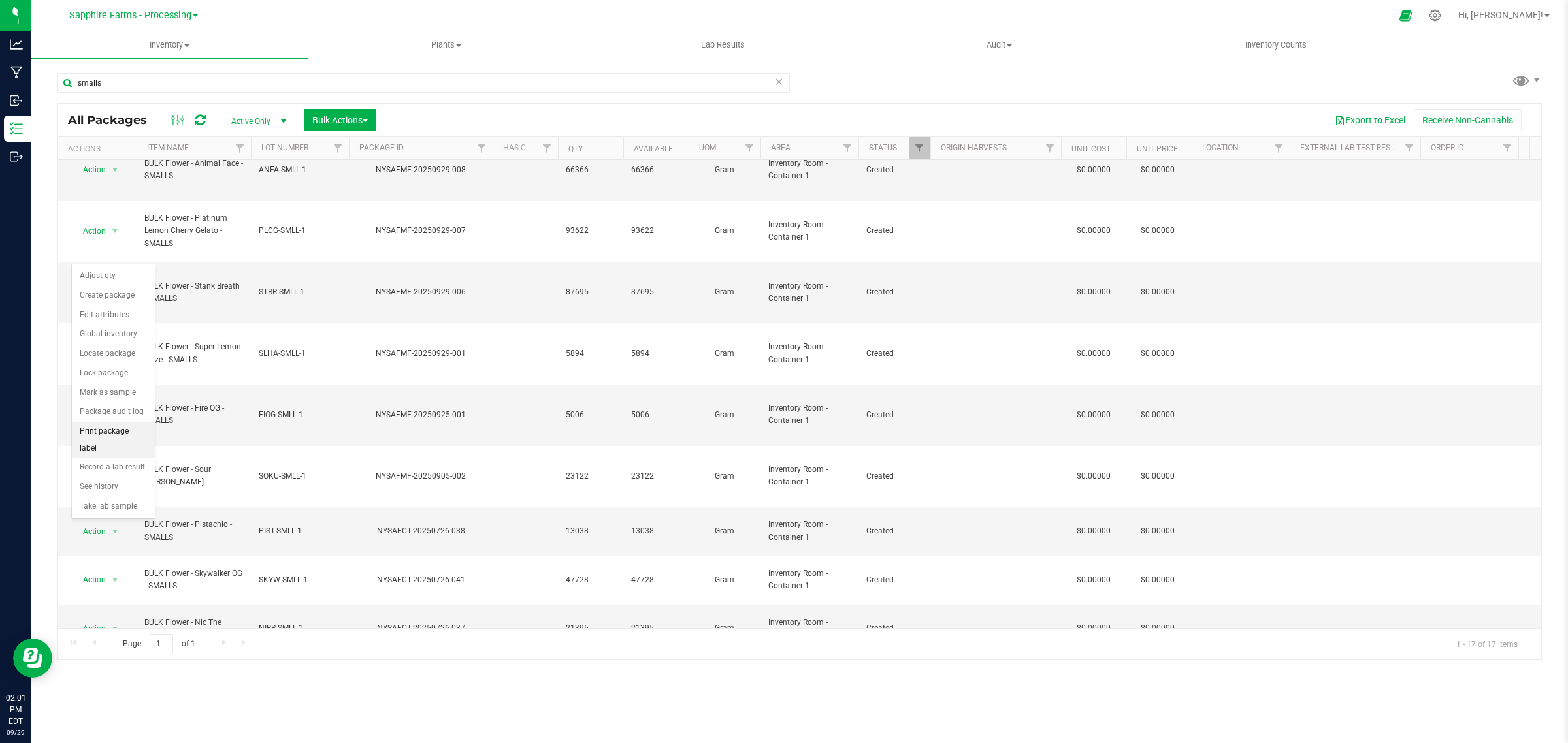
click at [105, 428] on li "Print package label" at bounding box center [113, 439] width 83 height 36
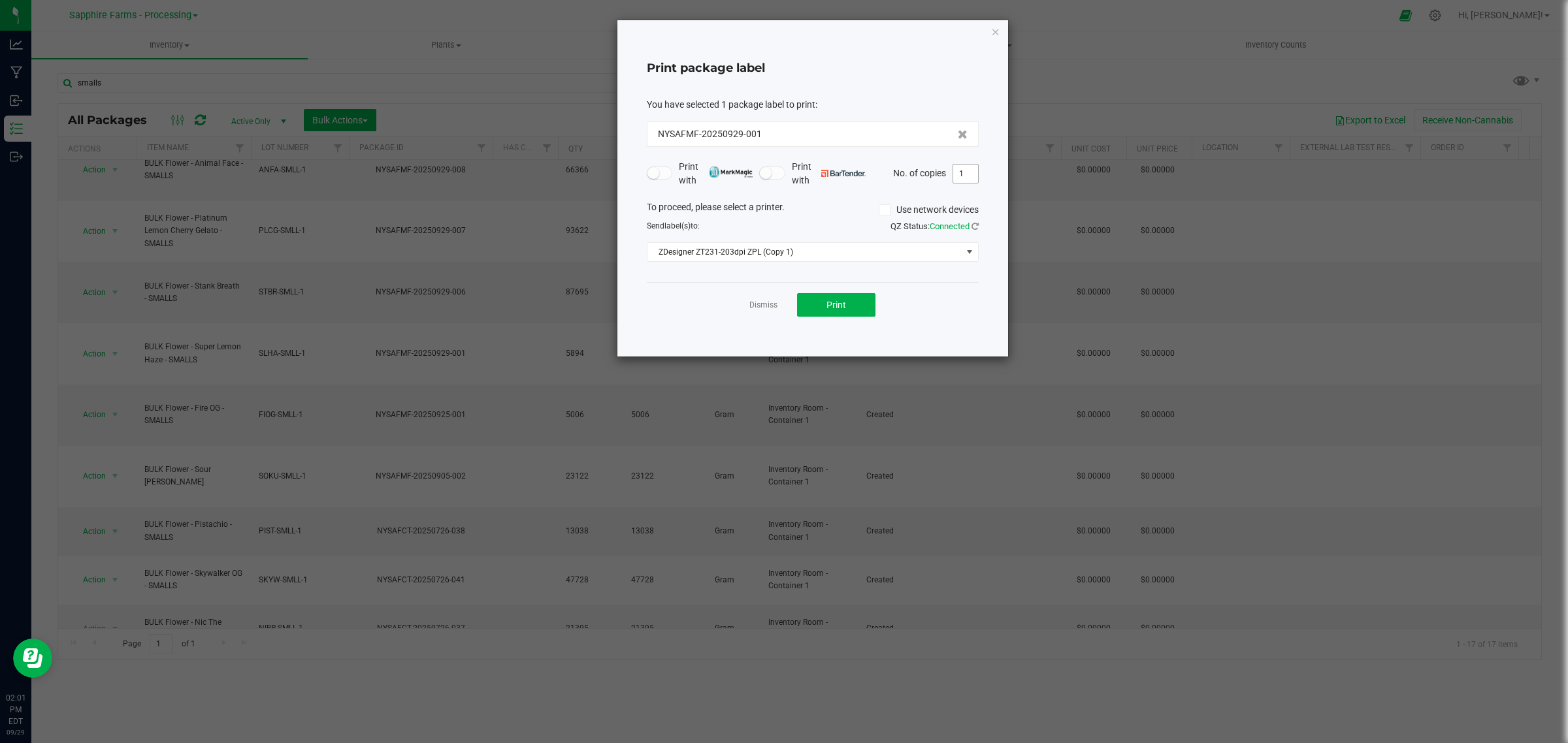
click at [964, 177] on input "1" at bounding box center [965, 174] width 25 height 19
type input "10"
click at [855, 299] on button "Print" at bounding box center [835, 305] width 78 height 23
click at [994, 32] on icon "button" at bounding box center [995, 31] width 9 height 15
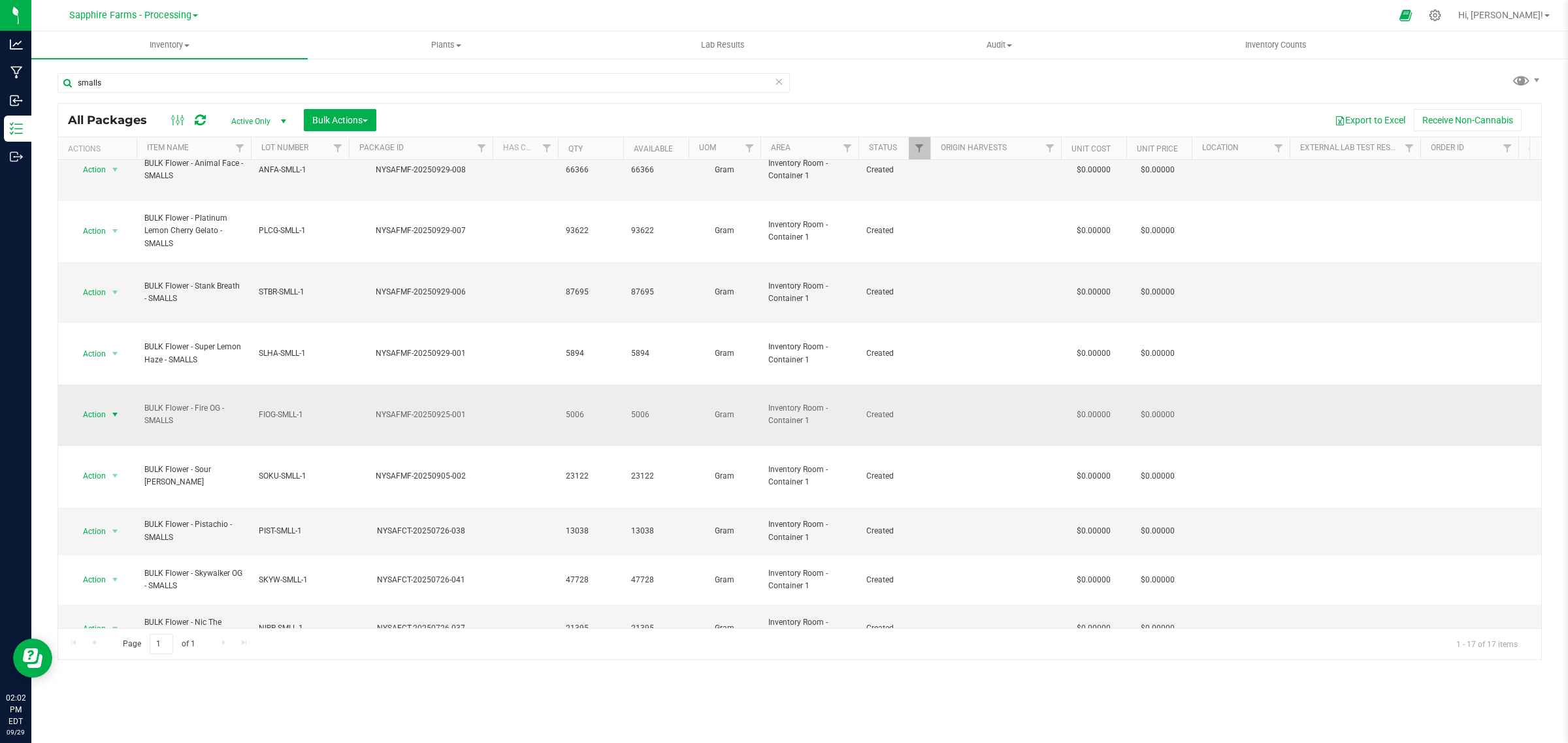
click at [99, 405] on span "Action" at bounding box center [89, 415] width 36 height 19
click at [105, 472] on li "Print package label" at bounding box center [113, 476] width 83 height 36
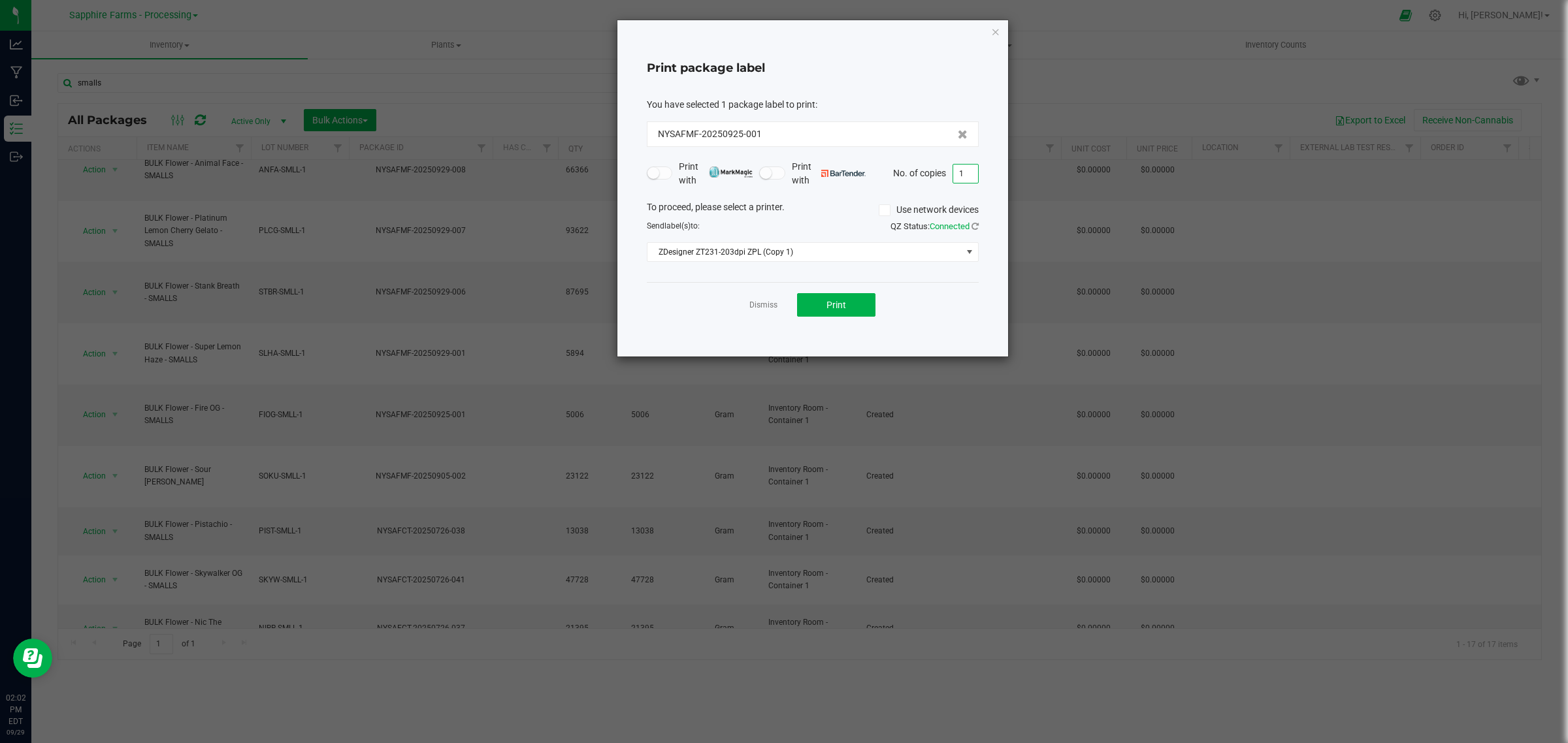
click at [974, 177] on input "1" at bounding box center [965, 174] width 25 height 19
type input "10"
click at [838, 307] on span "Print" at bounding box center [835, 305] width 19 height 11
click at [774, 310] on link "Dismiss" at bounding box center [764, 305] width 28 height 11
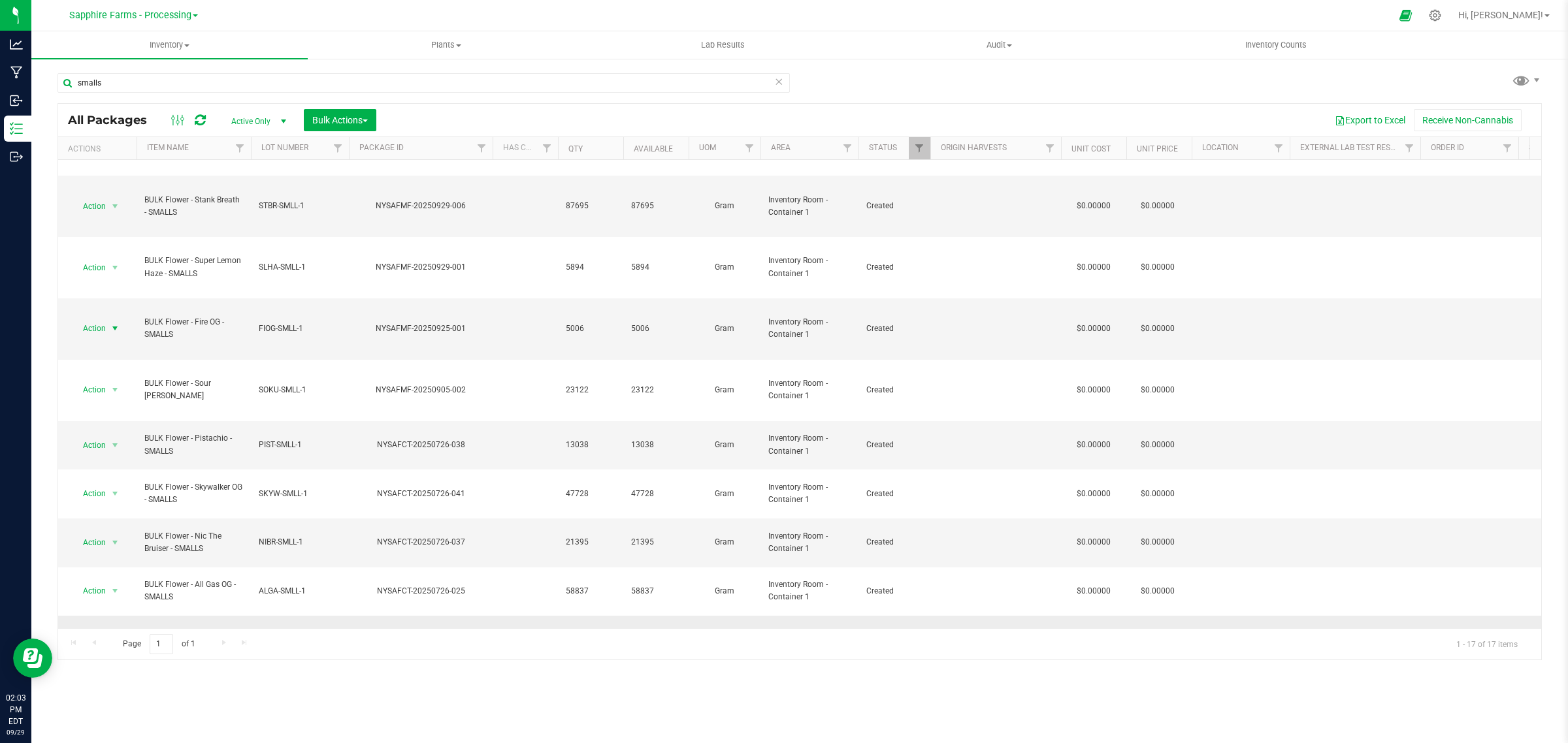
scroll to position [173, 0]
type input "THMI-SMLL-1"
click at [529, 608] on div "All Packages Active Only Active Only Lab Samples Locked All Bulk Actions Add to…" at bounding box center [799, 382] width 1484 height 557
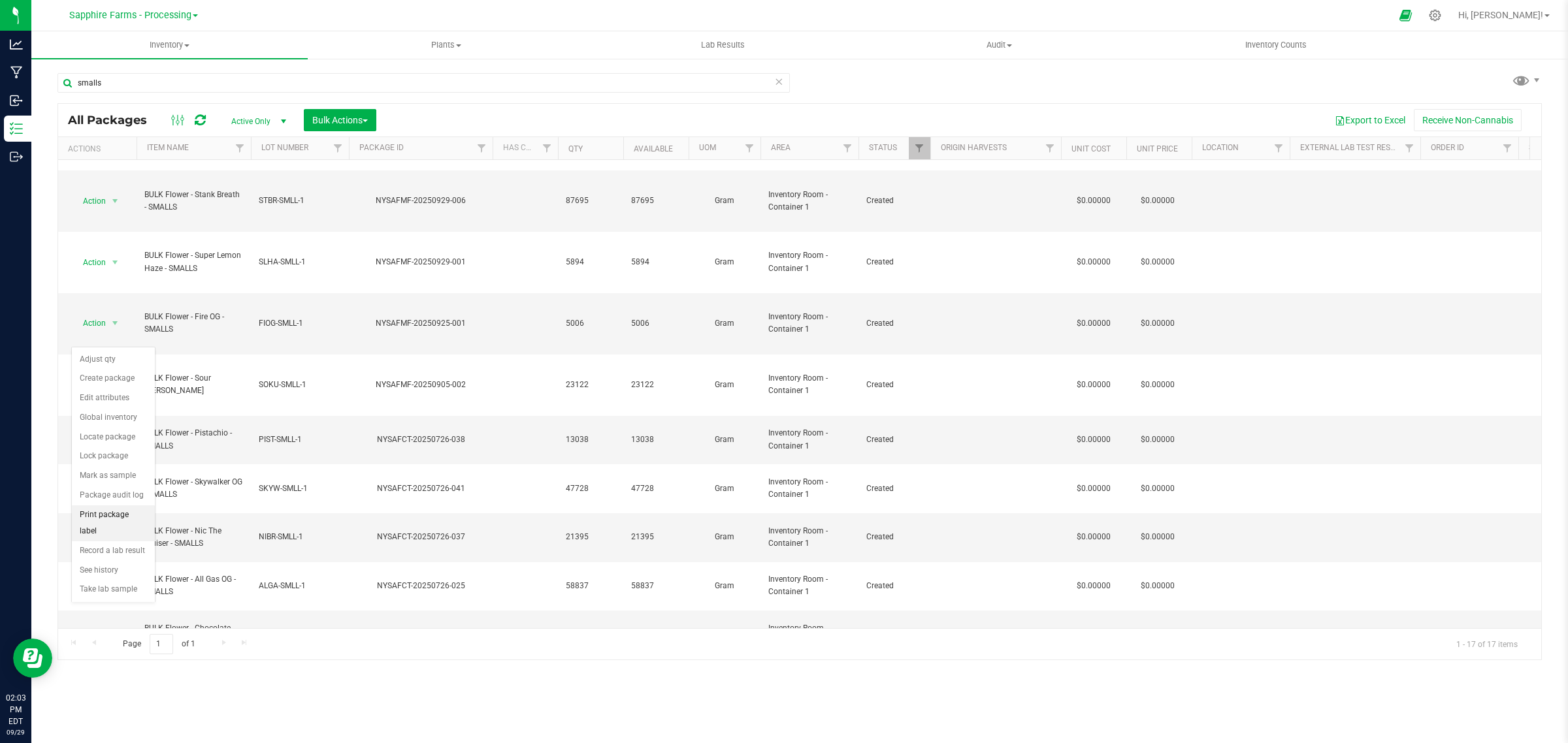
click at [111, 521] on li "Print package label" at bounding box center [113, 523] width 83 height 36
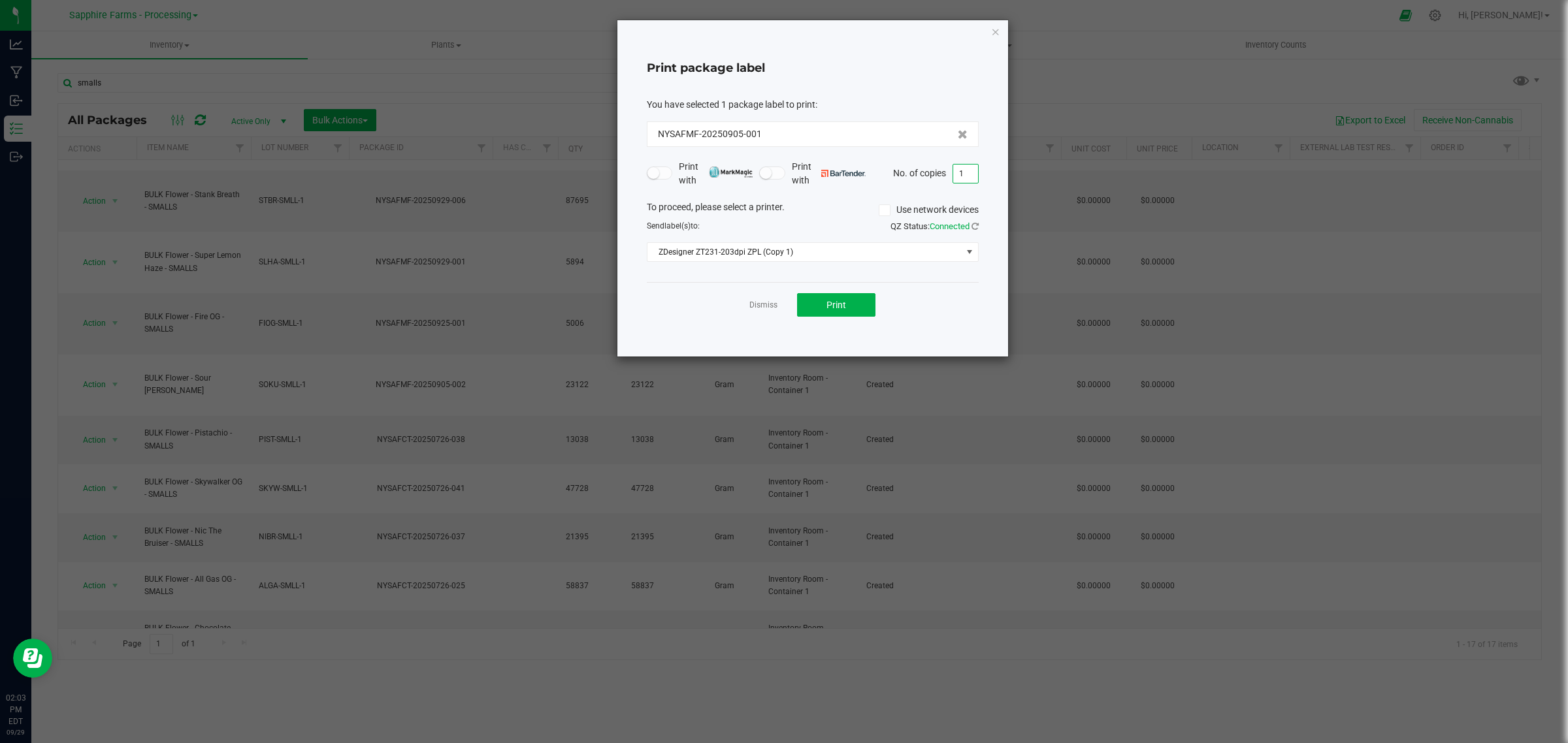
click at [964, 171] on input "1" at bounding box center [965, 174] width 25 height 19
type input "10"
click at [841, 302] on span "Print" at bounding box center [835, 305] width 19 height 11
click at [752, 307] on link "Dismiss" at bounding box center [764, 305] width 28 height 11
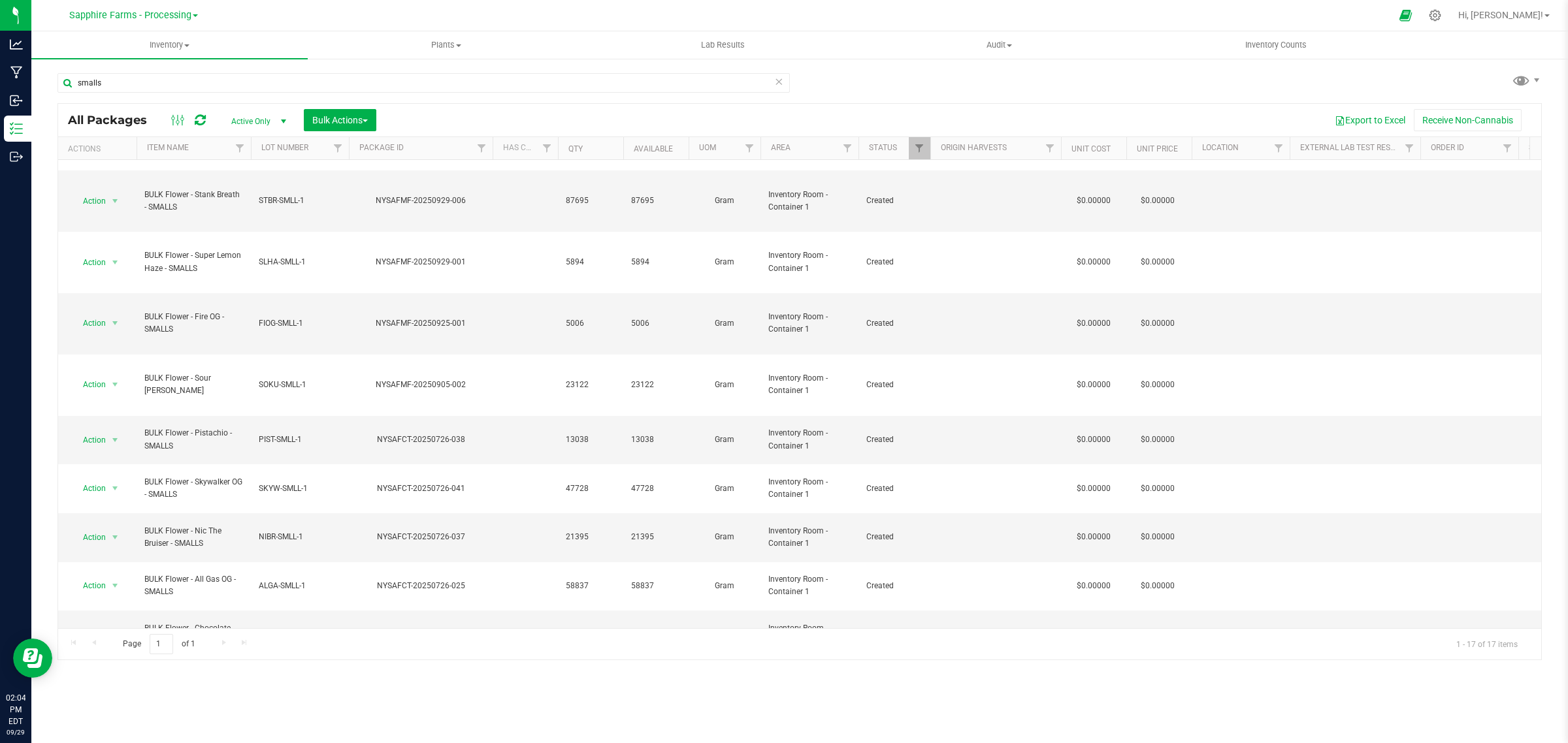
drag, startPoint x: 450, startPoint y: 349, endPoint x: 665, endPoint y: 113, distance: 319.3
click at [665, 113] on div "Export to Excel Receive Non-Cannabis" at bounding box center [959, 120] width 1145 height 22
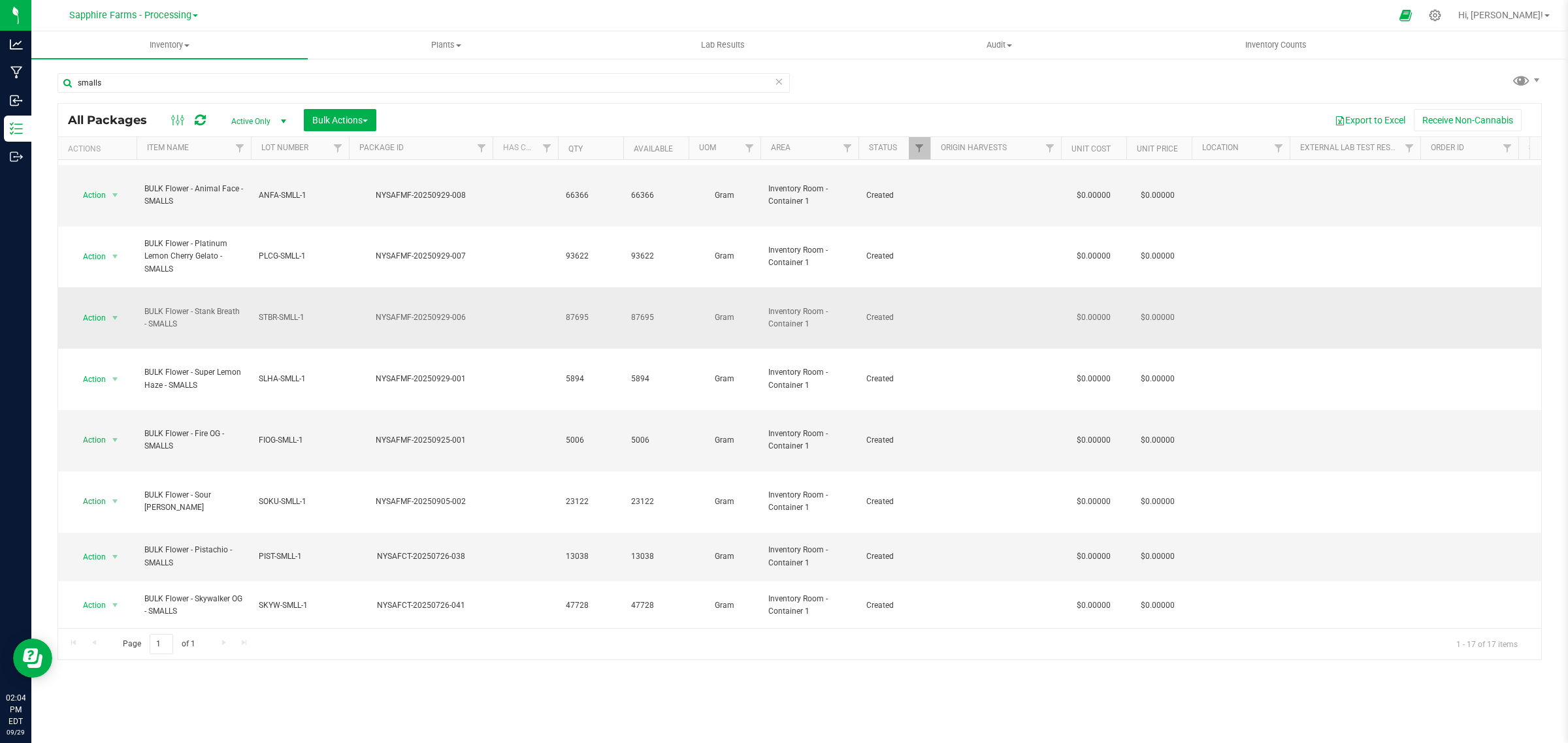
scroll to position [82, 0]
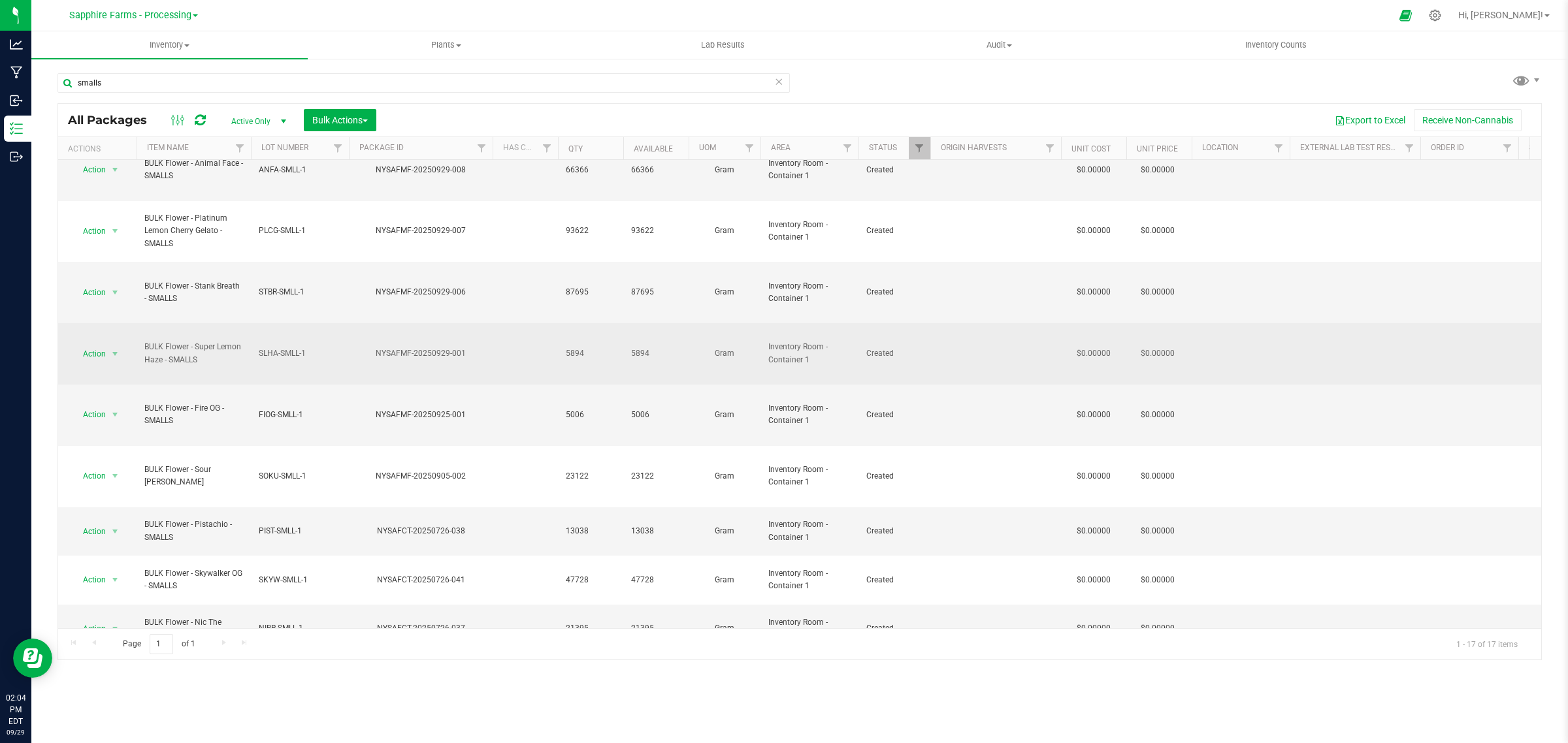
click at [439, 348] on div "NYSAFMF-20250929-001" at bounding box center [420, 354] width 148 height 12
click at [164, 341] on span "BULK Flower - Super Lemon Haze - SMALLS" at bounding box center [194, 353] width 99 height 25
click at [250, 323] on td "BULK Flower - Super Lemon Haze - SMALLS" at bounding box center [194, 353] width 114 height 61
click at [92, 344] on span "Action" at bounding box center [89, 354] width 36 height 19
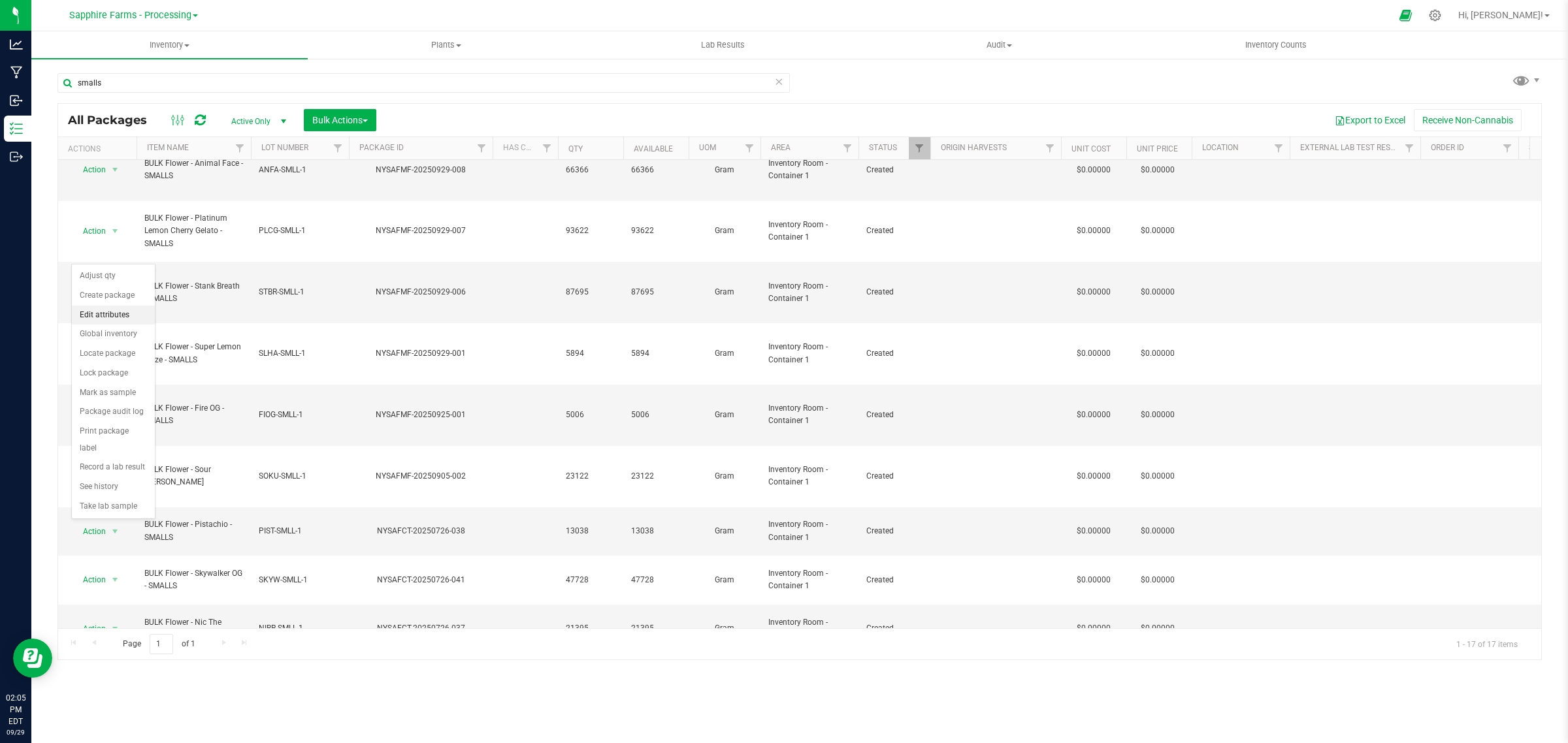
click at [112, 314] on li "Edit attributes" at bounding box center [113, 315] width 83 height 19
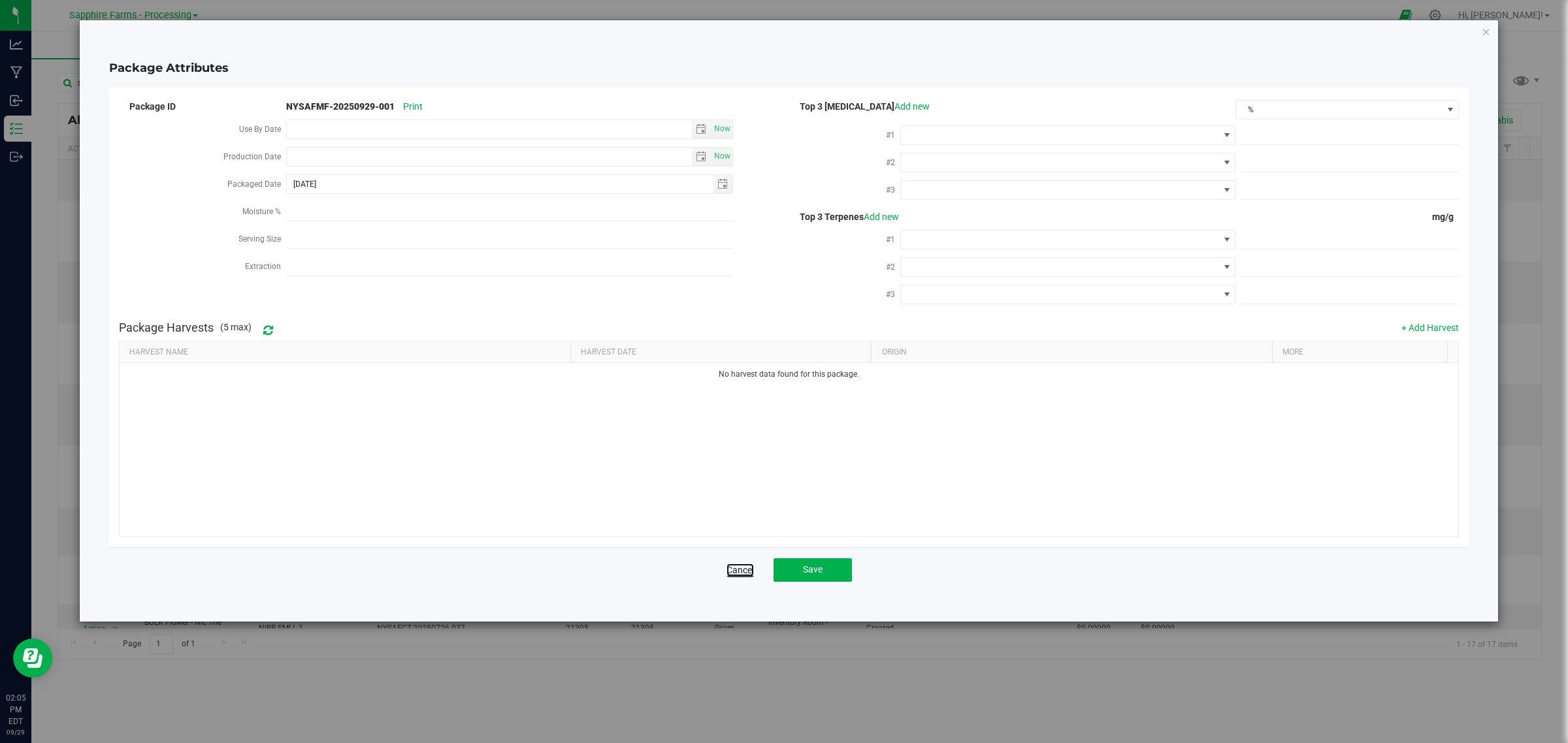
click at [732, 570] on link "Cancel" at bounding box center [740, 569] width 28 height 13
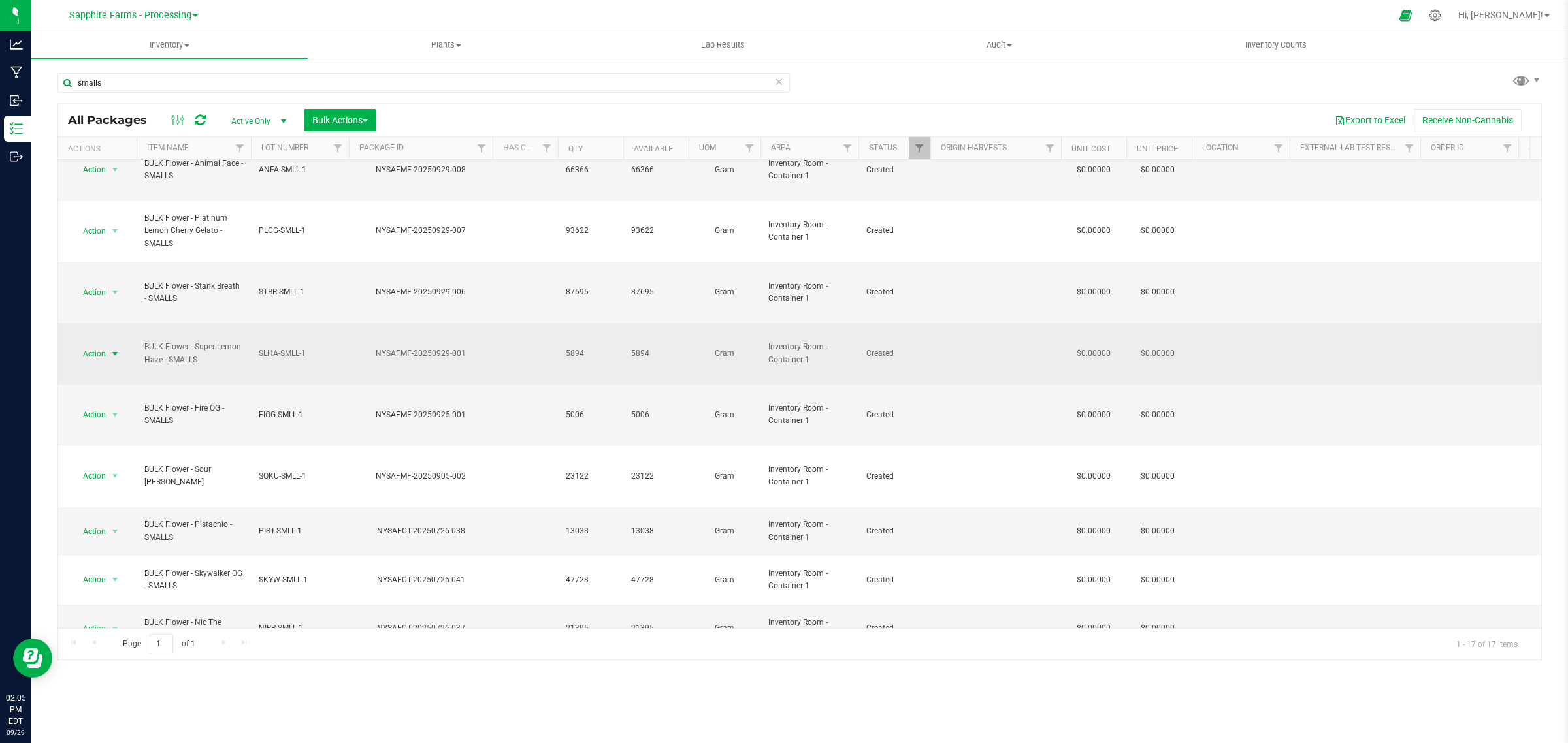
click at [122, 344] on span "select" at bounding box center [115, 354] width 16 height 19
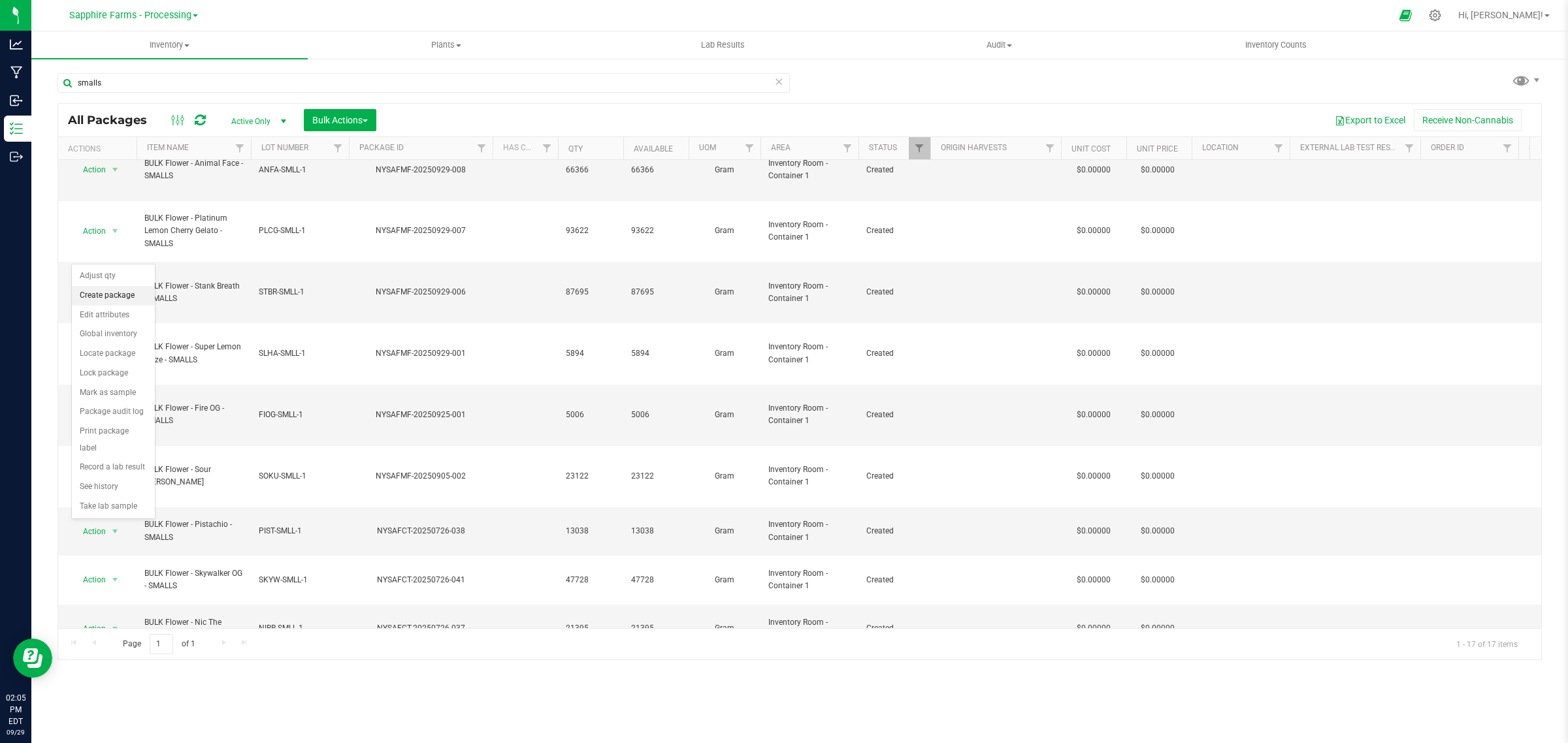
click at [112, 293] on li "Create package" at bounding box center [113, 295] width 83 height 19
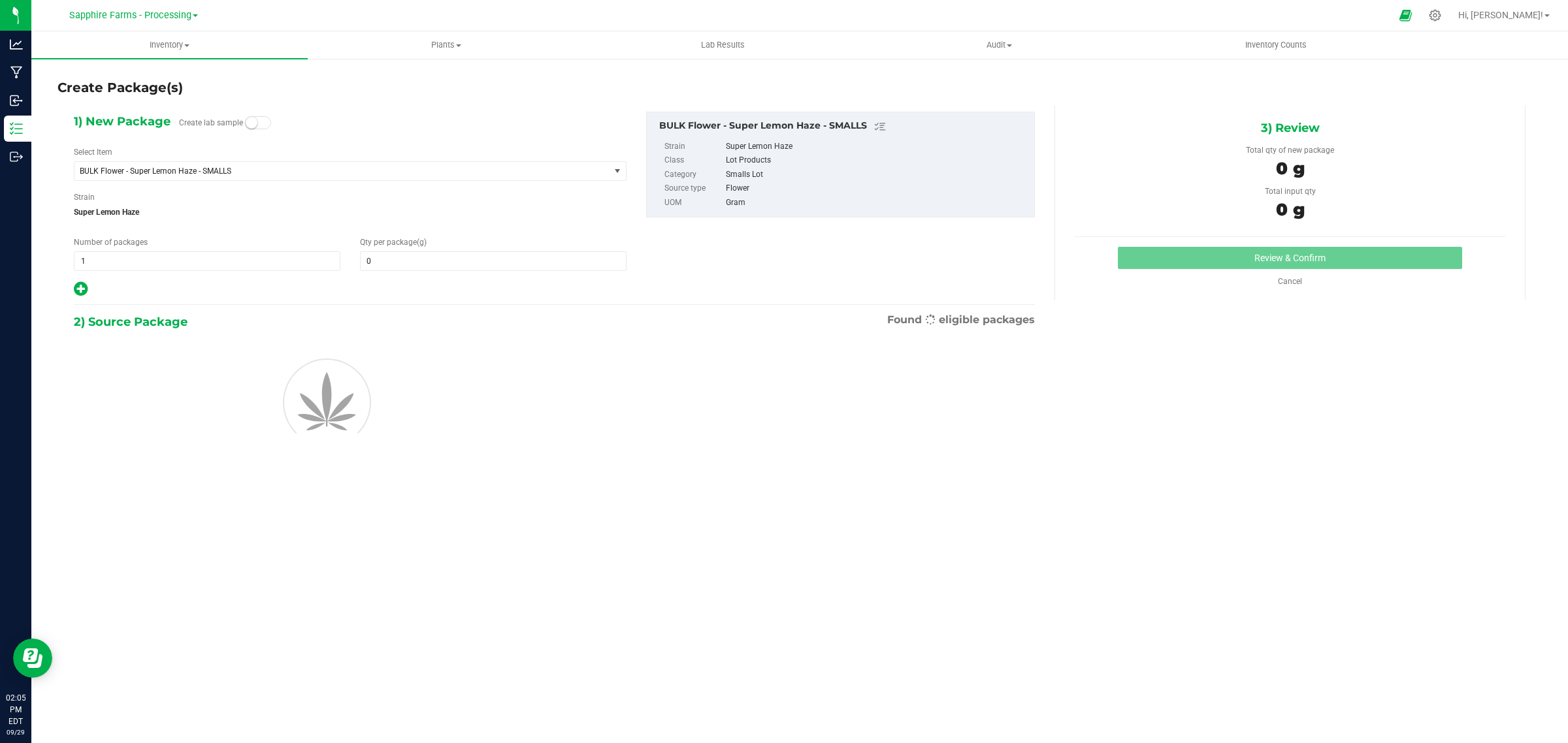
type input "0.0000"
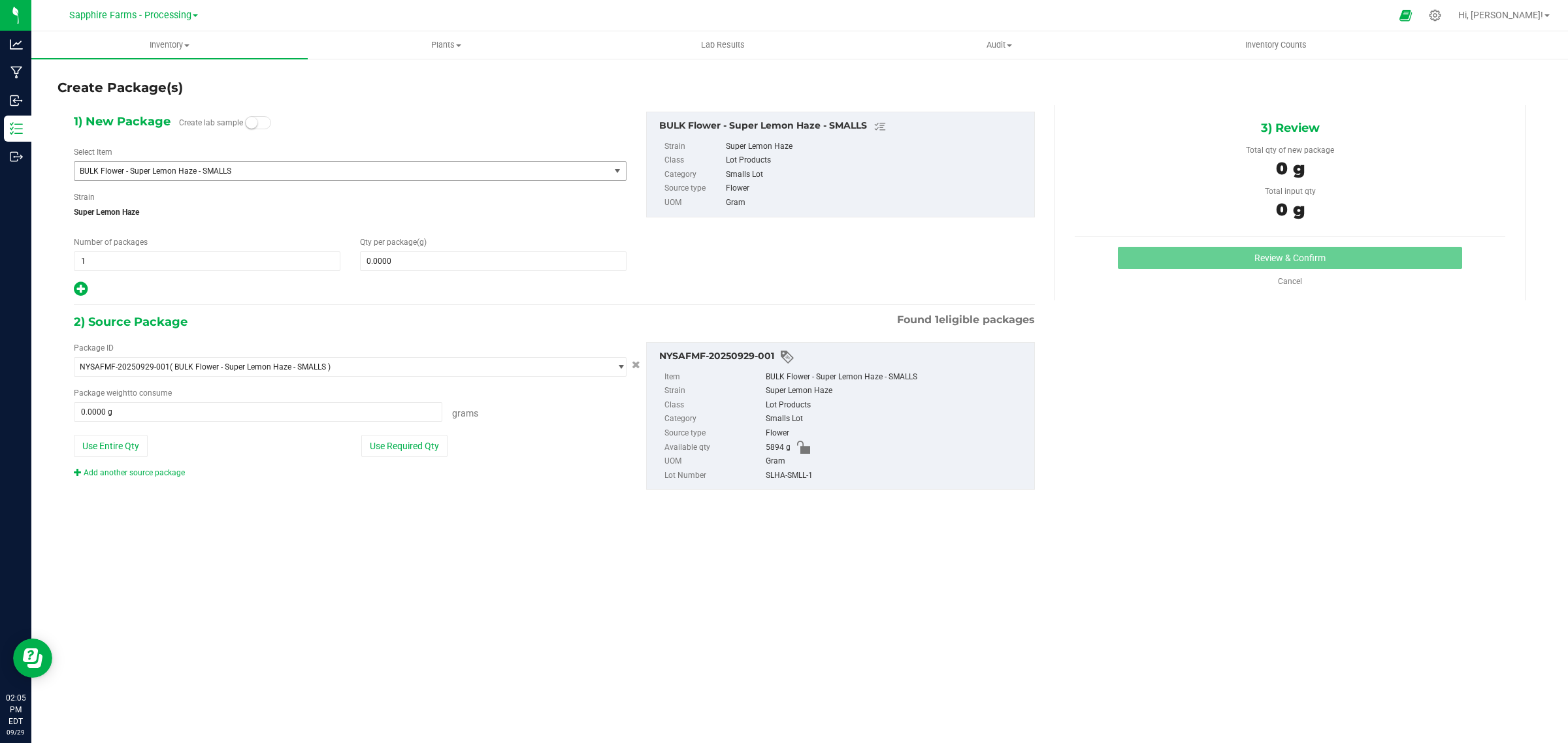
click at [323, 167] on span "BULK Flower - Super Lemon Haze - SMALLS" at bounding box center [332, 171] width 504 height 9
click at [410, 95] on div "Create Package(s)" at bounding box center [799, 87] width 1484 height 19
click at [1279, 280] on link "Cancel" at bounding box center [1289, 281] width 24 height 9
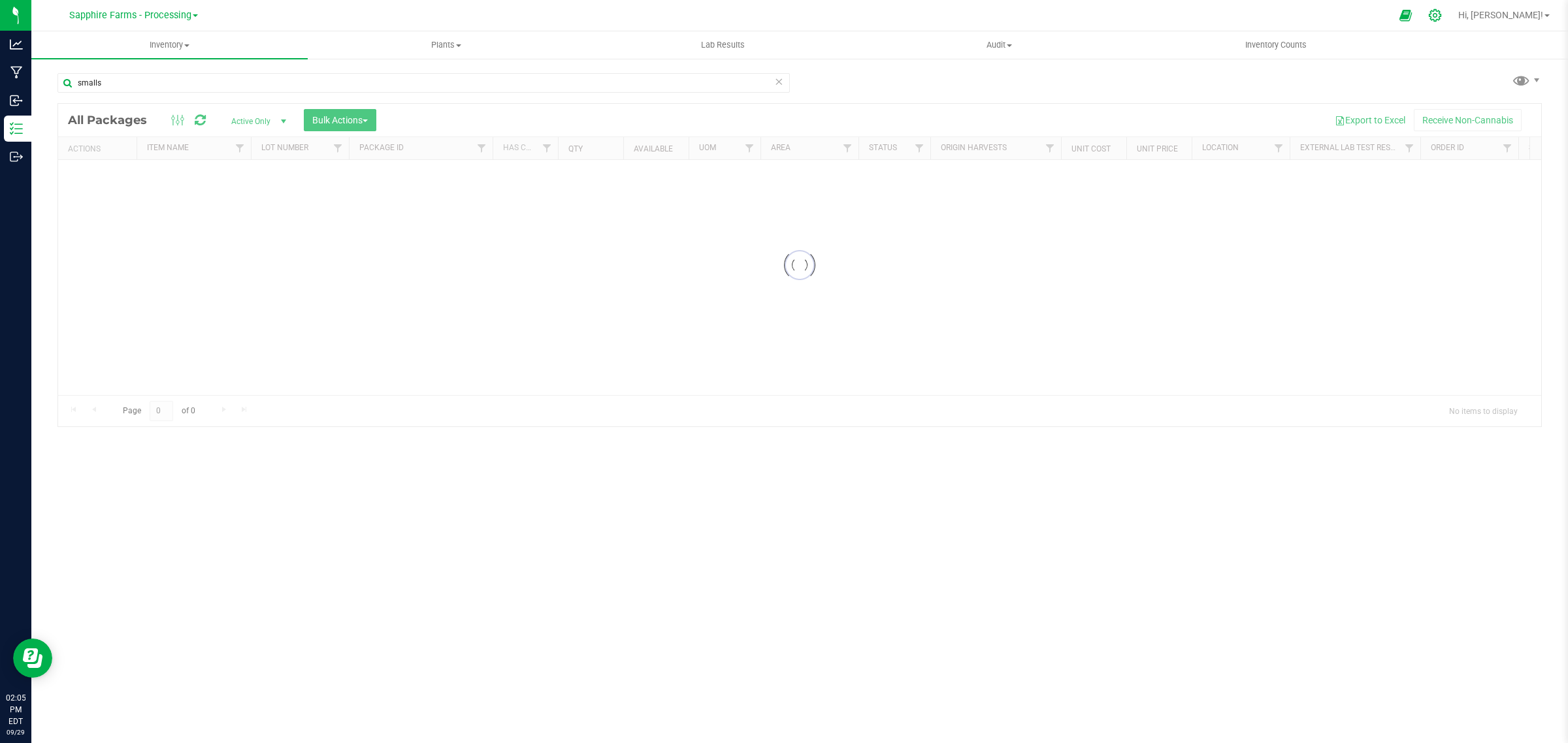
click at [1441, 10] on icon at bounding box center [1435, 15] width 12 height 12
click at [970, 148] on span "Filter" at bounding box center [965, 148] width 11 height 11
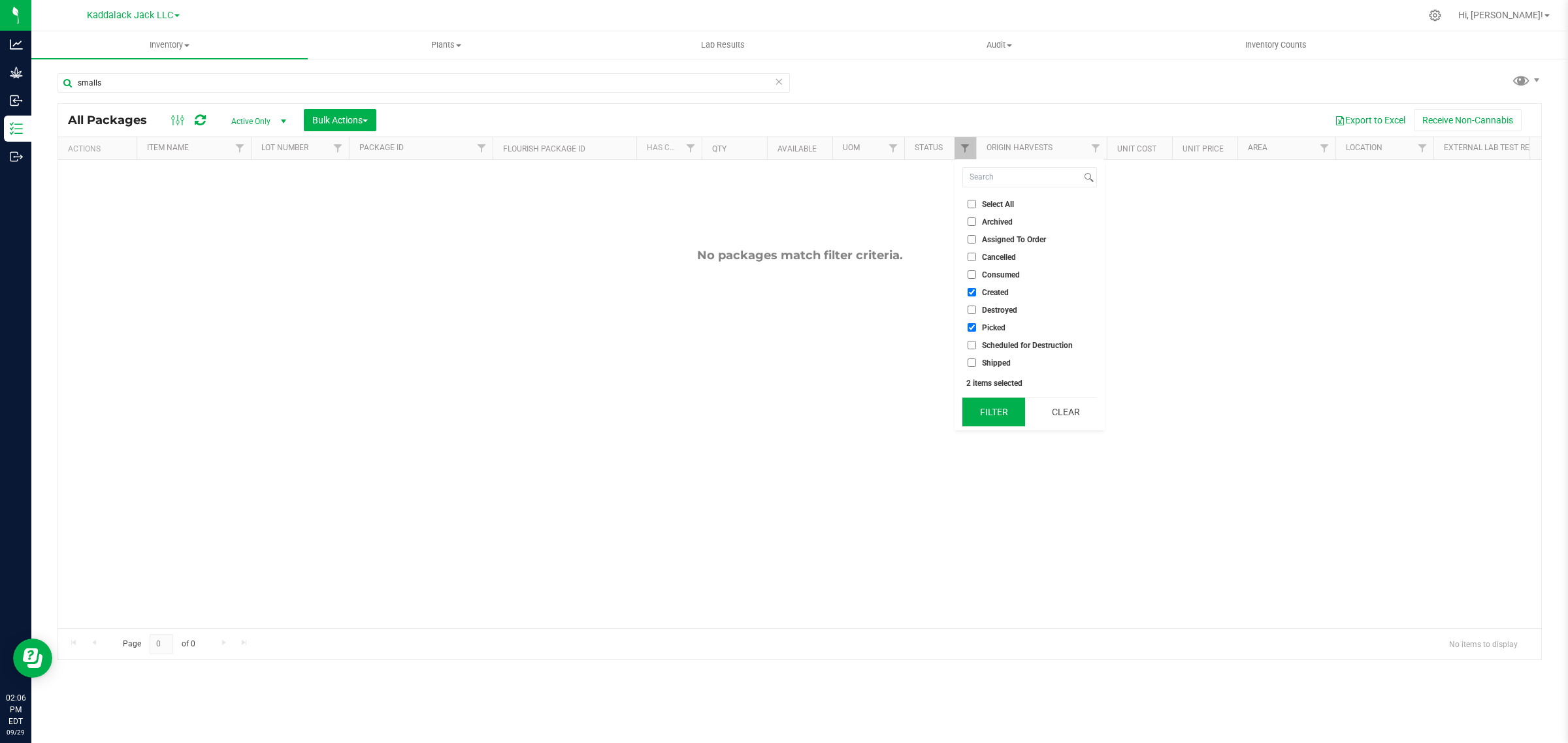
click at [1002, 419] on button "Filter" at bounding box center [993, 412] width 63 height 29
click at [175, 11] on link "Kaddalack Jack LLC" at bounding box center [133, 15] width 93 height 12
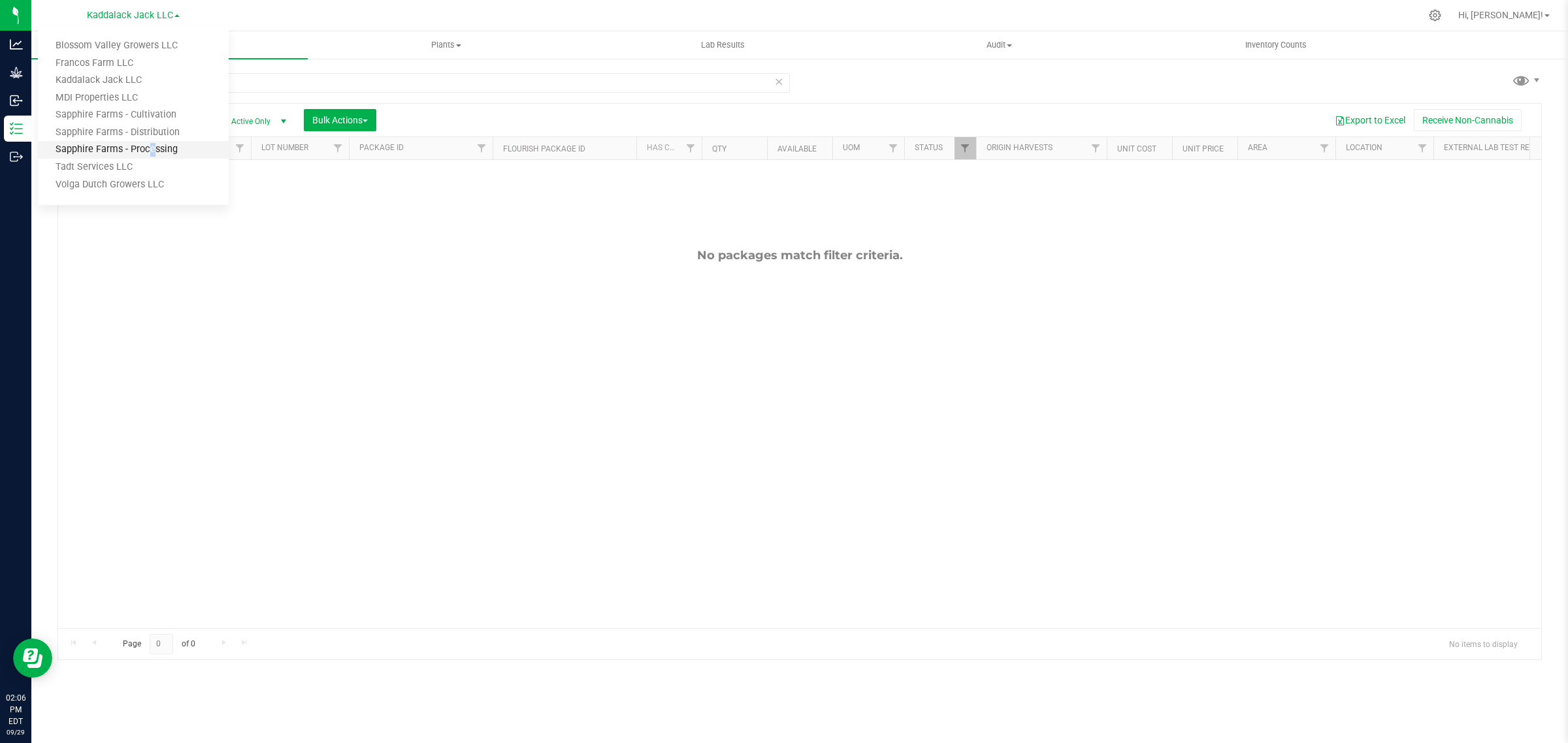
click at [145, 155] on link "Sapphire Farms - Processing" at bounding box center [133, 150] width 191 height 18
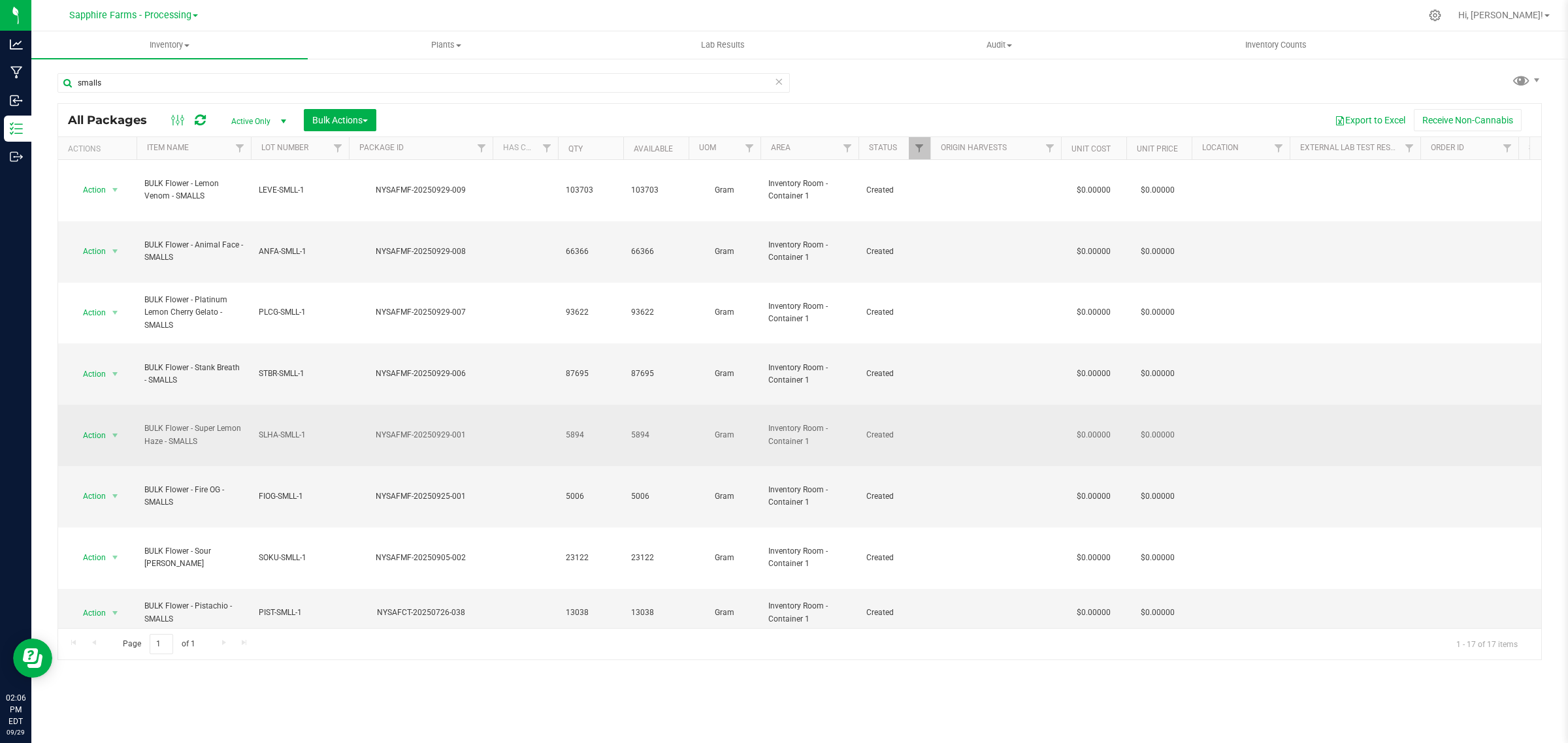
click at [285, 429] on span "SLHA-SMLL-1" at bounding box center [300, 435] width 83 height 12
click at [410, 344] on td "NYSAFMF-20250929-006" at bounding box center [420, 374] width 144 height 61
click at [1441, 11] on icon at bounding box center [1435, 15] width 14 height 14
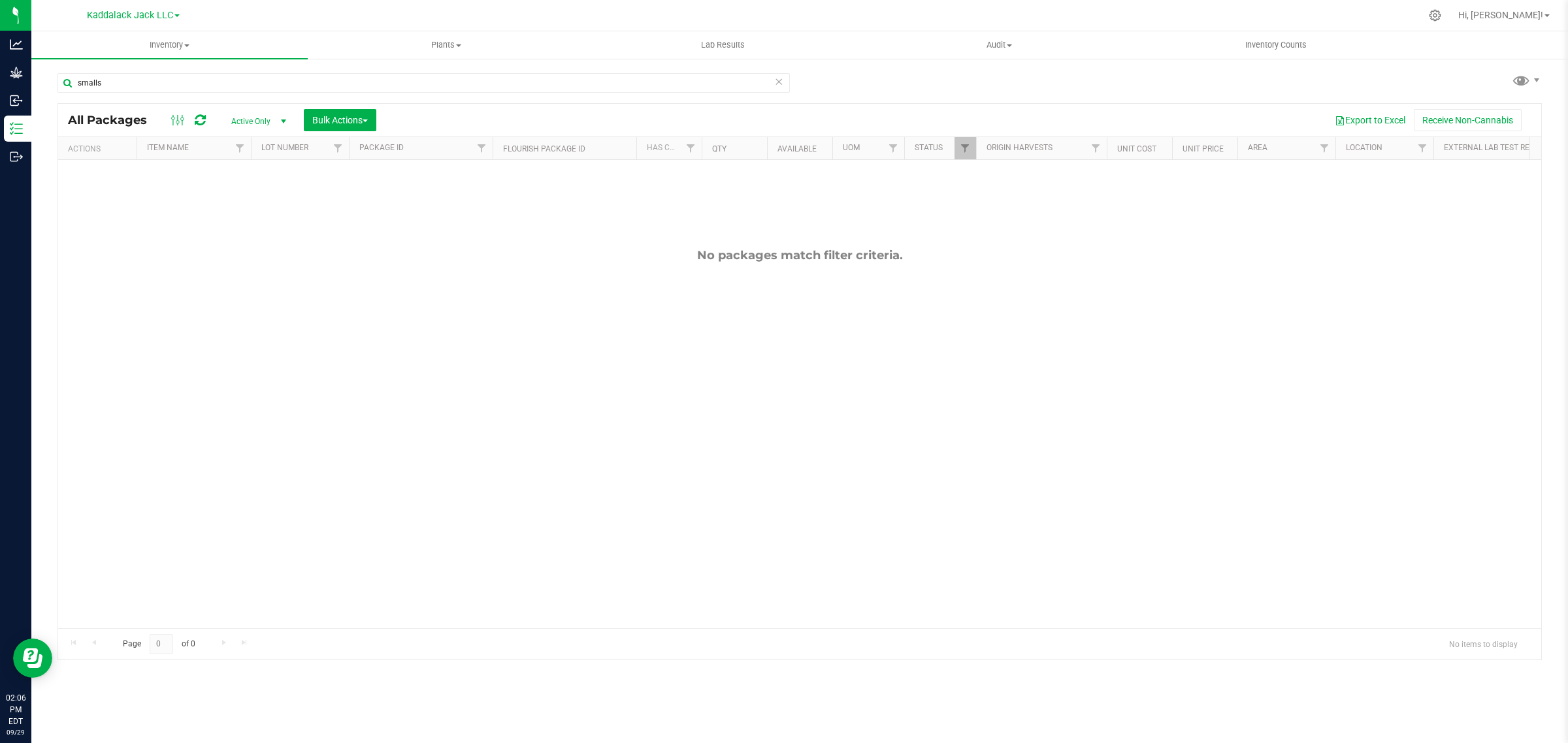
click at [175, 12] on link "Kaddalack Jack LLC" at bounding box center [133, 15] width 93 height 12
click at [155, 152] on link "Sapphire Farms - Processing" at bounding box center [133, 150] width 191 height 18
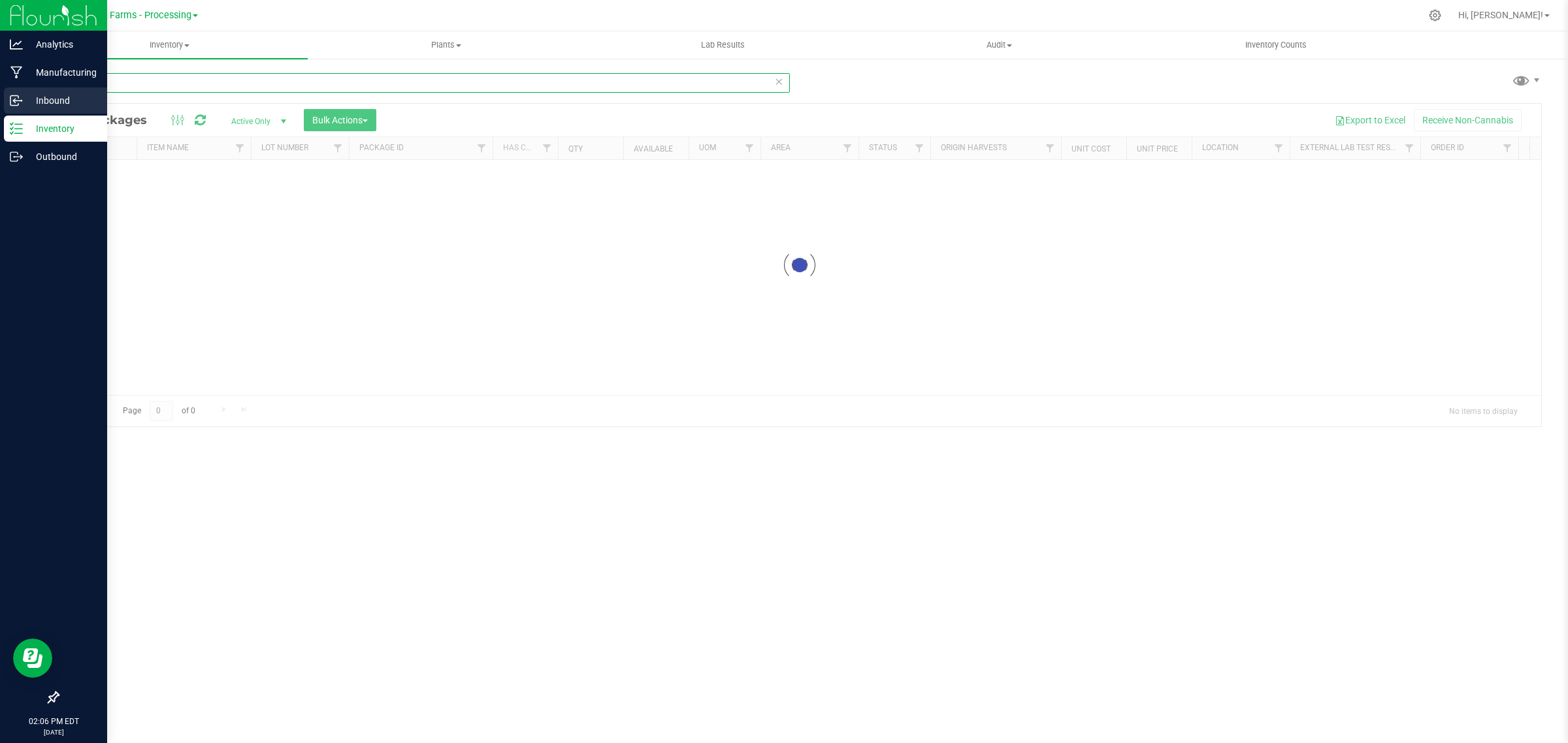
drag, startPoint x: 115, startPoint y: 86, endPoint x: 33, endPoint y: 99, distance: 83.0
click at [28, 83] on div "Analytics Manufacturing Inbound Inventory Outbound 02:06 PM EDT 09/29/2025 09/2…" at bounding box center [784, 372] width 1568 height 743
type input "small"
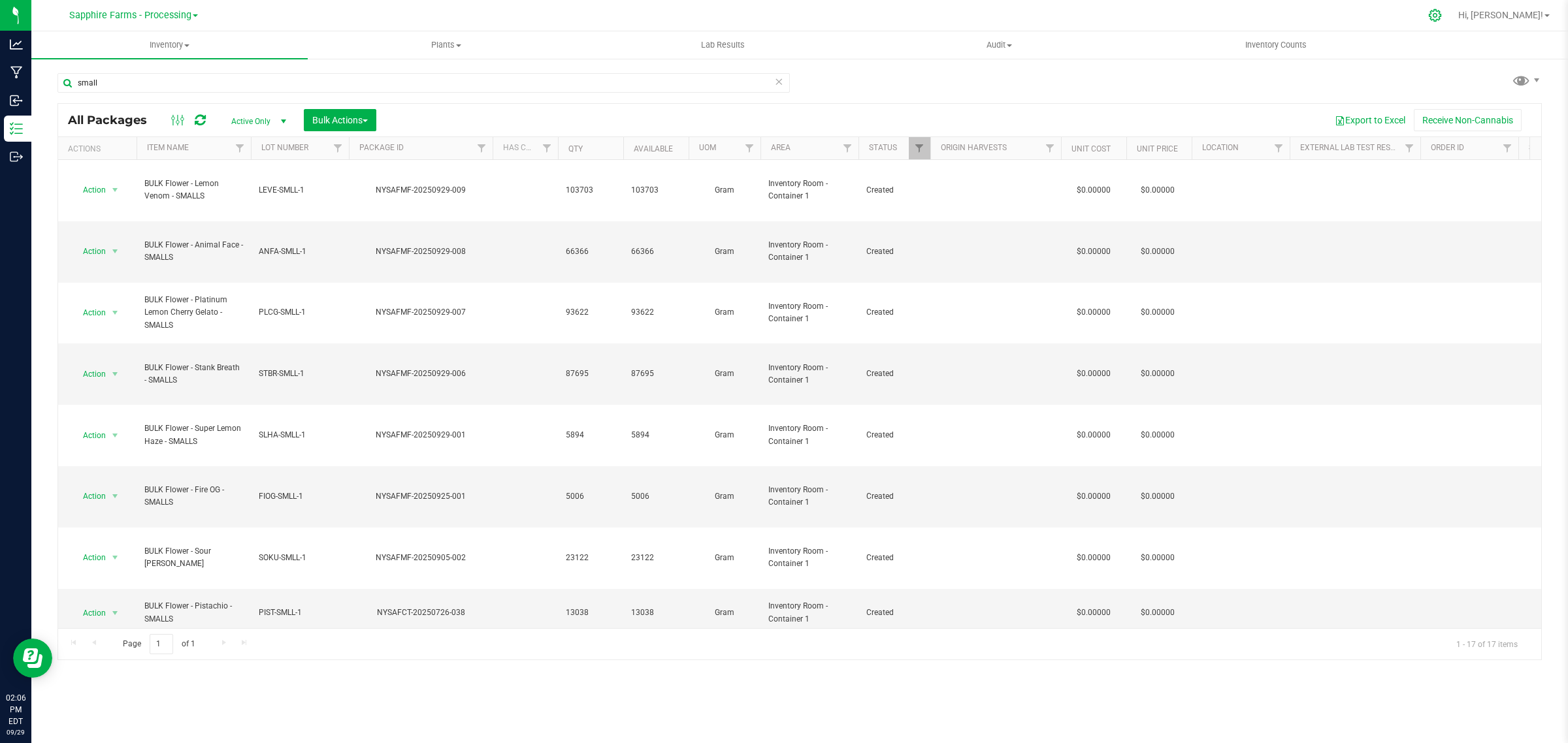
click at [1451, 7] on div at bounding box center [1435, 15] width 32 height 28
click at [1441, 13] on icon at bounding box center [1435, 15] width 14 height 14
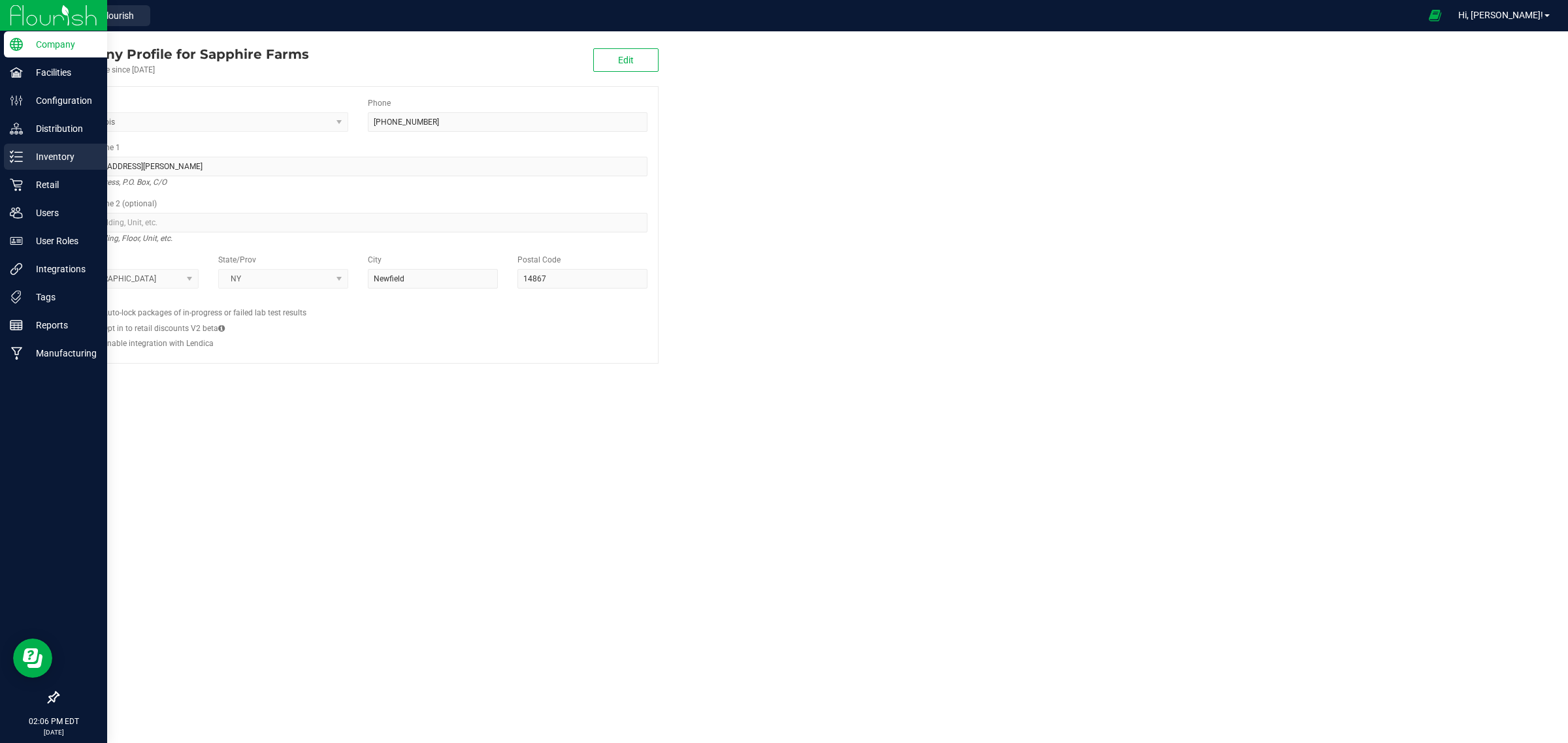
click at [49, 155] on p "Inventory" at bounding box center [62, 157] width 78 height 15
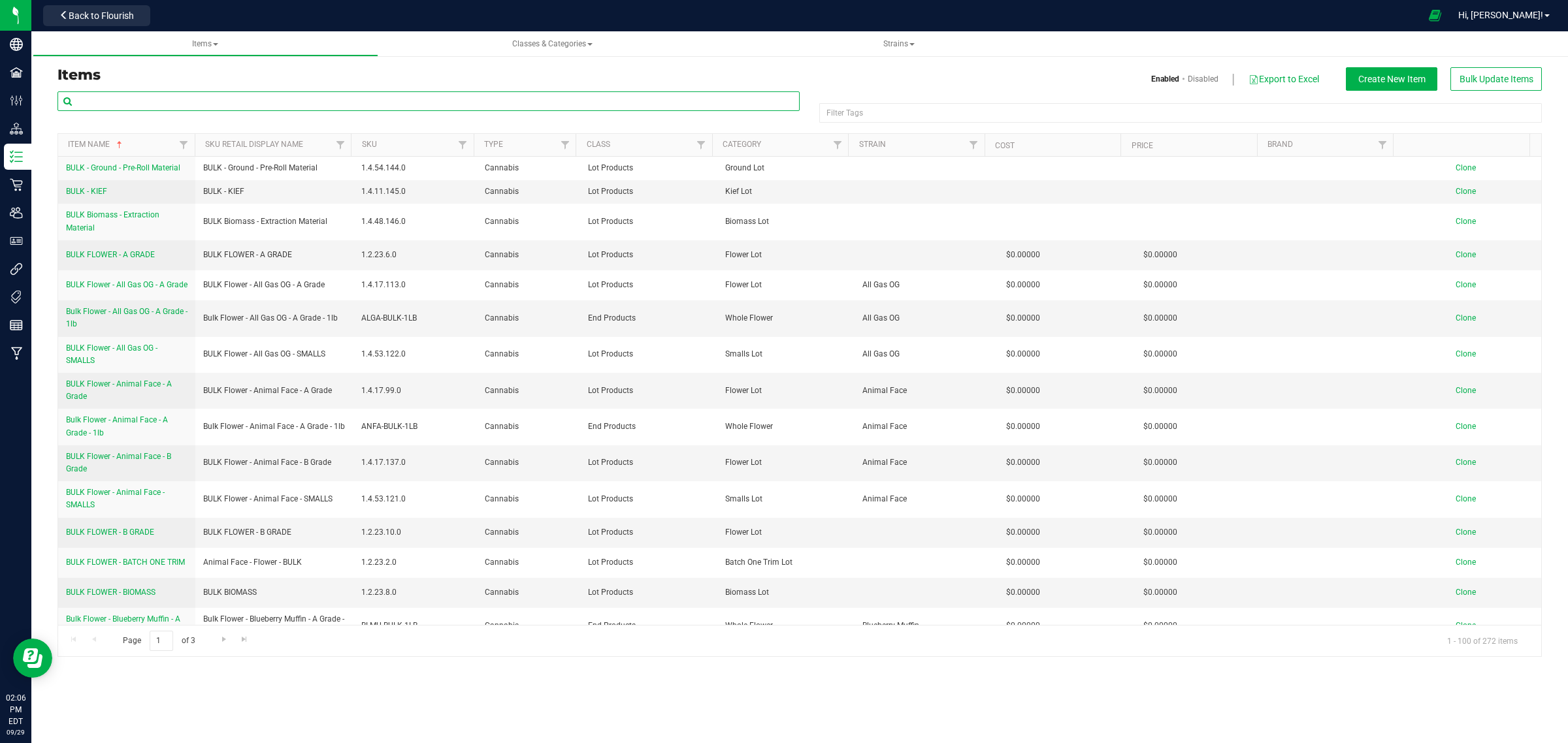
drag, startPoint x: 310, startPoint y: 98, endPoint x: 318, endPoint y: 120, distance: 23.4
click at [311, 98] on input "text" at bounding box center [428, 100] width 742 height 19
type input "small"
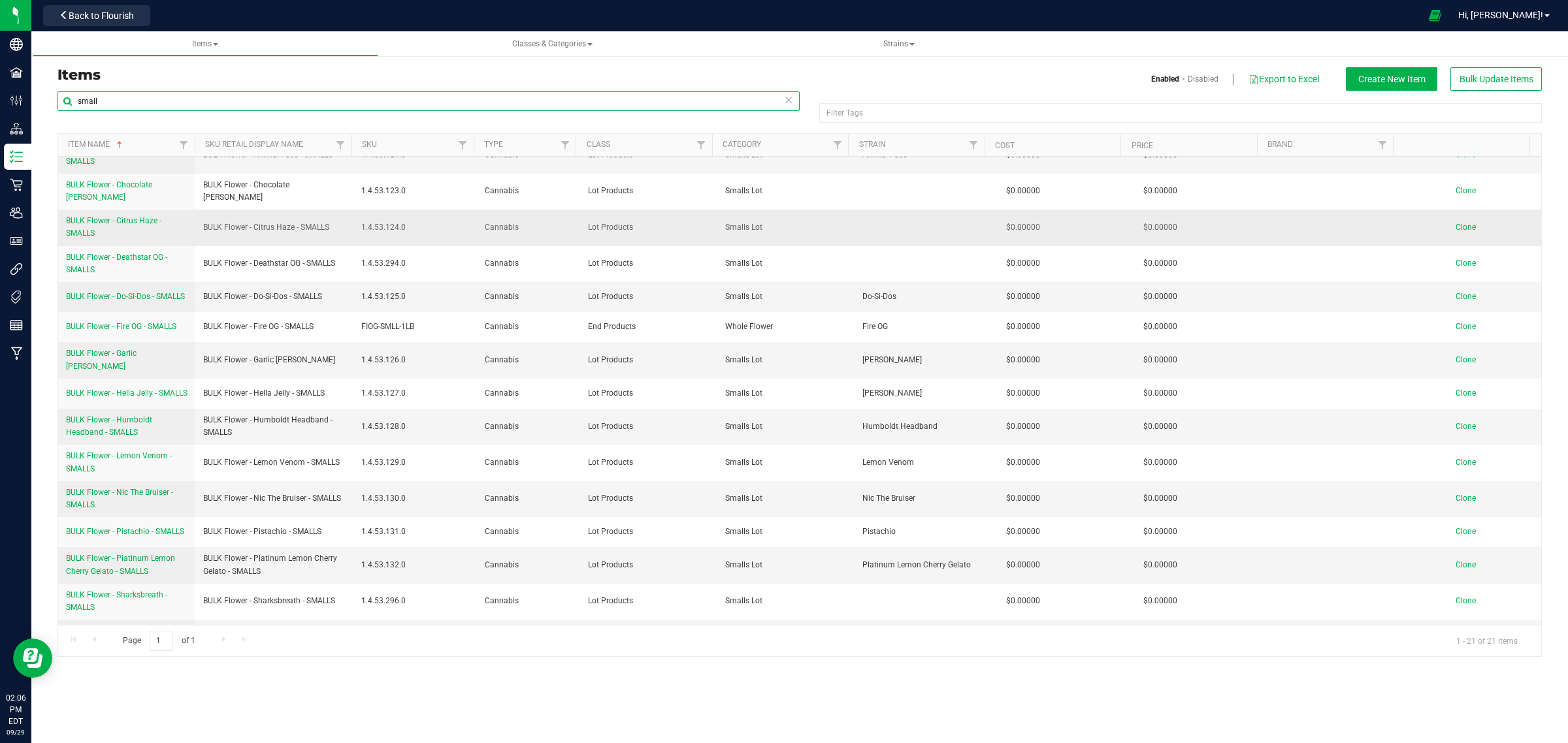
scroll to position [82, 0]
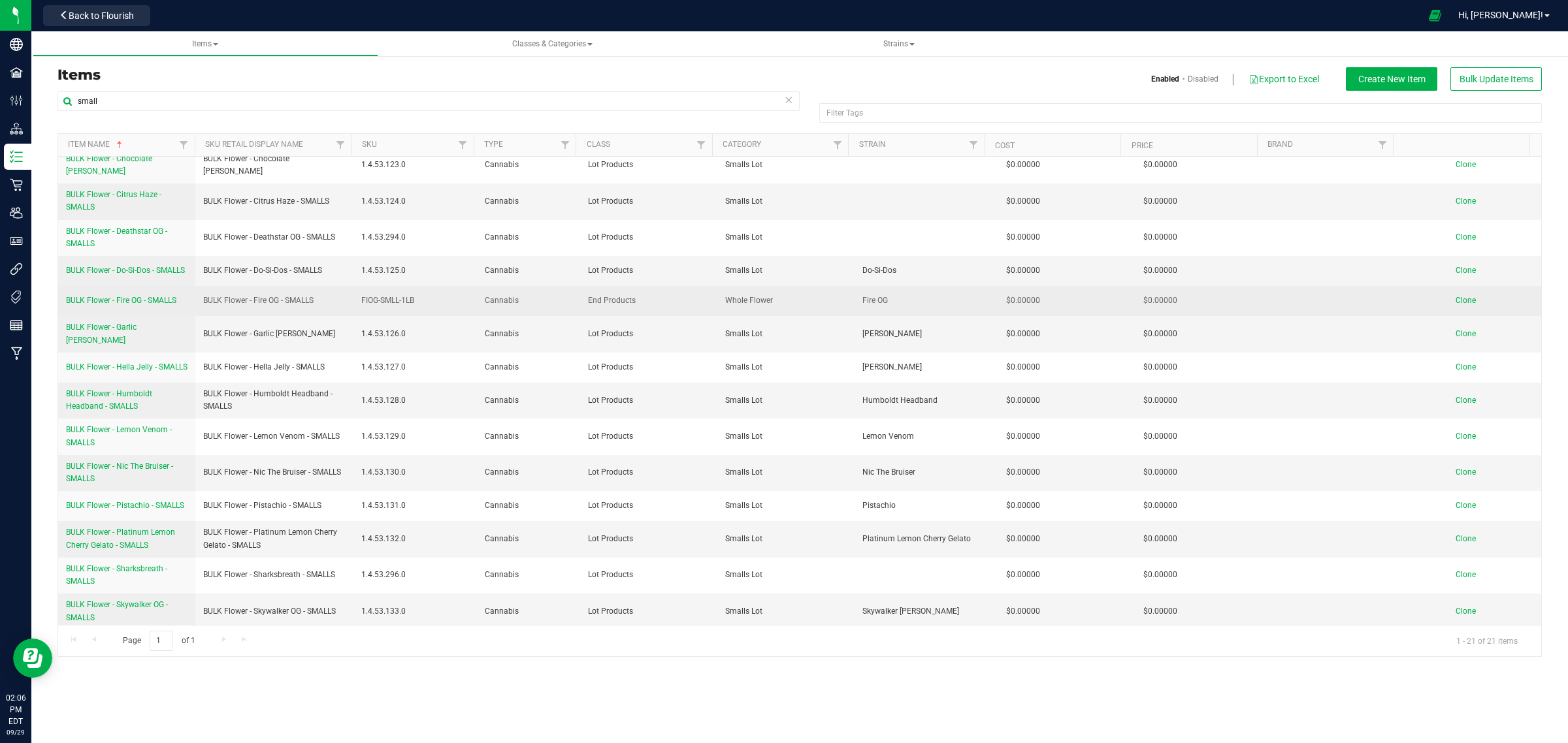
click at [395, 307] on span "FIOG-SMLL-1LB" at bounding box center [414, 300] width 107 height 12
click at [416, 307] on span "FIOG-SMLL-1LB" at bounding box center [414, 300] width 107 height 12
click at [157, 305] on span "BULK Flower - Fire OG - SMALLS" at bounding box center [121, 300] width 111 height 9
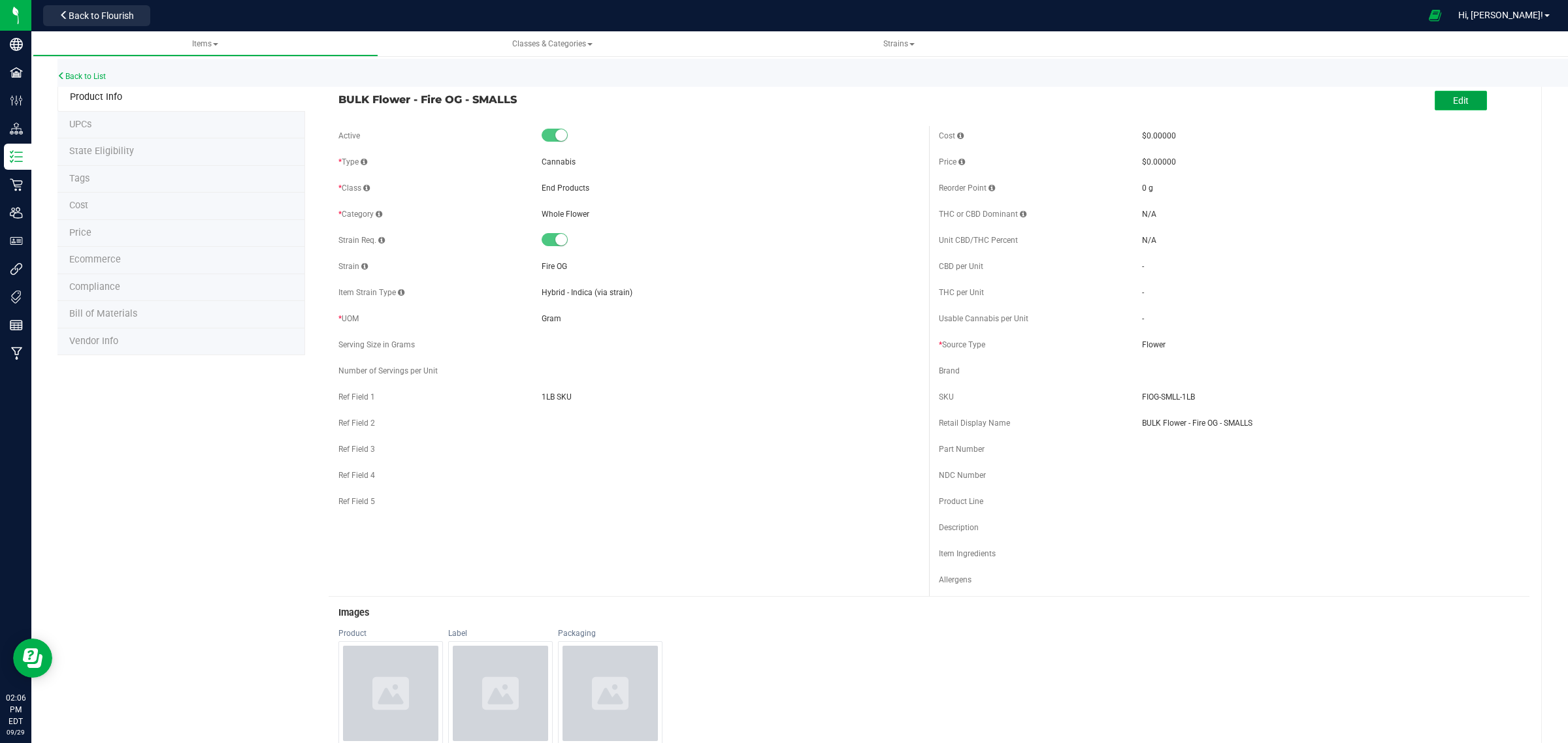
click at [1453, 99] on span "Edit" at bounding box center [1461, 100] width 15 height 11
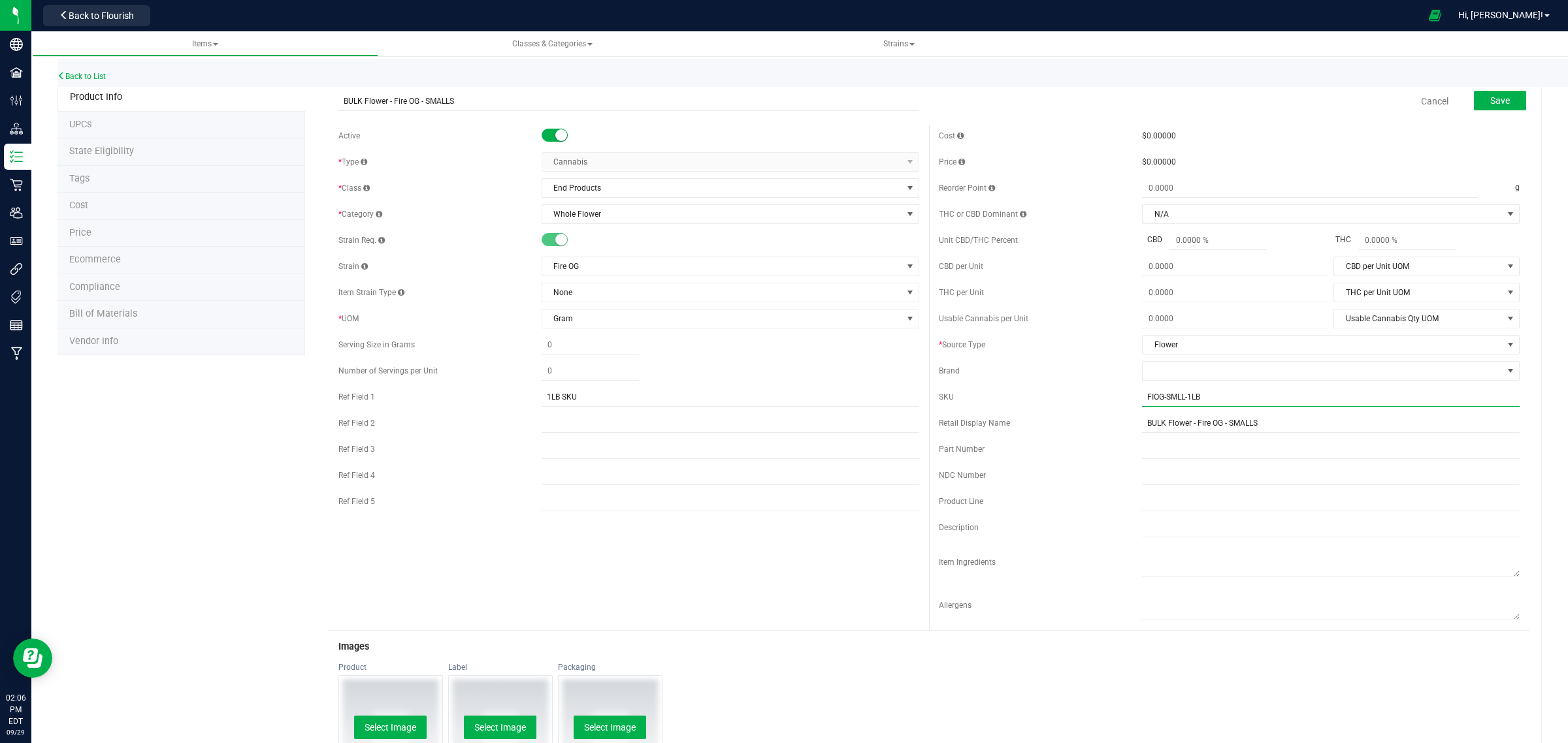
click at [1205, 399] on input "FIOG-SMLL-1LB" at bounding box center [1331, 396] width 378 height 19
type input "FIOG-SMLL-1"
click at [1039, 364] on div "Brand" at bounding box center [1229, 370] width 580 height 19
click at [1499, 106] on button "Save" at bounding box center [1500, 100] width 53 height 19
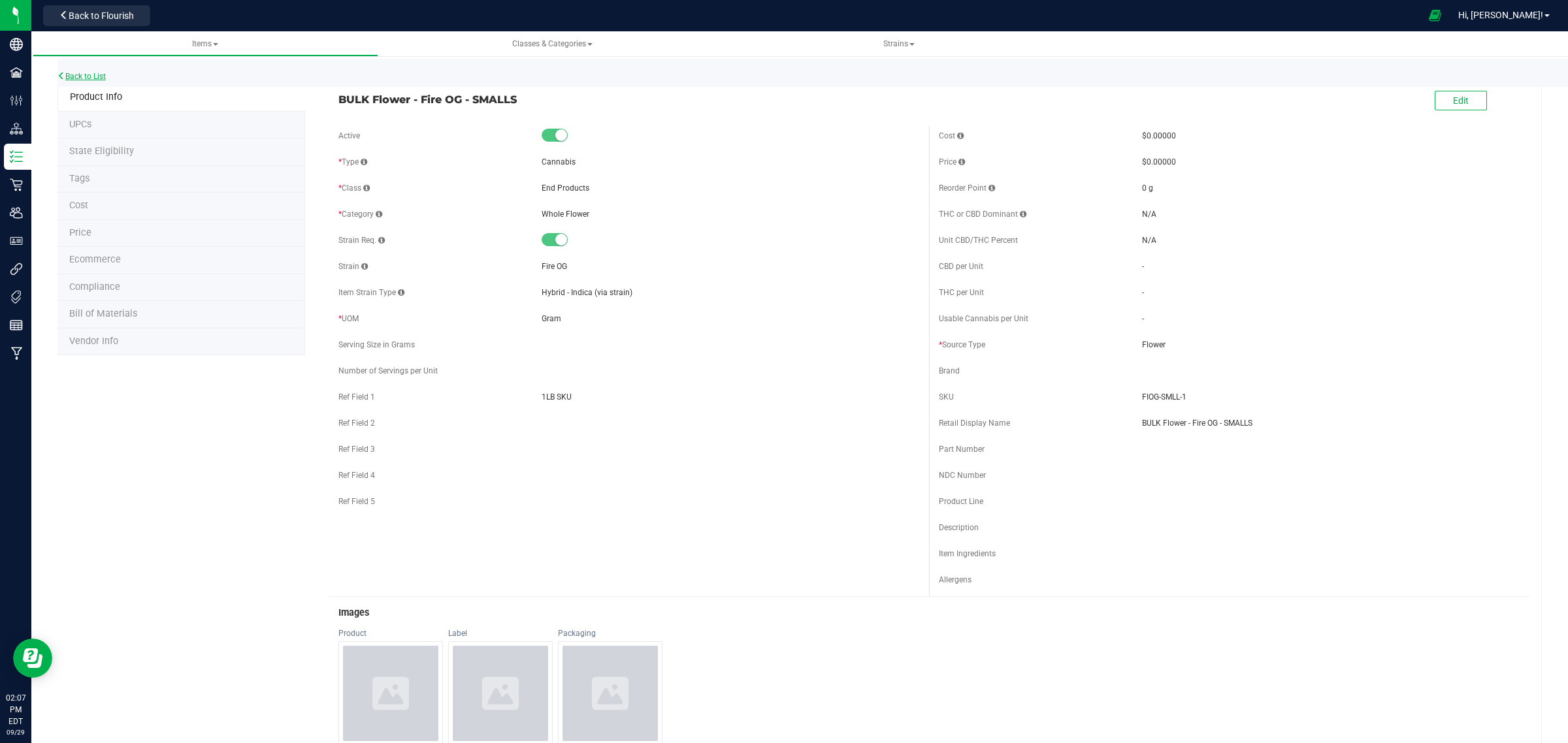
click at [88, 75] on link "Back to List" at bounding box center [81, 76] width 49 height 9
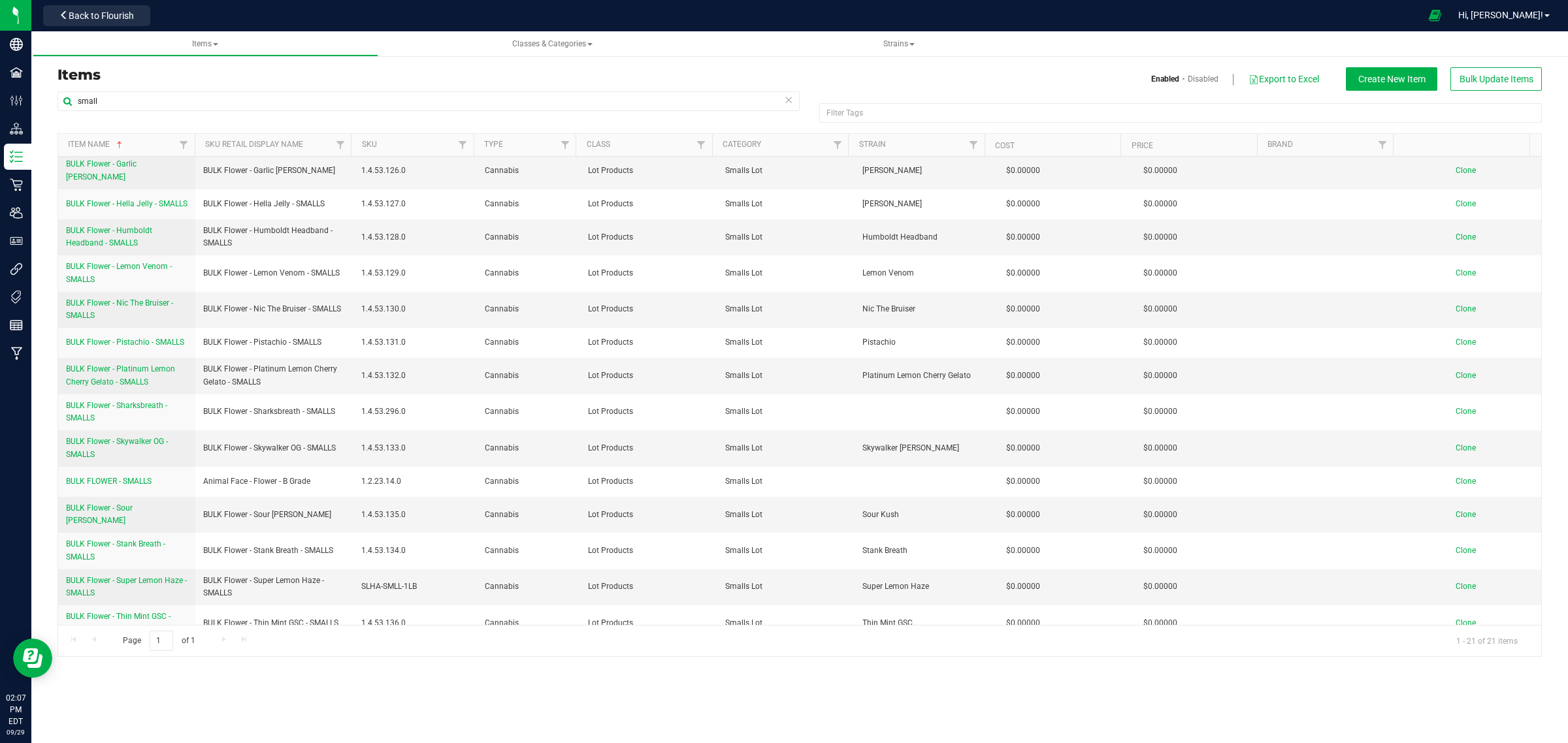
scroll to position [275, 0]
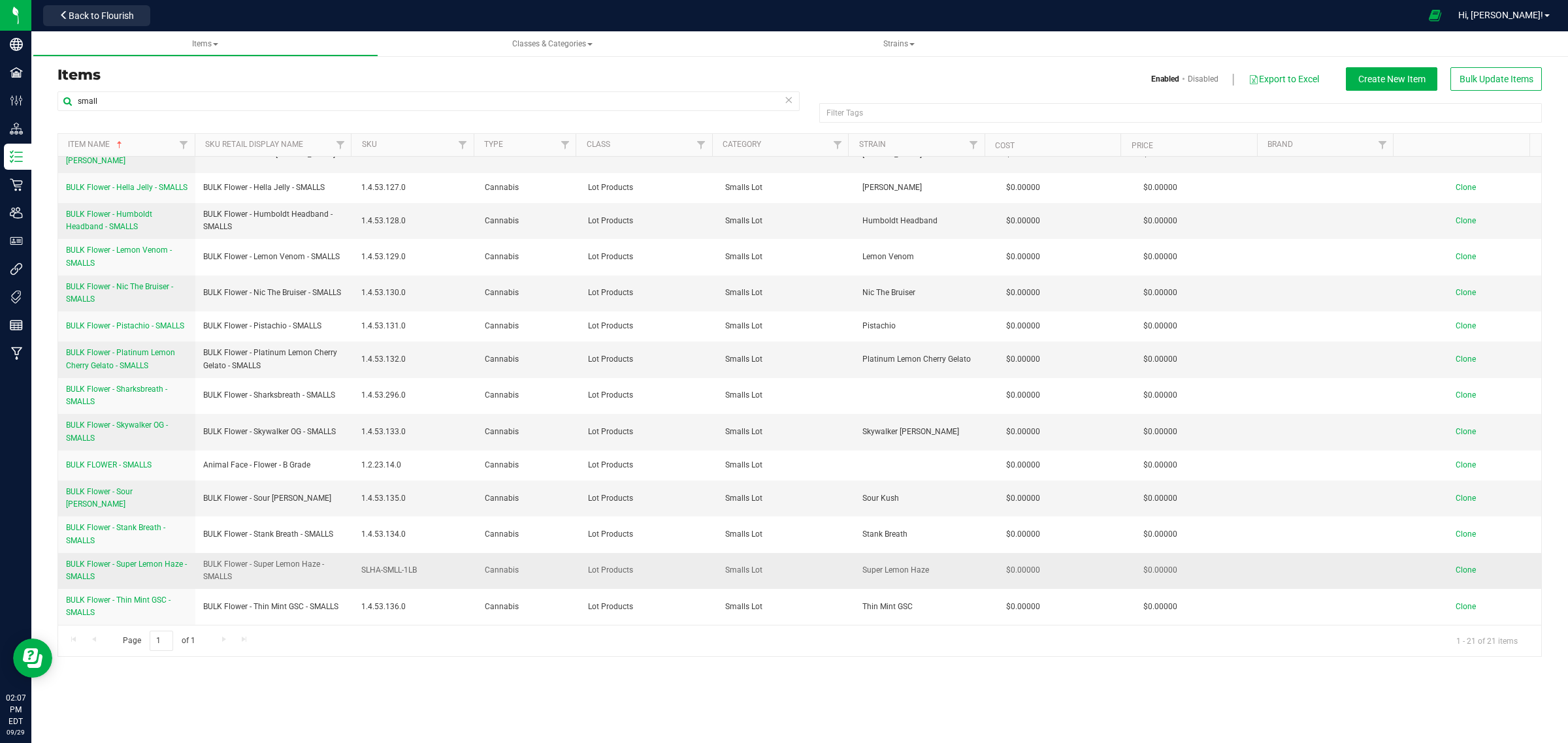
click at [403, 568] on span "SLHA-SMLL-1LB" at bounding box center [414, 570] width 107 height 12
click at [154, 565] on span "BULK Flower - Super Lemon Haze - SMALLS" at bounding box center [126, 570] width 121 height 22
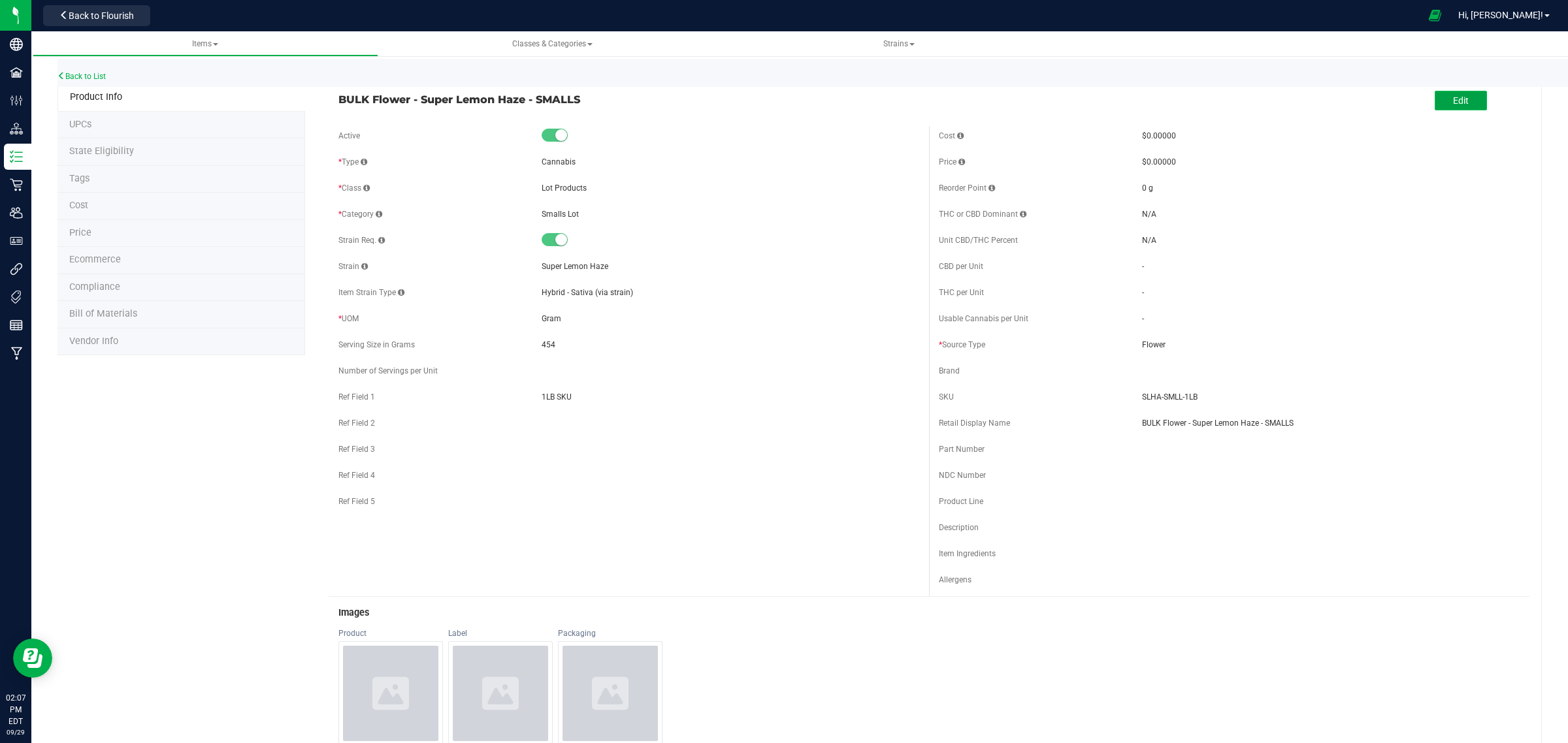
click at [1461, 100] on button "Edit" at bounding box center [1461, 100] width 53 height 19
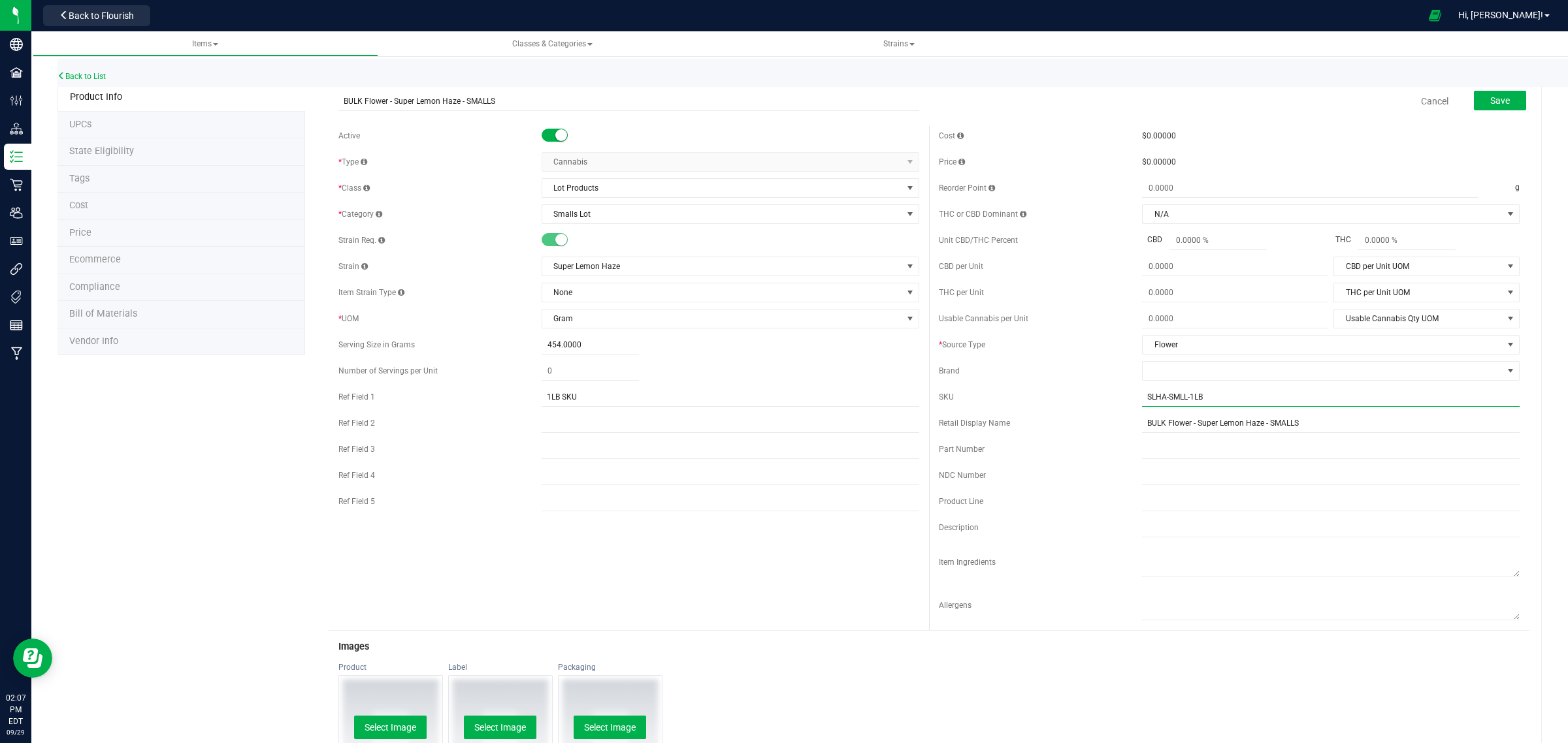
click at [1239, 405] on input "SLHA-SMLL-1LB" at bounding box center [1331, 396] width 378 height 19
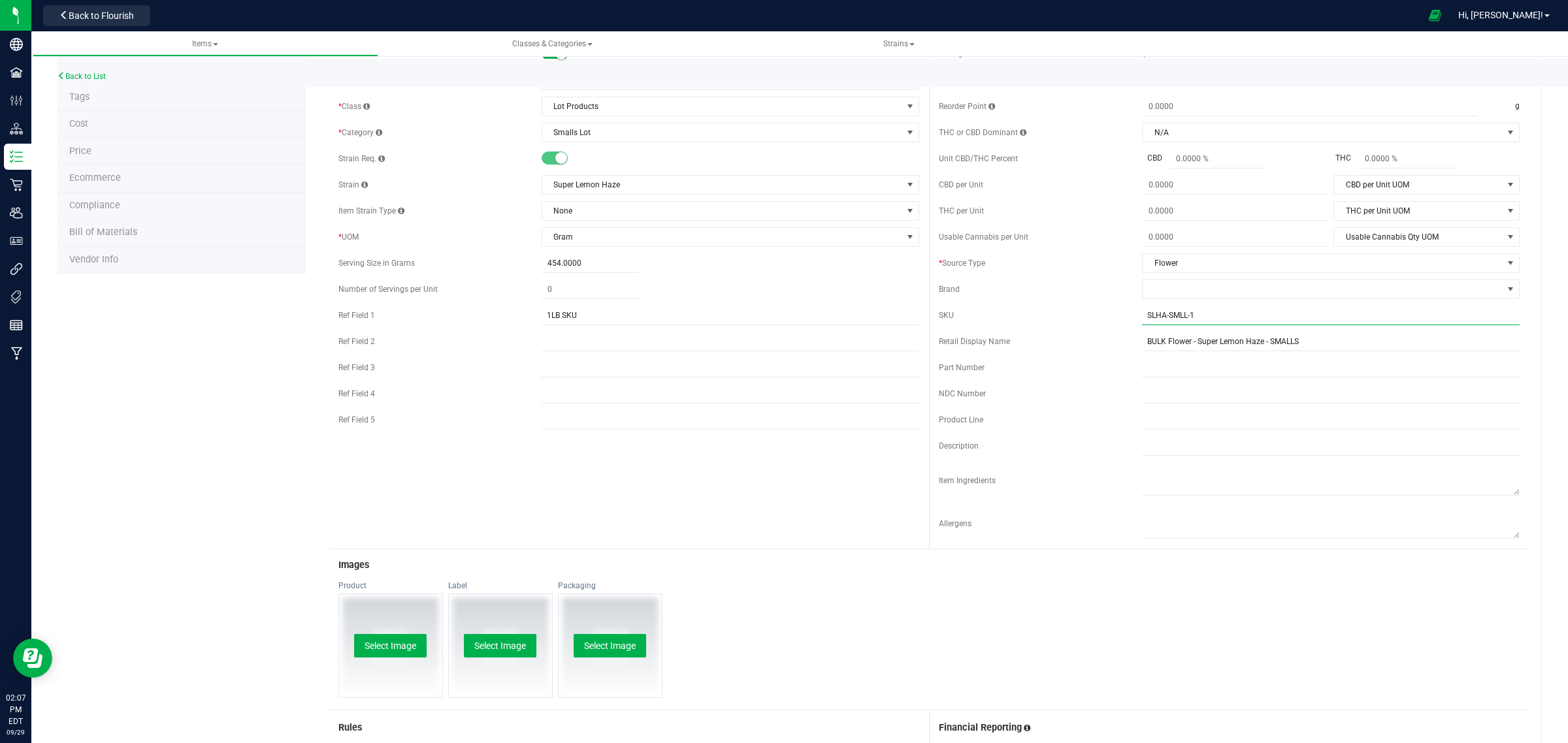
type input "SLHA-SMLL-1"
click at [838, 302] on div "Active * Type Cannabis Select type Cannabis Non-Inventory Raw Materials Supplie…" at bounding box center [628, 239] width 600 height 392
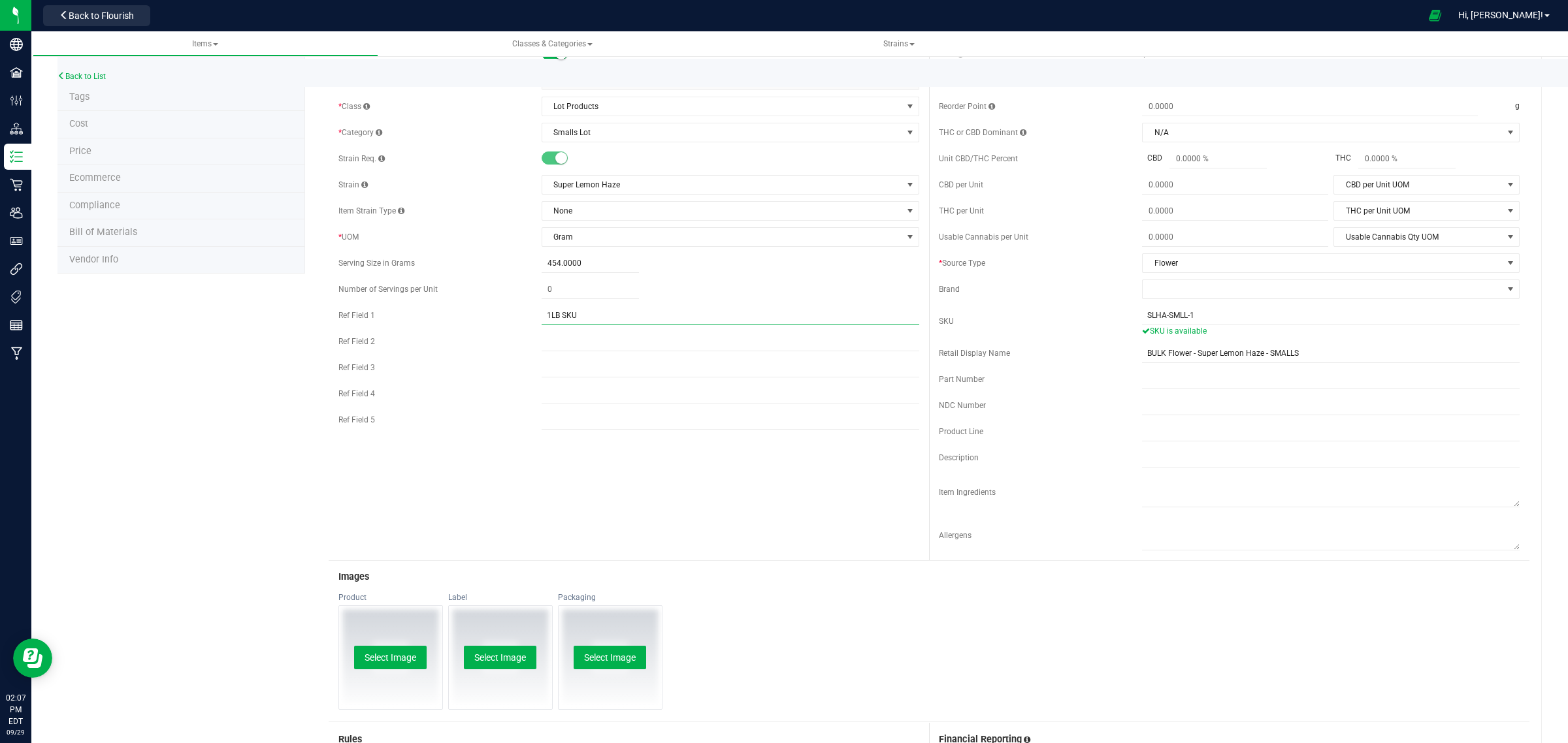
drag, startPoint x: 598, startPoint y: 314, endPoint x: 517, endPoint y: 314, distance: 81.0
click at [524, 314] on div "Ref Field 1 1LB SKU" at bounding box center [628, 315] width 580 height 19
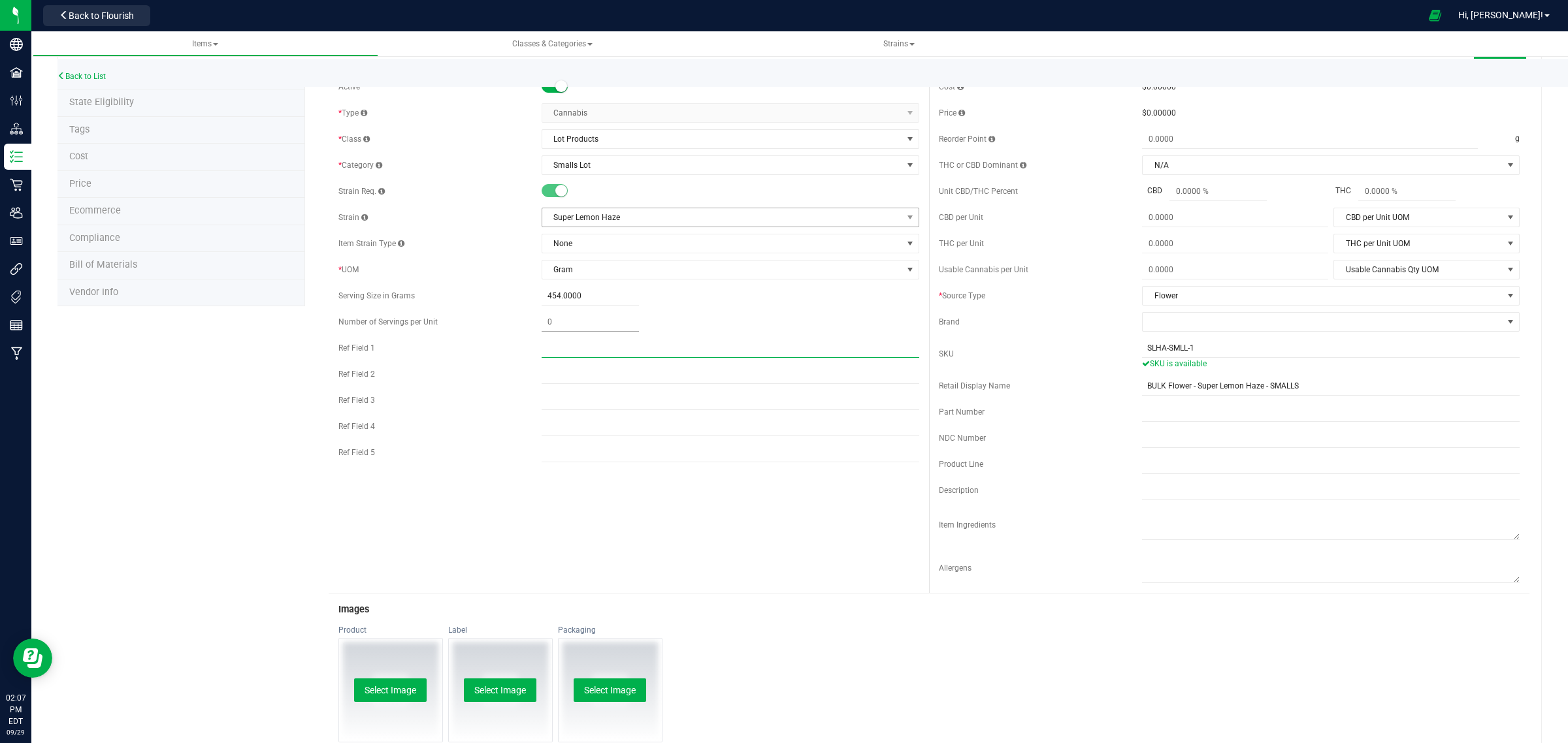
scroll to position [0, 0]
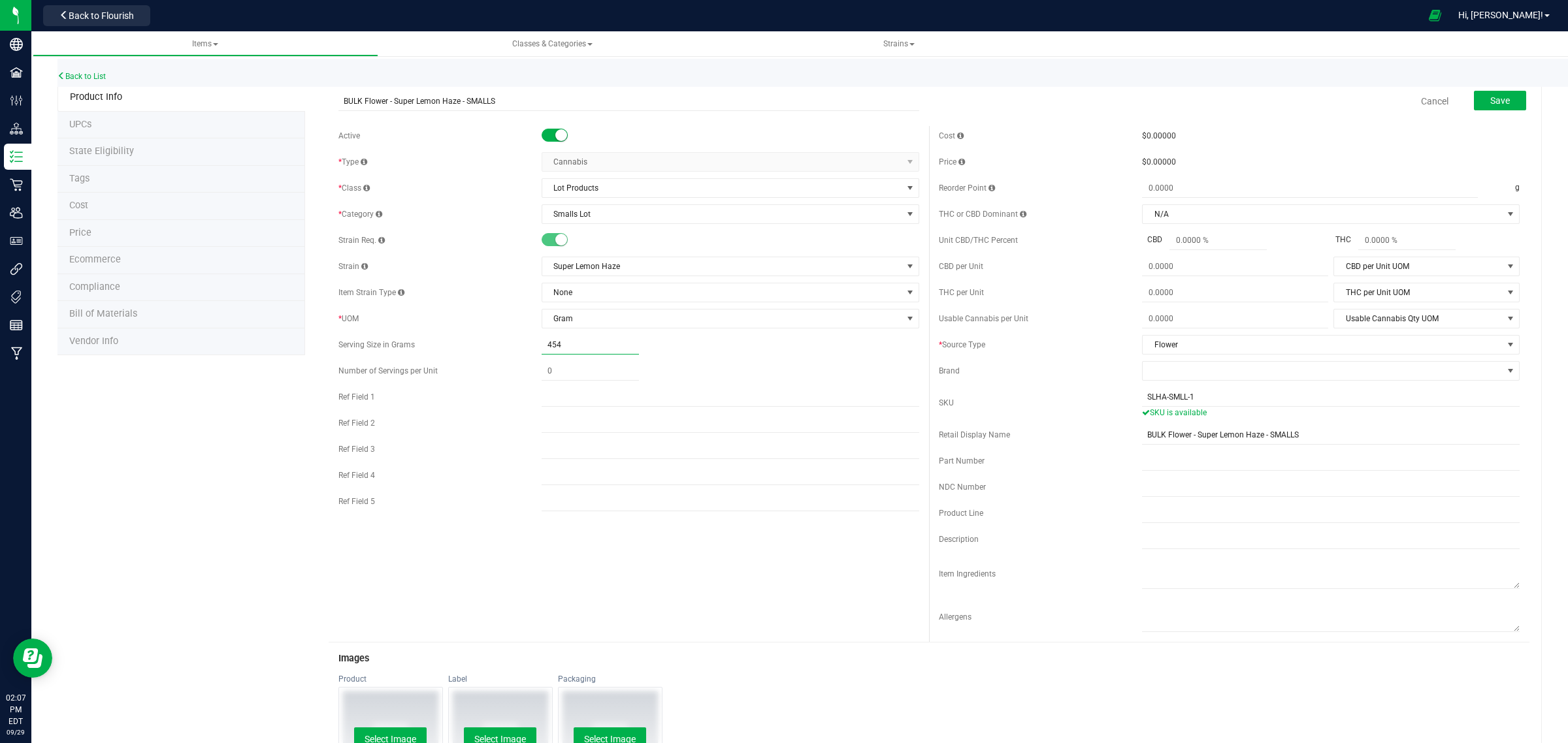
drag, startPoint x: 596, startPoint y: 344, endPoint x: 488, endPoint y: 343, distance: 108.0
click at [488, 343] on div "Serving Size in Grams 454.0000 454" at bounding box center [628, 344] width 580 height 19
type input "1"
type input "1.0000"
click at [472, 277] on div "Strain Super Lemon Haze" at bounding box center [628, 266] width 580 height 19
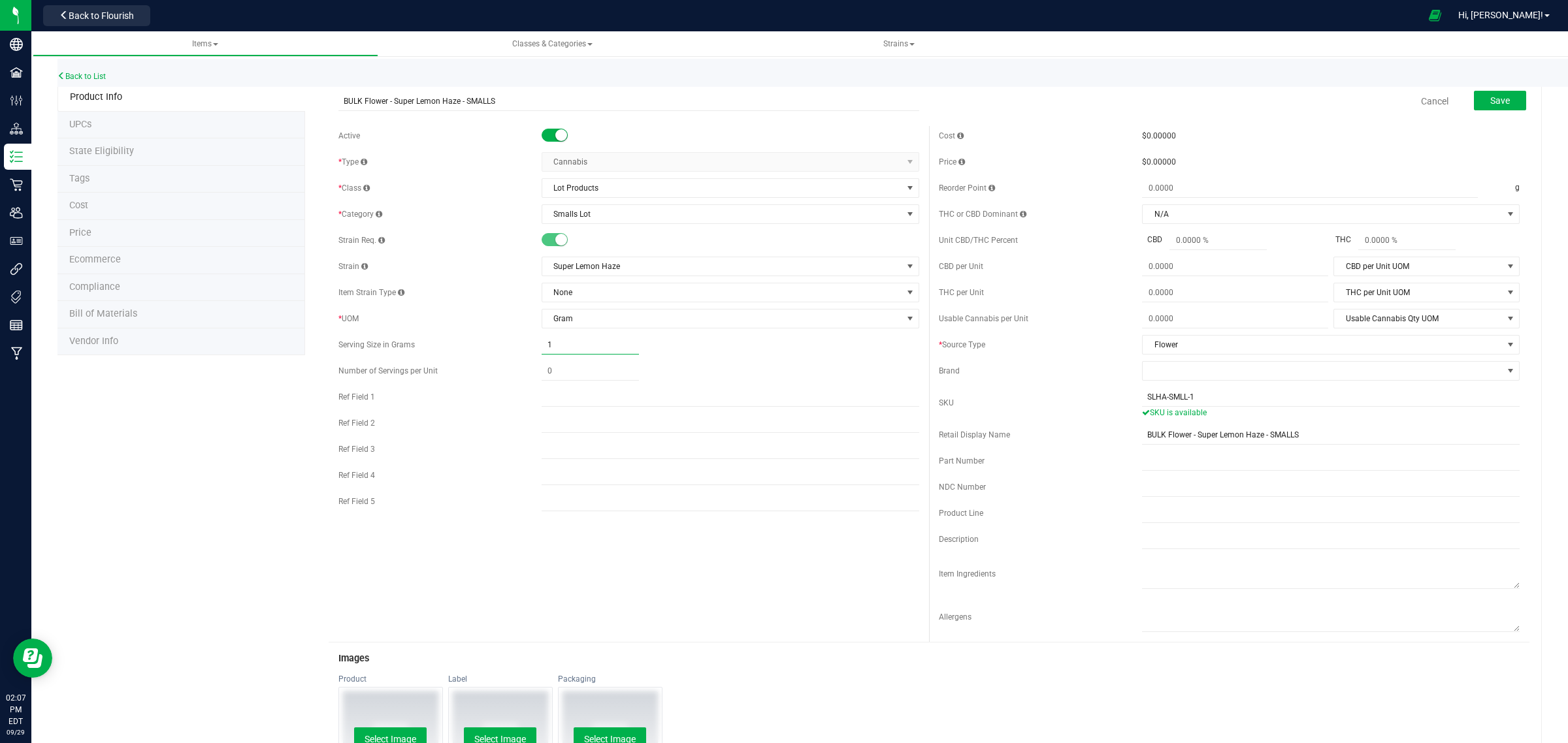
drag, startPoint x: 581, startPoint y: 348, endPoint x: 500, endPoint y: 348, distance: 81.0
click at [500, 348] on div "Serving Size in Grams 1.0000 1" at bounding box center [628, 344] width 580 height 19
type input "0.0000"
click at [810, 385] on div "Active * Type Cannabis Select type Cannabis Non-Inventory Raw Materials Supplie…" at bounding box center [628, 321] width 600 height 392
click at [1490, 95] on span "Save" at bounding box center [1499, 100] width 19 height 11
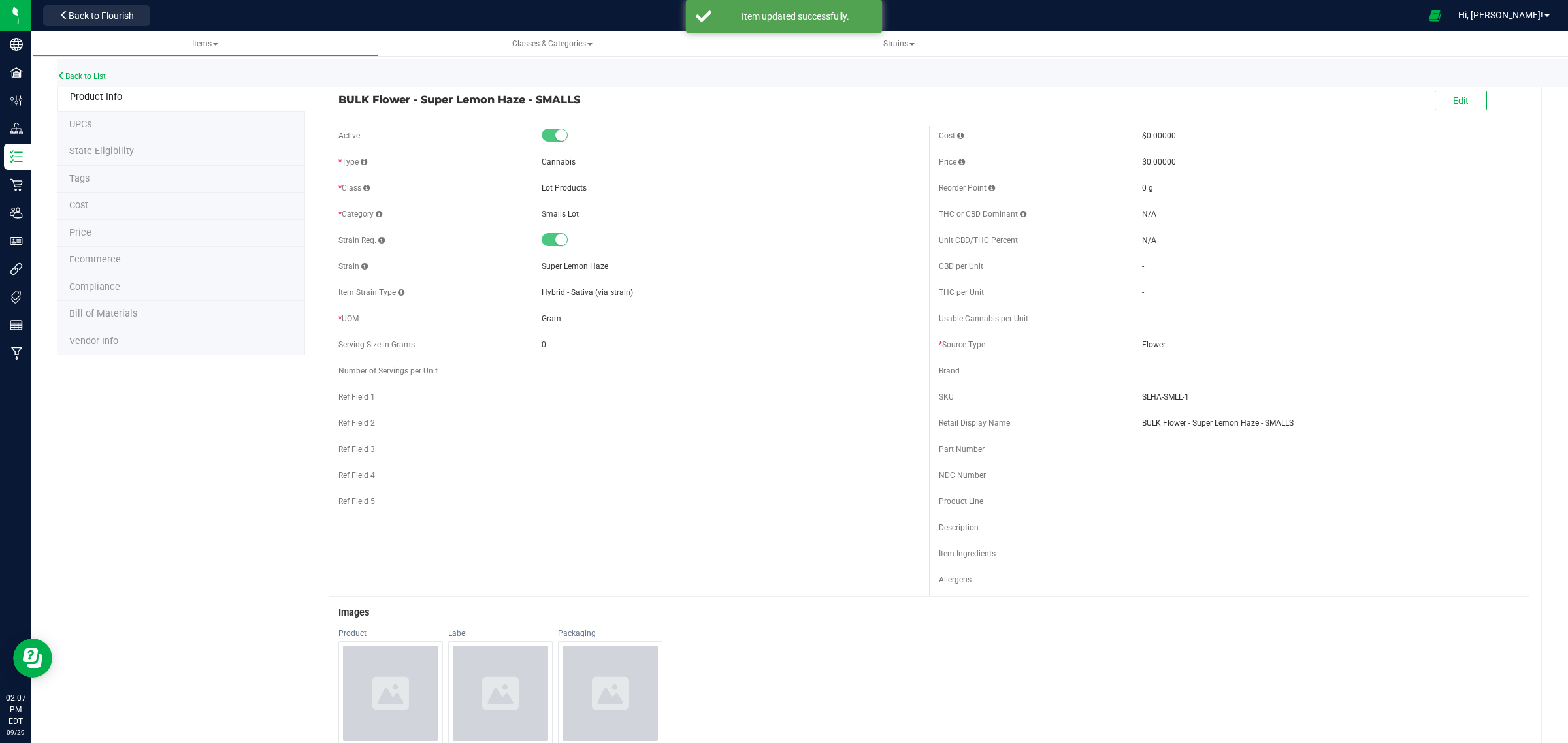
click at [92, 72] on link "Back to List" at bounding box center [81, 76] width 49 height 9
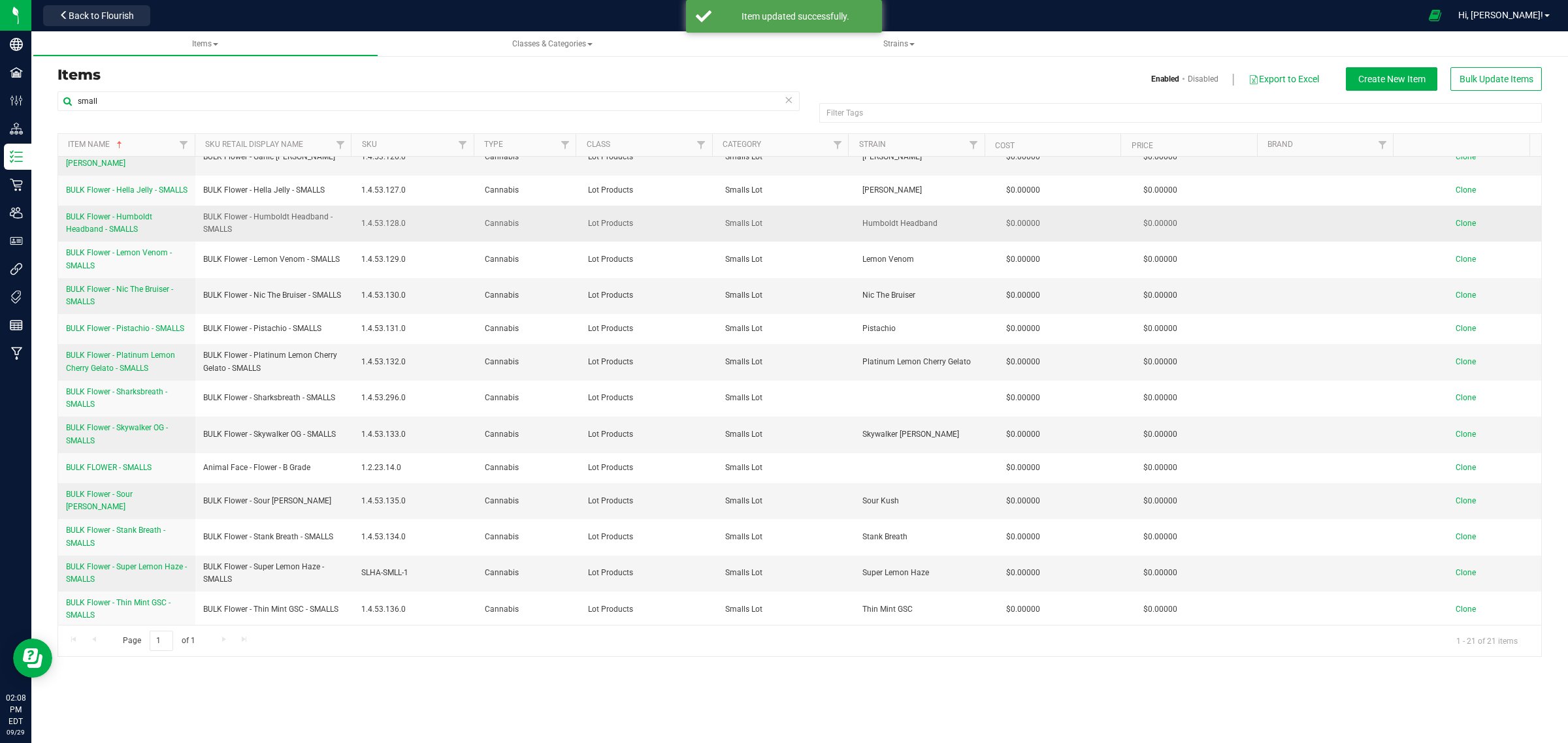
scroll to position [275, 0]
click at [138, 572] on link "BULK Flower - Super Lemon Haze - SMALLS" at bounding box center [126, 571] width 121 height 25
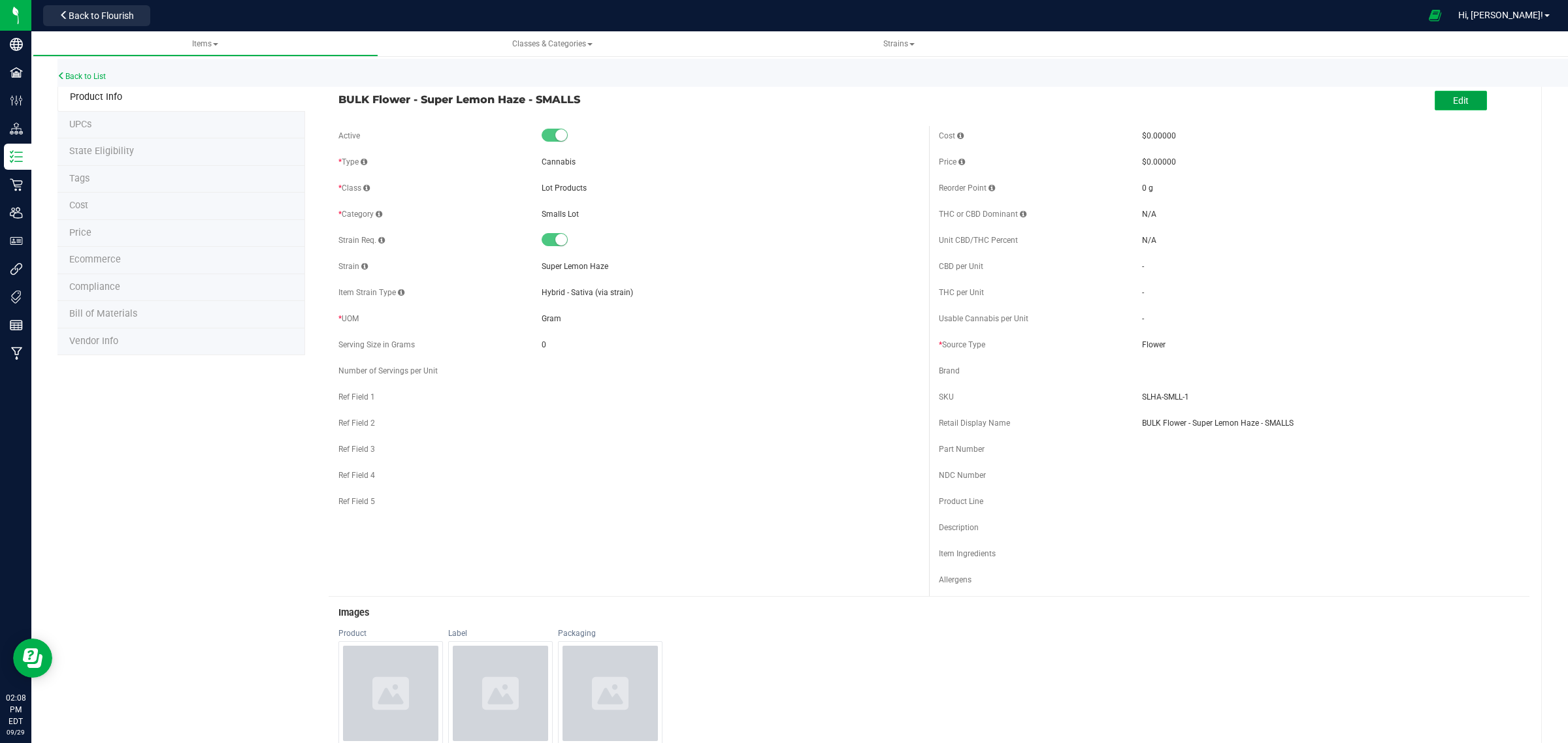
click at [1454, 97] on span "Edit" at bounding box center [1461, 100] width 15 height 11
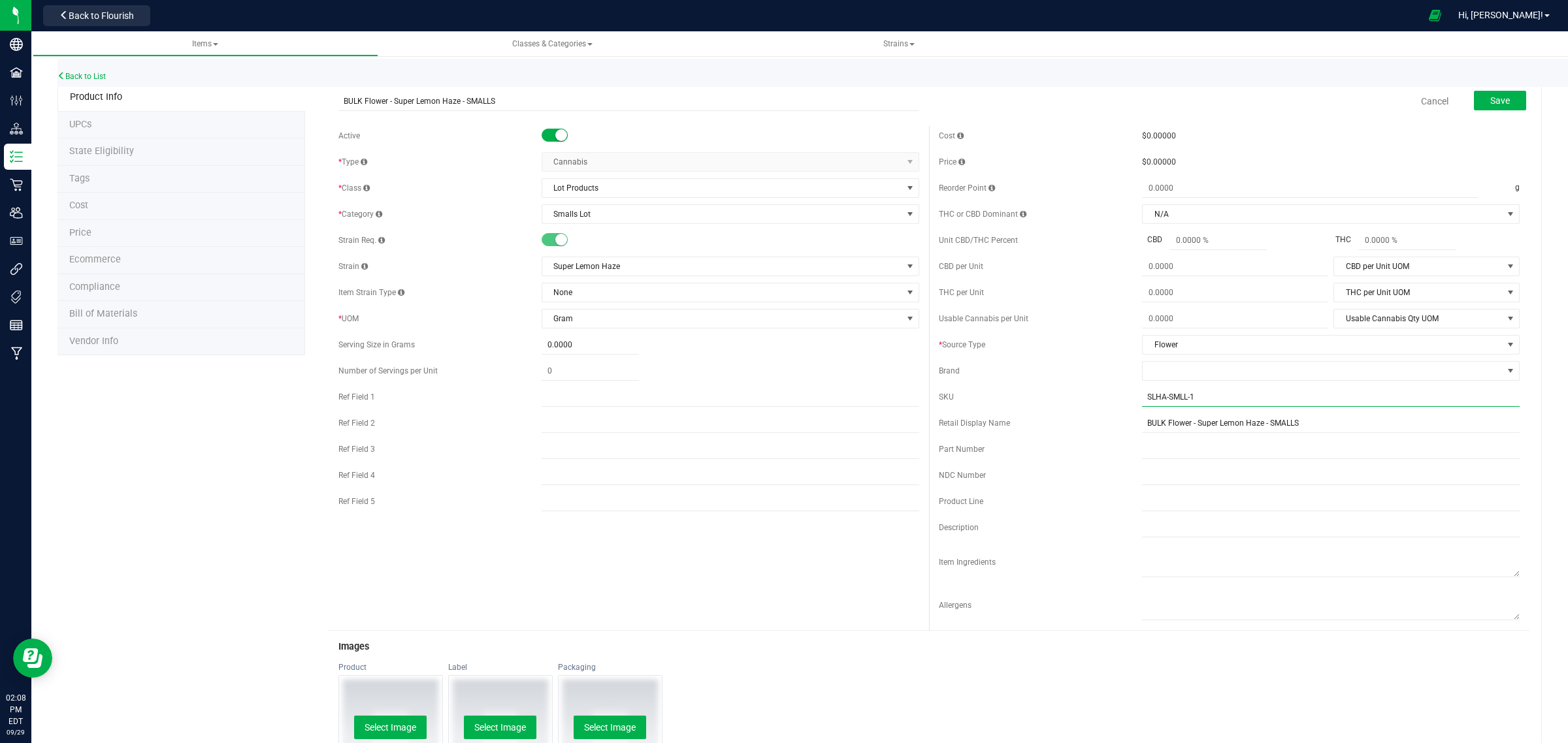
drag, startPoint x: 1204, startPoint y: 395, endPoint x: 1062, endPoint y: 393, distance: 142.0
click at [1062, 393] on div "SKU SLHA-SMLL-1" at bounding box center [1229, 396] width 580 height 19
click at [1089, 331] on div "Cost $0.00000 Price $0.00000 Reorder Point g THC or CBD Dominant" at bounding box center [1229, 378] width 600 height 504
click at [1494, 106] on button "Save" at bounding box center [1500, 100] width 53 height 19
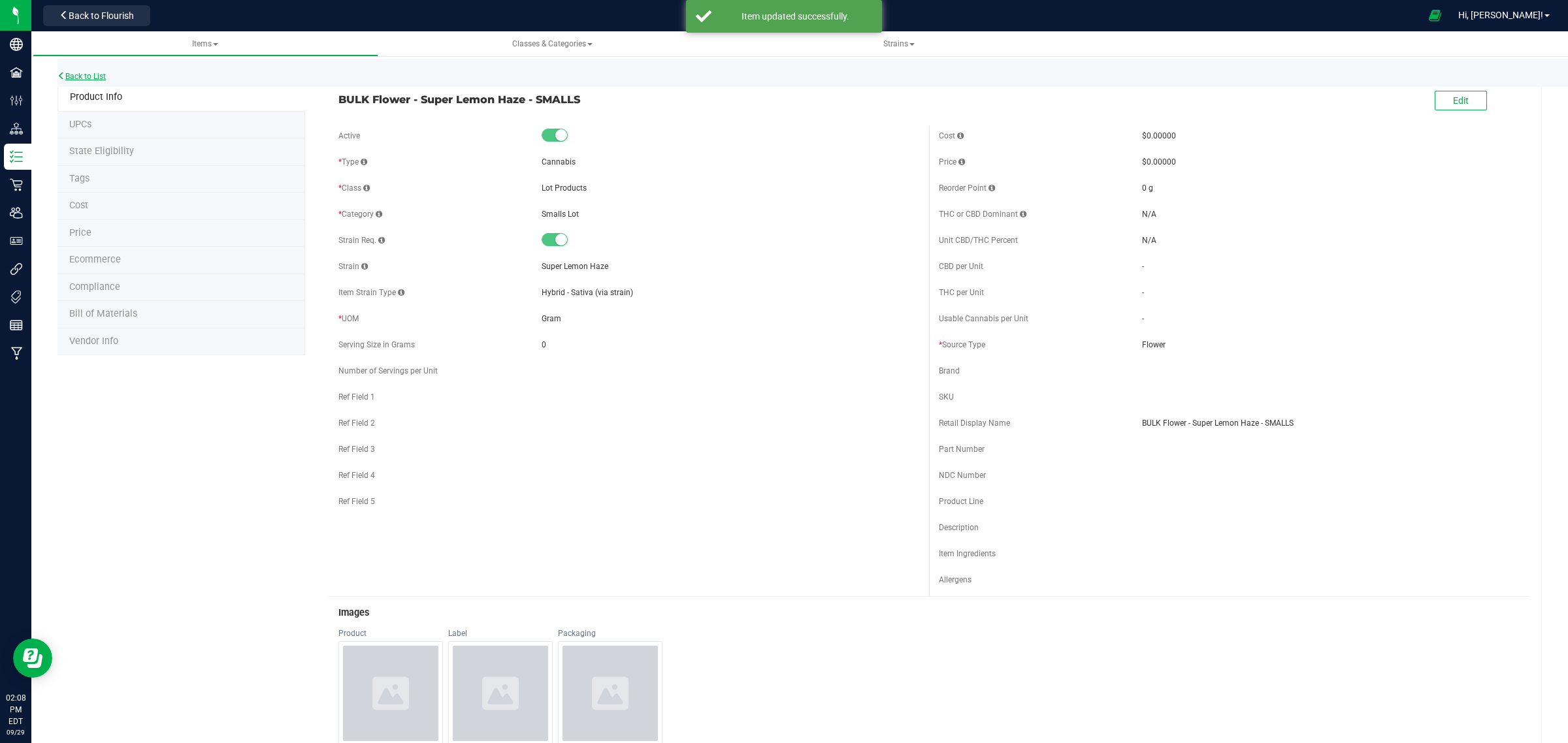
click at [98, 76] on link "Back to List" at bounding box center [81, 76] width 49 height 9
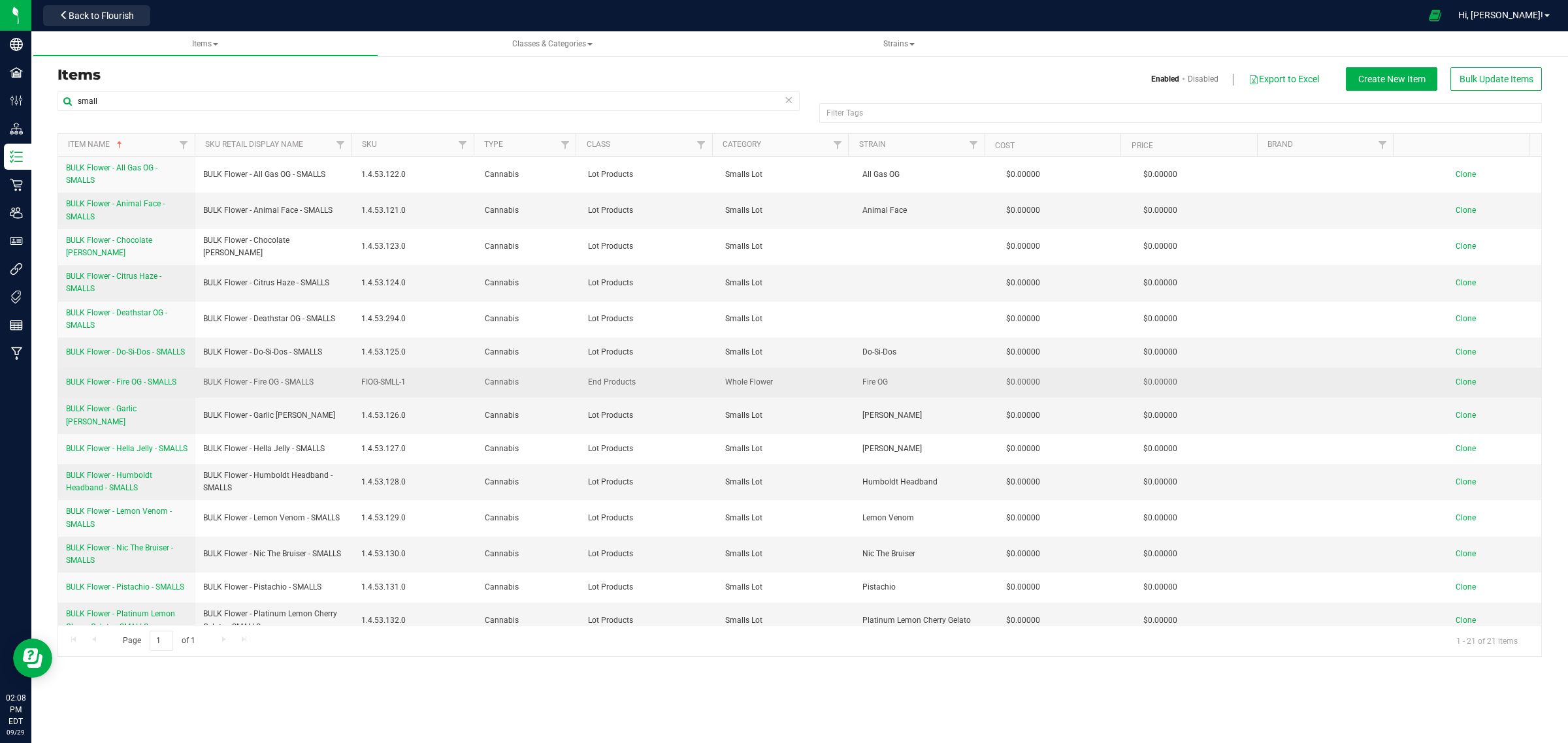
click at [121, 385] on span "BULK Flower - Fire OG - SMALLS" at bounding box center [121, 382] width 111 height 9
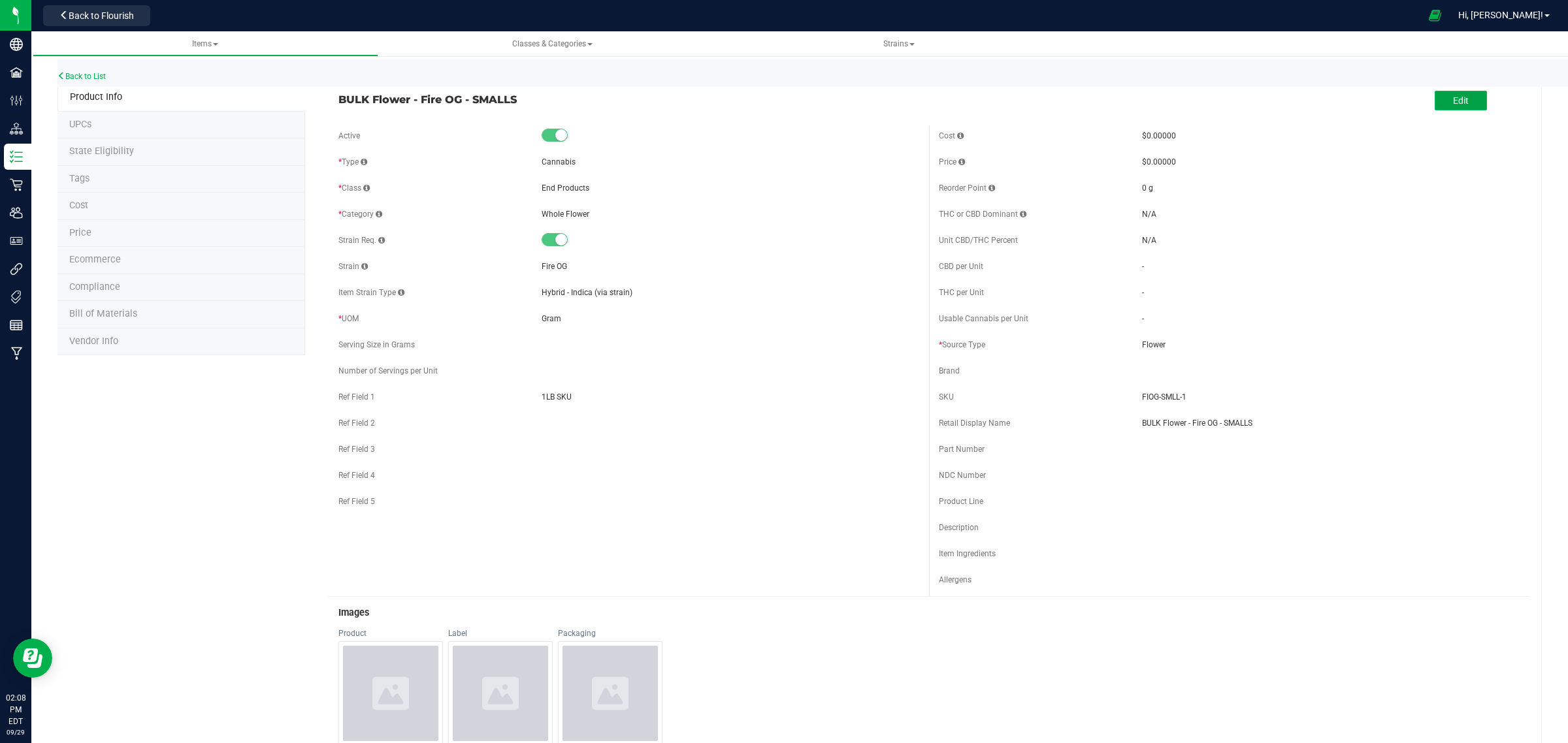
click at [1467, 101] on button "Edit" at bounding box center [1461, 100] width 53 height 19
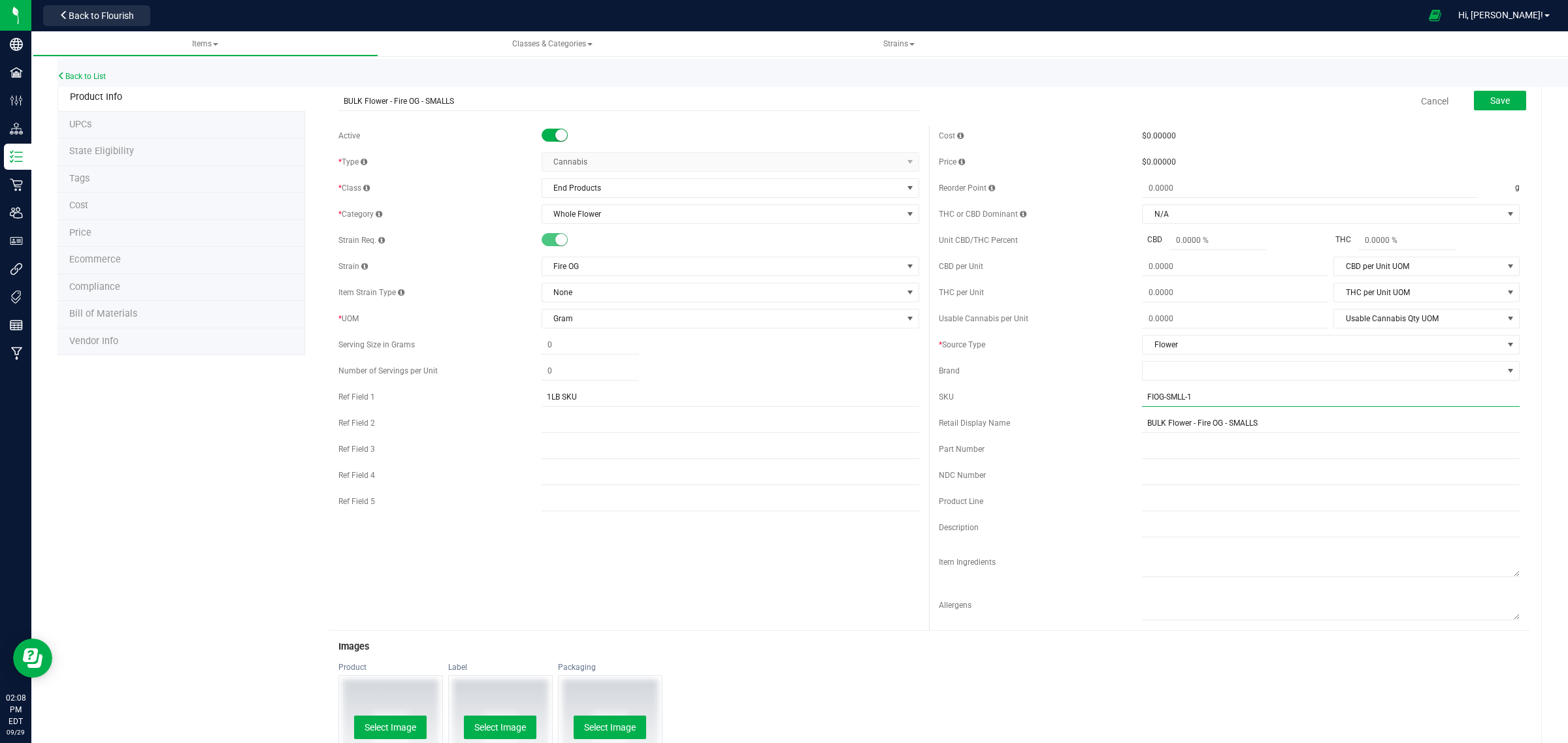
drag, startPoint x: 1191, startPoint y: 402, endPoint x: 1079, endPoint y: 399, distance: 112.0
click at [1079, 399] on div "SKU FIOG-SMLL-1" at bounding box center [1229, 396] width 580 height 19
drag, startPoint x: 589, startPoint y: 395, endPoint x: 507, endPoint y: 395, distance: 82.0
click at [507, 395] on div "Ref Field 1 1LB SKU" at bounding box center [628, 396] width 580 height 19
click at [505, 302] on div "Item Strain Type None" at bounding box center [628, 292] width 580 height 19
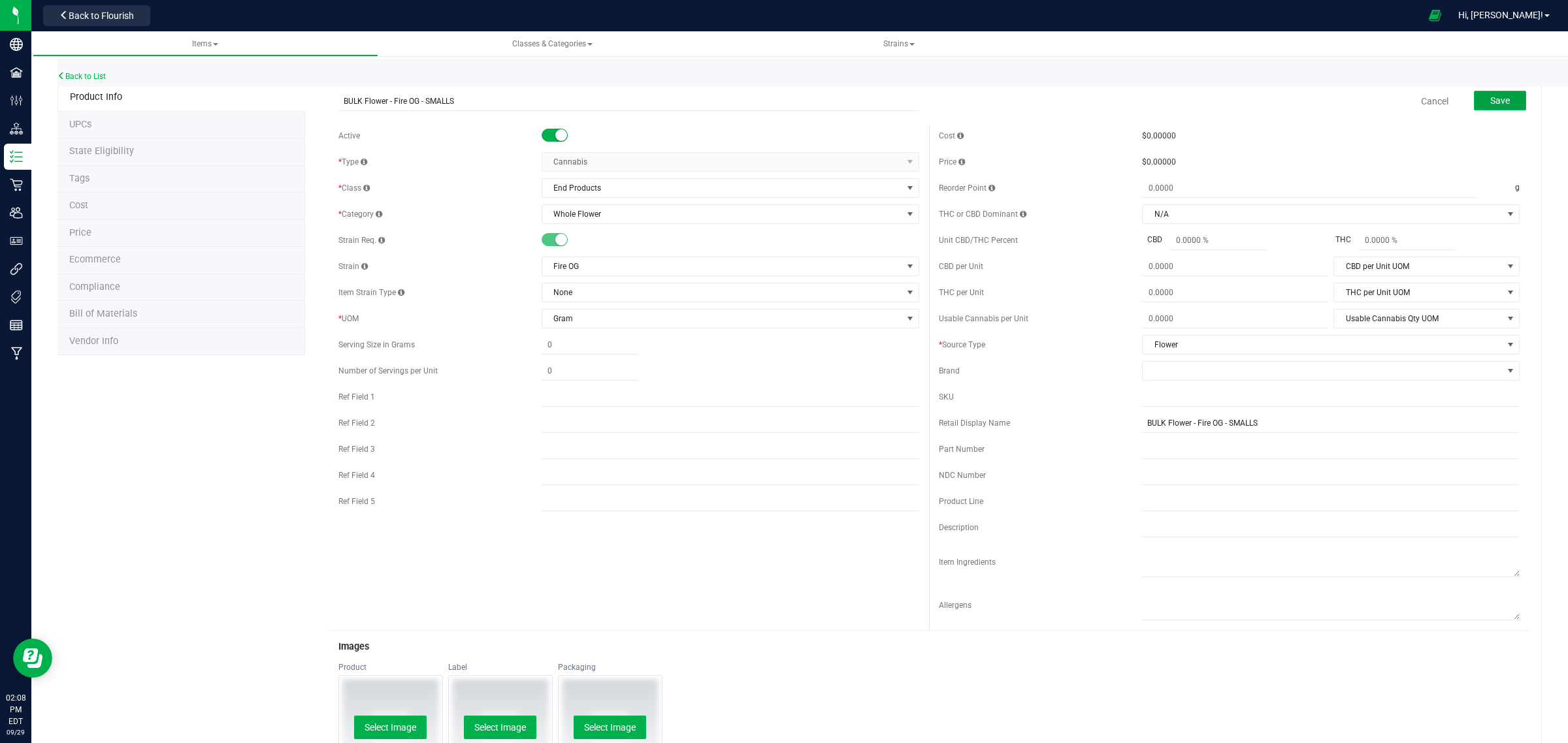
click at [1490, 103] on span "Save" at bounding box center [1499, 100] width 19 height 11
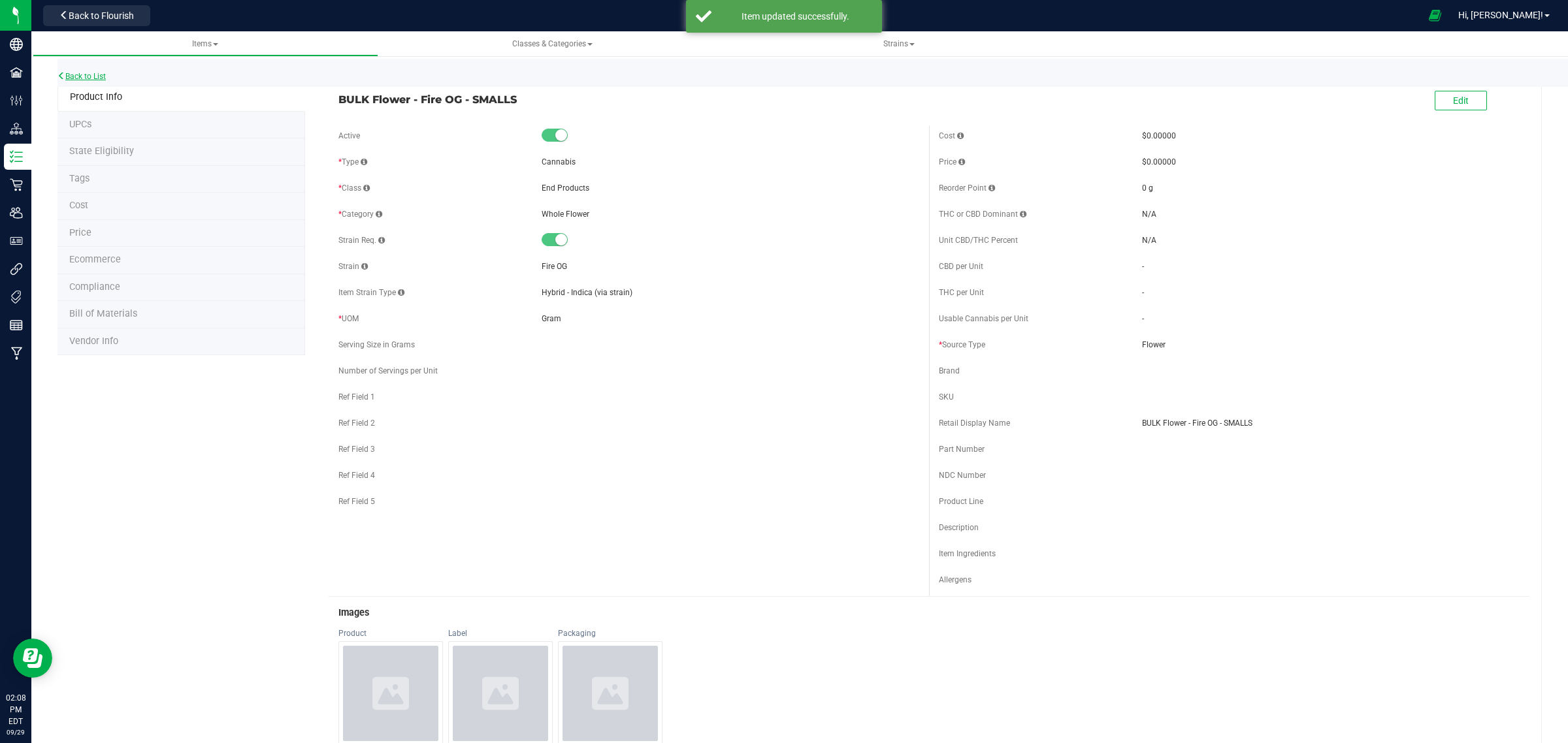
click at [102, 76] on link "Back to List" at bounding box center [81, 76] width 49 height 9
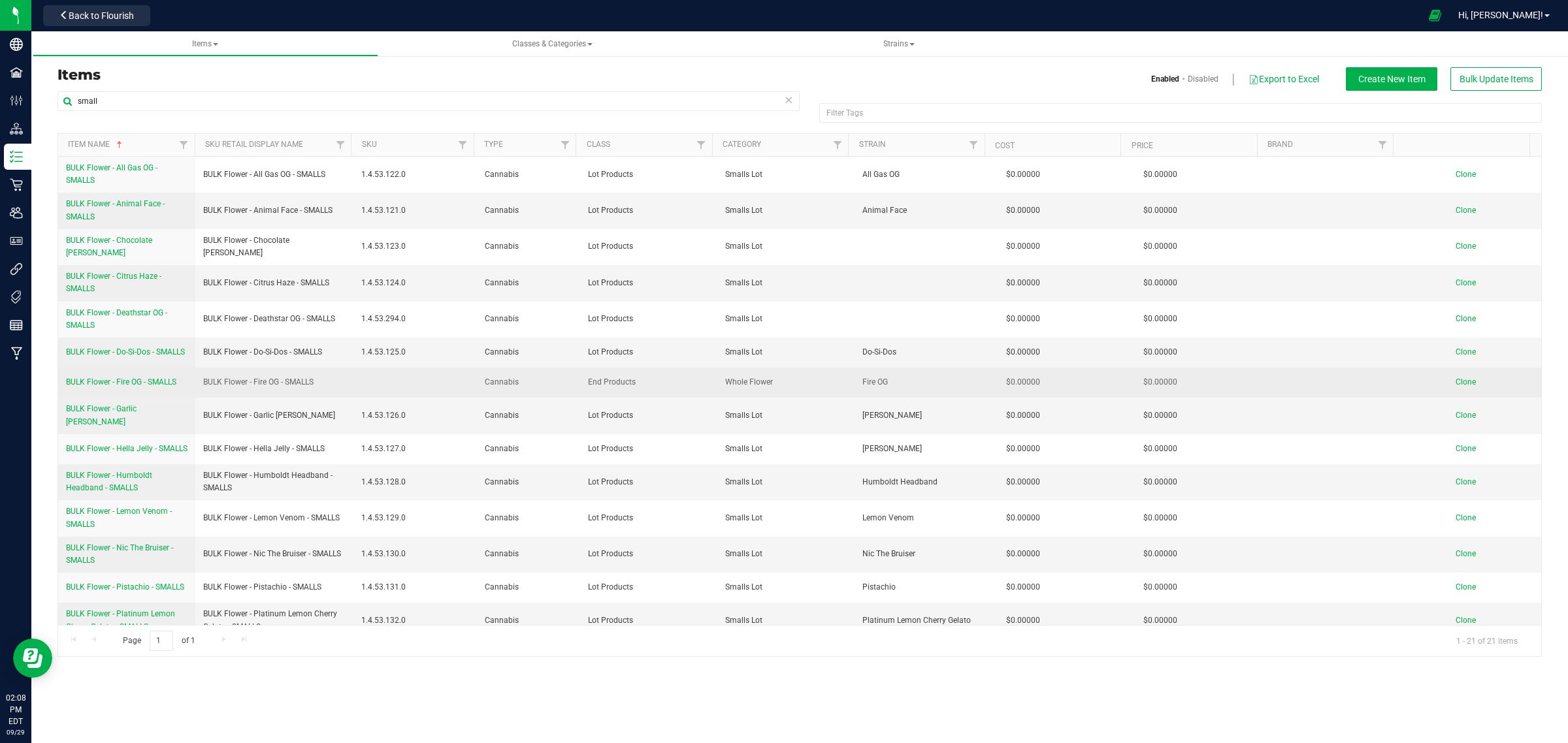
click at [386, 392] on td at bounding box center [415, 382] width 124 height 30
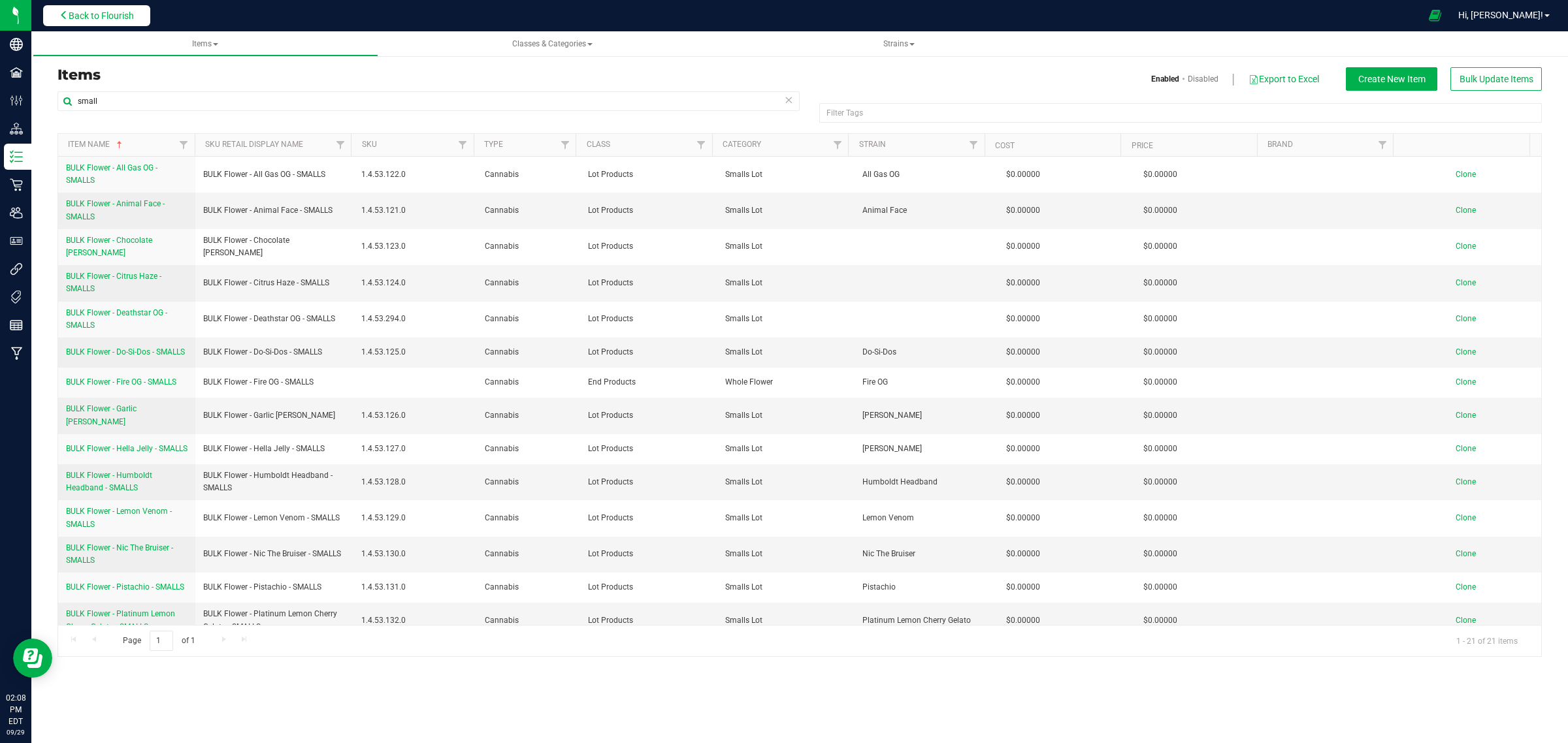
click at [93, 16] on span "Back to Flourish" at bounding box center [101, 16] width 66 height 11
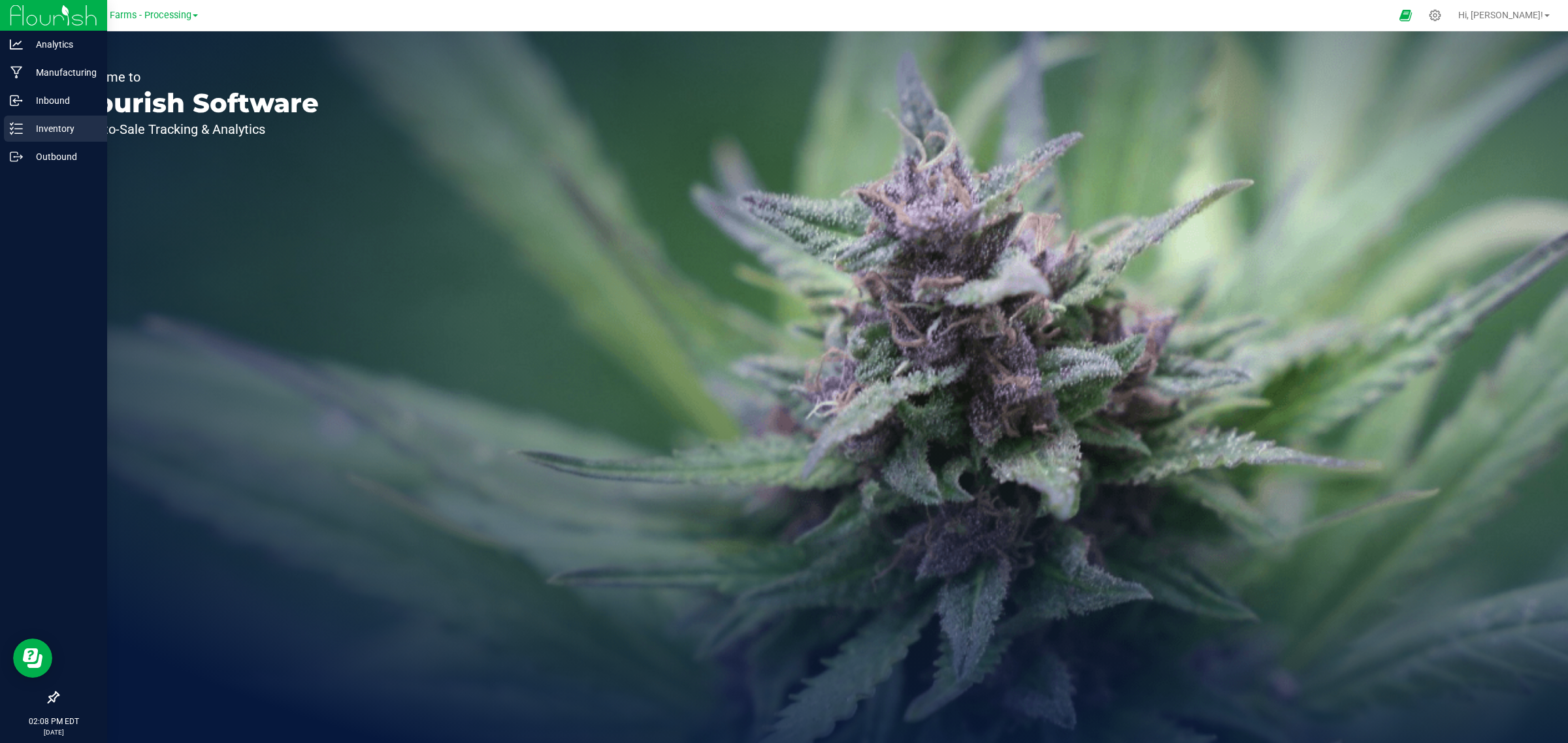
click at [20, 124] on line at bounding box center [18, 124] width 7 height 0
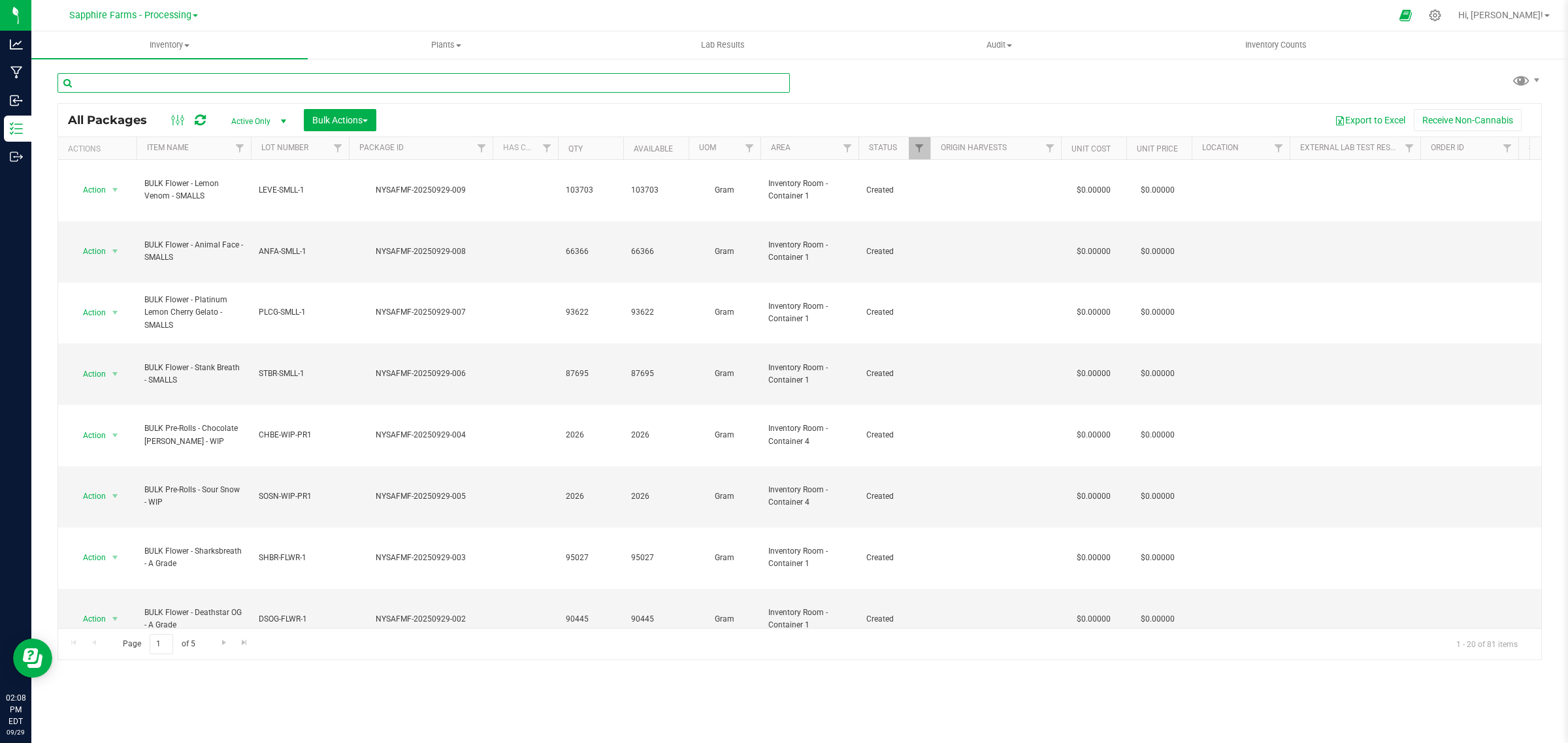
click at [275, 87] on input "text" at bounding box center [423, 83] width 733 height 19
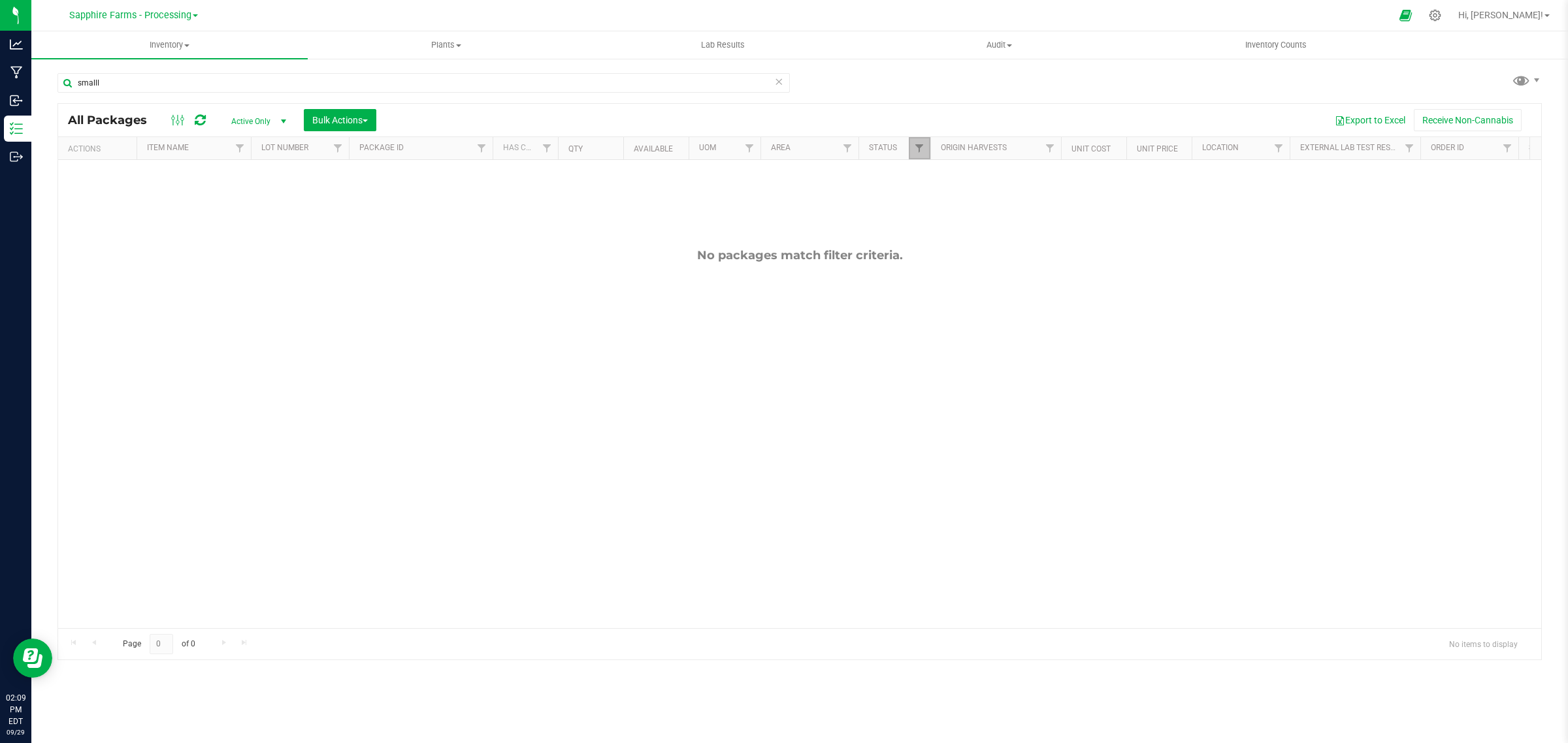
click at [916, 155] on link "Filter" at bounding box center [920, 148] width 22 height 22
click at [1023, 408] on button "Clear" at bounding box center [1019, 412] width 63 height 29
click at [131, 83] on input "smalll" at bounding box center [423, 83] width 733 height 19
type input "small"
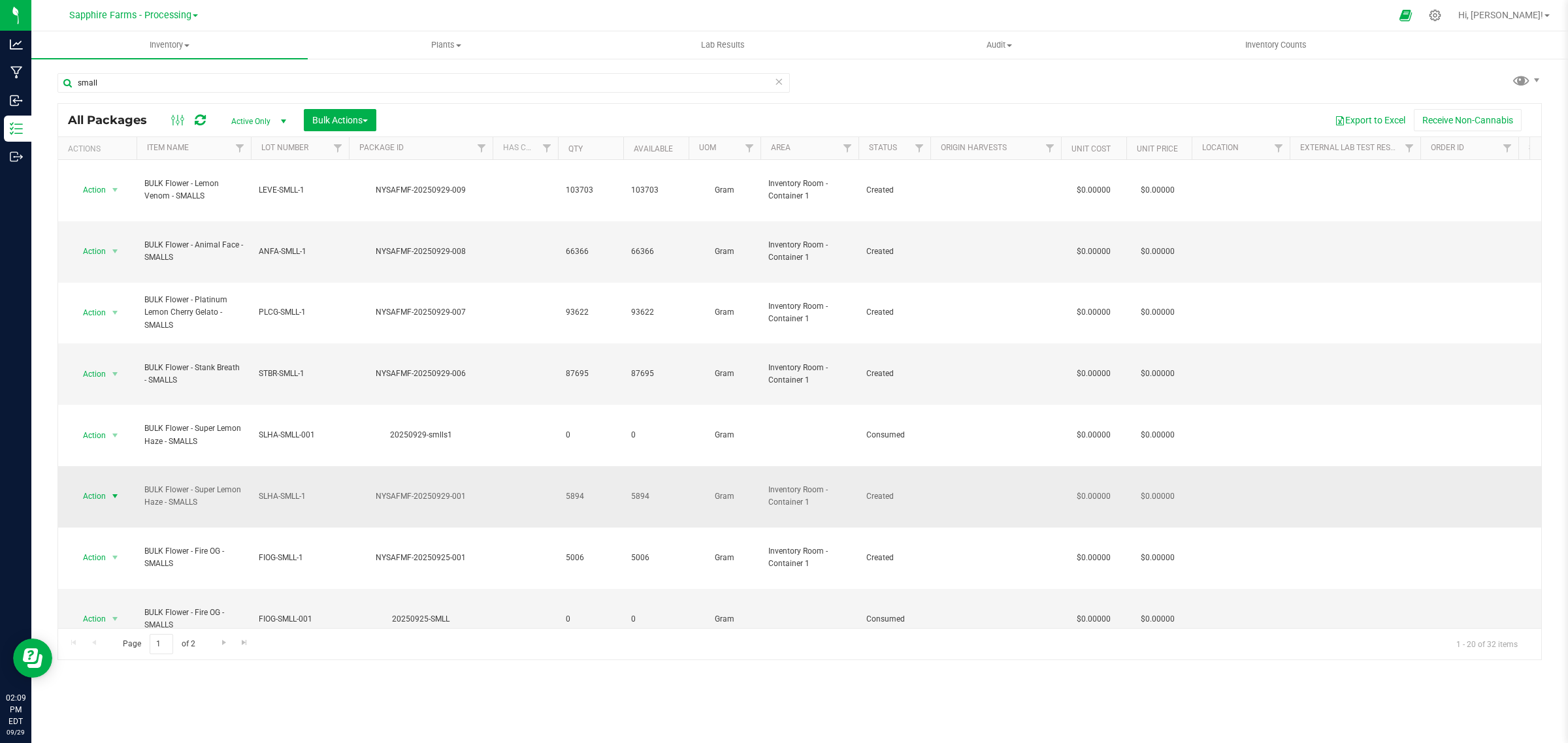
click at [99, 487] on span "Action" at bounding box center [89, 497] width 36 height 19
click at [119, 547] on li "Print package label" at bounding box center [113, 558] width 83 height 36
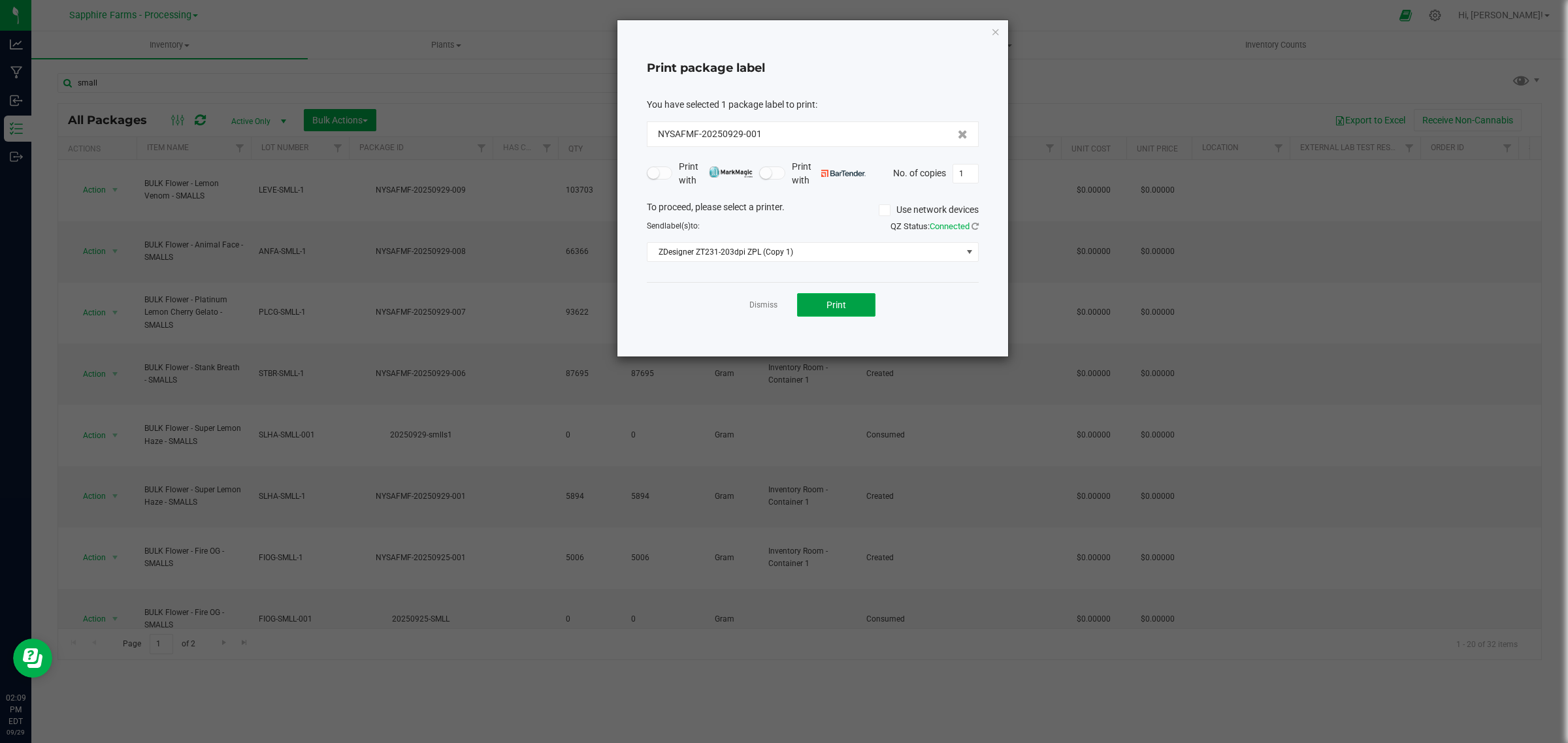
click at [863, 307] on button "Print" at bounding box center [835, 305] width 78 height 23
click at [974, 171] on input "1" at bounding box center [965, 174] width 25 height 19
type input "9"
click at [853, 309] on button "Print" at bounding box center [835, 305] width 78 height 23
click at [756, 302] on link "Dismiss" at bounding box center [764, 305] width 28 height 11
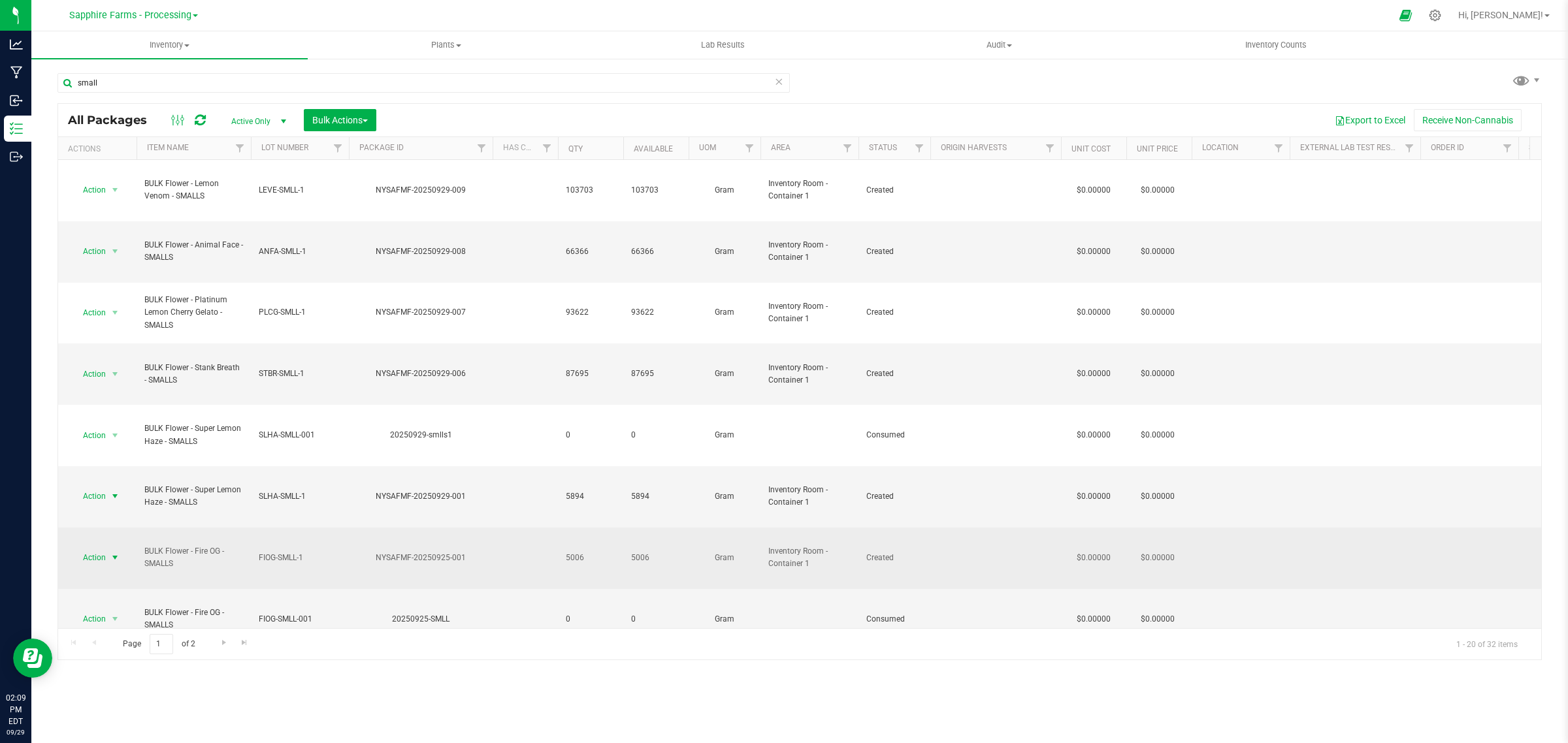
click at [113, 552] on span "select" at bounding box center [115, 558] width 11 height 11
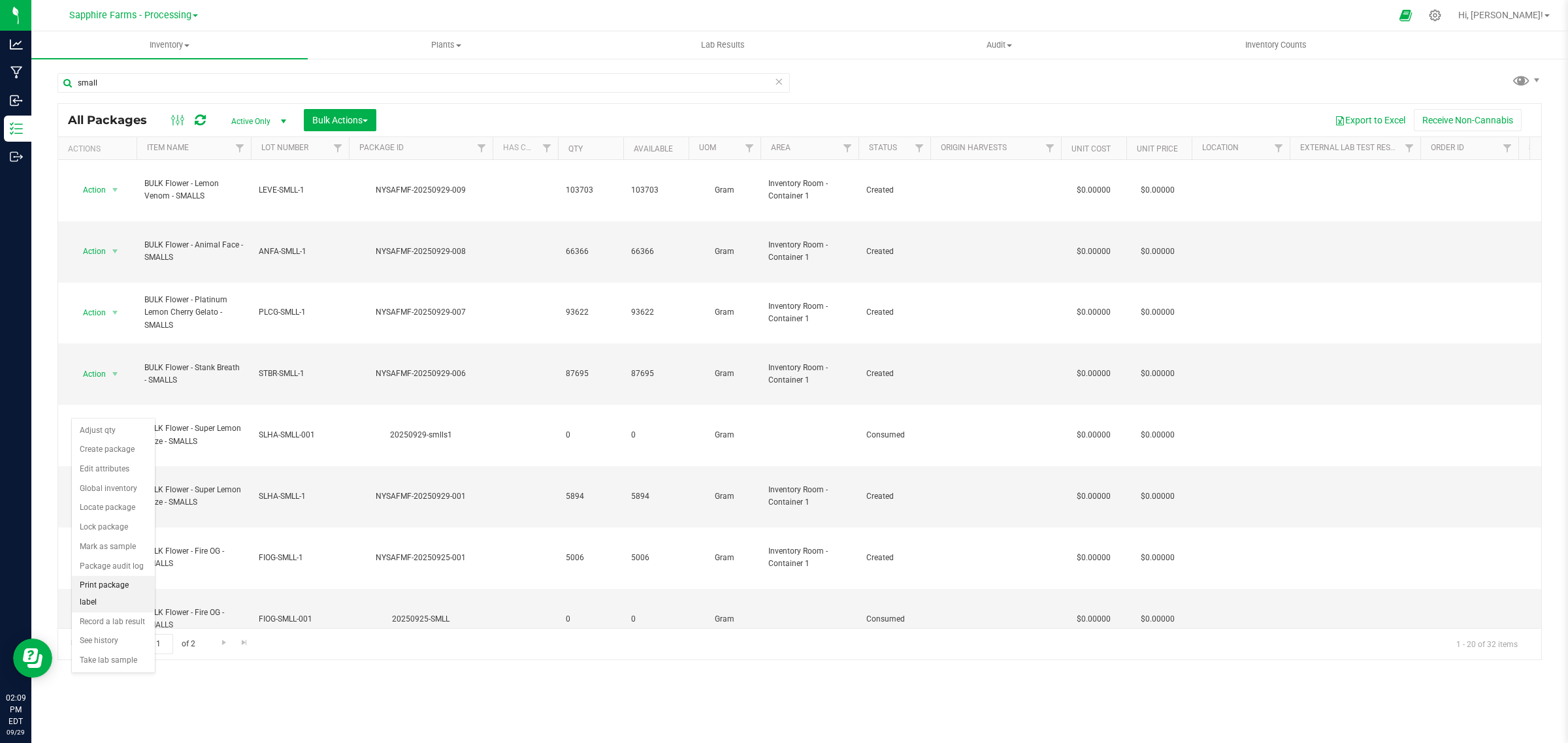
click at [97, 586] on li "Print package label" at bounding box center [113, 594] width 83 height 36
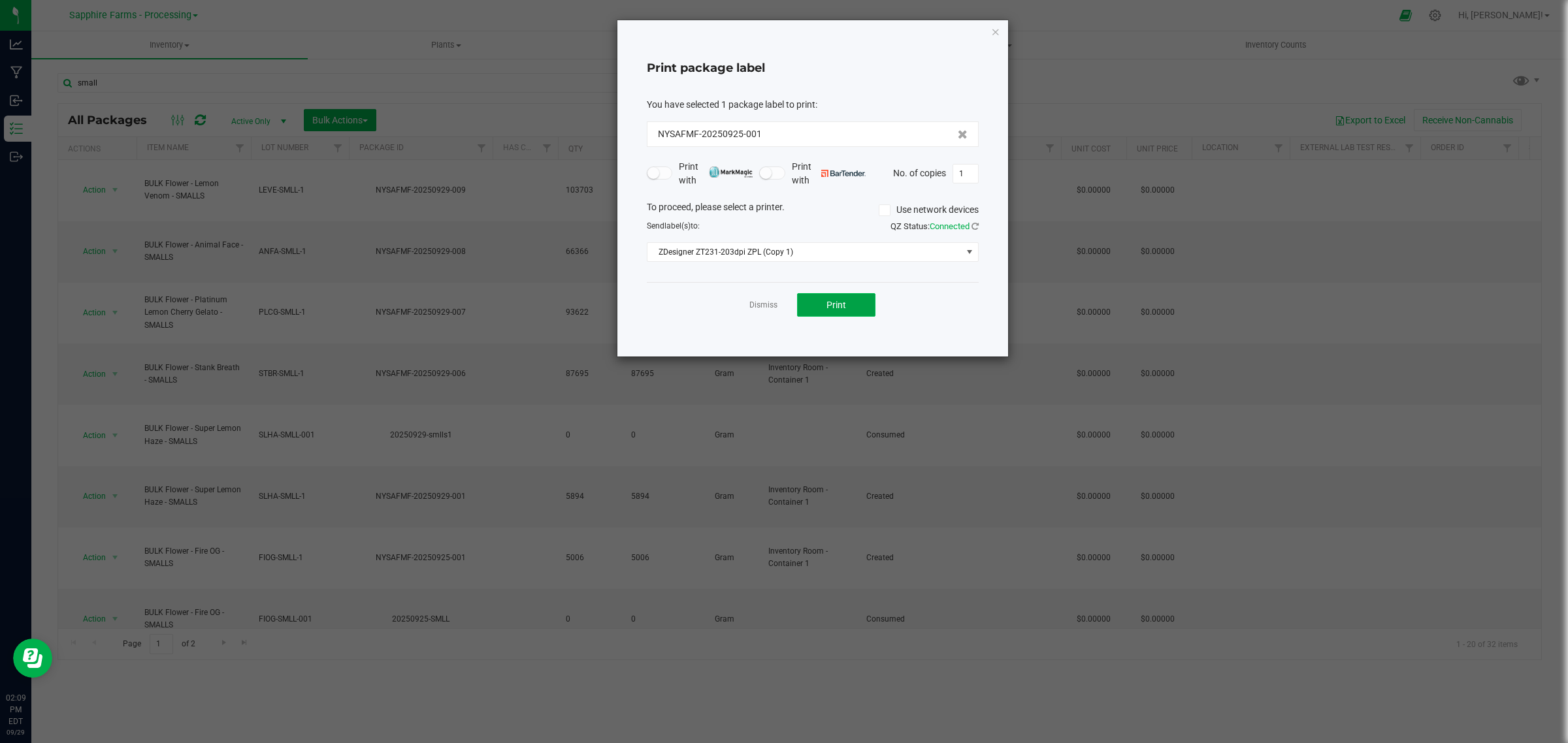
click at [834, 298] on button "Print" at bounding box center [835, 305] width 78 height 23
click at [968, 175] on input "1" at bounding box center [965, 174] width 25 height 19
type input "9"
click at [859, 317] on button "Print" at bounding box center [835, 305] width 78 height 23
click at [762, 308] on link "Dismiss" at bounding box center [764, 305] width 28 height 11
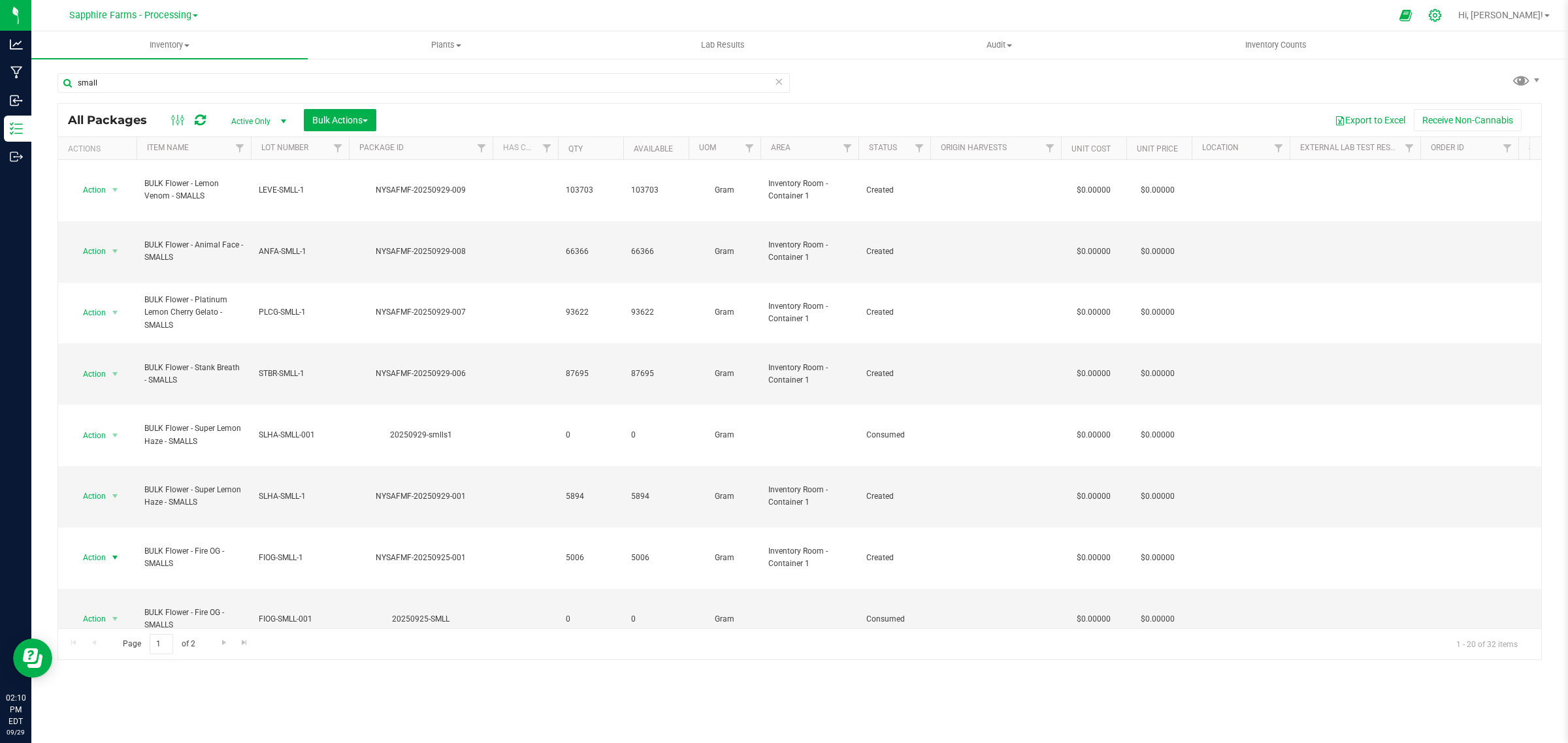
click at [1441, 15] on icon at bounding box center [1435, 15] width 14 height 14
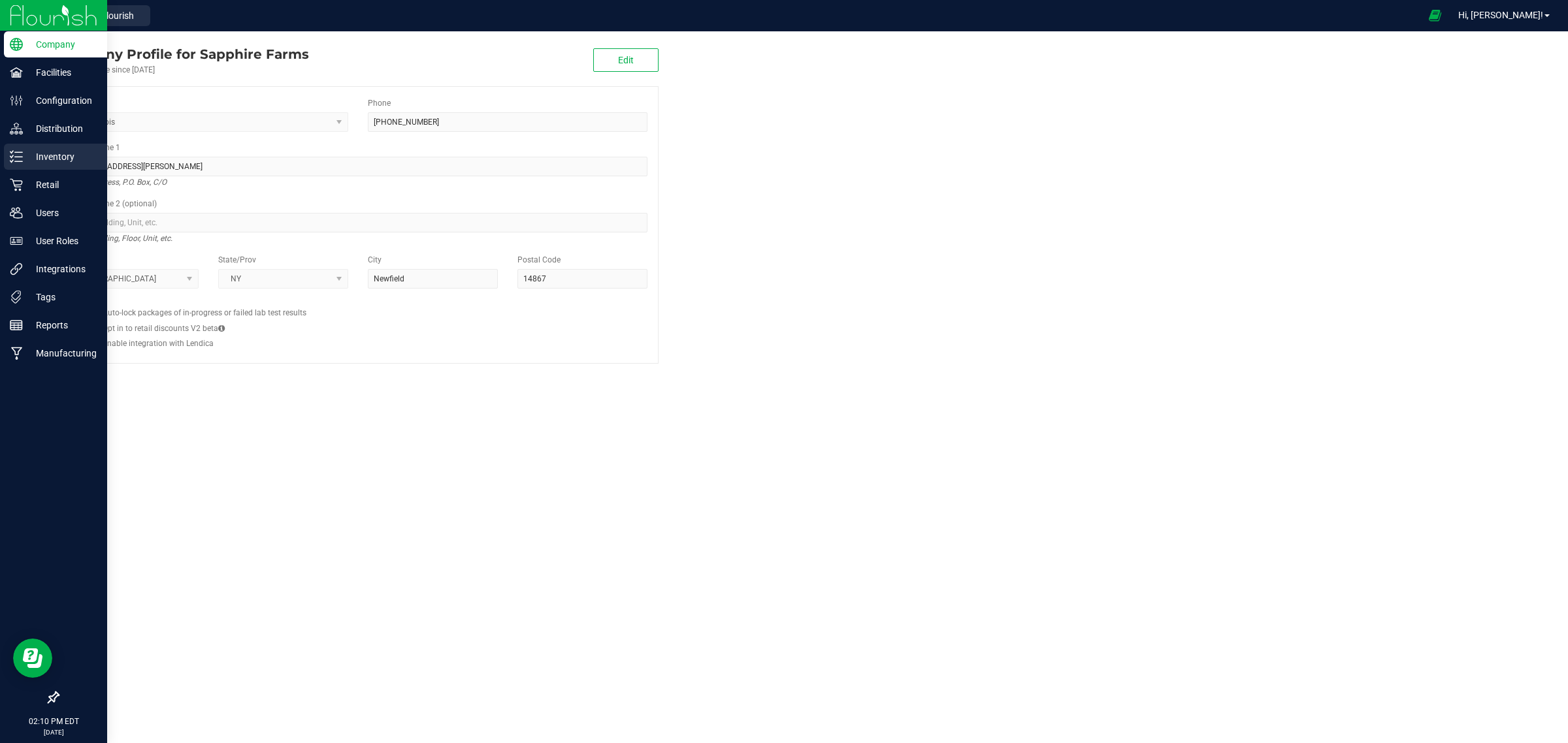
click at [15, 160] on icon at bounding box center [16, 156] width 13 height 13
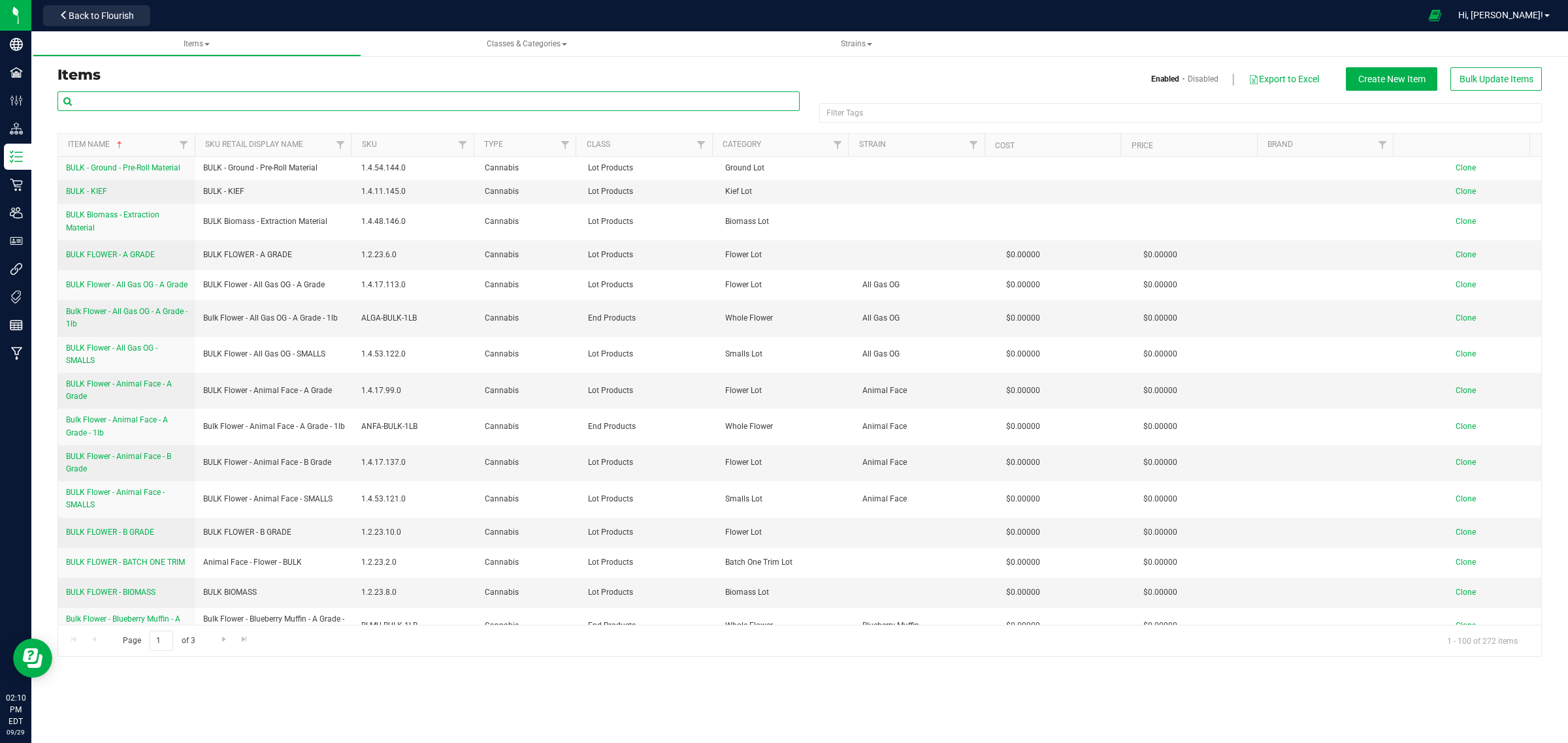
click at [304, 101] on input "text" at bounding box center [428, 100] width 742 height 19
type input "small"
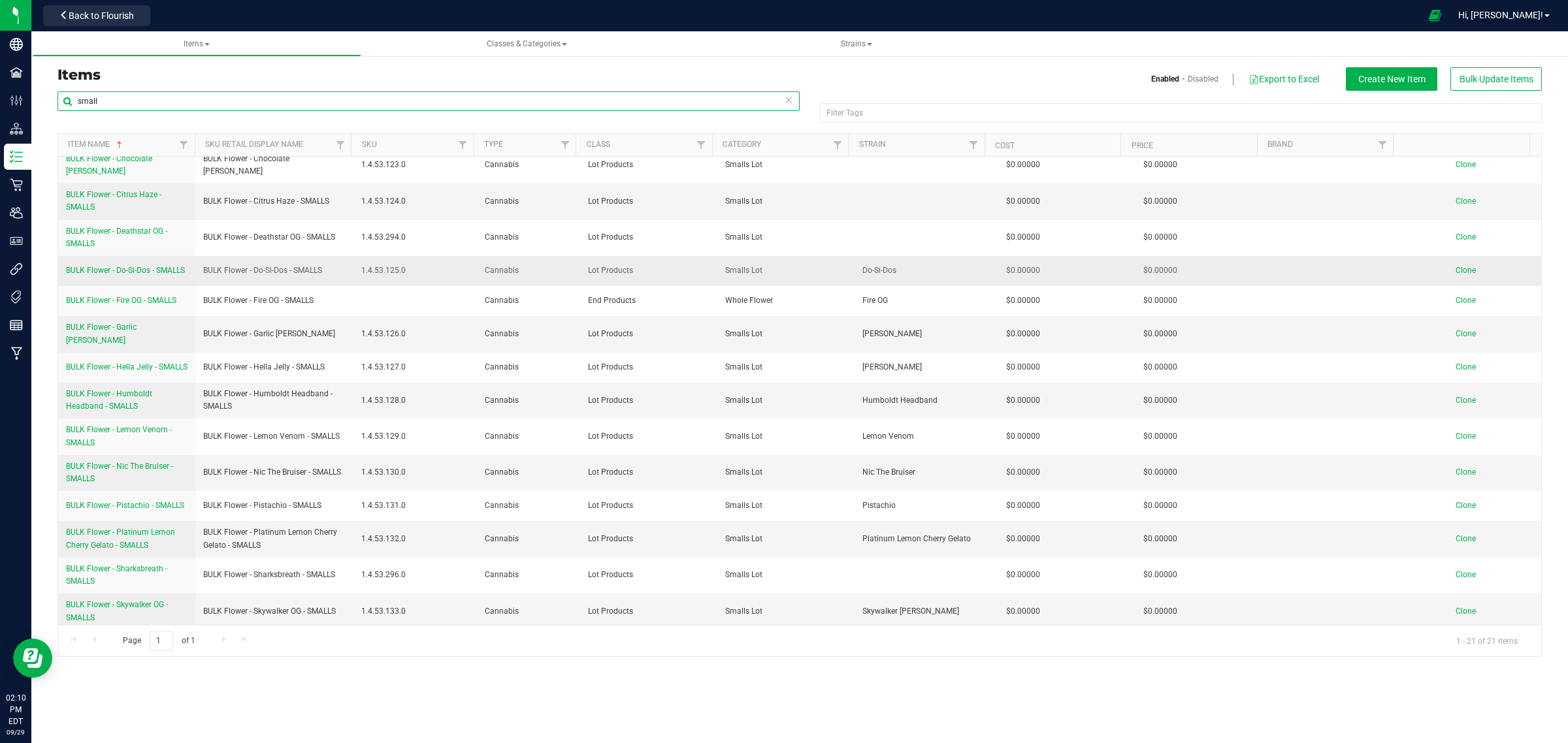
scroll to position [163, 0]
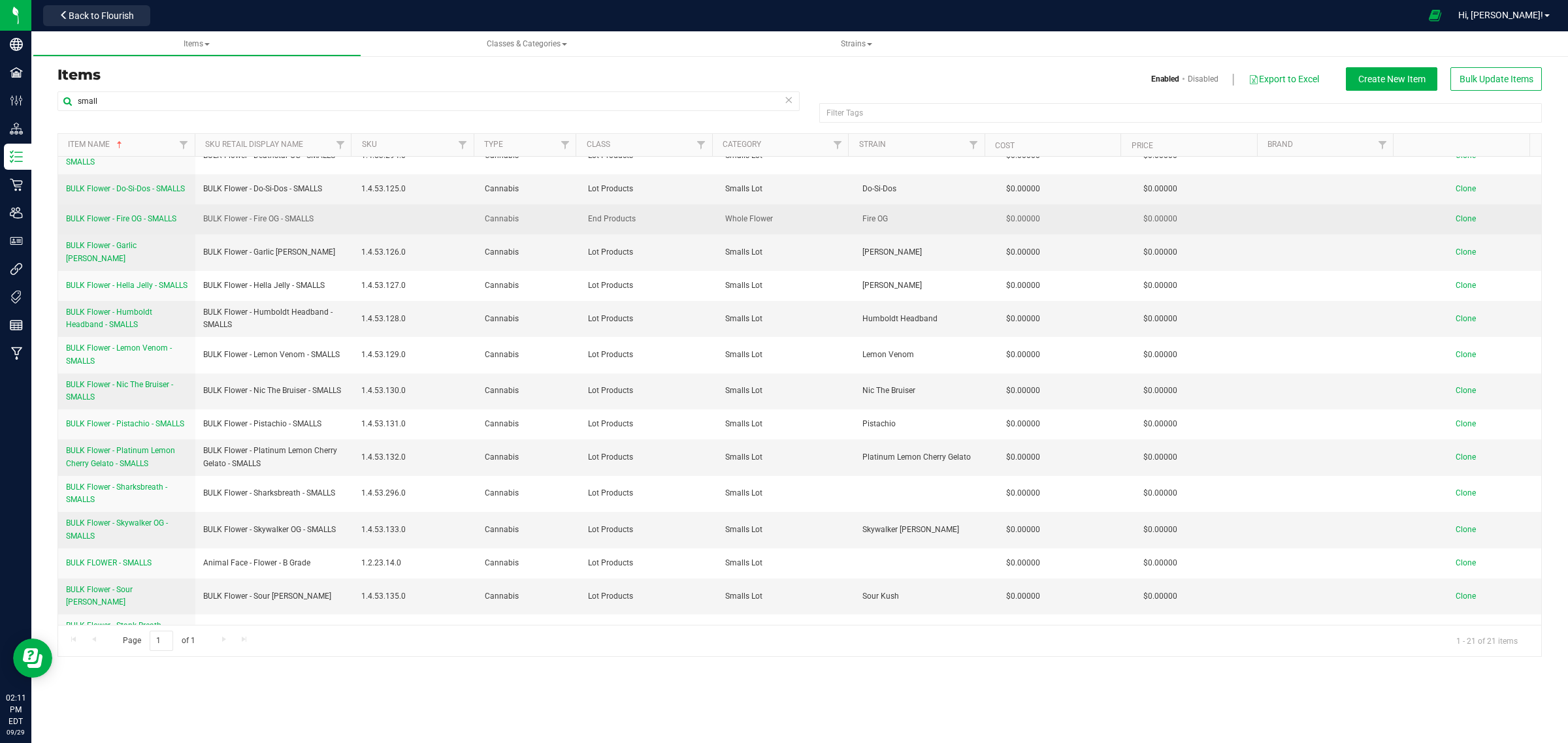
click at [108, 223] on span "BULK Flower - Fire OG - SMALLS" at bounding box center [121, 219] width 111 height 9
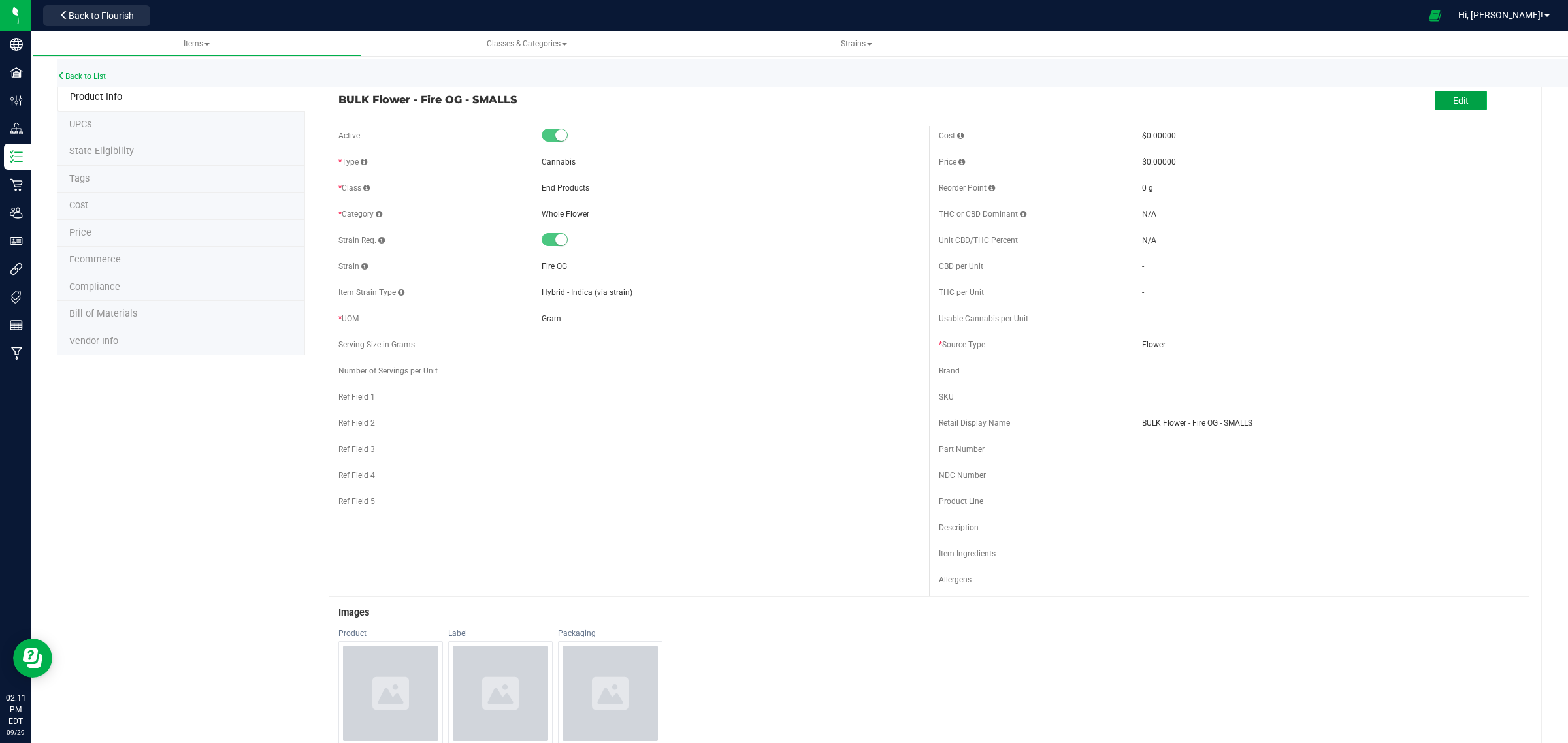
click at [1436, 100] on button "Edit" at bounding box center [1461, 100] width 53 height 19
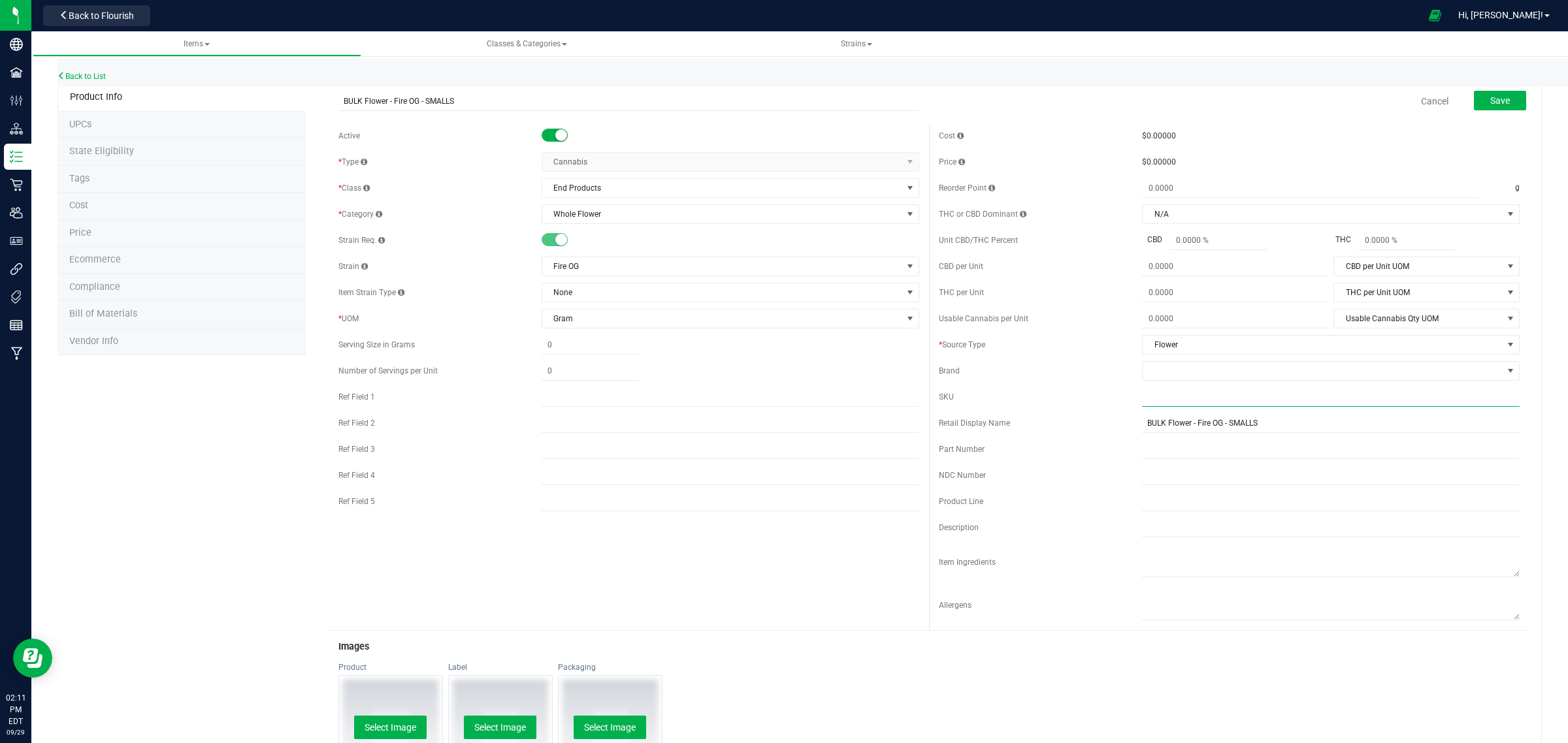
click at [1187, 394] on input "text" at bounding box center [1331, 396] width 378 height 19
type input "FIOG-SMLL-1"
click at [1495, 104] on span "Save" at bounding box center [1499, 100] width 19 height 11
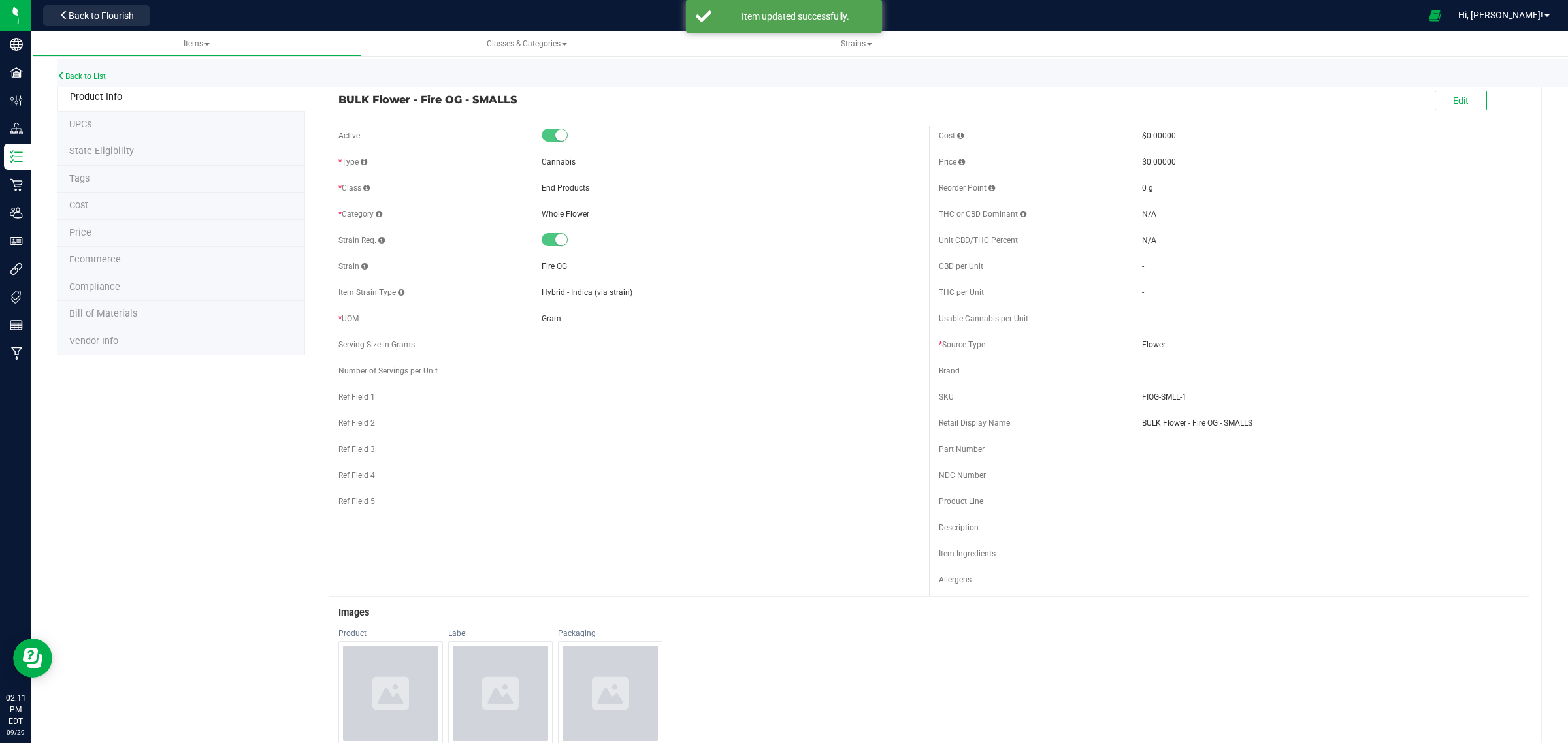
click at [91, 75] on link "Back to List" at bounding box center [81, 76] width 49 height 9
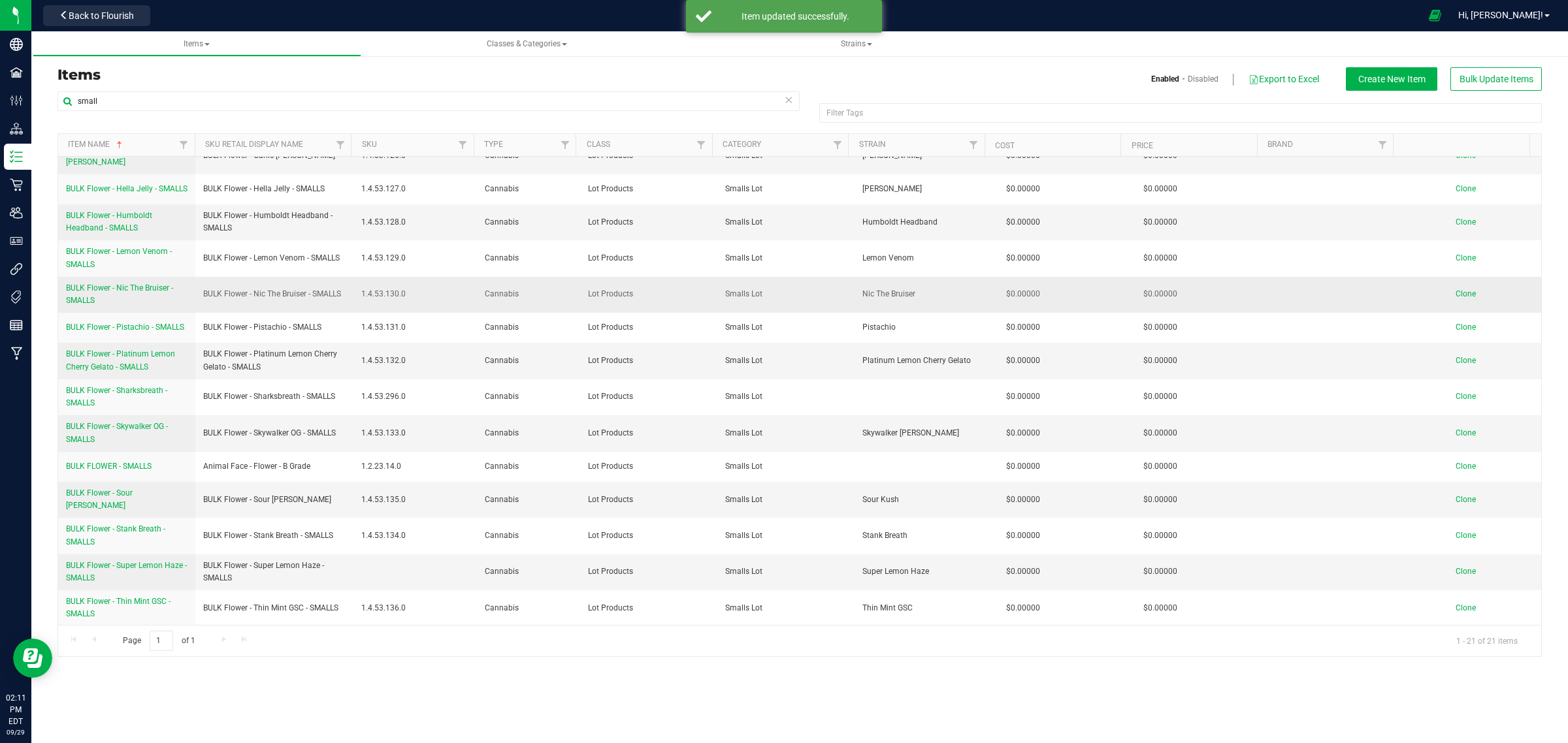
scroll to position [275, 0]
click at [124, 566] on span "BULK Flower - Super Lemon Haze - SMALLS" at bounding box center [126, 570] width 121 height 22
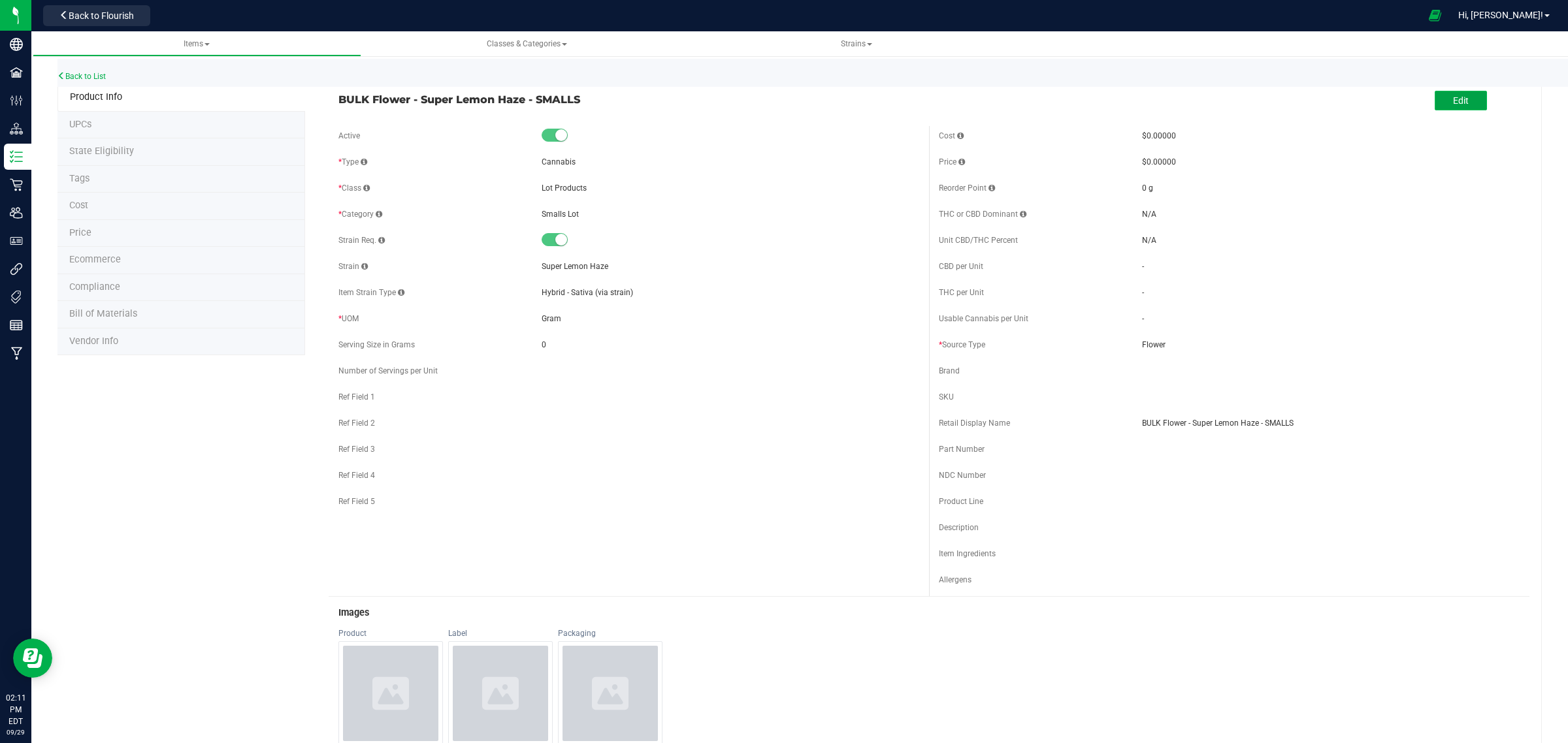
click at [1458, 100] on button "Edit" at bounding box center [1461, 100] width 53 height 19
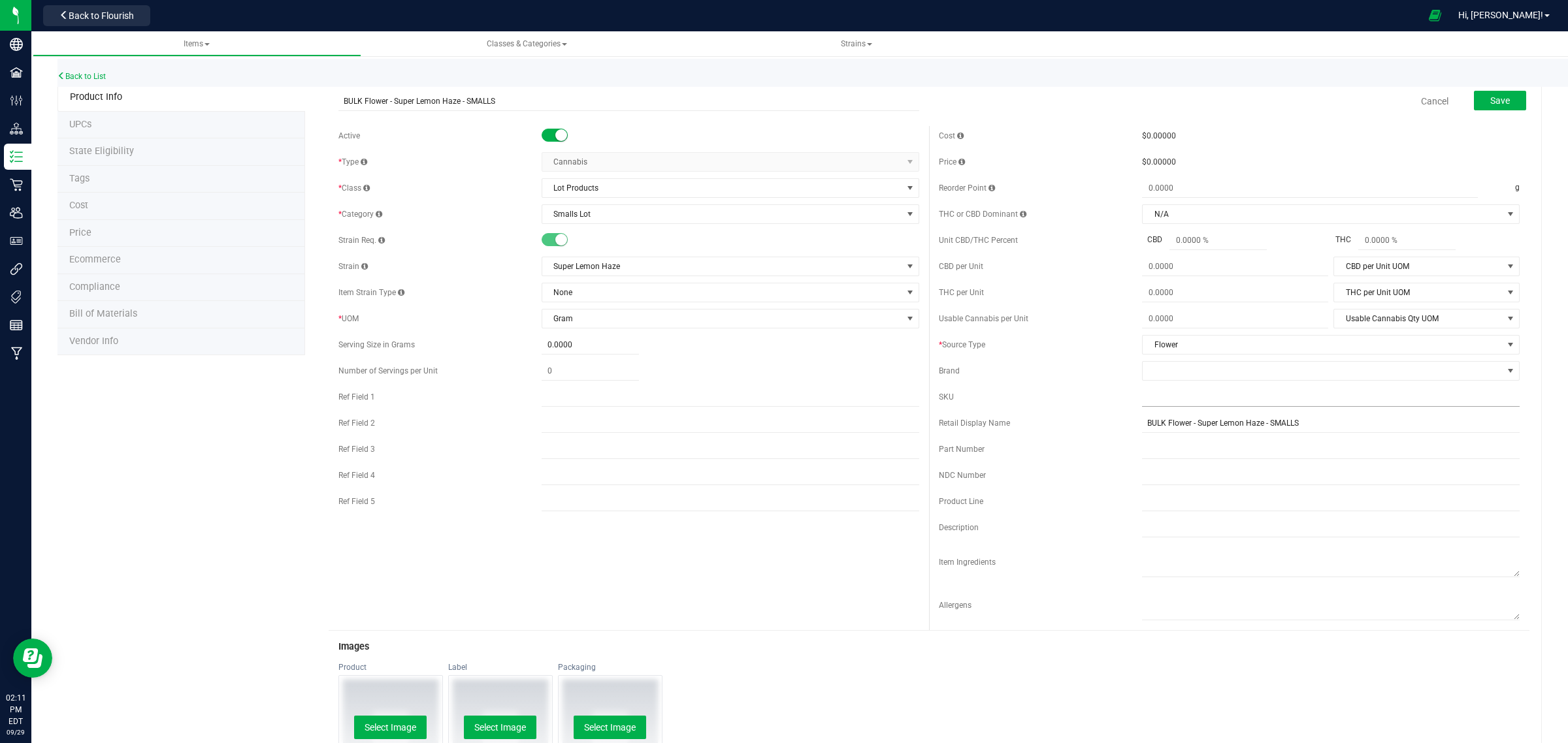
drag, startPoint x: 1265, startPoint y: 382, endPoint x: 1259, endPoint y: 390, distance: 10.0
click at [1264, 384] on div "Cost $0.00000 Price $0.00000 Reorder Point g THC or CBD Dominant" at bounding box center [1229, 378] width 600 height 504
click at [1256, 395] on input "text" at bounding box center [1331, 396] width 378 height 19
type input "SLHA-SMLL-1"
click at [1477, 98] on button "Save" at bounding box center [1500, 100] width 53 height 19
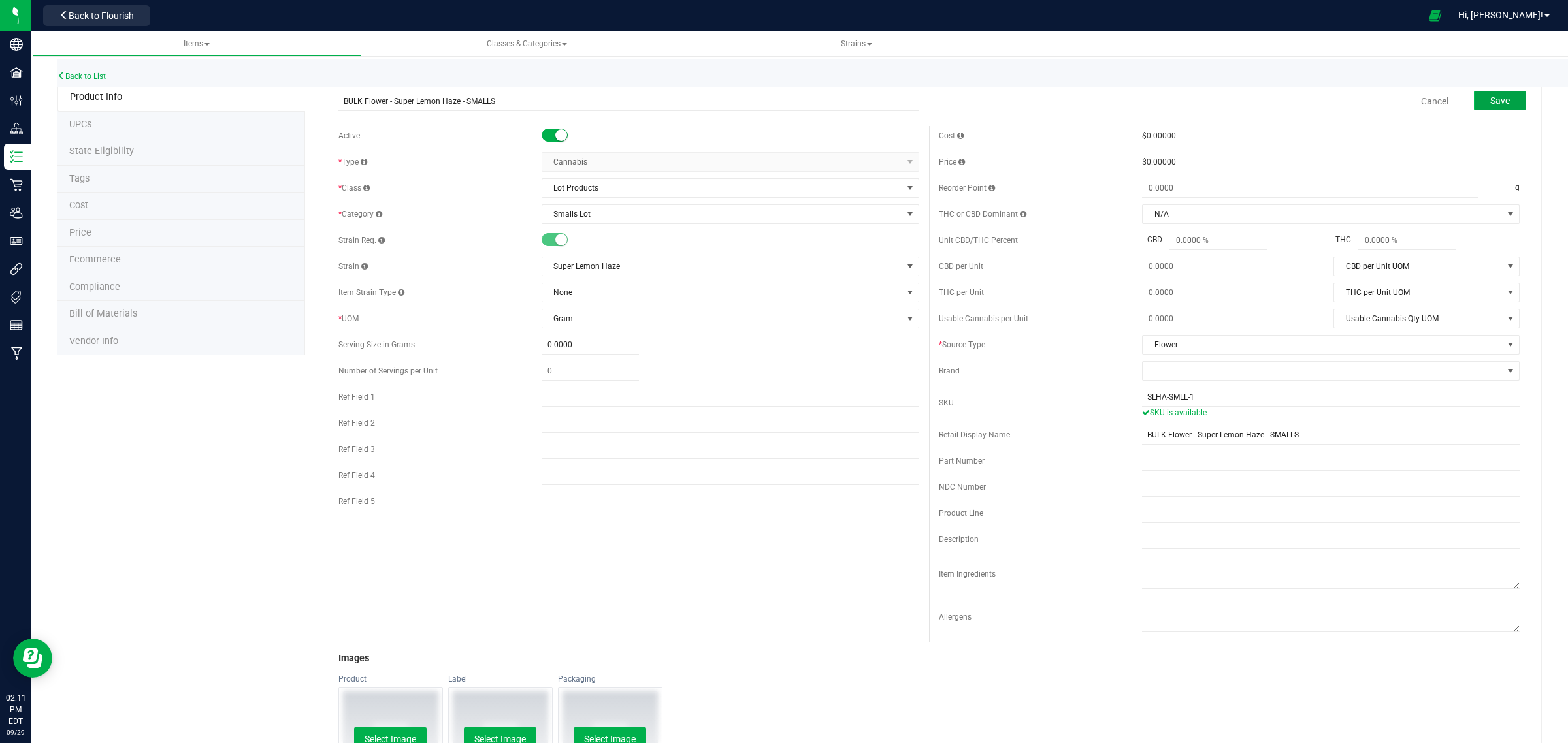
click at [1474, 91] on button "Save" at bounding box center [1500, 100] width 53 height 19
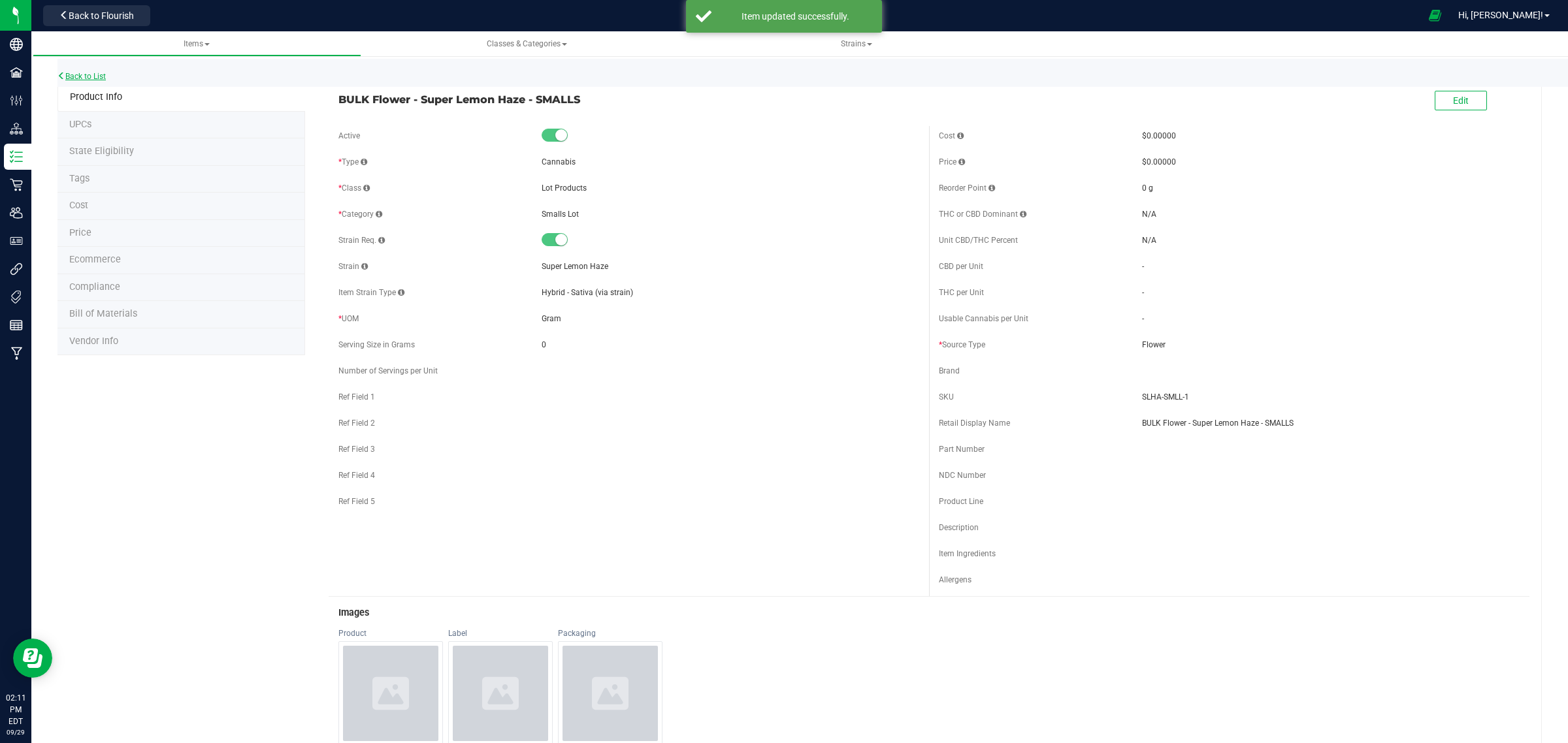
click at [88, 72] on link "Back to List" at bounding box center [81, 76] width 49 height 9
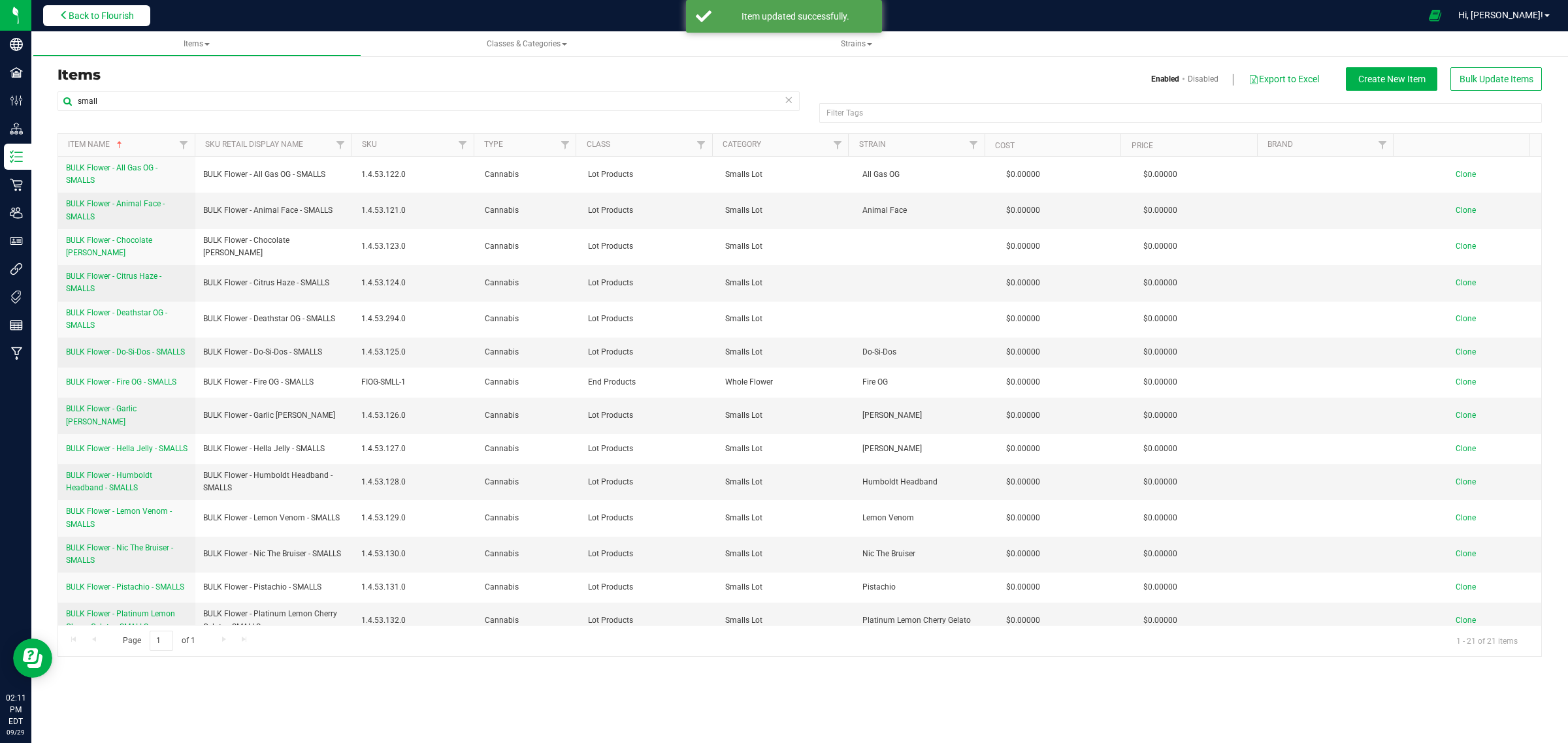
click at [72, 13] on span "Back to Flourish" at bounding box center [101, 16] width 66 height 11
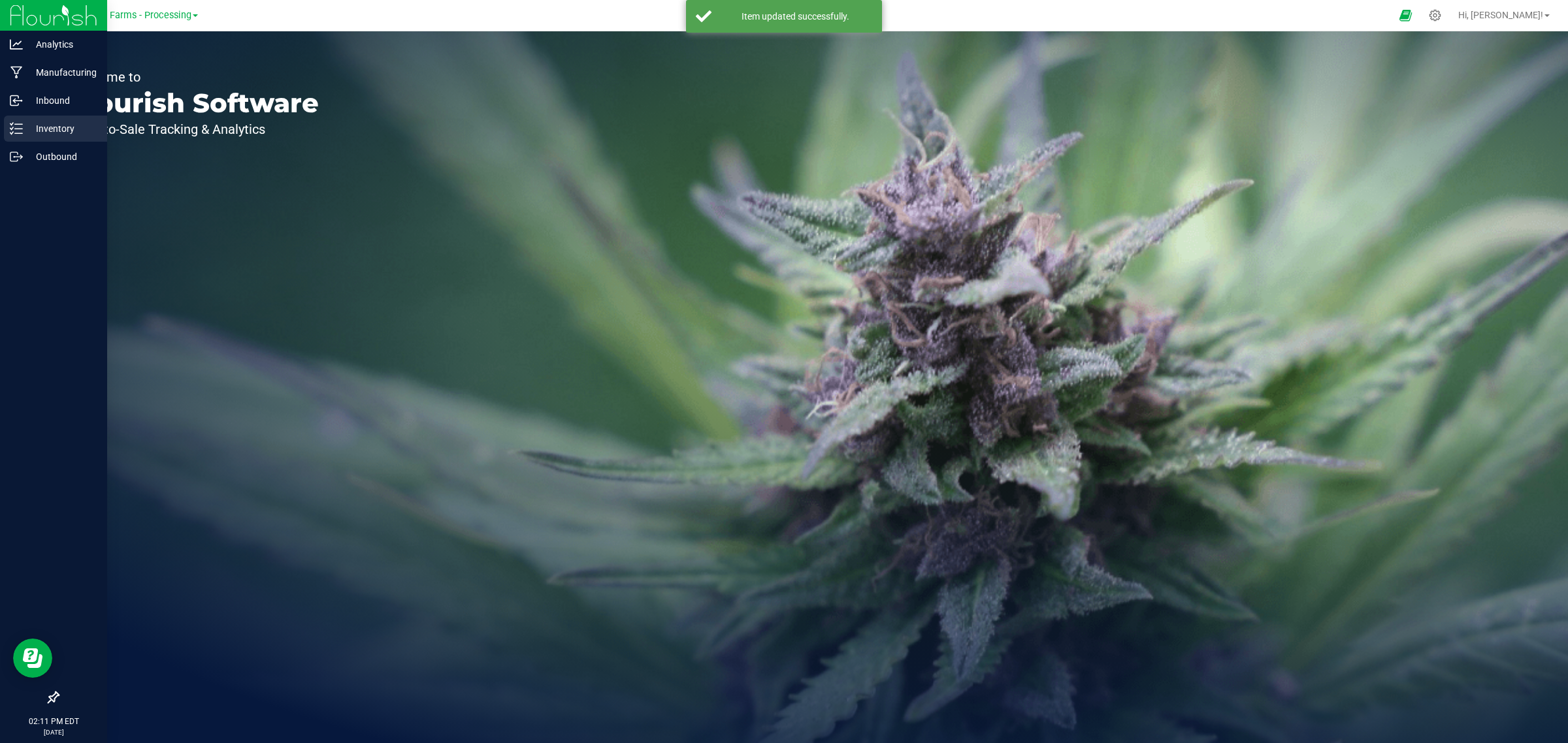
click at [19, 129] on line at bounding box center [18, 129] width 7 height 0
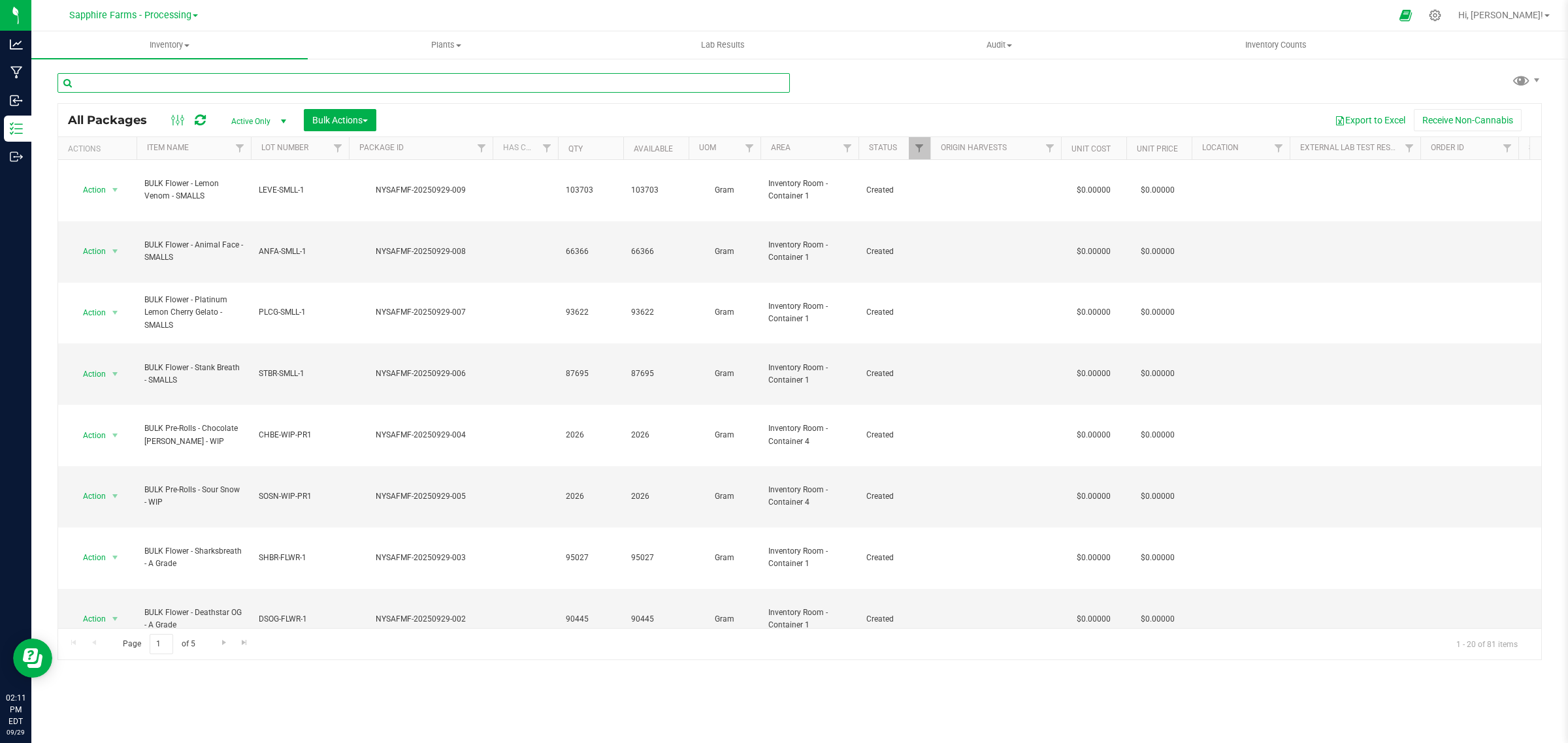
click at [250, 83] on input "text" at bounding box center [423, 83] width 733 height 19
type input "SMALL"
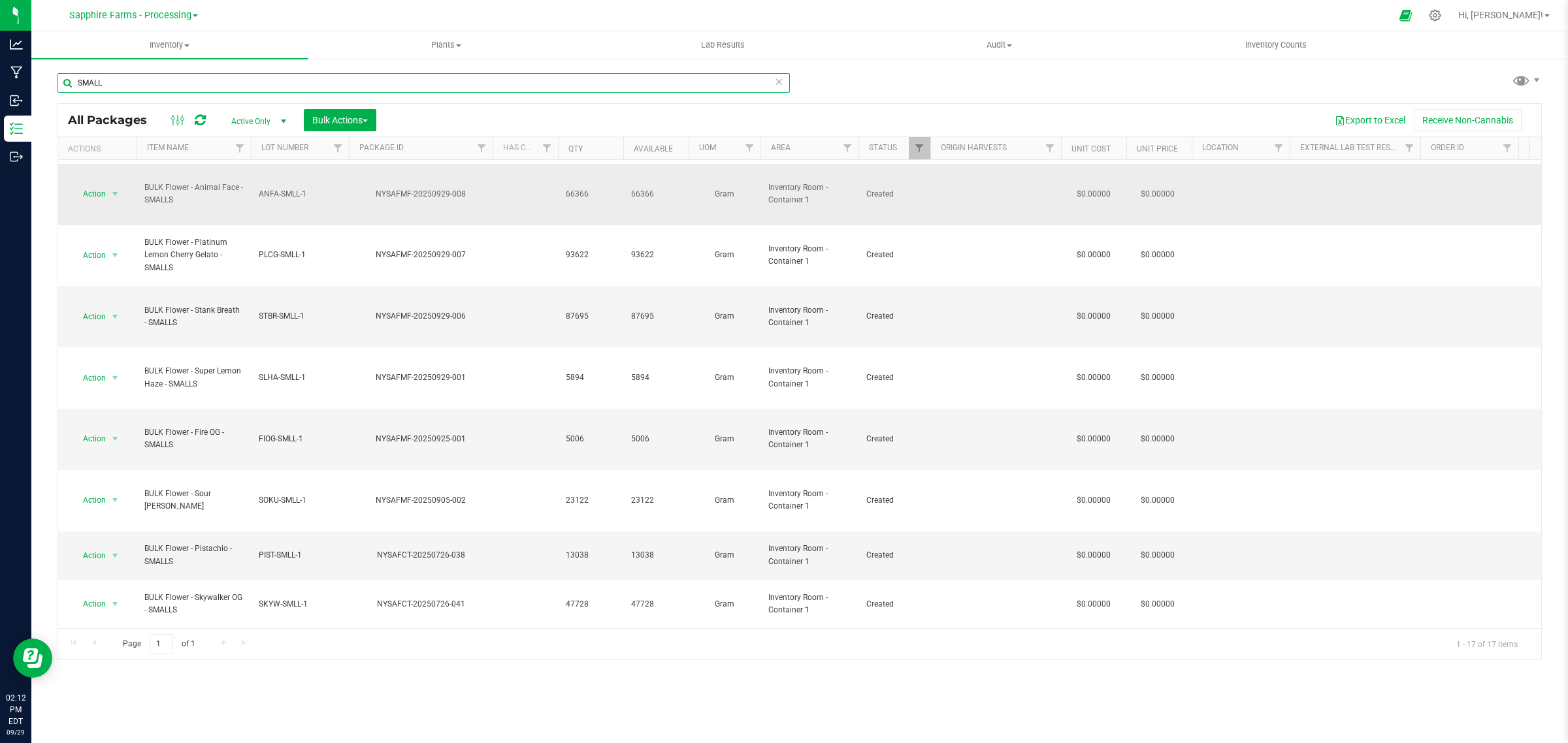
scroll to position [82, 0]
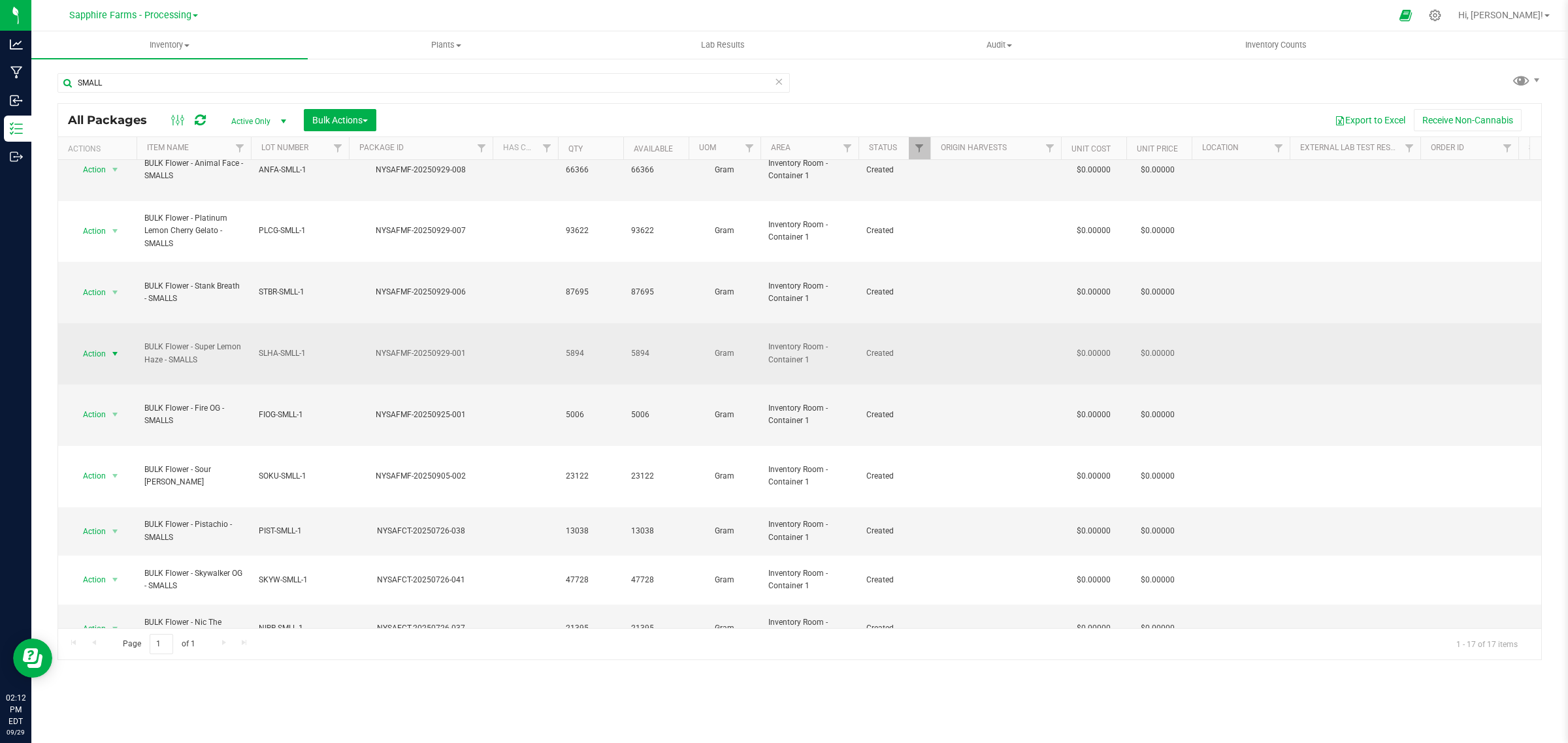
click at [86, 344] on span "Action" at bounding box center [89, 354] width 36 height 19
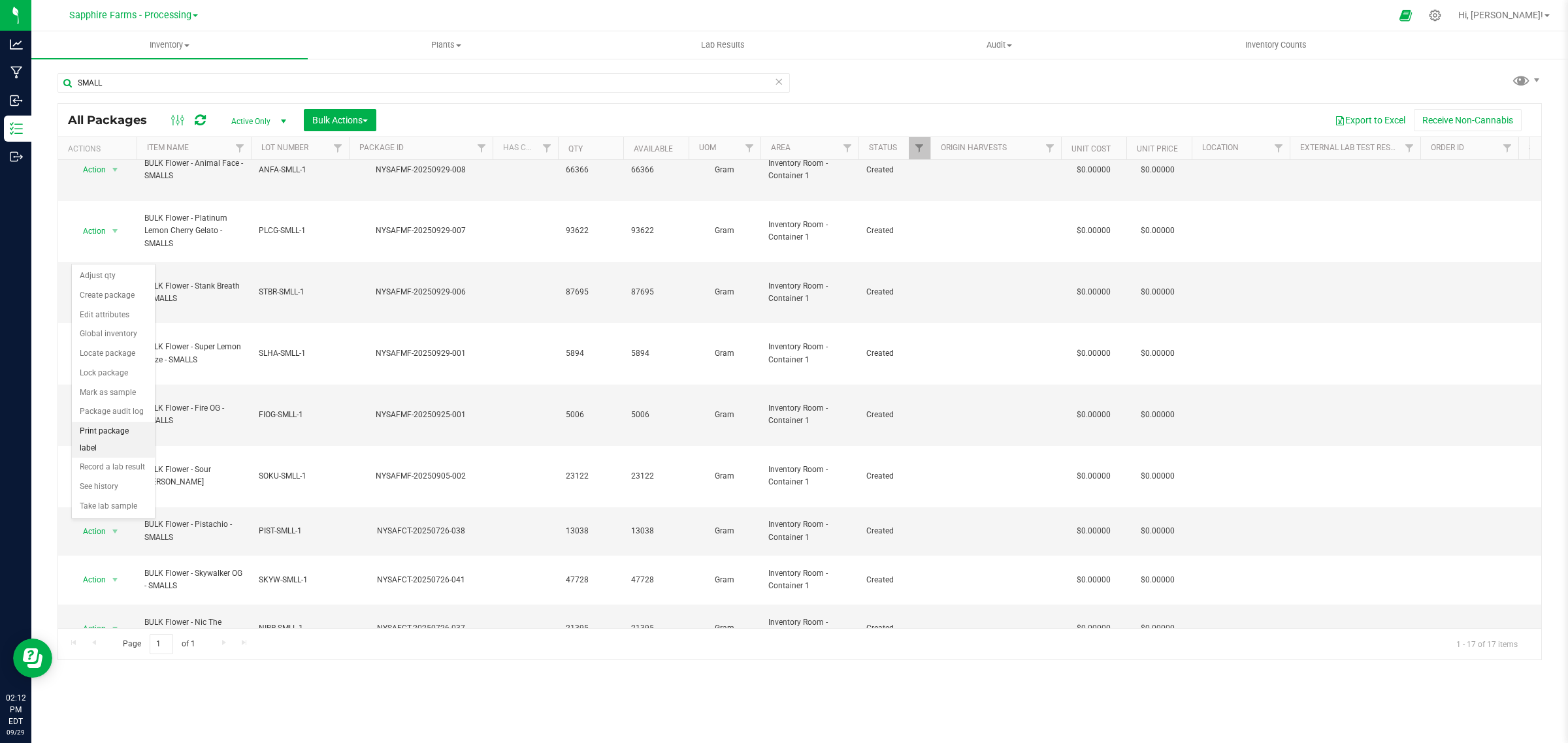
click at [116, 428] on li "Print package label" at bounding box center [113, 439] width 83 height 36
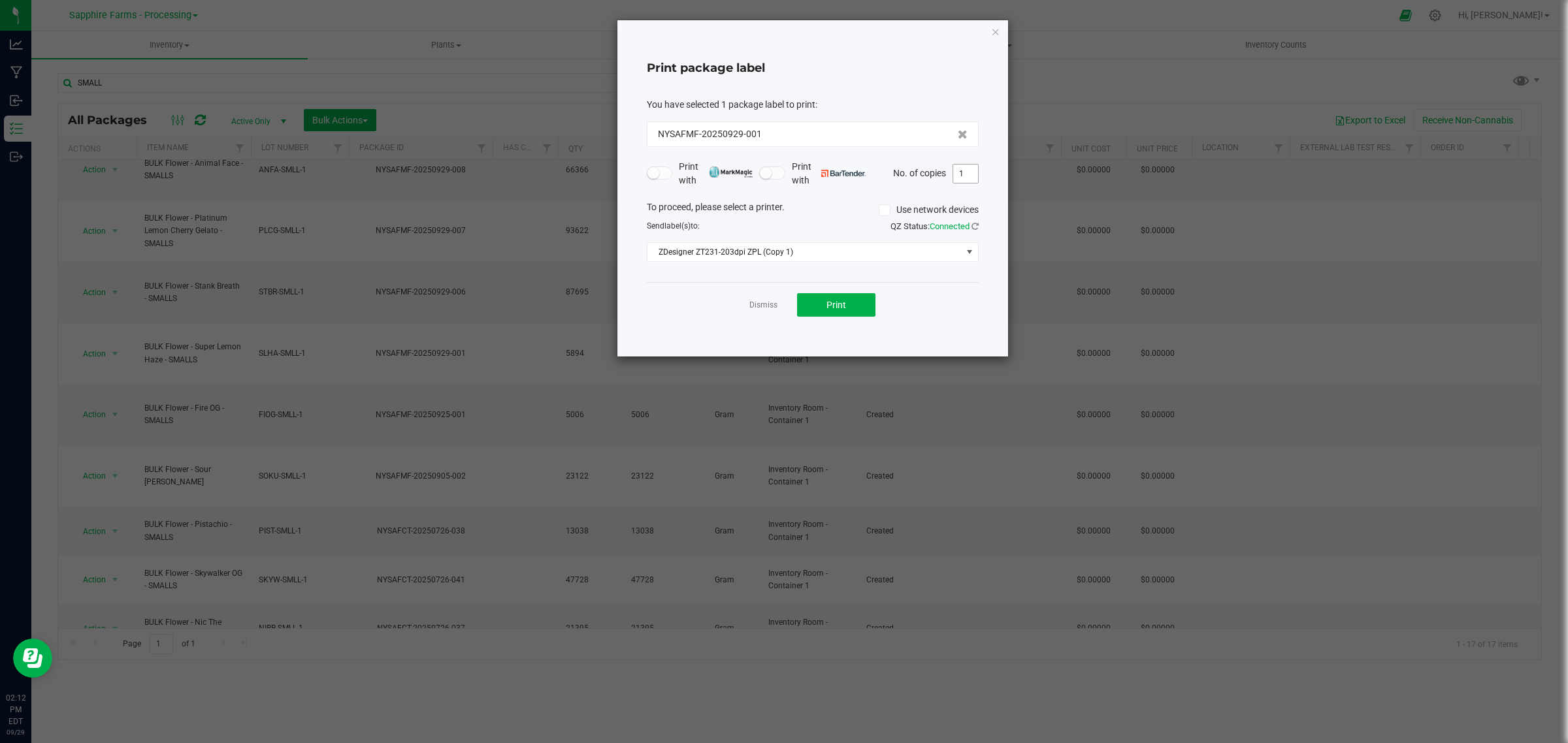
click at [961, 171] on input "1" at bounding box center [965, 174] width 25 height 19
type input "10"
click at [851, 318] on div "Dismiss Print" at bounding box center [812, 304] width 332 height 45
click at [855, 308] on button "Print" at bounding box center [835, 305] width 78 height 23
click at [996, 28] on icon "button" at bounding box center [995, 31] width 9 height 15
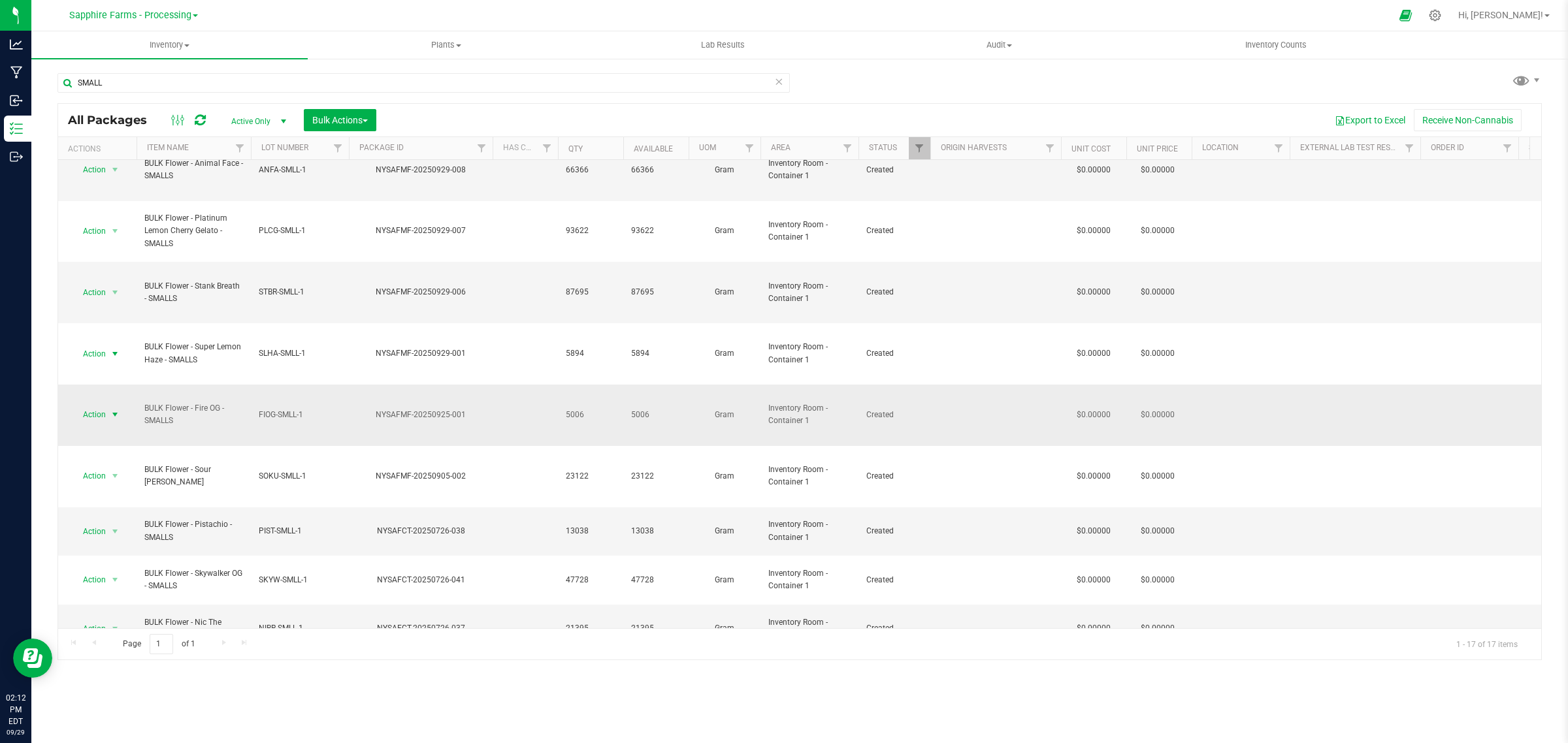
click at [110, 409] on span "select" at bounding box center [115, 415] width 11 height 11
click at [133, 471] on li "Print package label" at bounding box center [113, 476] width 83 height 36
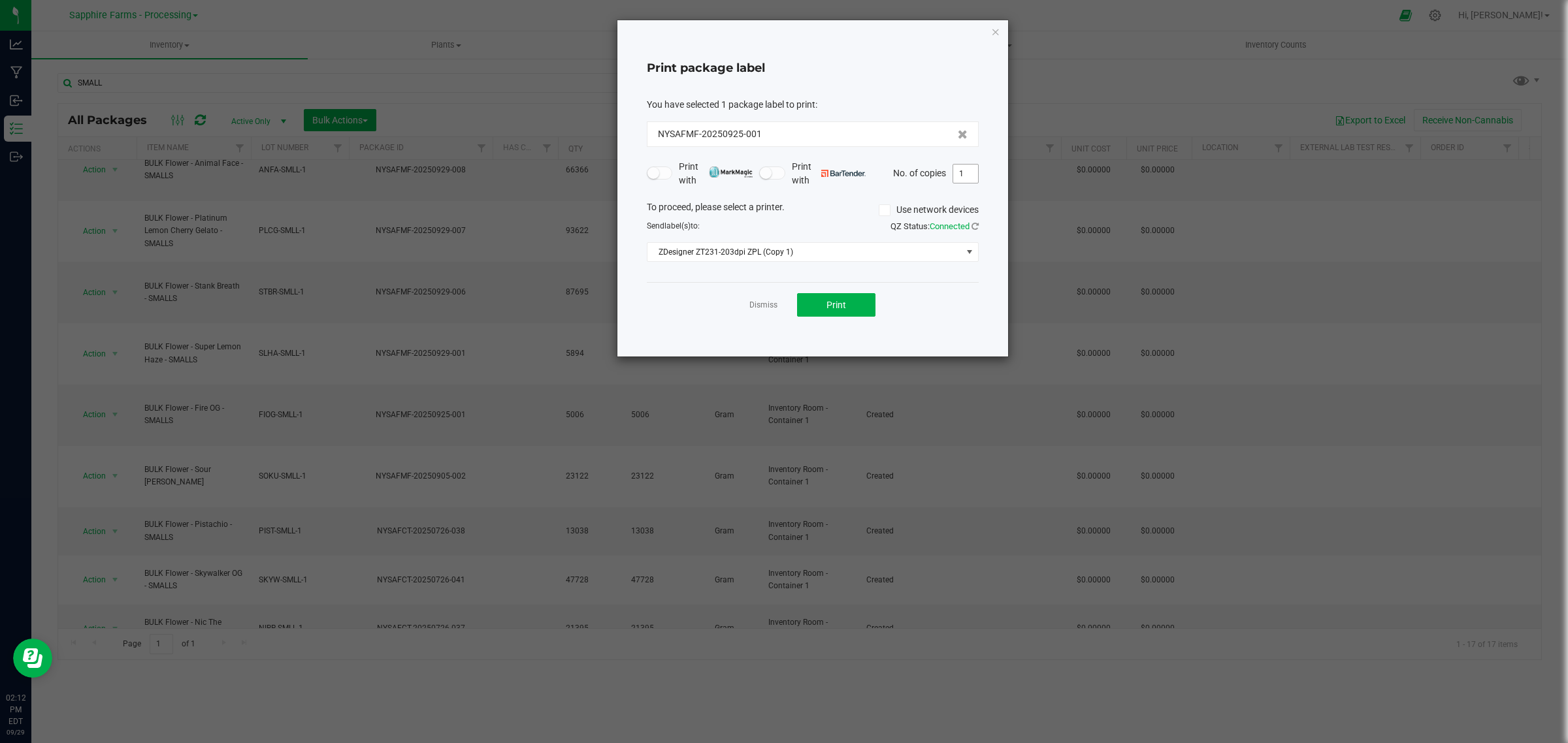
click at [967, 176] on input "1" at bounding box center [965, 174] width 25 height 19
type input "10"
click at [856, 311] on button "Print" at bounding box center [835, 305] width 78 height 23
click at [998, 34] on icon "button" at bounding box center [995, 31] width 9 height 15
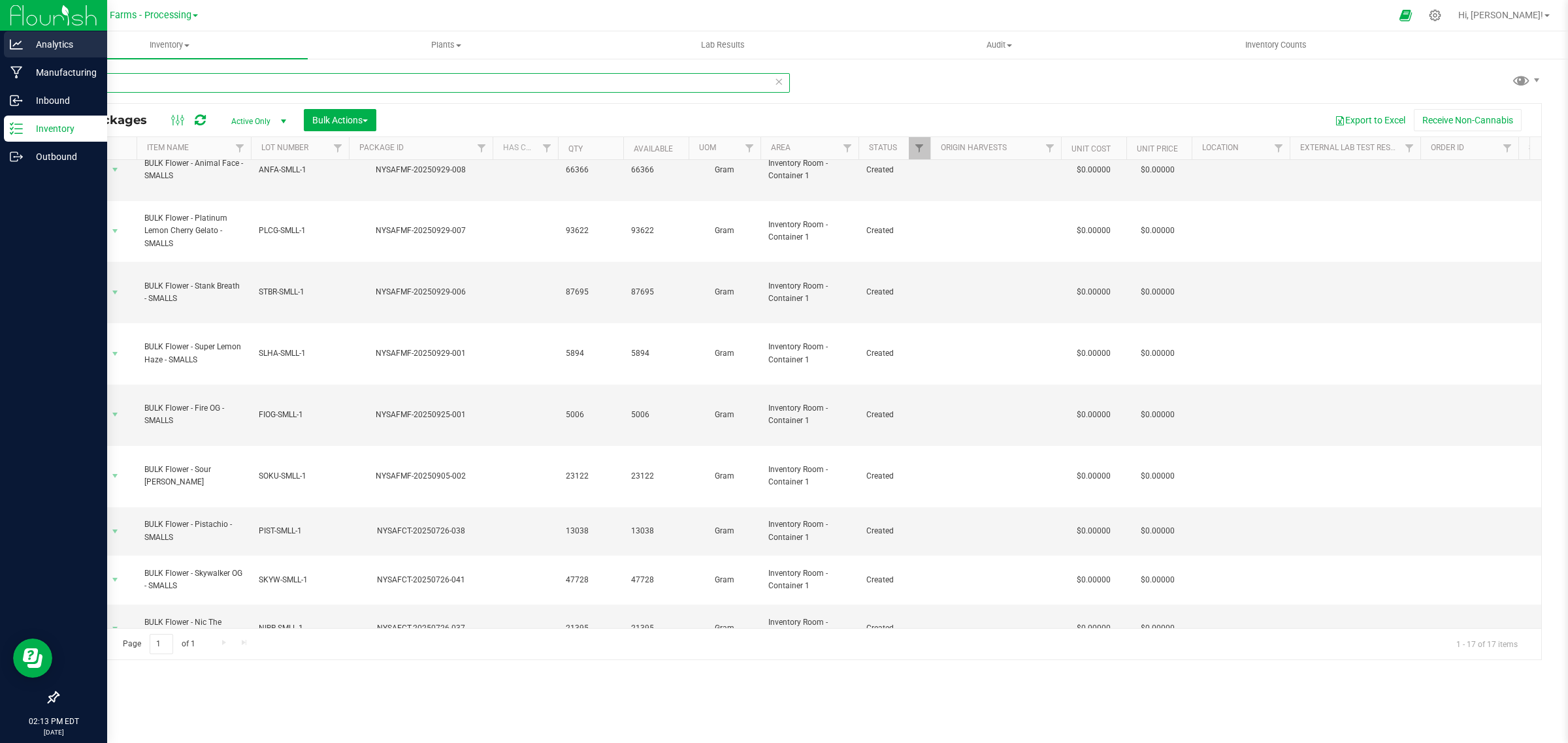
drag, startPoint x: 23, startPoint y: 77, endPoint x: 0, endPoint y: 46, distance: 38.6
click at [13, 76] on div "Analytics Manufacturing Inbound Inventory Outbound 02:13 PM EDT 09/29/2025 09/2…" at bounding box center [784, 372] width 1568 height 743
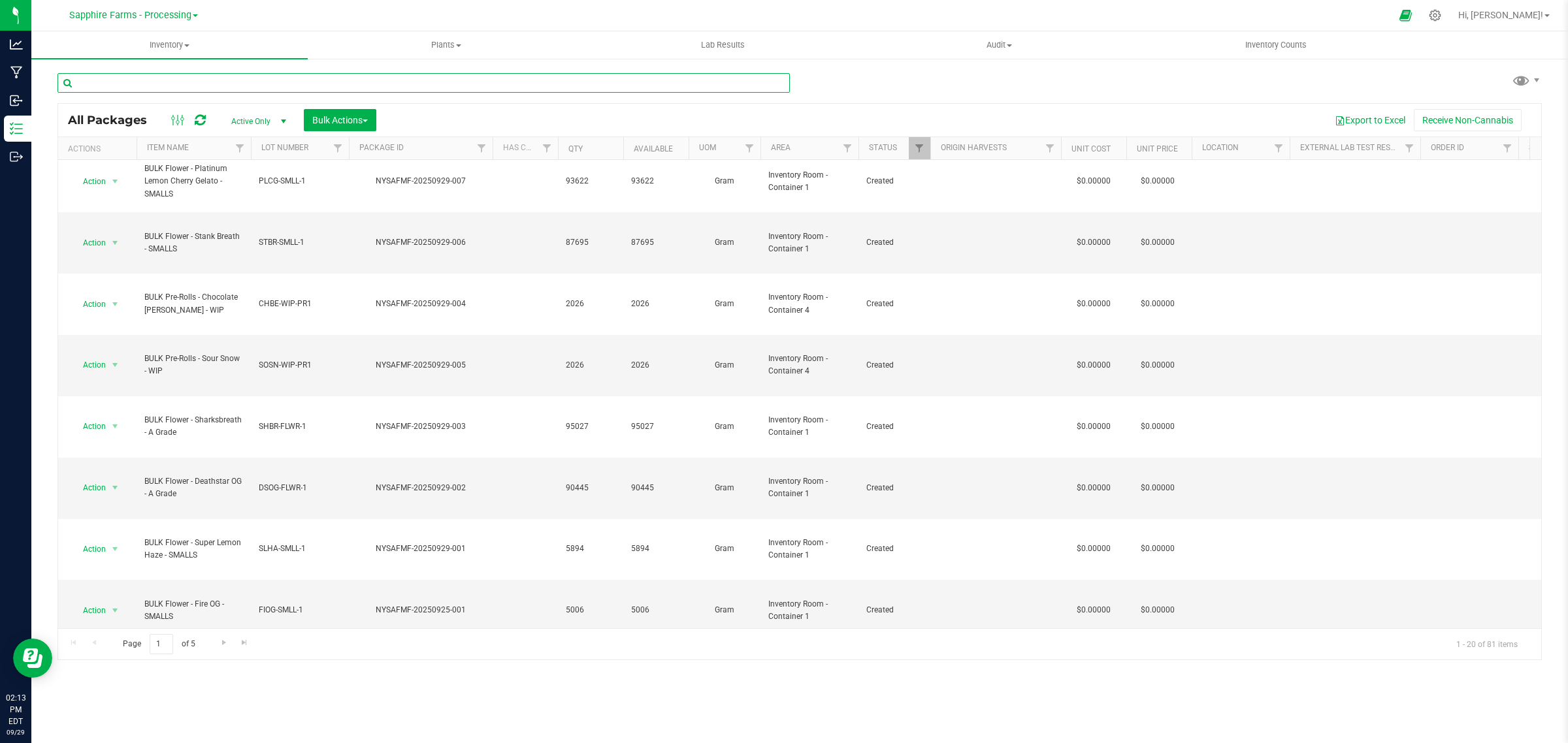
scroll to position [281, 0]
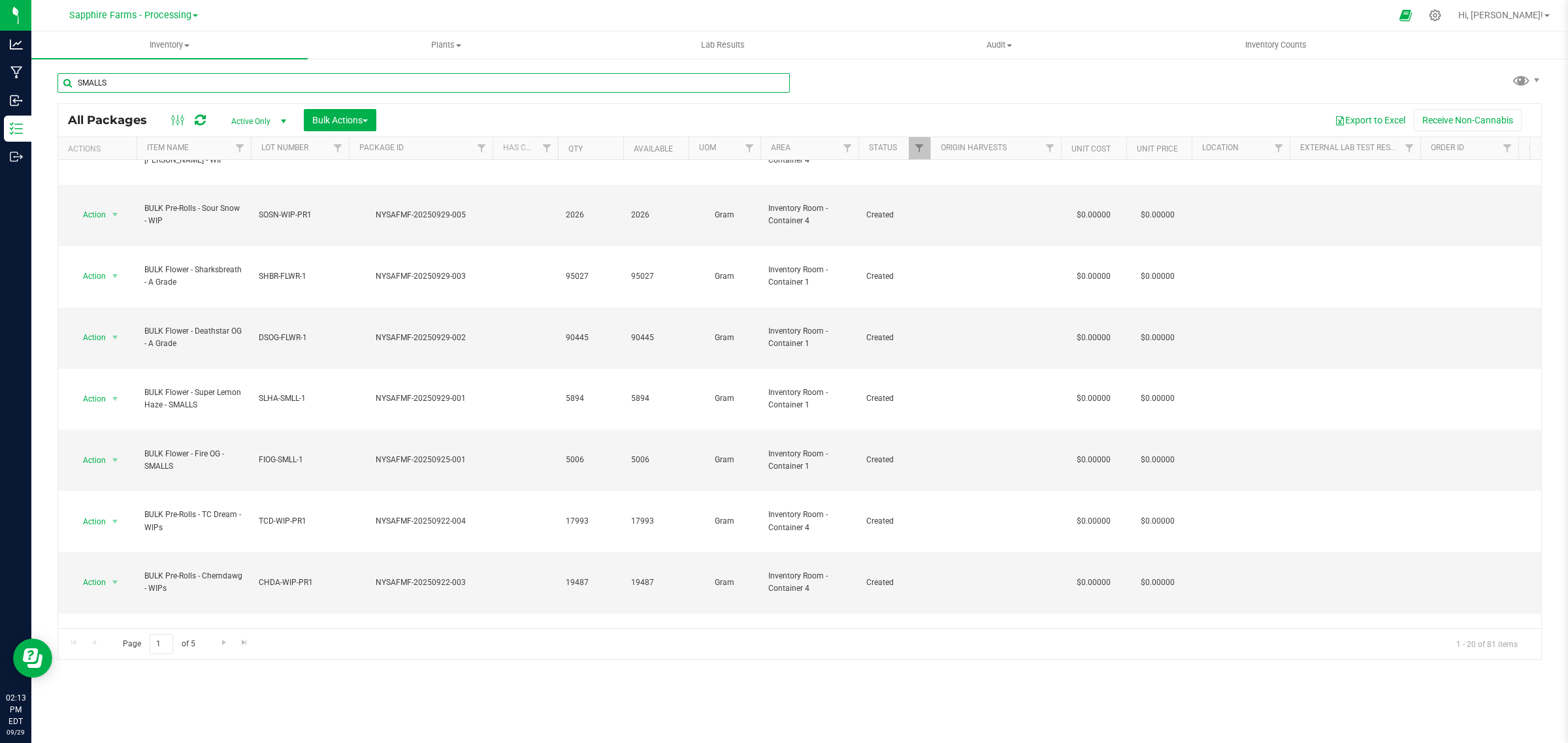
type input "SMALLS"
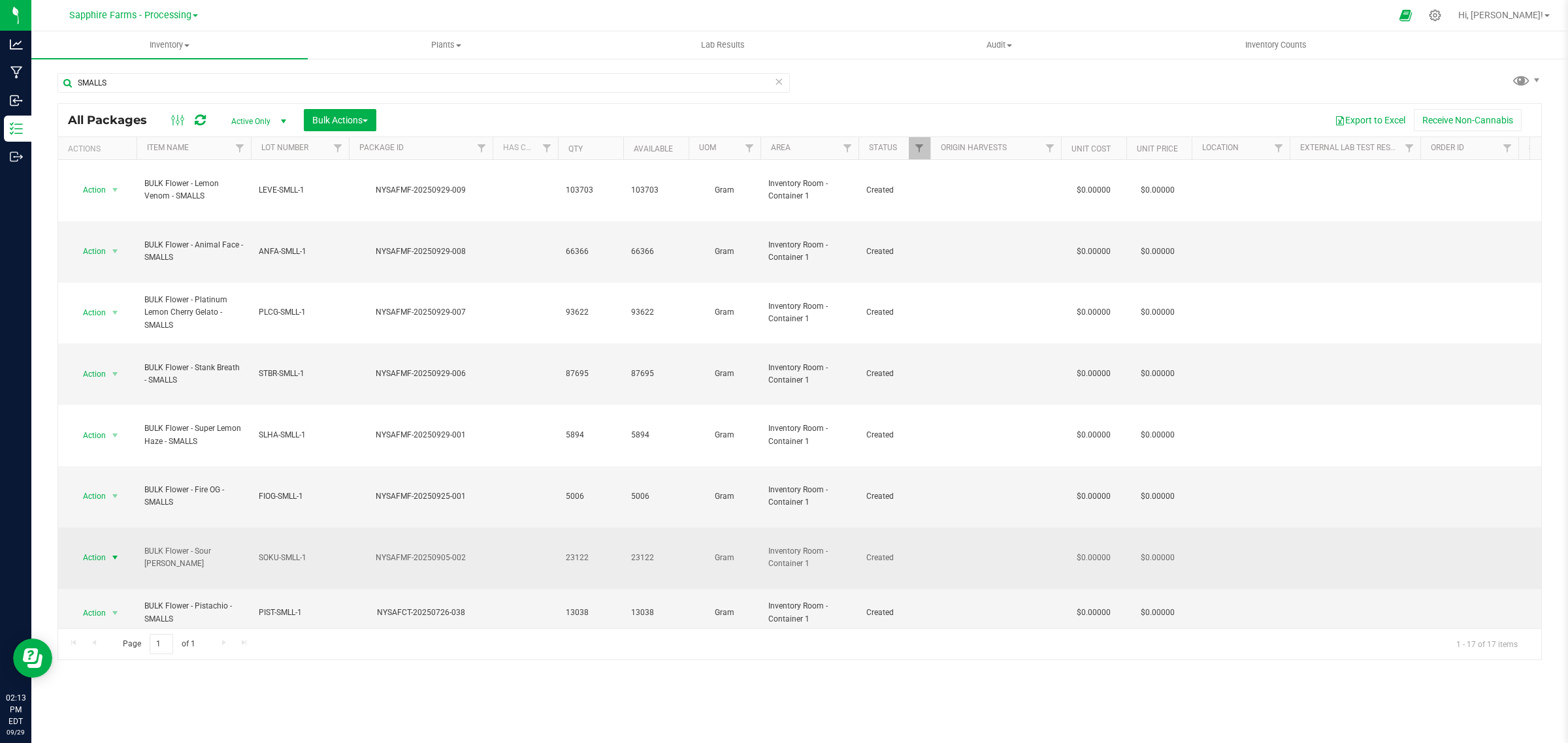
click at [95, 548] on span "Action" at bounding box center [89, 558] width 36 height 19
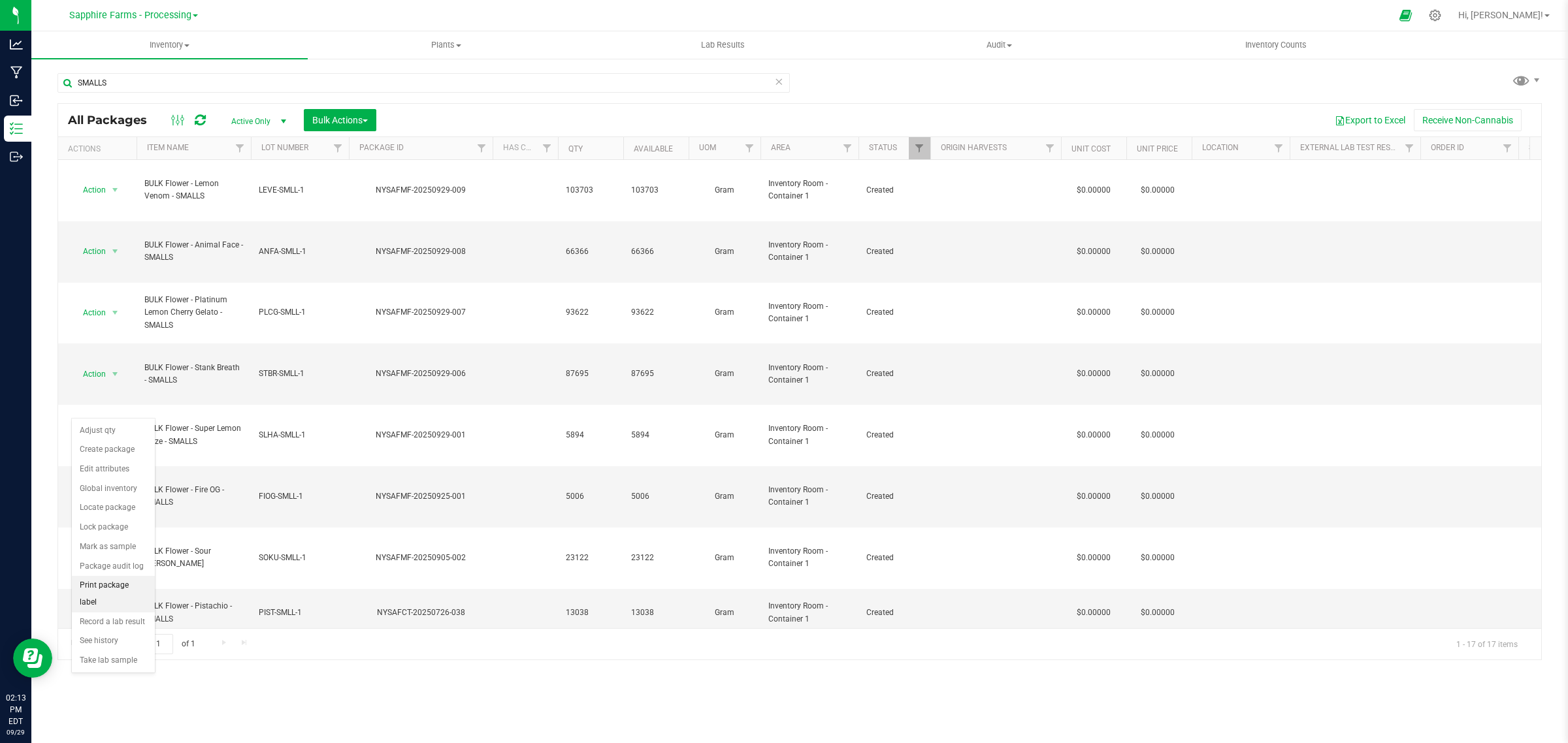
click at [113, 585] on li "Print package label" at bounding box center [113, 594] width 83 height 36
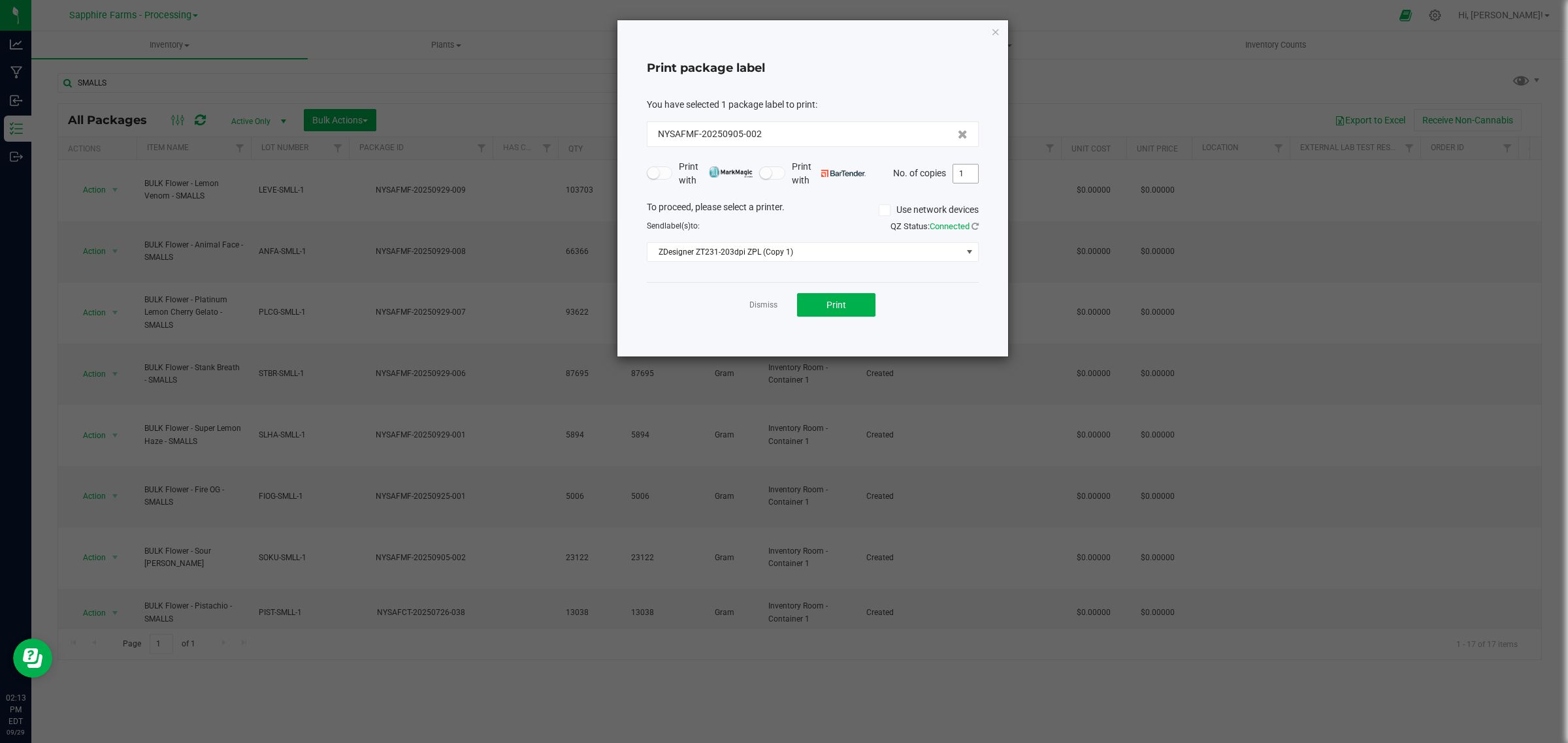
click at [971, 175] on input "1" at bounding box center [965, 174] width 25 height 19
type input "10"
click at [856, 300] on button "Print" at bounding box center [835, 305] width 78 height 23
click at [991, 28] on icon "button" at bounding box center [995, 31] width 9 height 15
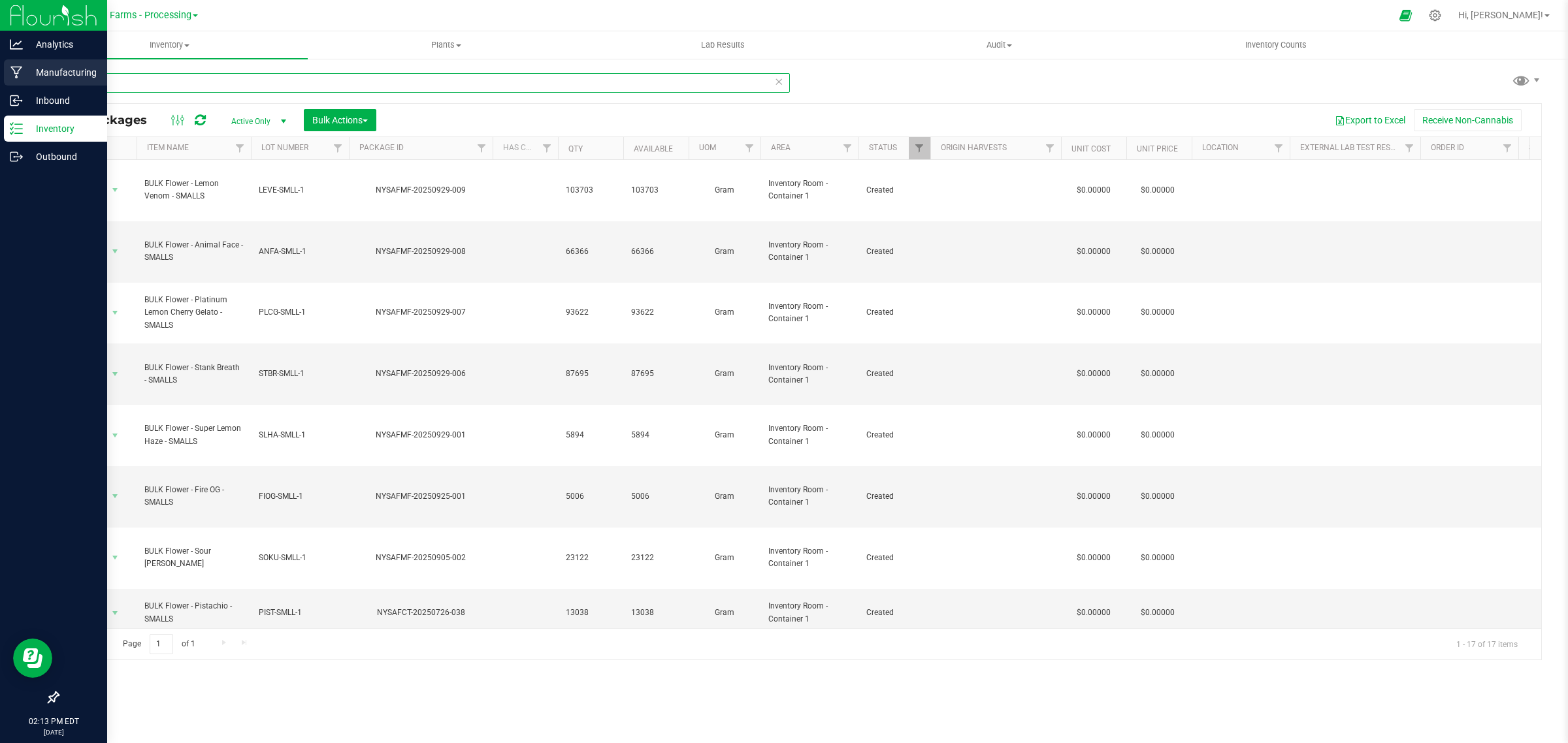
drag, startPoint x: 106, startPoint y: 86, endPoint x: 23, endPoint y: 80, distance: 83.2
click at [23, 80] on div "Analytics Manufacturing Inbound Inventory Outbound 02:13 PM EDT 09/29/2025 09/2…" at bounding box center [784, 372] width 1568 height 743
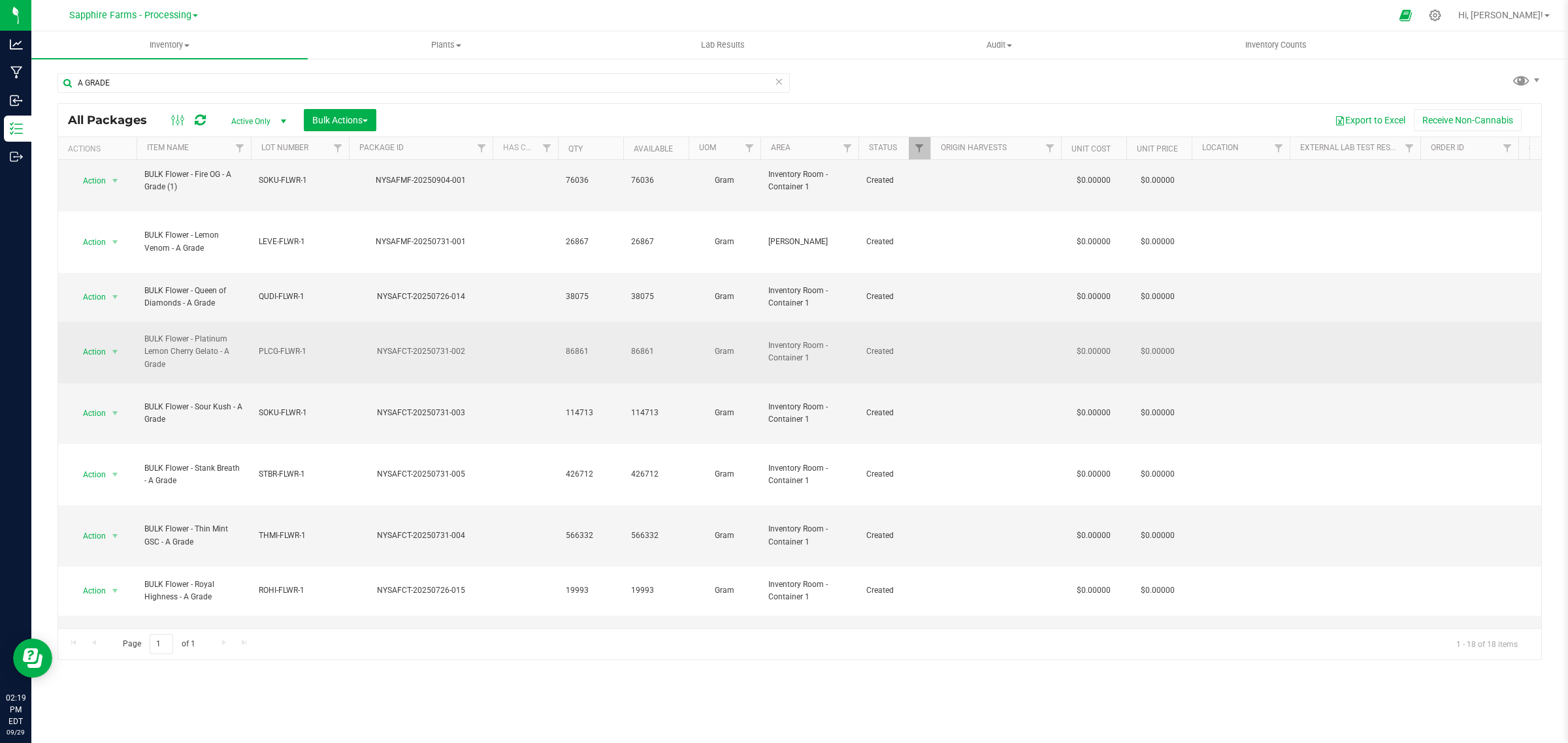
scroll to position [222, 0]
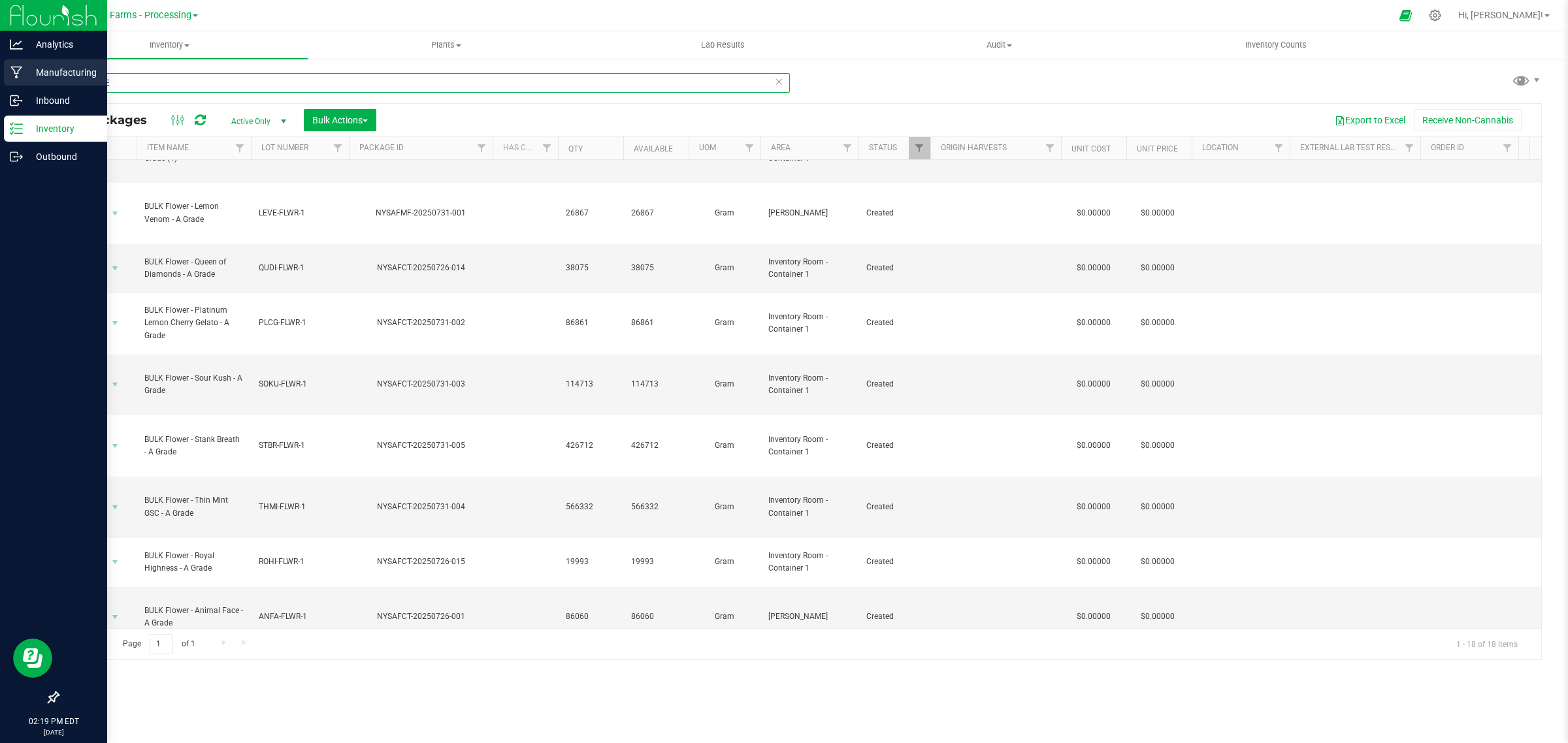
drag, startPoint x: 124, startPoint y: 80, endPoint x: 15, endPoint y: 73, distance: 109.2
click at [16, 95] on div "Analytics Manufacturing Inbound Inventory Outbound 02:19 PM EDT 09/29/2025 09/2…" at bounding box center [784, 372] width 1568 height 743
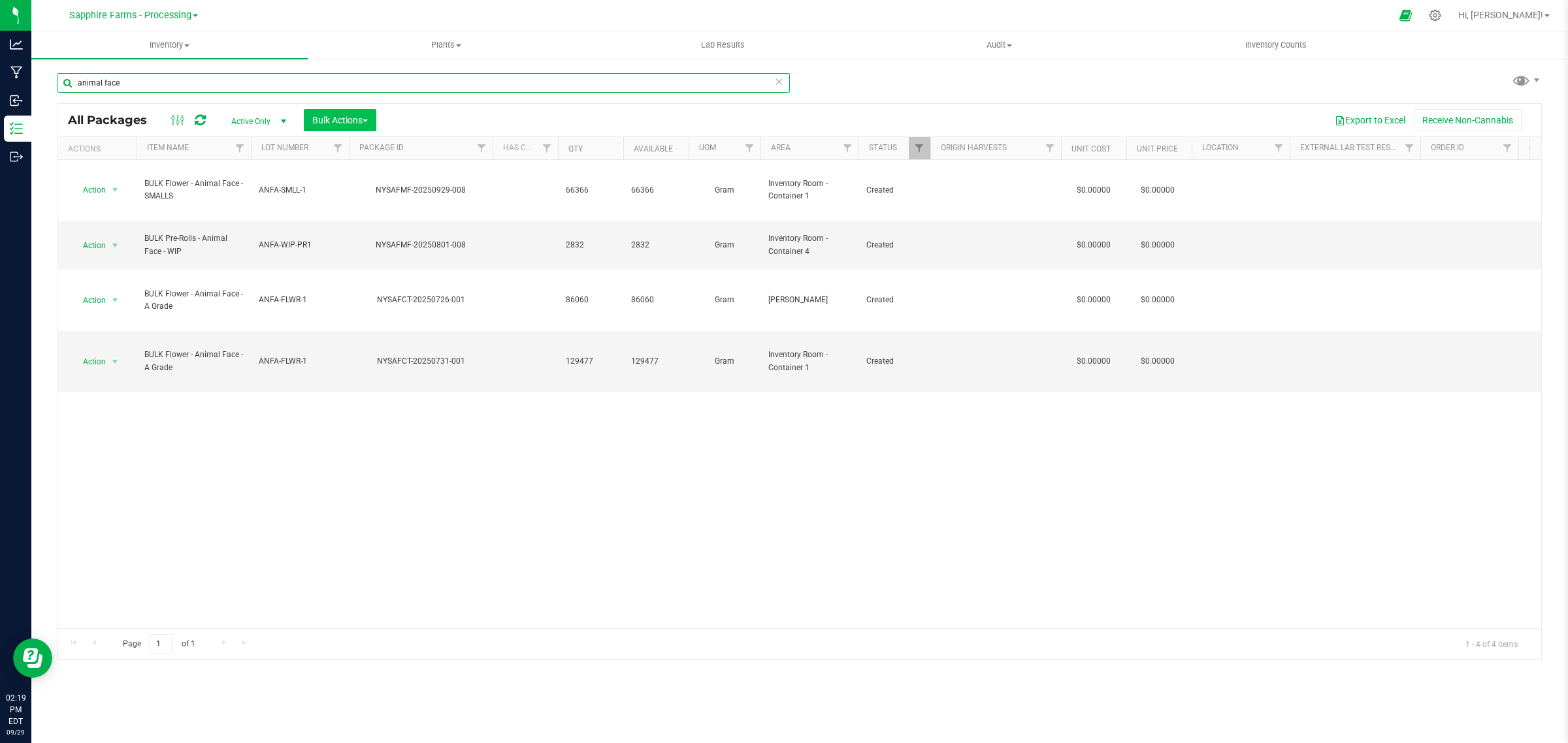
type input "animal face"
click at [342, 119] on span "Bulk Actions" at bounding box center [340, 120] width 56 height 11
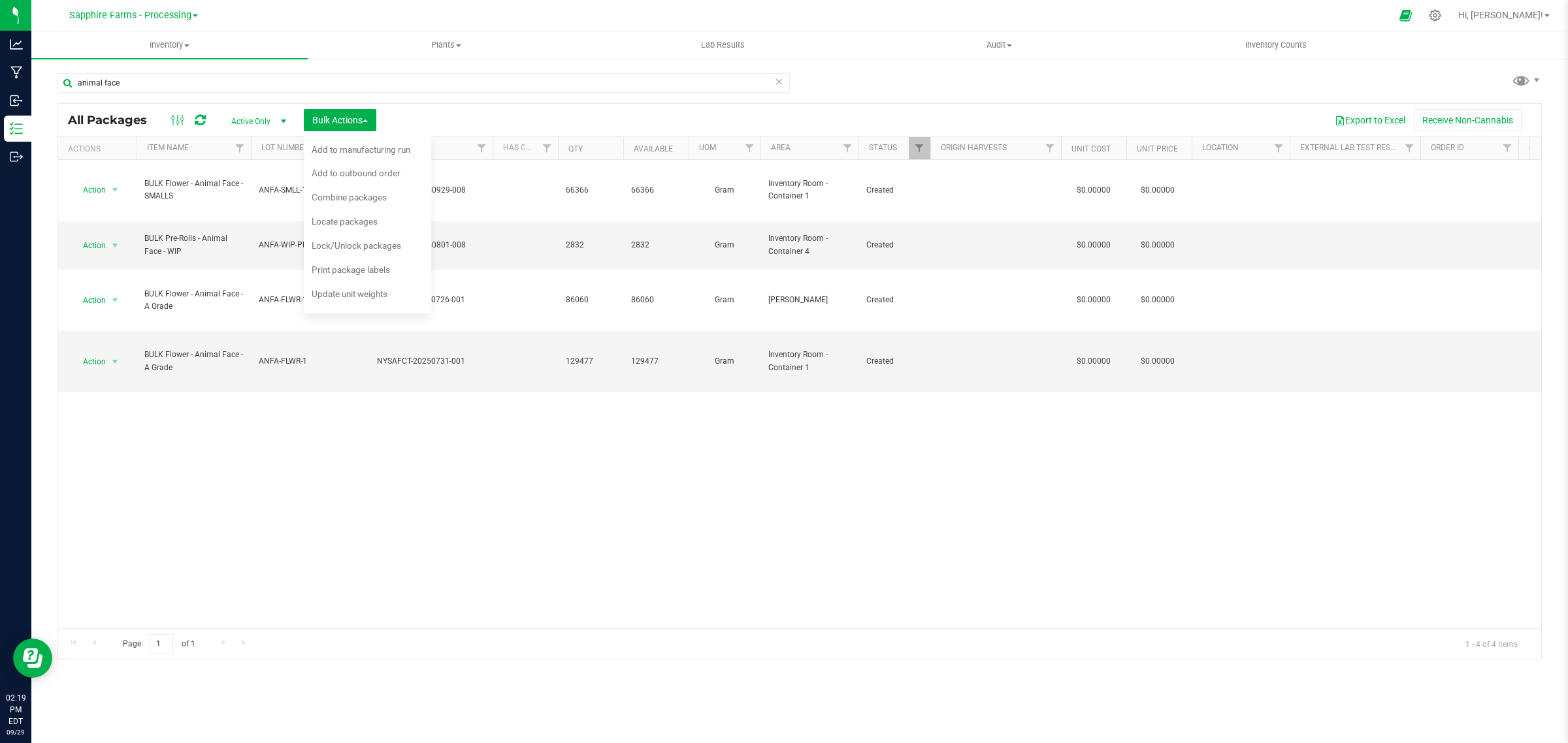
click at [454, 396] on div "Action Action Adjust qty Create package Edit attributes Global inventory Locate…" at bounding box center [799, 394] width 1483 height 468
click at [406, 357] on div "Action Action Adjust qty Create package Edit attributes Global inventory Locate…" at bounding box center [799, 394] width 1483 height 468
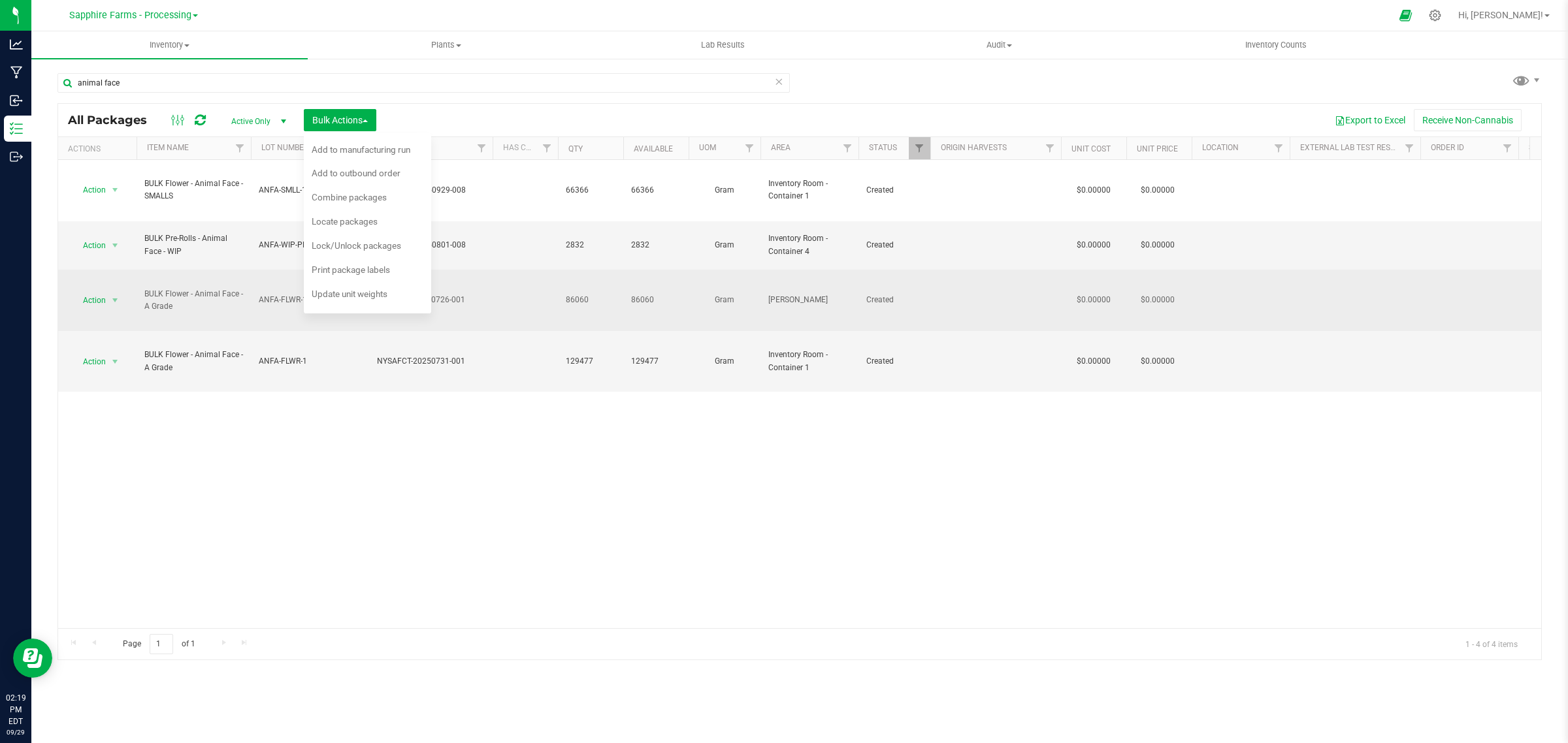
click at [250, 270] on td "BULK Flower - Animal Face - A Grade" at bounding box center [194, 300] width 114 height 61
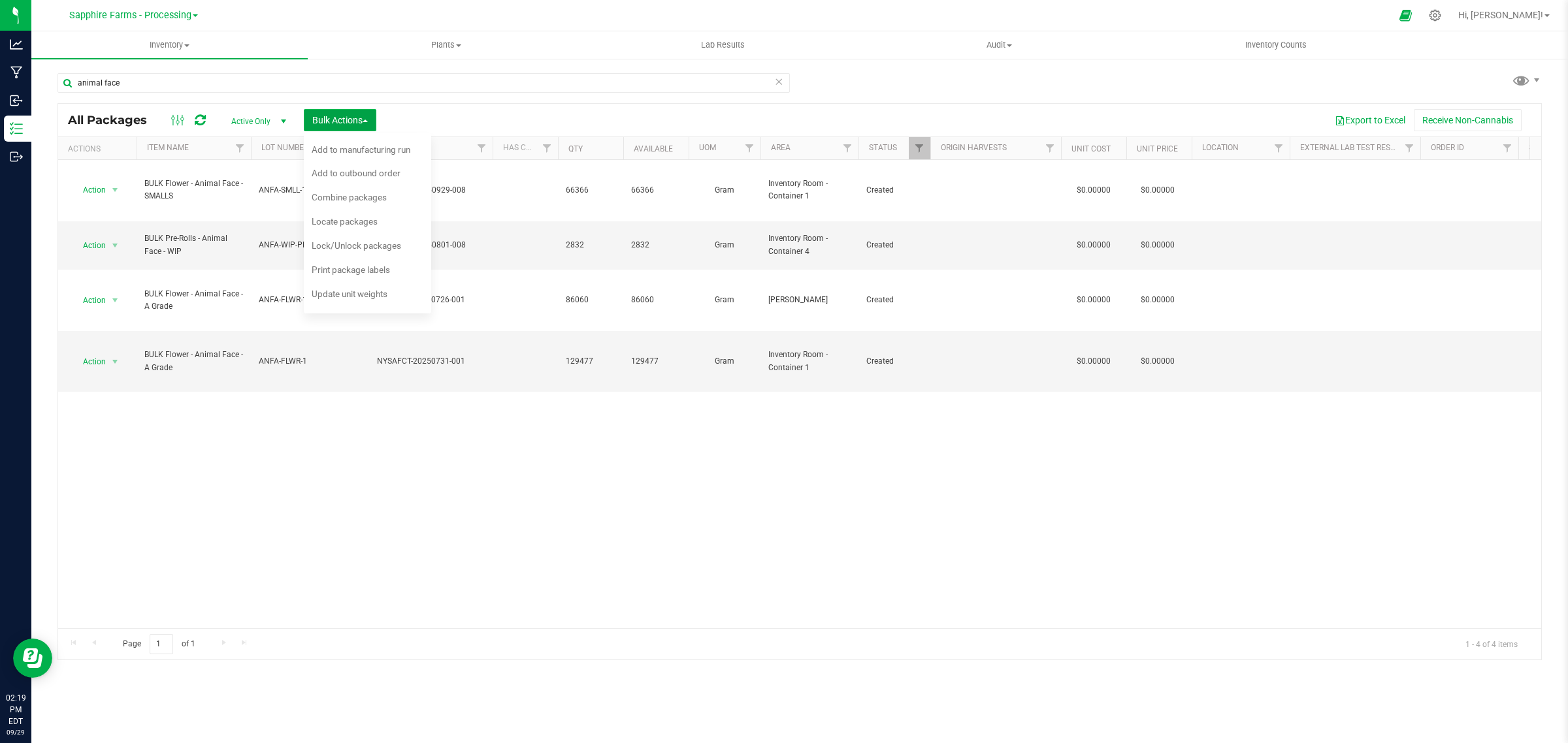
click at [342, 120] on span "Bulk Actions" at bounding box center [340, 120] width 56 height 11
click at [340, 120] on span "Bulk Actions" at bounding box center [340, 120] width 56 height 11
click at [368, 195] on span "Combine packages" at bounding box center [349, 198] width 75 height 11
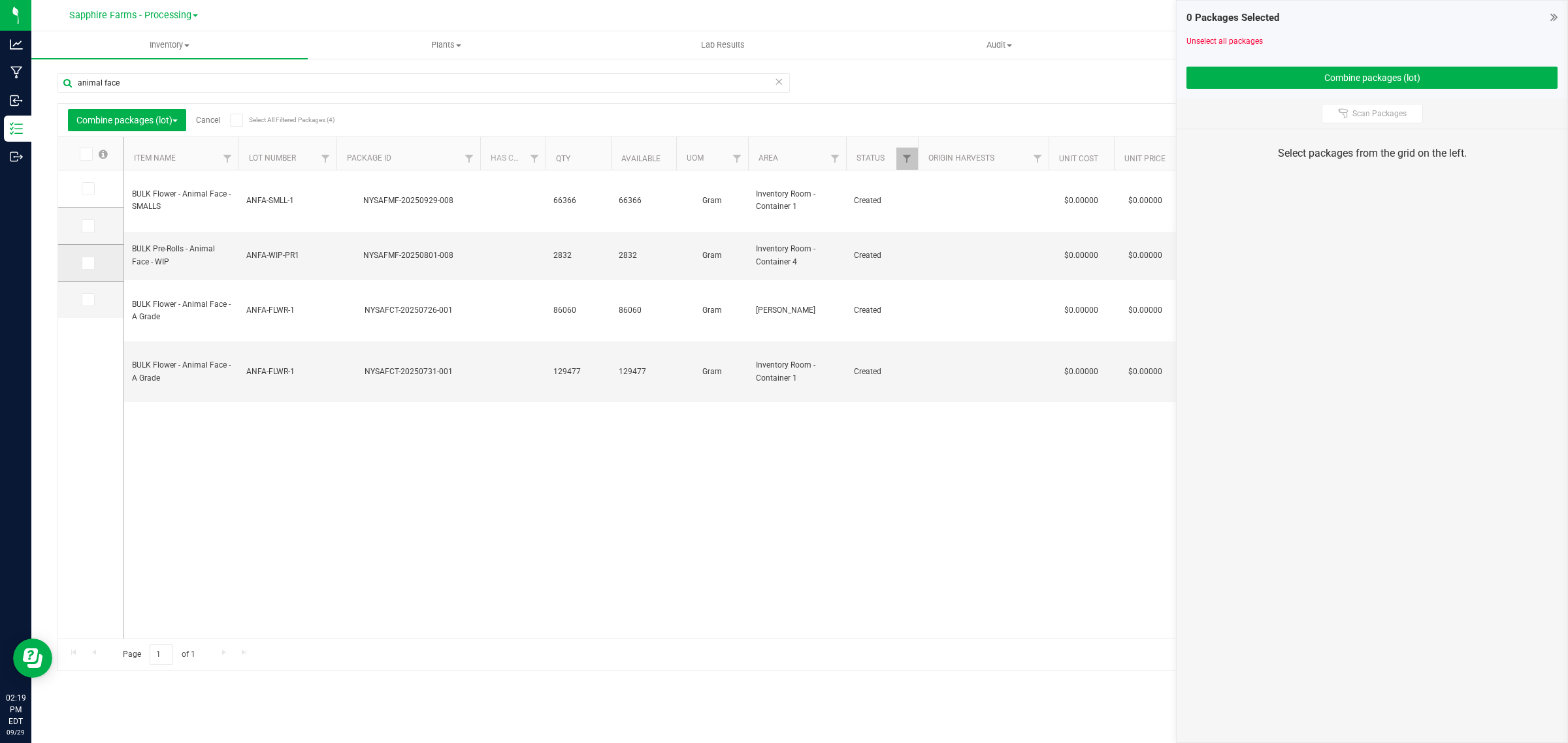
click at [91, 266] on span at bounding box center [88, 263] width 13 height 13
click at [0, 0] on input "checkbox" at bounding box center [0, 0] width 0 height 0
click at [91, 304] on span at bounding box center [88, 300] width 13 height 13
click at [0, 0] on input "checkbox" at bounding box center [0, 0] width 0 height 0
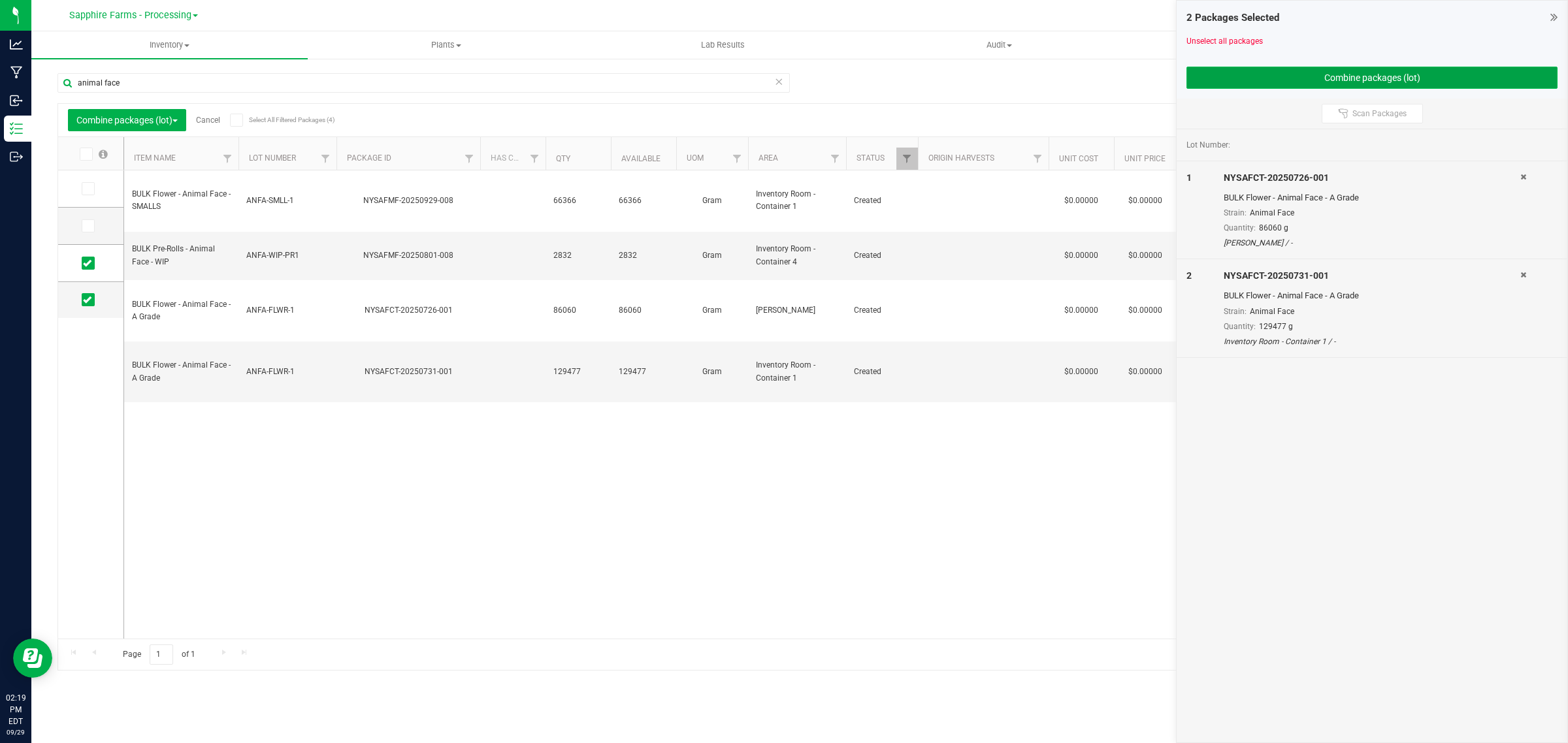
click at [1281, 83] on button "Combine packages (lot)" at bounding box center [1372, 77] width 371 height 22
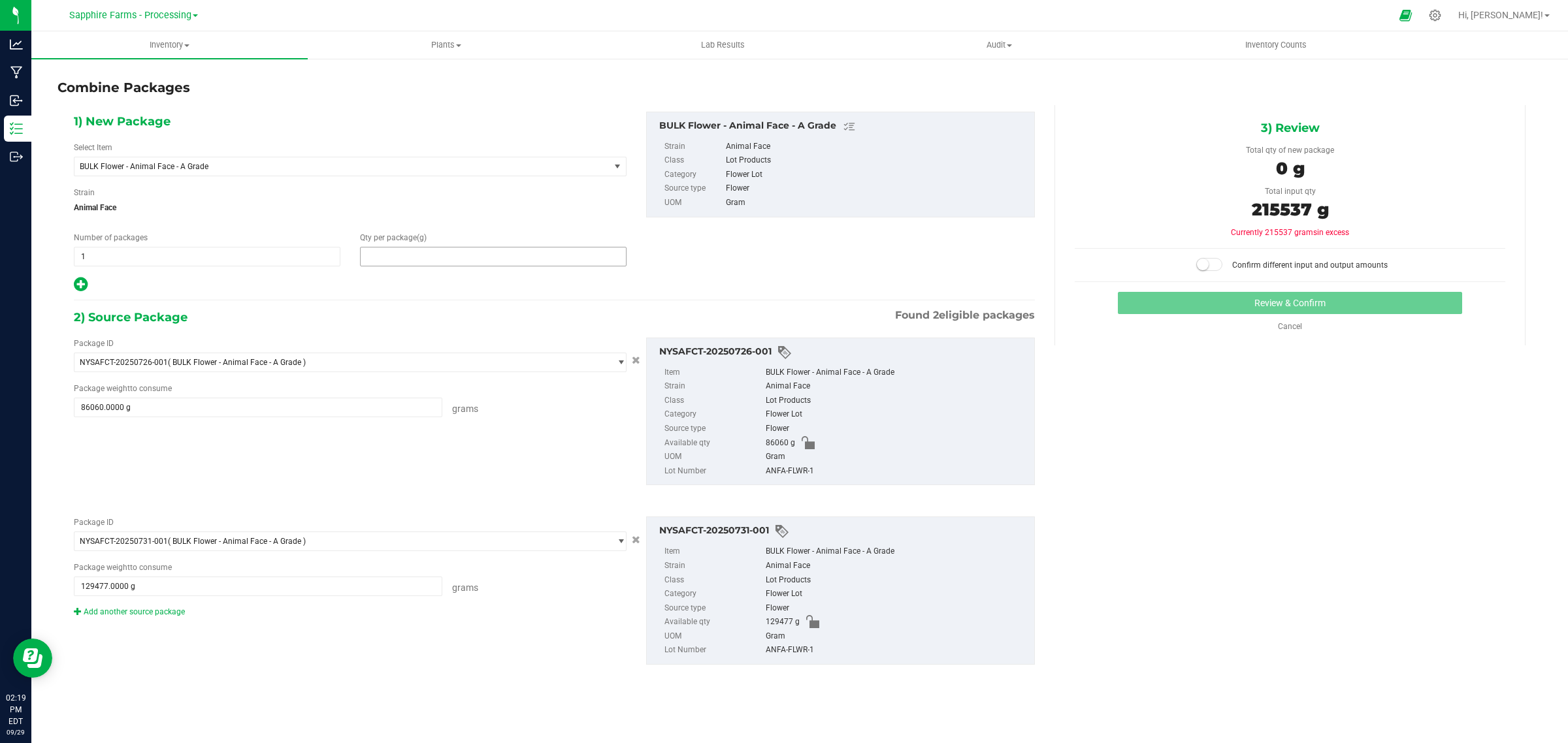
click at [455, 264] on span at bounding box center [493, 256] width 267 height 19
click at [461, 262] on input "text" at bounding box center [493, 256] width 265 height 19
type input "215537"
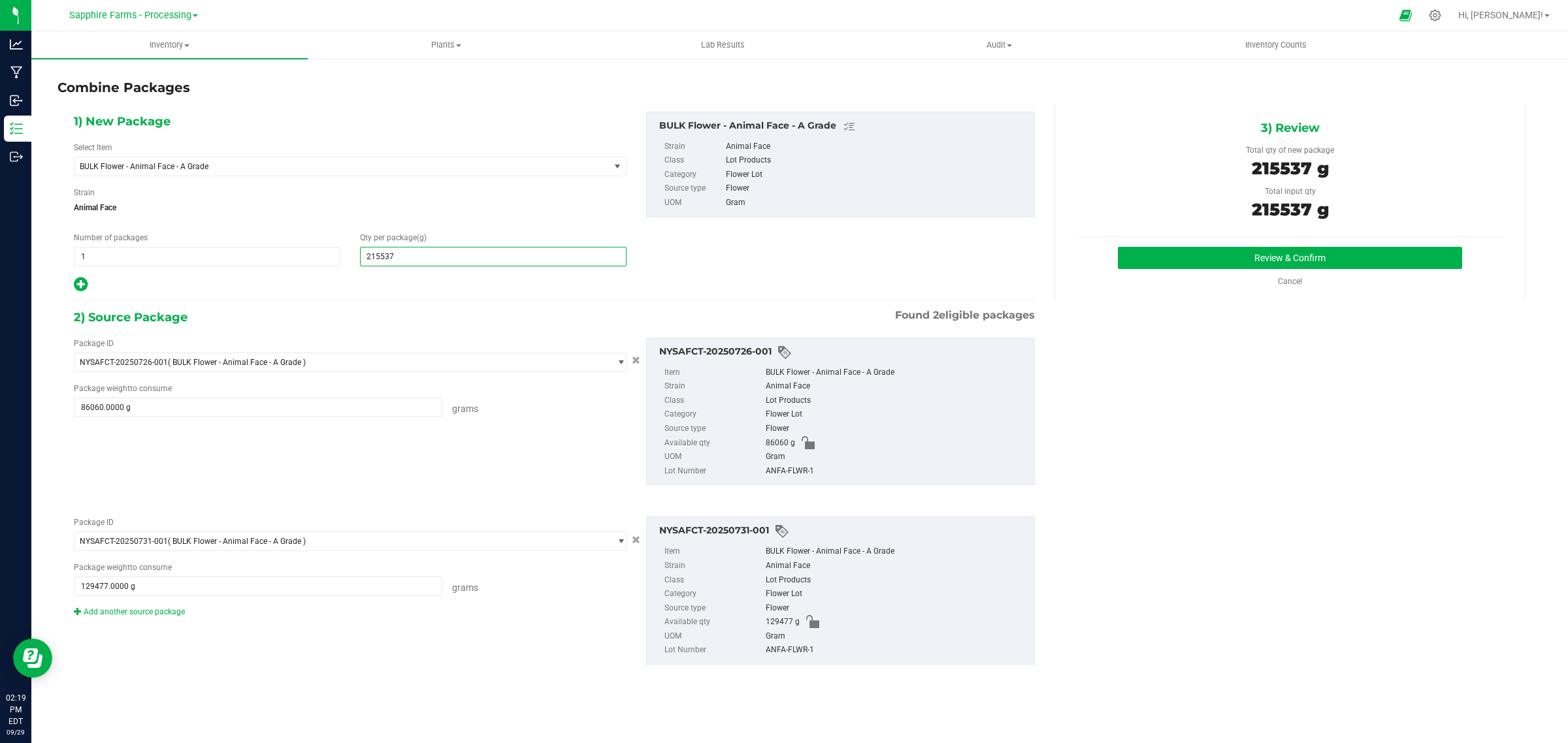
type input "215,537"
click at [739, 239] on div "1) New Package Select Item BULK Flower - Animal Face - A Grade BULK - Ground - …" at bounding box center [554, 202] width 981 height 182
click at [1203, 260] on button "Review & Confirm" at bounding box center [1289, 258] width 344 height 22
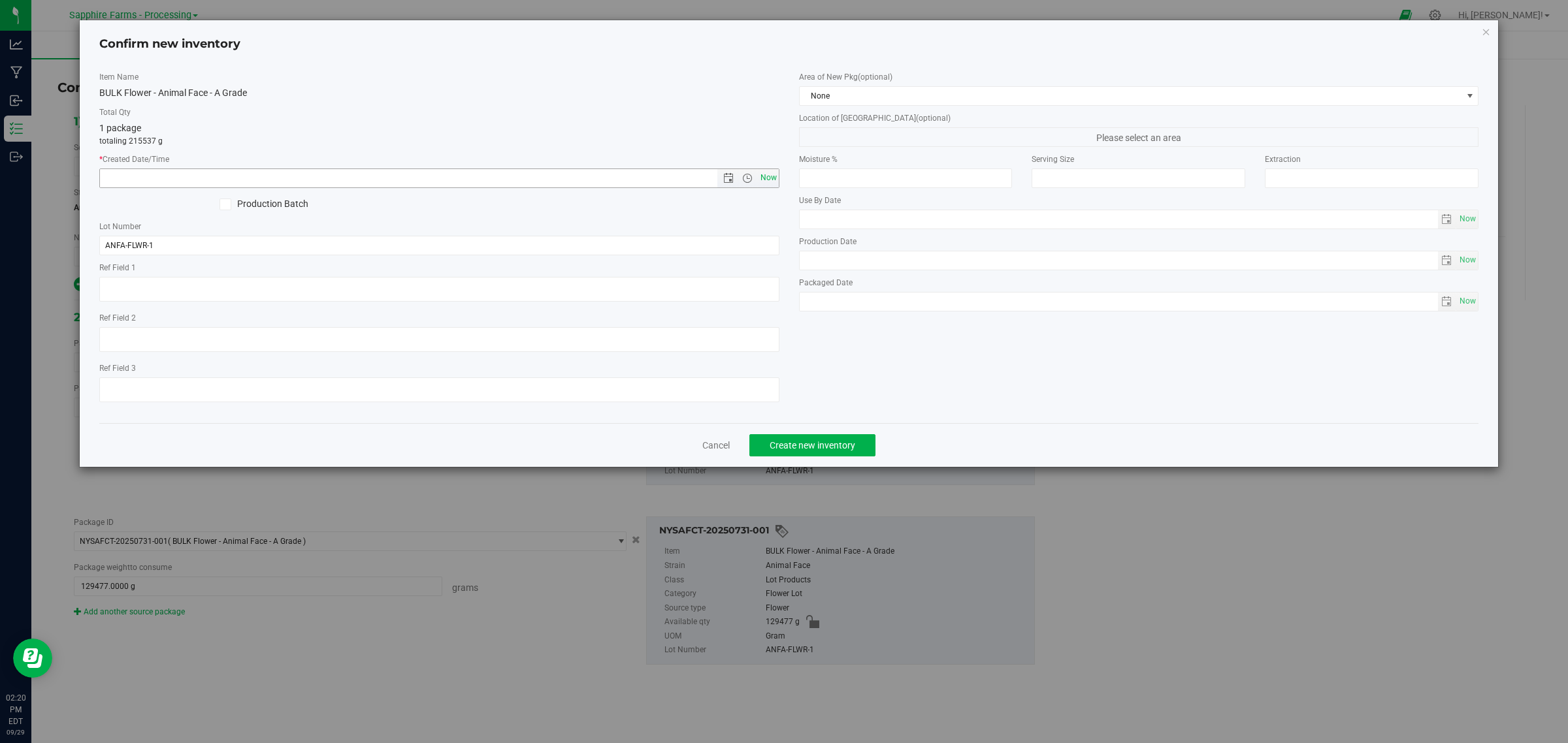
click at [766, 178] on span "Now" at bounding box center [768, 178] width 22 height 19
type input "9/29/2025 2:20 PM"
click at [834, 95] on span "None" at bounding box center [1131, 96] width 662 height 19
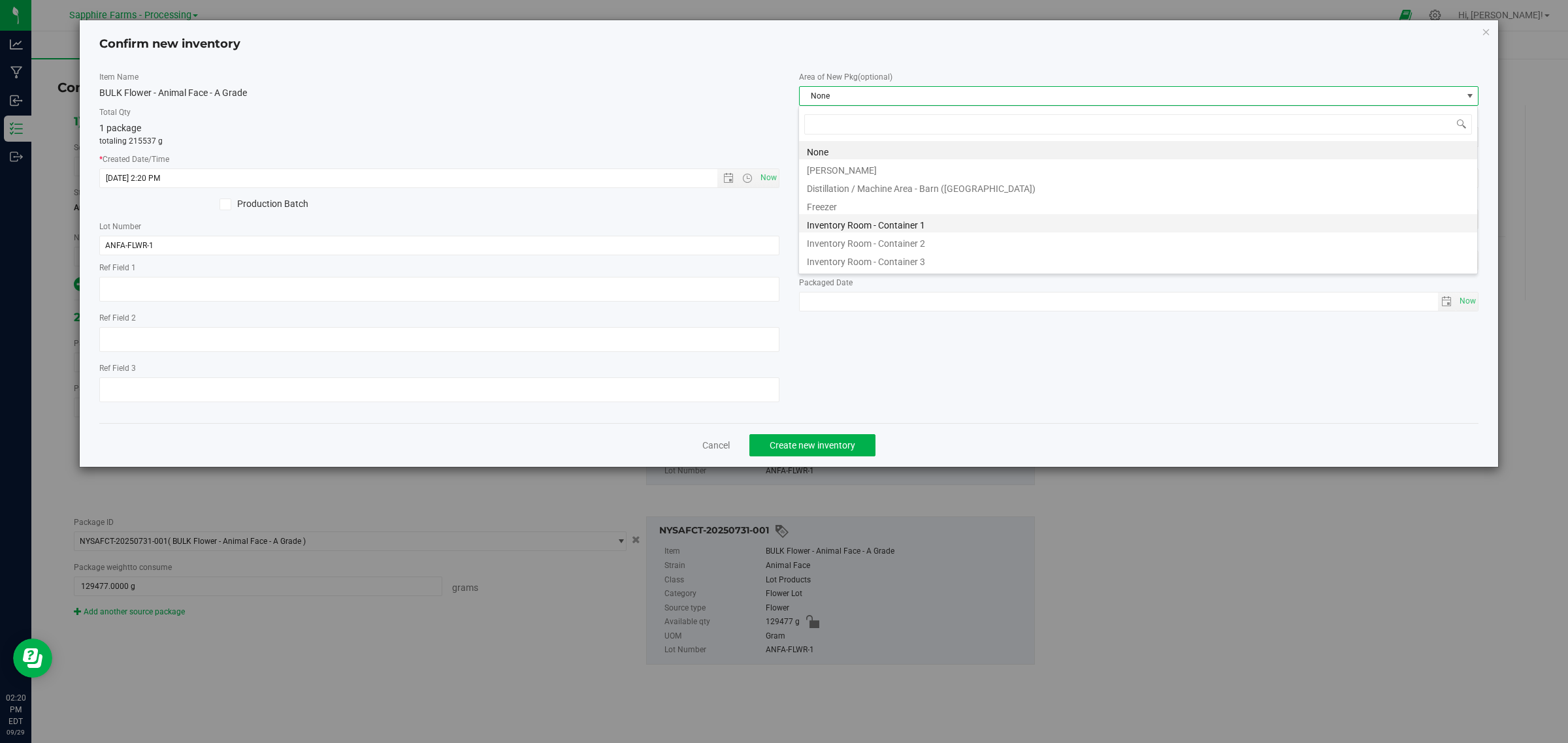
scroll to position [20, 680]
click at [919, 221] on li "Inventory Room - Container 1" at bounding box center [1138, 223] width 678 height 19
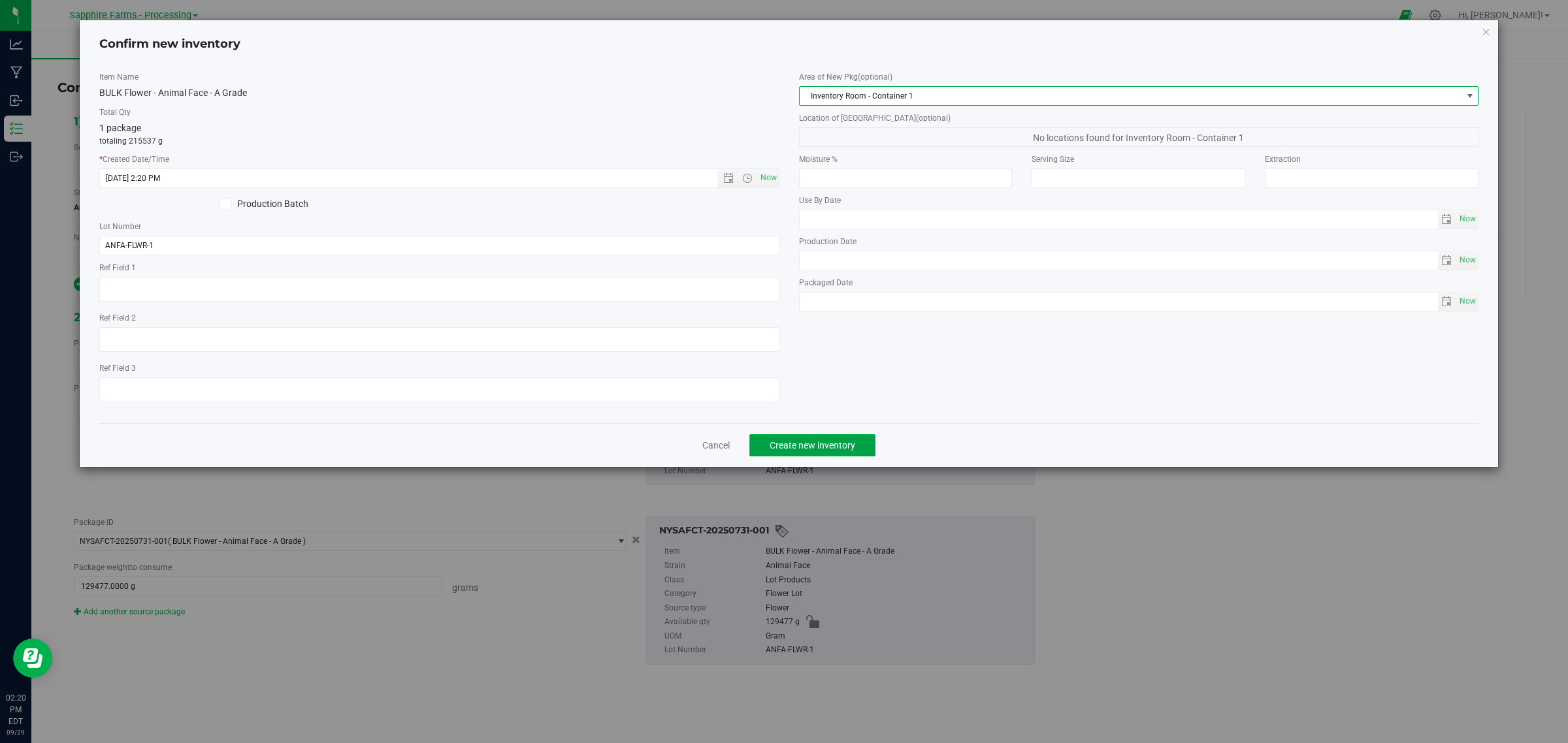
click at [856, 445] on button "Create new inventory" at bounding box center [812, 445] width 126 height 22
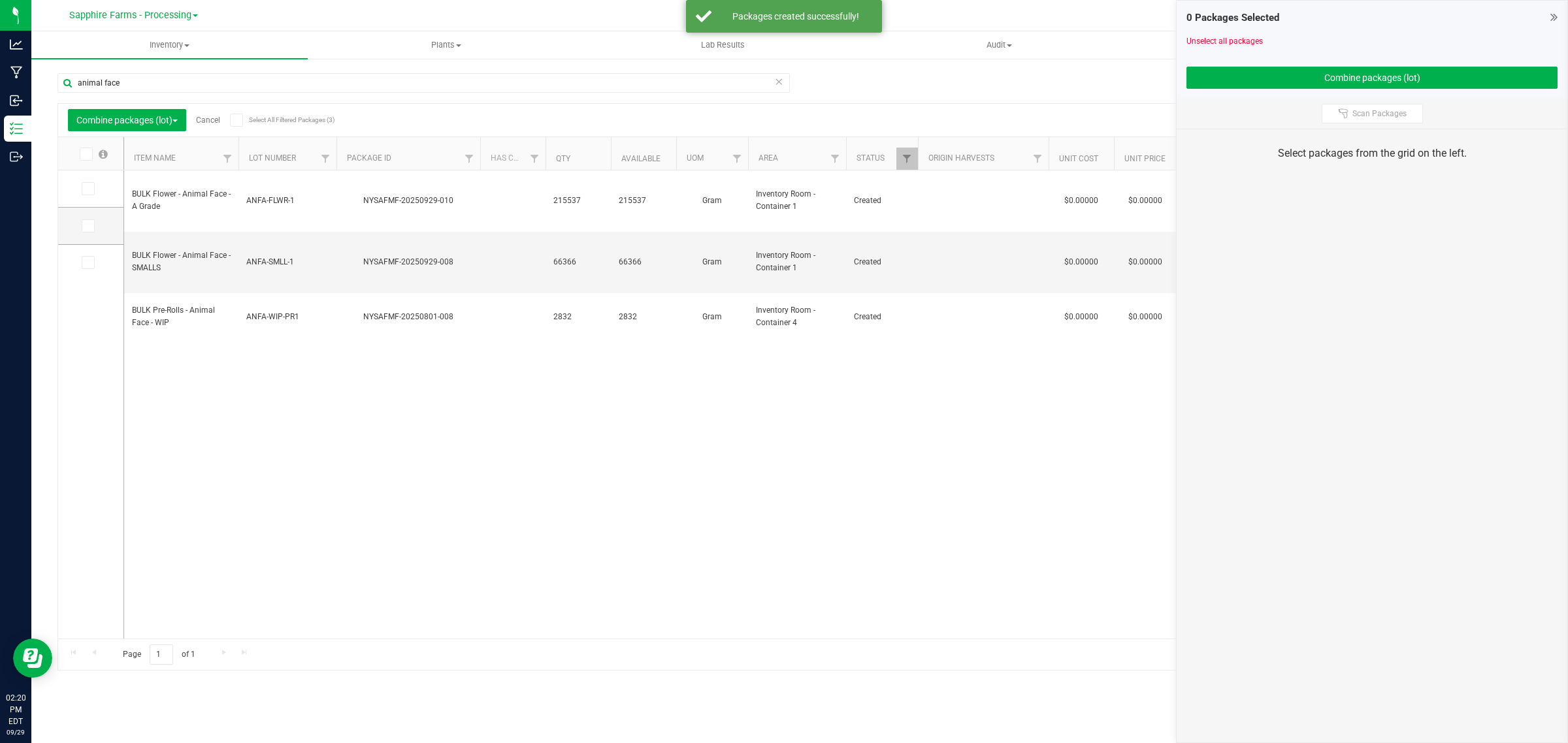
click at [207, 120] on link "Cancel" at bounding box center [208, 120] width 24 height 9
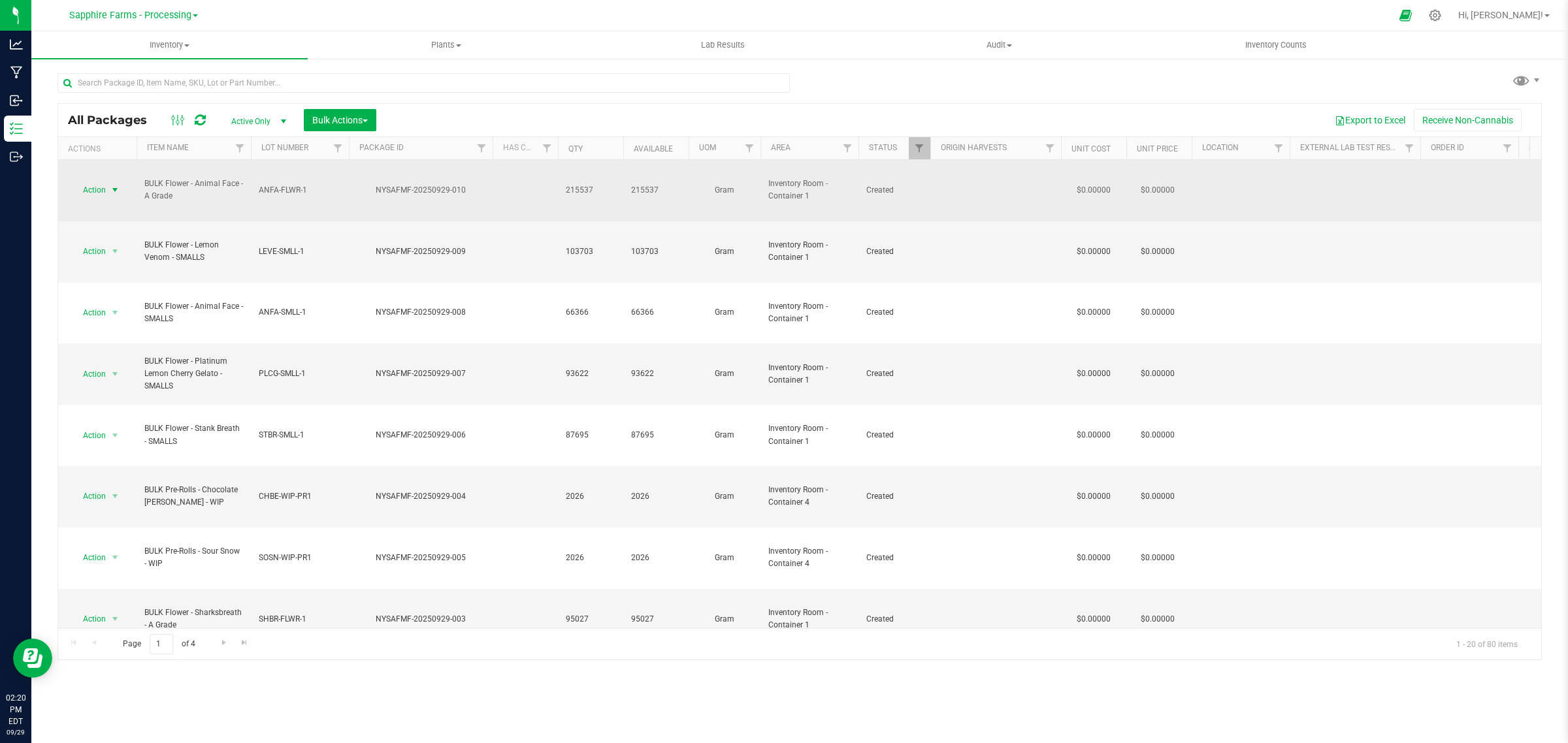
click at [97, 181] on span "Action" at bounding box center [89, 190] width 36 height 19
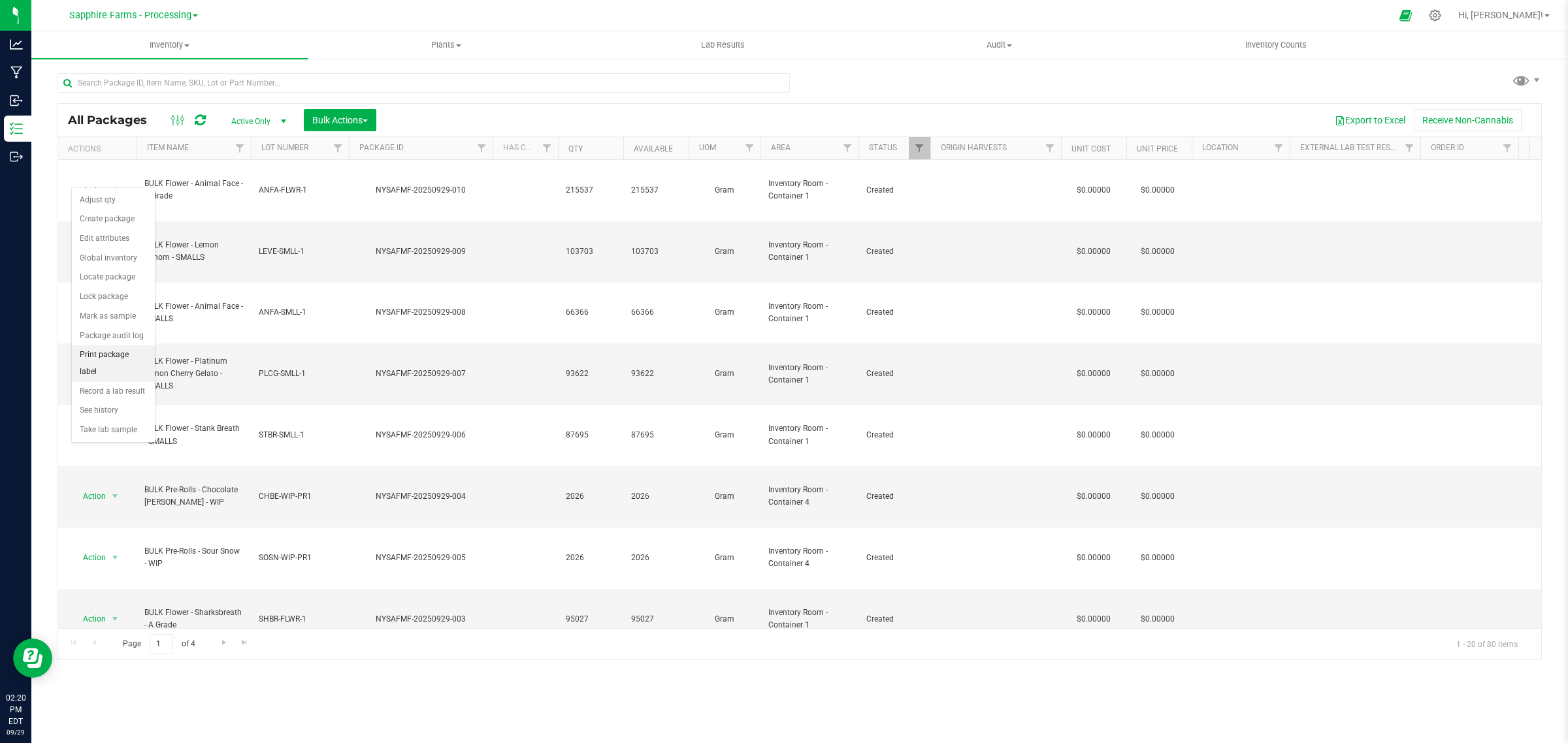
click at [128, 357] on li "Print package label" at bounding box center [113, 363] width 83 height 36
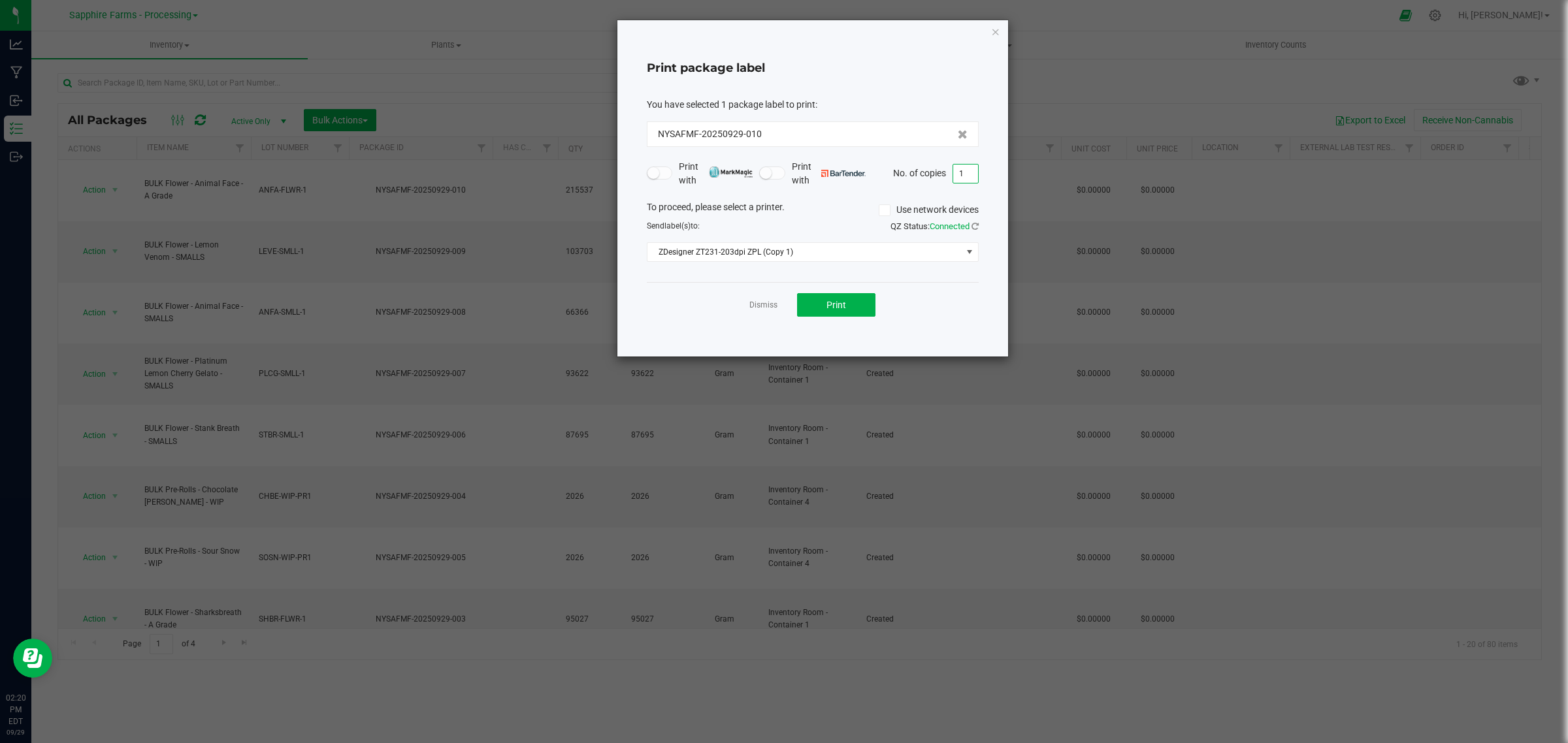
click at [970, 171] on input "1" at bounding box center [965, 174] width 25 height 19
type input "30"
click at [844, 306] on span "Print" at bounding box center [835, 305] width 19 height 11
click at [991, 32] on icon "button" at bounding box center [995, 31] width 9 height 15
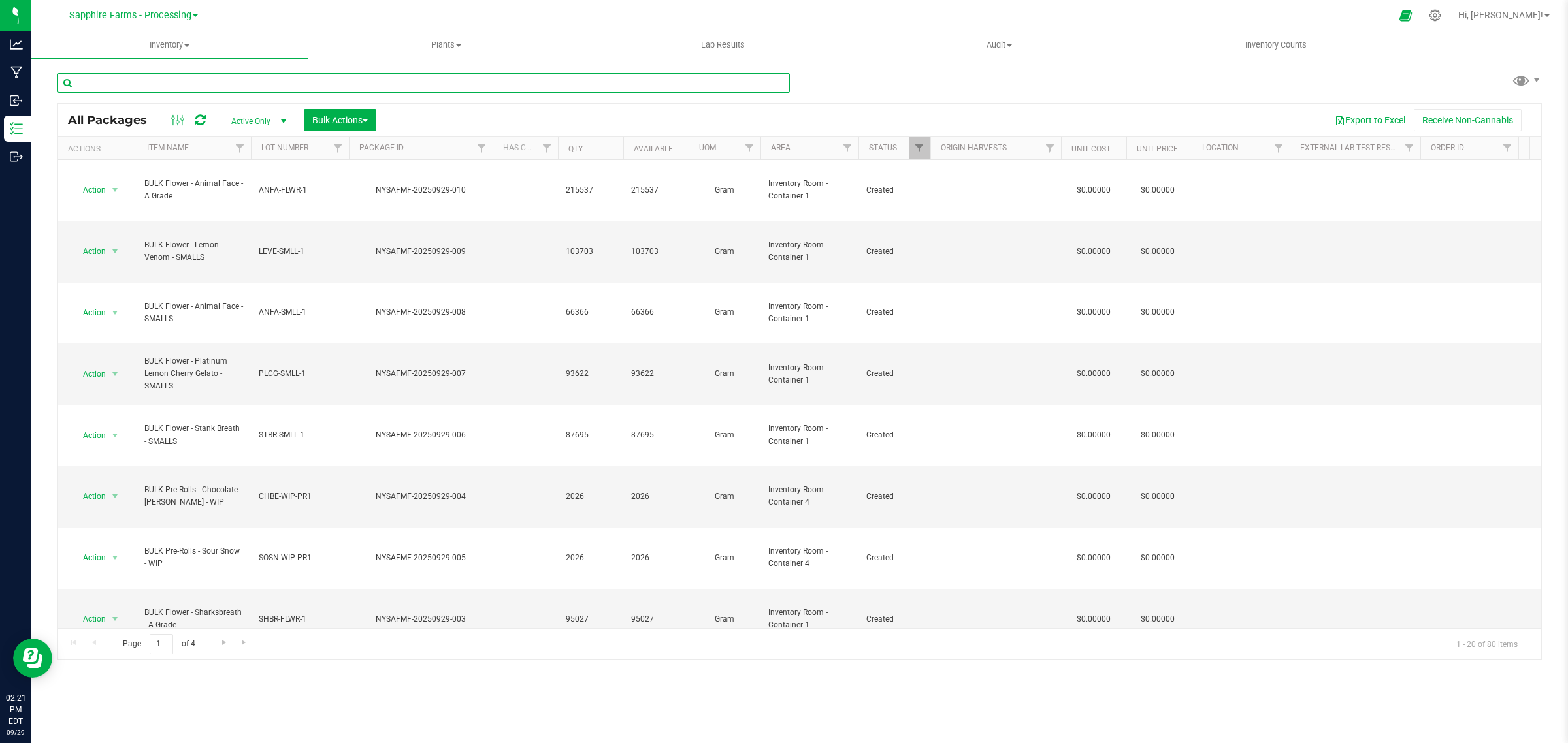
click at [216, 78] on input "text" at bounding box center [423, 83] width 733 height 19
type input "plcg"
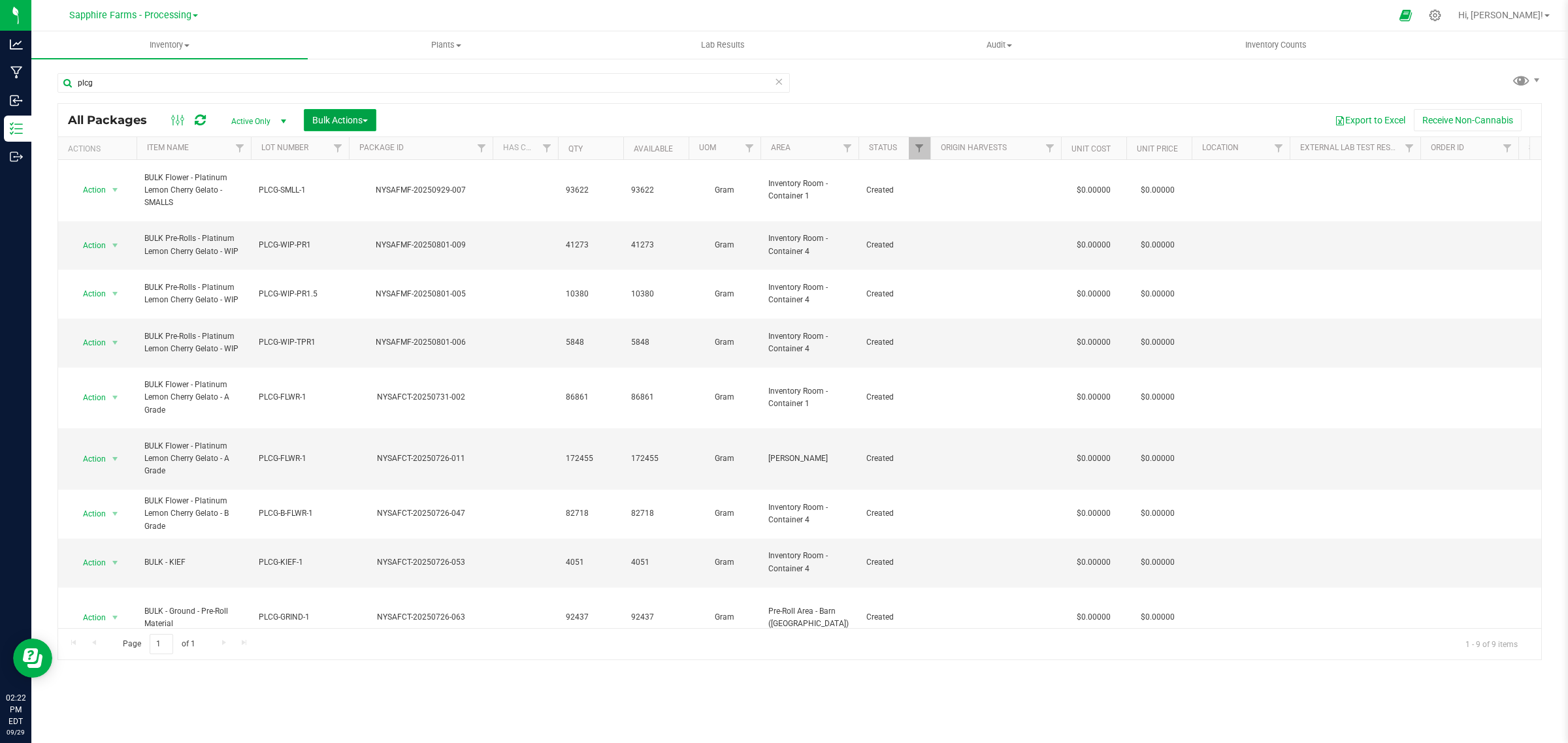
click at [349, 122] on span "Bulk Actions" at bounding box center [340, 120] width 56 height 11
click at [381, 199] on span "Combine packages" at bounding box center [349, 198] width 75 height 11
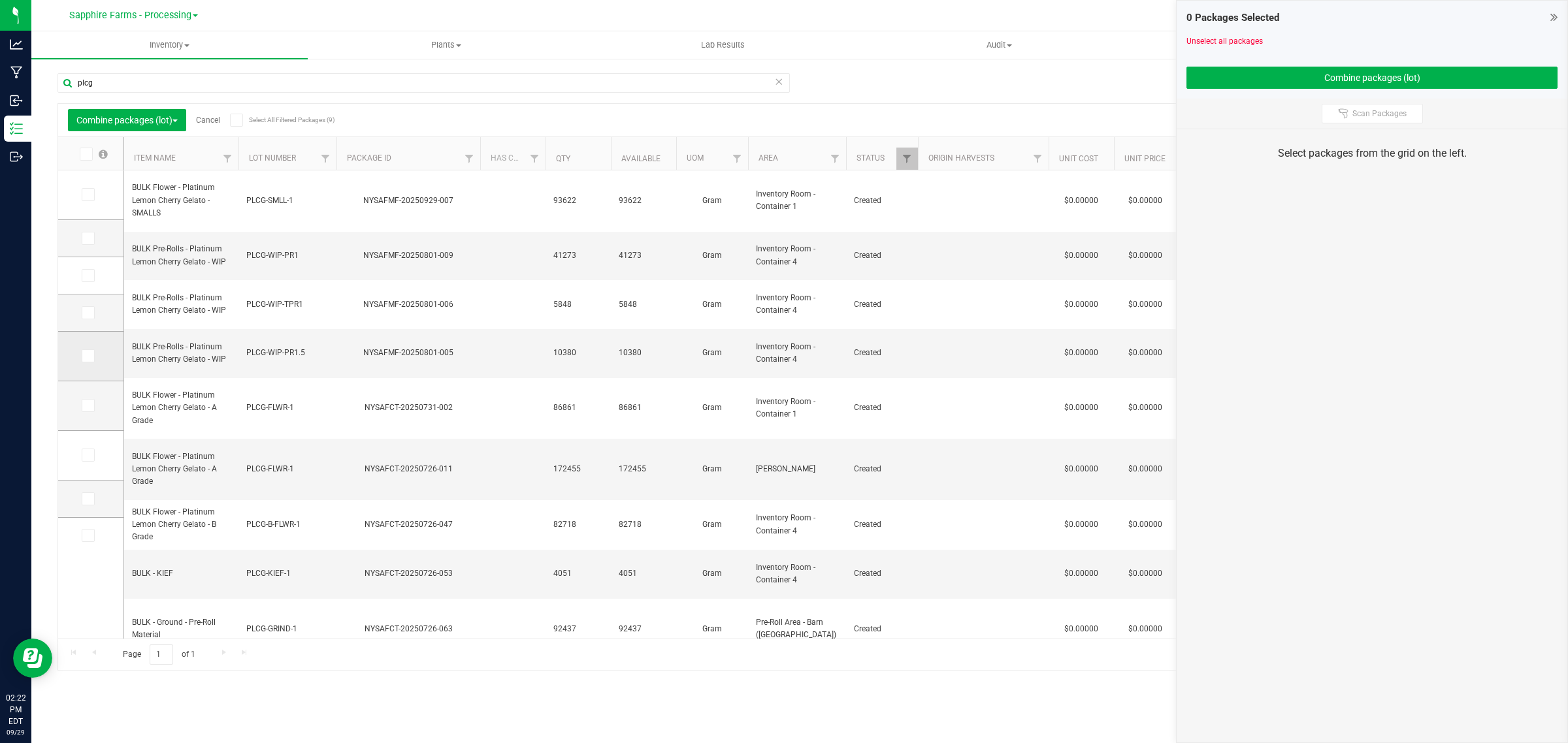
click at [80, 357] on td at bounding box center [90, 356] width 66 height 49
click at [83, 357] on span at bounding box center [88, 355] width 13 height 13
click at [0, 0] on input "checkbox" at bounding box center [0, 0] width 0 height 0
click at [89, 405] on icon at bounding box center [87, 405] width 9 height 0
click at [0, 0] on input "checkbox" at bounding box center [0, 0] width 0 height 0
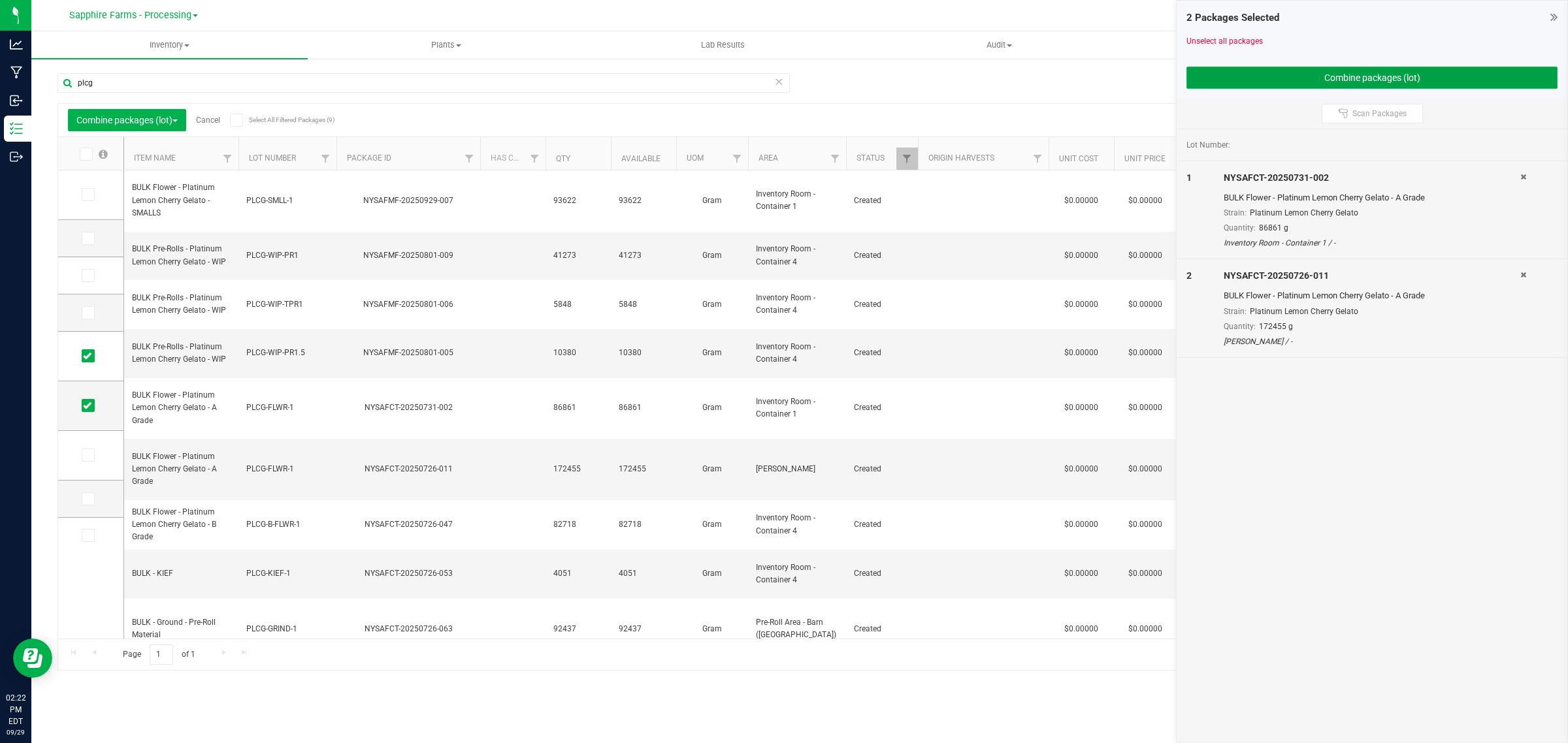
click at [1276, 78] on button "Combine packages (lot)" at bounding box center [1372, 77] width 371 height 22
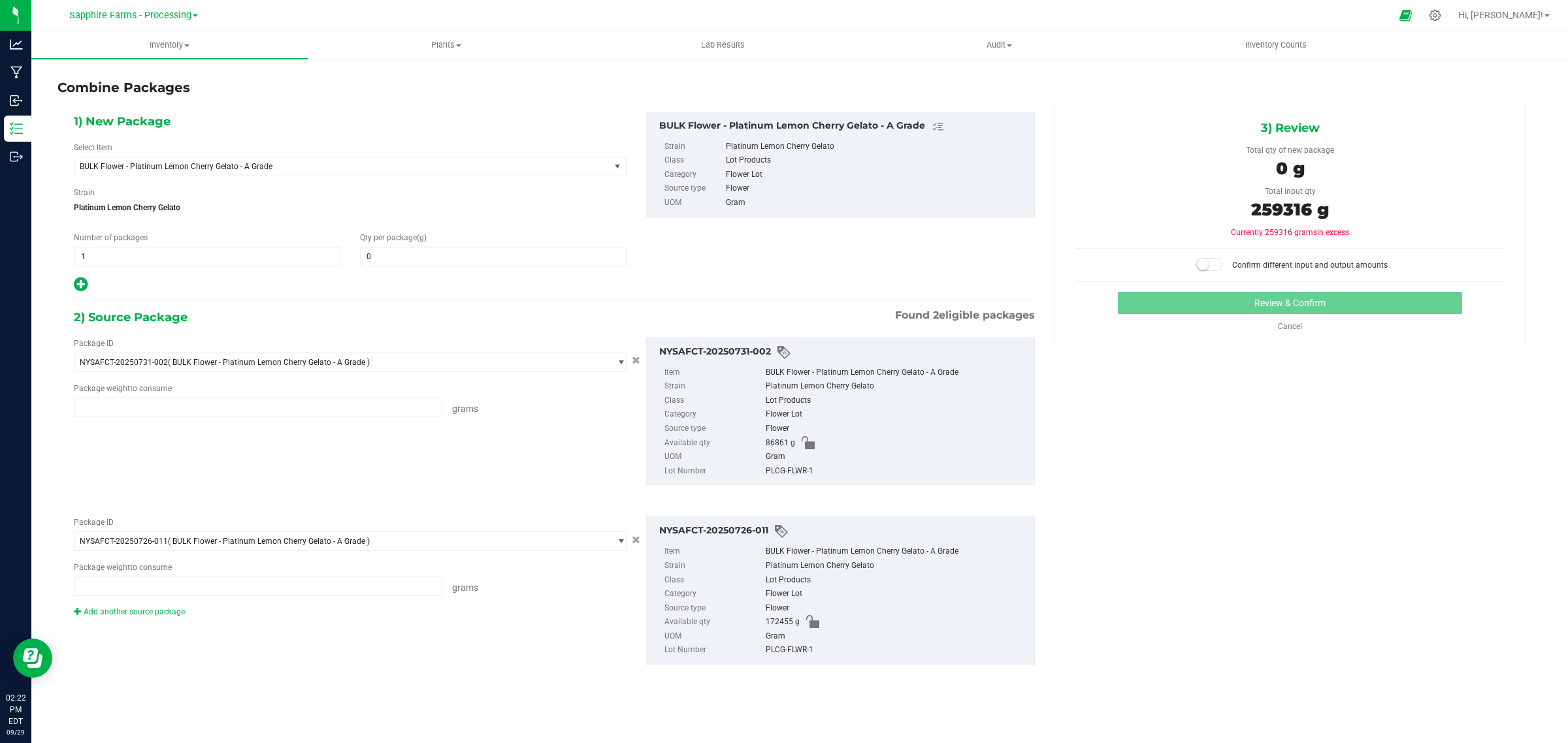
type input "86861.0000 g"
type input "172455.0000 g"
click at [581, 255] on span at bounding box center [493, 256] width 267 height 19
type input "259316"
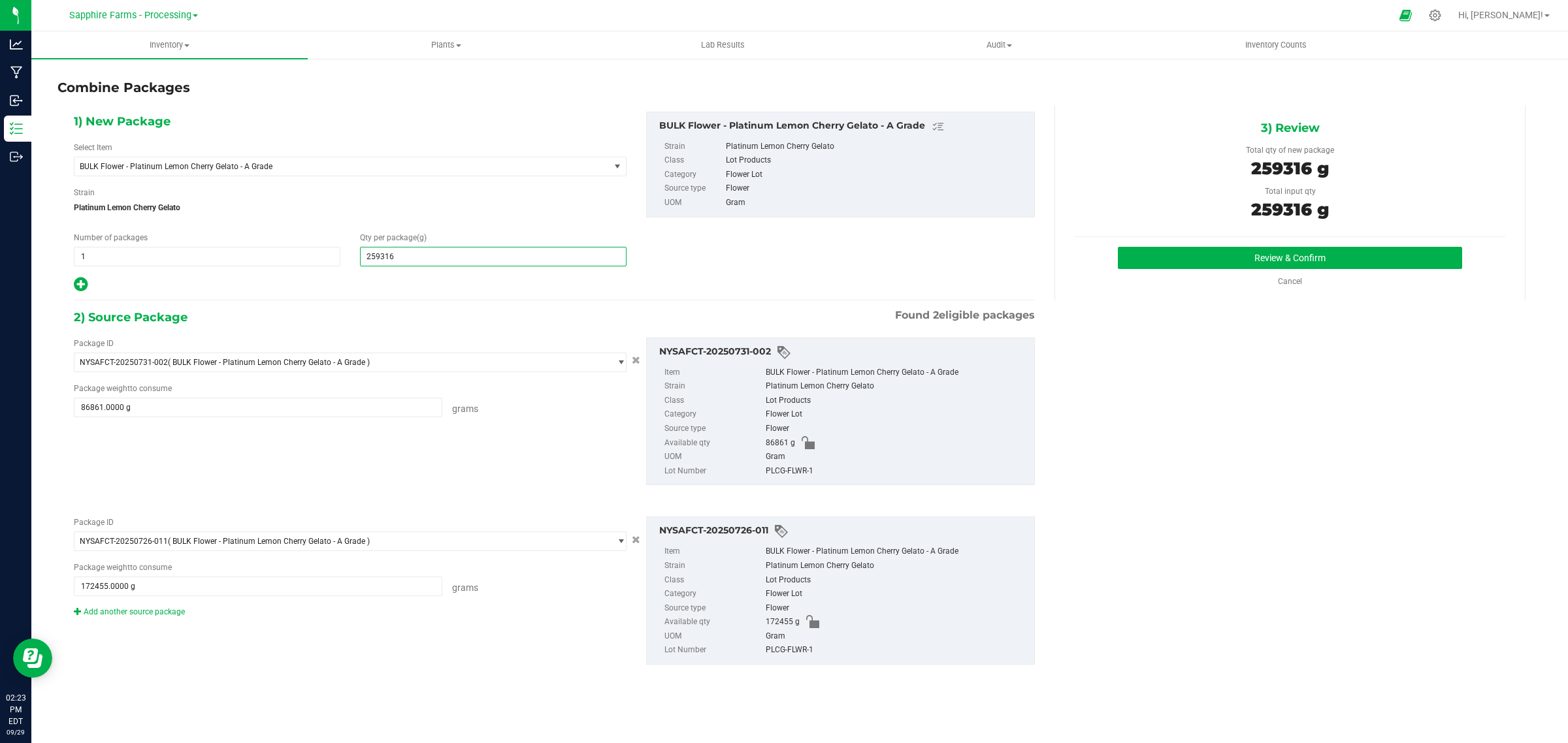
type input "259,316"
click at [593, 307] on div "1) New Package Select Item BULK Flower - Platinum Lemon Cherry Gelato - A Grade…" at bounding box center [554, 399] width 981 height 588
click at [1147, 263] on button "Review & Confirm" at bounding box center [1289, 258] width 344 height 22
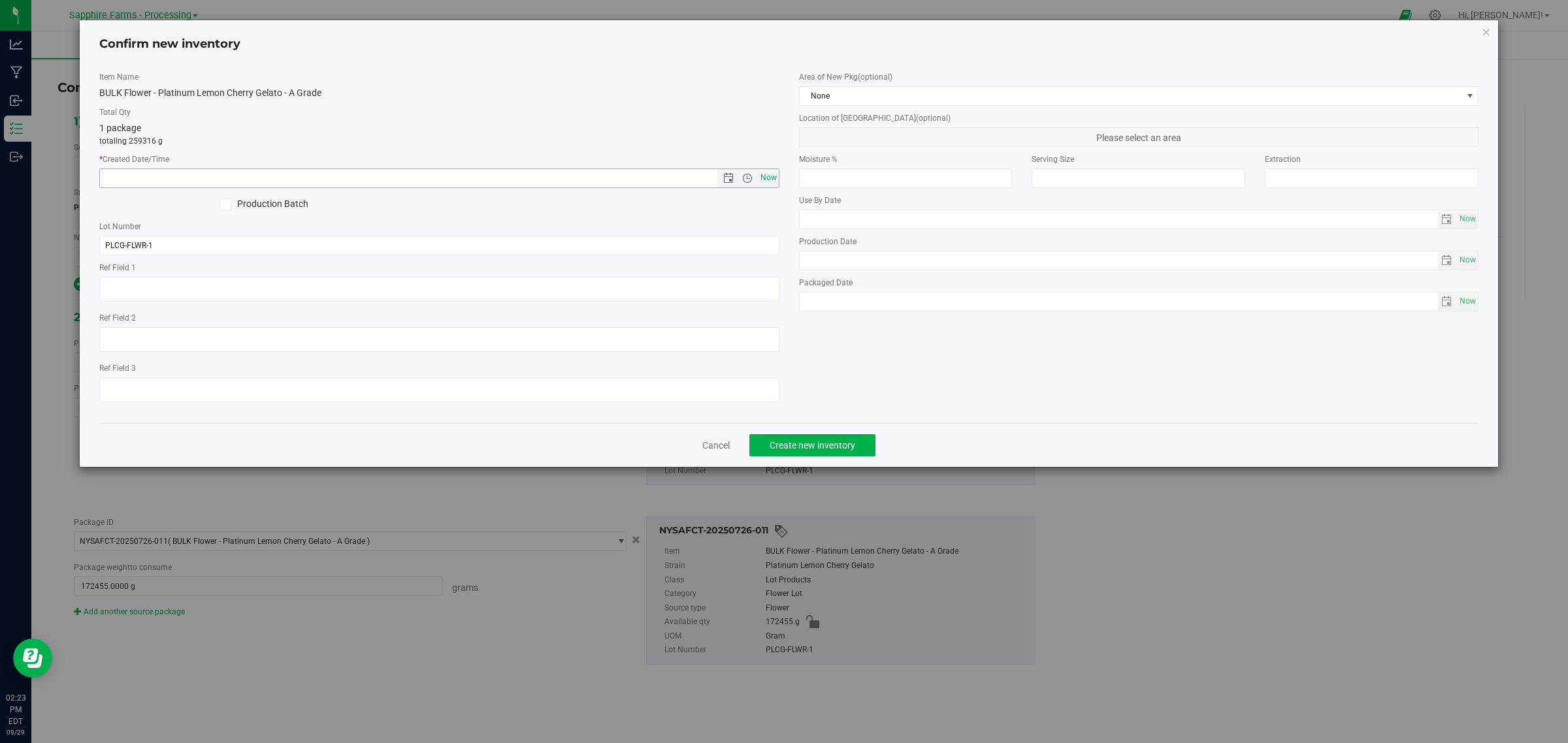
click at [766, 182] on span "Now" at bounding box center [768, 178] width 22 height 19
type input "9/29/2025 2:23 PM"
click at [883, 87] on span "None" at bounding box center [1131, 96] width 662 height 19
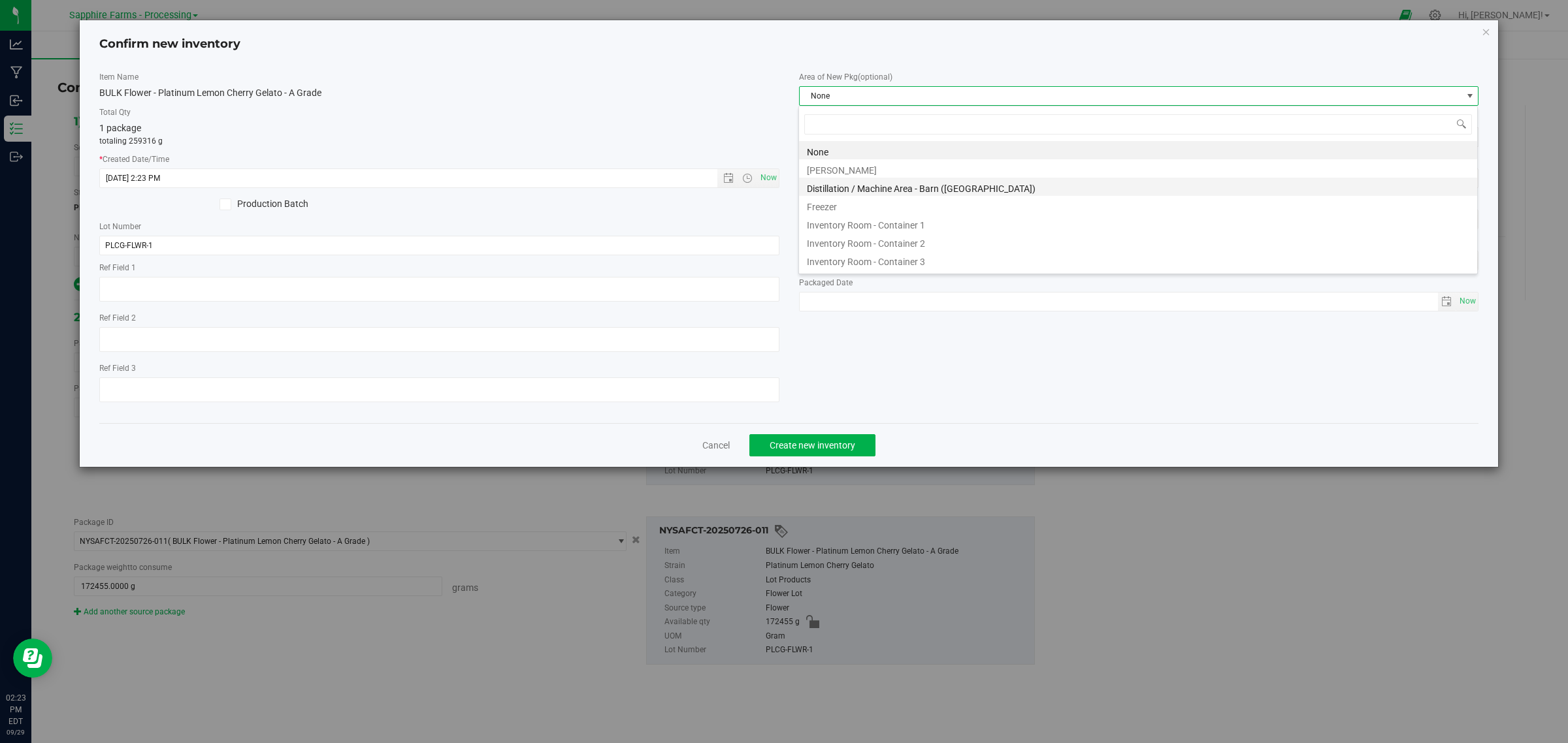
scroll to position [20, 680]
click at [945, 224] on li "Inventory Room - Container 1" at bounding box center [1138, 223] width 678 height 19
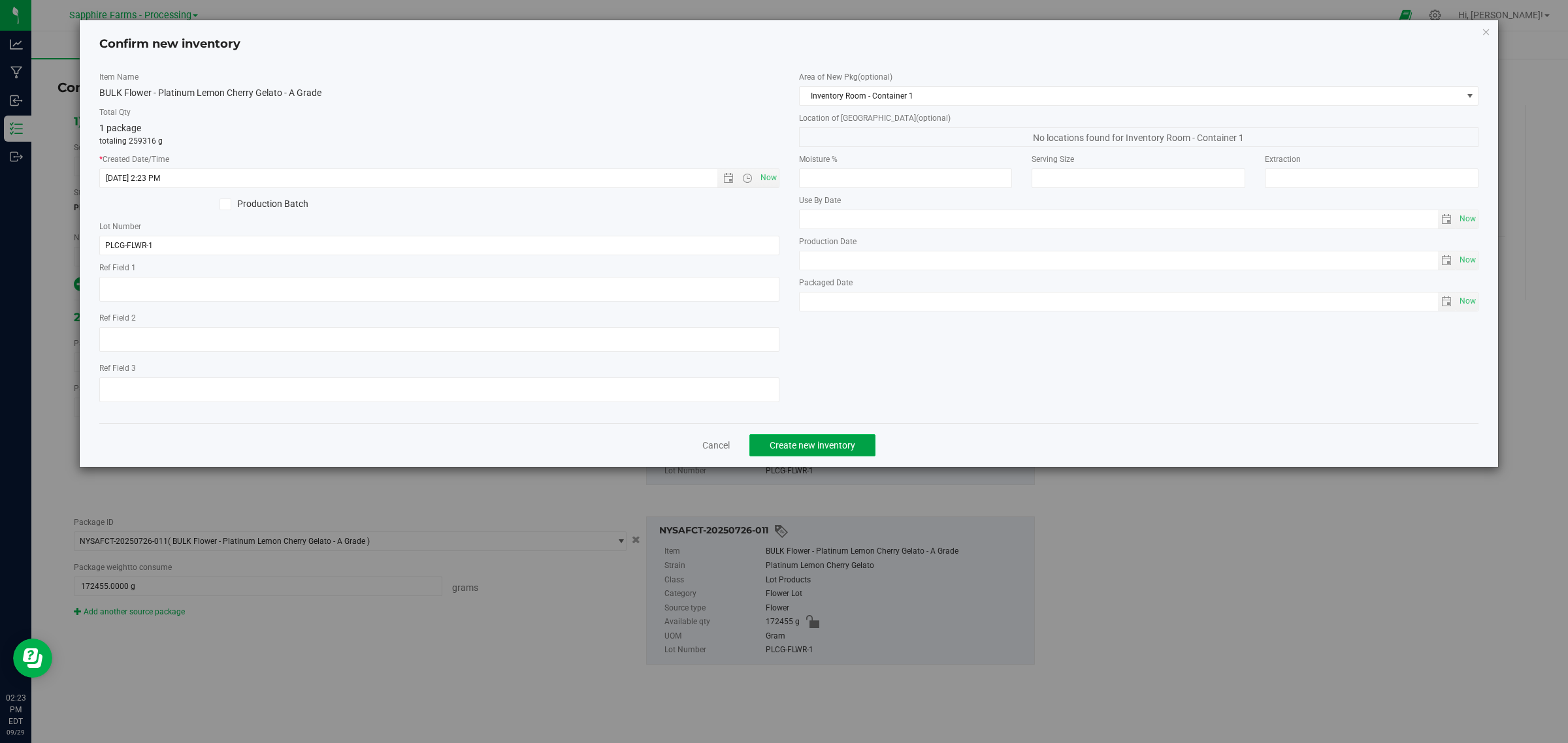
click at [834, 443] on span "Create new inventory" at bounding box center [812, 446] width 86 height 11
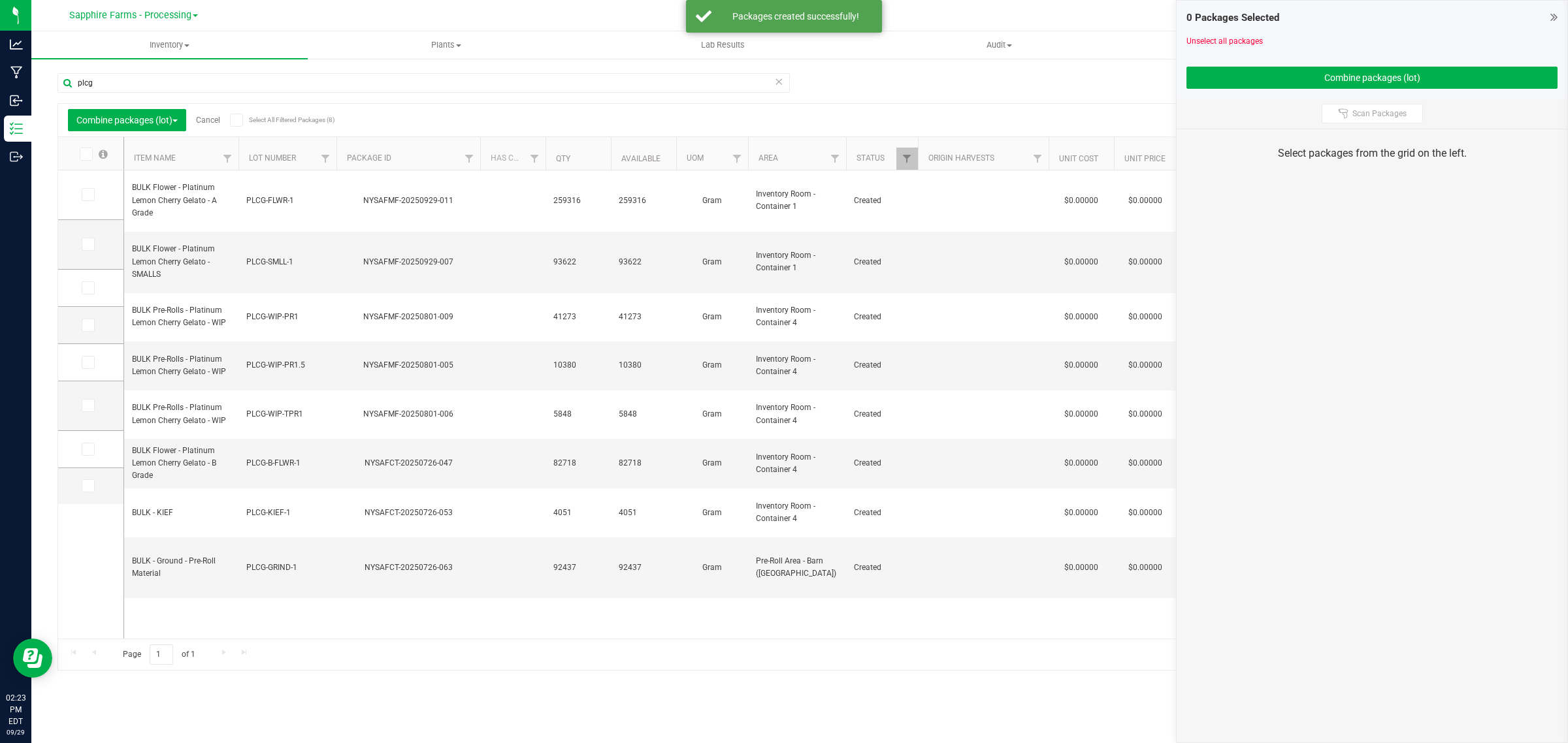
click at [208, 124] on link "Cancel" at bounding box center [208, 120] width 24 height 9
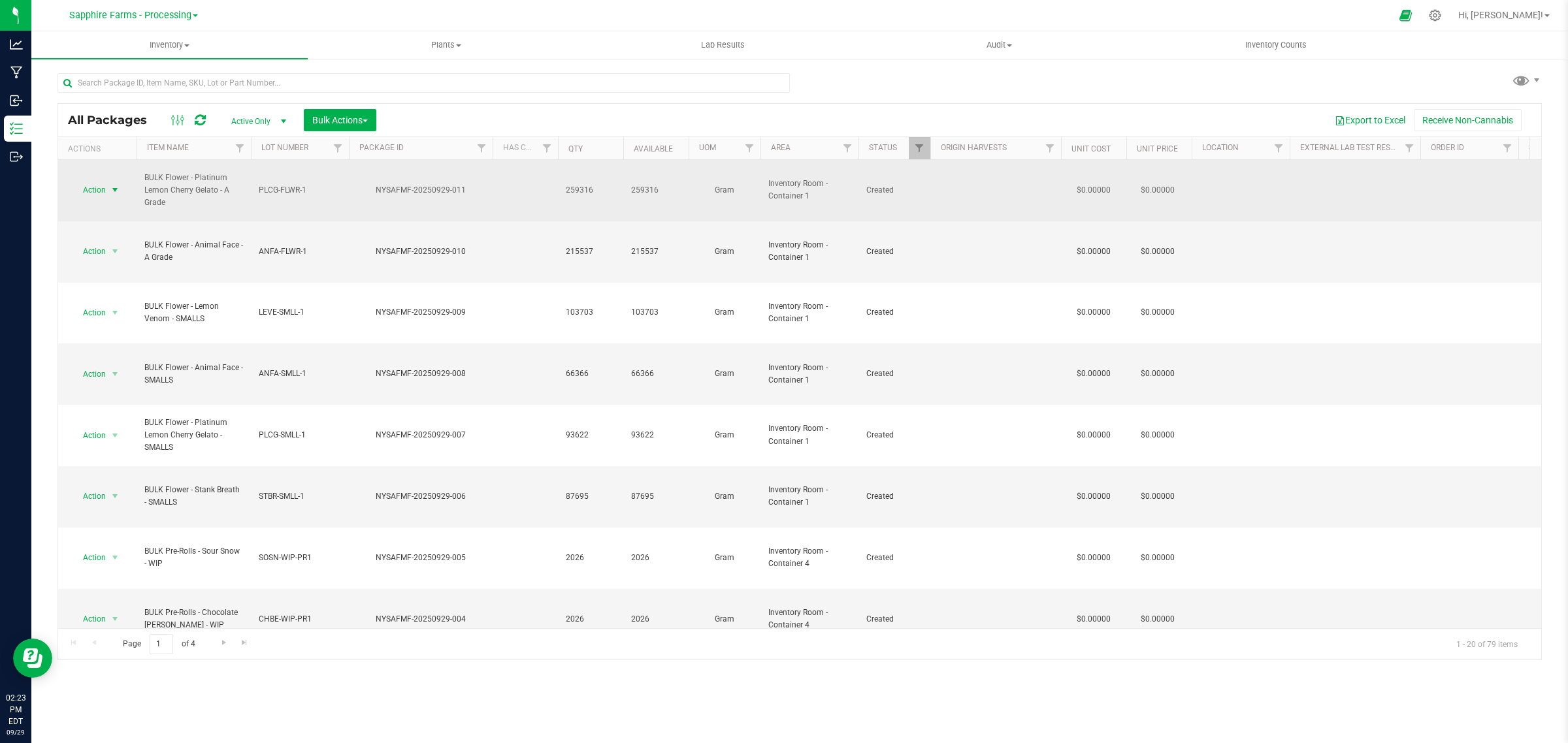
click at [118, 185] on span "select" at bounding box center [115, 190] width 11 height 11
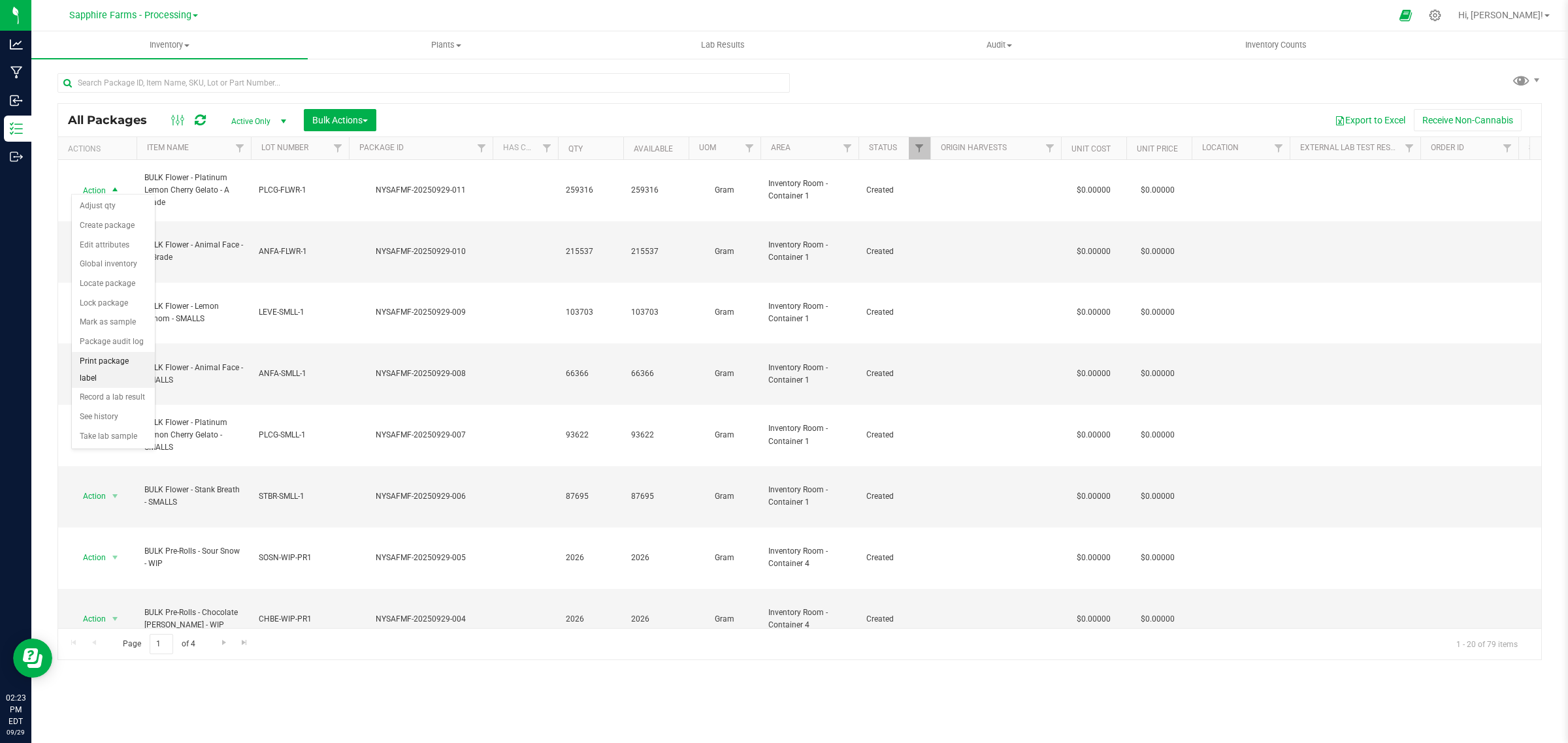
click at [129, 365] on li "Print package label" at bounding box center [113, 370] width 83 height 36
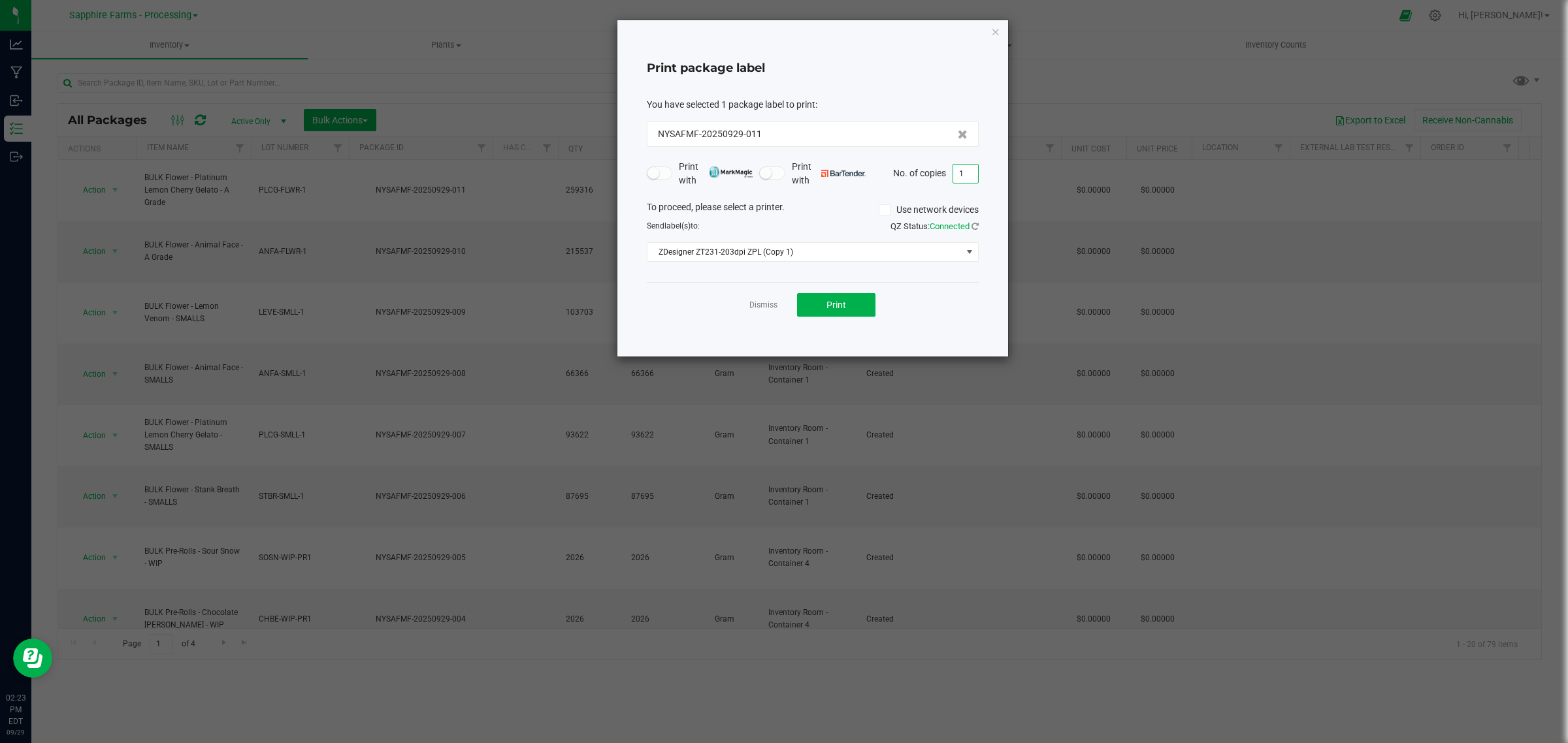
click at [974, 173] on input "1" at bounding box center [965, 174] width 25 height 19
type input "30"
click at [972, 295] on div "Dismiss Print" at bounding box center [812, 304] width 332 height 45
click at [843, 310] on span "Print" at bounding box center [835, 305] width 19 height 11
click at [988, 23] on div "Print package label You have selected 1 package label to print : NYSAFMF-202509…" at bounding box center [812, 188] width 390 height 336
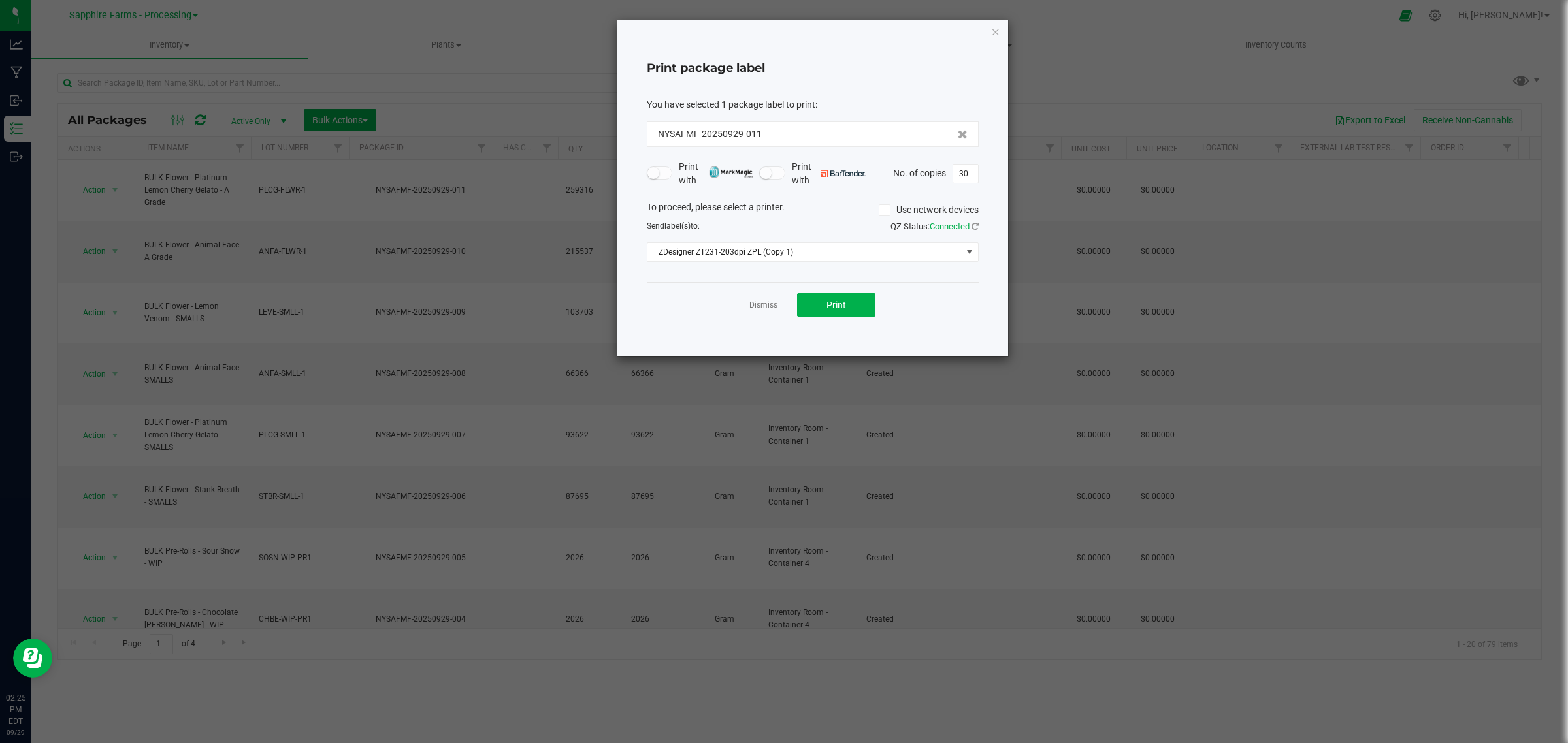
click at [988, 23] on div "Print package label You have selected 1 package label to print : NYSAFMF-202509…" at bounding box center [812, 188] width 390 height 336
click at [988, 36] on div "Print package label You have selected 1 package label to print : NYSAFMF-202509…" at bounding box center [812, 188] width 390 height 336
click at [993, 29] on icon "button" at bounding box center [995, 31] width 9 height 15
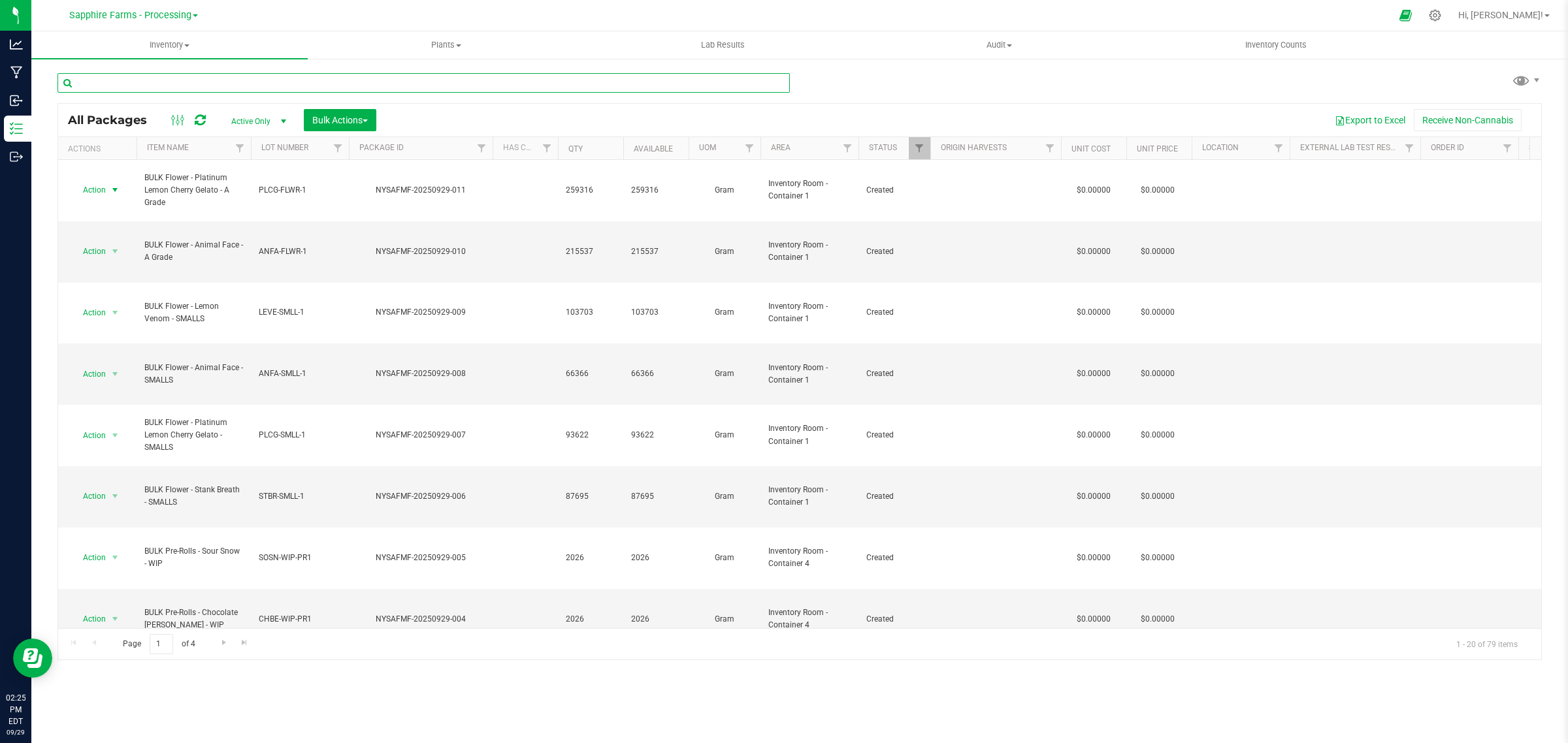
click at [223, 87] on input "text" at bounding box center [423, 83] width 733 height 19
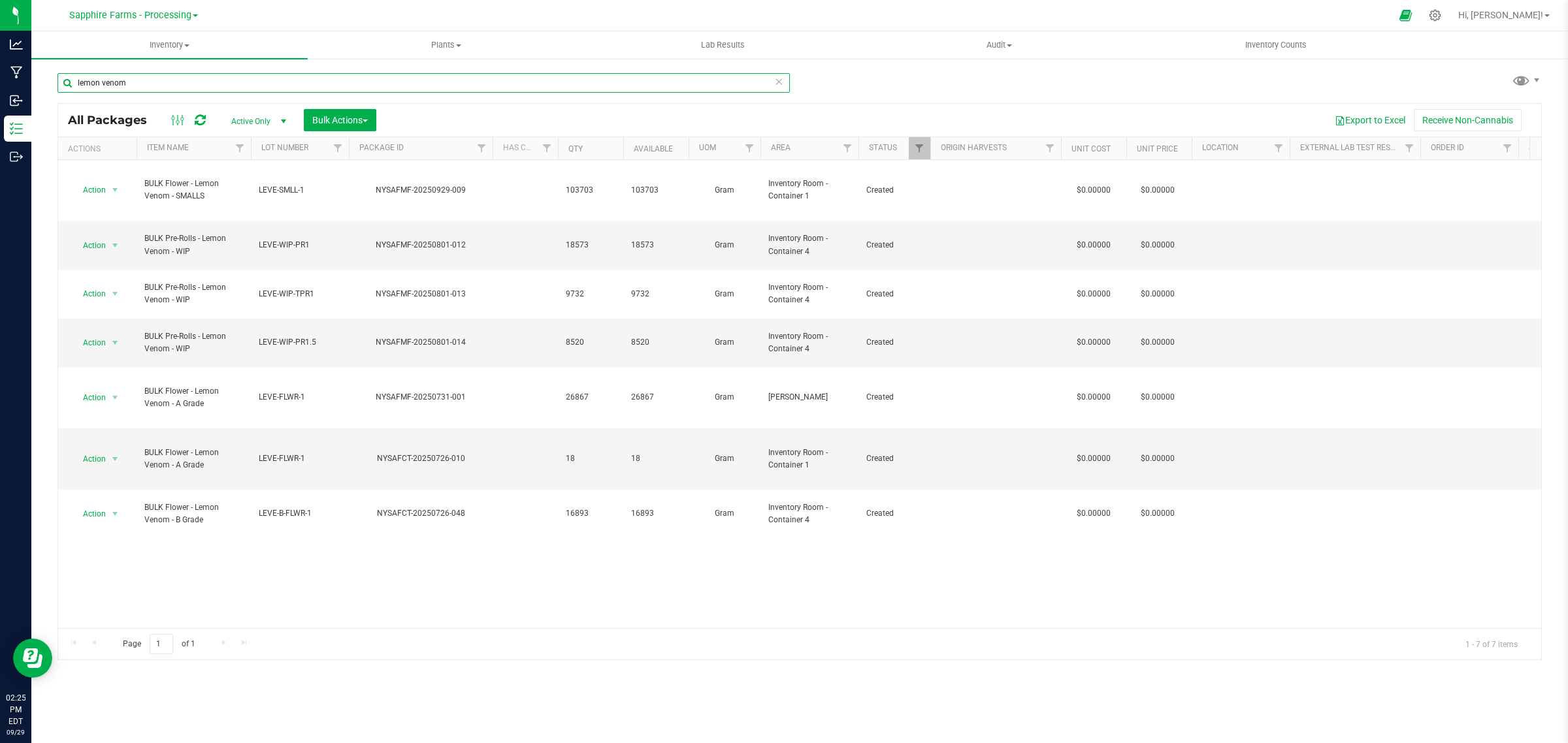
type input "lemon venom"
click at [355, 95] on div "lemon venom" at bounding box center [423, 88] width 733 height 30
click at [352, 119] on span "Bulk Actions" at bounding box center [340, 120] width 56 height 11
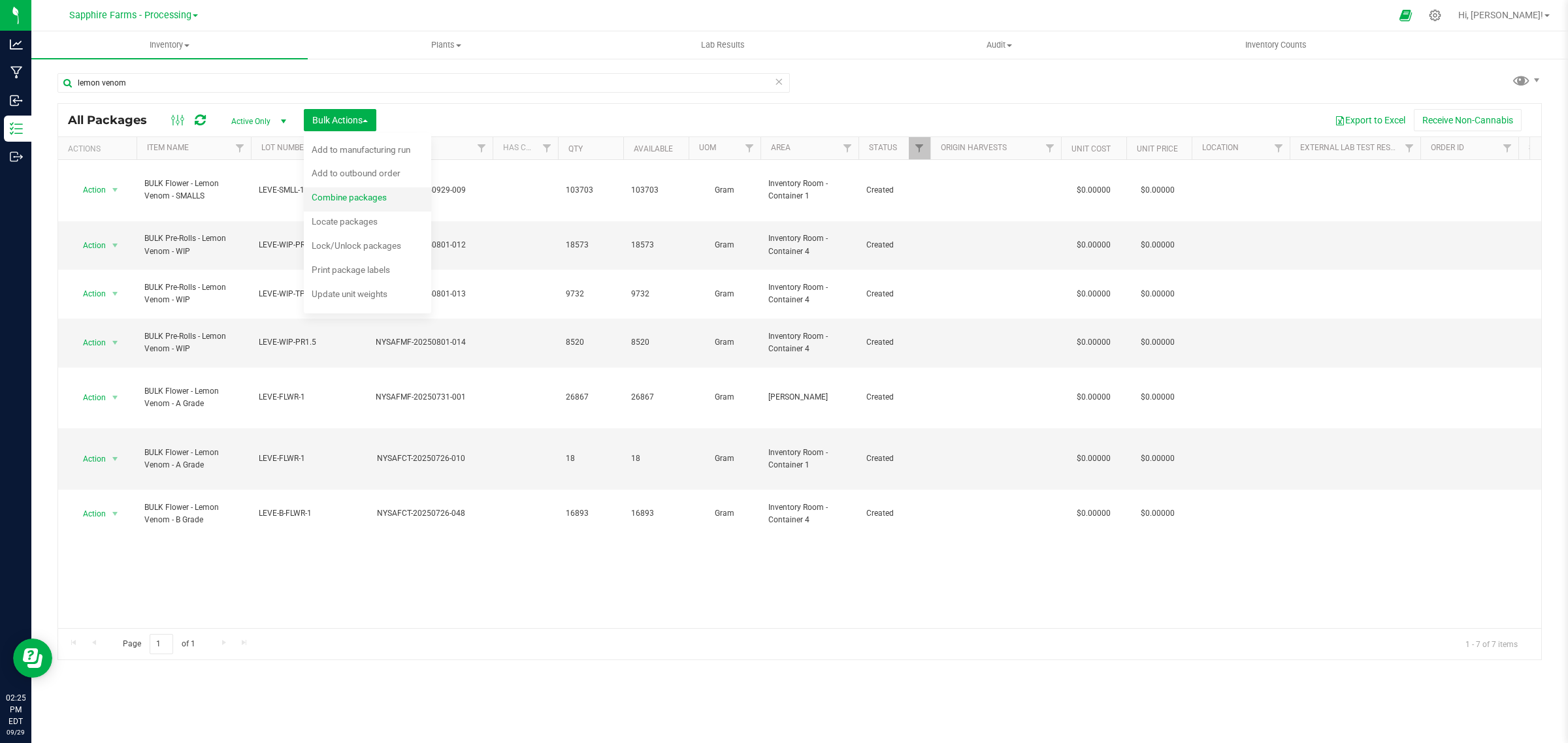
click at [376, 198] on span "Combine packages" at bounding box center [349, 198] width 75 height 11
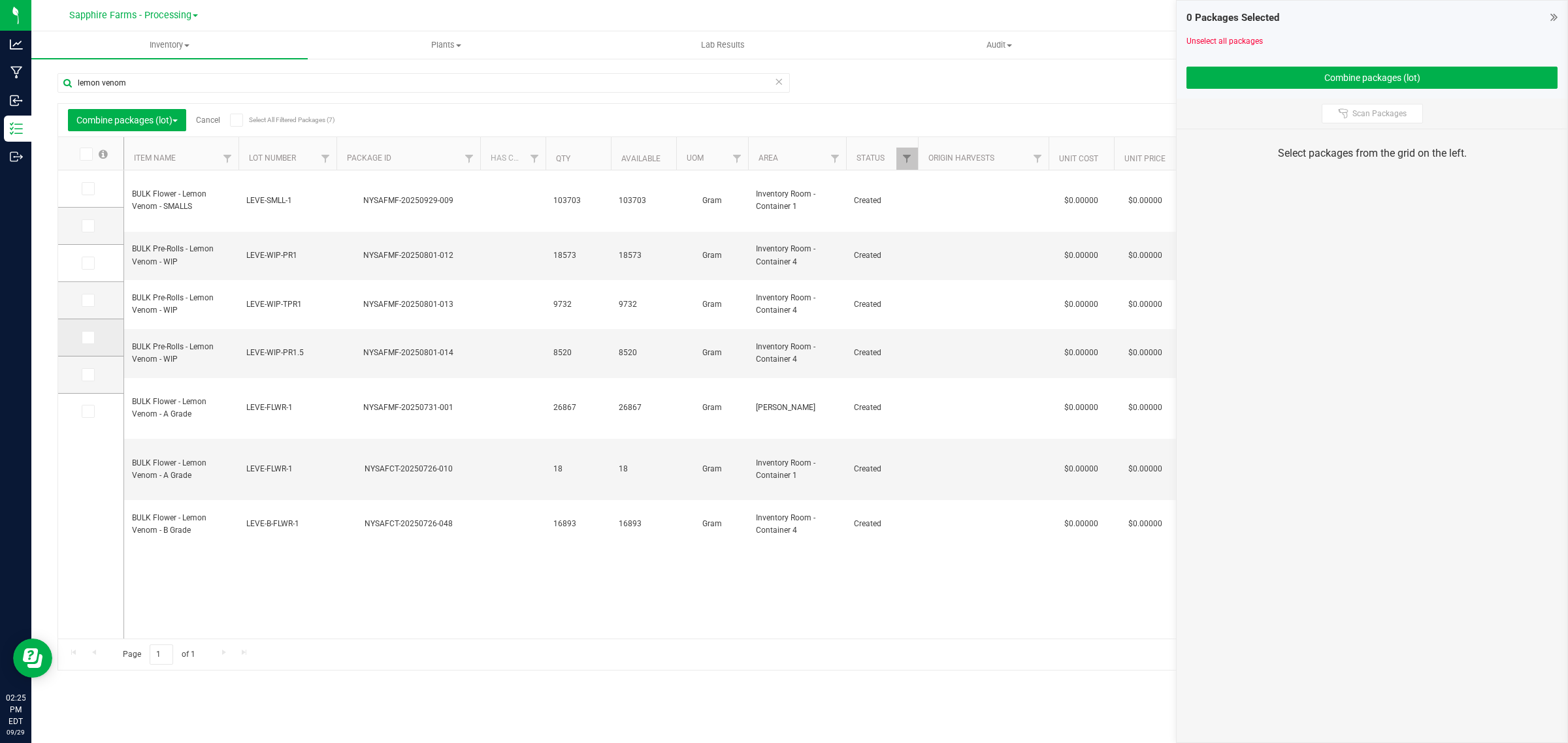
click at [91, 335] on span at bounding box center [88, 338] width 13 height 13
click at [0, 0] on input "checkbox" at bounding box center [0, 0] width 0 height 0
click at [83, 375] on icon at bounding box center [87, 375] width 9 height 0
click at [0, 0] on input "checkbox" at bounding box center [0, 0] width 0 height 0
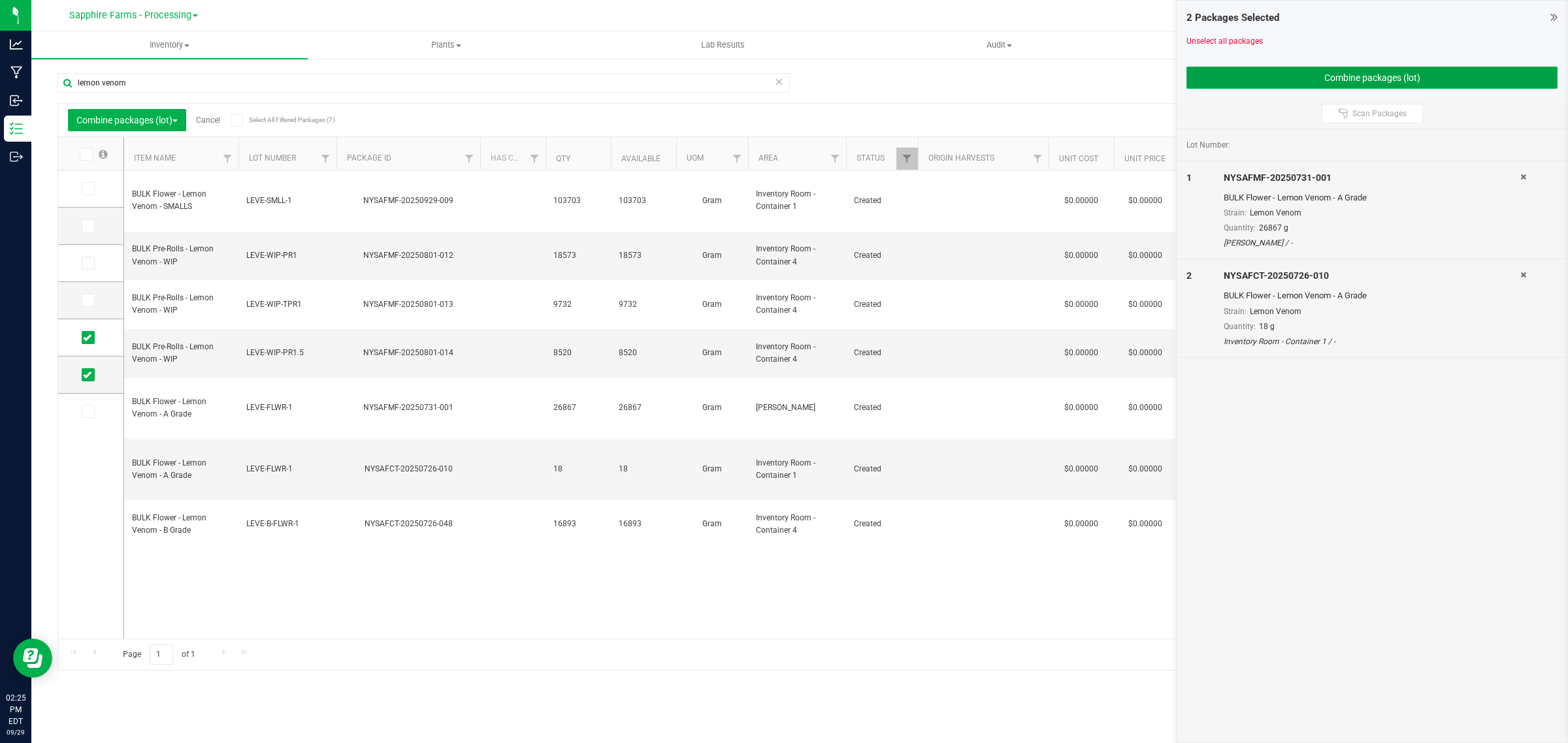
click at [1230, 74] on button "Combine packages (lot)" at bounding box center [1372, 77] width 371 height 22
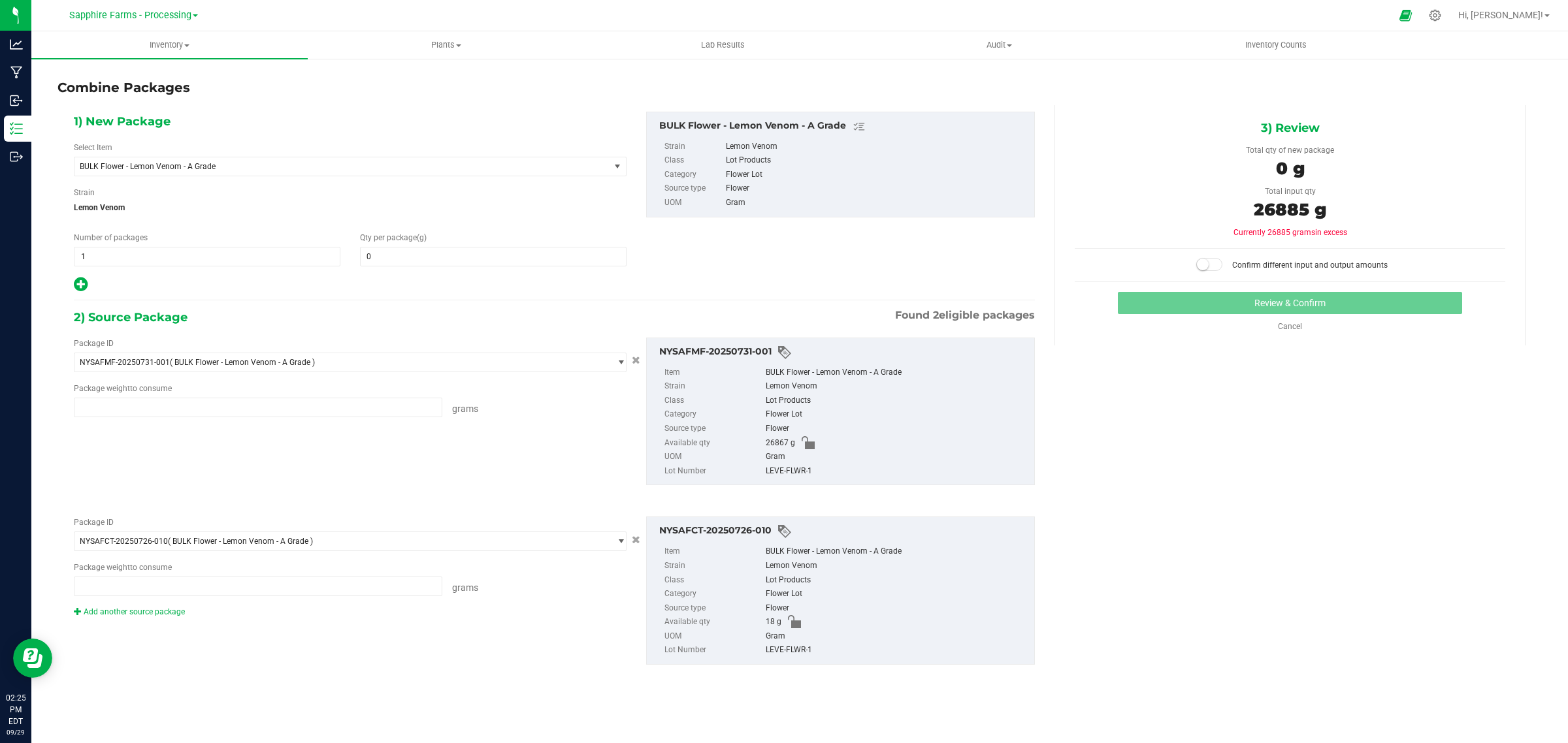
type input "26867.0000 g"
type input "18.0000 g"
click at [509, 247] on span "0 0" at bounding box center [493, 256] width 267 height 19
click at [498, 263] on span at bounding box center [493, 256] width 267 height 19
type input "26885"
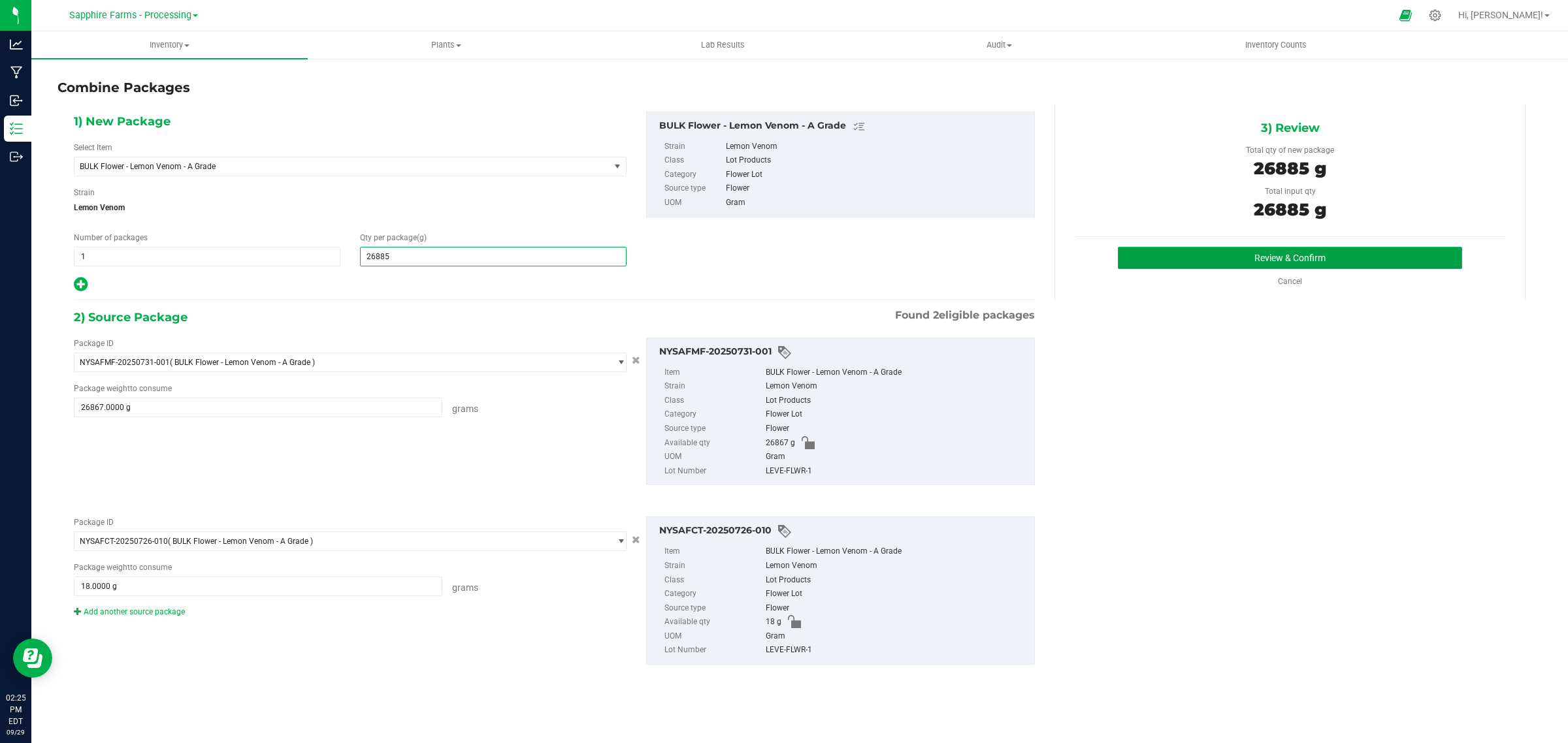
type input "26,885"
click at [1187, 261] on button "Review & Confirm" at bounding box center [1289, 258] width 344 height 22
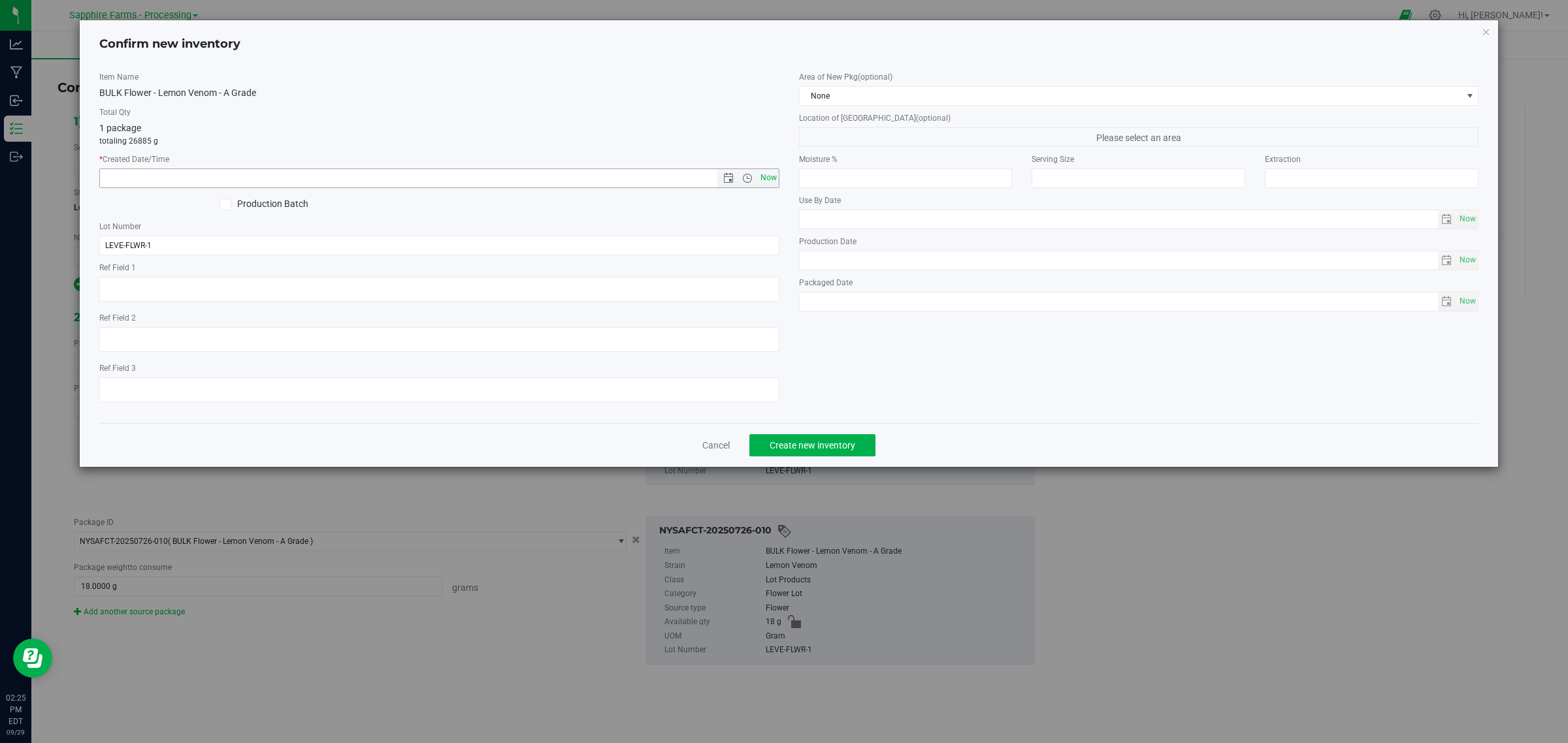
click at [761, 178] on span "Now" at bounding box center [768, 178] width 22 height 19
type input "9/29/2025 2:25 PM"
click at [876, 96] on span "None" at bounding box center [1131, 96] width 662 height 19
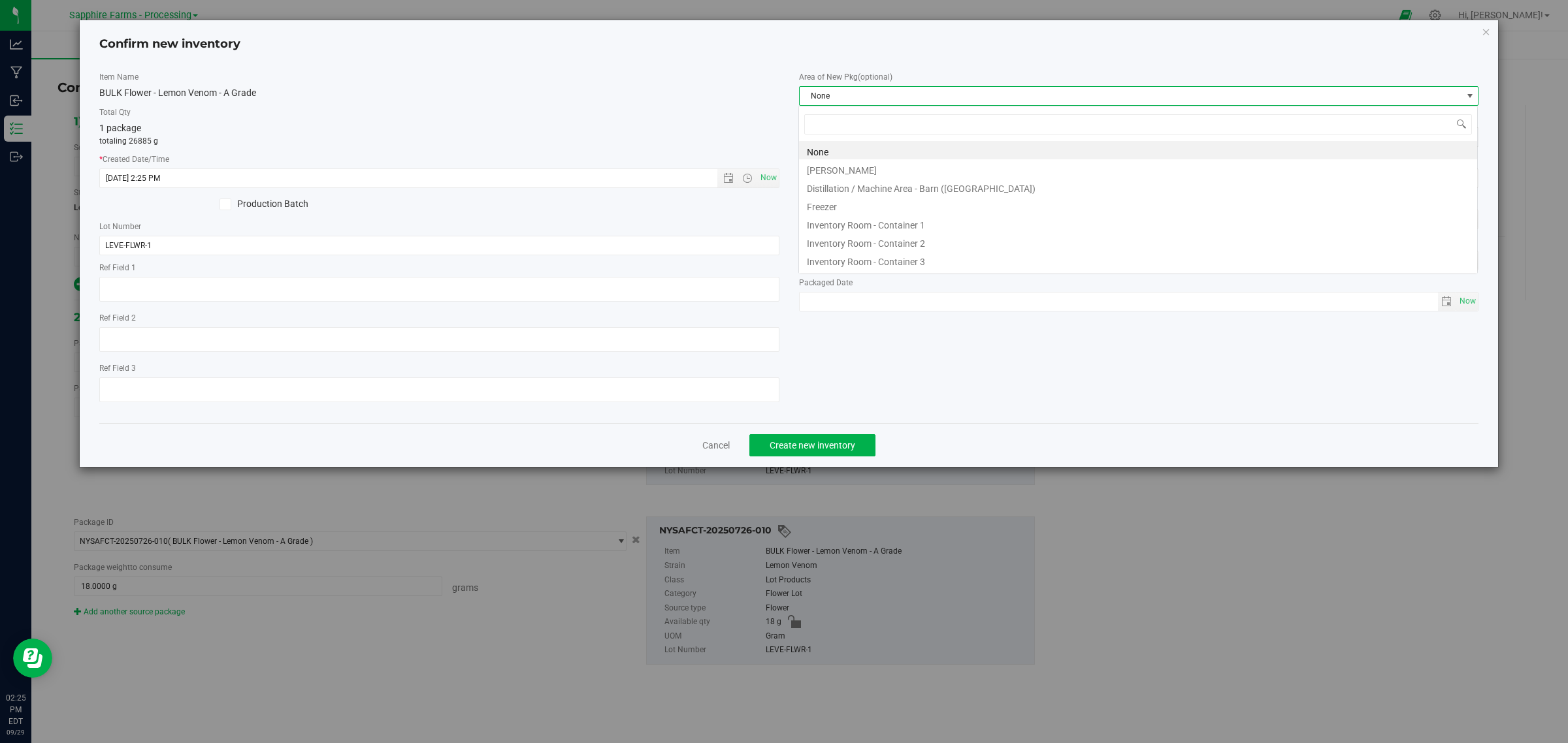
scroll to position [20, 680]
click at [898, 219] on li "Inventory Room - Container 1" at bounding box center [1138, 223] width 678 height 19
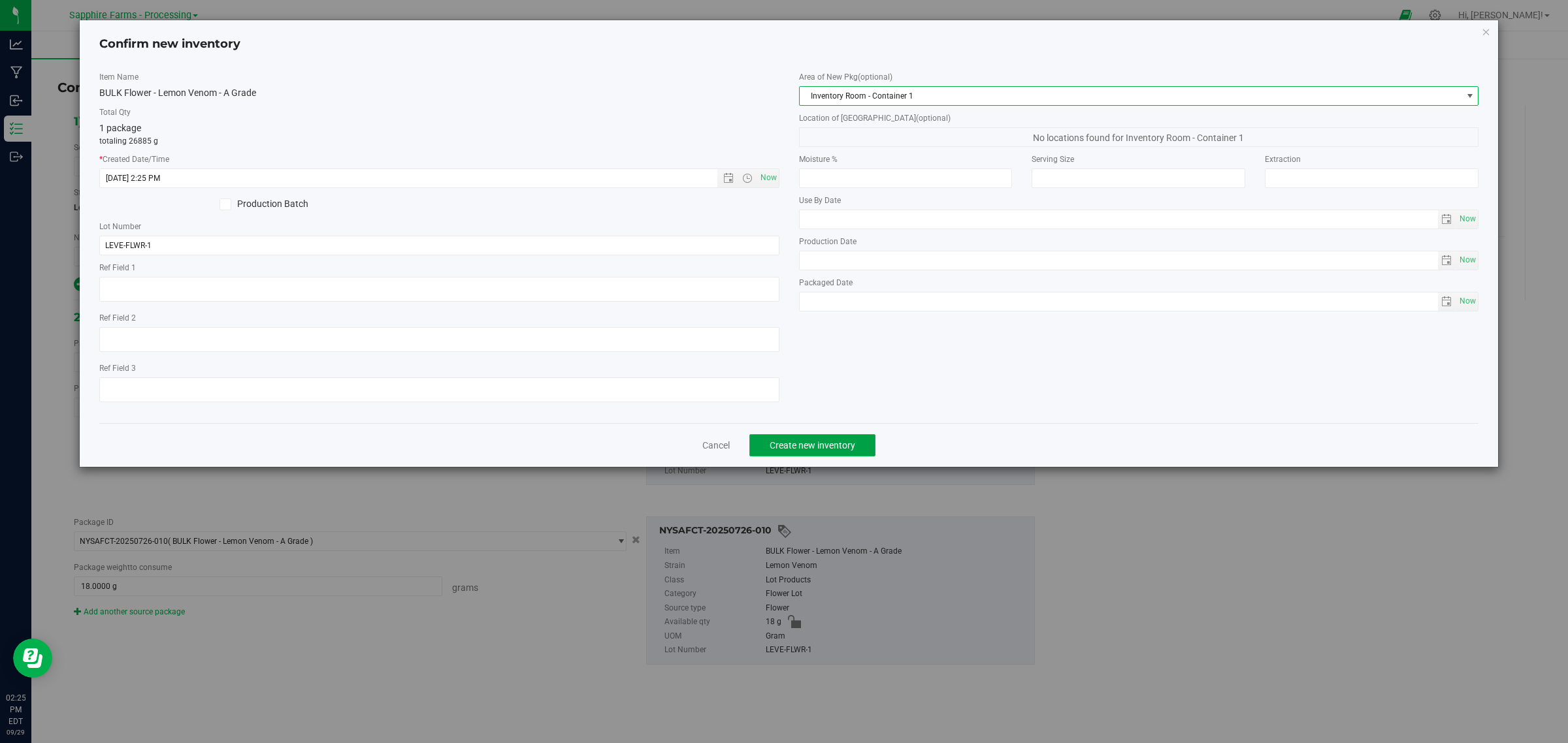
click at [838, 450] on span "Create new inventory" at bounding box center [812, 446] width 86 height 11
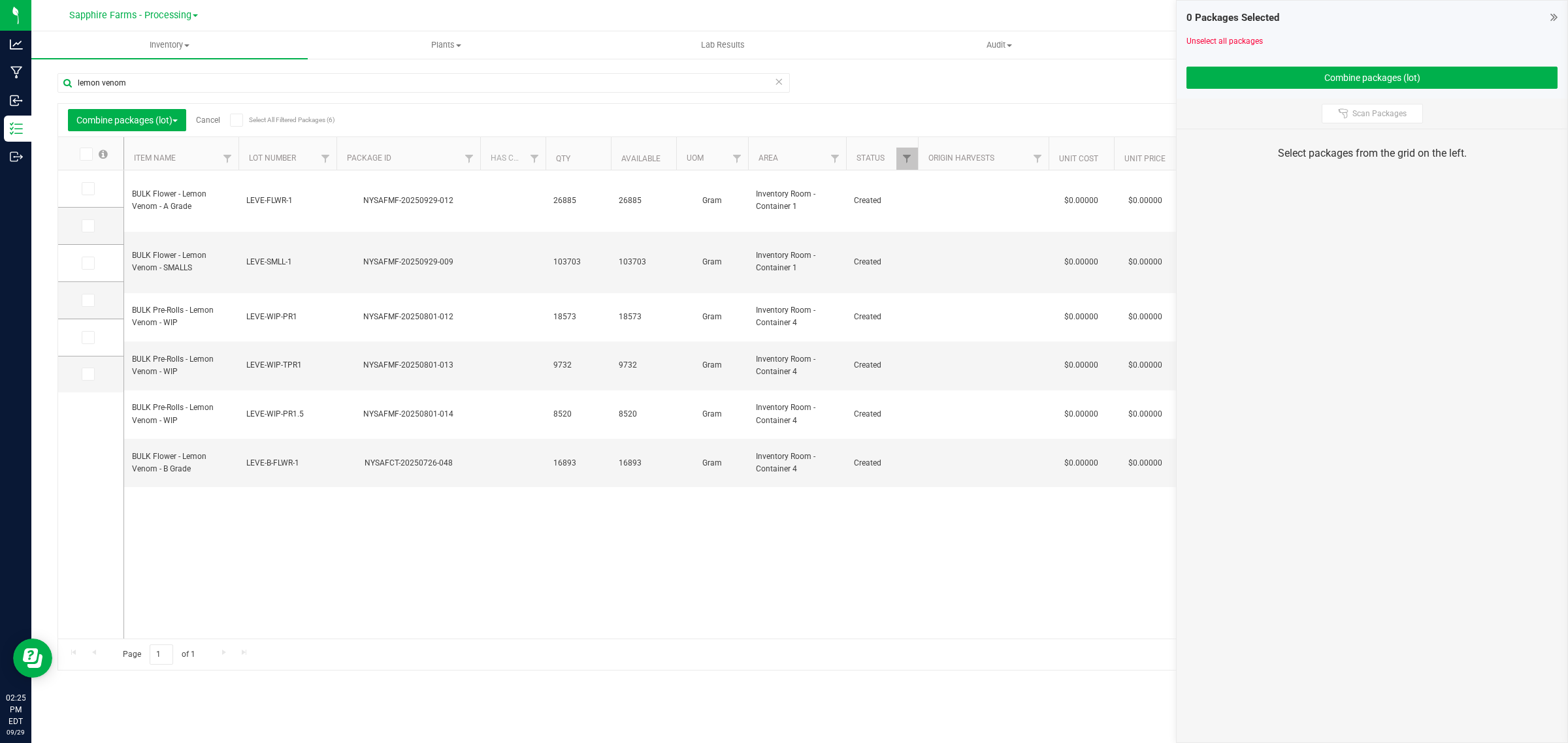
click at [203, 120] on link "Cancel" at bounding box center [208, 120] width 24 height 9
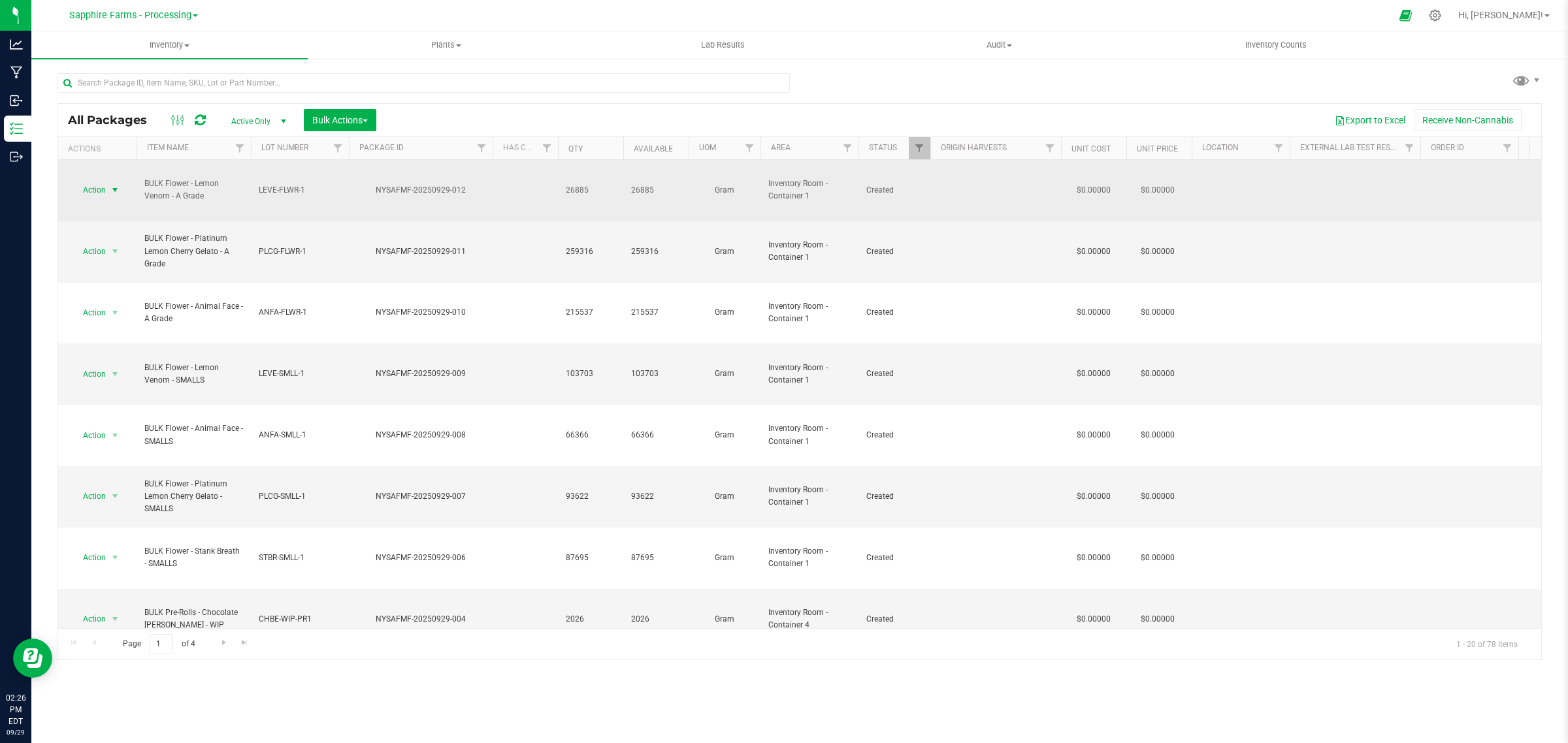
click at [110, 185] on span "select" at bounding box center [115, 190] width 11 height 11
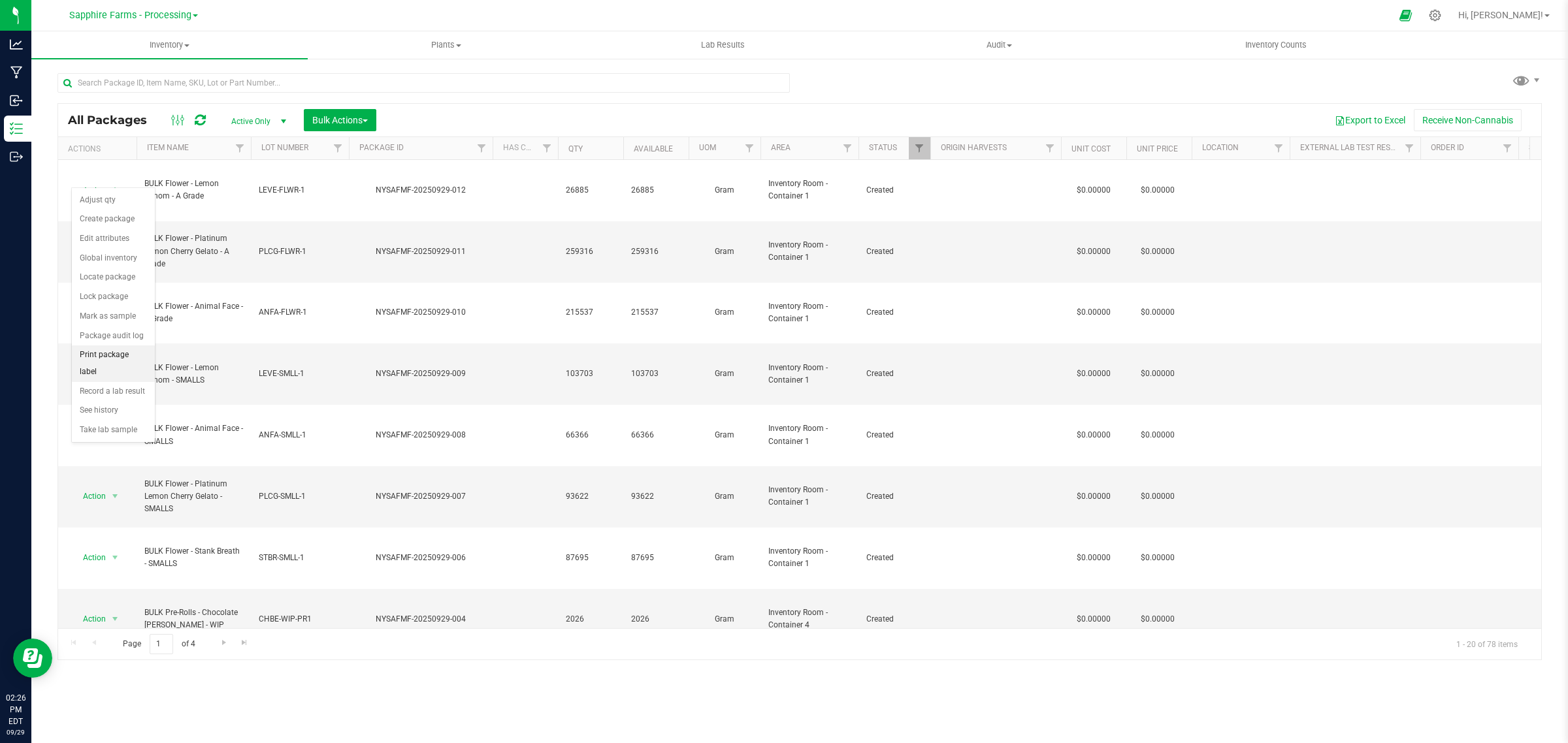
click at [121, 355] on li "Print package label" at bounding box center [113, 363] width 83 height 36
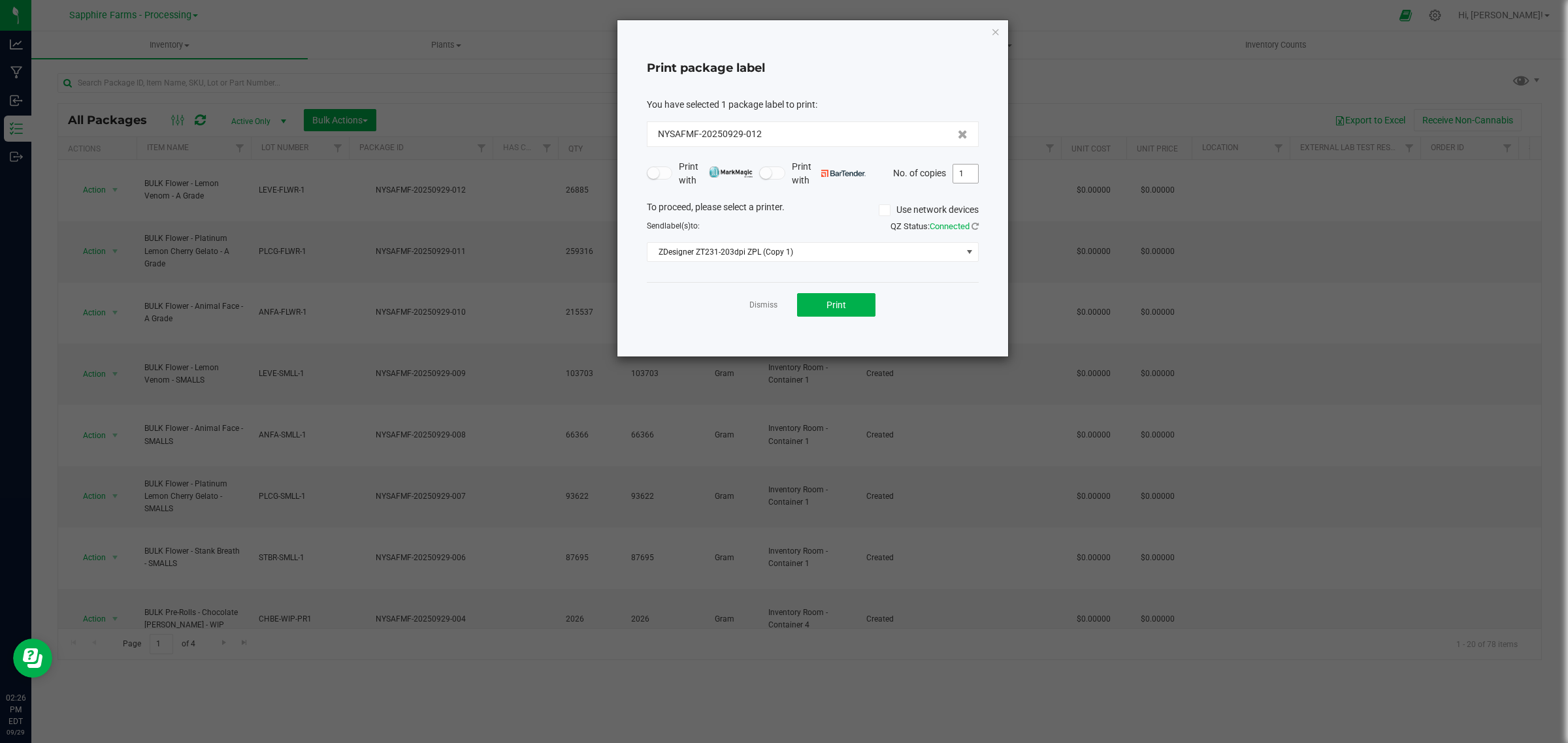
click at [964, 171] on input "1" at bounding box center [965, 174] width 25 height 19
type input "30"
click at [957, 310] on div "Dismiss Print" at bounding box center [812, 304] width 332 height 45
click at [855, 300] on button "Print" at bounding box center [835, 305] width 78 height 23
click at [754, 307] on link "Dismiss" at bounding box center [764, 305] width 28 height 11
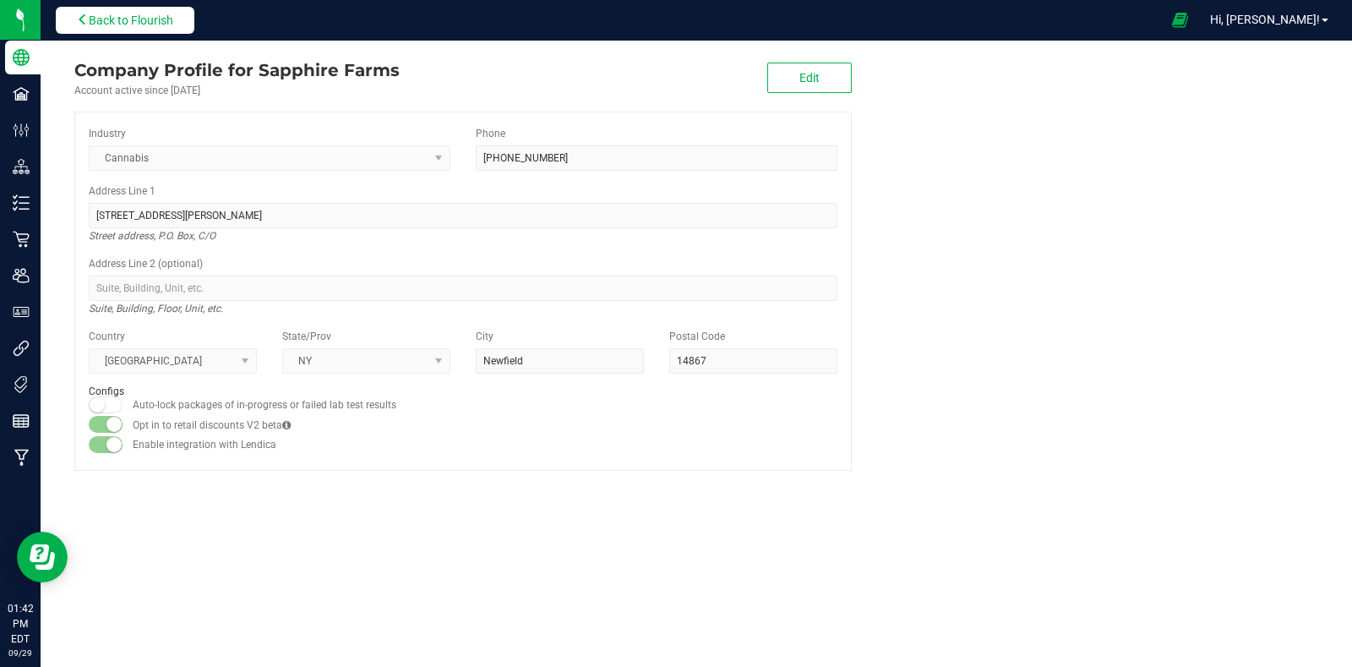
click at [147, 14] on span "Back to Flourish" at bounding box center [131, 21] width 85 height 14
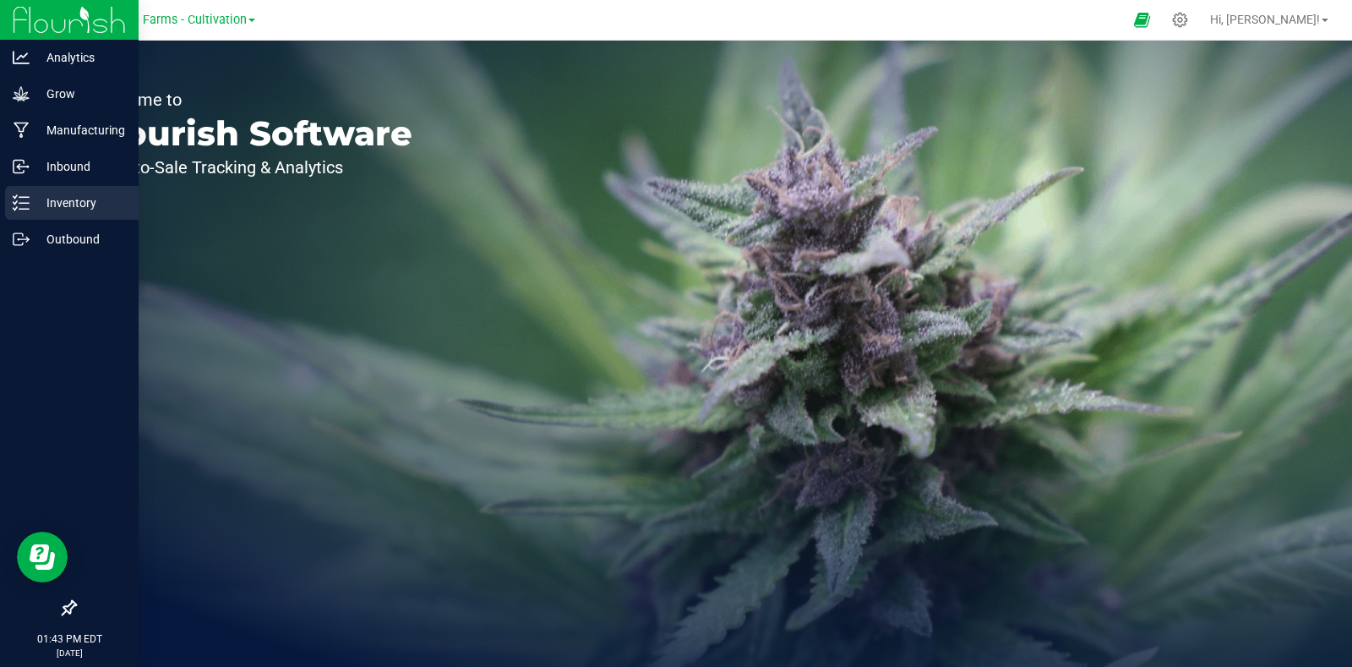
click at [63, 198] on p "Inventory" at bounding box center [80, 203] width 101 height 20
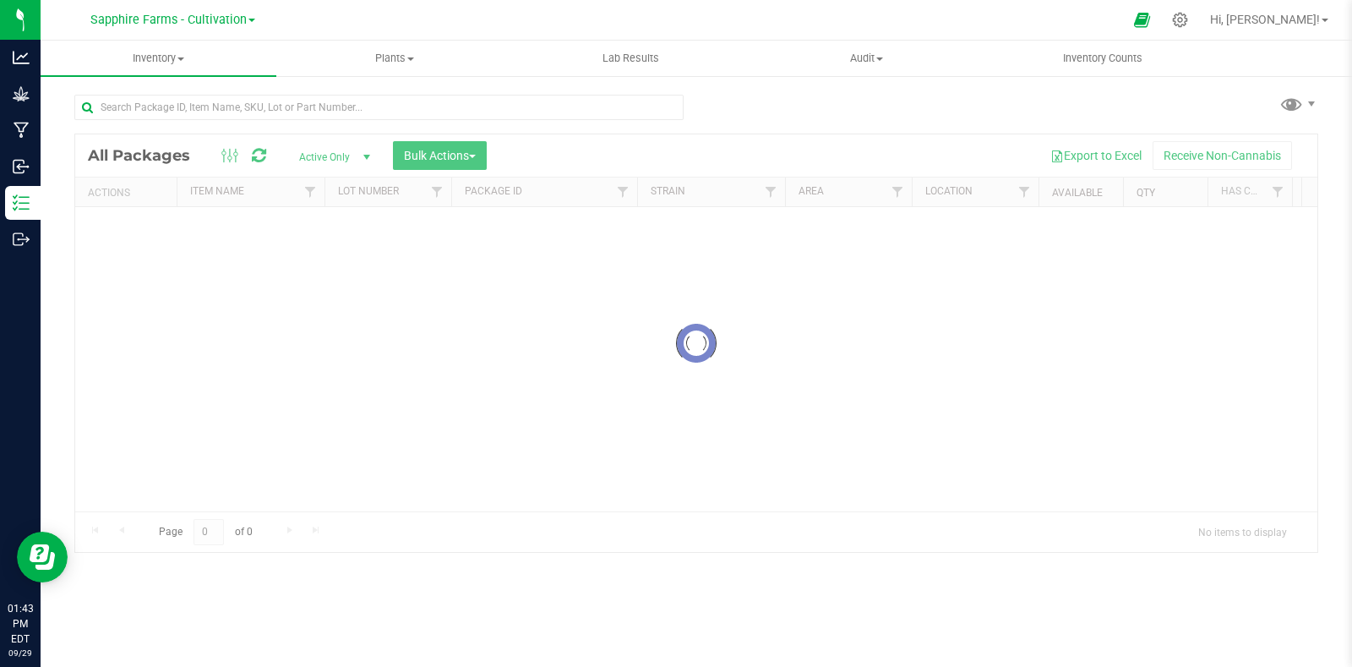
click at [260, 27] on div "Sapphire Farms - Cultivation" at bounding box center [172, 20] width 247 height 26
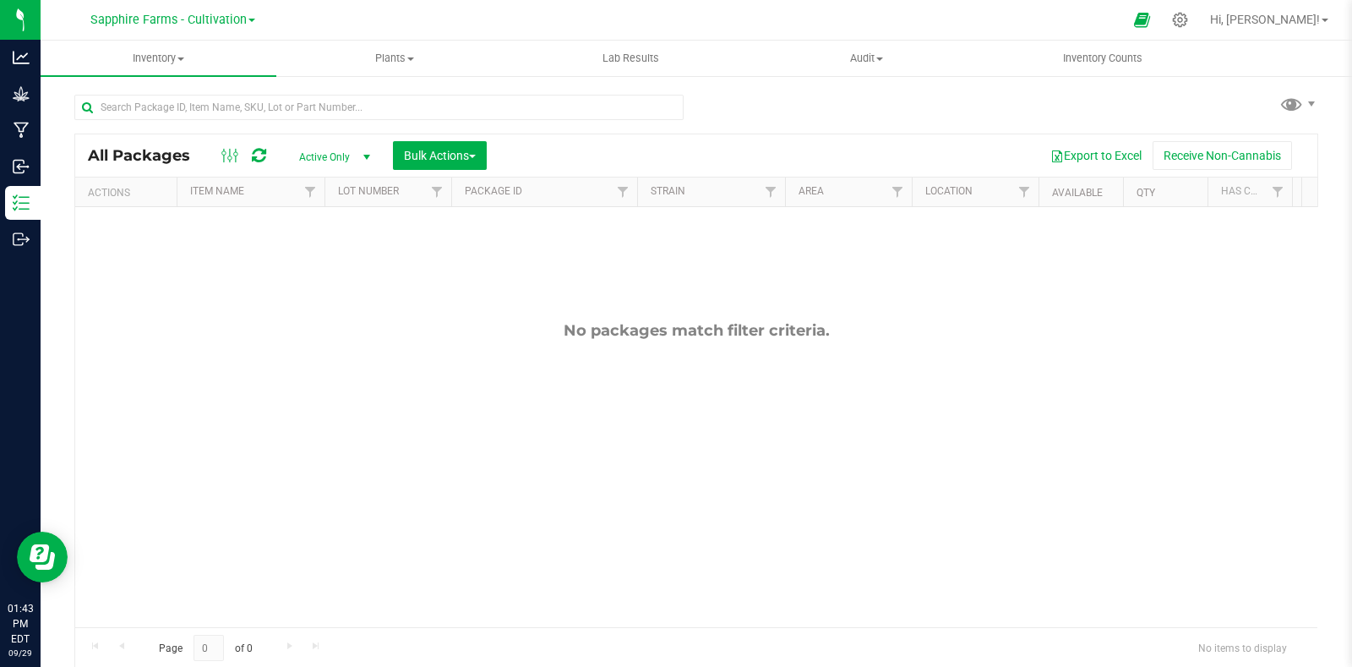
click at [249, 19] on span at bounding box center [252, 20] width 7 height 3
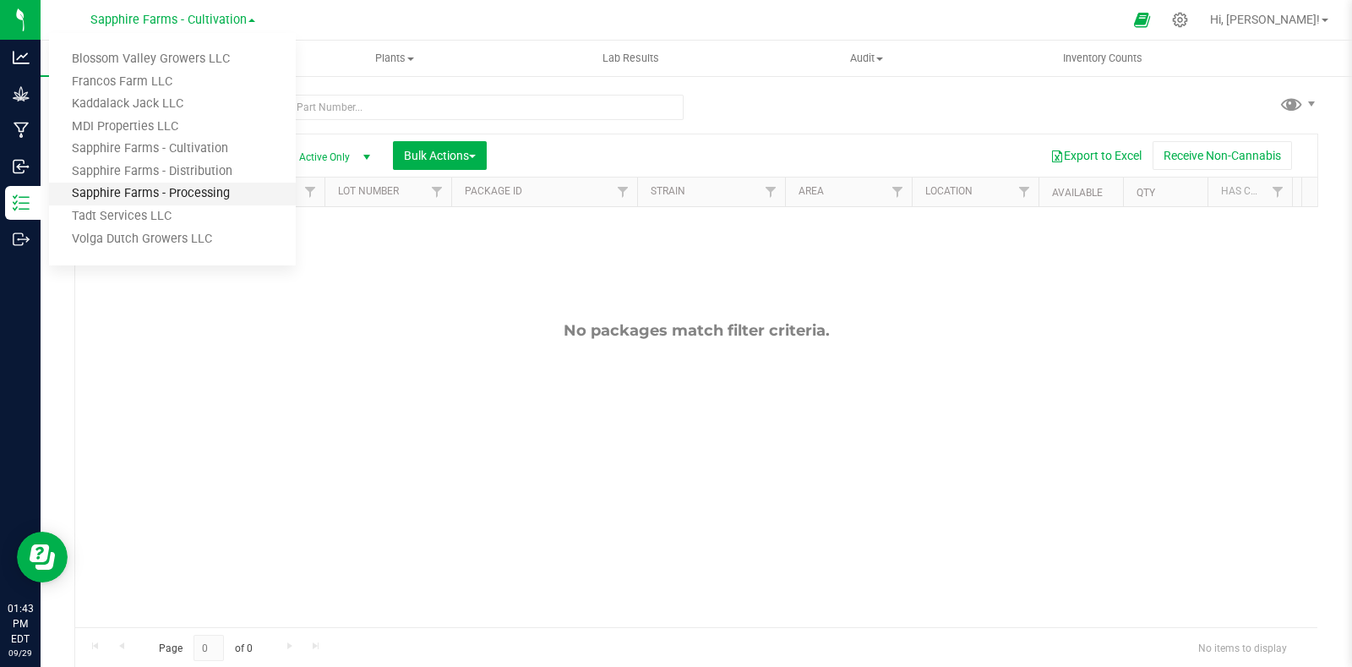
click at [201, 197] on link "Sapphire Farms - Processing" at bounding box center [172, 194] width 247 height 23
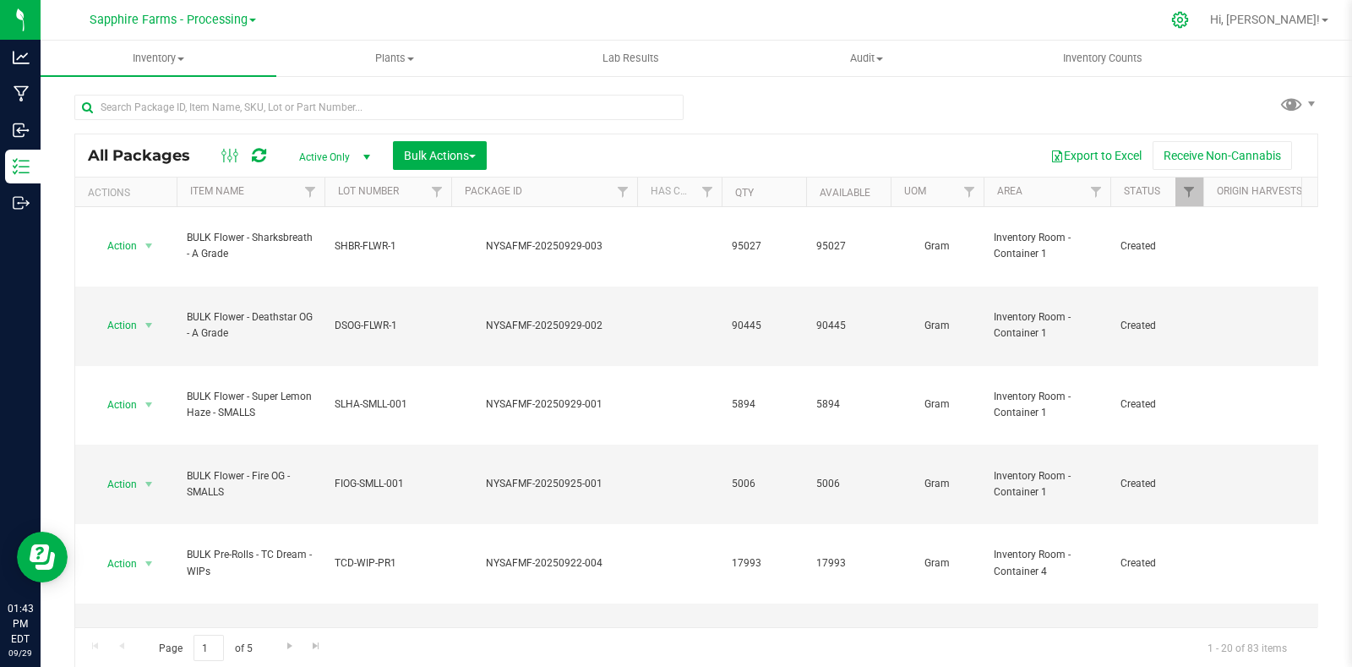
click at [1193, 25] on div at bounding box center [1181, 20] width 24 height 18
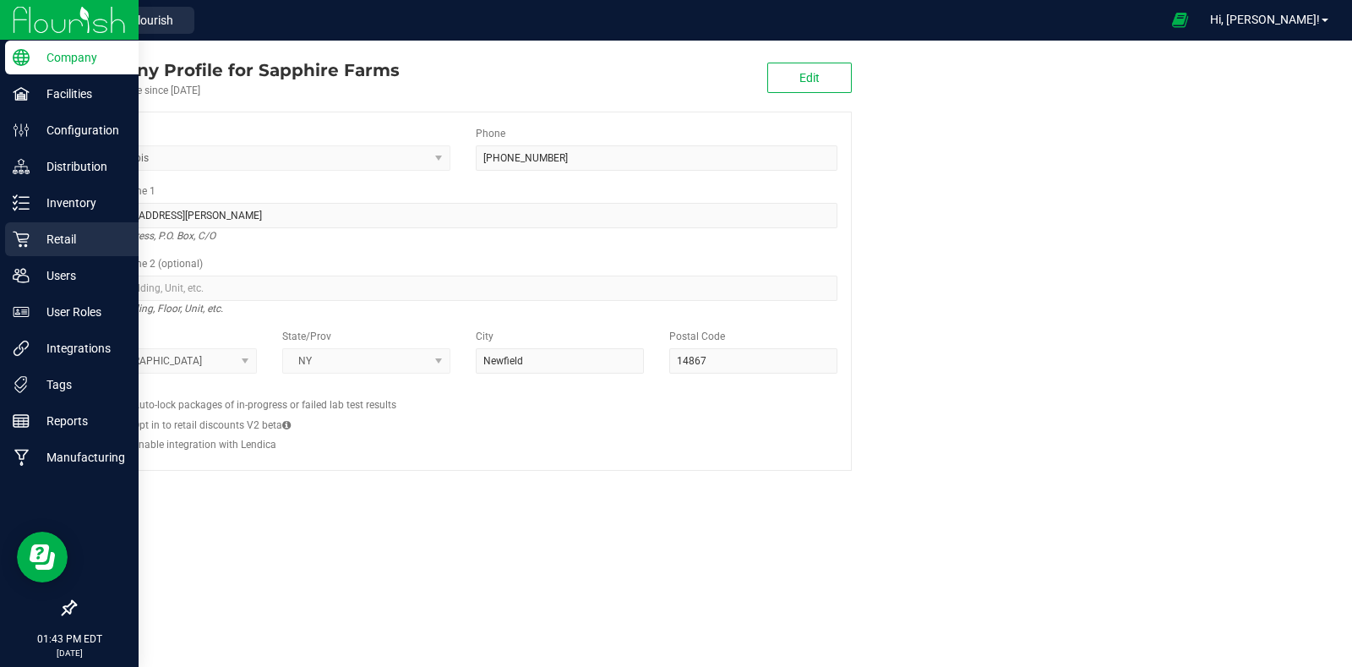
click at [25, 223] on div "Retail" at bounding box center [72, 239] width 134 height 34
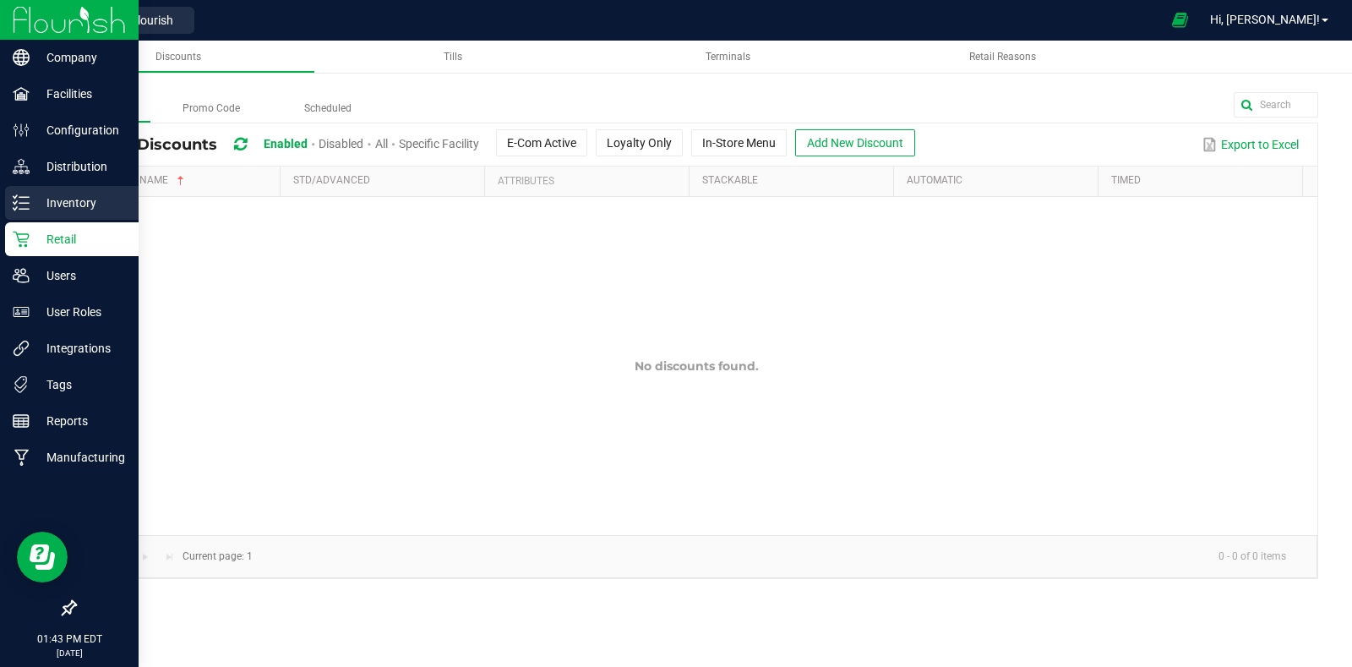
click at [30, 203] on p "Inventory" at bounding box center [80, 203] width 101 height 20
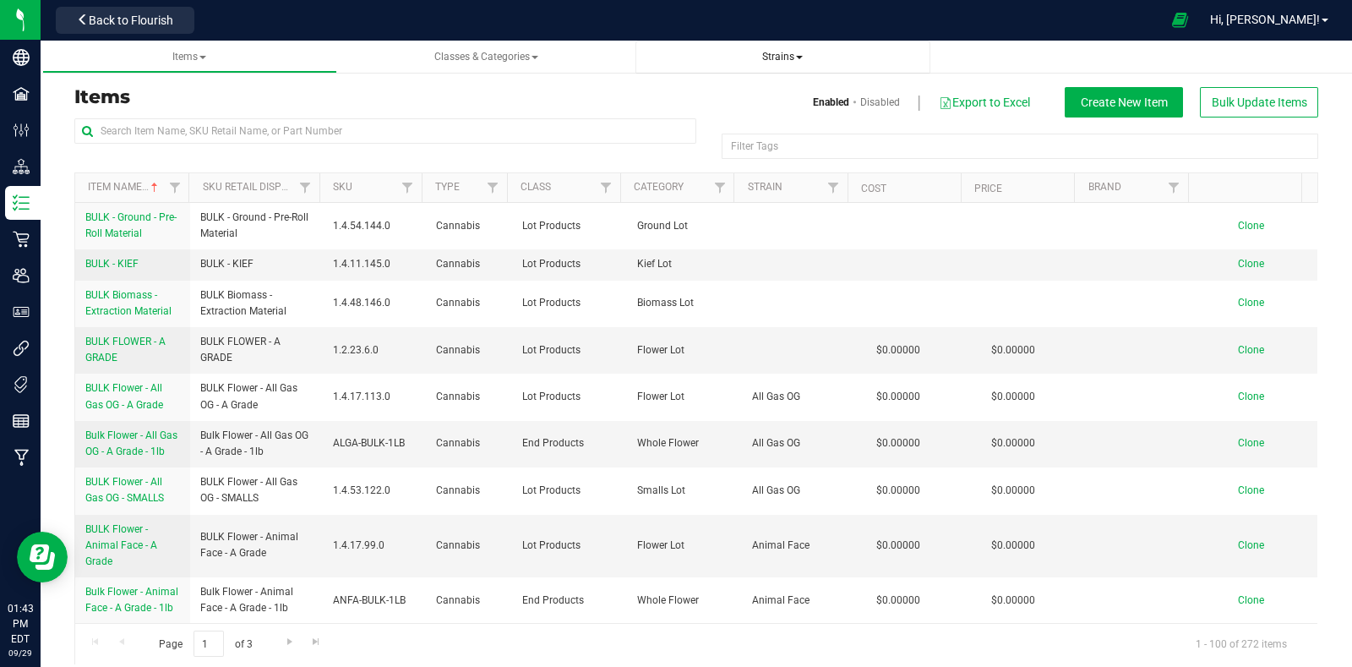
click at [769, 59] on span "Strains" at bounding box center [782, 57] width 41 height 12
click at [746, 95] on li "All strains" at bounding box center [783, 102] width 268 height 25
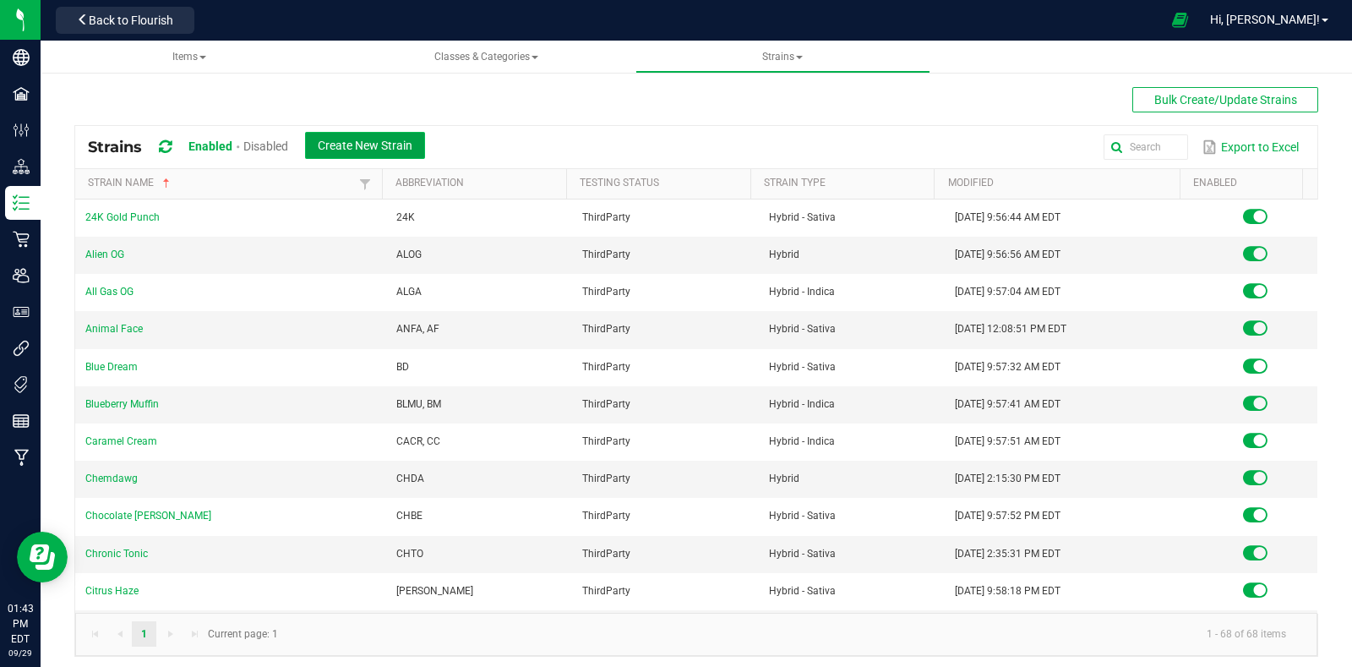
click at [385, 133] on button "Create New Strain" at bounding box center [365, 145] width 120 height 27
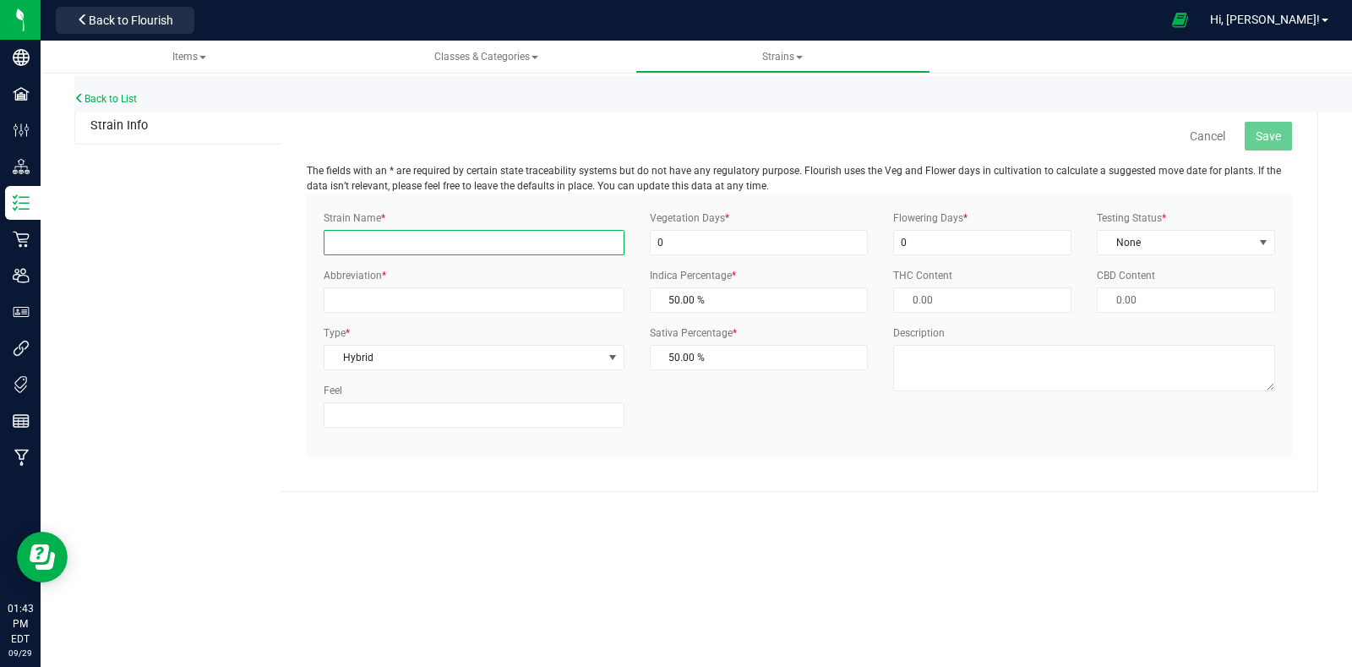
click at [431, 235] on input "Strain Name *" at bounding box center [474, 242] width 300 height 25
type input "Sour Snow"
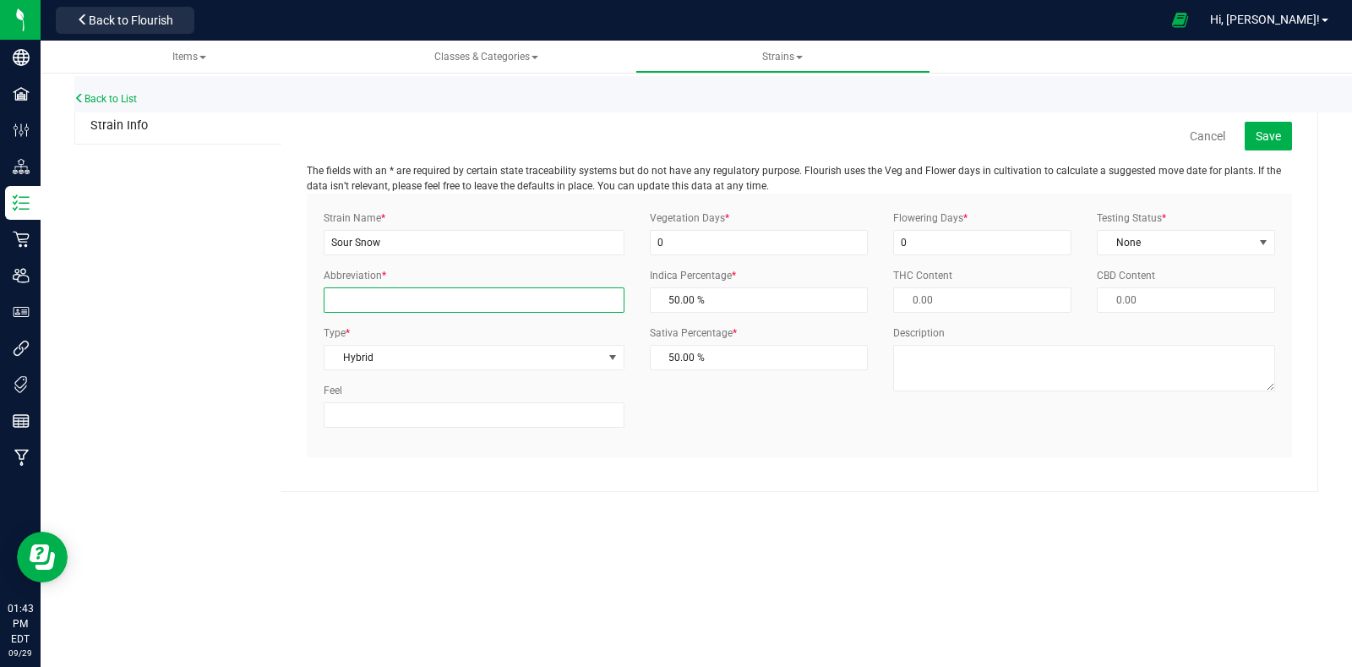
click at [550, 290] on input "Abbreviation *" at bounding box center [474, 299] width 300 height 25
type input "SOSN"
click at [789, 245] on input "0" at bounding box center [759, 242] width 219 height 25
type input "60"
click at [947, 238] on input "0" at bounding box center [982, 242] width 178 height 25
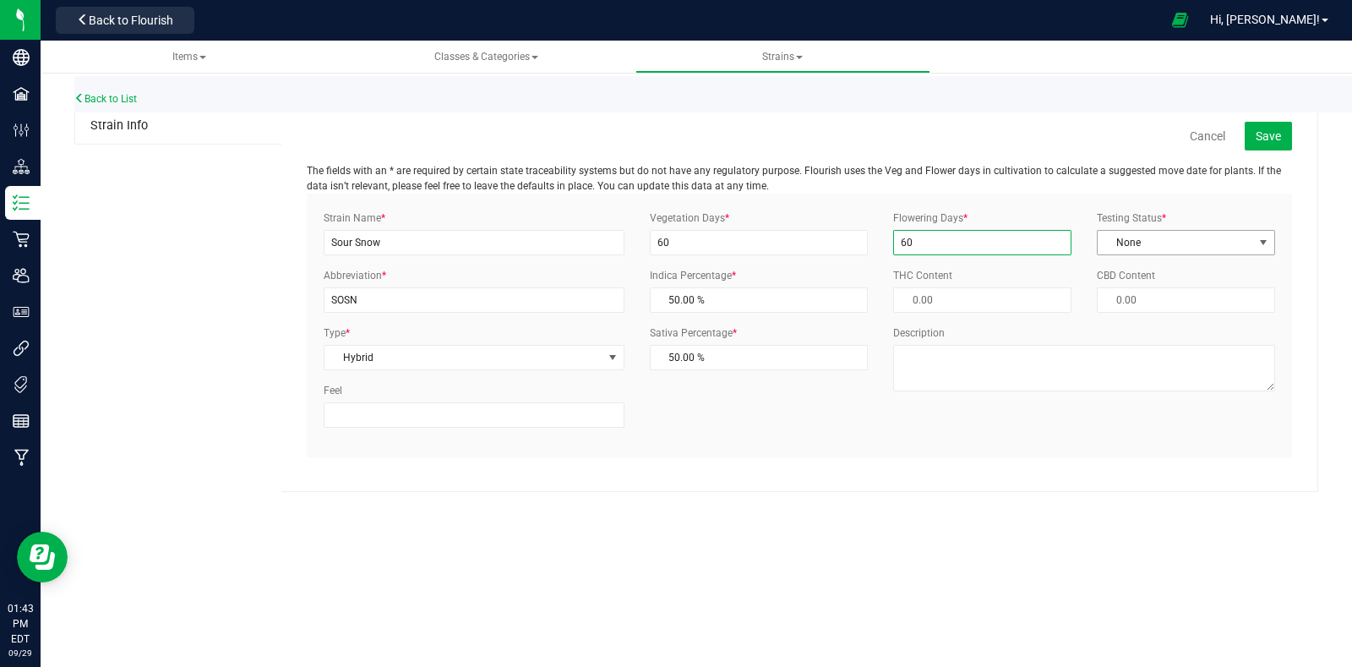
type input "60"
click at [1161, 236] on span "None" at bounding box center [1176, 243] width 156 height 24
click at [1161, 300] on li "ThirdParty" at bounding box center [1186, 296] width 177 height 25
click at [710, 440] on div "Strain Name * Sour Snow Abbreviation * SOSN Type * Hybrid Select Indica Sativa …" at bounding box center [799, 325] width 977 height 230
click at [1268, 137] on span "Save" at bounding box center [1268, 136] width 25 height 14
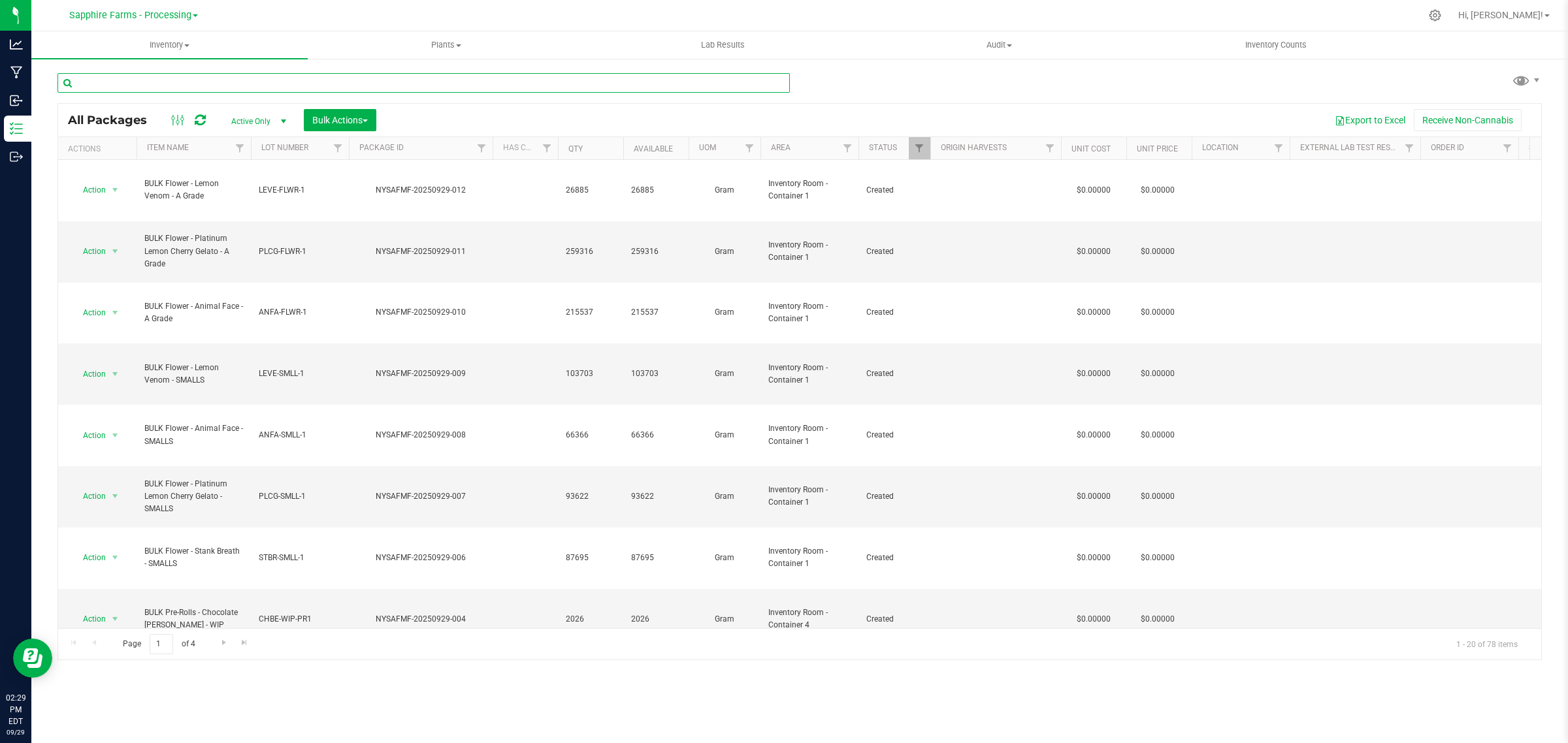
click at [226, 80] on input "text" at bounding box center [423, 83] width 733 height 19
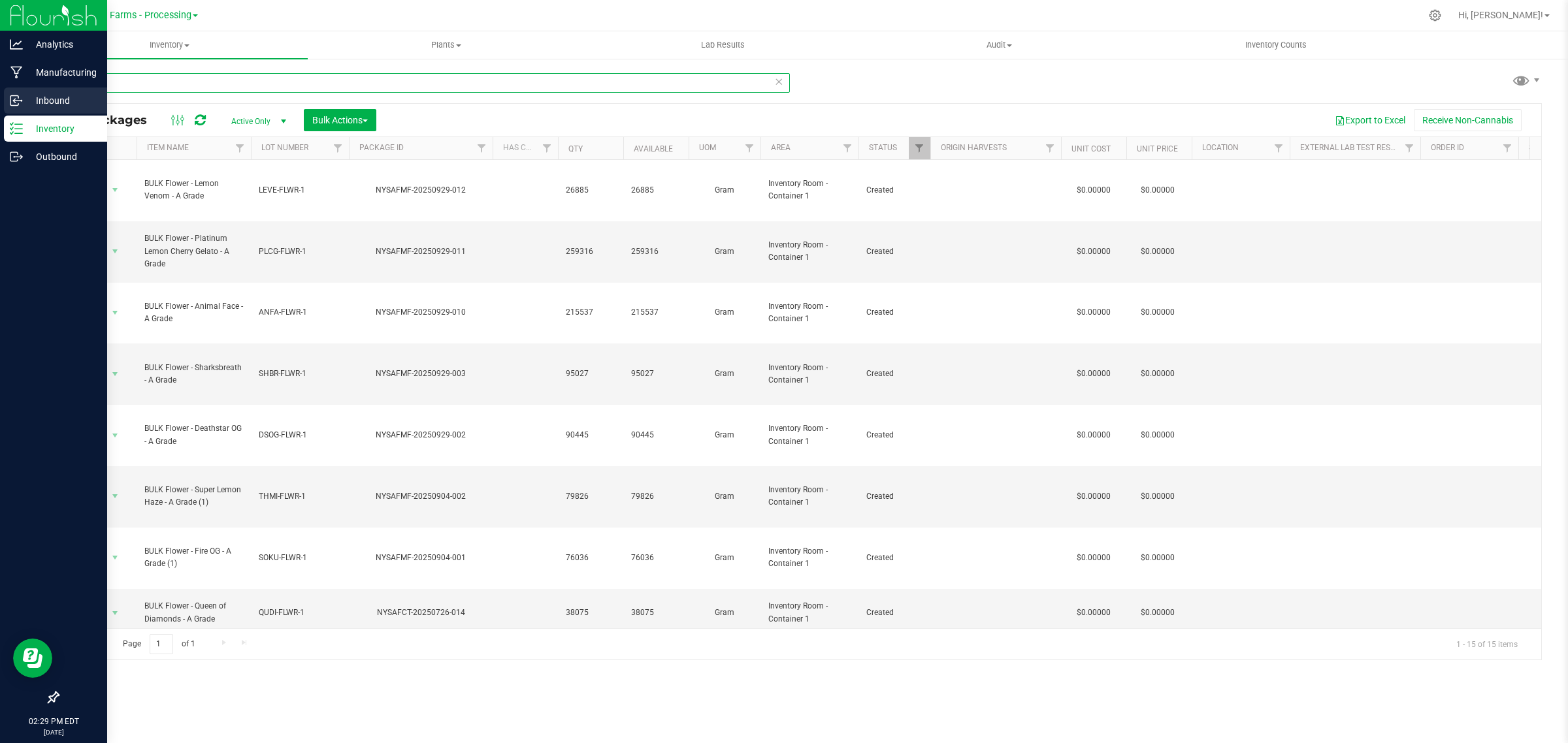
drag, startPoint x: 131, startPoint y: 83, endPoint x: 11, endPoint y: 93, distance: 120.4
click at [11, 91] on div "Analytics Manufacturing Inbound Inventory Outbound 02:29 PM EDT 09/29/2025 09/2…" at bounding box center [784, 372] width 1568 height 743
drag, startPoint x: 112, startPoint y: 85, endPoint x: 50, endPoint y: 33, distance: 80.9
click at [28, 82] on div "Analytics Manufacturing Inbound Inventory Outbound 02:52 PM EDT 09/29/2025 09/2…" at bounding box center [784, 372] width 1568 height 743
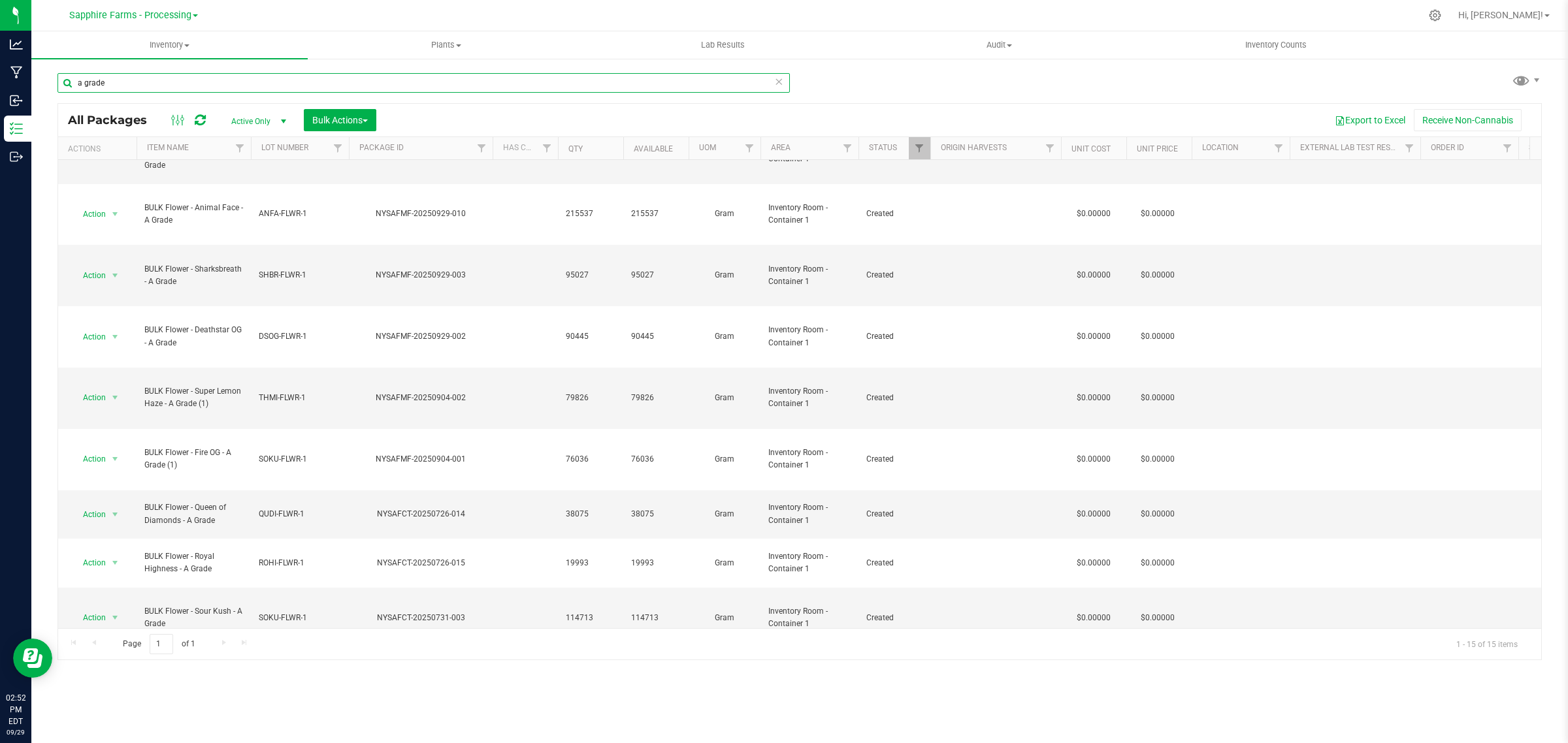
scroll to position [100, 0]
type input "a grade"
click at [778, 83] on icon at bounding box center [779, 81] width 9 height 15
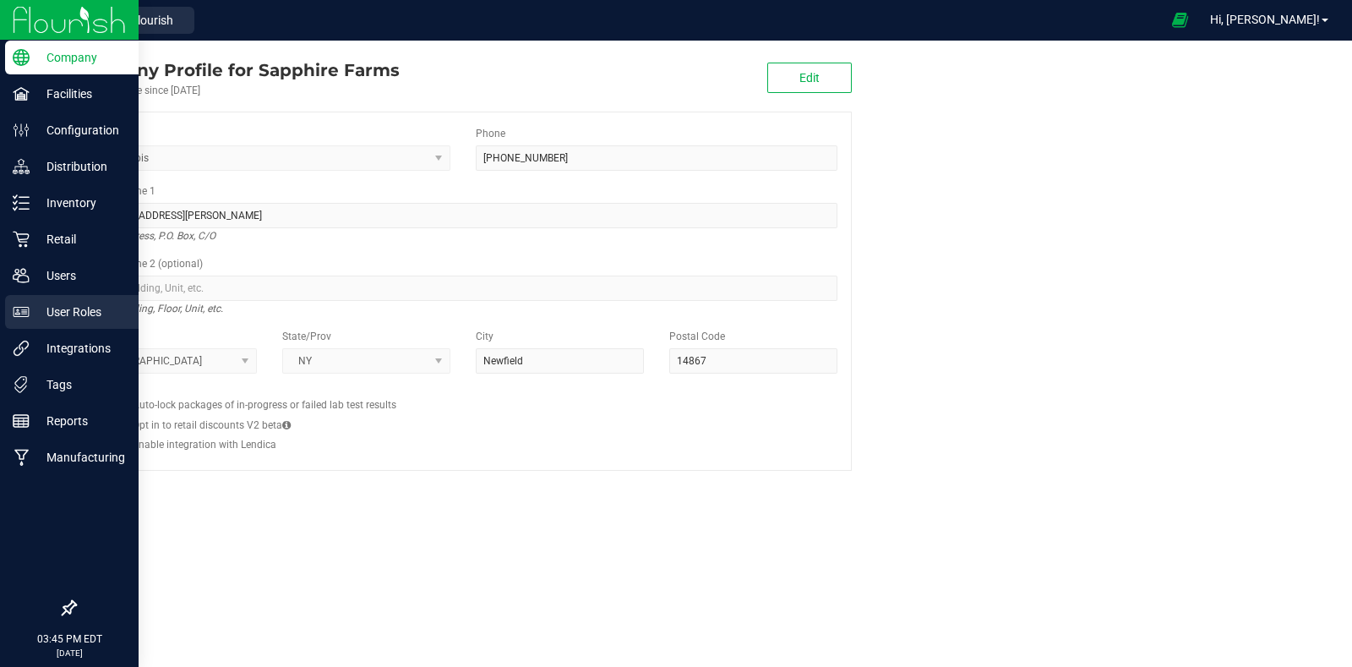
click at [3, 298] on link "User Roles" at bounding box center [69, 313] width 139 height 36
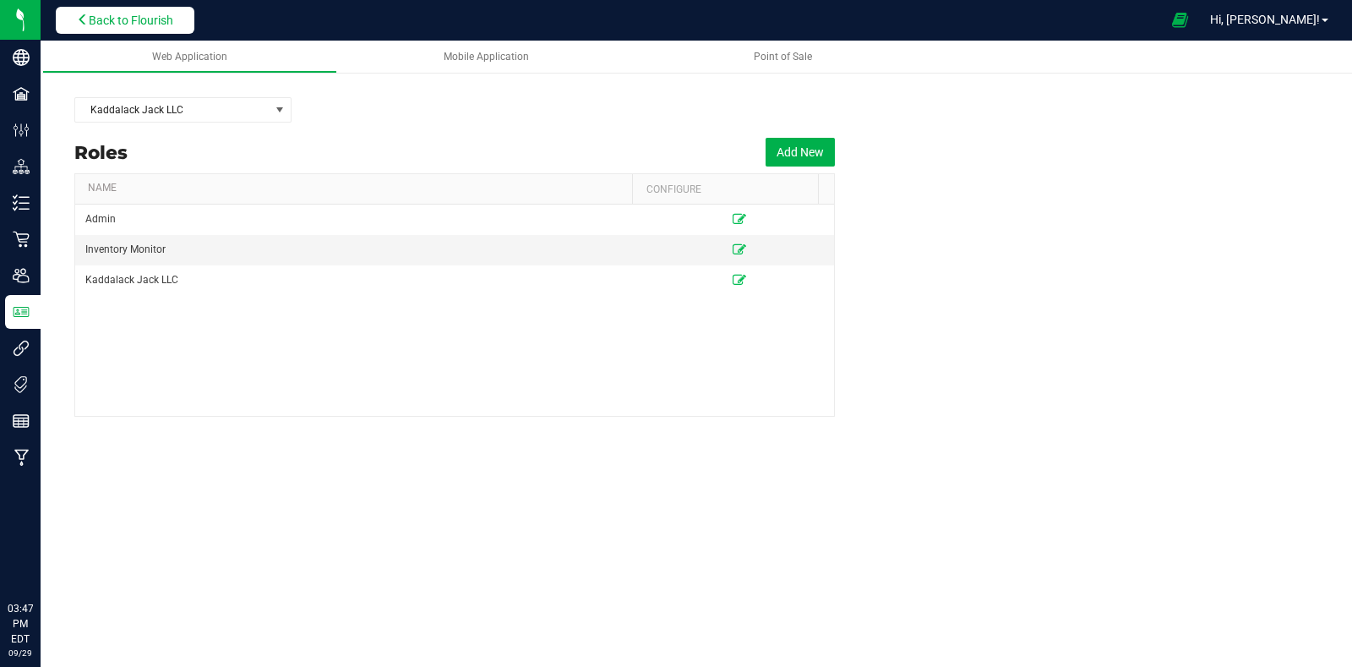
click at [143, 10] on button "Back to Flourish" at bounding box center [125, 20] width 139 height 27
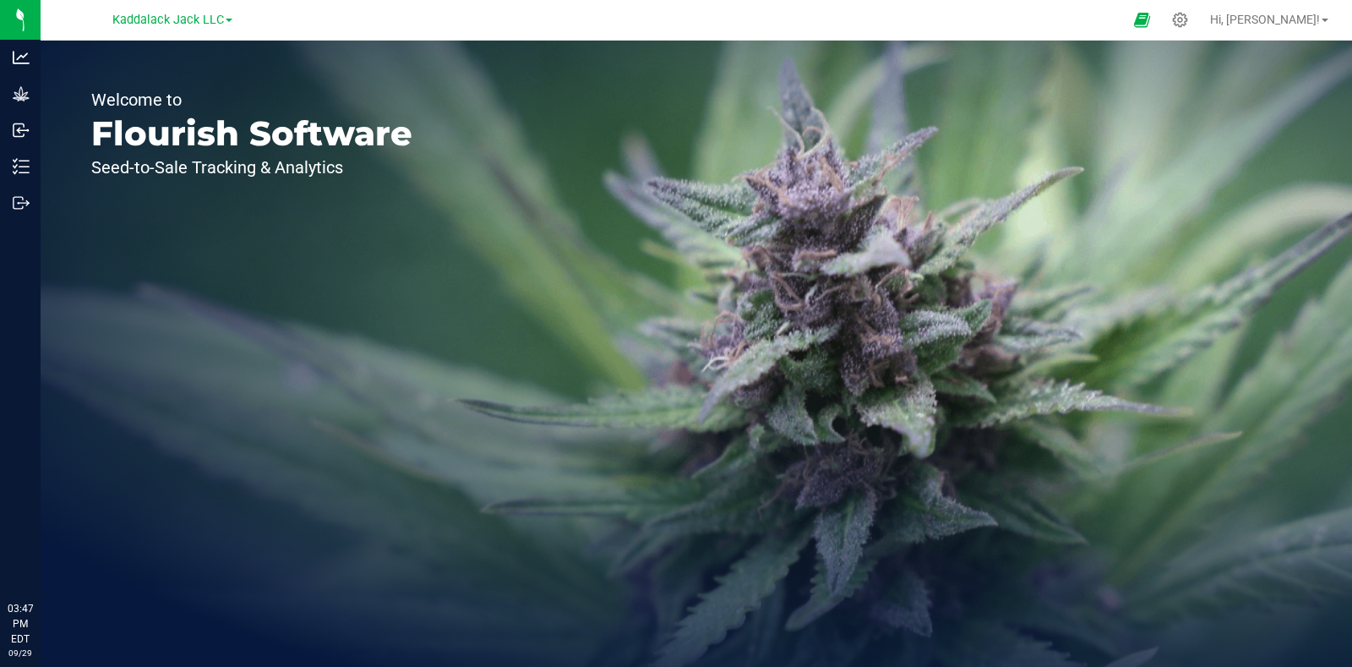
click at [228, 19] on span at bounding box center [229, 20] width 7 height 3
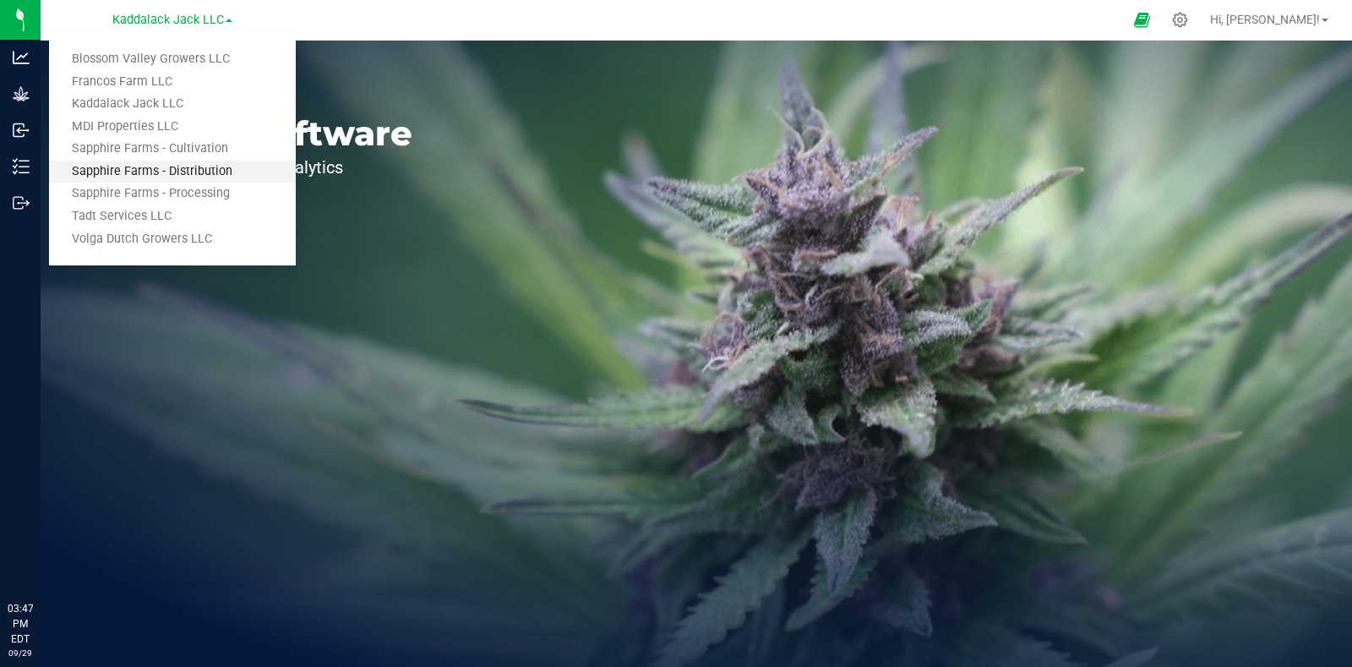
click at [213, 170] on link "Sapphire Farms - Distribution" at bounding box center [172, 172] width 247 height 23
